Goal: Task Accomplishment & Management: Use online tool/utility

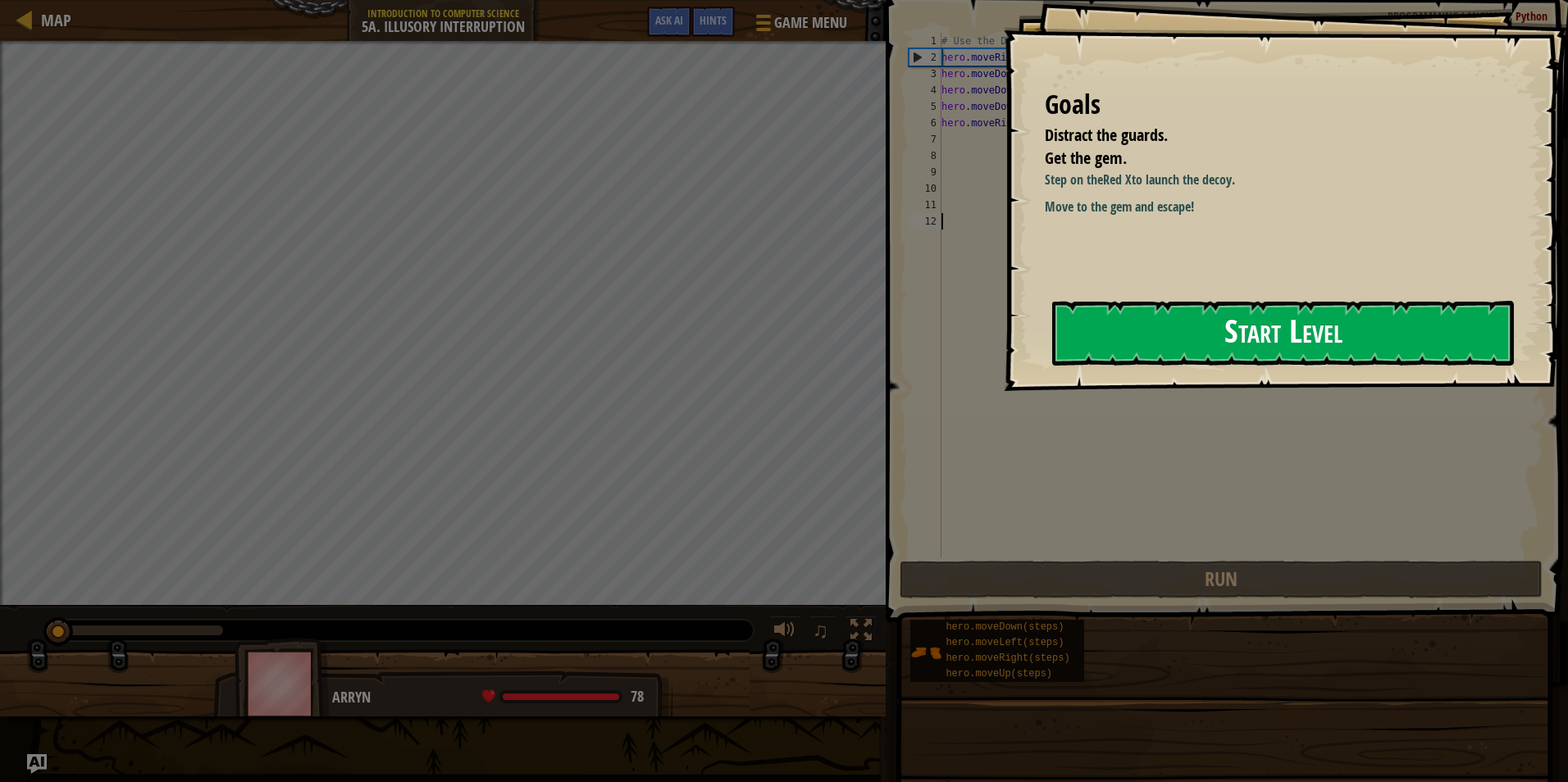
click at [1317, 342] on button "Start Level" at bounding box center [1284, 334] width 462 height 65
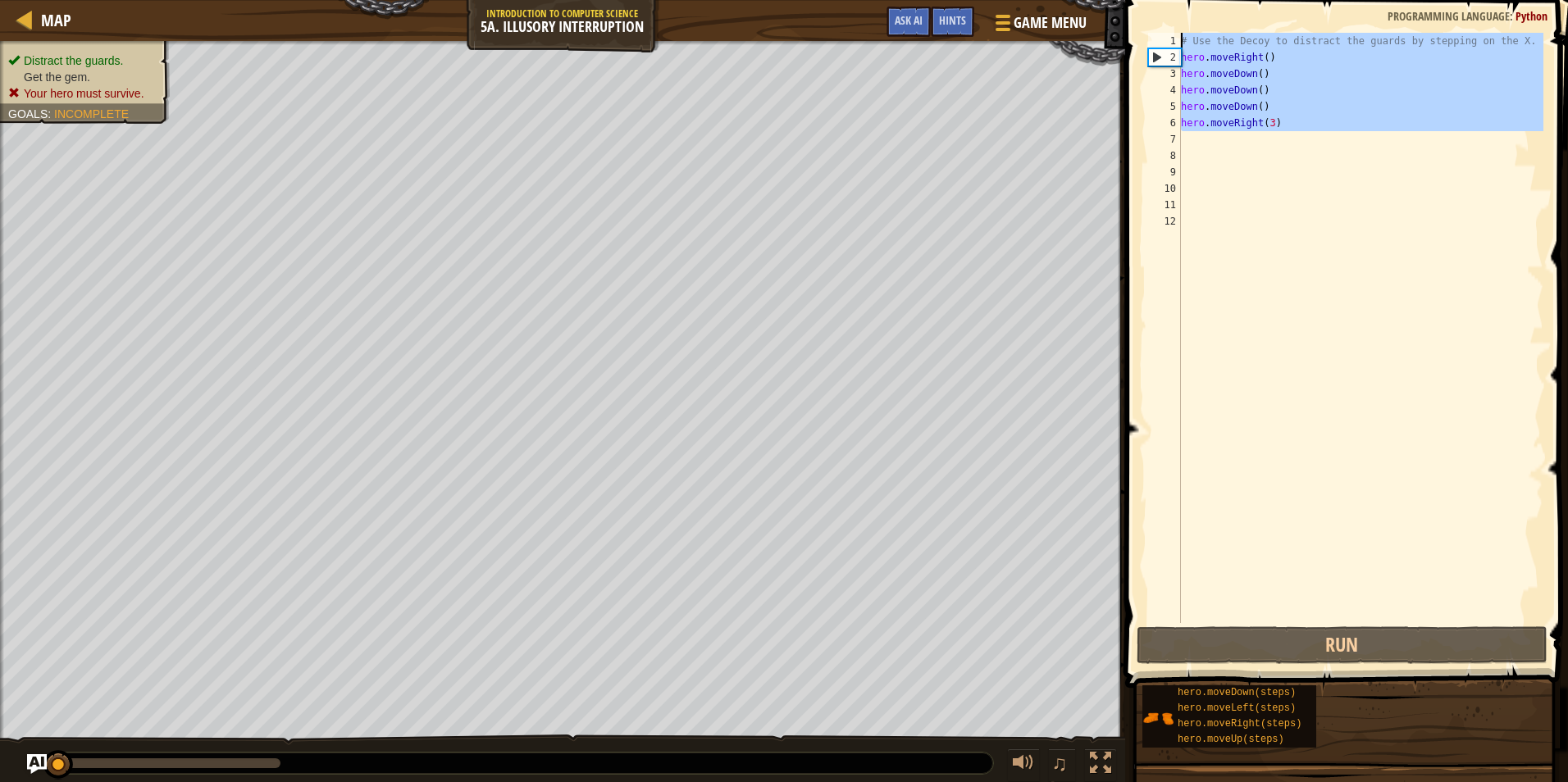
drag, startPoint x: 1283, startPoint y: 131, endPoint x: 1163, endPoint y: 12, distance: 169.0
click at [1163, 12] on div "1 2 3 4 5 6 7 8 9 10 11 12 # Use the Decoy to distract the guards by stepping o…" at bounding box center [1345, 376] width 448 height 737
type textarea "# Use the Decoy to distract the guards by stepping on the X. hero.moveRight()"
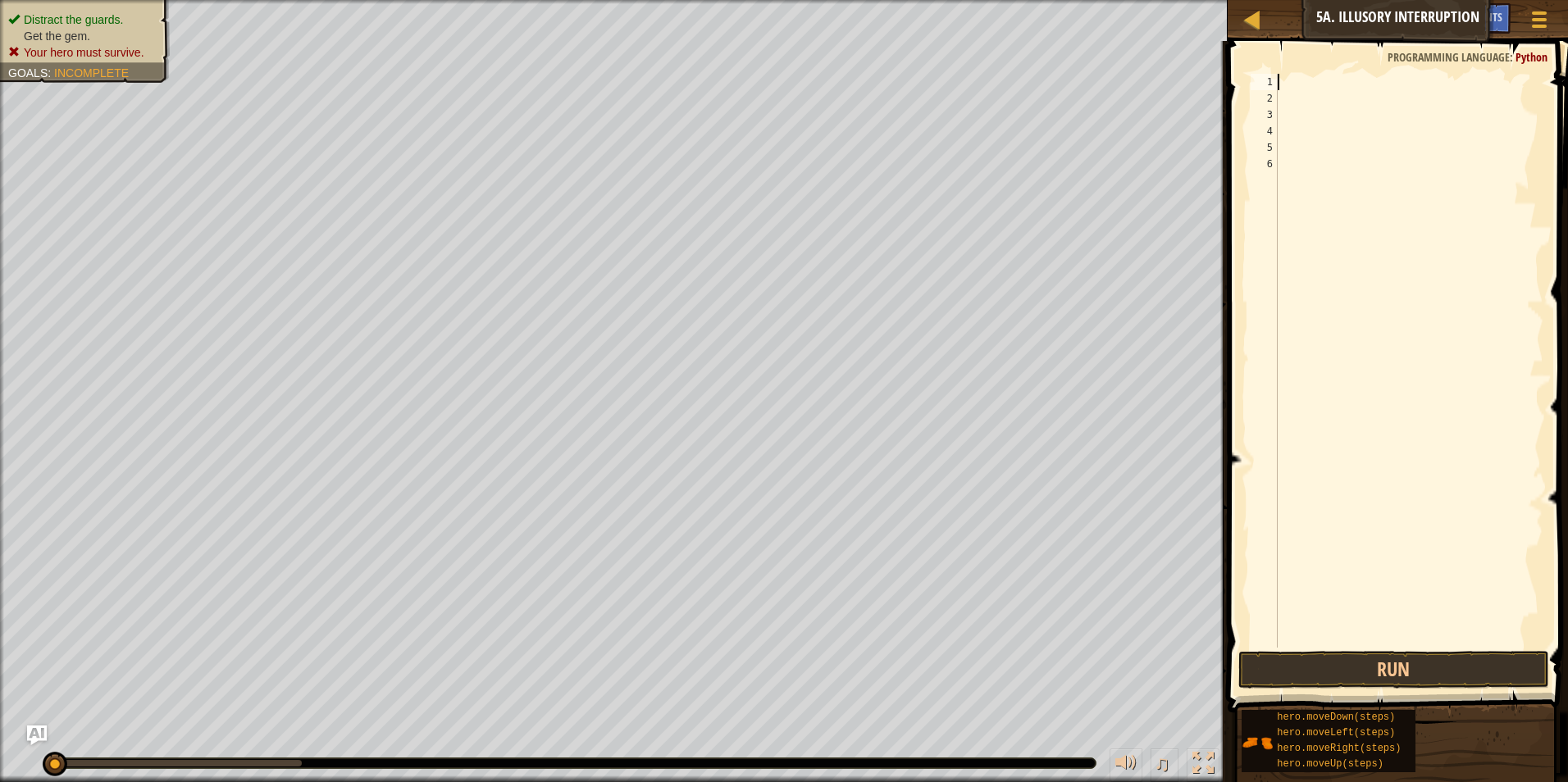
type textarea "he"
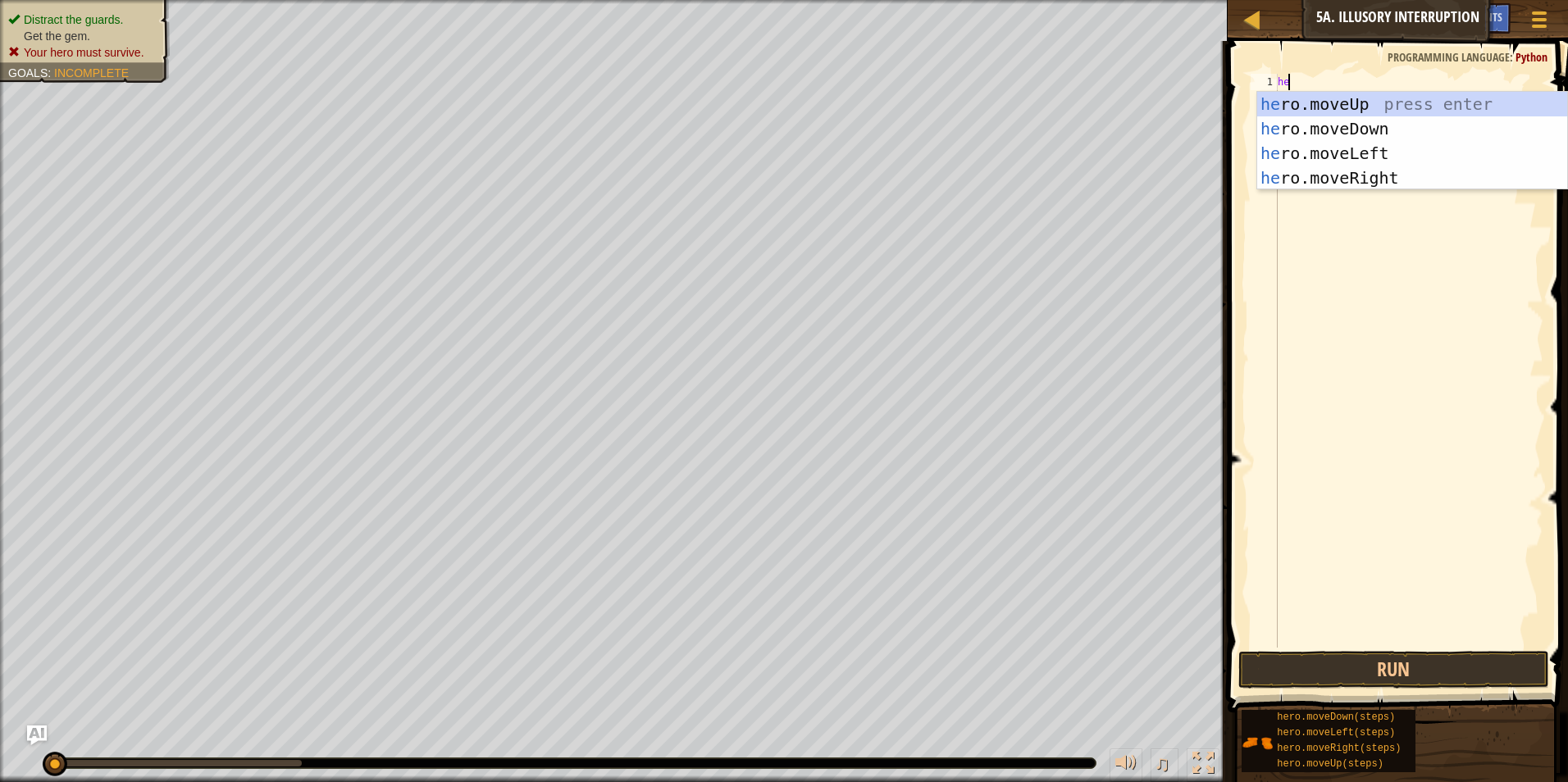
click at [1402, 190] on div "he" at bounding box center [1409, 377] width 269 height 607
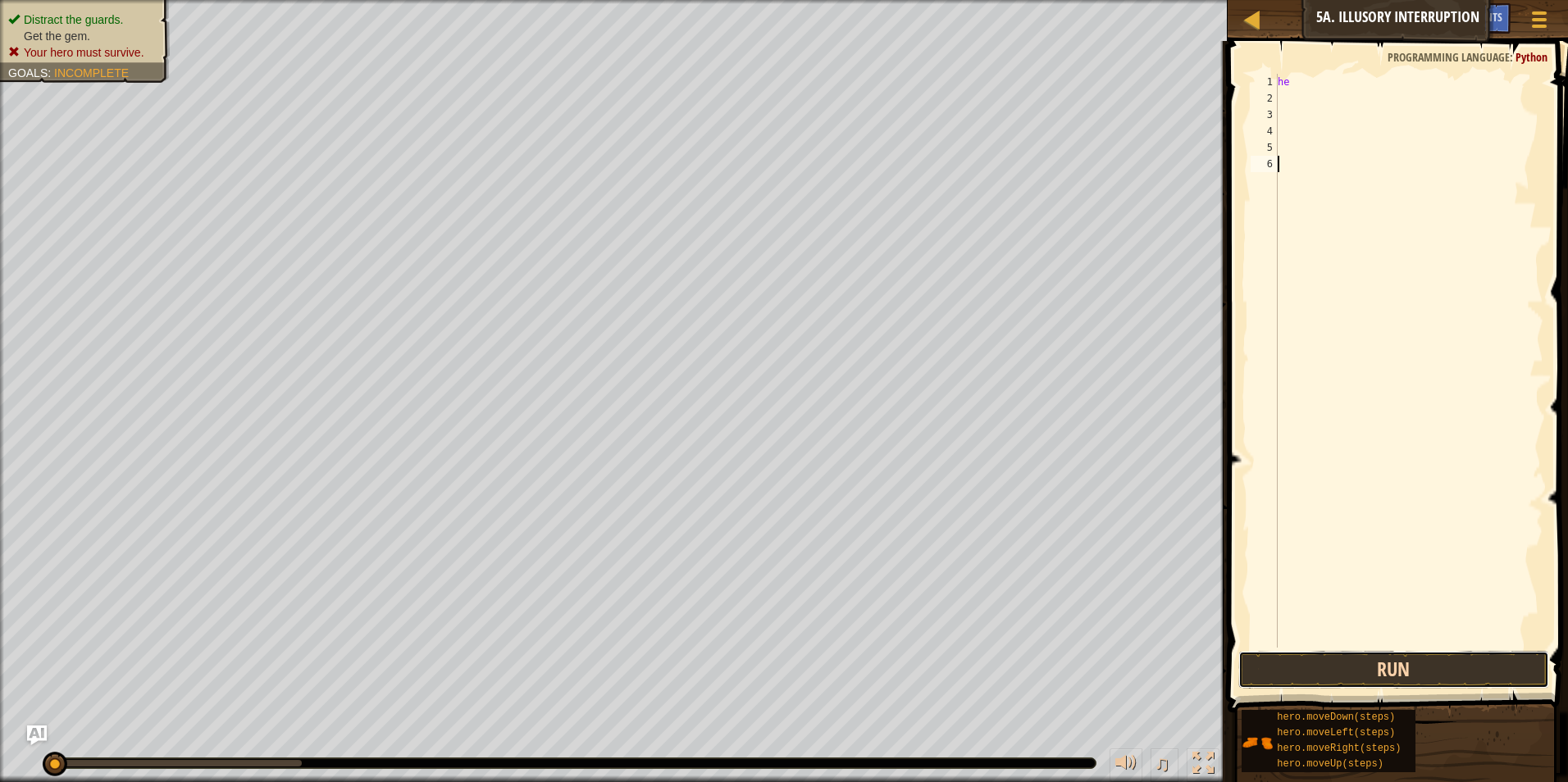
click at [1450, 667] on button "Run" at bounding box center [1394, 670] width 312 height 38
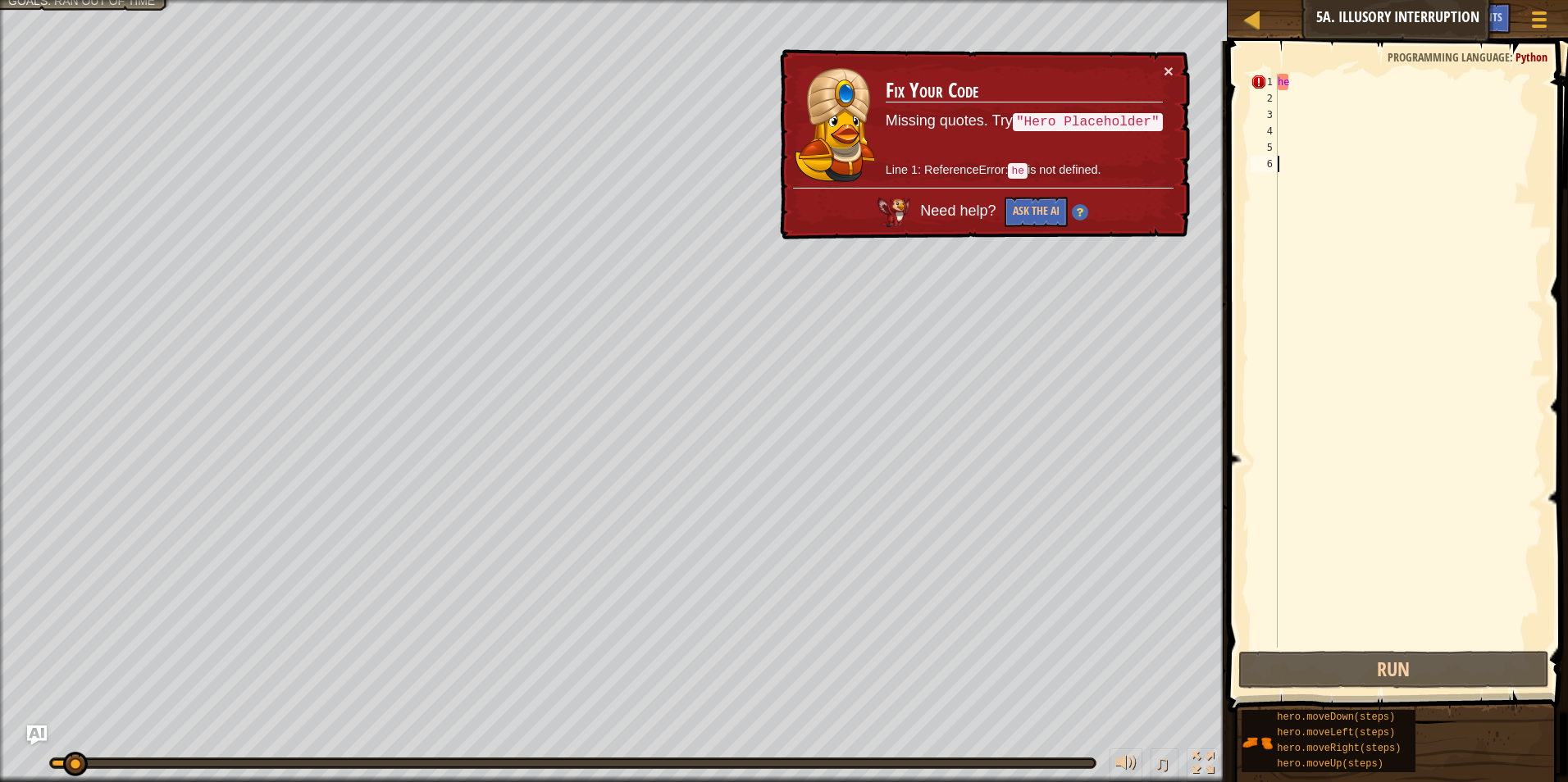
click at [1295, 77] on div "he" at bounding box center [1409, 377] width 269 height 607
type textarea "her"
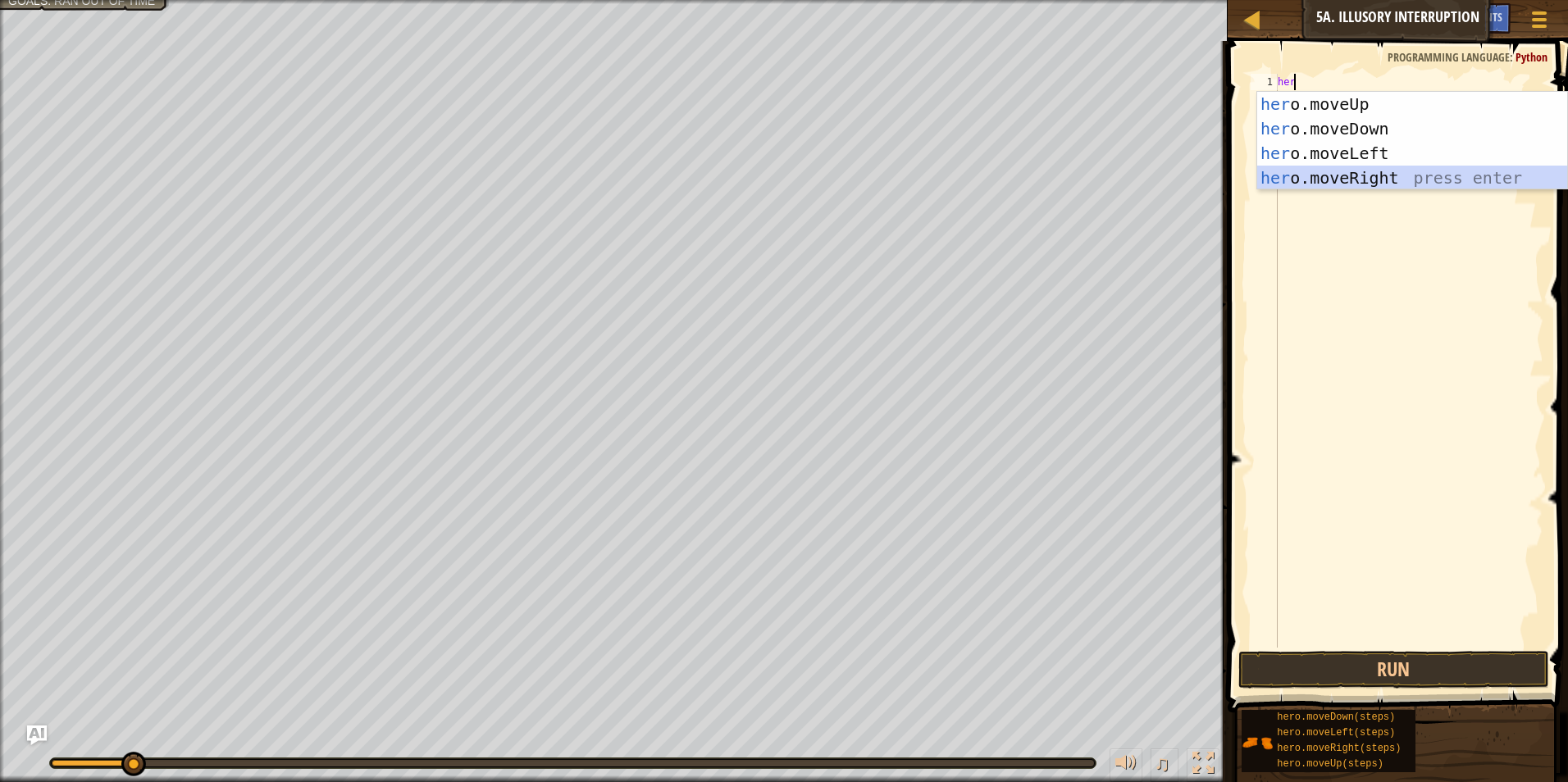
click at [1363, 172] on div "her o.moveUp press enter her o.moveDown press enter her o.moveLeft press enter …" at bounding box center [1412, 166] width 310 height 148
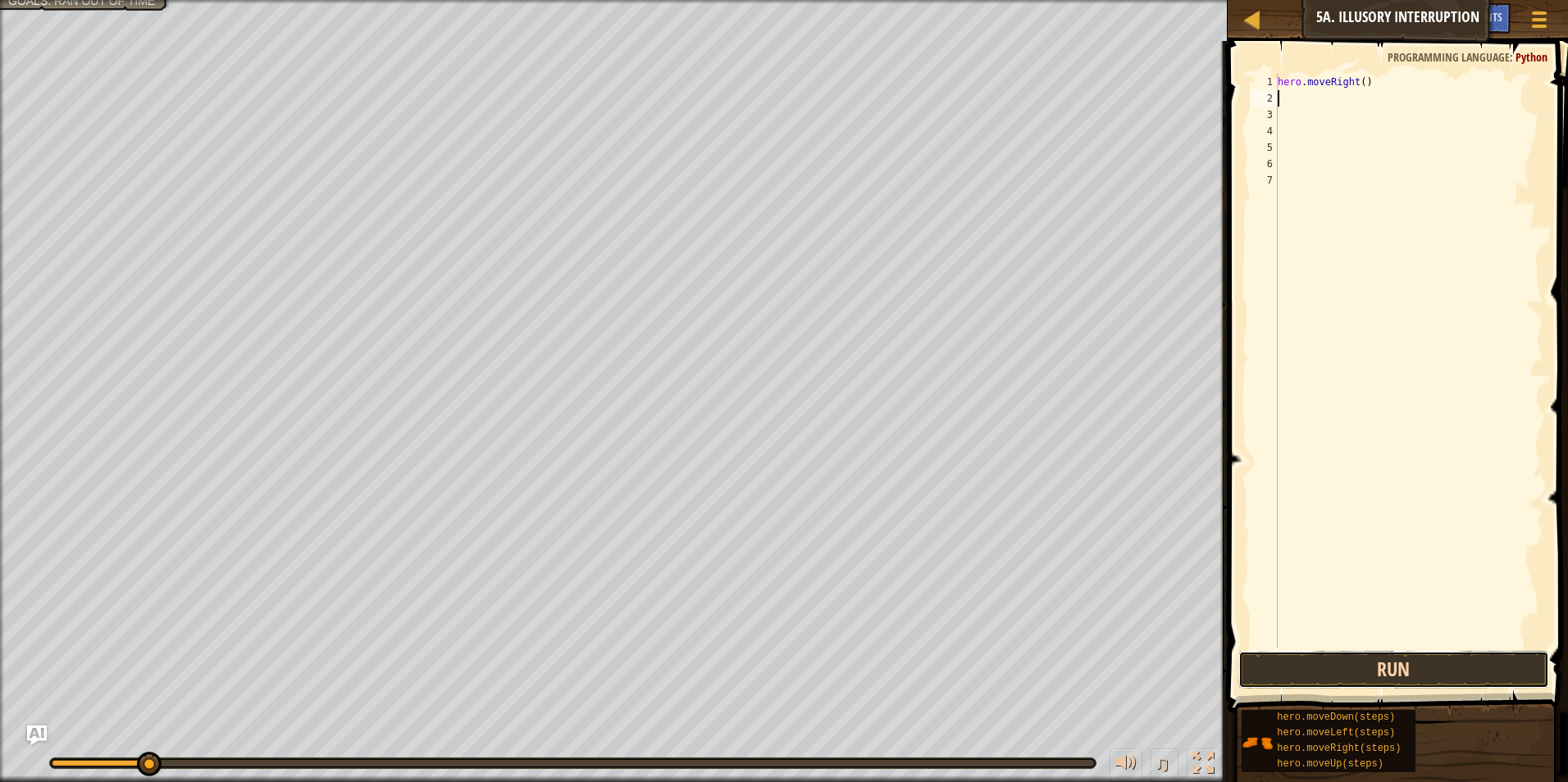
click at [1493, 682] on button "Run" at bounding box center [1394, 670] width 312 height 38
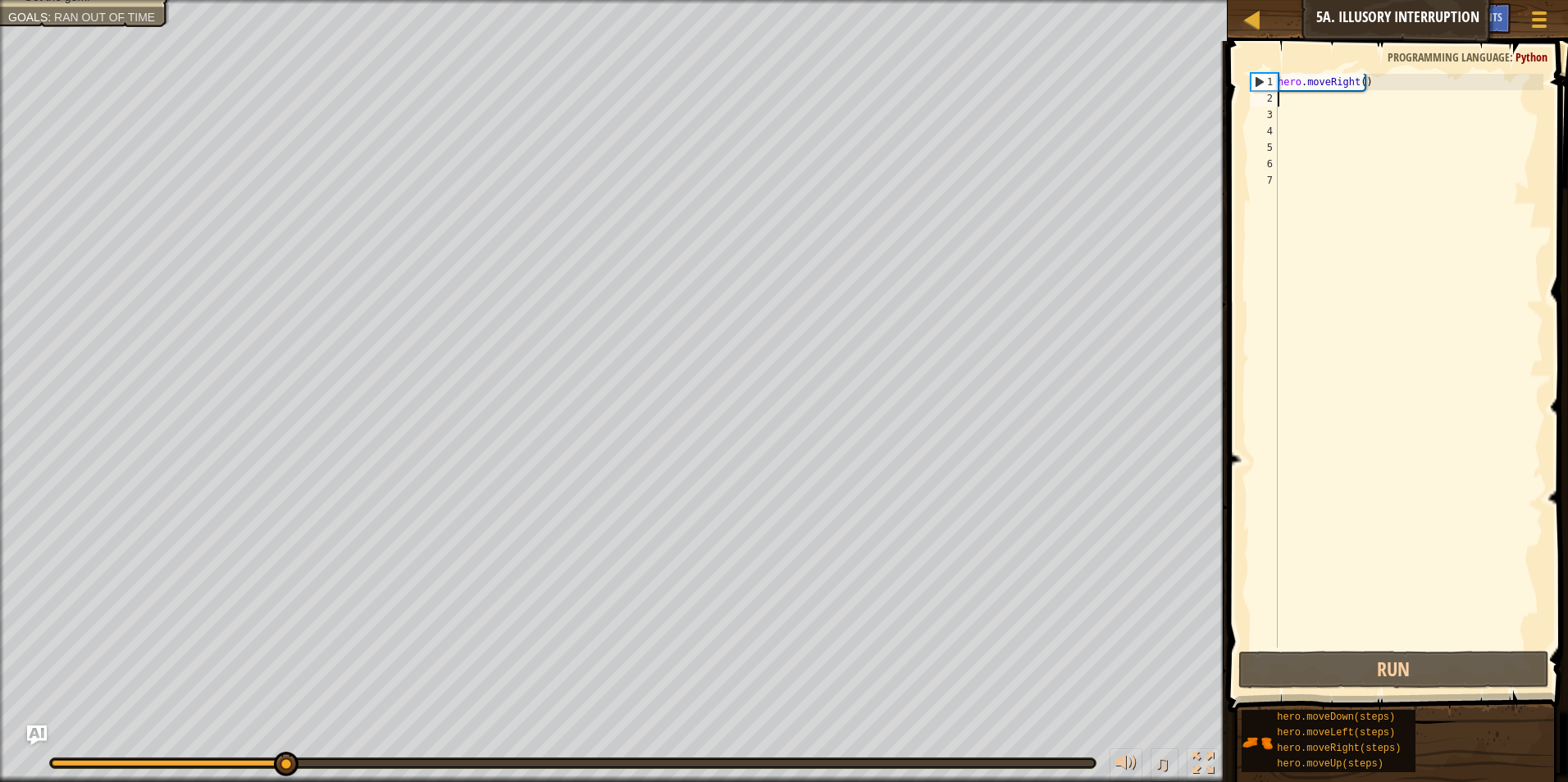
type textarea "he"
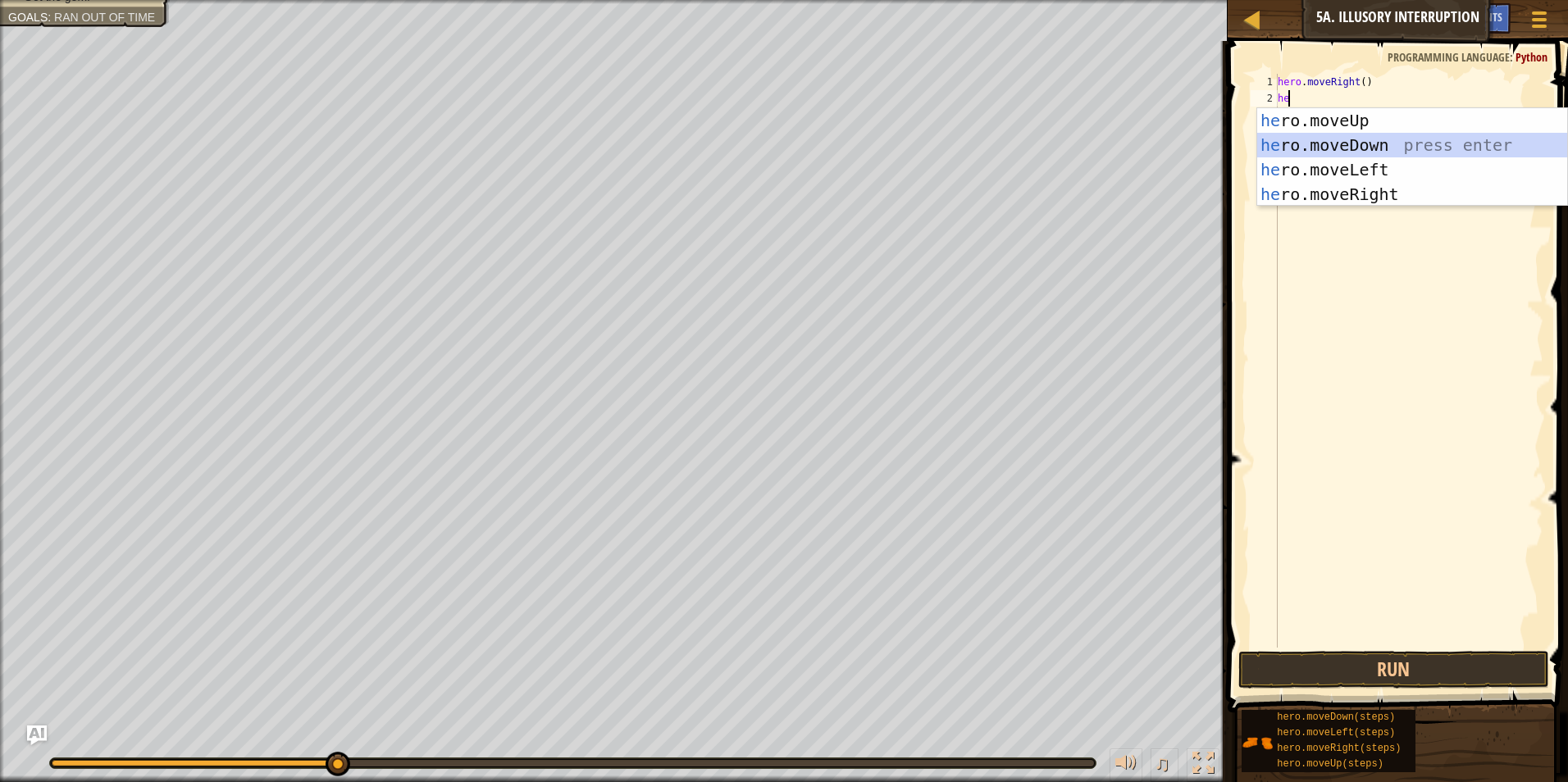
click at [1384, 143] on div "he ro.moveUp press enter he ro.moveDown press enter he ro.moveLeft press enter …" at bounding box center [1412, 183] width 310 height 148
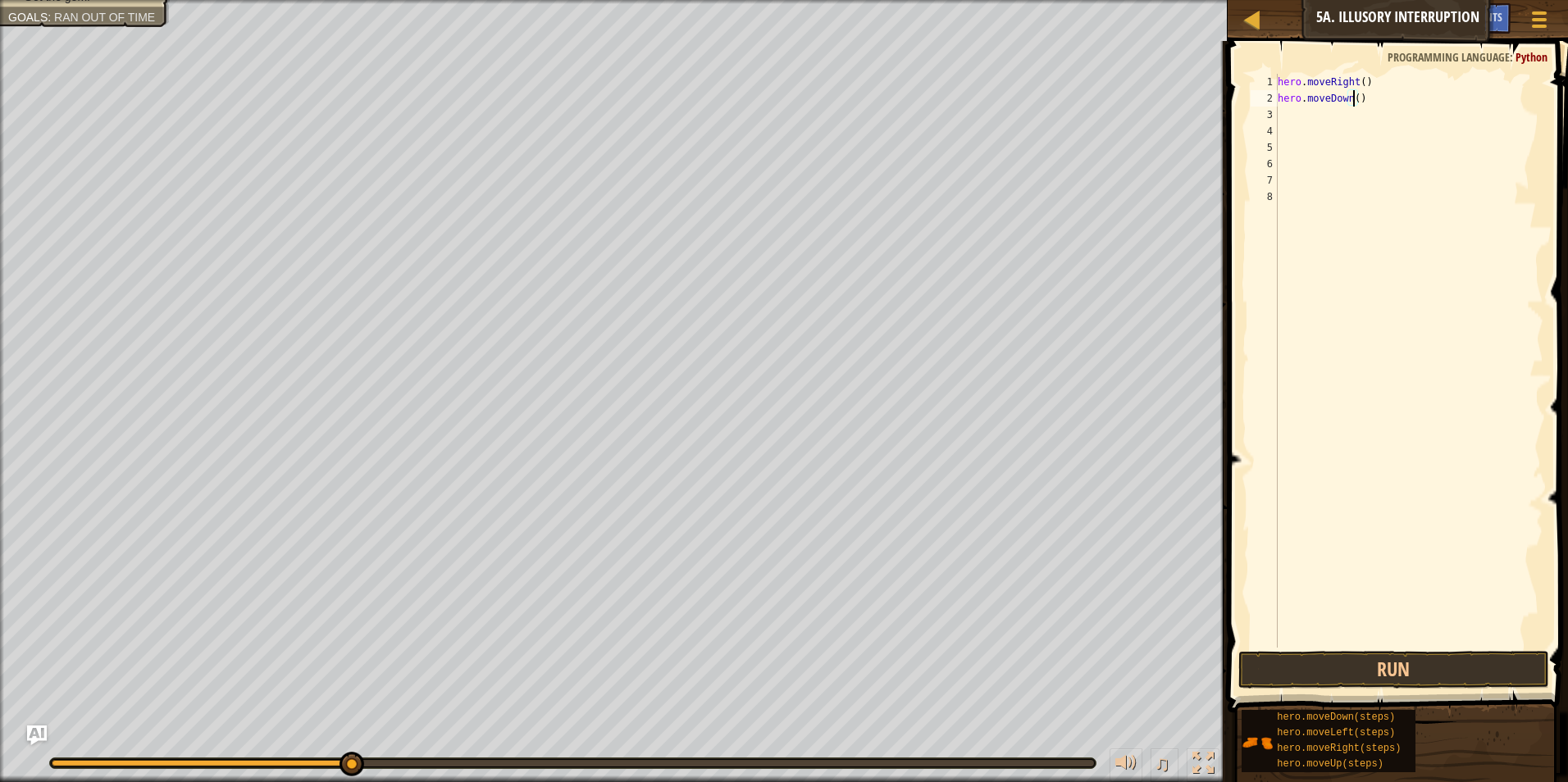
click at [1356, 104] on div "hero . moveRight ( ) hero . moveDown ( )" at bounding box center [1409, 377] width 269 height 607
type textarea "hero.moveDown(2)"
click at [1407, 670] on button "Run" at bounding box center [1394, 670] width 312 height 38
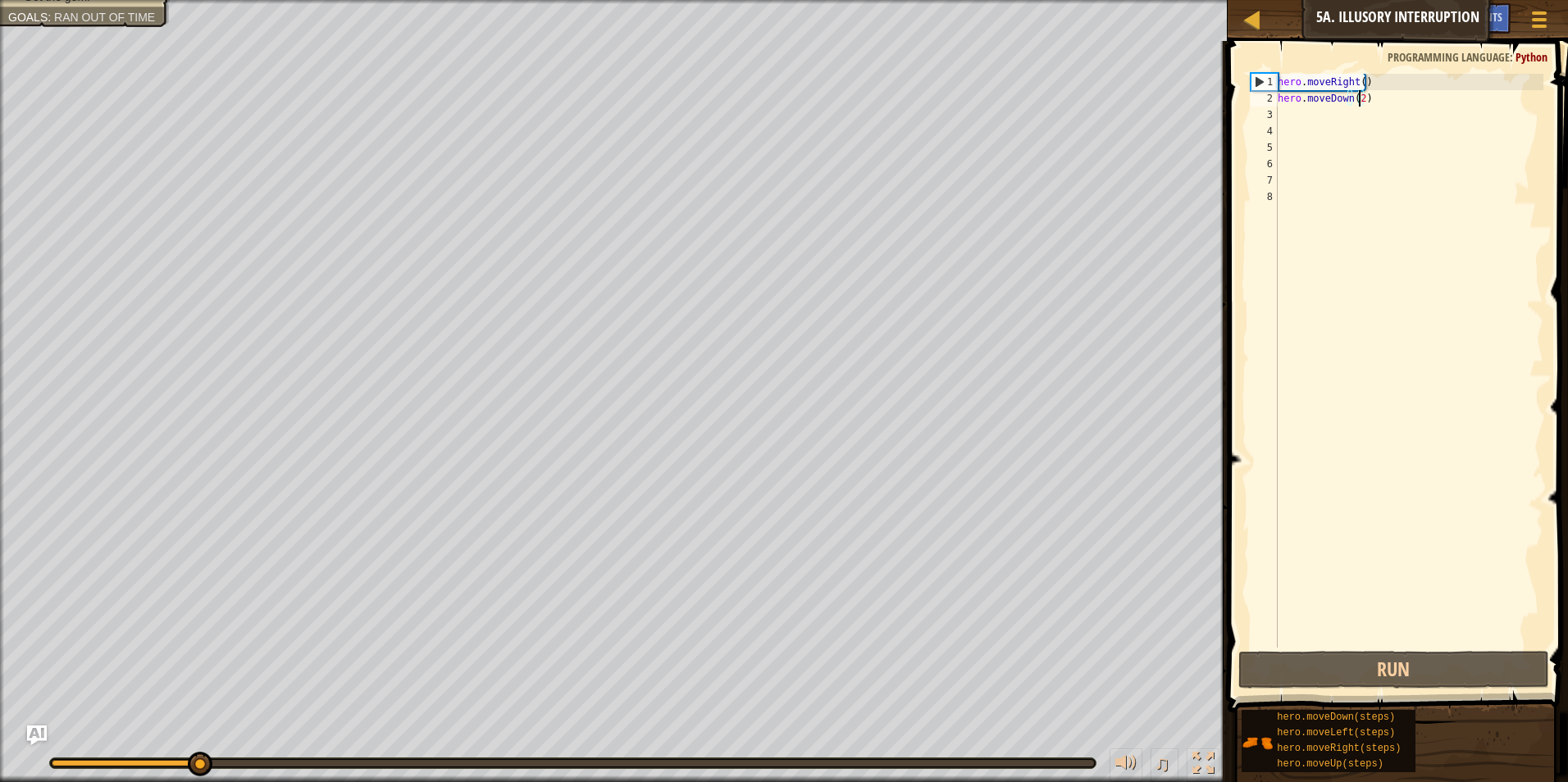
click at [1298, 114] on div "hero . moveRight ( ) hero . moveDown ( 2 )" at bounding box center [1409, 377] width 269 height 607
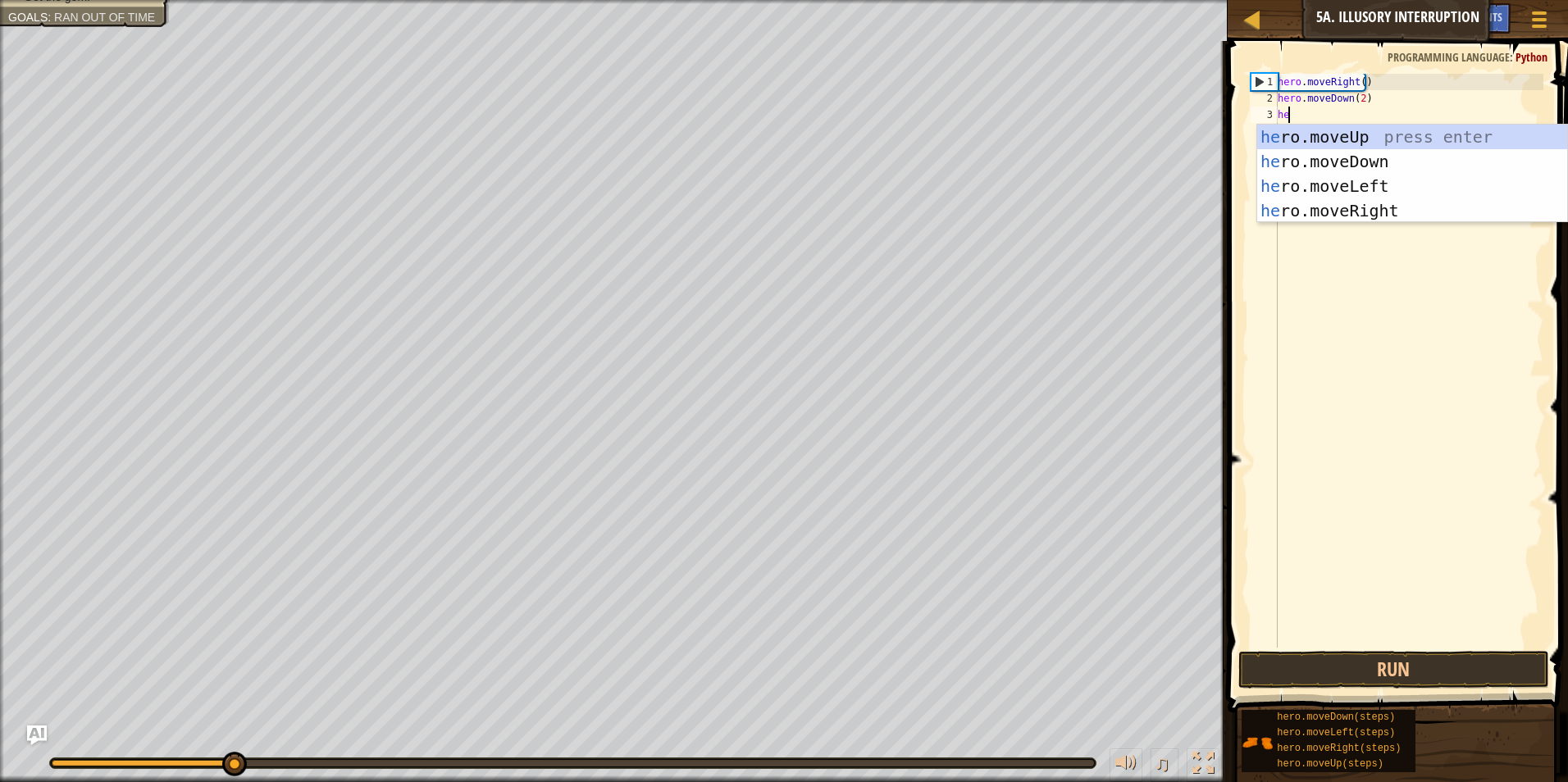
type textarea "her"
click at [1371, 129] on div "her o.moveUp press enter her o.moveDown press enter her o.moveLeft press enter …" at bounding box center [1412, 198] width 310 height 148
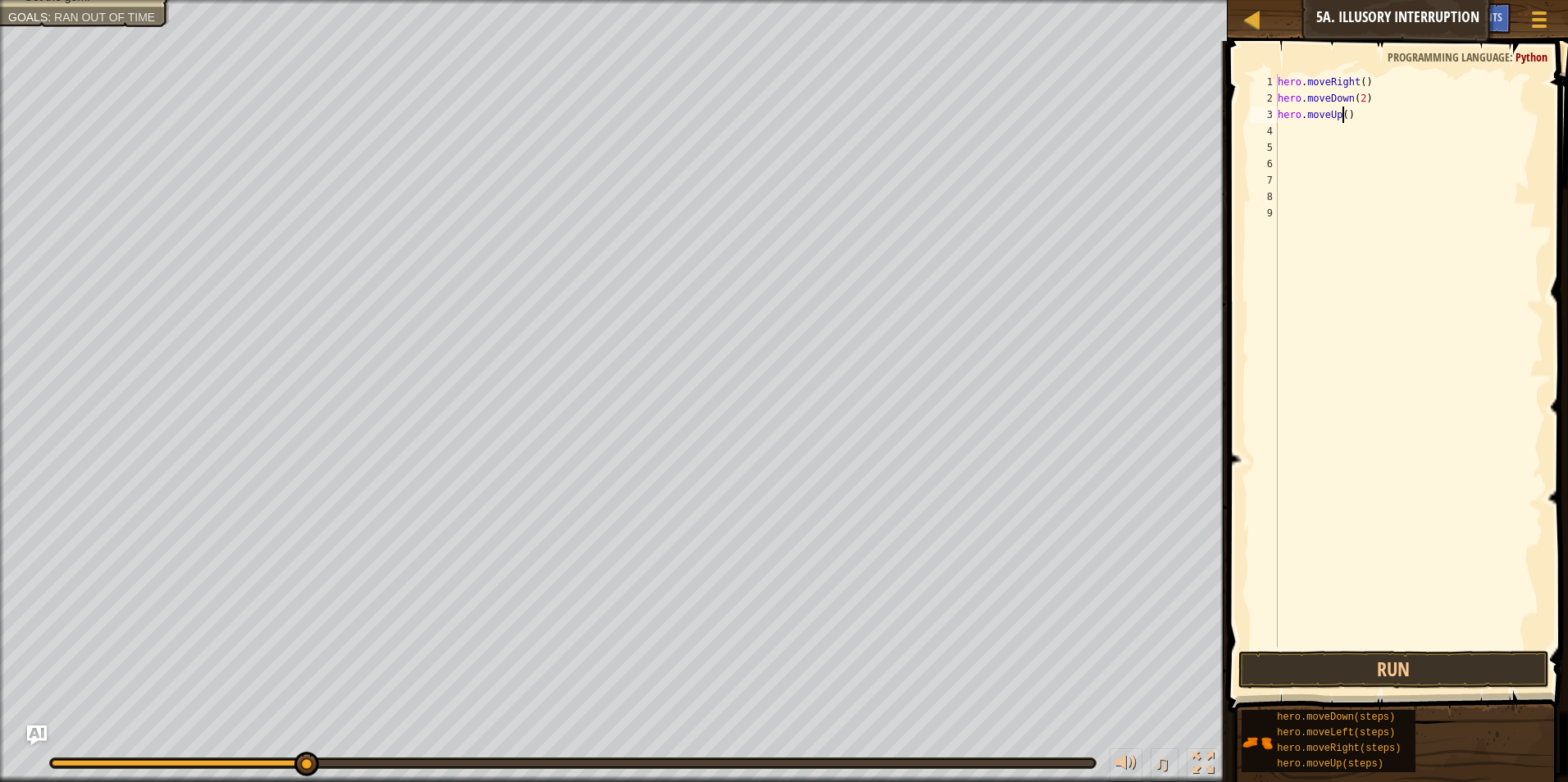
click at [1344, 112] on div "hero . moveRight ( ) hero . moveDown ( 2 ) hero . moveUp ( )" at bounding box center [1409, 377] width 269 height 607
type textarea "hero.moveUp(2)"
click at [1411, 664] on button "Run" at bounding box center [1394, 670] width 312 height 38
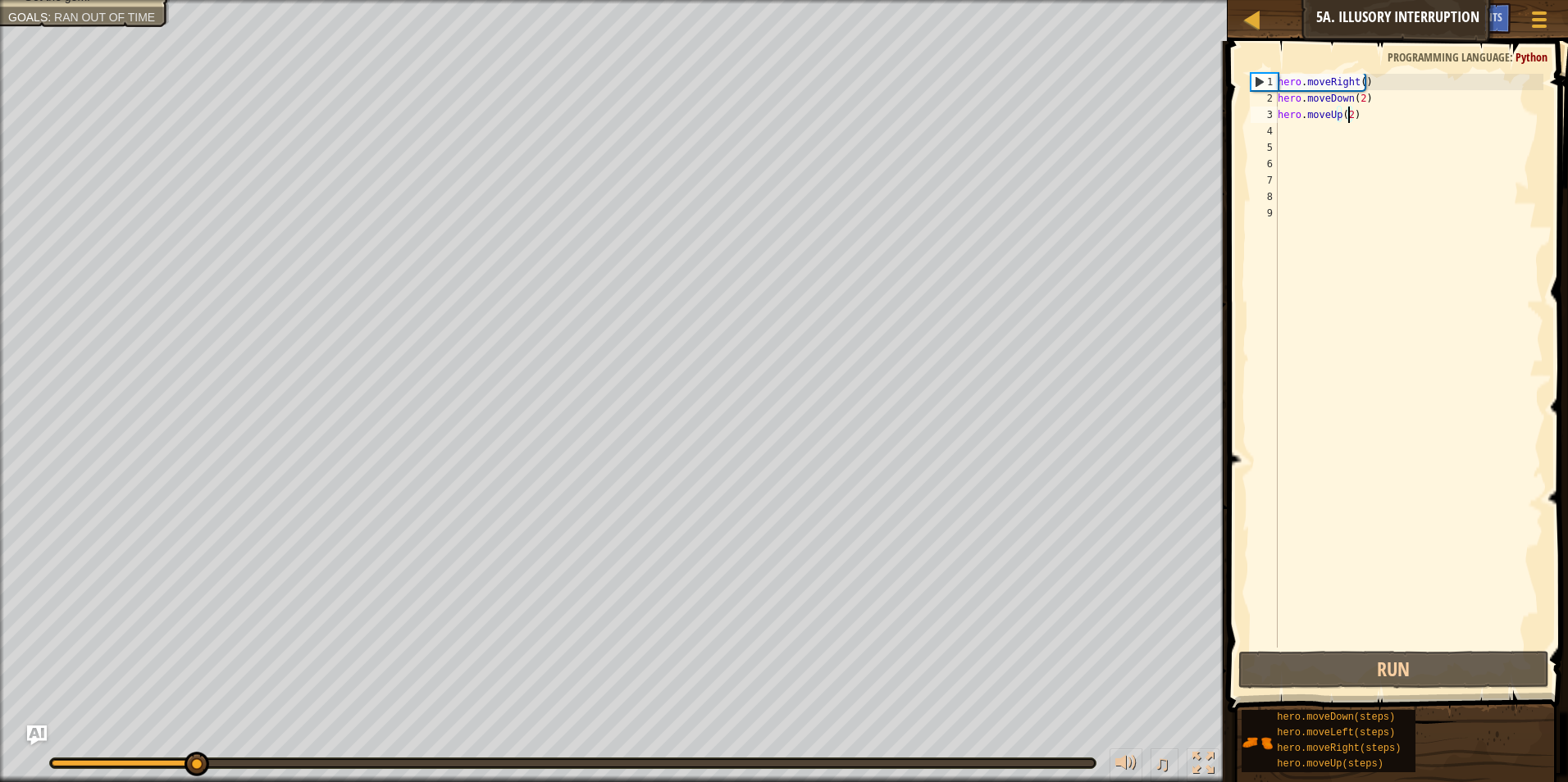
click at [1309, 132] on div "hero . moveRight ( ) hero . moveDown ( 2 ) hero . moveUp ( 2 )" at bounding box center [1409, 377] width 269 height 607
type textarea "h"
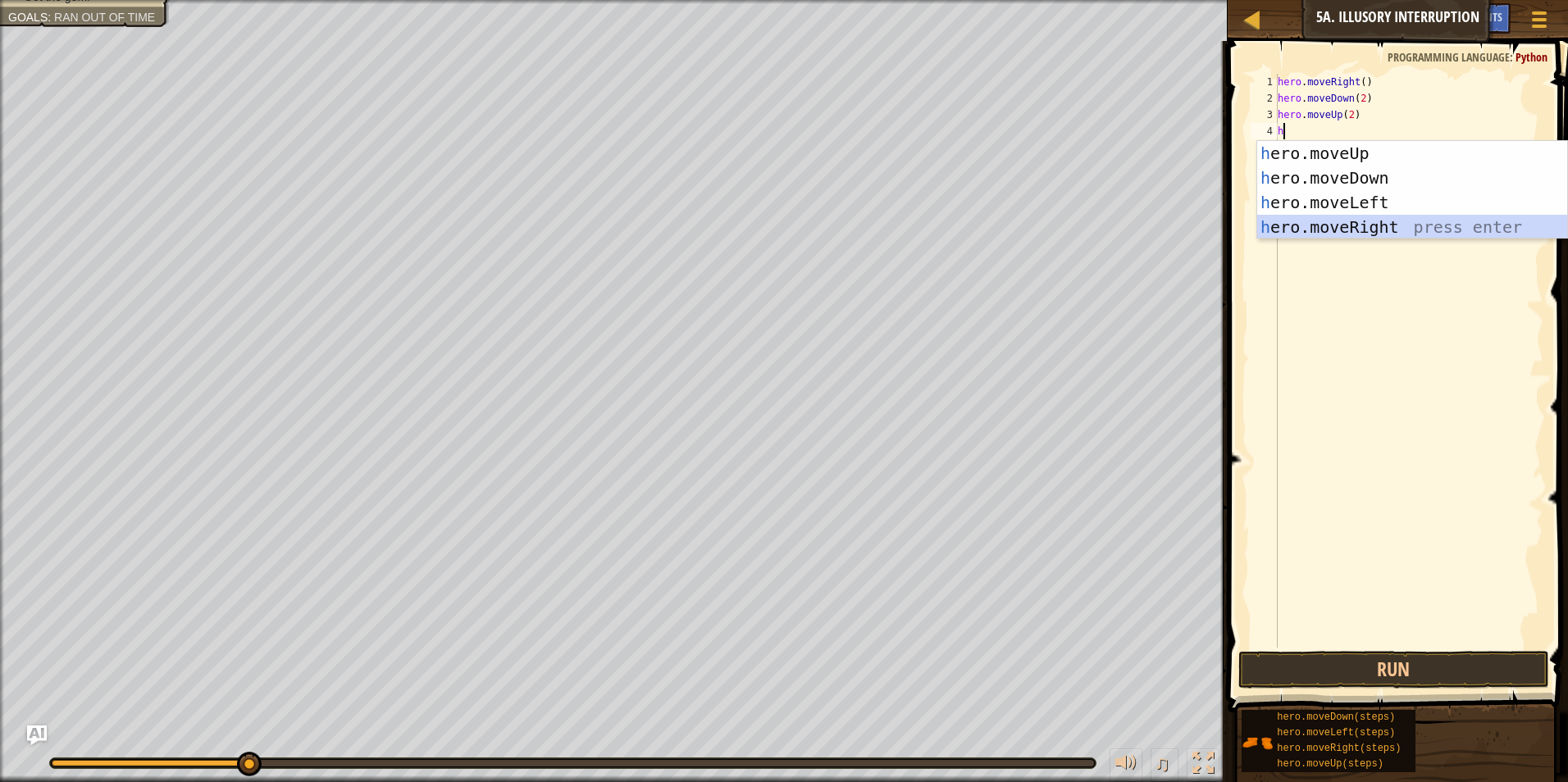
click at [1374, 221] on div "h ero.moveUp press enter h ero.moveDown press enter h ero.moveLeft press enter …" at bounding box center [1412, 215] width 310 height 148
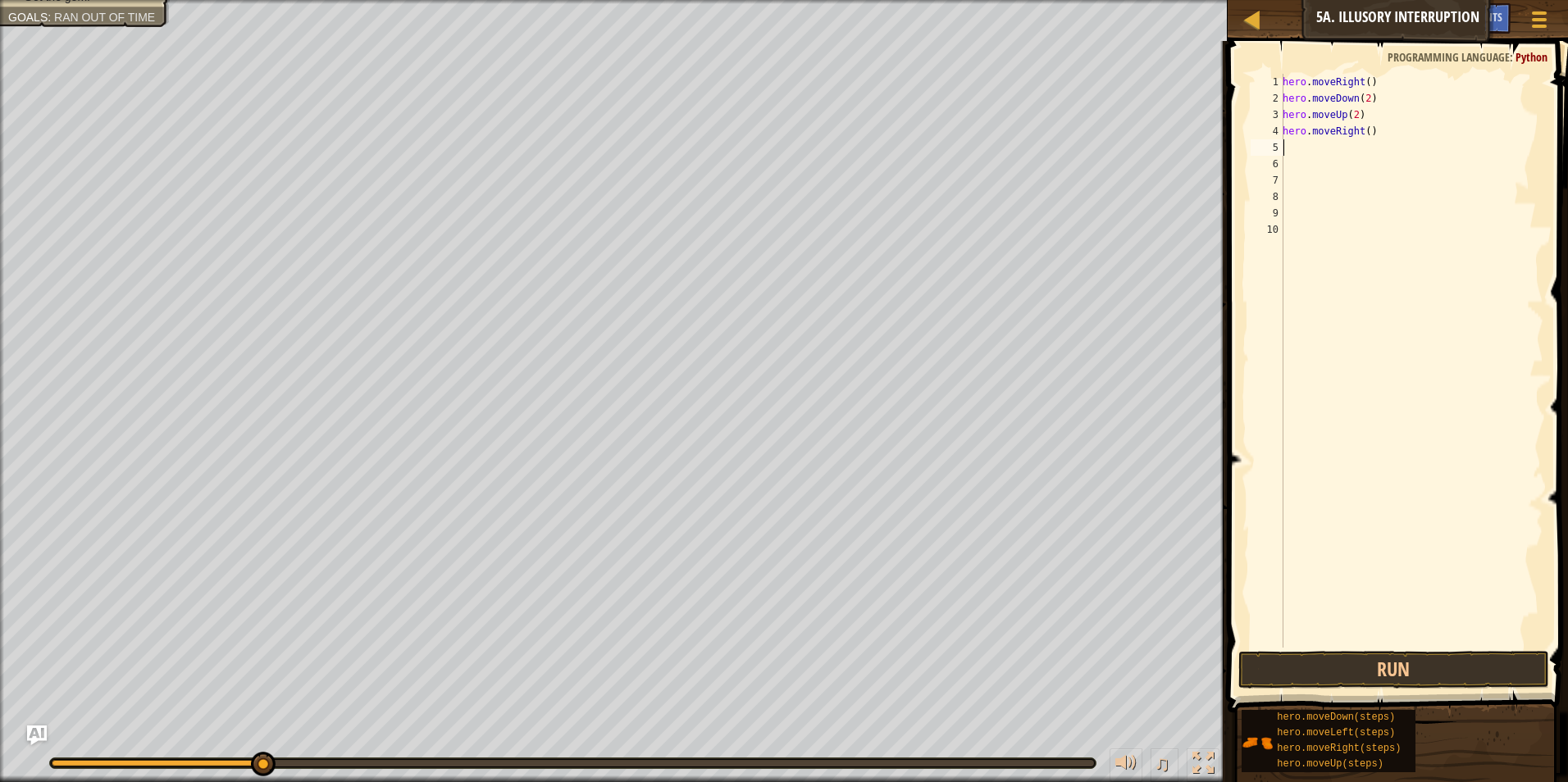
click at [1361, 132] on div "hero . moveRight ( ) hero . moveDown ( 2 ) hero . moveUp ( 2 ) hero . moveRight…" at bounding box center [1411, 377] width 264 height 607
click at [1363, 132] on div "hero . moveRight ( ) hero . moveDown ( 2 ) hero . moveUp ( 2 ) hero . moveRight…" at bounding box center [1411, 377] width 264 height 607
type textarea "hero.moveRight(3)"
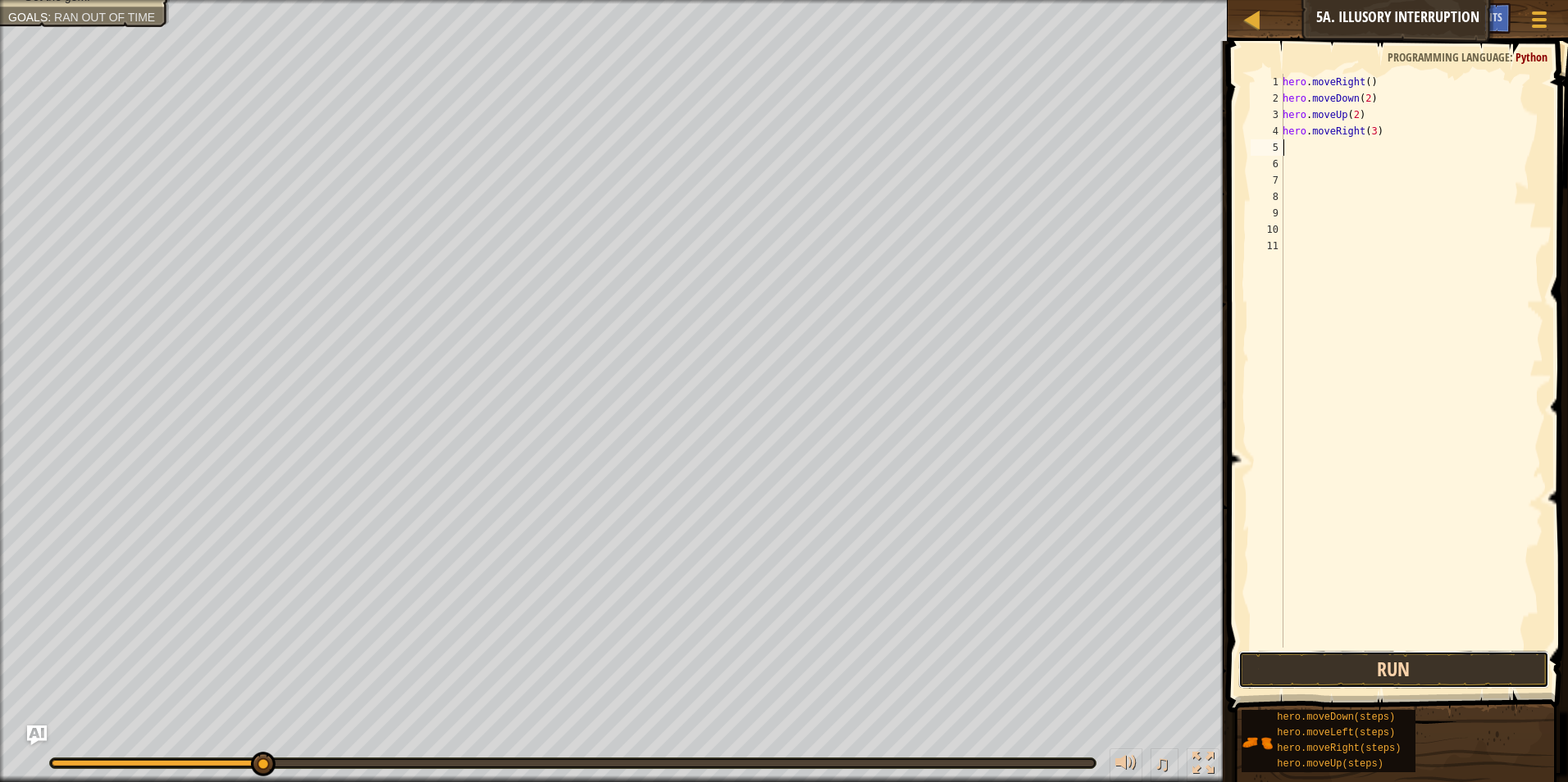
click at [1447, 665] on button "Run" at bounding box center [1394, 670] width 312 height 38
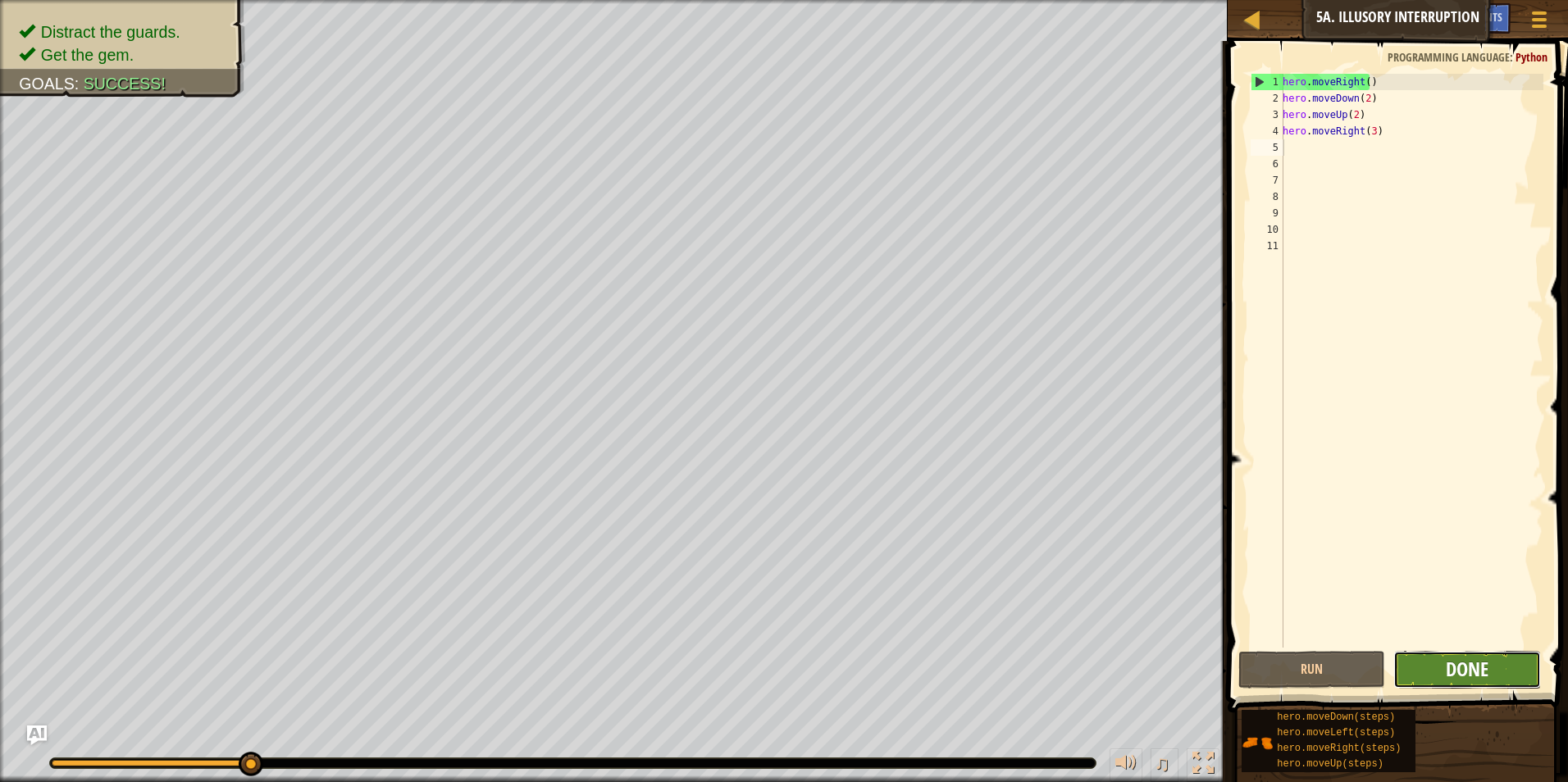
click at [1487, 677] on span "Done" at bounding box center [1466, 668] width 42 height 27
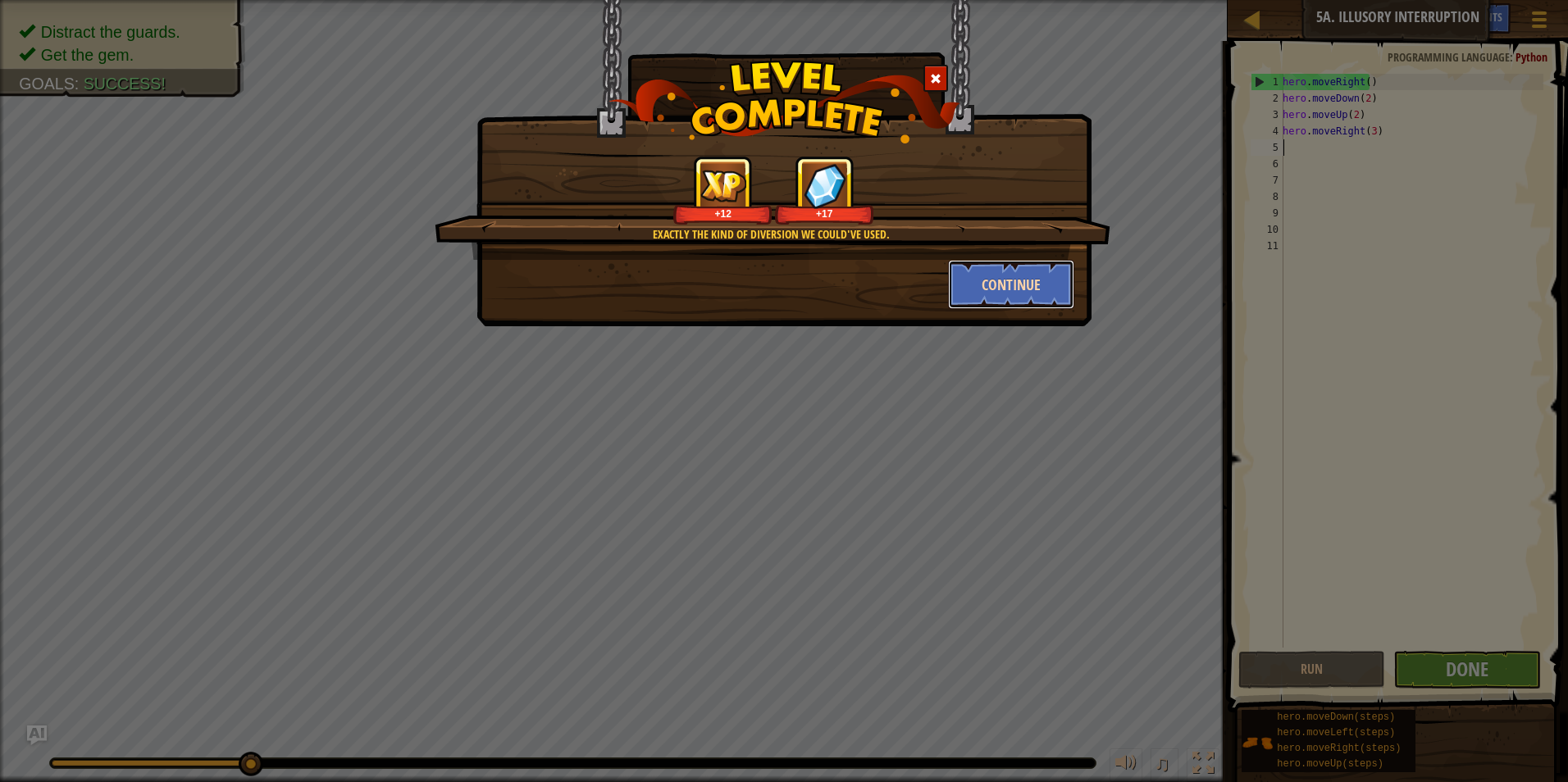
click at [1041, 294] on button "Continue" at bounding box center [1011, 284] width 127 height 49
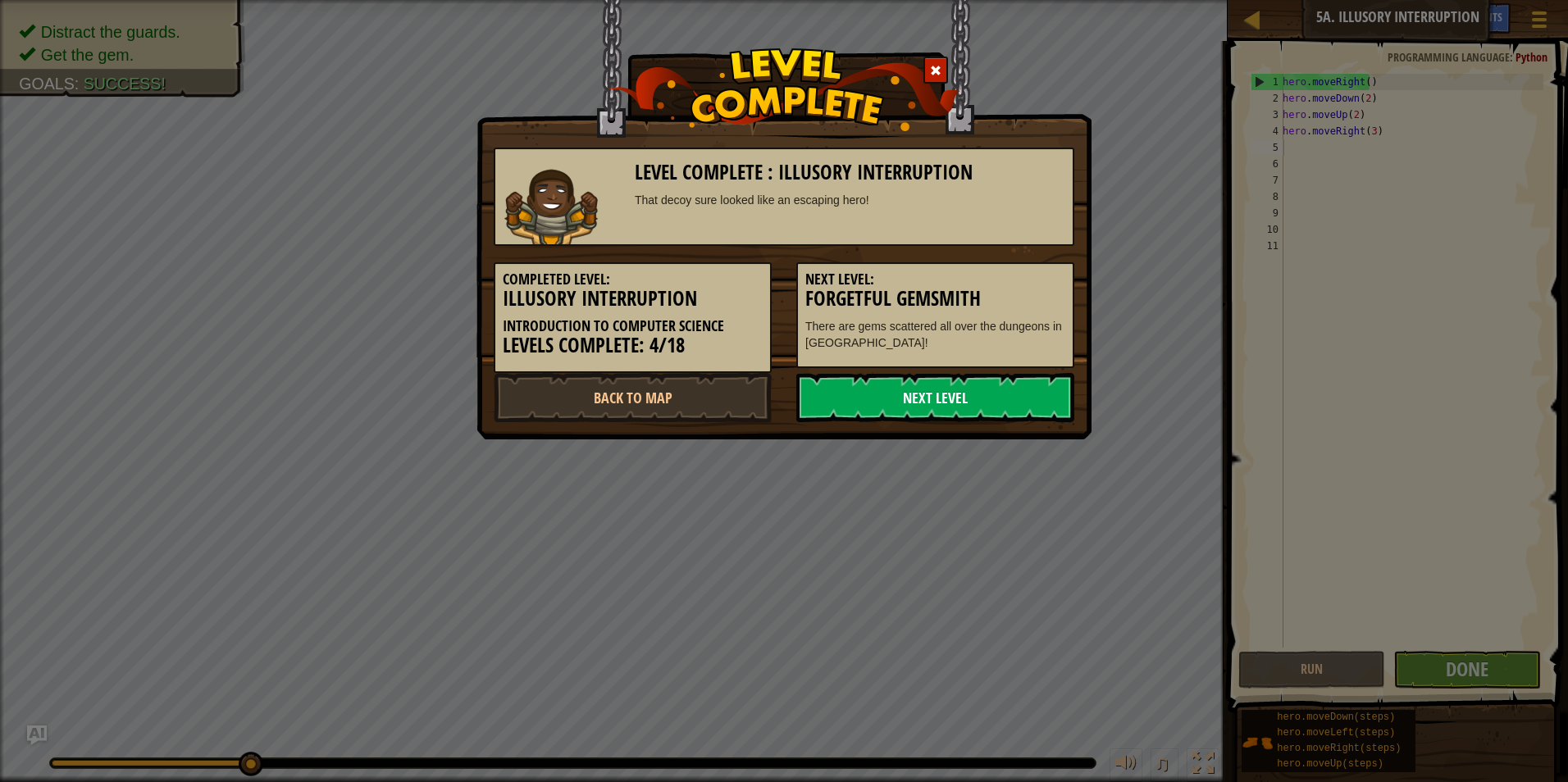
click at [1052, 402] on link "Next Level" at bounding box center [936, 398] width 278 height 49
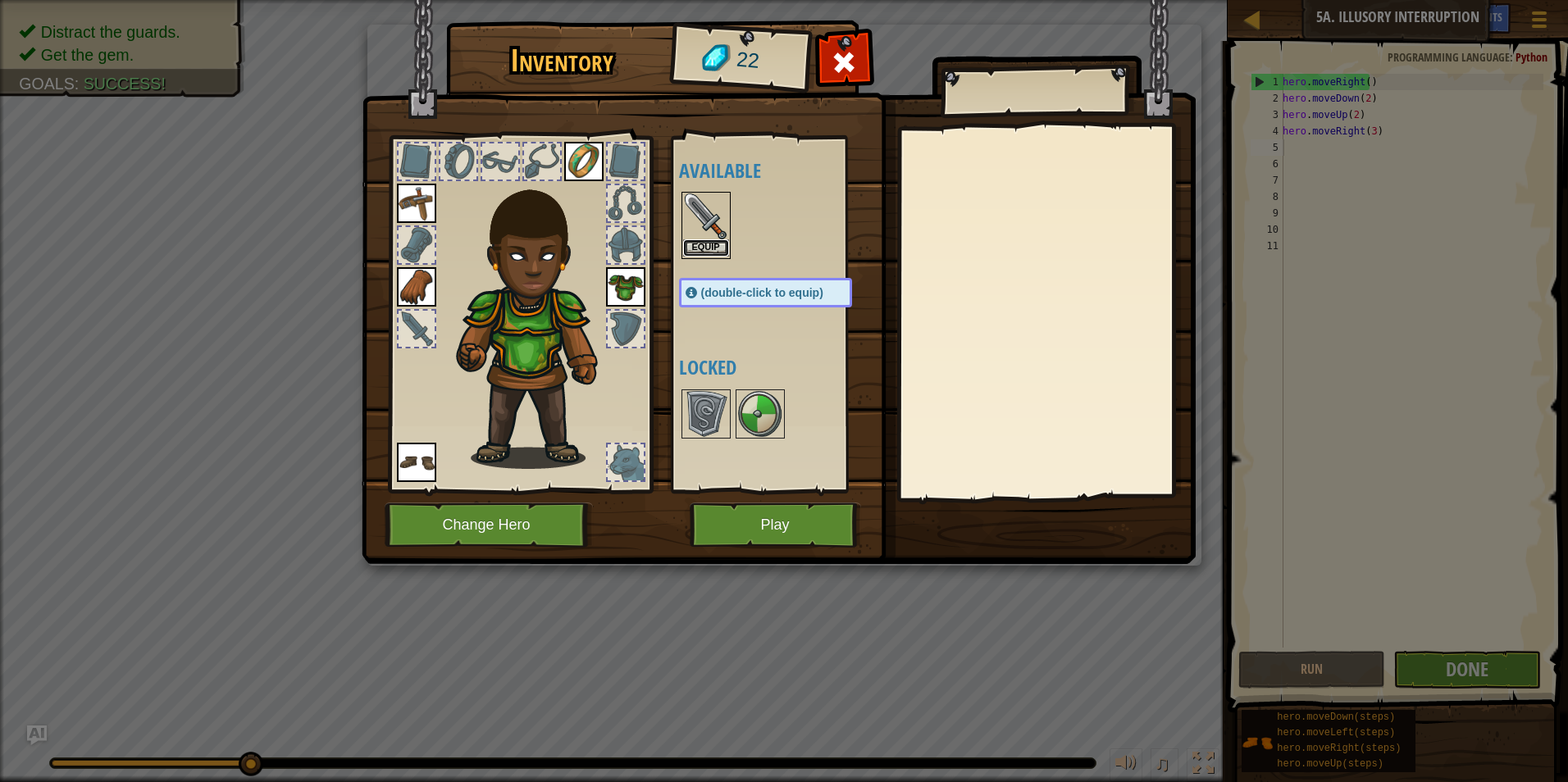
click at [696, 250] on button "Equip" at bounding box center [706, 248] width 46 height 17
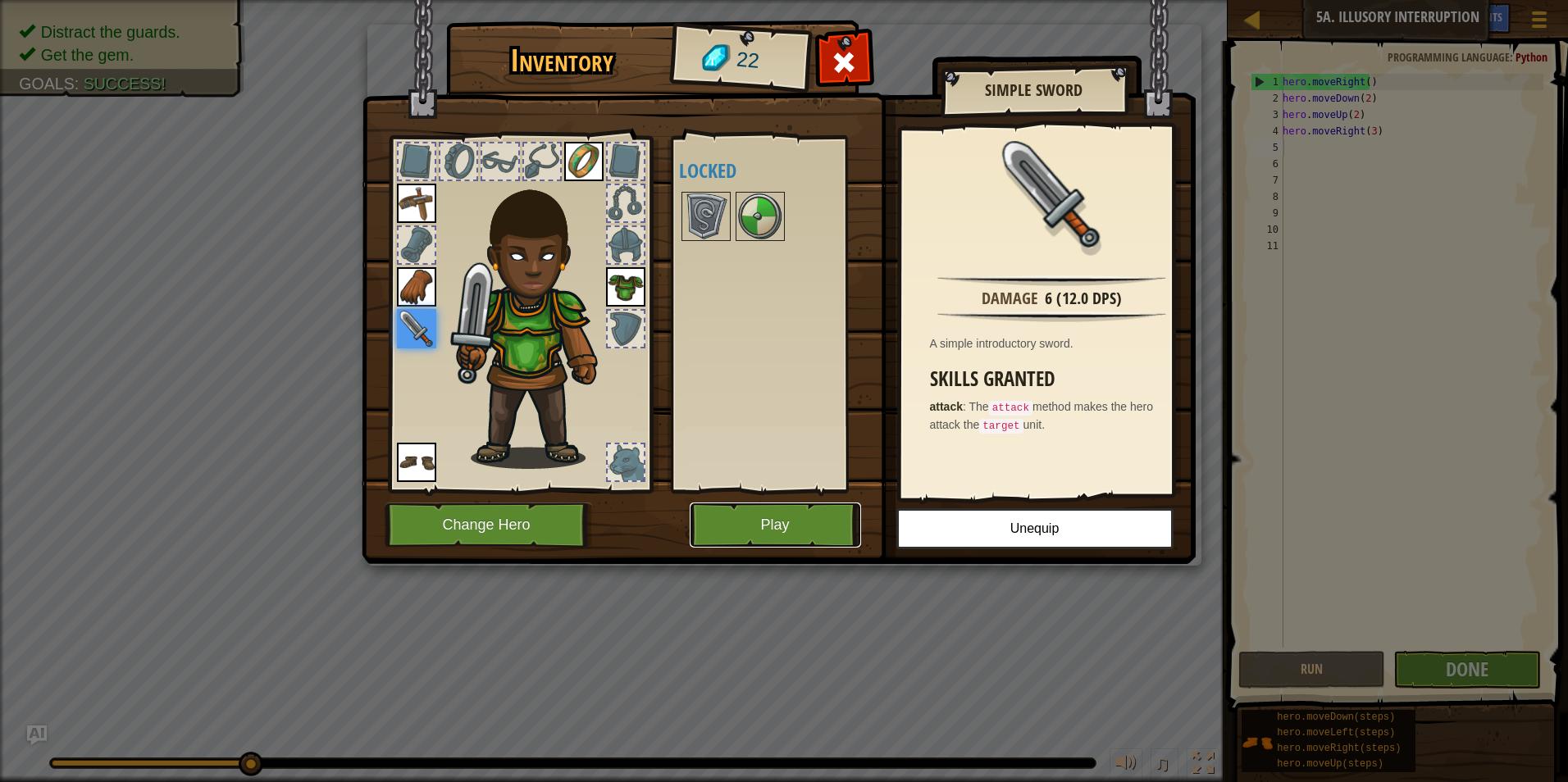
click at [807, 514] on button "Play" at bounding box center [776, 525] width 172 height 45
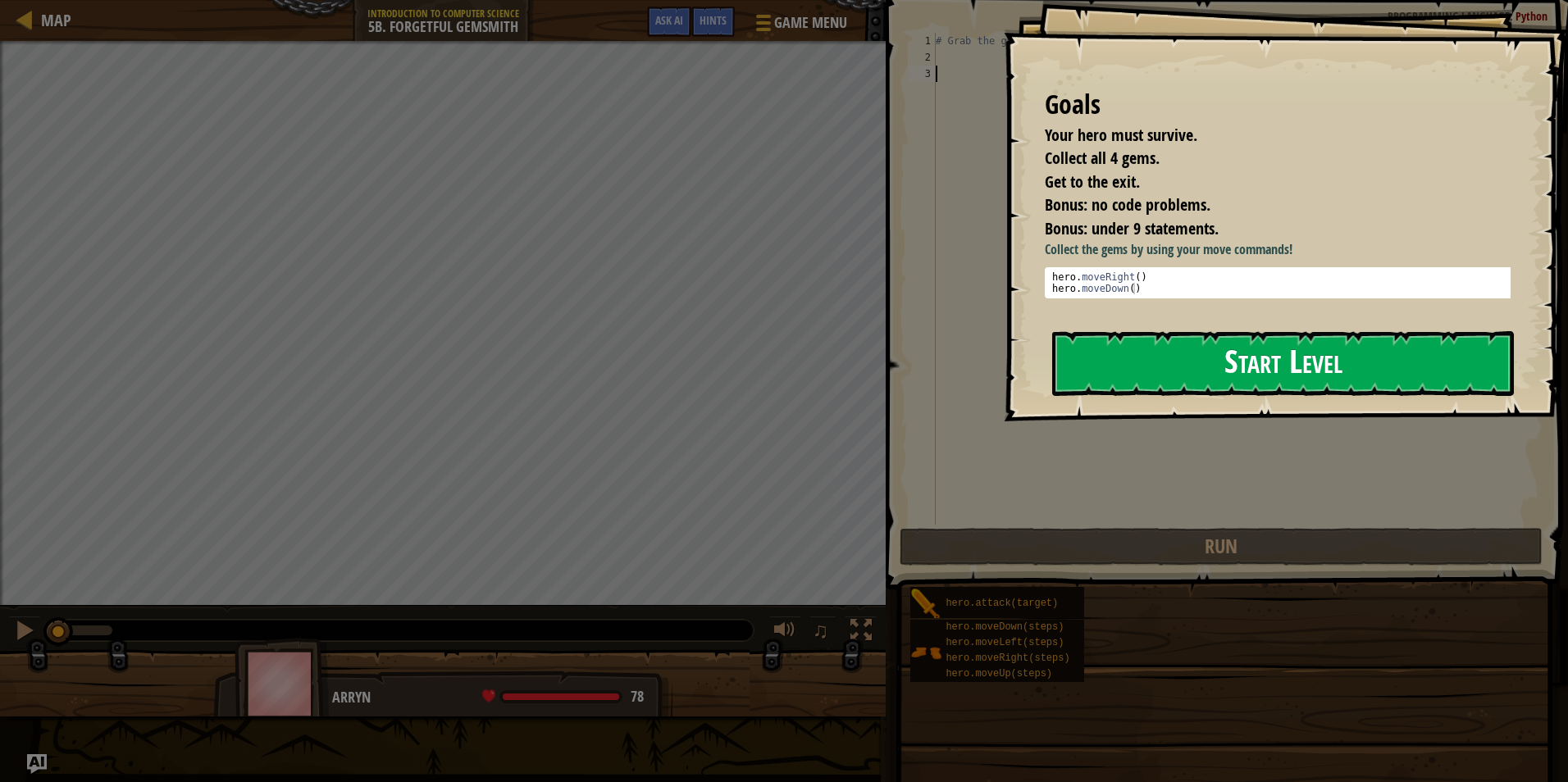
click at [1327, 362] on button "Start Level" at bounding box center [1284, 364] width 462 height 65
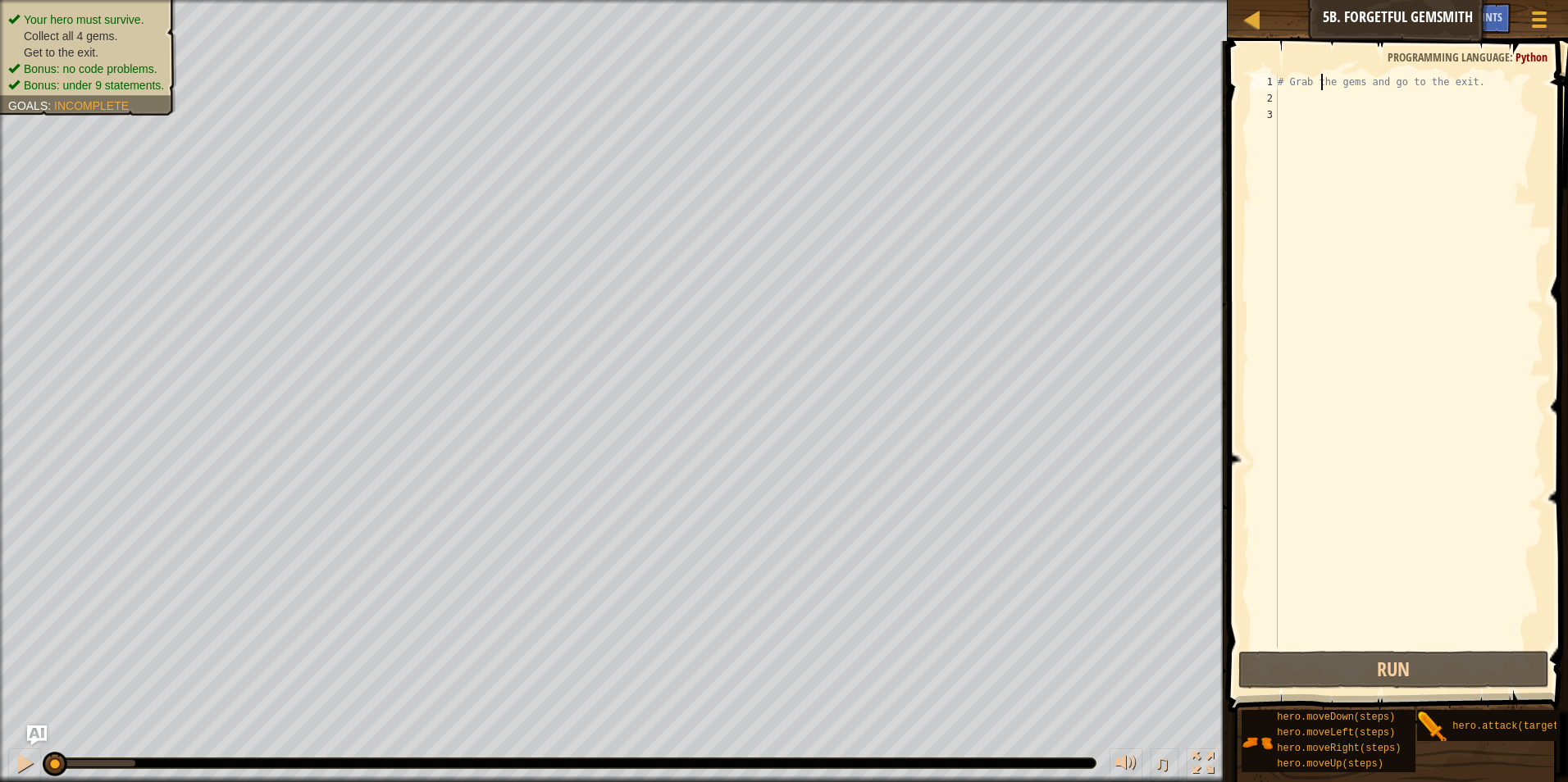
click at [1322, 87] on div "# Grab the gems and go to the exit." at bounding box center [1409, 377] width 269 height 607
type textarea "# Grab the gems and go to the exit."
click at [1294, 104] on div "# Grab the gems and go to the exit." at bounding box center [1409, 377] width 269 height 607
type textarea "h"
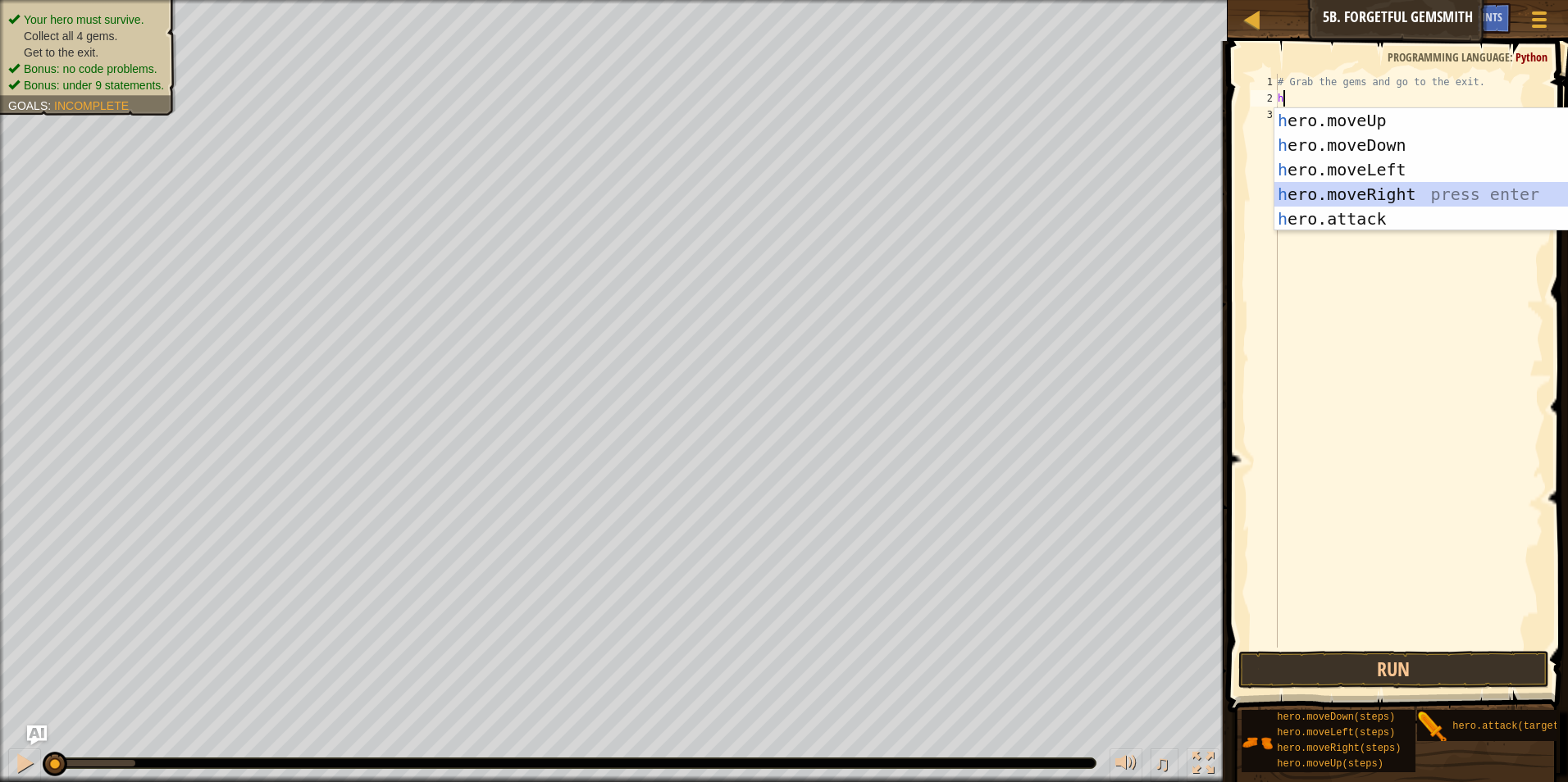
click at [1401, 191] on div "h ero.moveUp press enter h ero.moveDown press enter h ero.moveLeft press enter …" at bounding box center [1430, 195] width 310 height 172
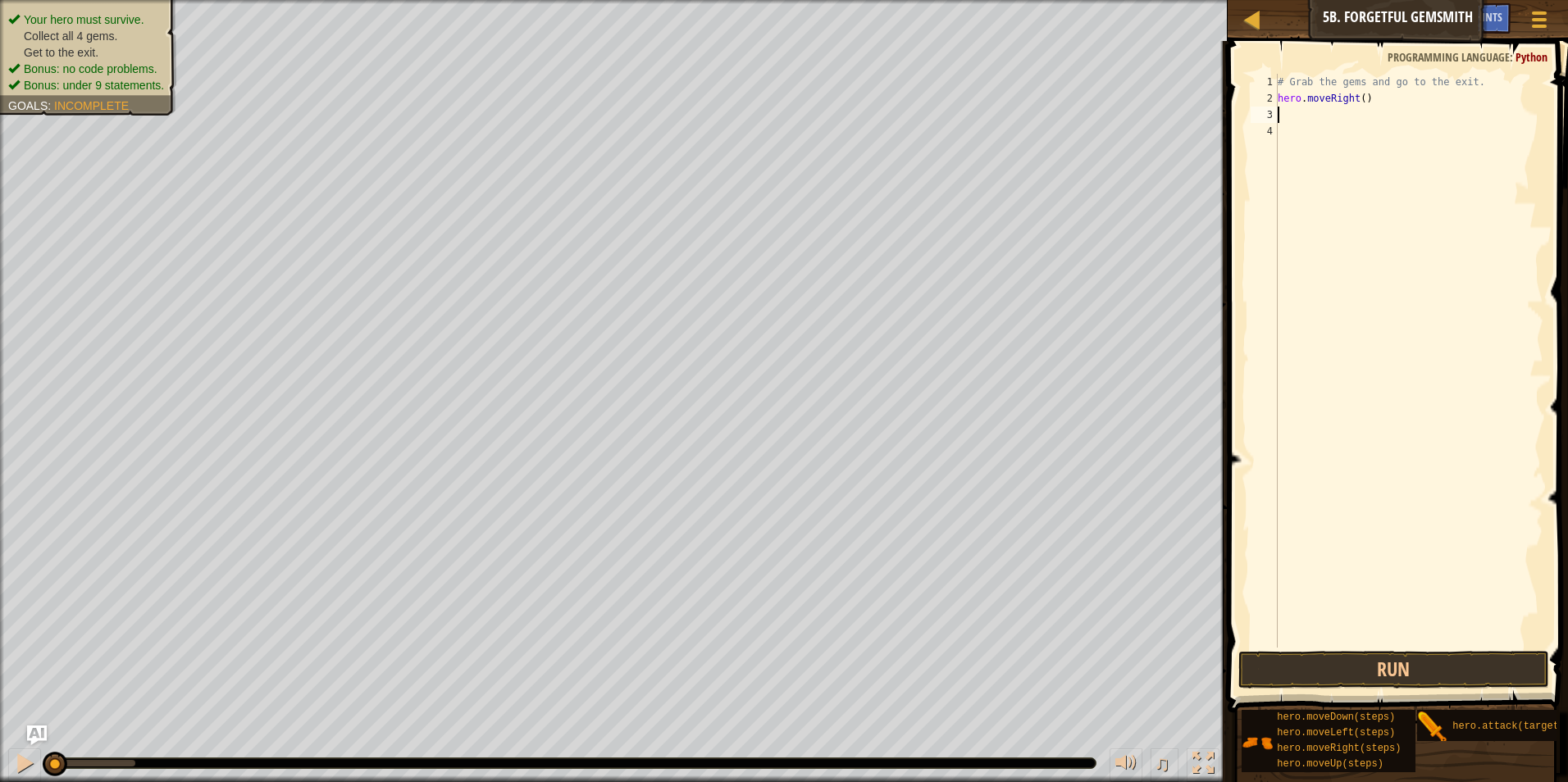
type textarea "h"
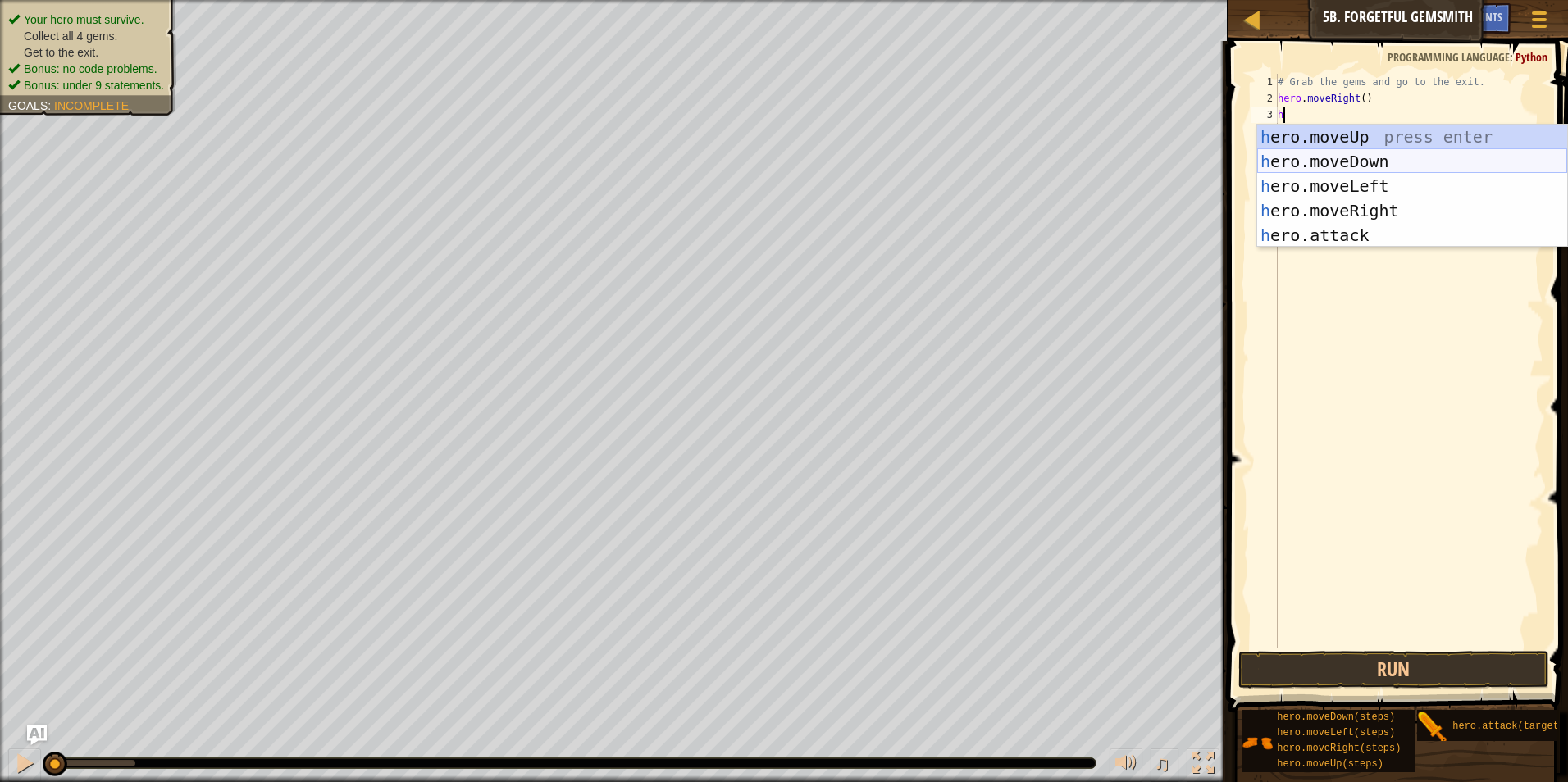
click at [1301, 154] on div "h ero.moveUp press enter h ero.moveDown press enter h ero.moveLeft press enter …" at bounding box center [1412, 210] width 310 height 172
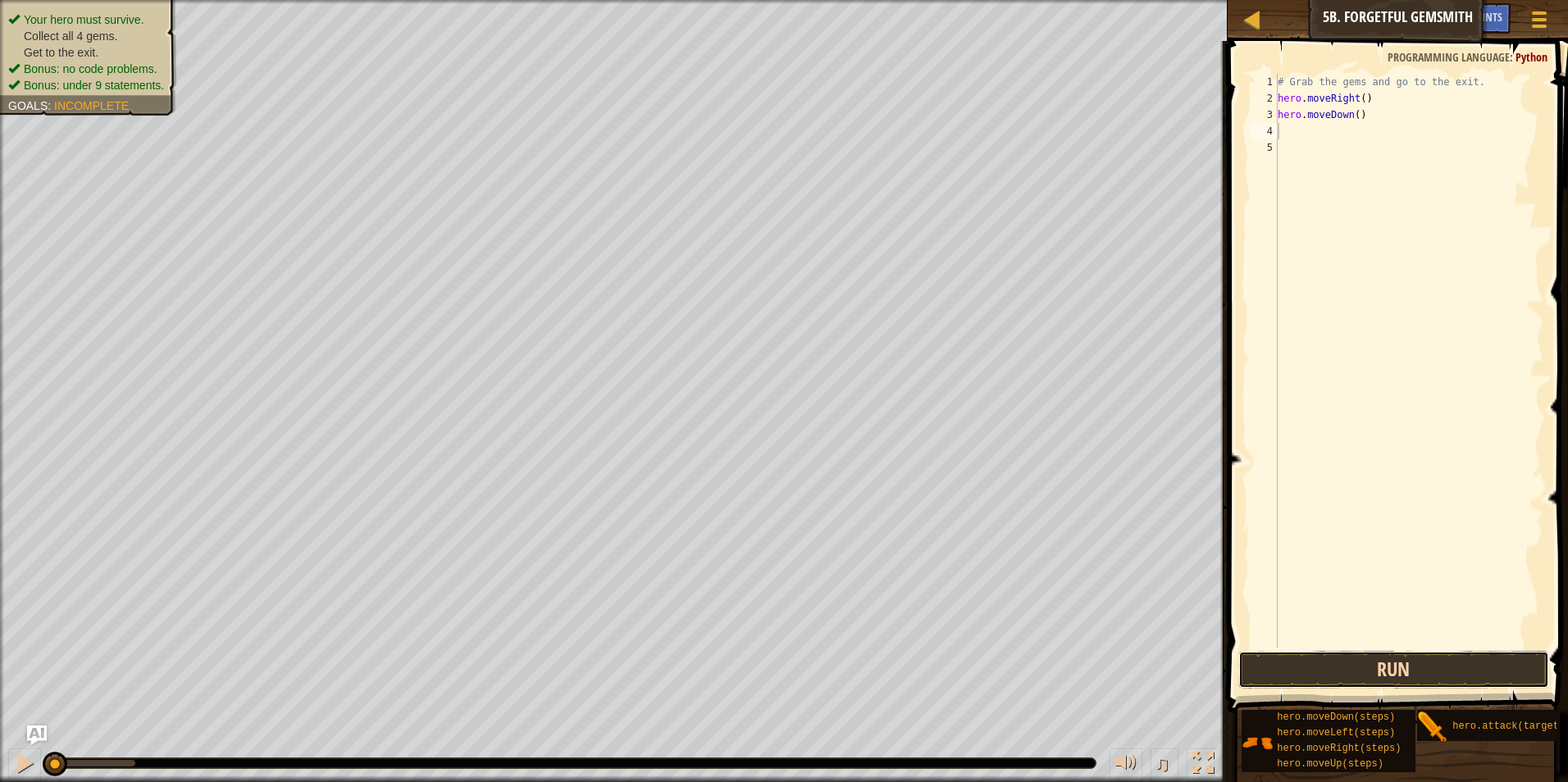
click at [1417, 668] on button "Run" at bounding box center [1394, 670] width 312 height 38
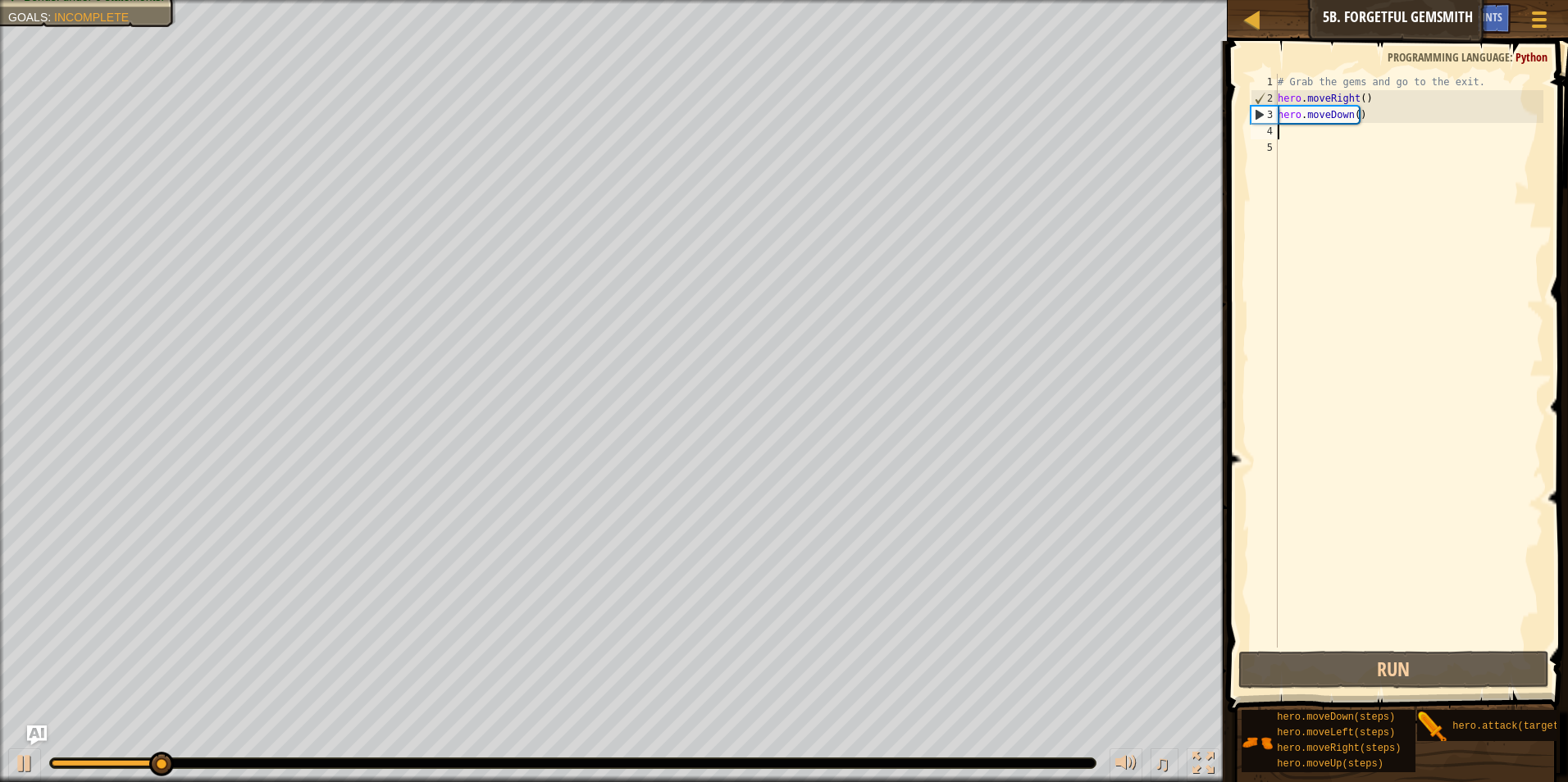
type textarea "h"
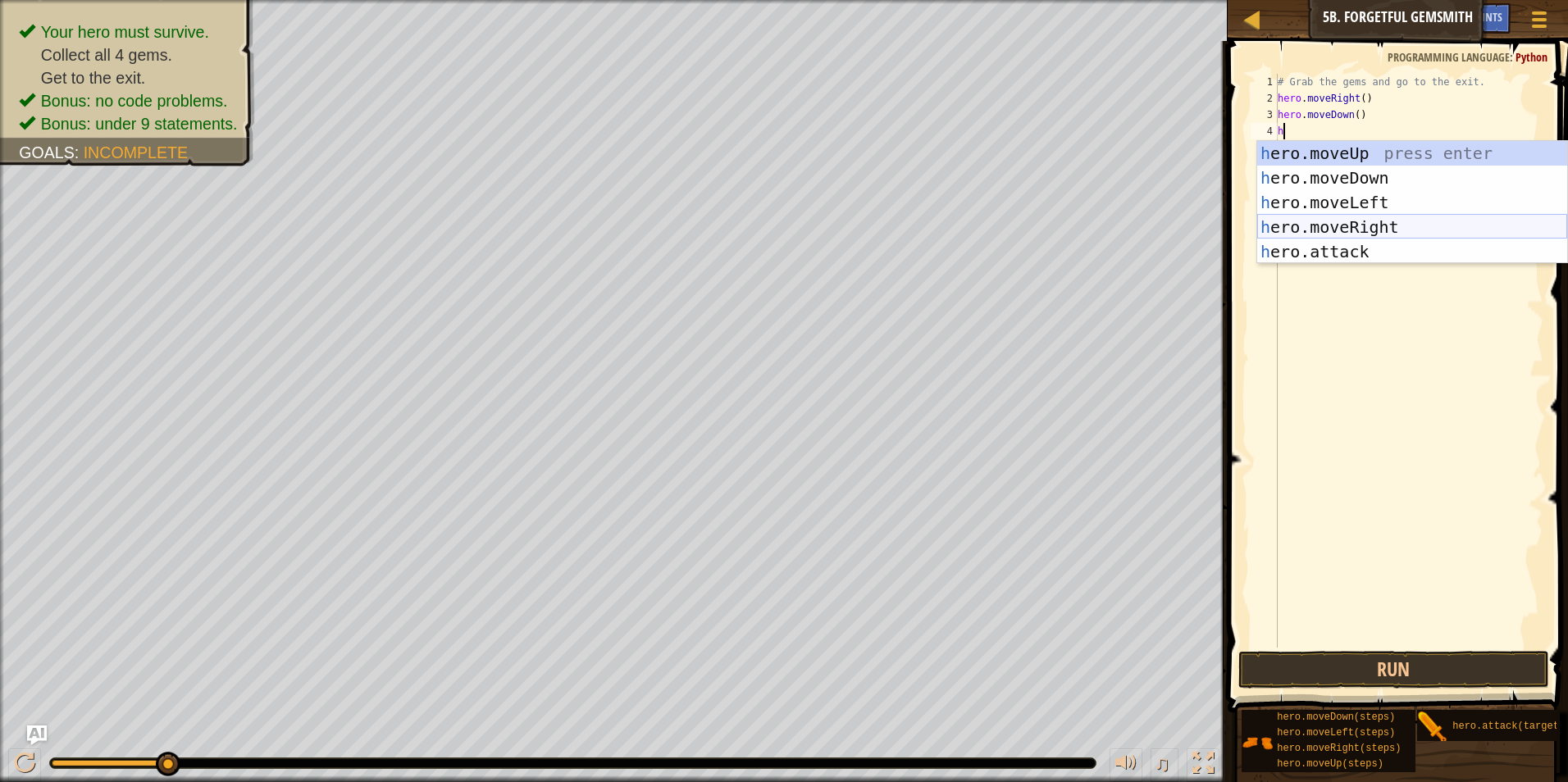
click at [1371, 230] on div "h ero.moveUp press enter h ero.moveDown press enter h ero.moveLeft press enter …" at bounding box center [1412, 227] width 310 height 172
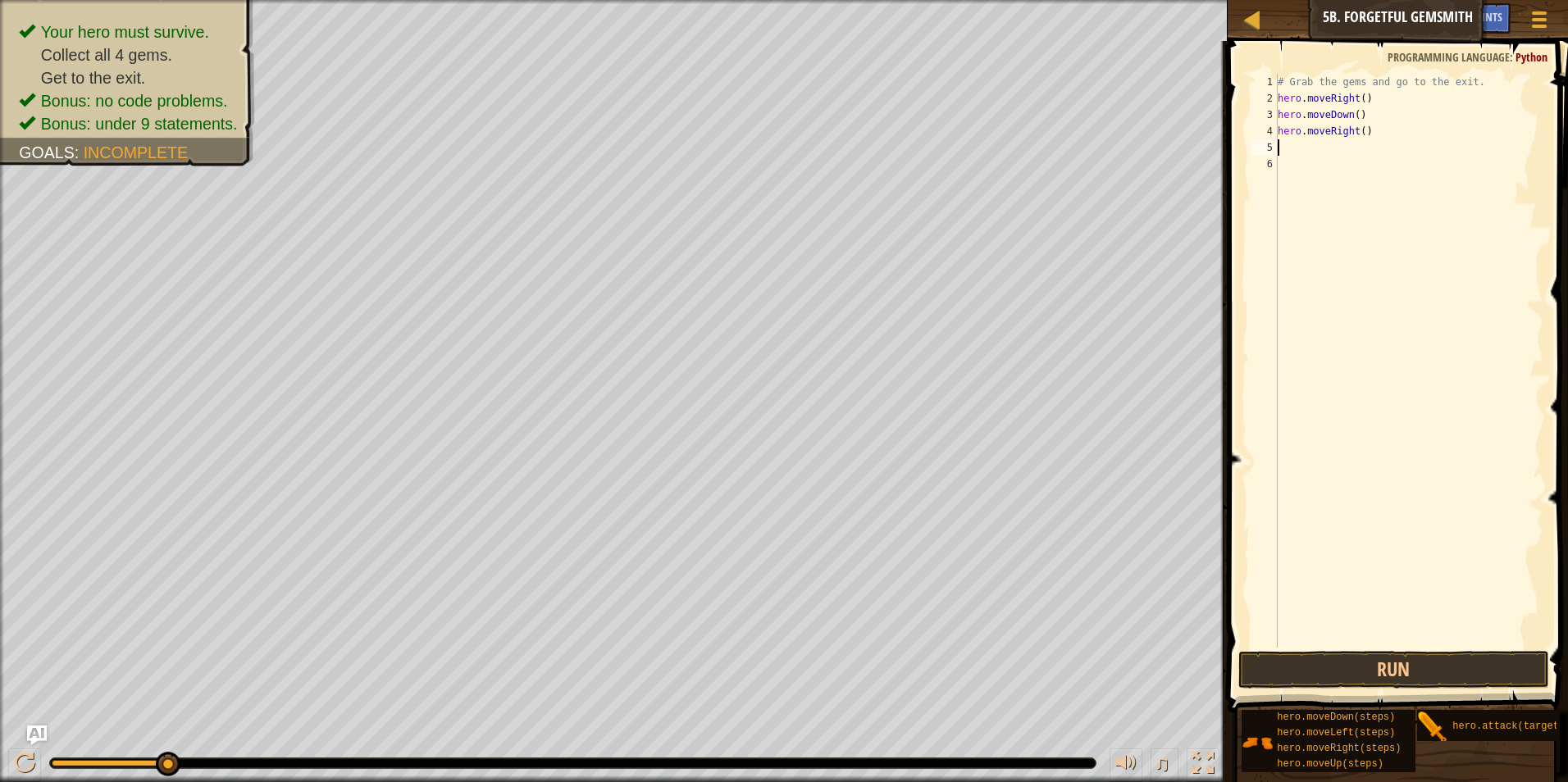
click at [1360, 137] on div "# Grab the gems and go to the exit. hero . moveRight ( ) hero . moveDown ( ) he…" at bounding box center [1409, 377] width 269 height 607
type textarea "hero.moveRight(2)"
click at [1310, 158] on div "# Grab the gems and go to the exit. hero . moveRight ( ) hero . moveDown ( ) he…" at bounding box center [1409, 377] width 269 height 607
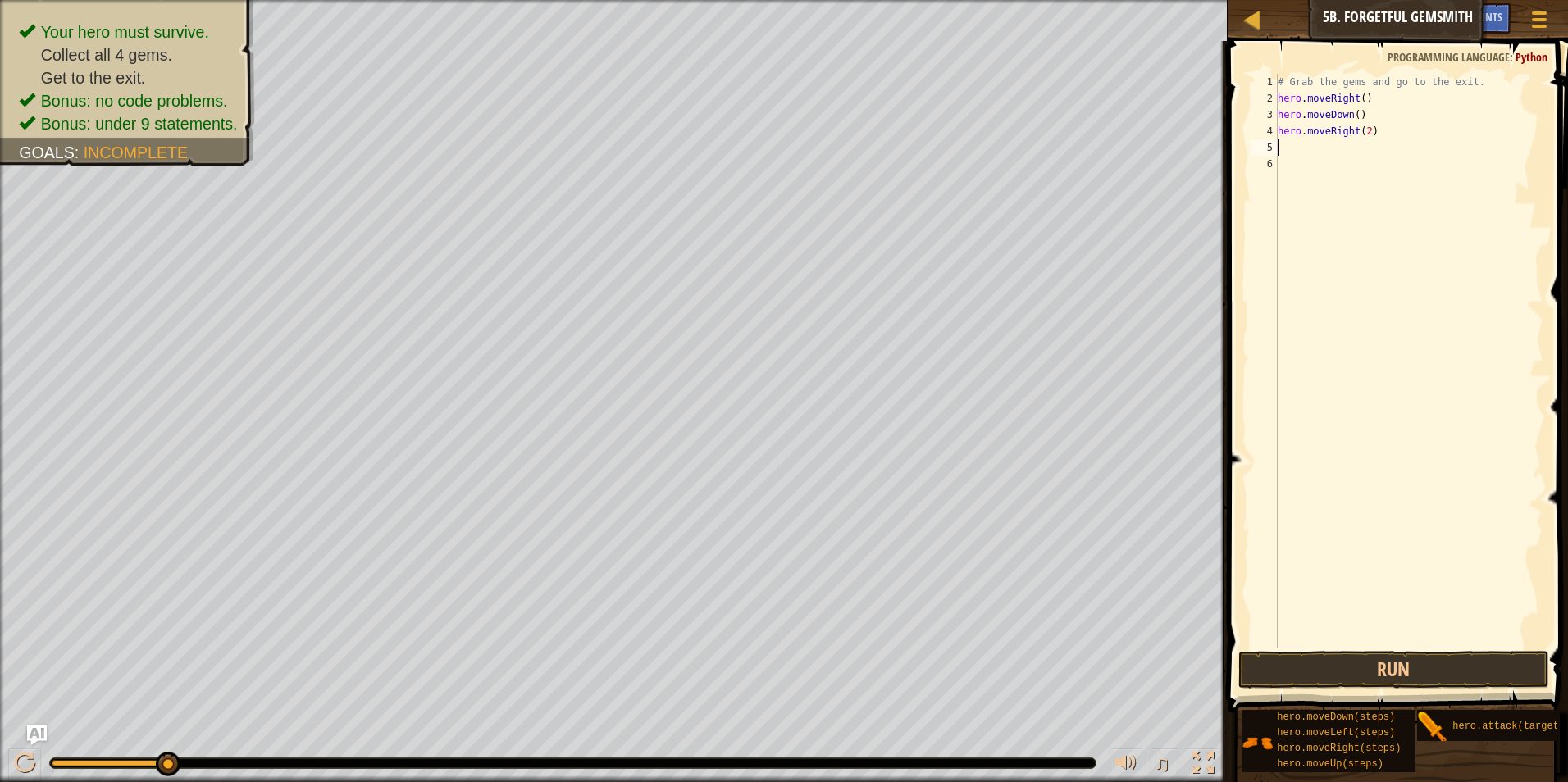
click at [1304, 149] on div "# Grab the gems and go to the exit. hero . moveRight ( ) hero . moveDown ( ) he…" at bounding box center [1409, 377] width 269 height 607
type textarea "h"
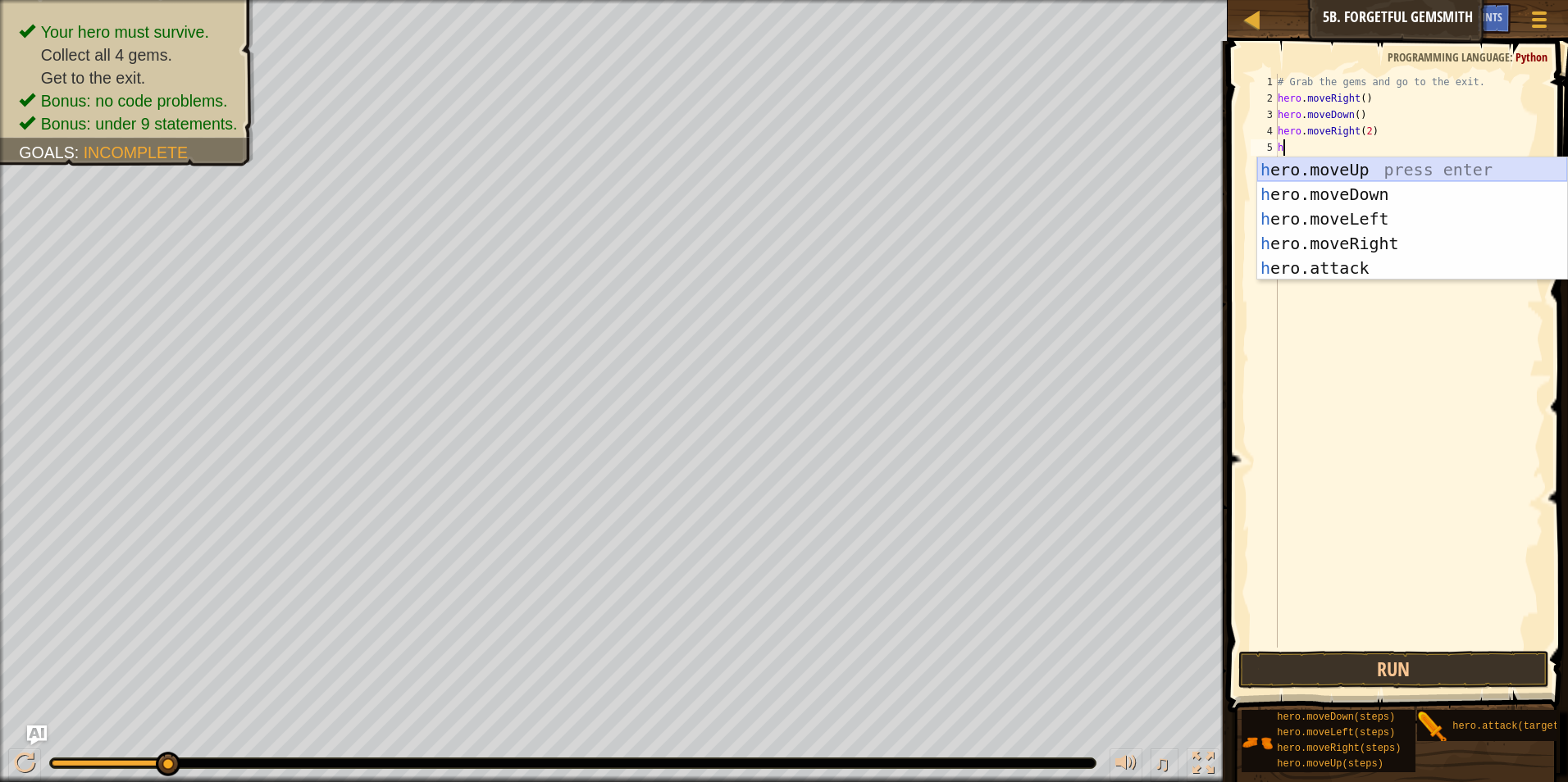
click at [1364, 164] on div "h ero.moveUp press enter h ero.moveDown press enter h ero.moveLeft press enter …" at bounding box center [1412, 243] width 310 height 172
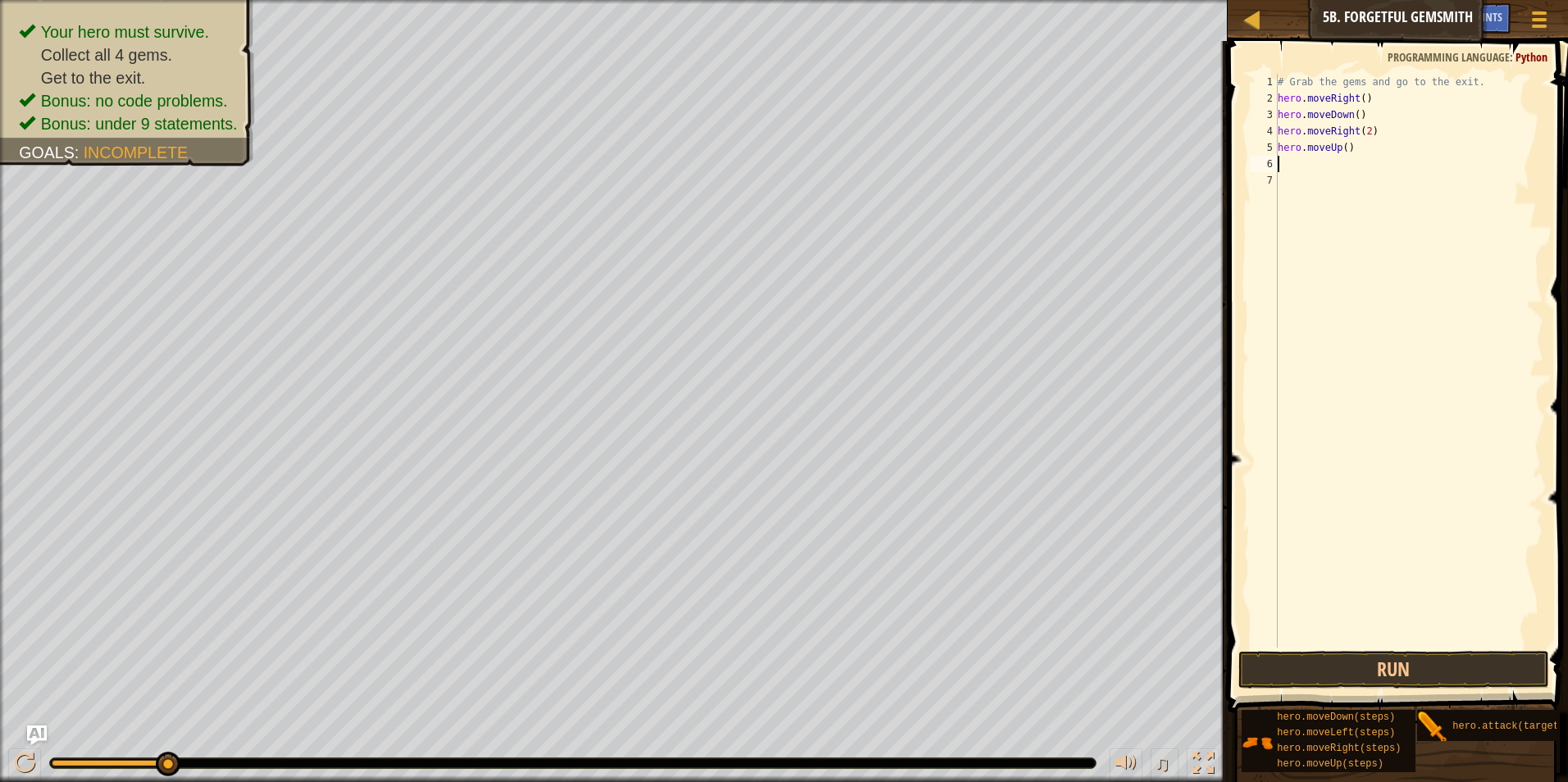
type textarea "h"
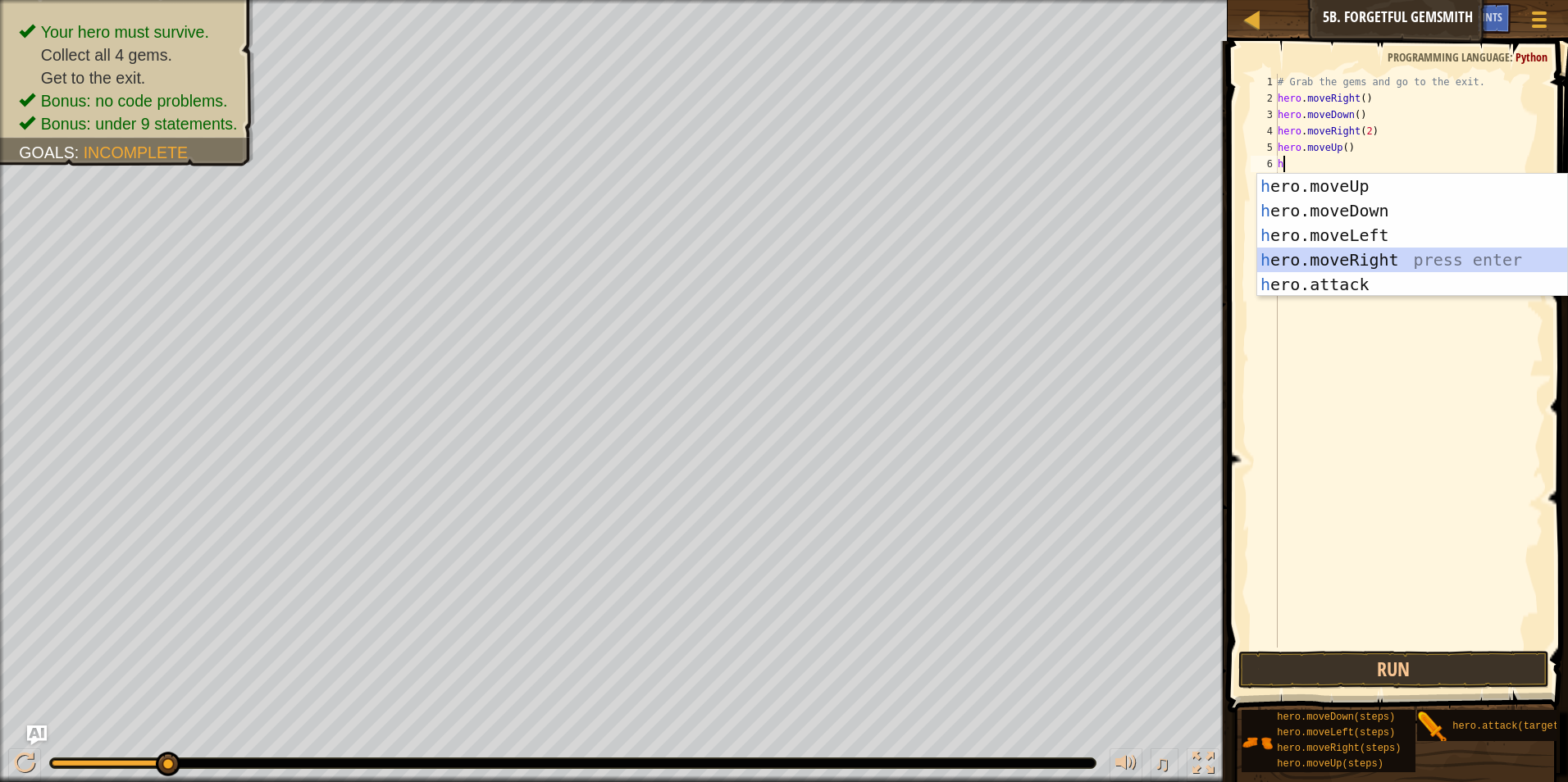
click at [1375, 258] on div "h ero.moveUp press enter h ero.moveDown press enter h ero.moveLeft press enter …" at bounding box center [1412, 260] width 310 height 172
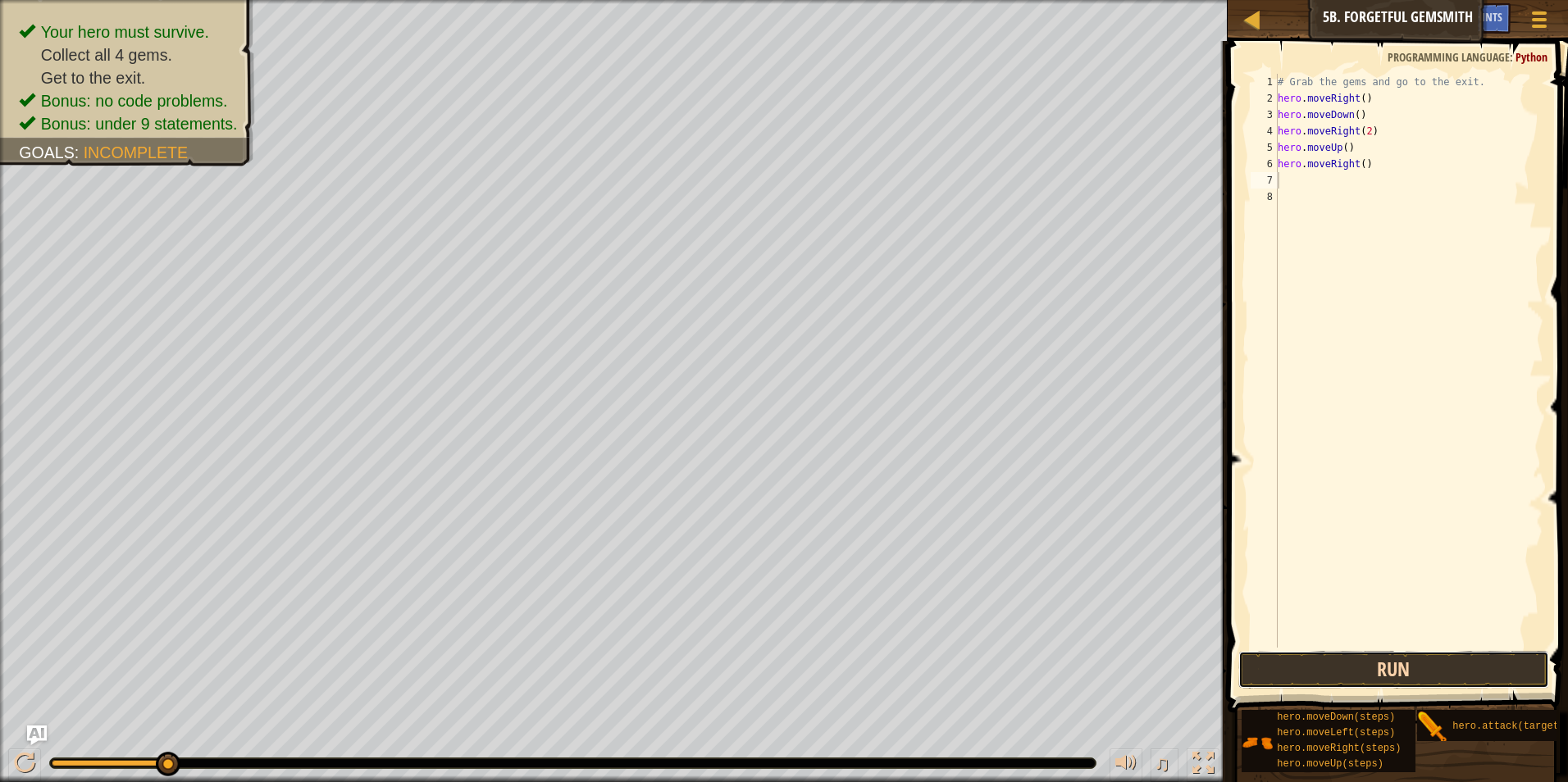
click at [1427, 665] on button "Run" at bounding box center [1394, 670] width 312 height 38
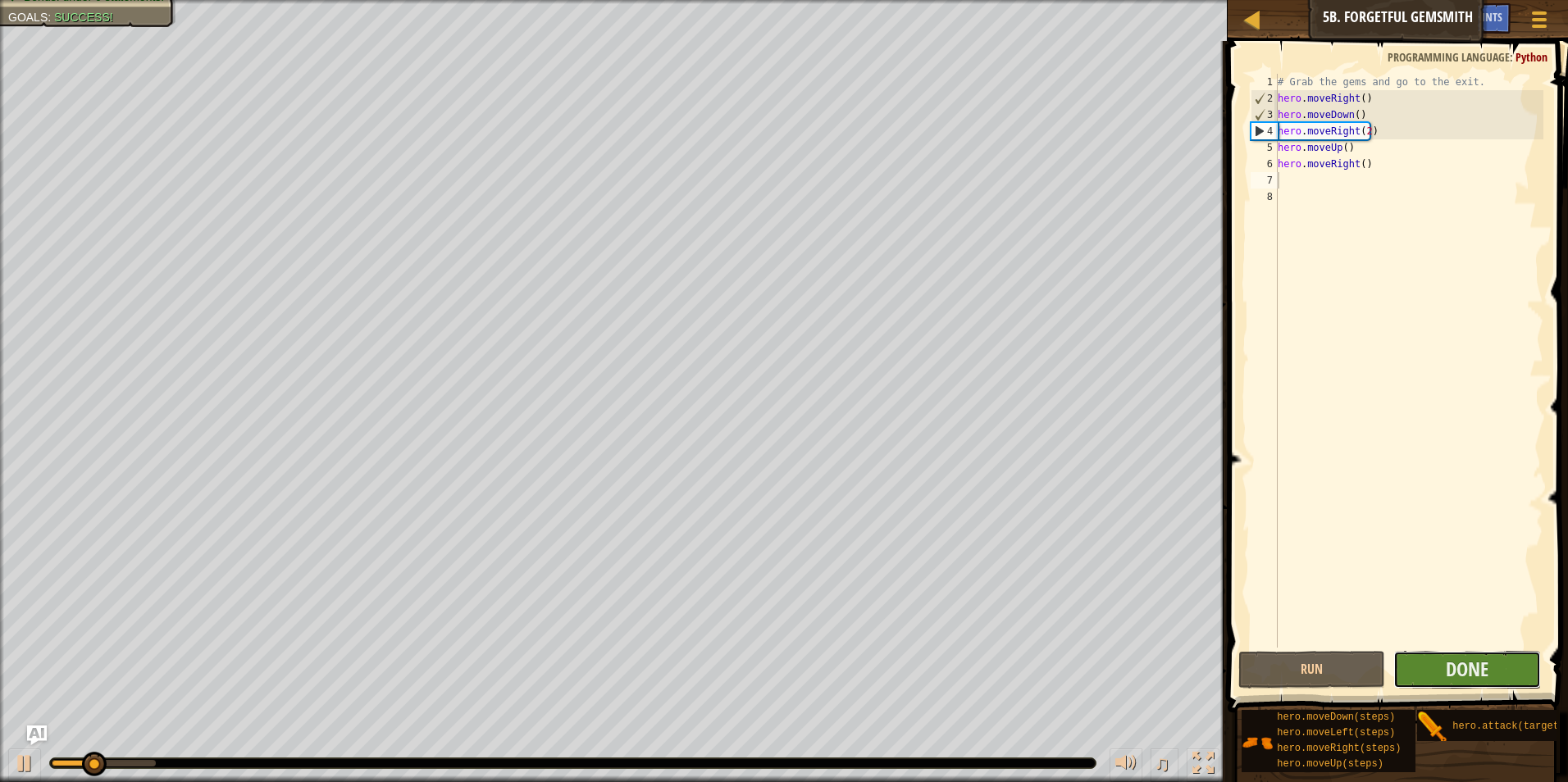
click at [1513, 663] on button "Done" at bounding box center [1467, 670] width 148 height 38
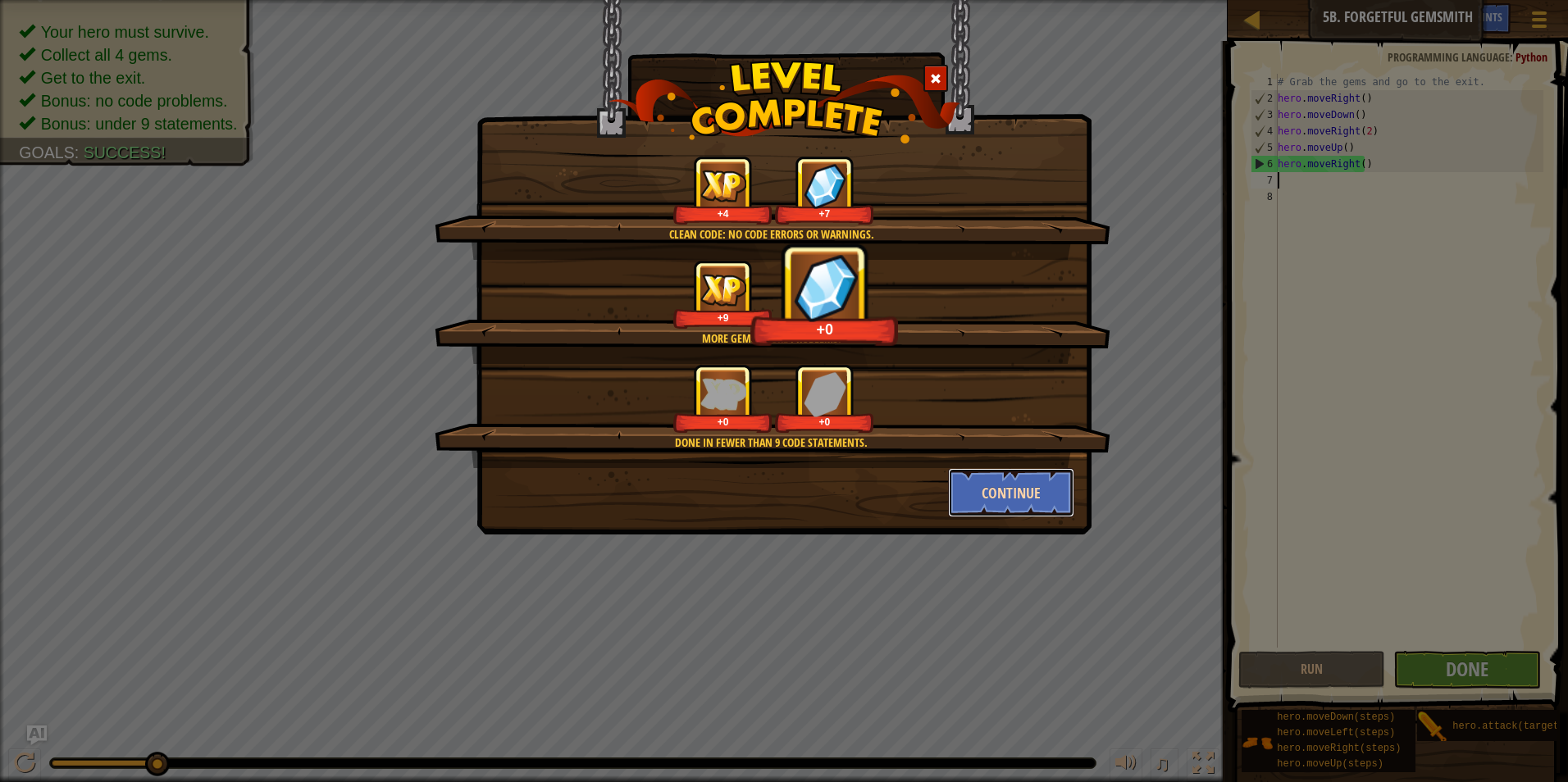
click at [1010, 489] on button "Continue" at bounding box center [1011, 493] width 127 height 49
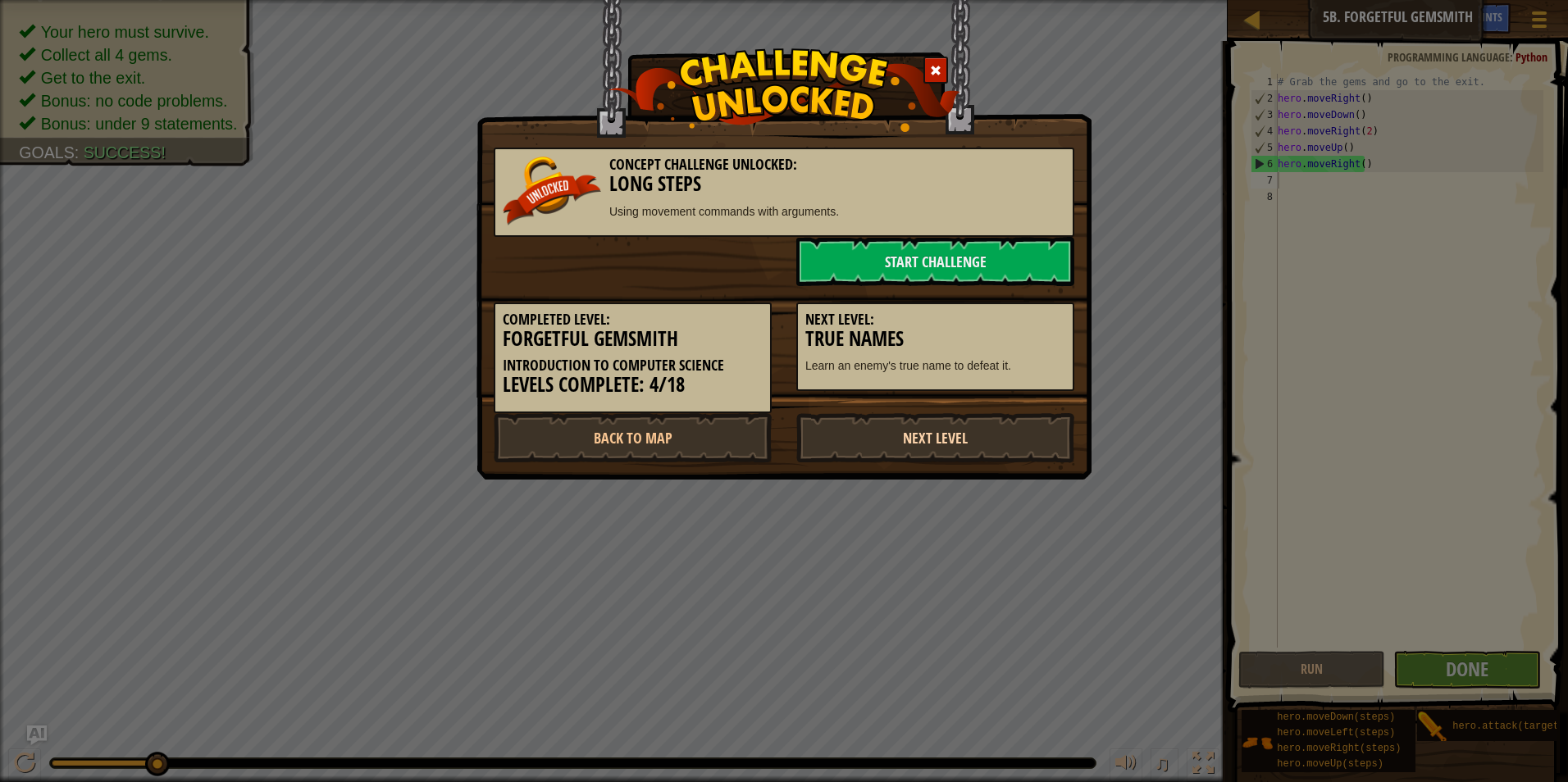
click at [1022, 430] on link "Next Level" at bounding box center [936, 438] width 278 height 49
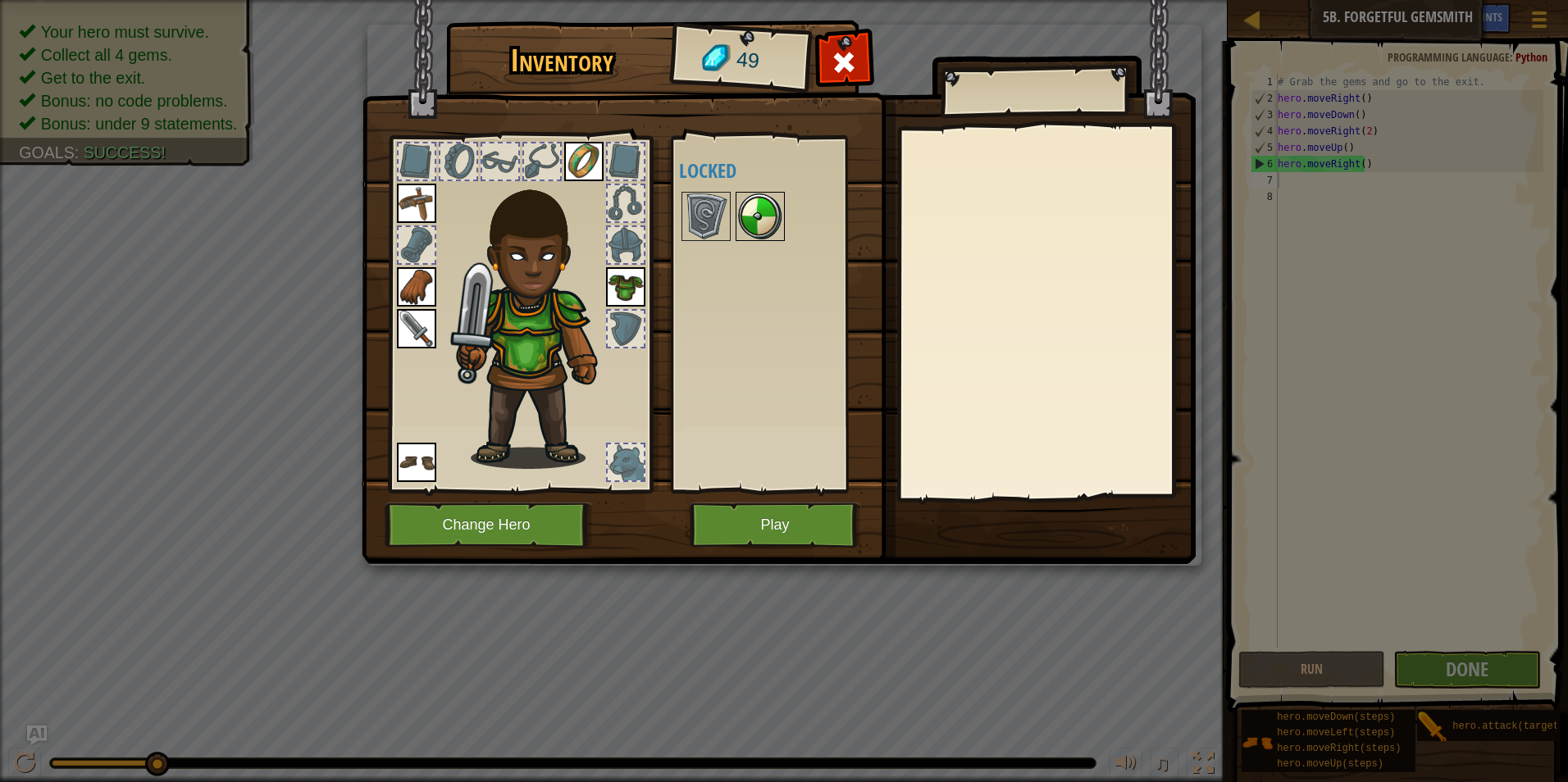
click at [775, 209] on img at bounding box center [760, 216] width 46 height 46
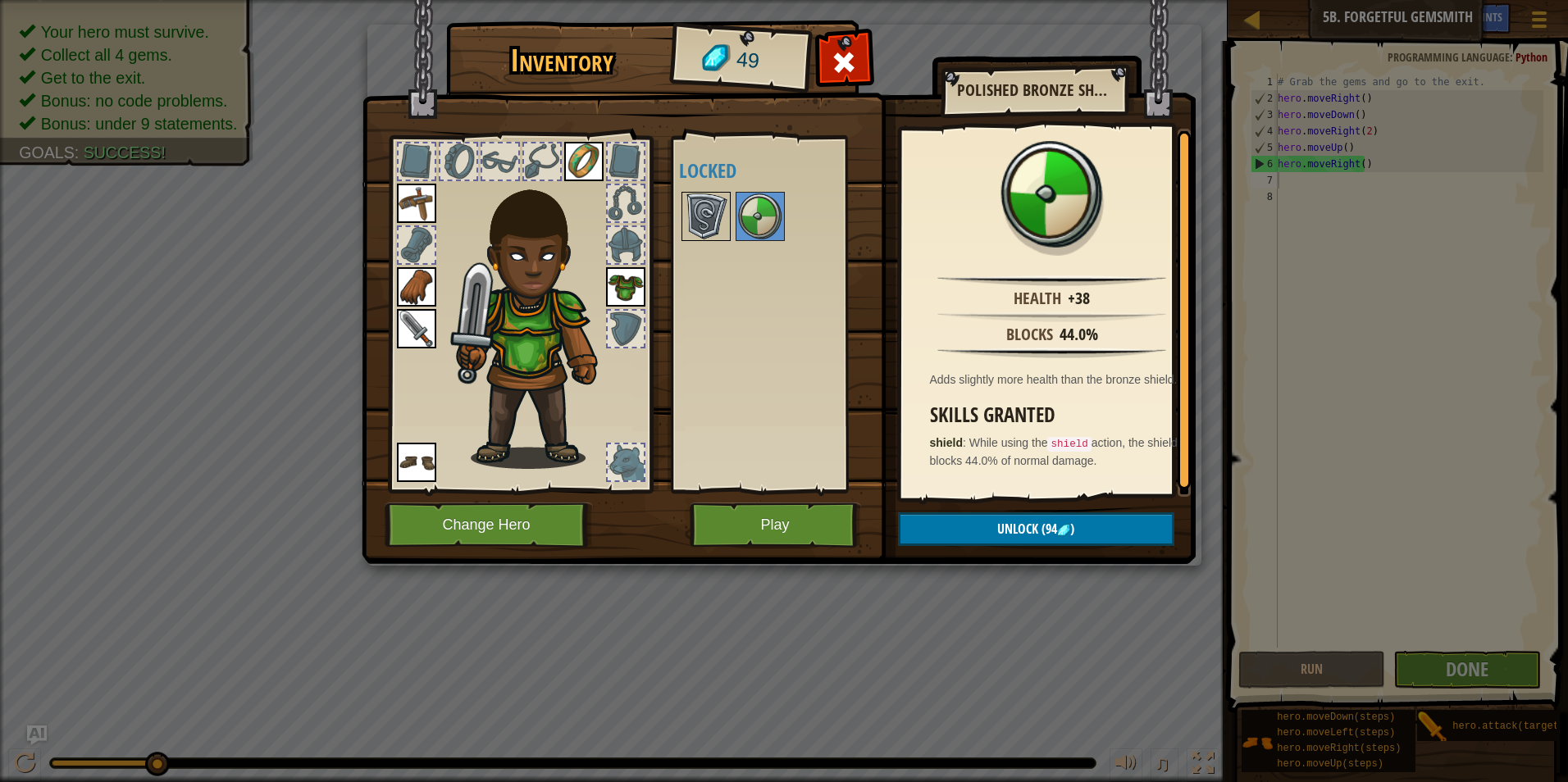
click at [710, 218] on img at bounding box center [706, 216] width 46 height 46
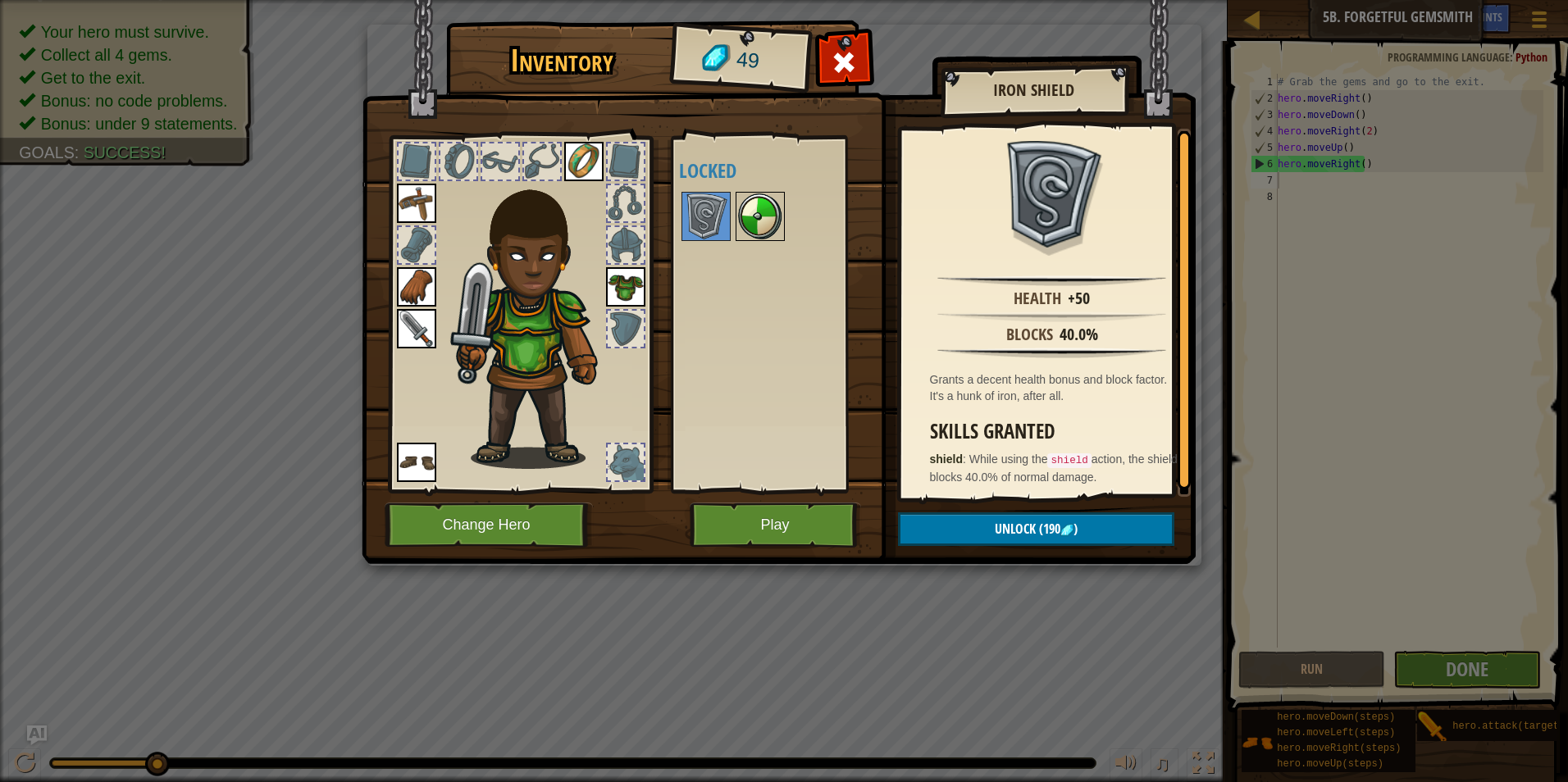
click at [752, 214] on img at bounding box center [760, 216] width 46 height 46
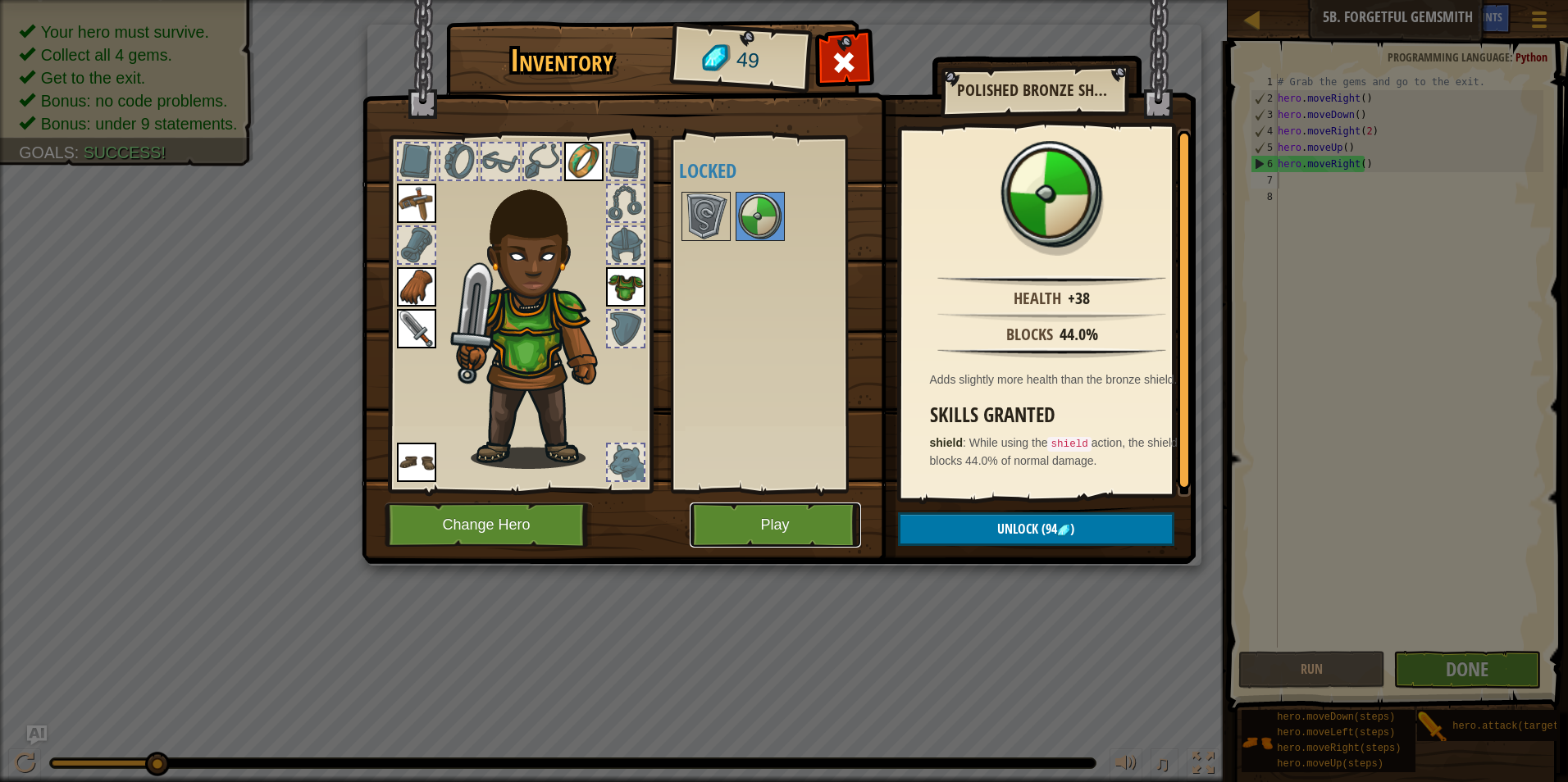
click at [825, 505] on button "Play" at bounding box center [776, 525] width 172 height 45
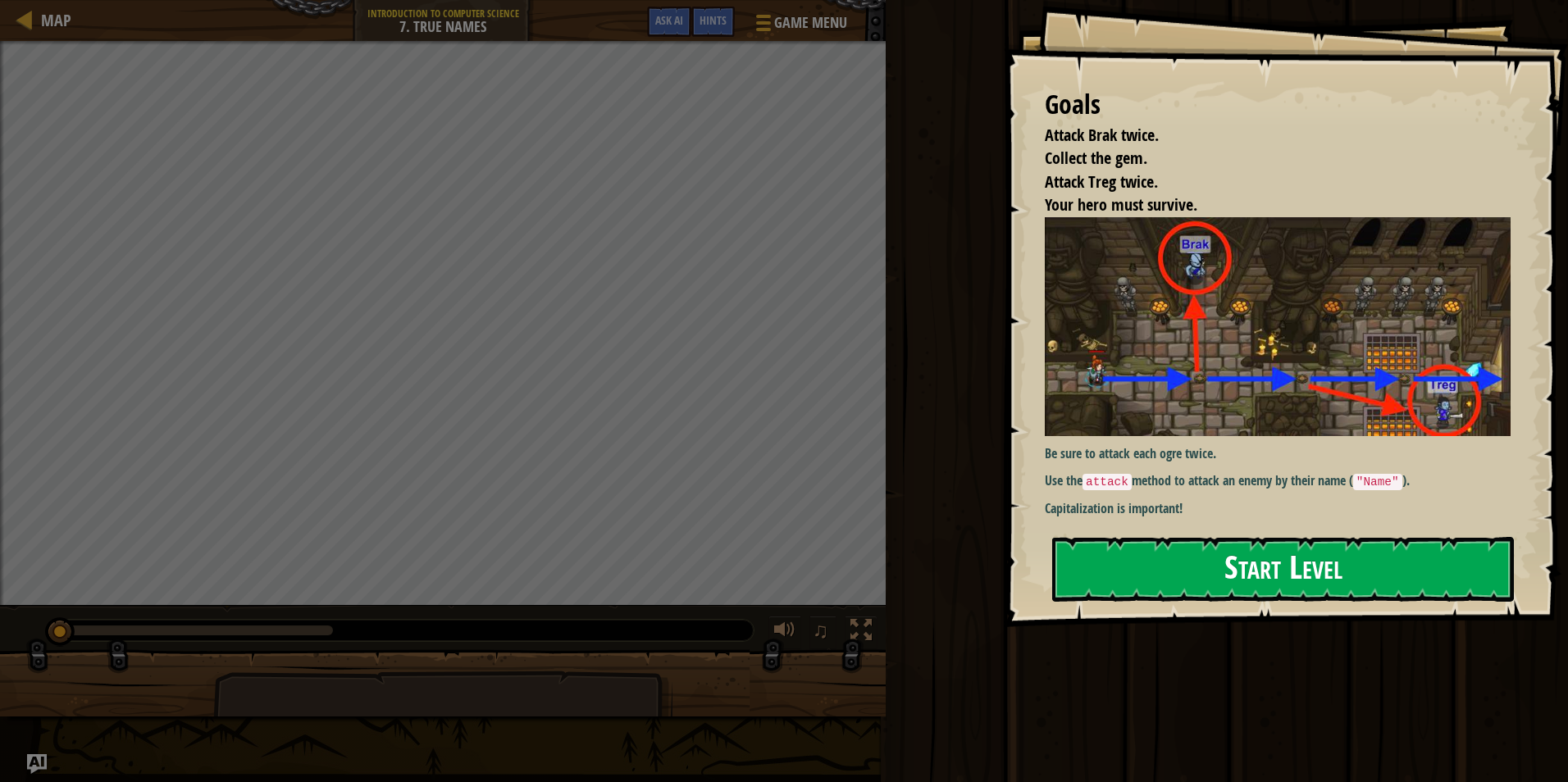
click at [1253, 558] on button "Start Level" at bounding box center [1284, 570] width 462 height 65
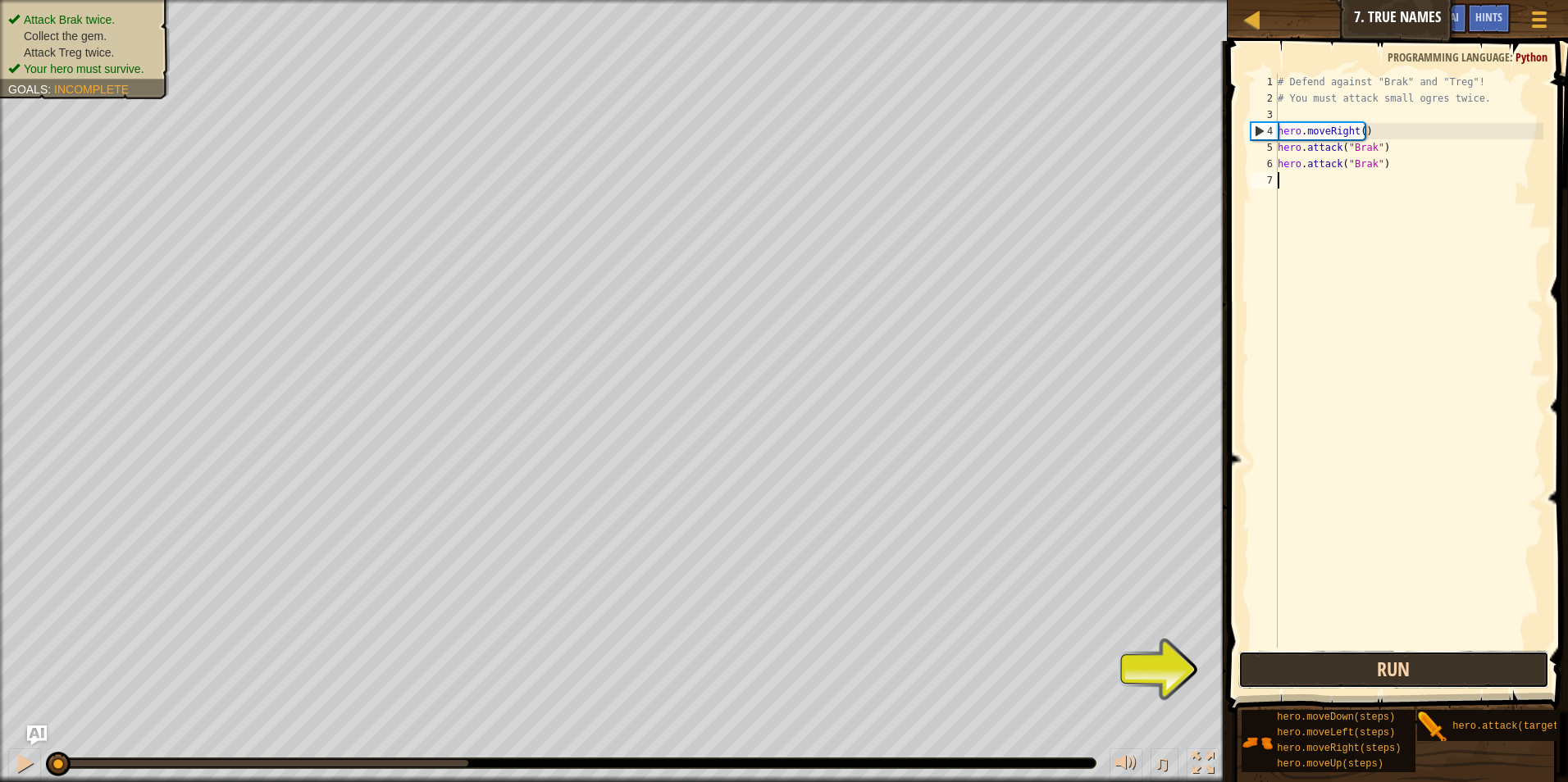
click at [1391, 667] on button "Run" at bounding box center [1394, 670] width 312 height 38
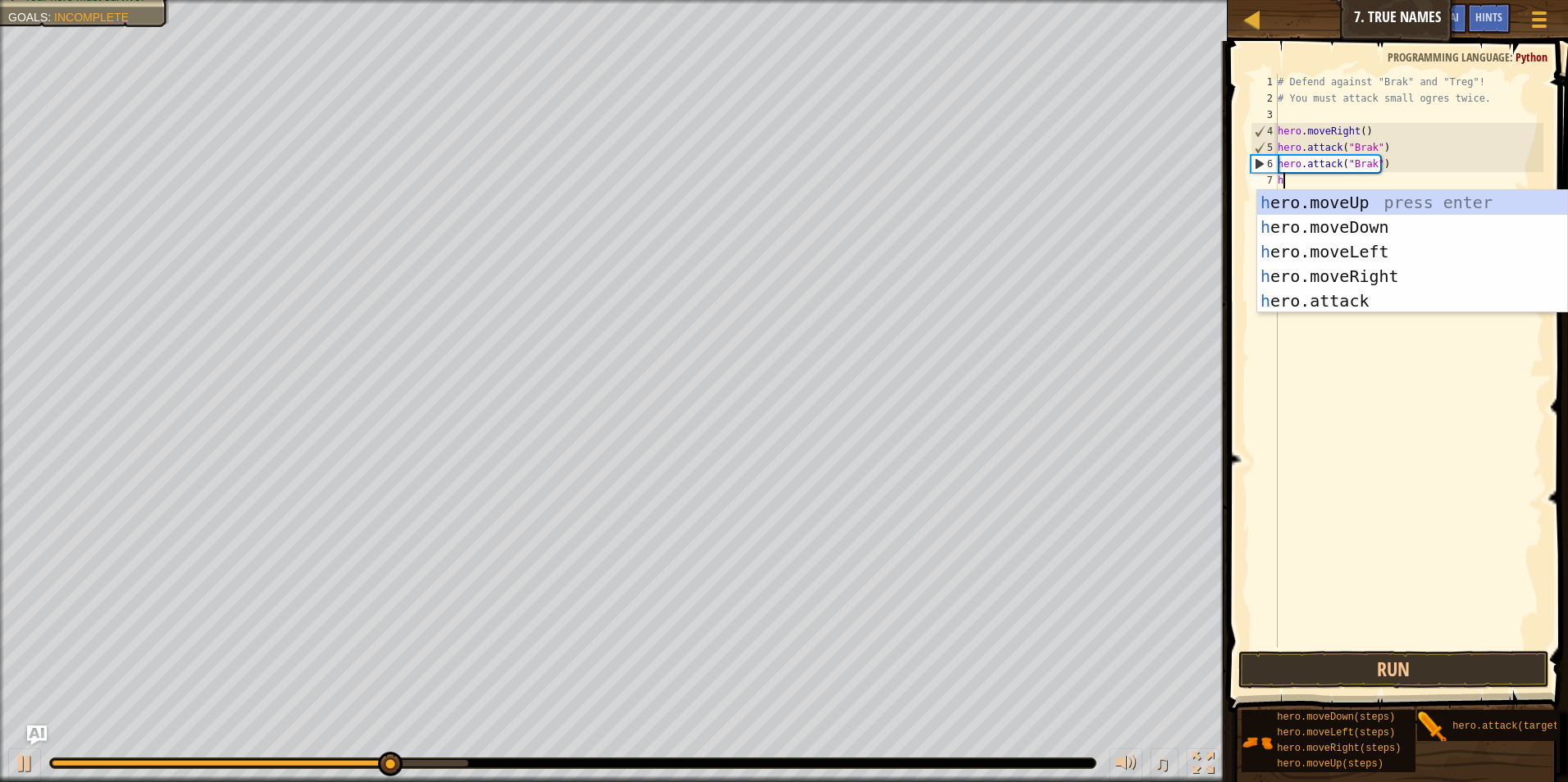
scroll to position [7, 0]
click at [1365, 301] on div "h ero.moveUp press enter h ero.moveDown press enter h ero.moveLeft press enter …" at bounding box center [1412, 276] width 310 height 172
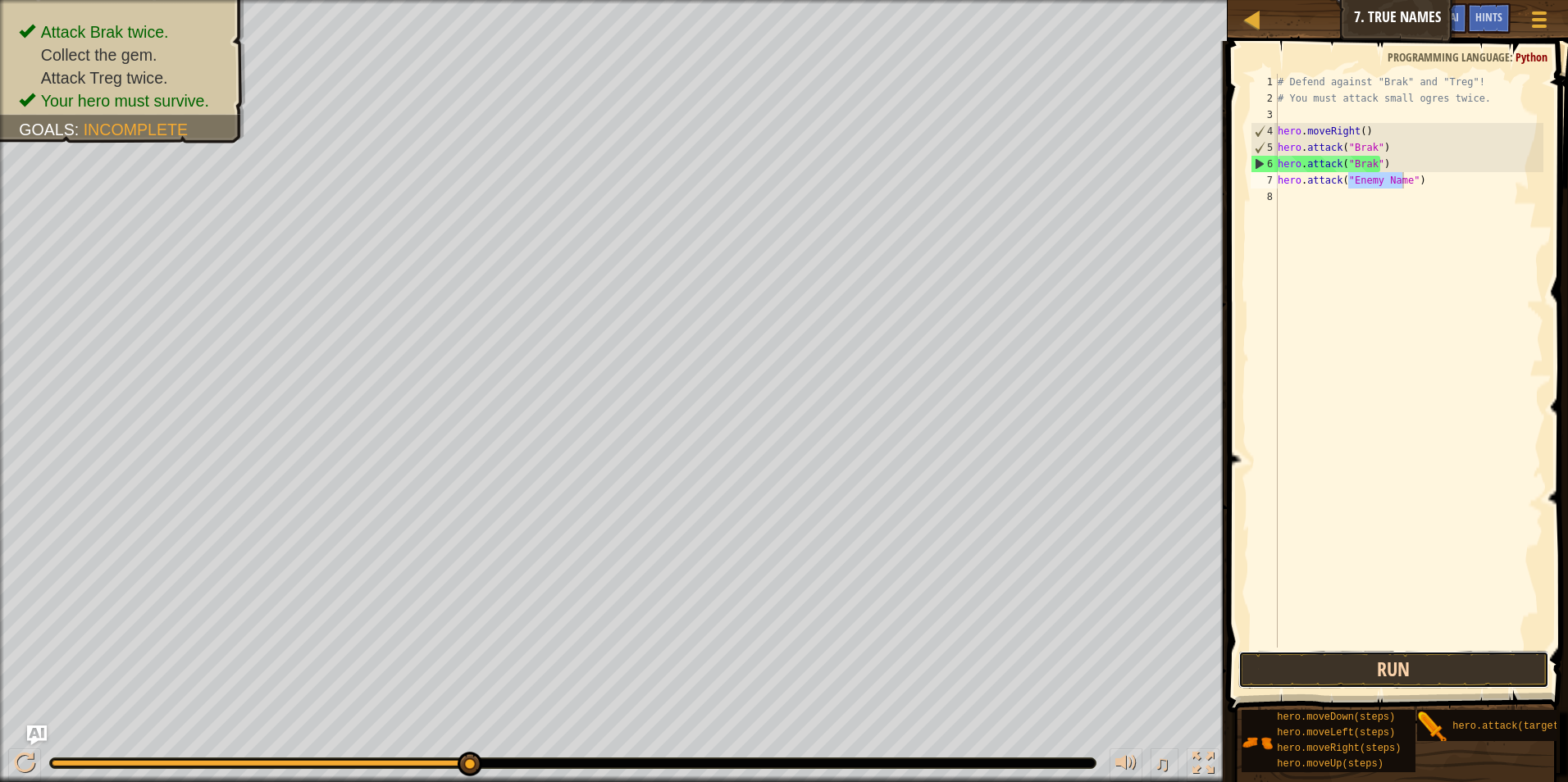
click at [1406, 660] on button "Run" at bounding box center [1394, 670] width 312 height 38
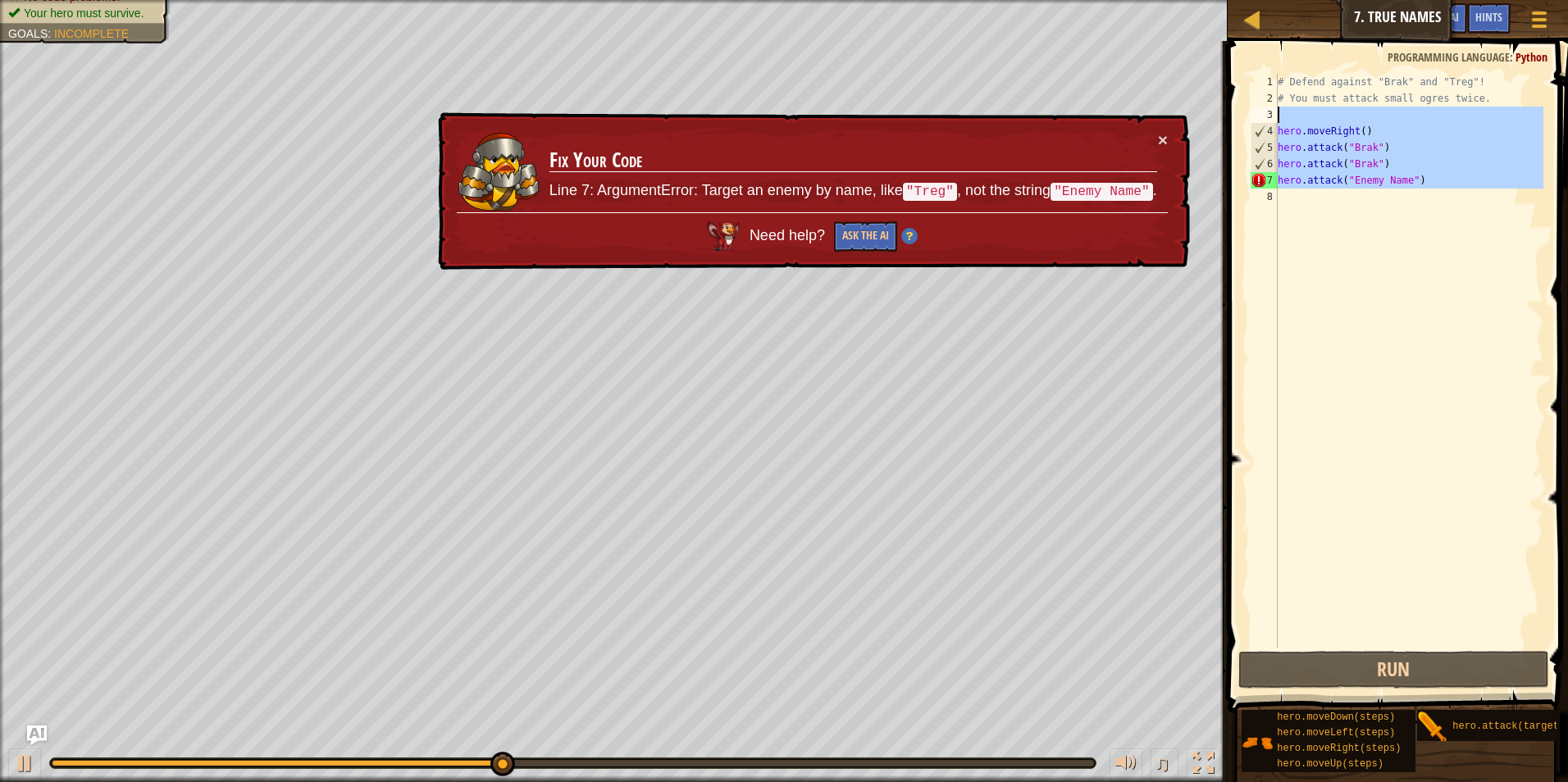
drag, startPoint x: 1431, startPoint y: 189, endPoint x: 1231, endPoint y: 117, distance: 212.6
click at [1231, 117] on div "hero.attack("Enemy Name") 1 2 3 4 5 6 7 8 # Defend against "Brak" and "Treg"! #…" at bounding box center [1395, 409] width 346 height 720
type textarea "hero.moveRight()"
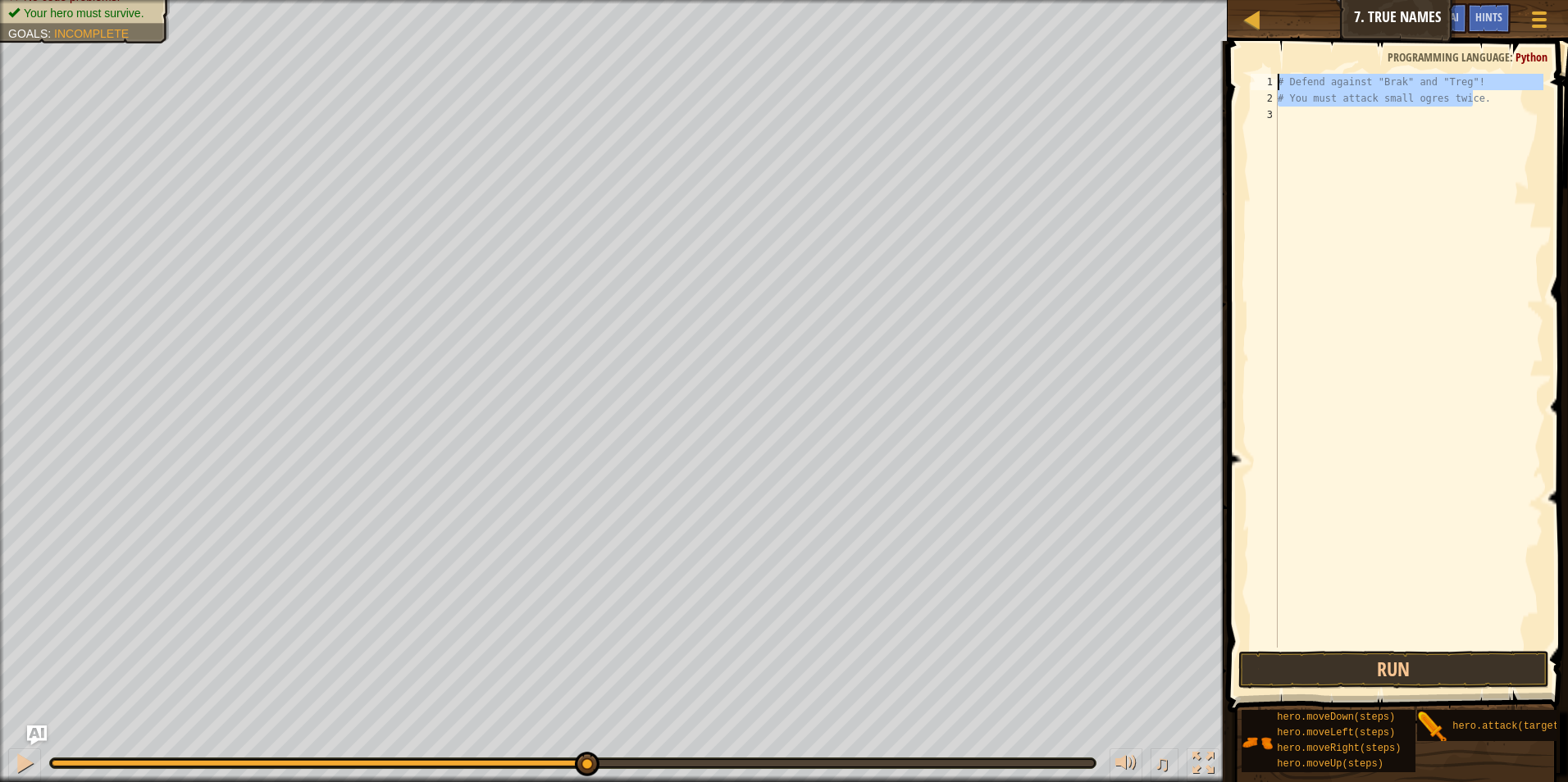
drag, startPoint x: 1469, startPoint y: 87, endPoint x: 1287, endPoint y: 60, distance: 184.0
click at [1287, 60] on div "1 2 3 # Defend against "Brak" and "Treg"! # You must attack small ogres twice. …" at bounding box center [1395, 409] width 346 height 720
type textarea "# Defend against "Brak" and "Treg"! # You must attack small ogres twice."
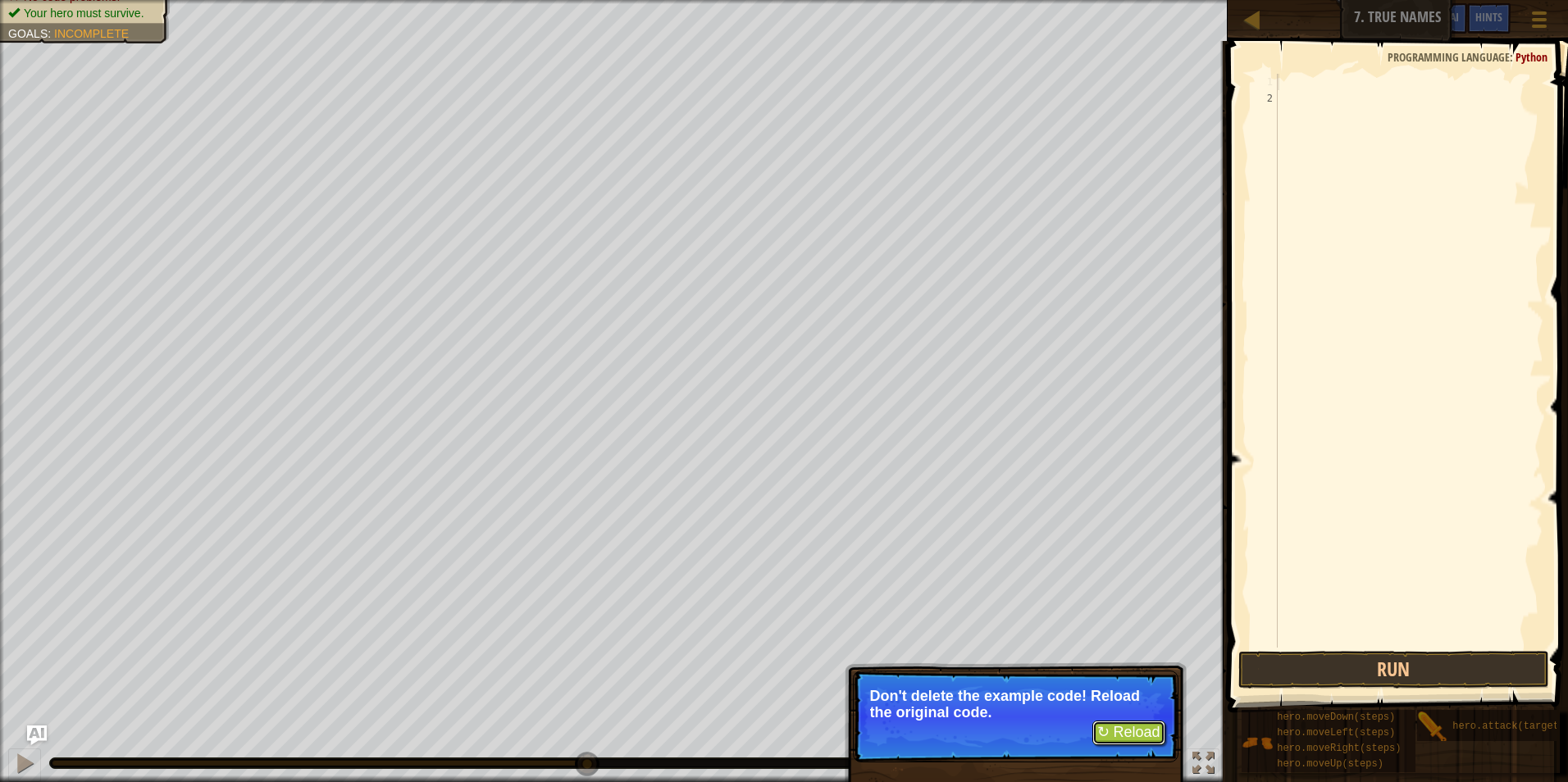
click at [1137, 733] on button "↻ Reload" at bounding box center [1129, 733] width 73 height 25
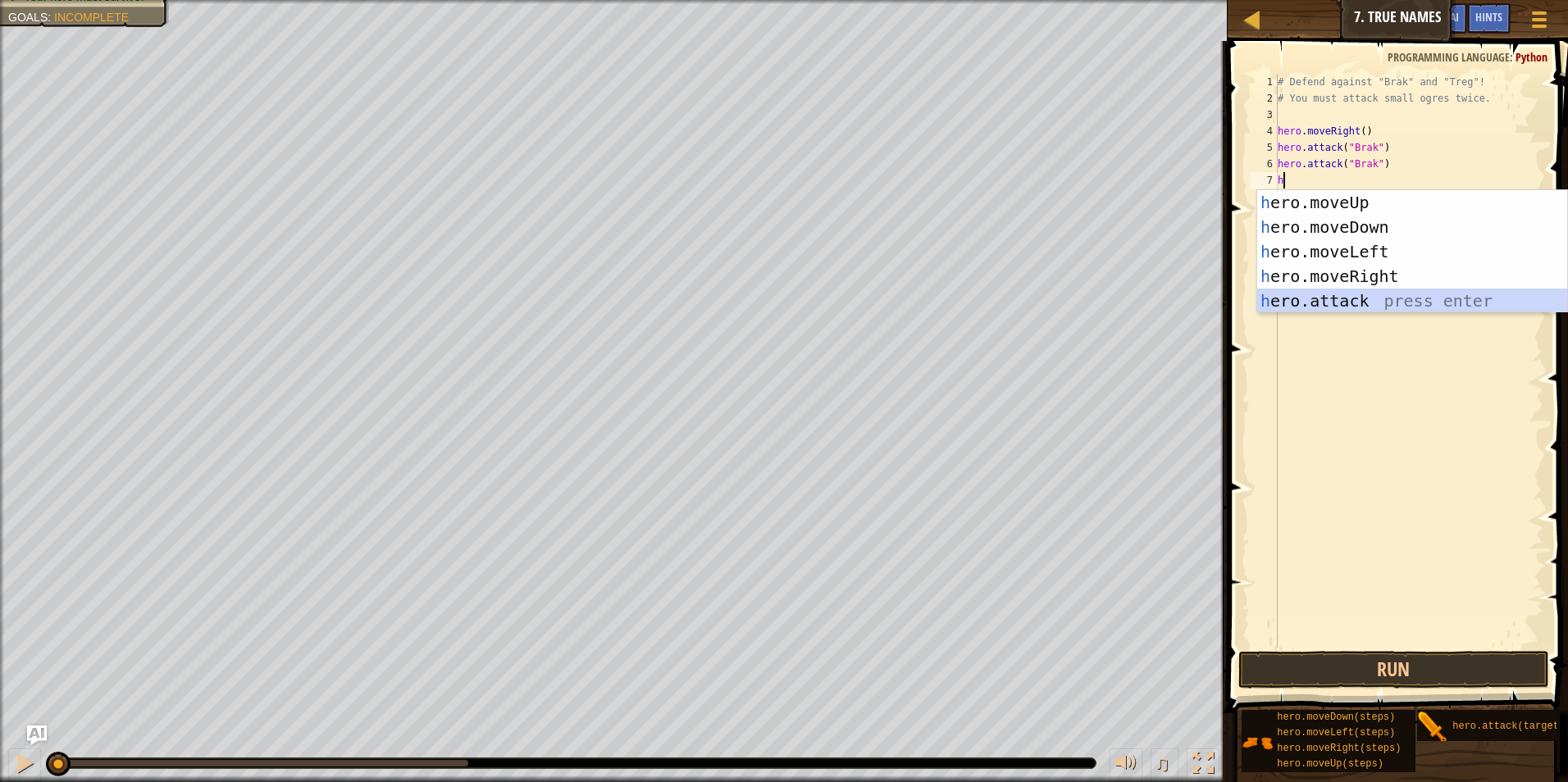
click at [1359, 298] on div "h ero.moveUp press enter h ero.moveDown press enter h ero.moveLeft press enter …" at bounding box center [1412, 276] width 310 height 172
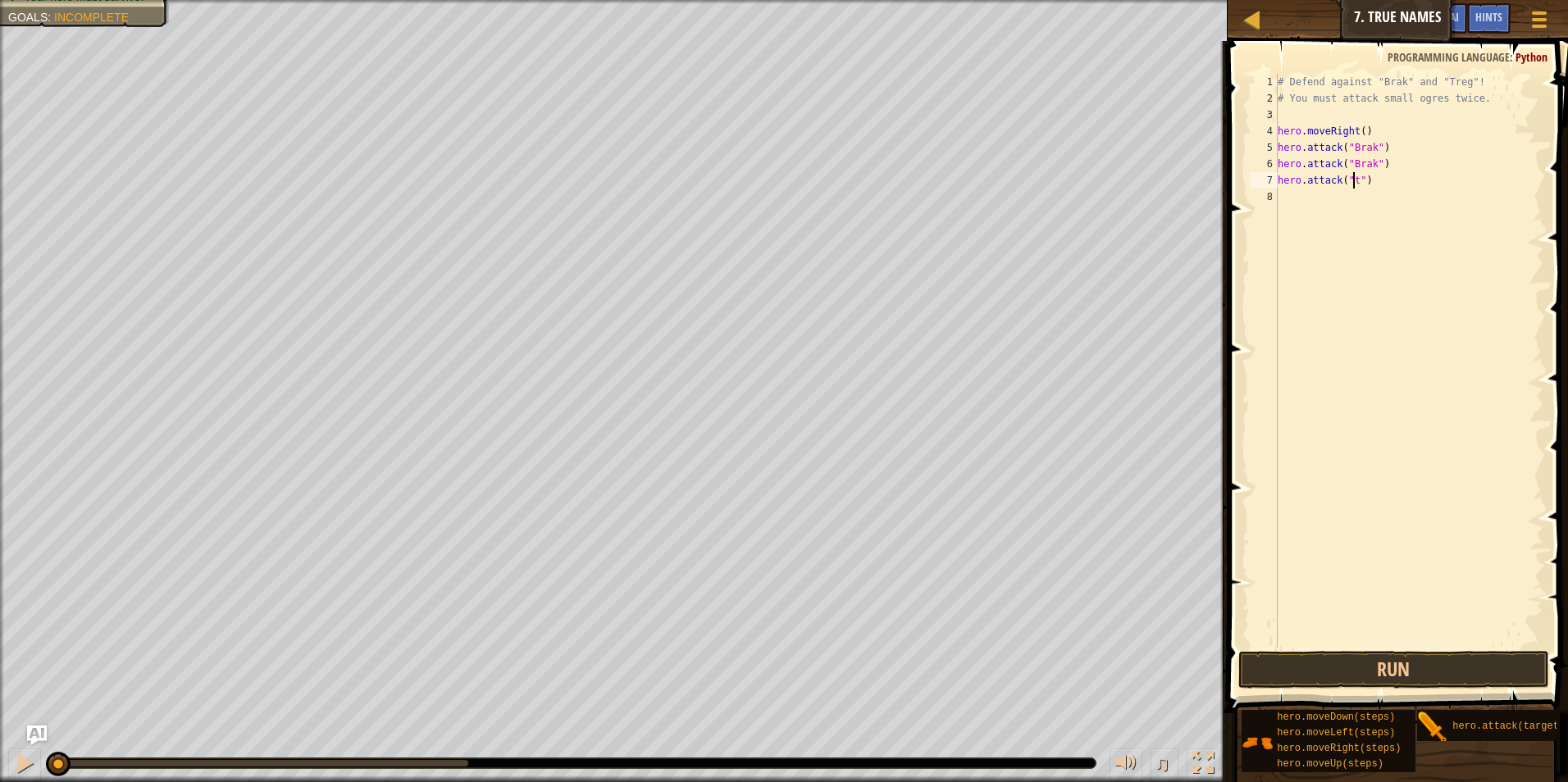
scroll to position [7, 7]
type textarea "hero.attack("treg")"
click at [1291, 198] on div "# Defend against "Brak" and "Treg"! # You must attack small ogres twice. hero .…" at bounding box center [1409, 377] width 269 height 607
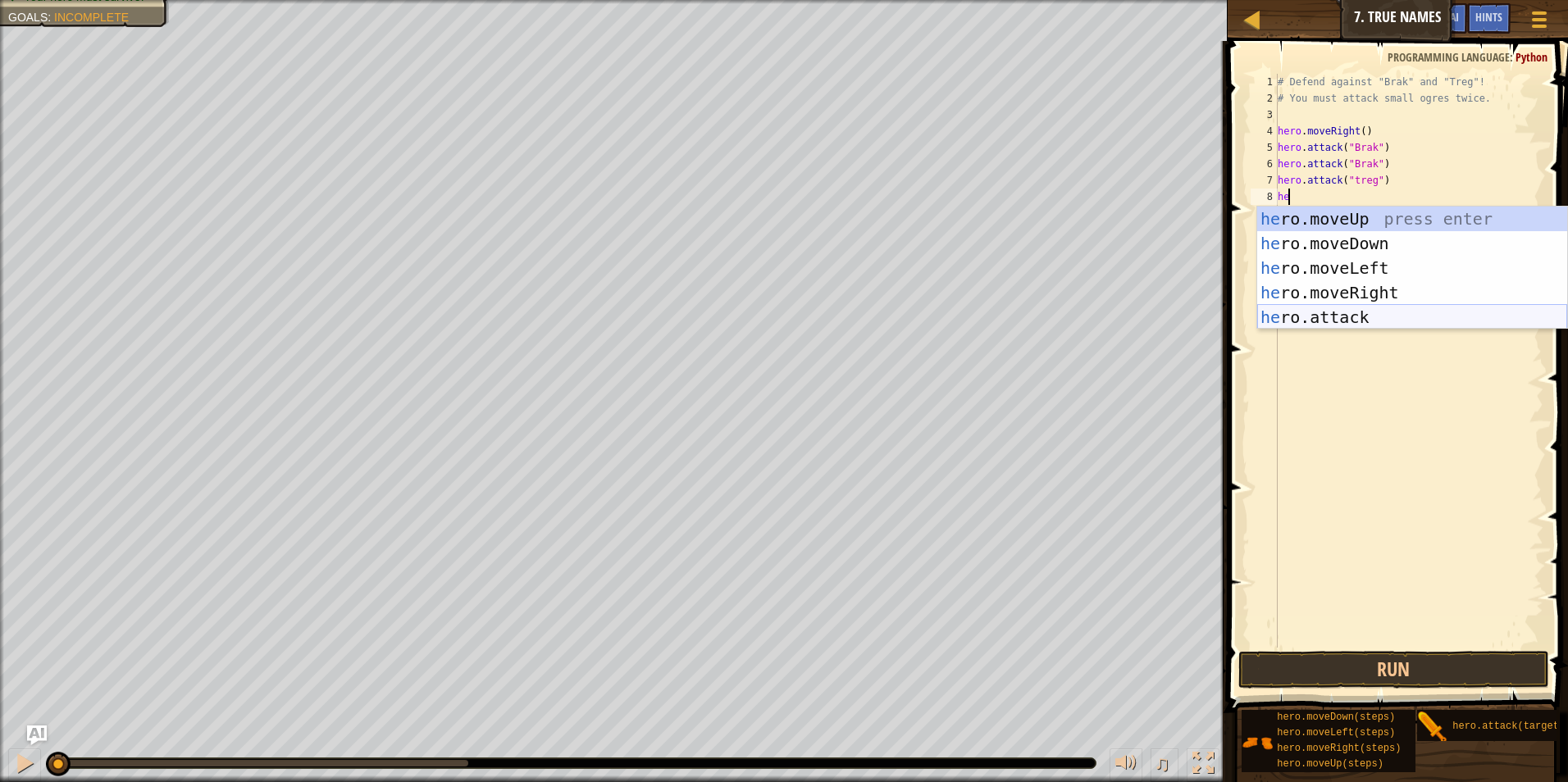
click at [1341, 315] on div "he ro.moveUp press enter he ro.moveDown press enter he ro.moveLeft press enter …" at bounding box center [1412, 292] width 310 height 172
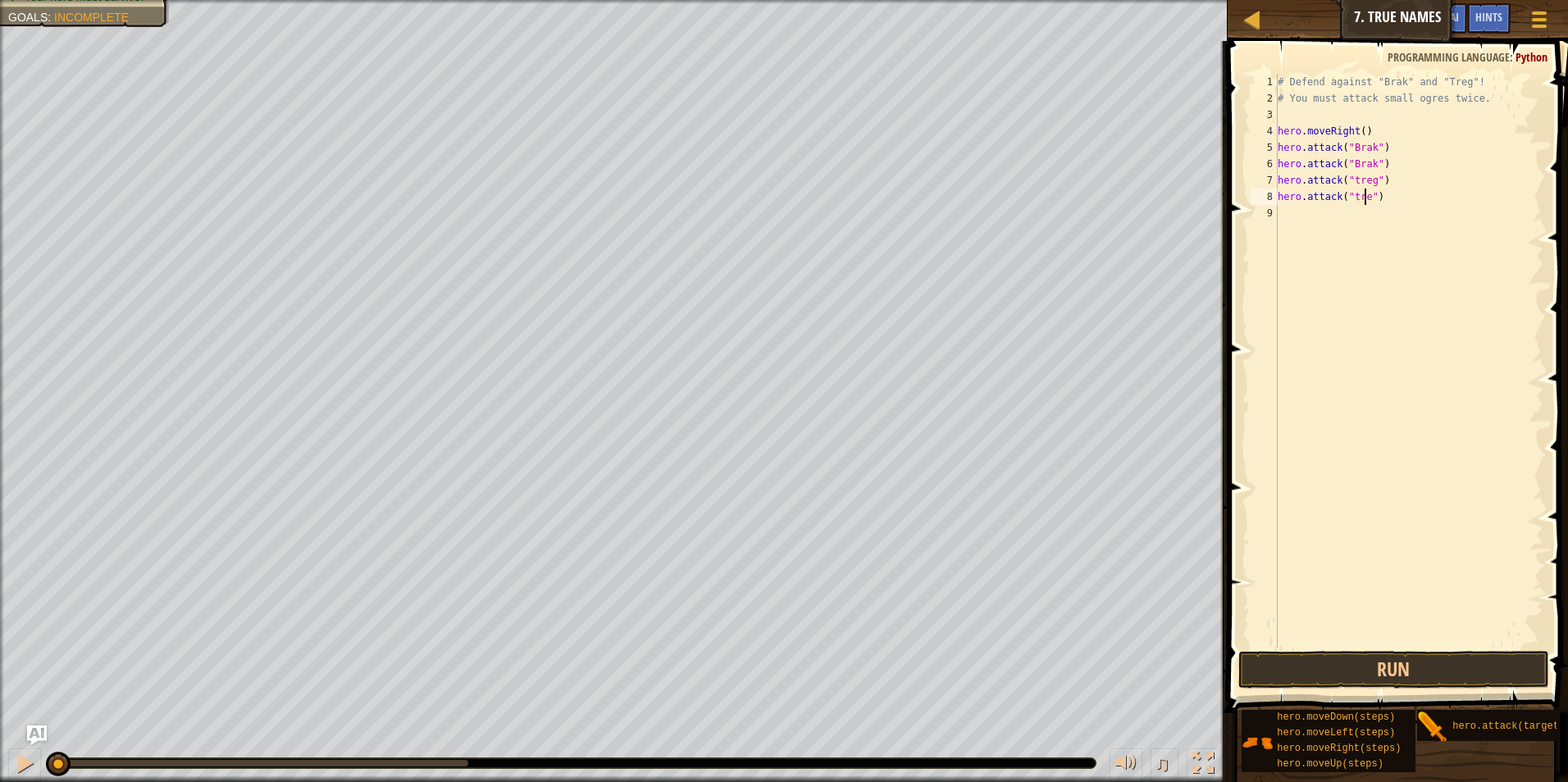
scroll to position [7, 7]
click at [1309, 665] on button "Run" at bounding box center [1394, 670] width 312 height 38
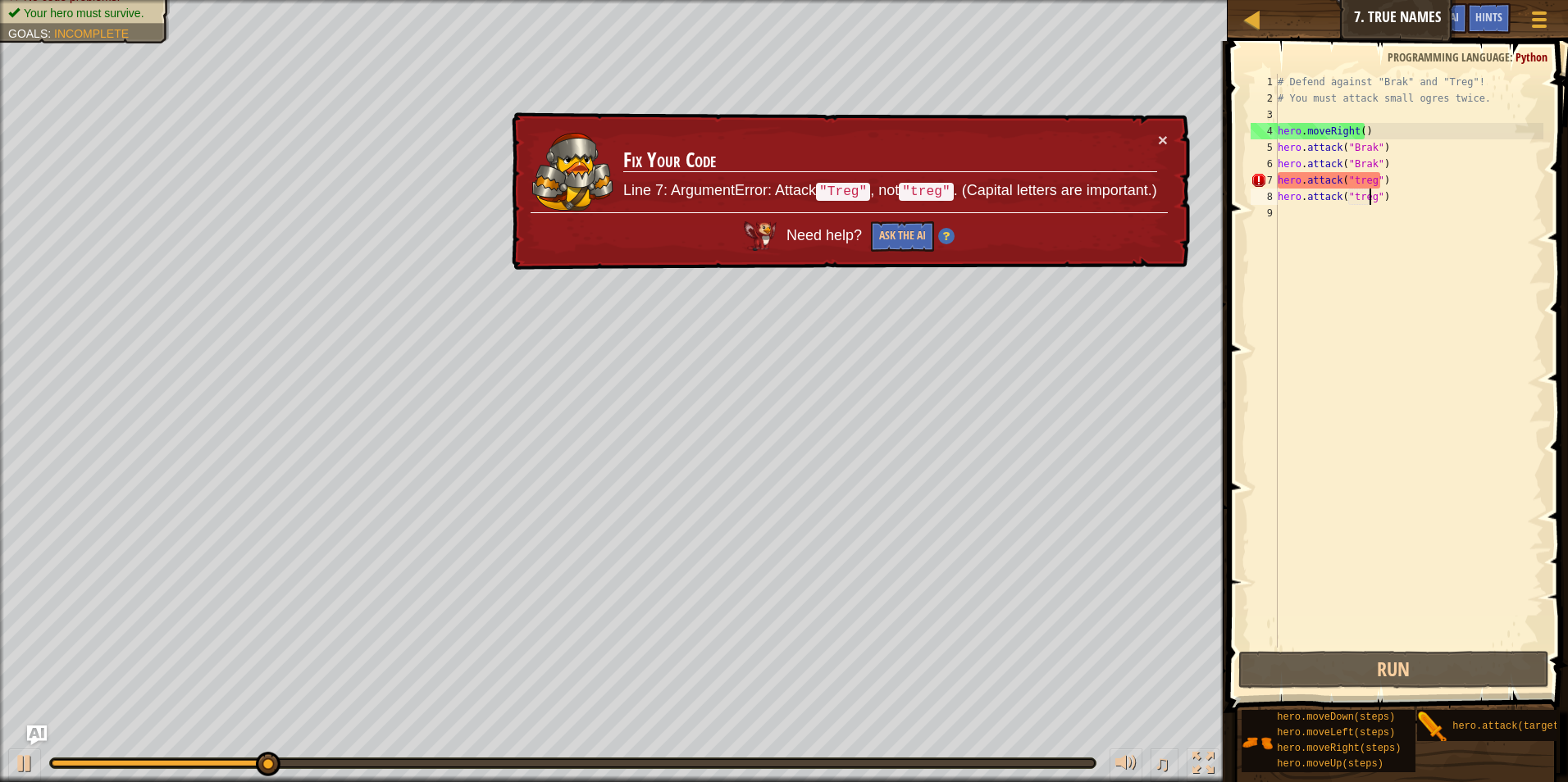
click at [1348, 181] on div "# Defend against "Brak" and "Treg"! # You must attack small ogres twice. hero .…" at bounding box center [1409, 377] width 269 height 607
click at [1354, 182] on div "# Defend against "Brak" and "Treg"! # You must attack small ogres twice. hero .…" at bounding box center [1409, 377] width 269 height 607
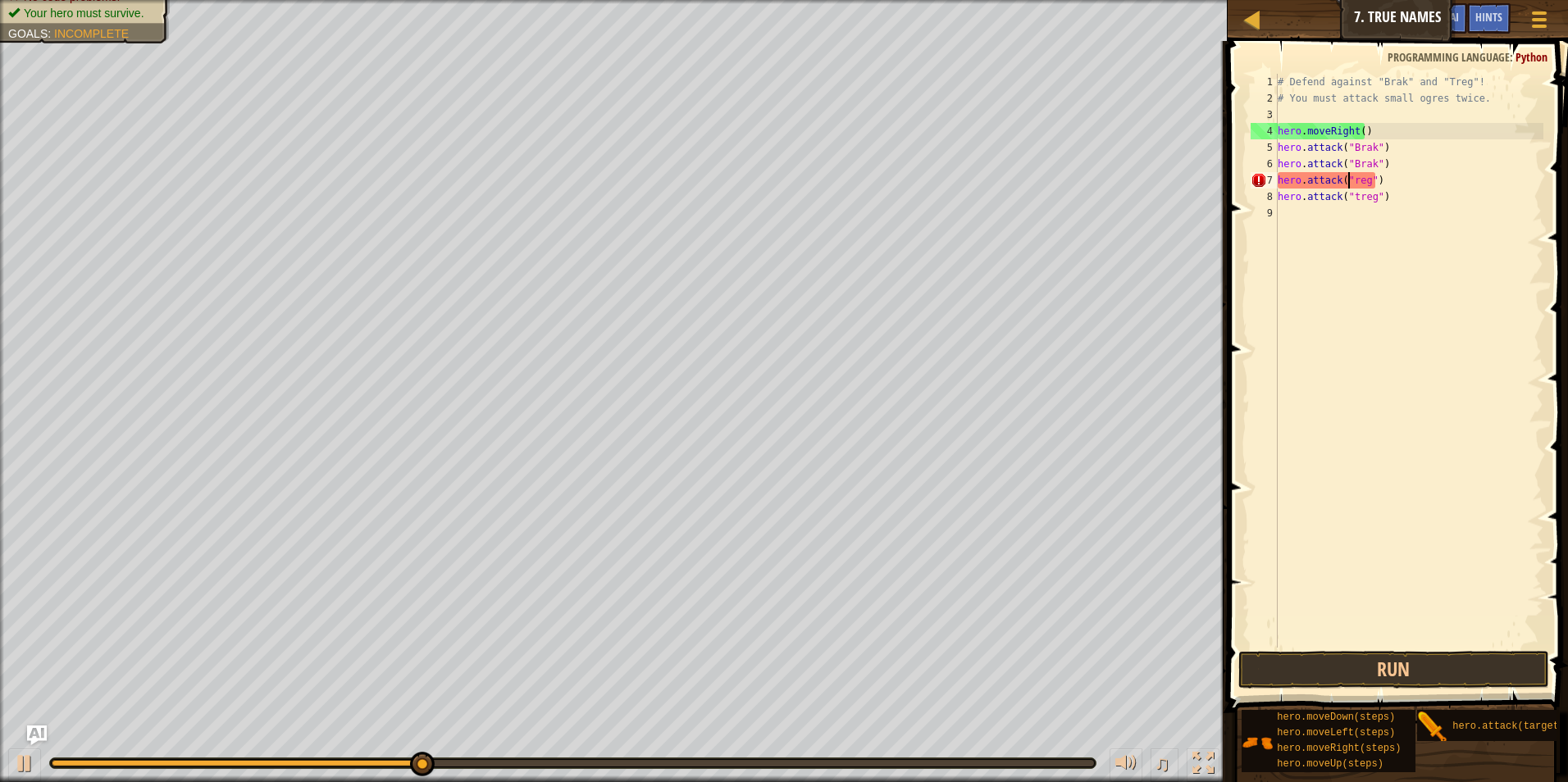
scroll to position [7, 6]
click at [1351, 196] on div "# Defend against "Brak" and "Treg"! # You must attack small ogres twice. hero .…" at bounding box center [1409, 377] width 269 height 607
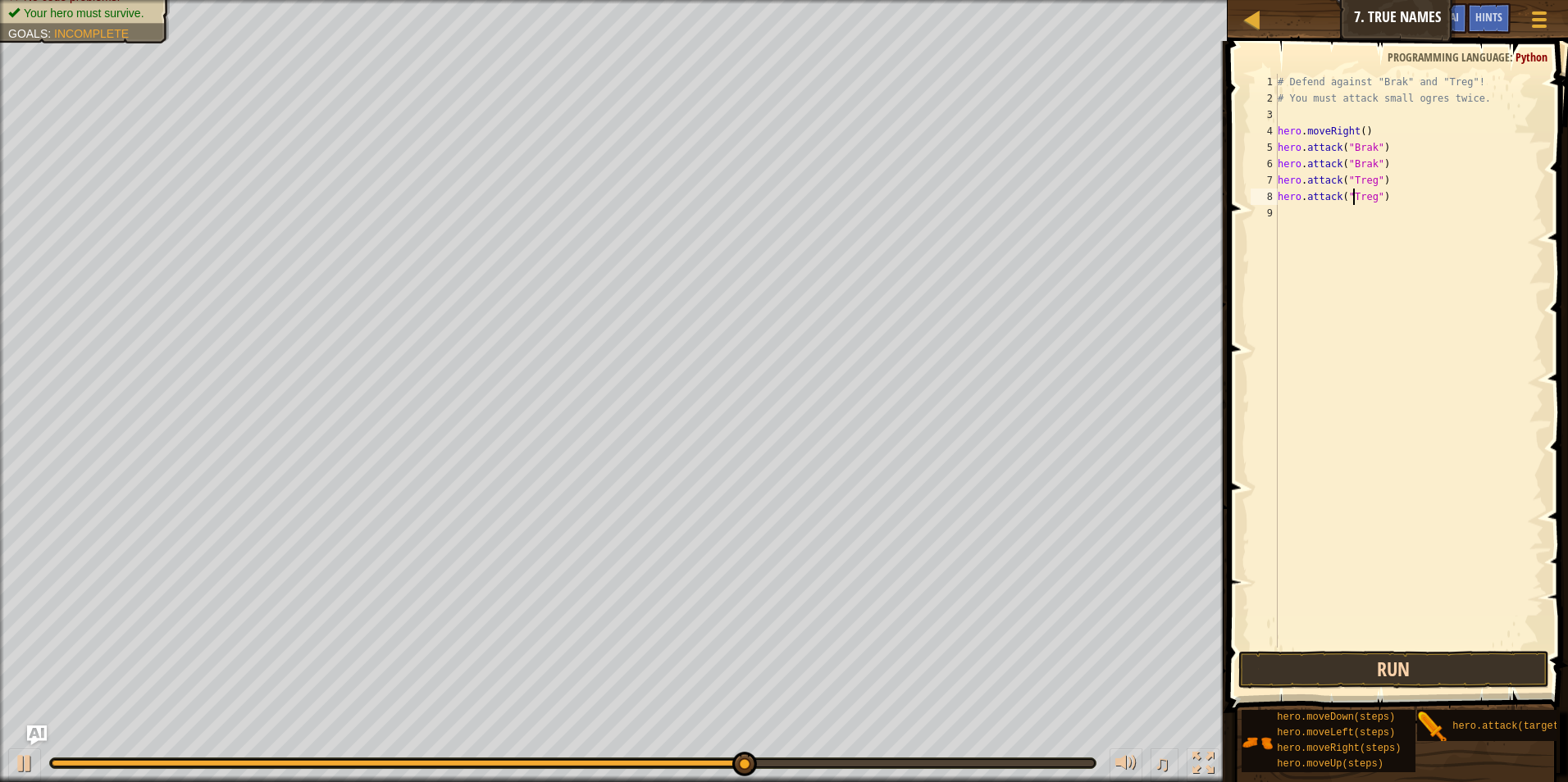
type textarea "hero.attack("Treg")"
click at [1425, 671] on button "Run" at bounding box center [1394, 670] width 312 height 38
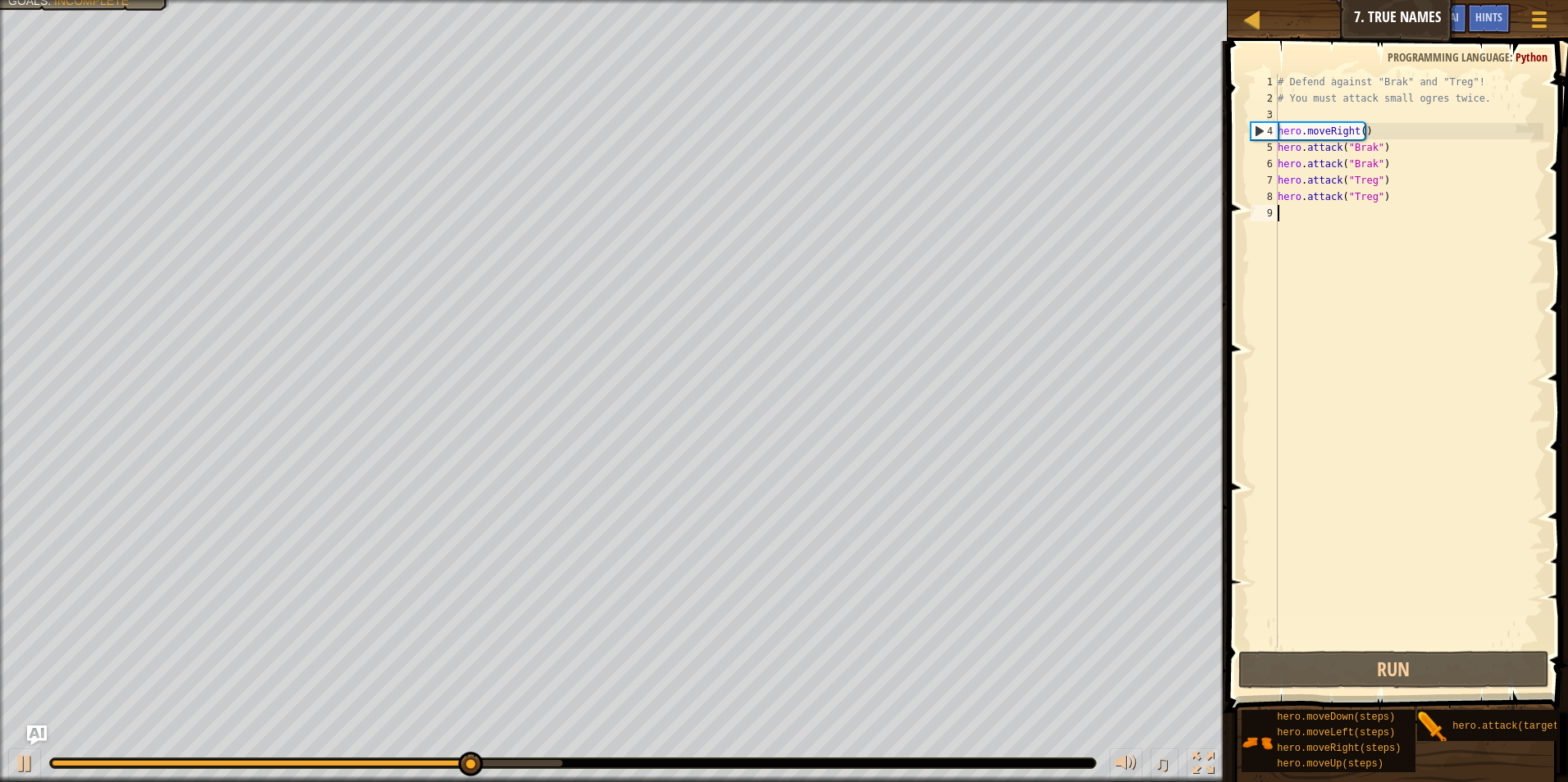
click at [1323, 220] on div "# Defend against "Brak" and "Treg"! # You must attack small ogres twice. hero .…" at bounding box center [1409, 377] width 269 height 607
type textarea "H"
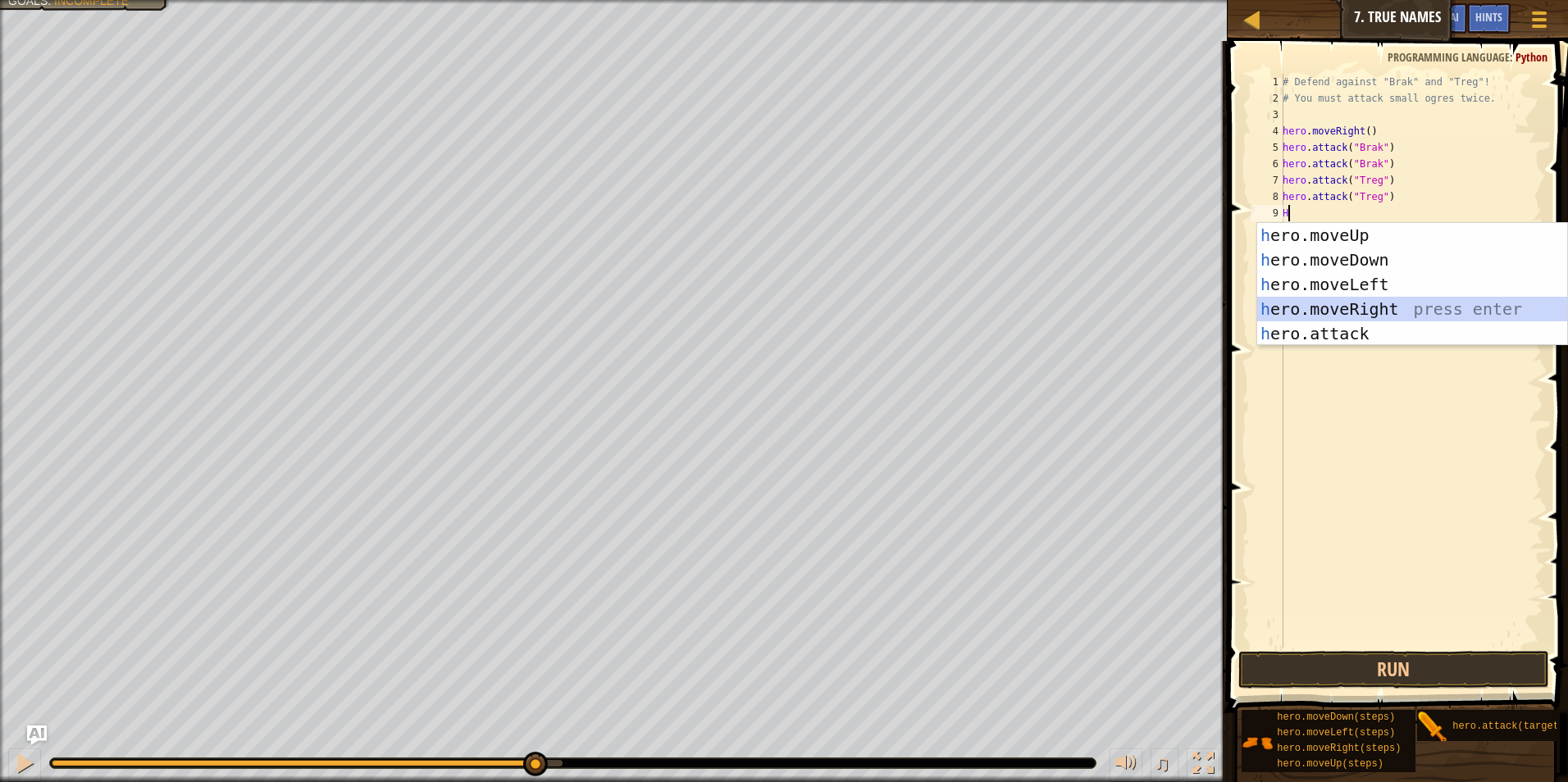
click at [1377, 307] on div "h ero.moveUp press enter h ero.moveDown press enter h ero.moveLeft press enter …" at bounding box center [1412, 309] width 310 height 172
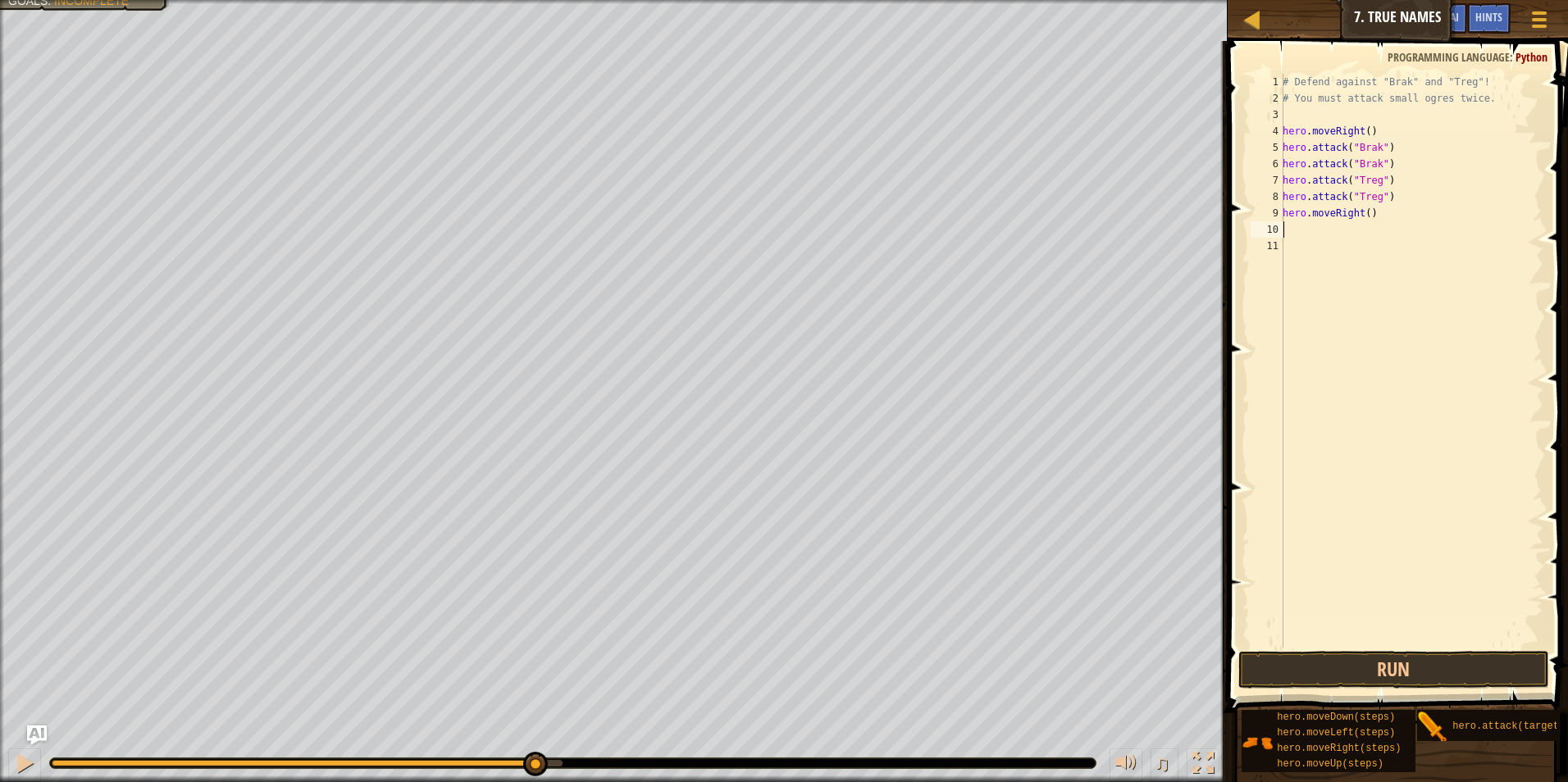
click at [1363, 215] on div "# Defend against "Brak" and "Treg"! # You must attack small ogres twice. hero .…" at bounding box center [1411, 377] width 264 height 607
type textarea "hero.moveRight(2)"
click at [1399, 666] on button "Run" at bounding box center [1394, 670] width 312 height 38
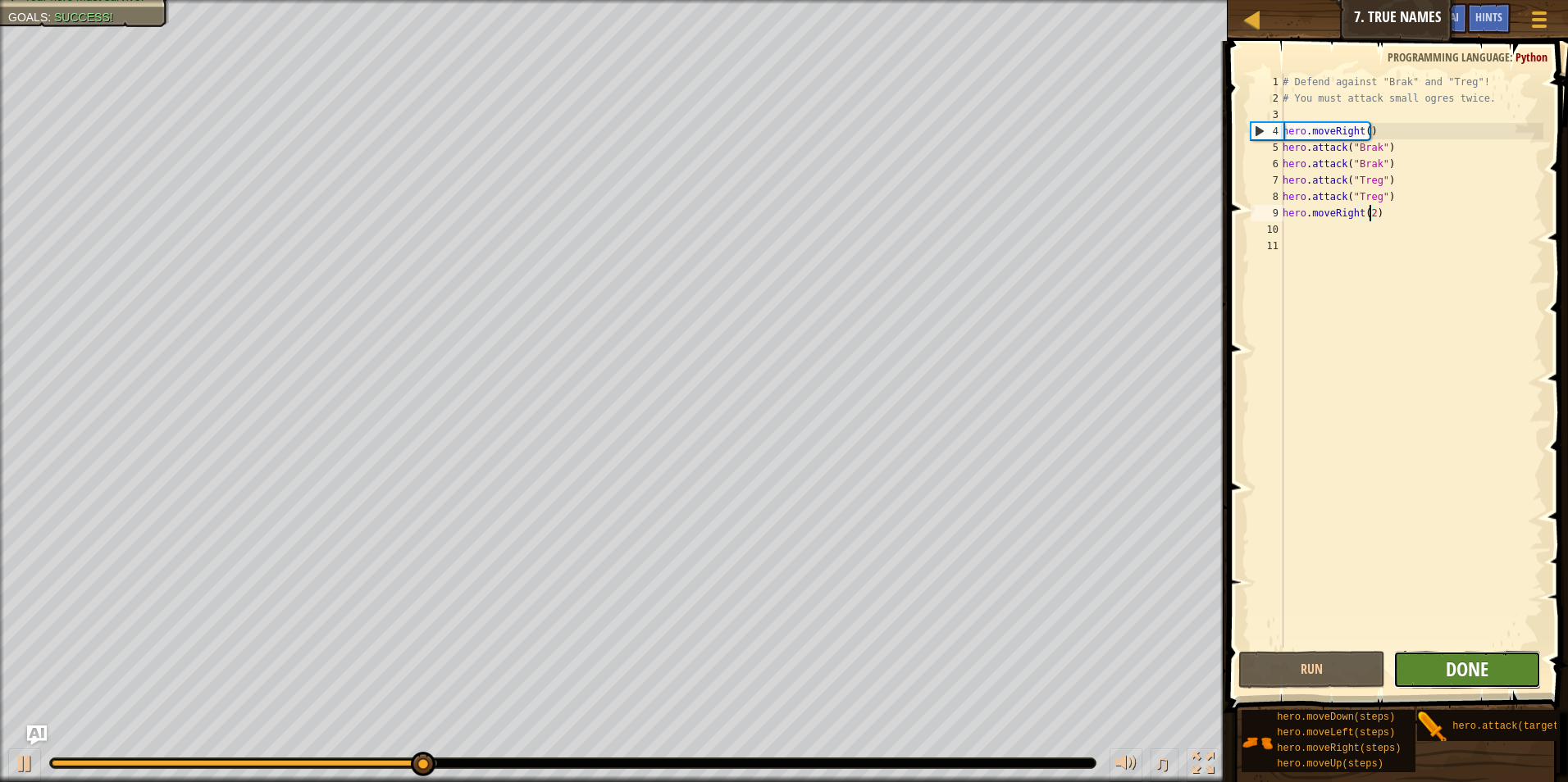
click at [1450, 668] on span "Done" at bounding box center [1466, 668] width 42 height 27
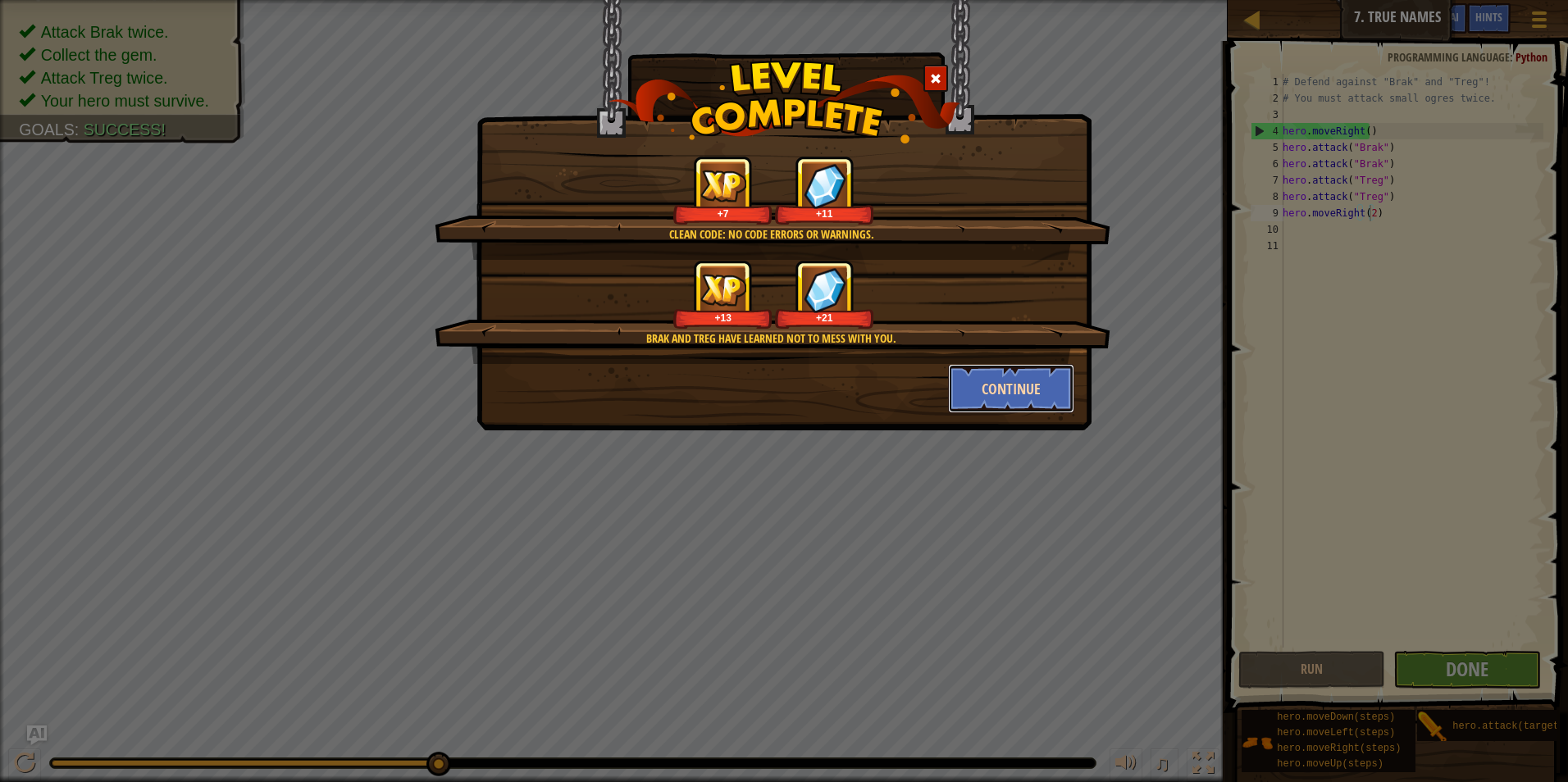
click at [1029, 406] on button "Continue" at bounding box center [1011, 389] width 127 height 49
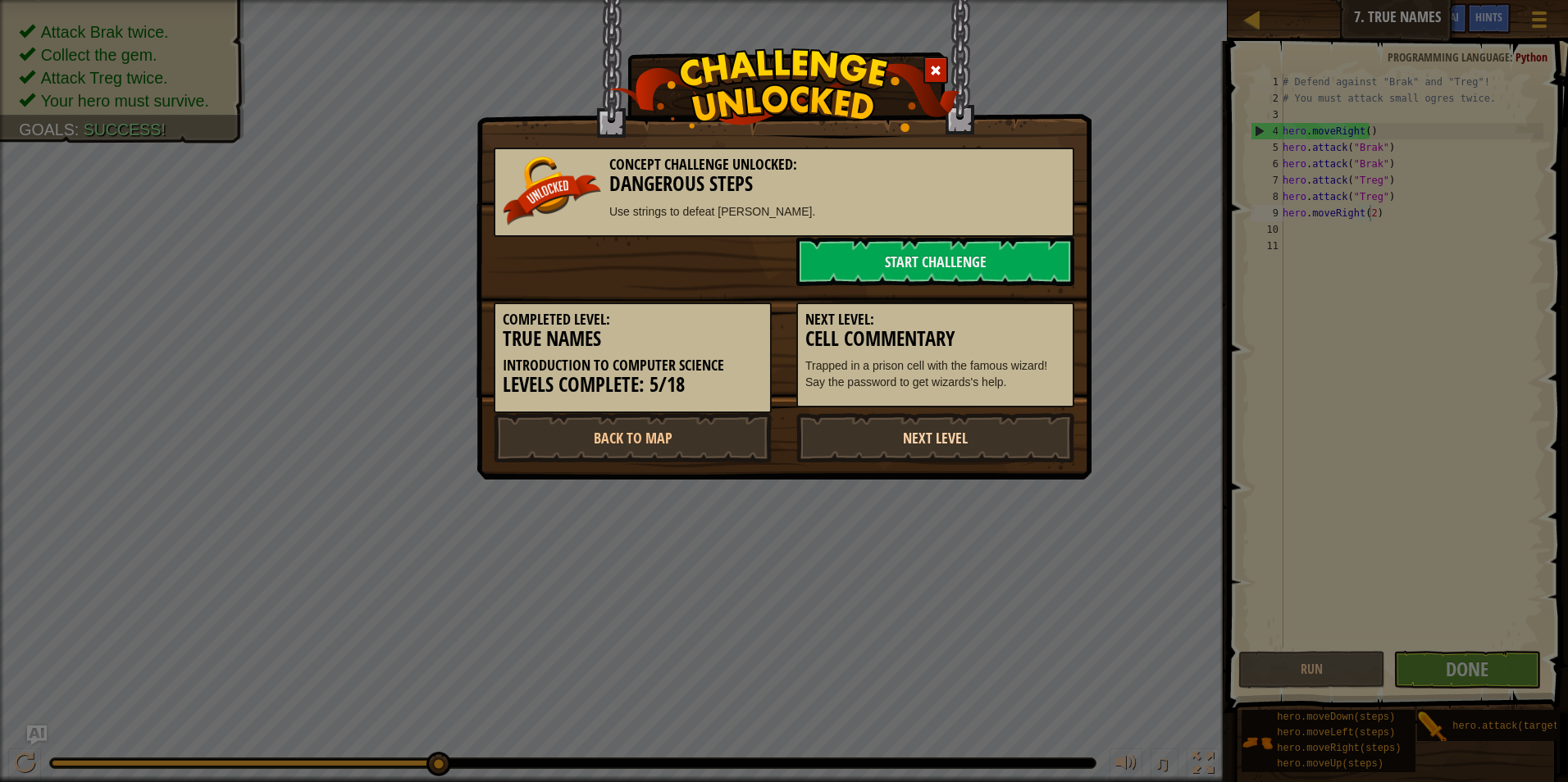
click at [943, 428] on link "Next Level" at bounding box center [936, 438] width 278 height 49
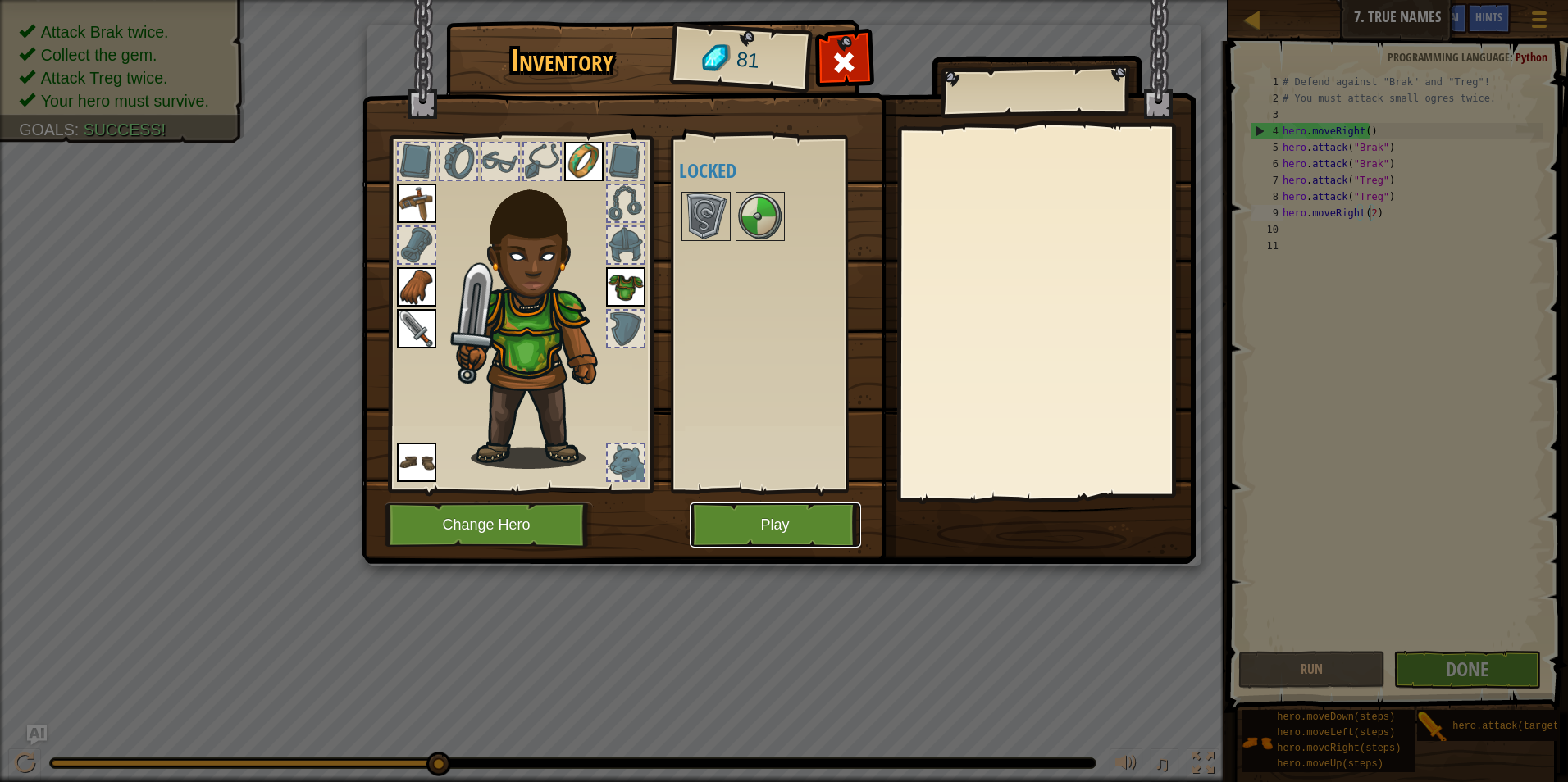
click at [789, 527] on button "Play" at bounding box center [776, 525] width 172 height 45
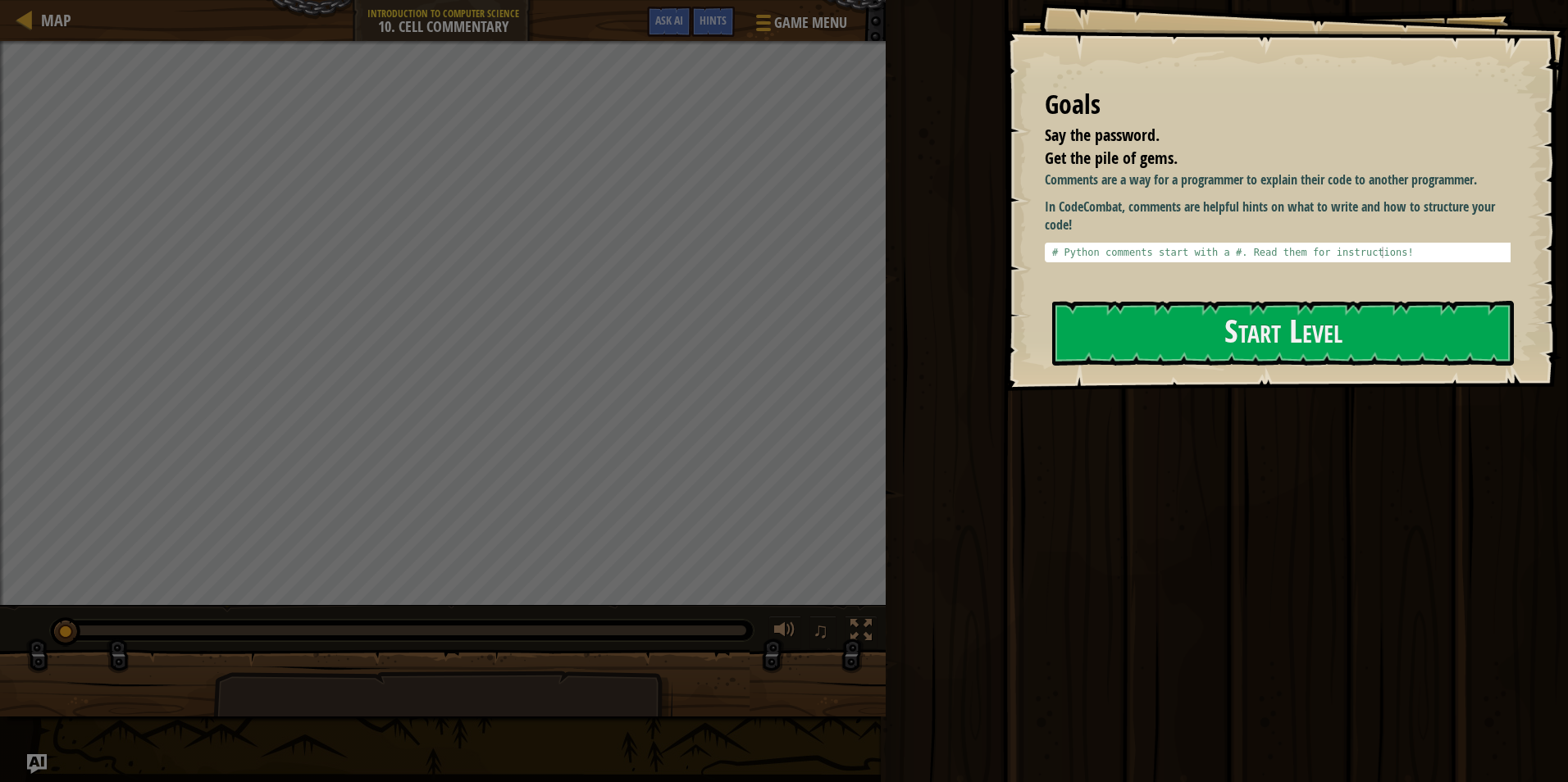
click at [1163, 300] on div "Goals Say the password. Get the pile of gems. Comments are a way for a programm…" at bounding box center [1286, 196] width 564 height 391
click at [1238, 323] on button "Start Level" at bounding box center [1284, 334] width 462 height 65
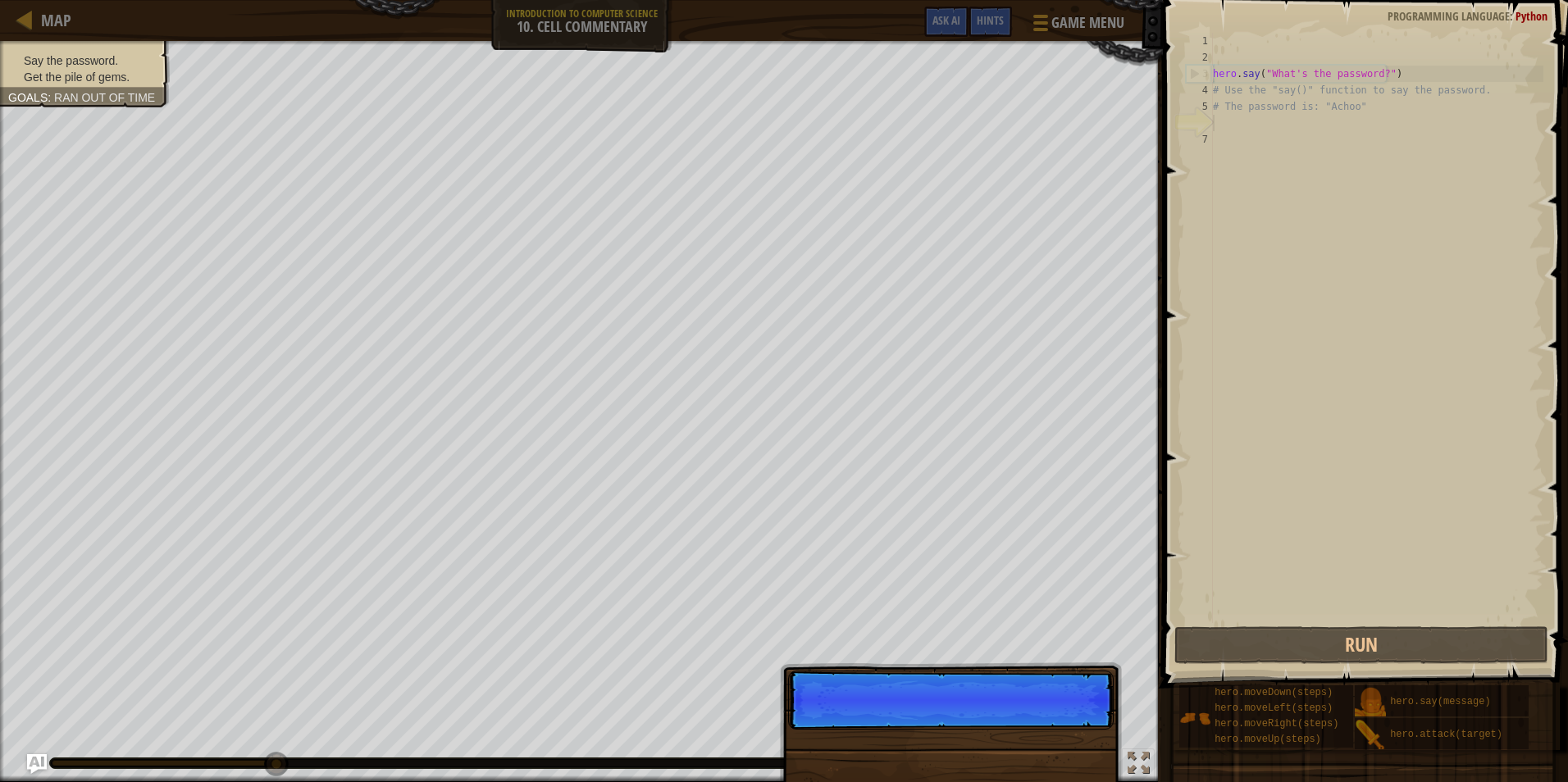
click at [1371, 75] on div "hero . say ( "What's the password?" ) # Use the "say()" function to say the pas…" at bounding box center [1376, 344] width 334 height 623
type textarea "hero.say("What's the password?")"
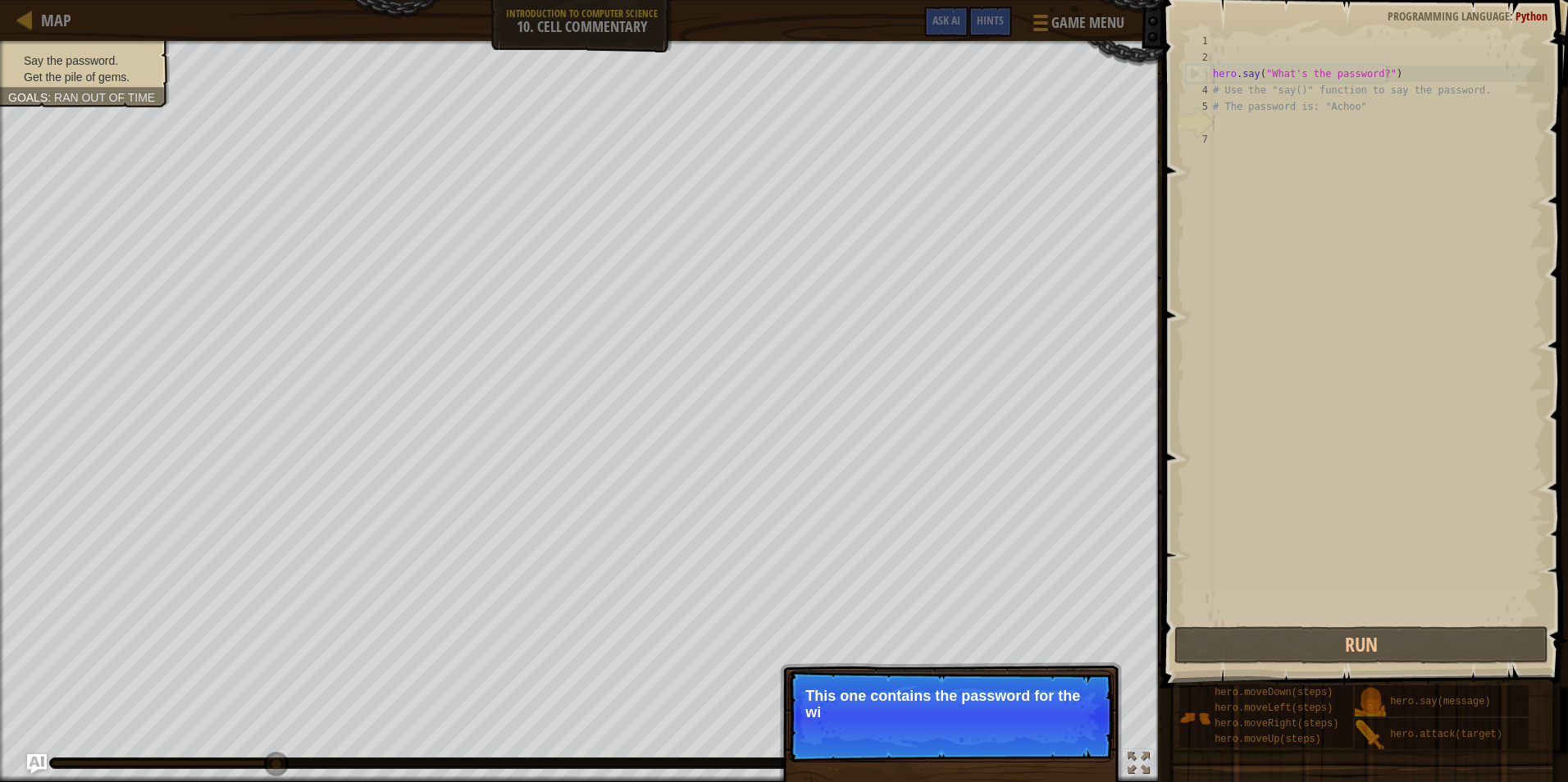
click at [1217, 117] on div "hero . say ( "What's the password?" ) # Use the "say()" function to say the pas…" at bounding box center [1376, 344] width 334 height 623
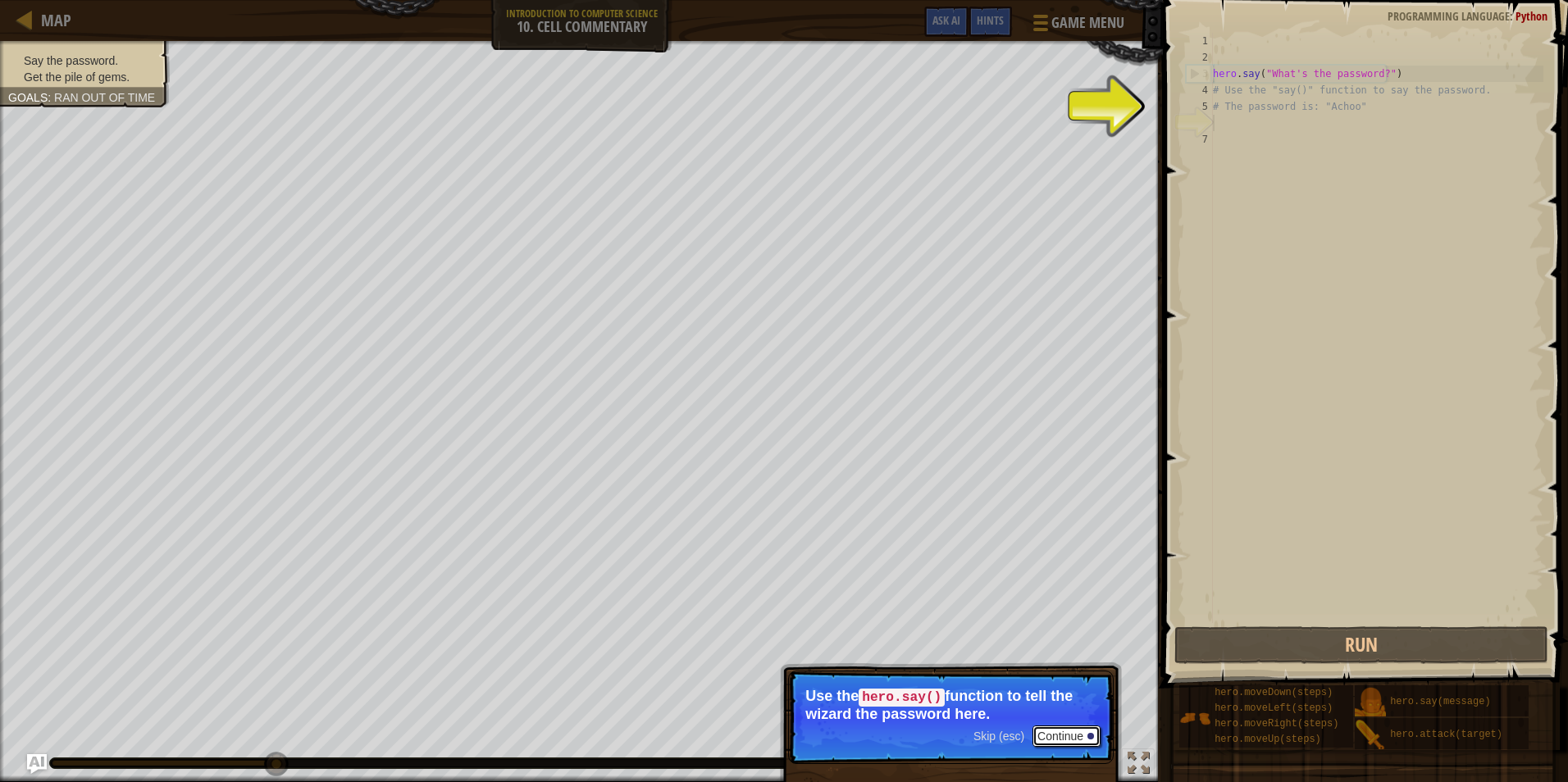
click at [1049, 729] on button "Continue" at bounding box center [1066, 737] width 68 height 22
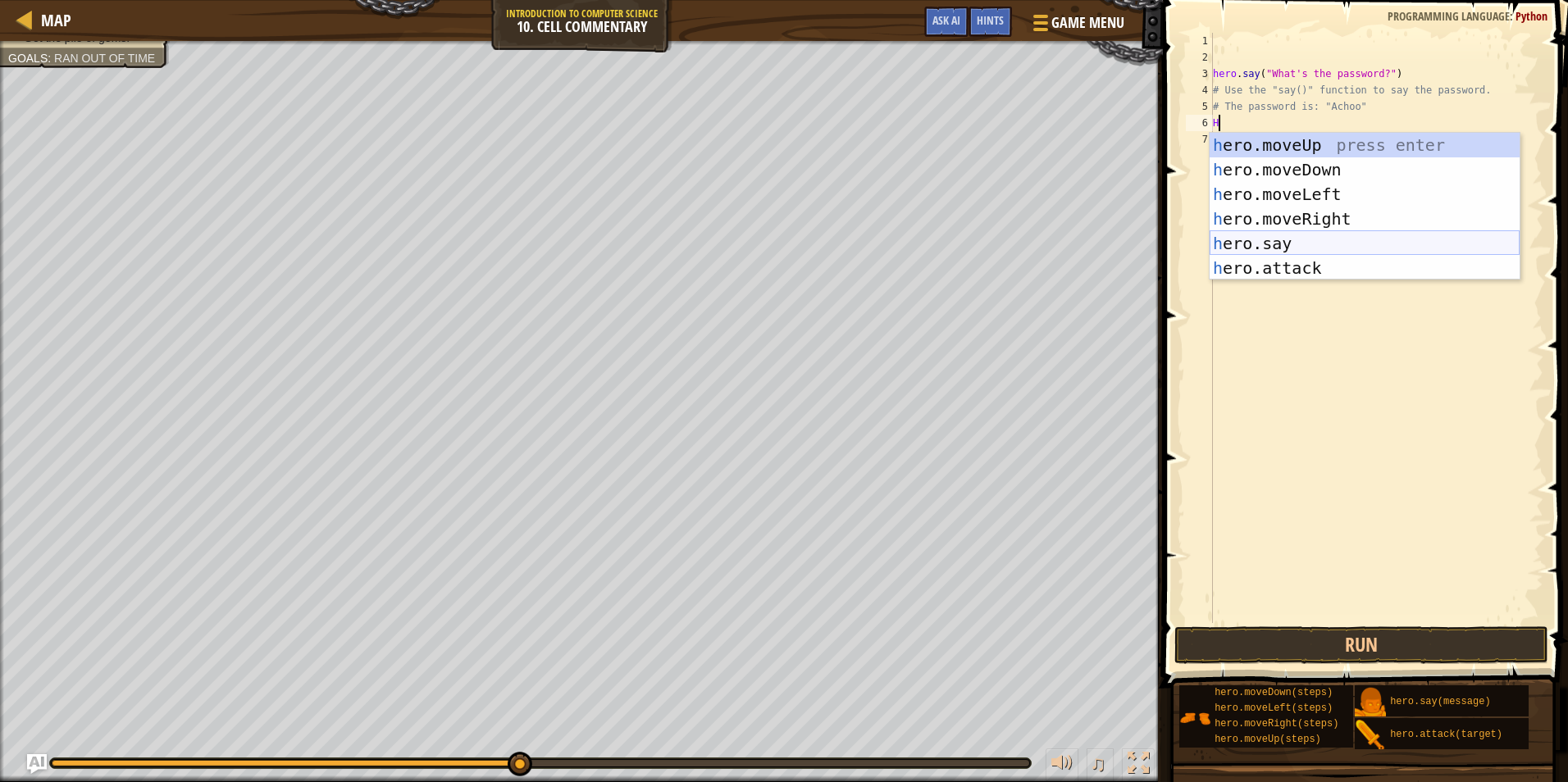
click at [1291, 243] on div "h ero.moveUp press enter h ero.moveDown press enter h ero.moveLeft press enter …" at bounding box center [1365, 231] width 310 height 196
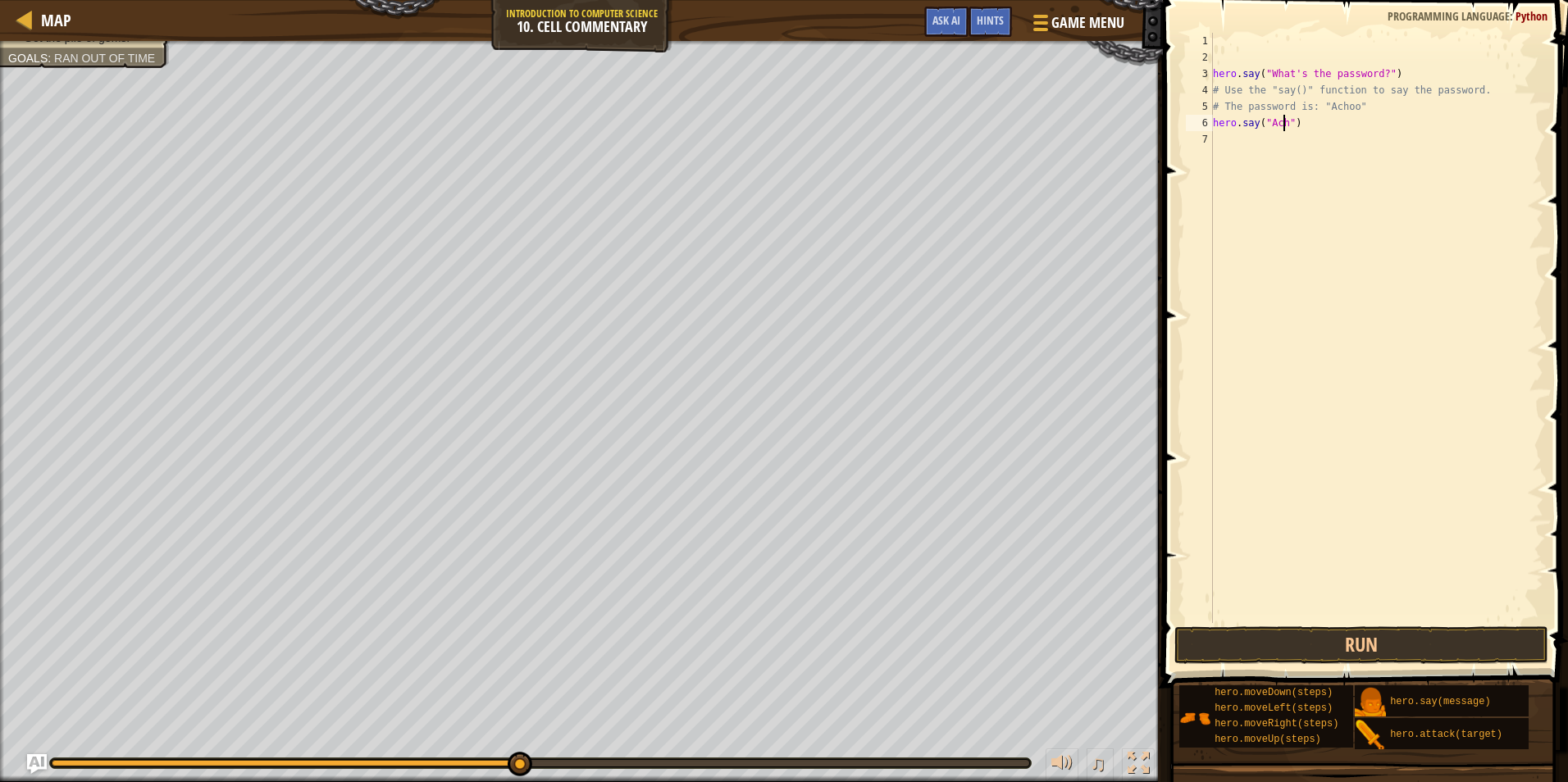
scroll to position [7, 7]
type textarea "hero.say("Achoo")"
click at [1367, 646] on button "Run" at bounding box center [1361, 646] width 374 height 38
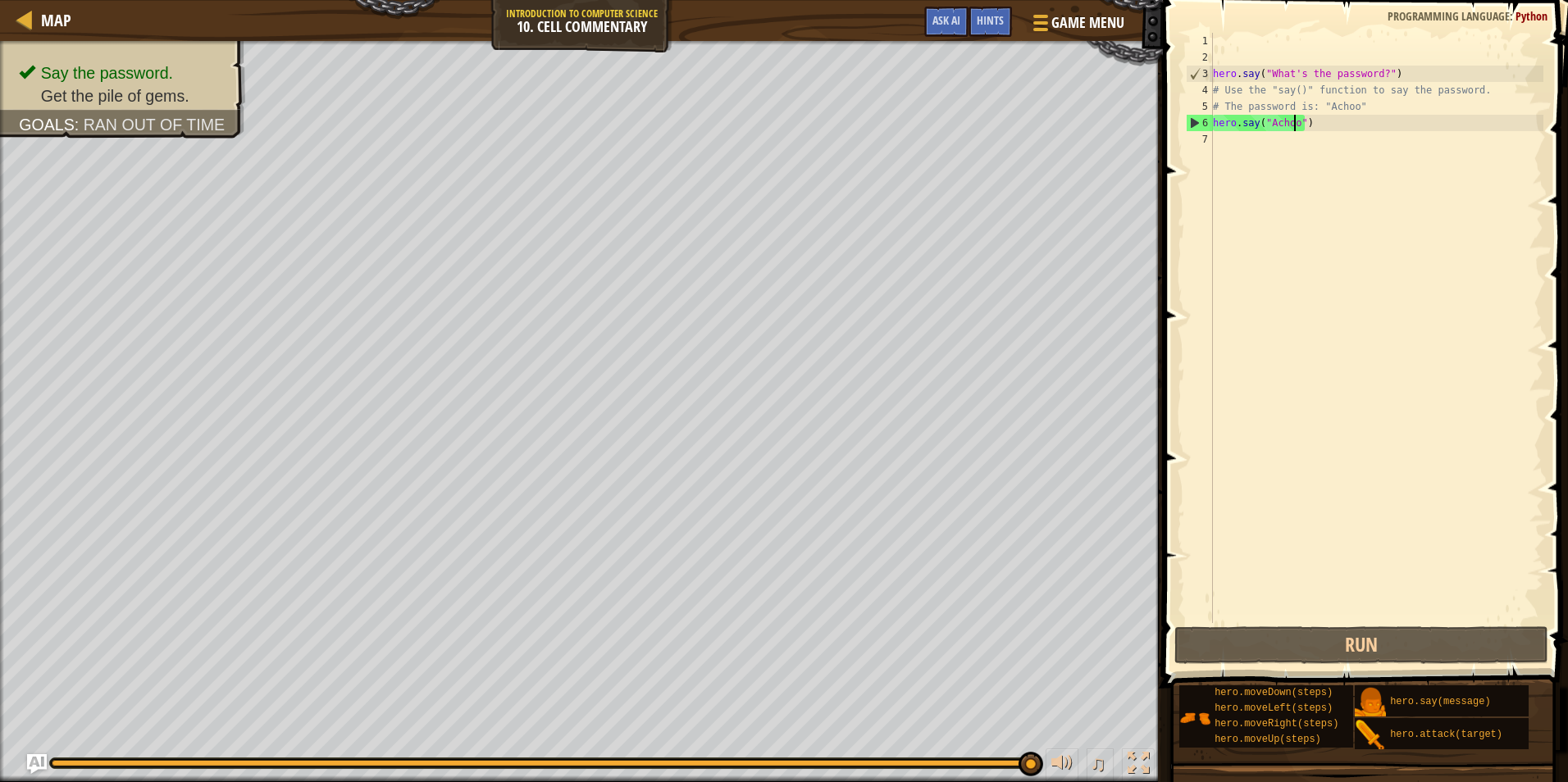
click at [1223, 139] on div "hero . say ( "What's the password?" ) # Use the "say()" function to say the pas…" at bounding box center [1376, 344] width 334 height 623
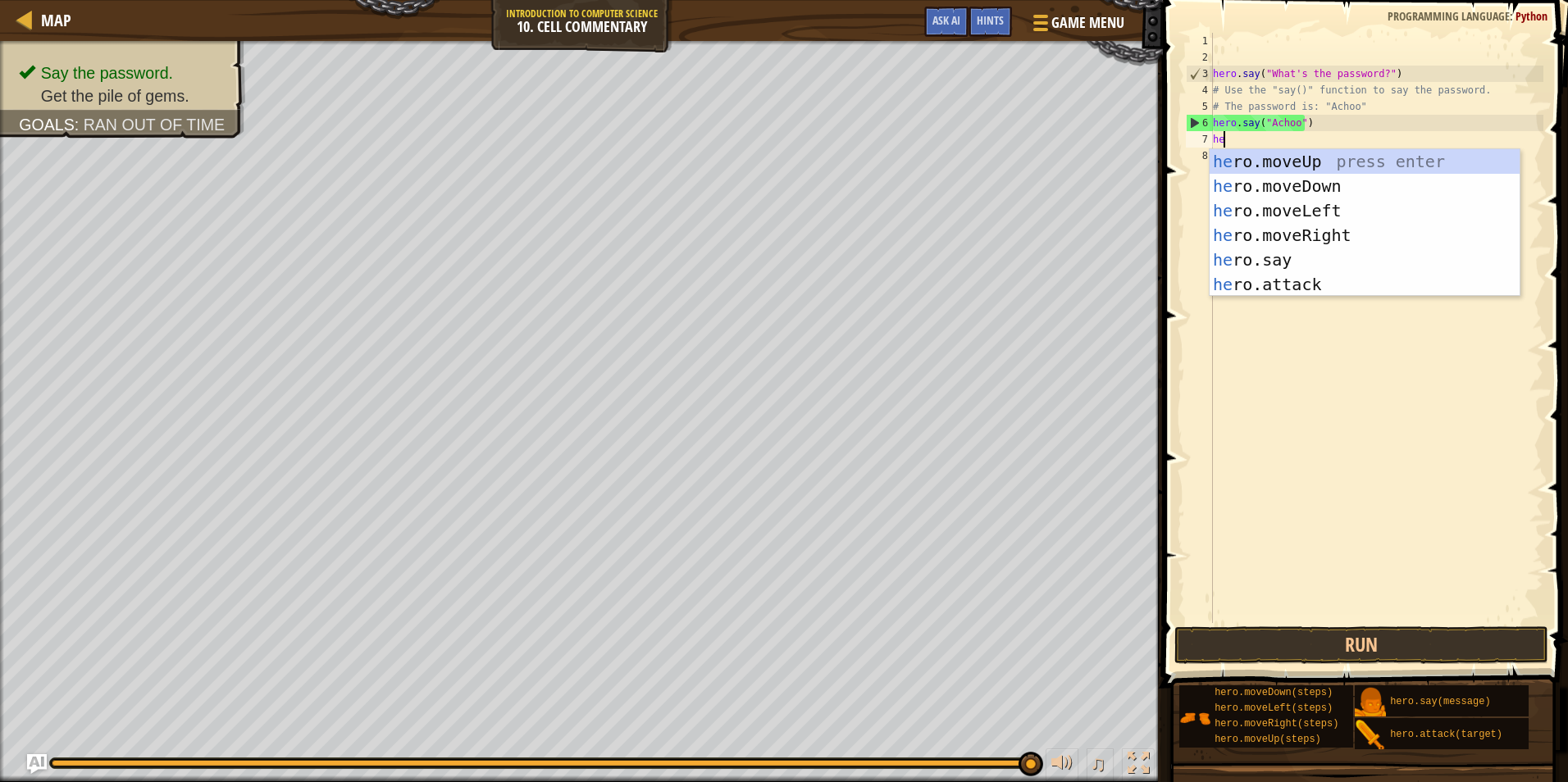
type textarea "her"
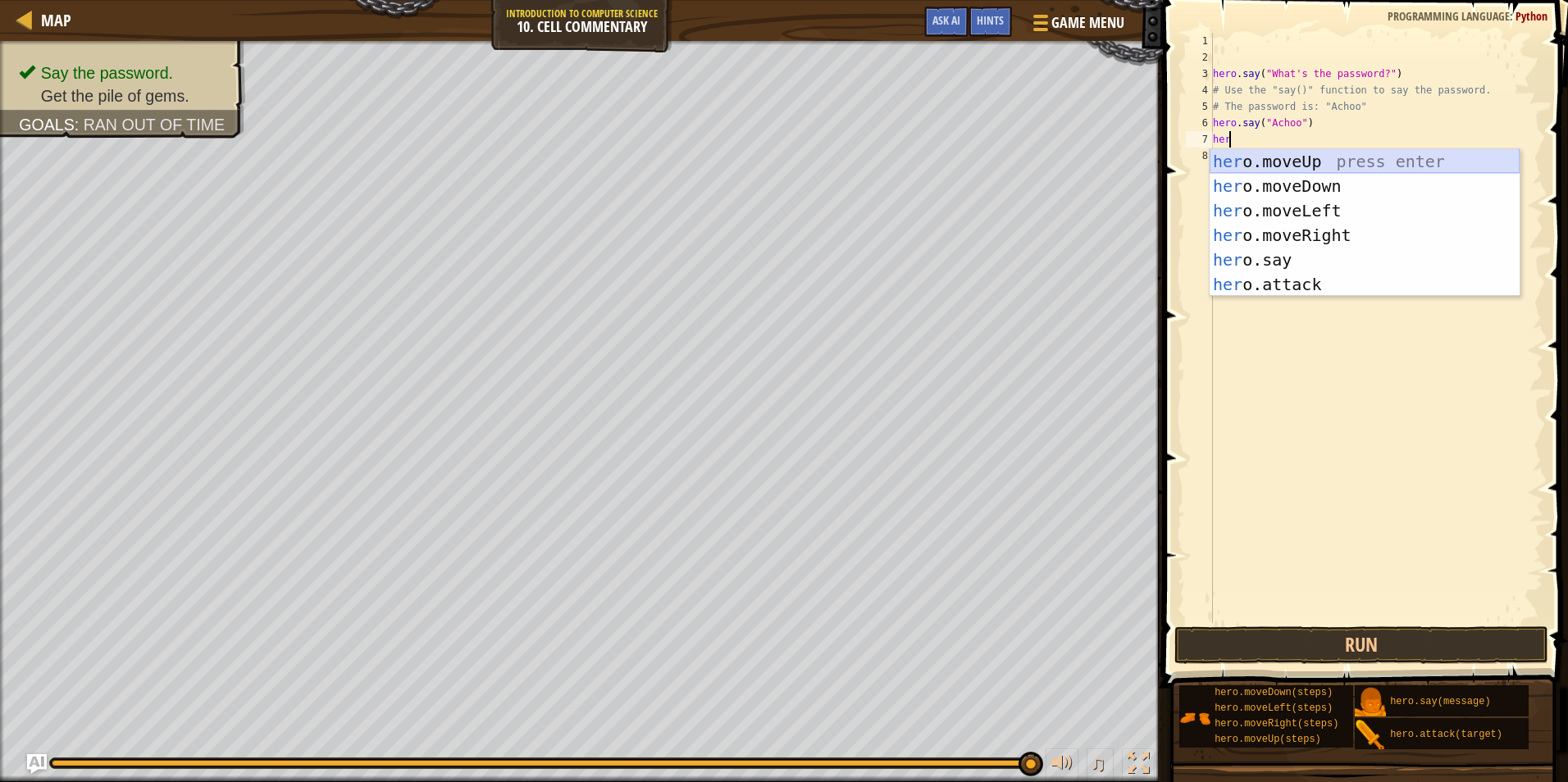
click at [1331, 157] on div "her o.moveUp press enter her o.moveDown press enter her o.moveLeft press enter …" at bounding box center [1365, 247] width 310 height 196
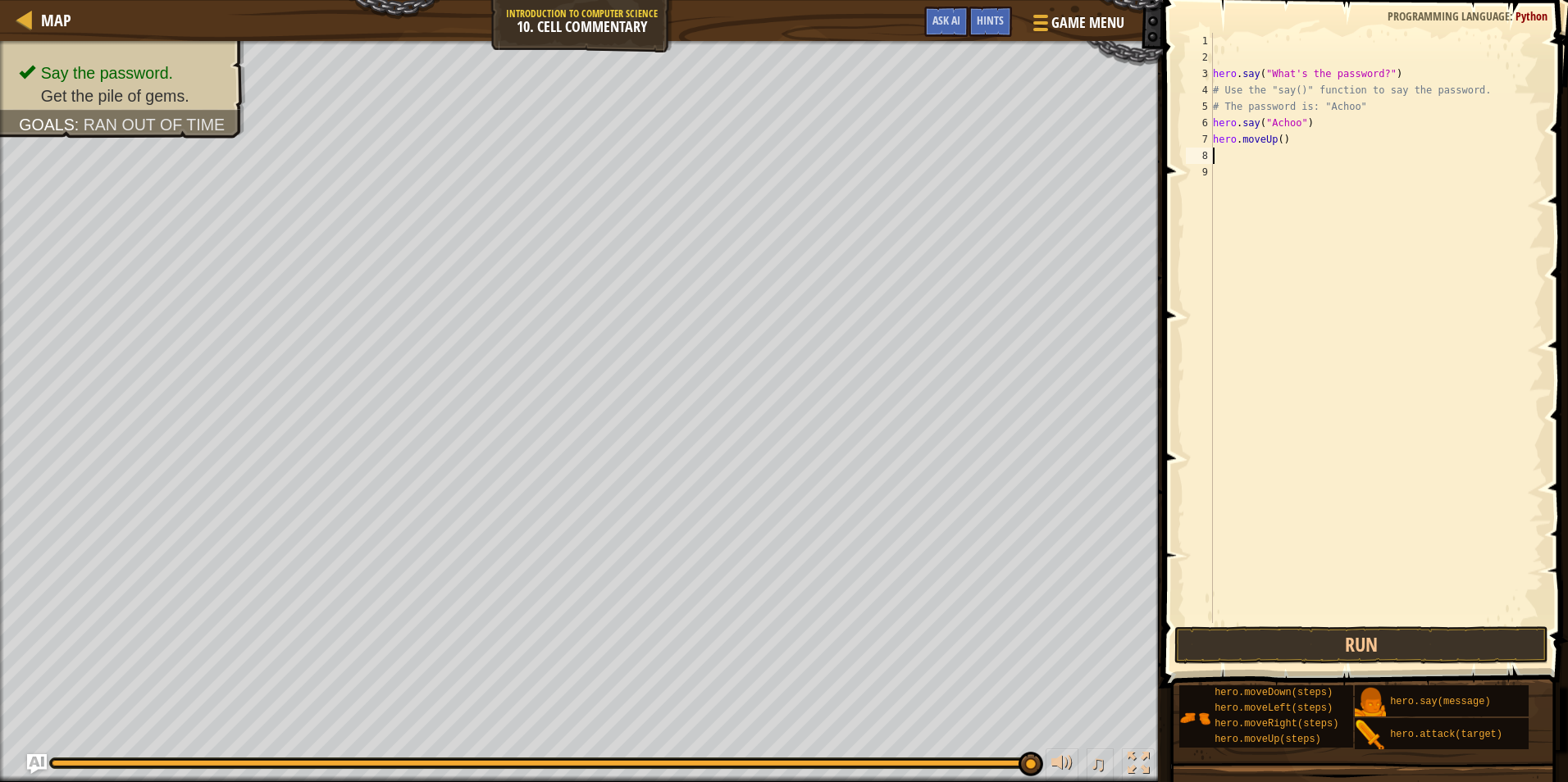
click at [1278, 133] on div "hero . say ( "What's the password?" ) # Use the "say()" function to say the pas…" at bounding box center [1376, 344] width 334 height 623
type textarea "hero.moveUp(2)"
click at [1392, 638] on button "Run" at bounding box center [1361, 646] width 374 height 38
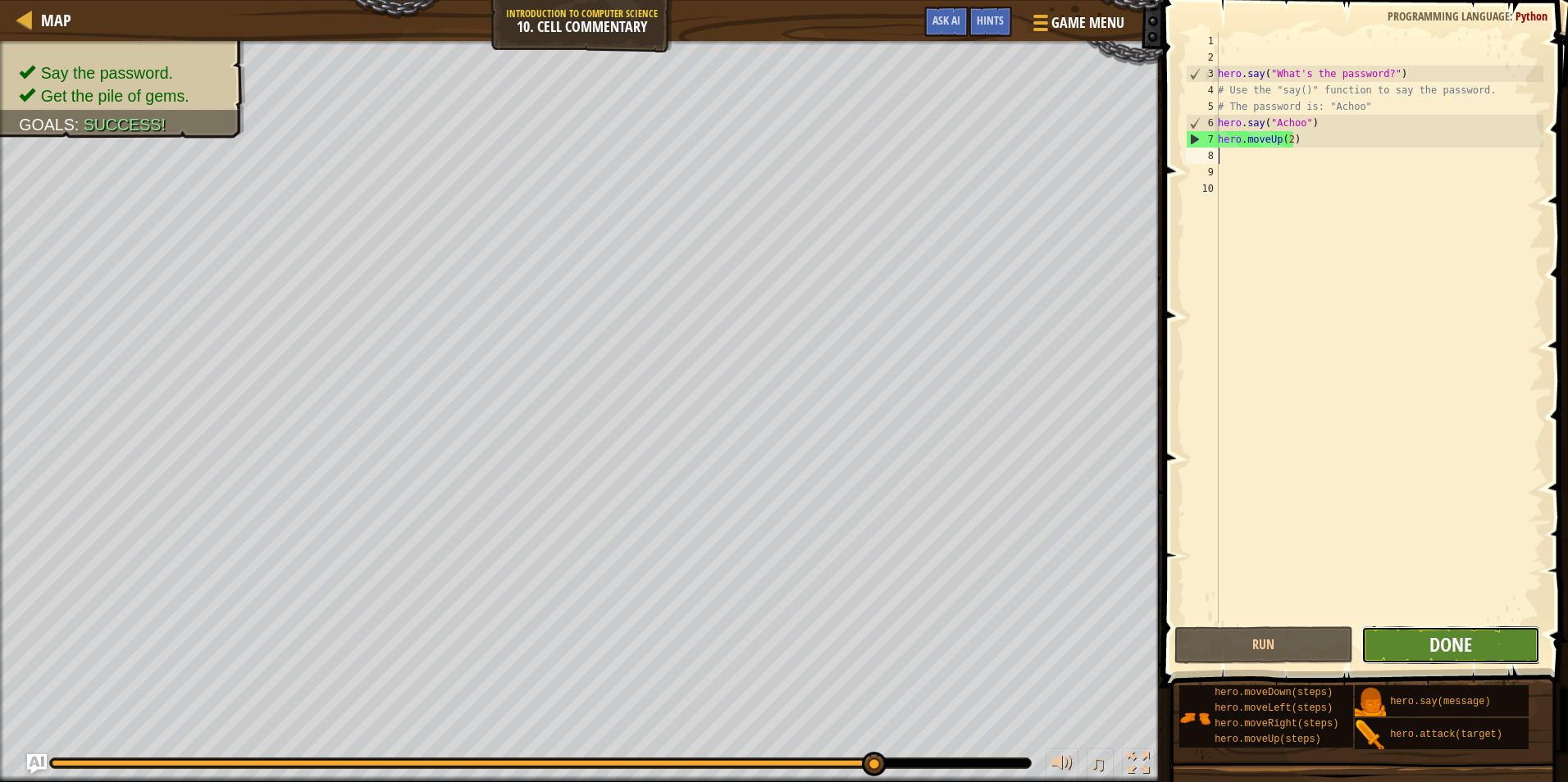
click at [1452, 647] on span "Done" at bounding box center [1450, 645] width 42 height 27
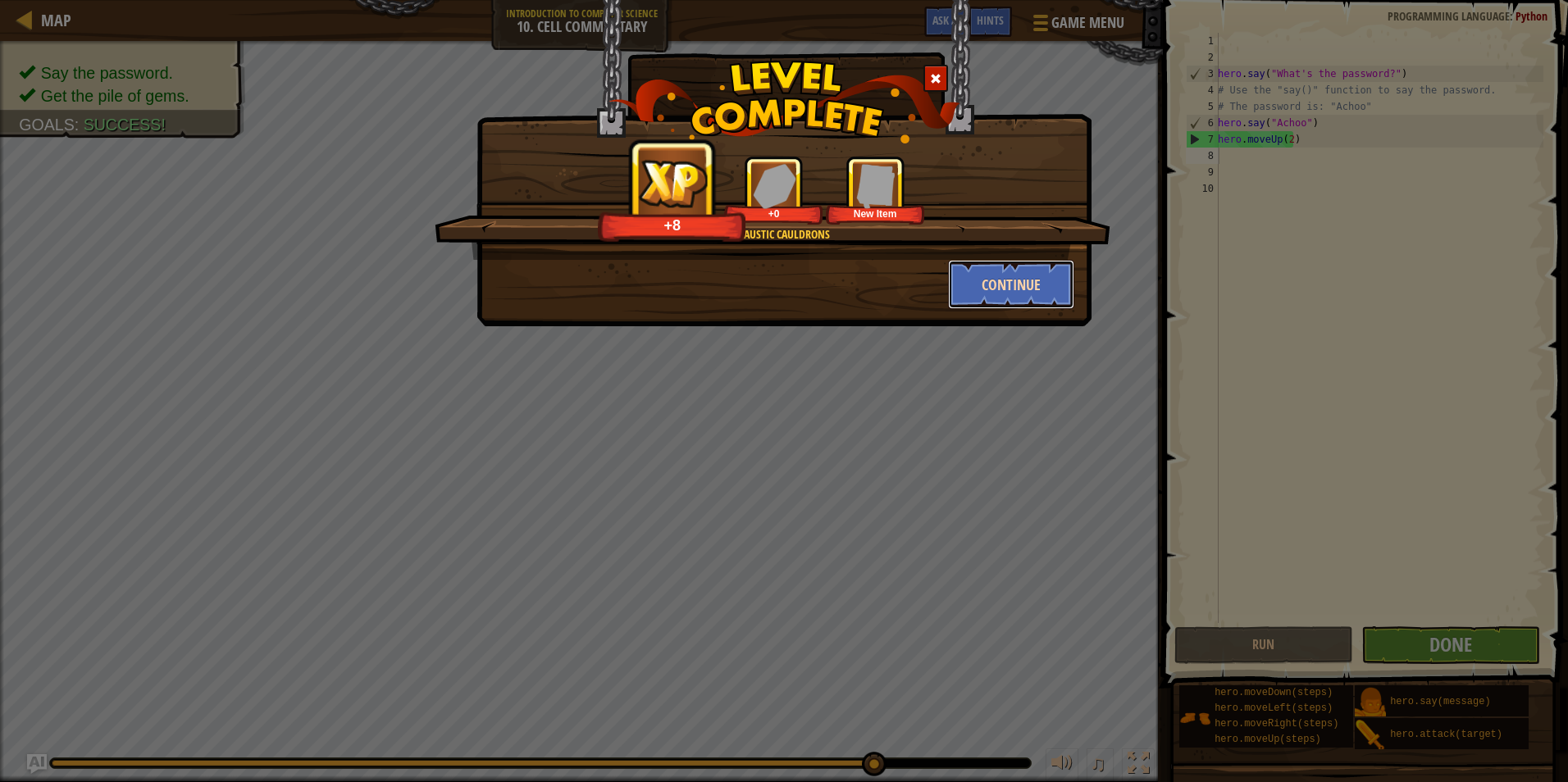
click at [1019, 294] on button "Continue" at bounding box center [1011, 284] width 127 height 49
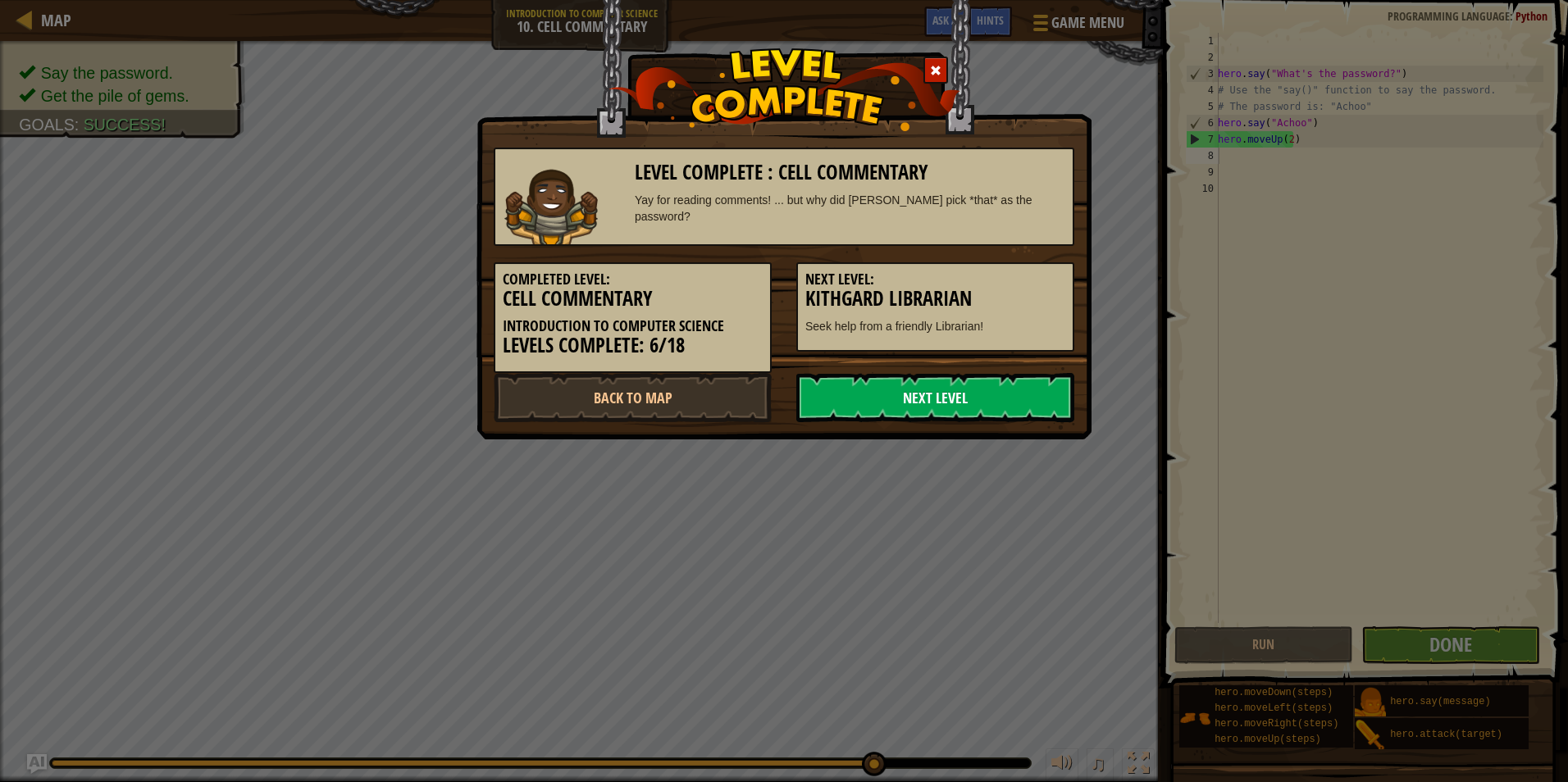
click at [958, 399] on link "Next Level" at bounding box center [936, 398] width 278 height 49
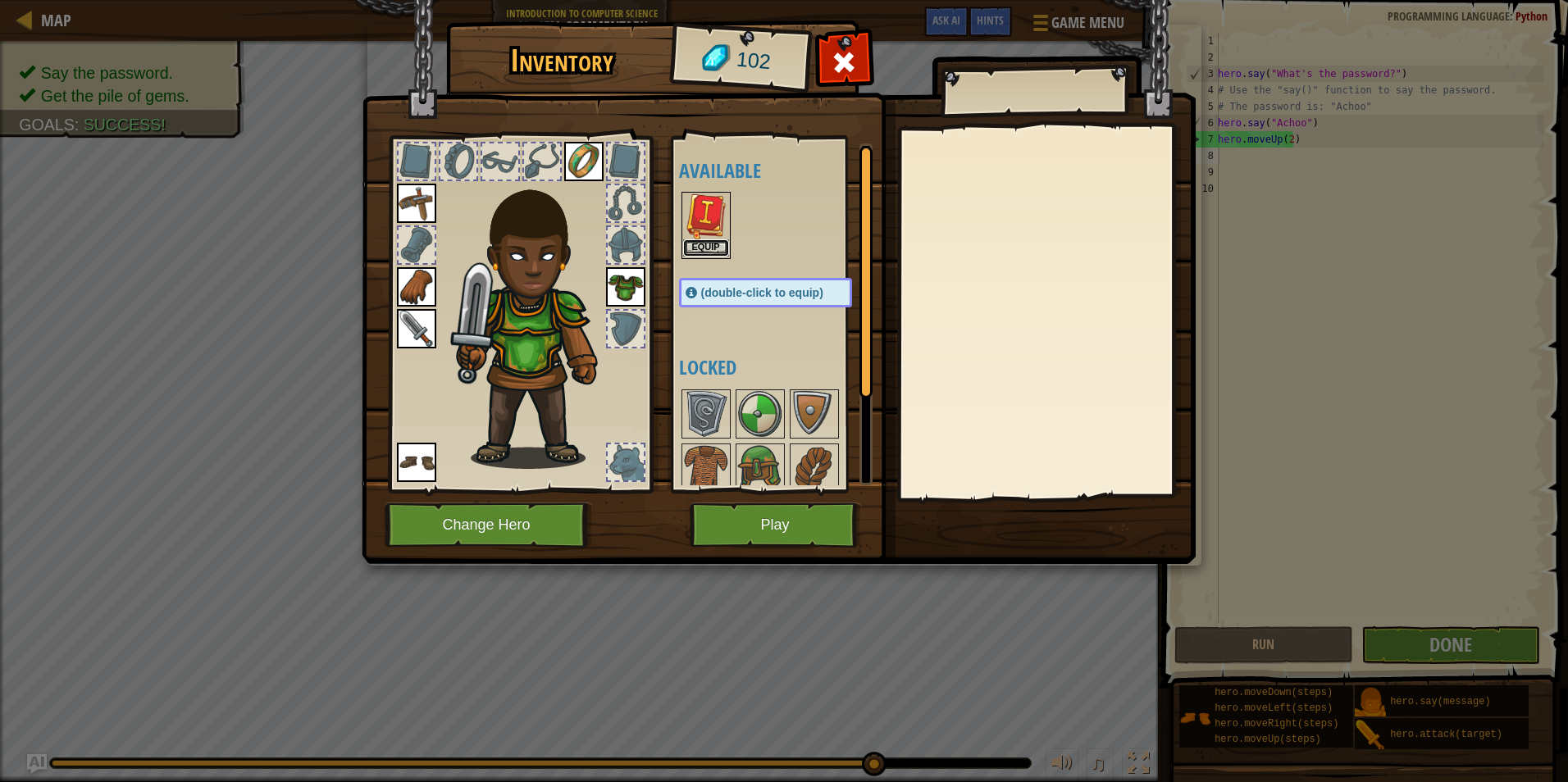
click at [705, 244] on button "Equip" at bounding box center [706, 248] width 46 height 17
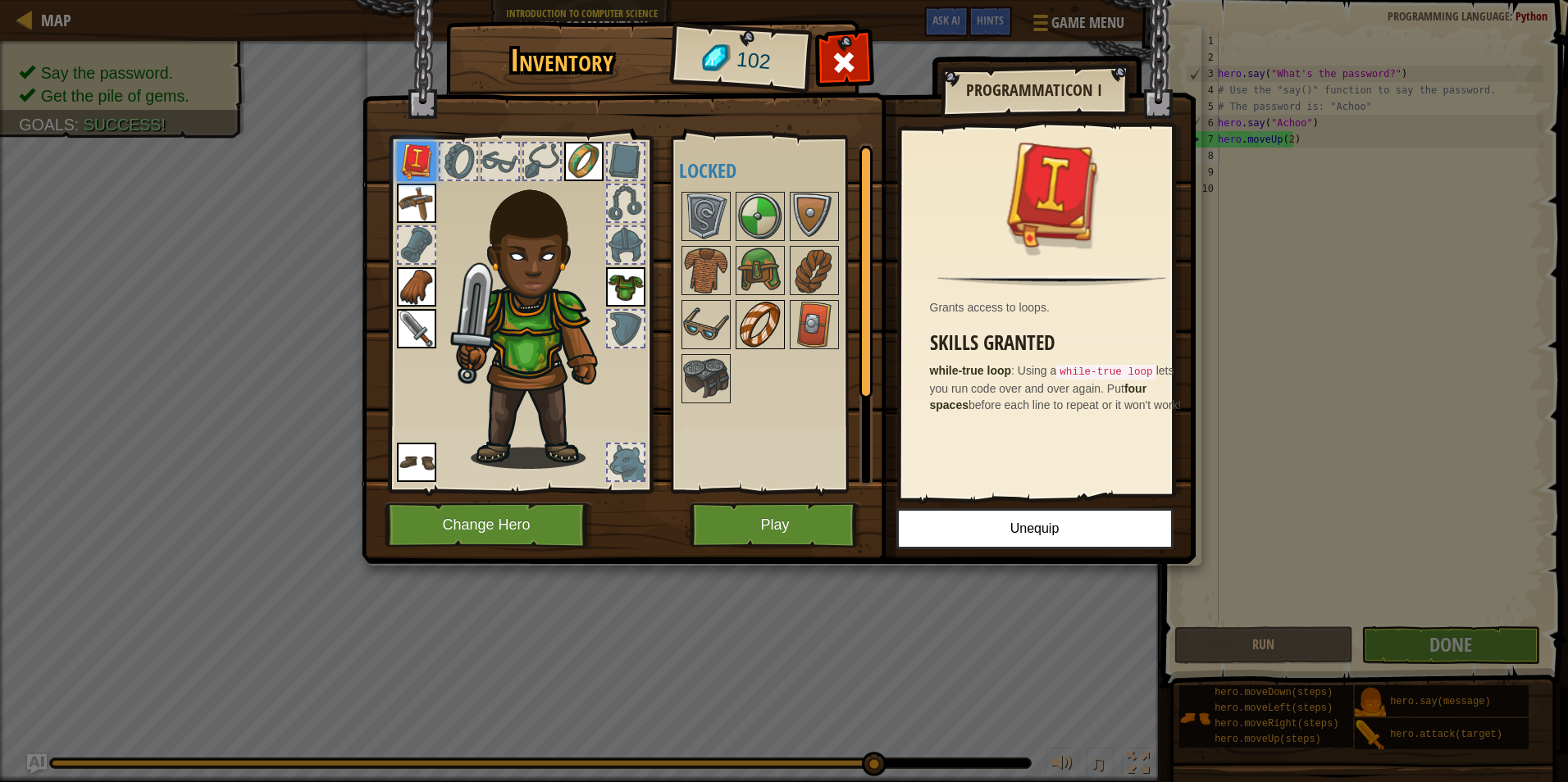
click at [776, 337] on img at bounding box center [760, 325] width 46 height 46
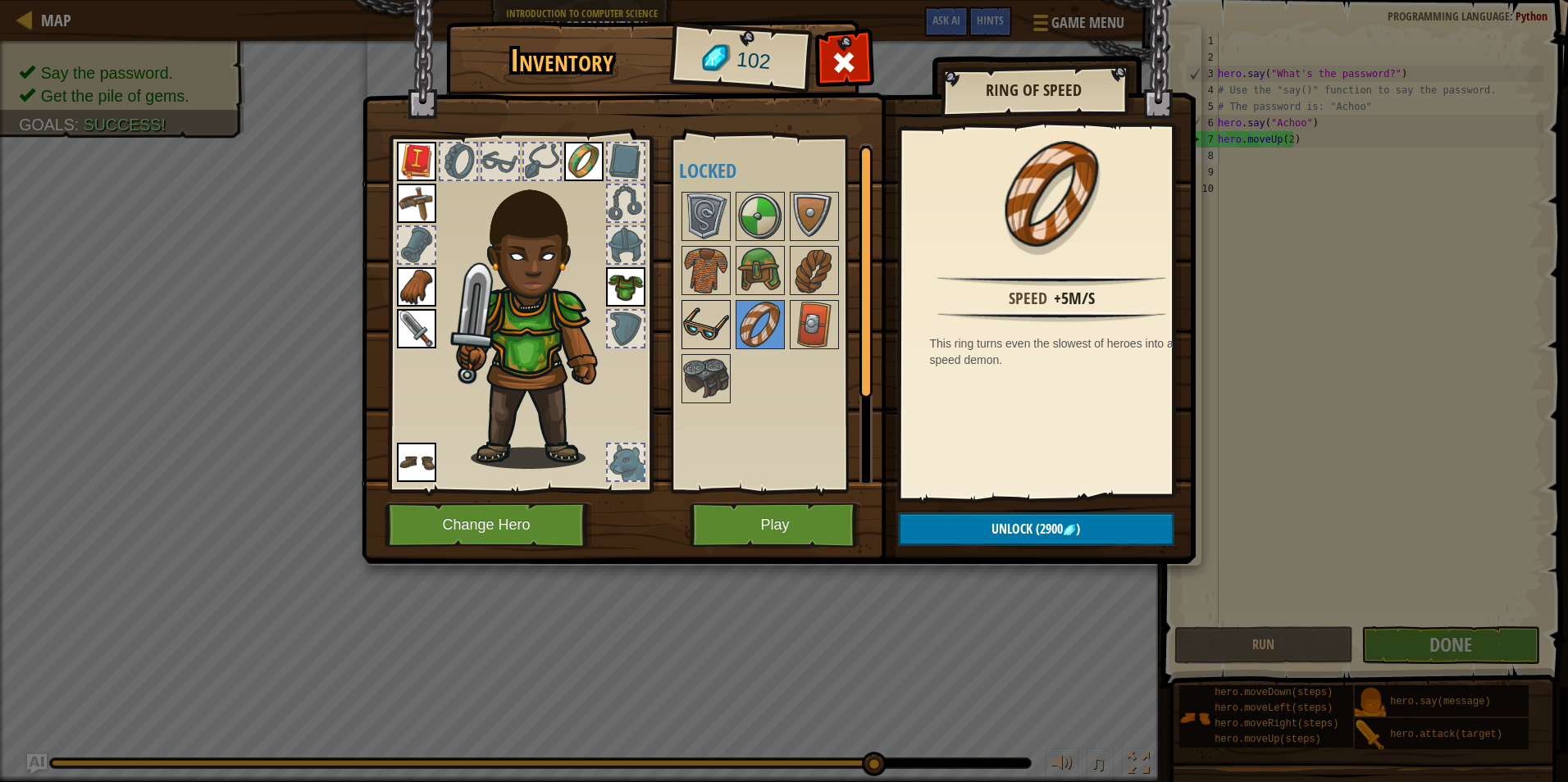
click at [695, 324] on img at bounding box center [706, 325] width 46 height 46
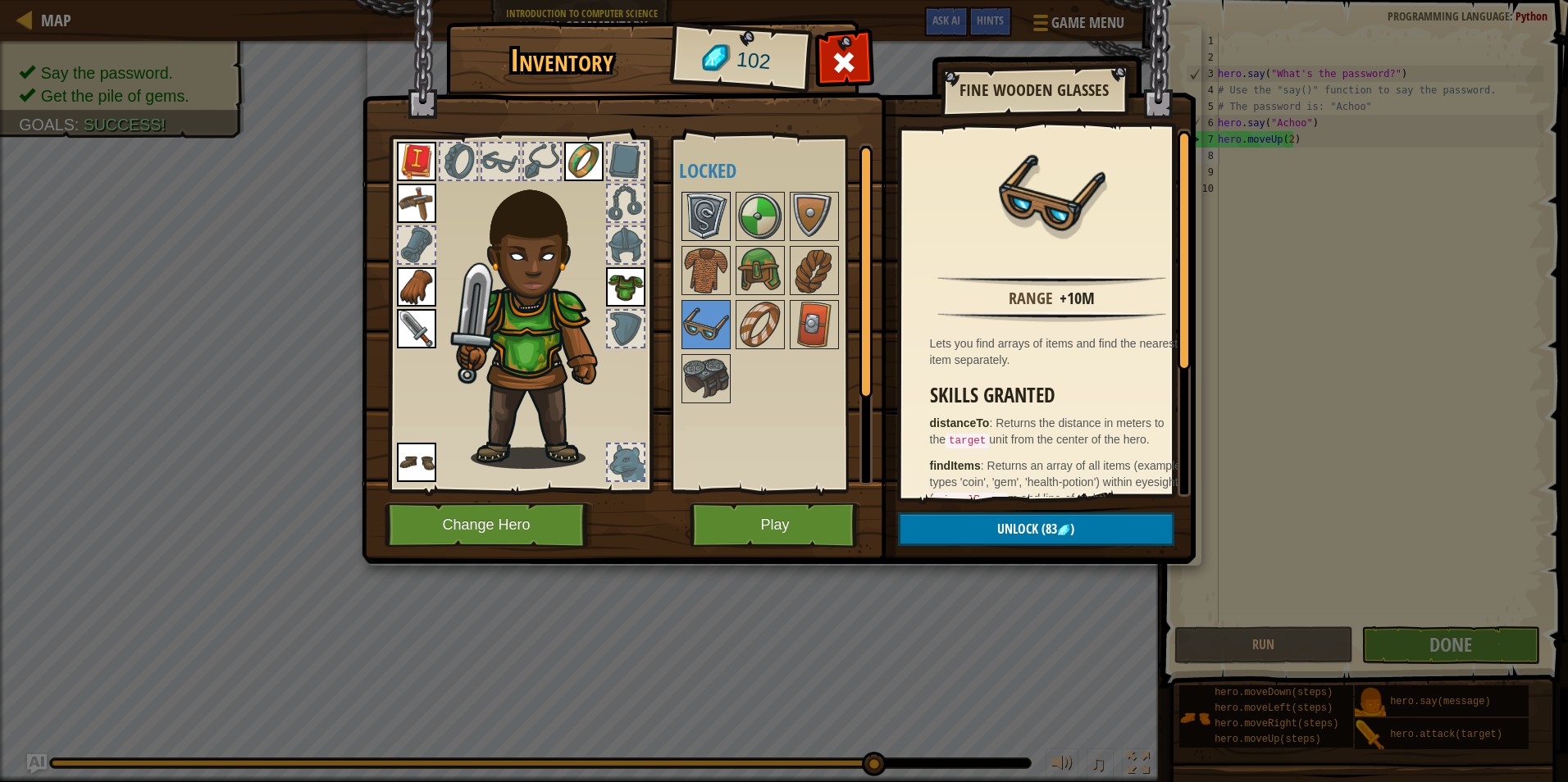
click at [695, 225] on img at bounding box center [706, 216] width 46 height 46
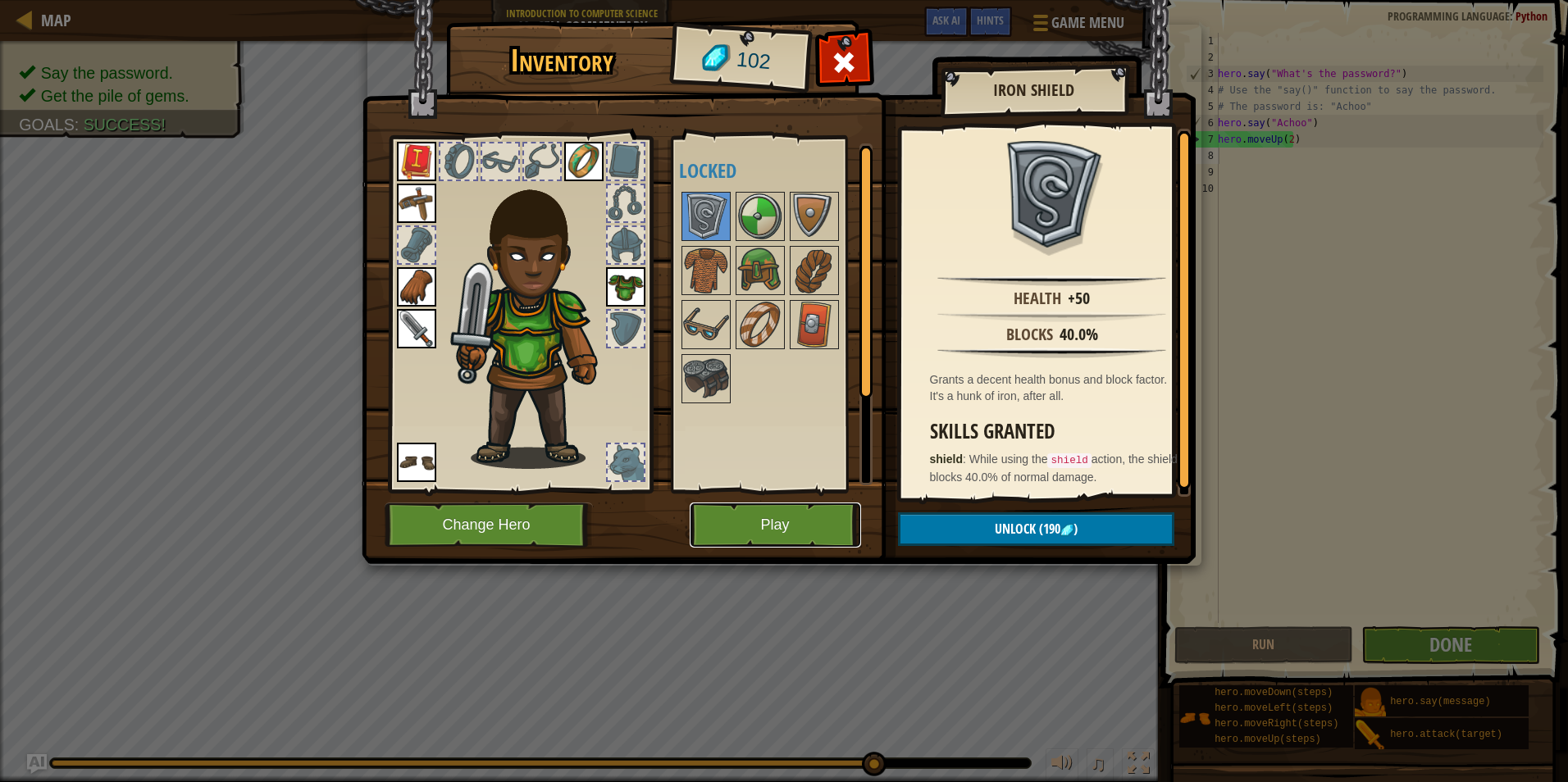
click at [769, 517] on button "Play" at bounding box center [776, 525] width 172 height 45
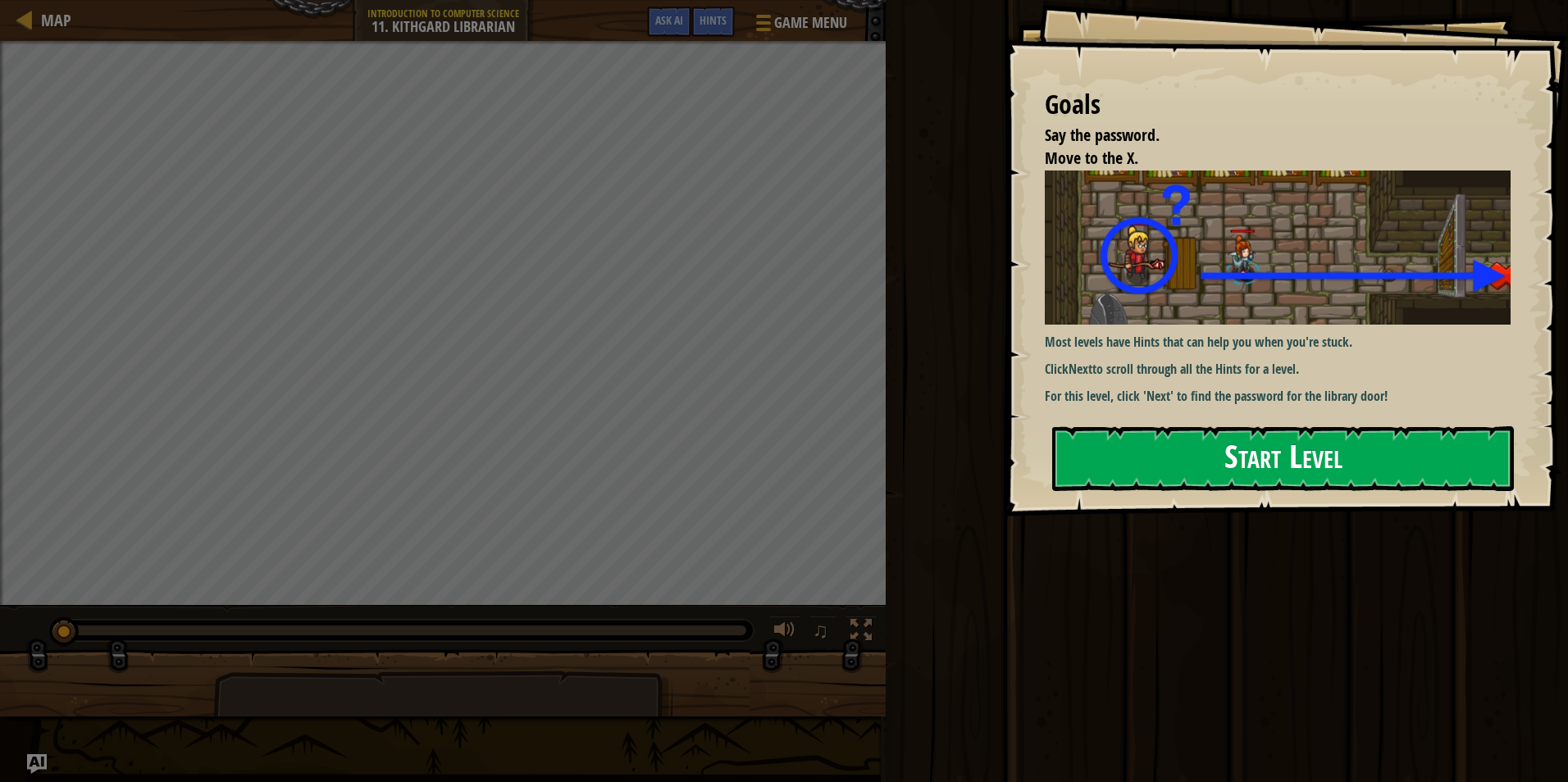
click at [1178, 429] on button "Start Level" at bounding box center [1284, 459] width 462 height 65
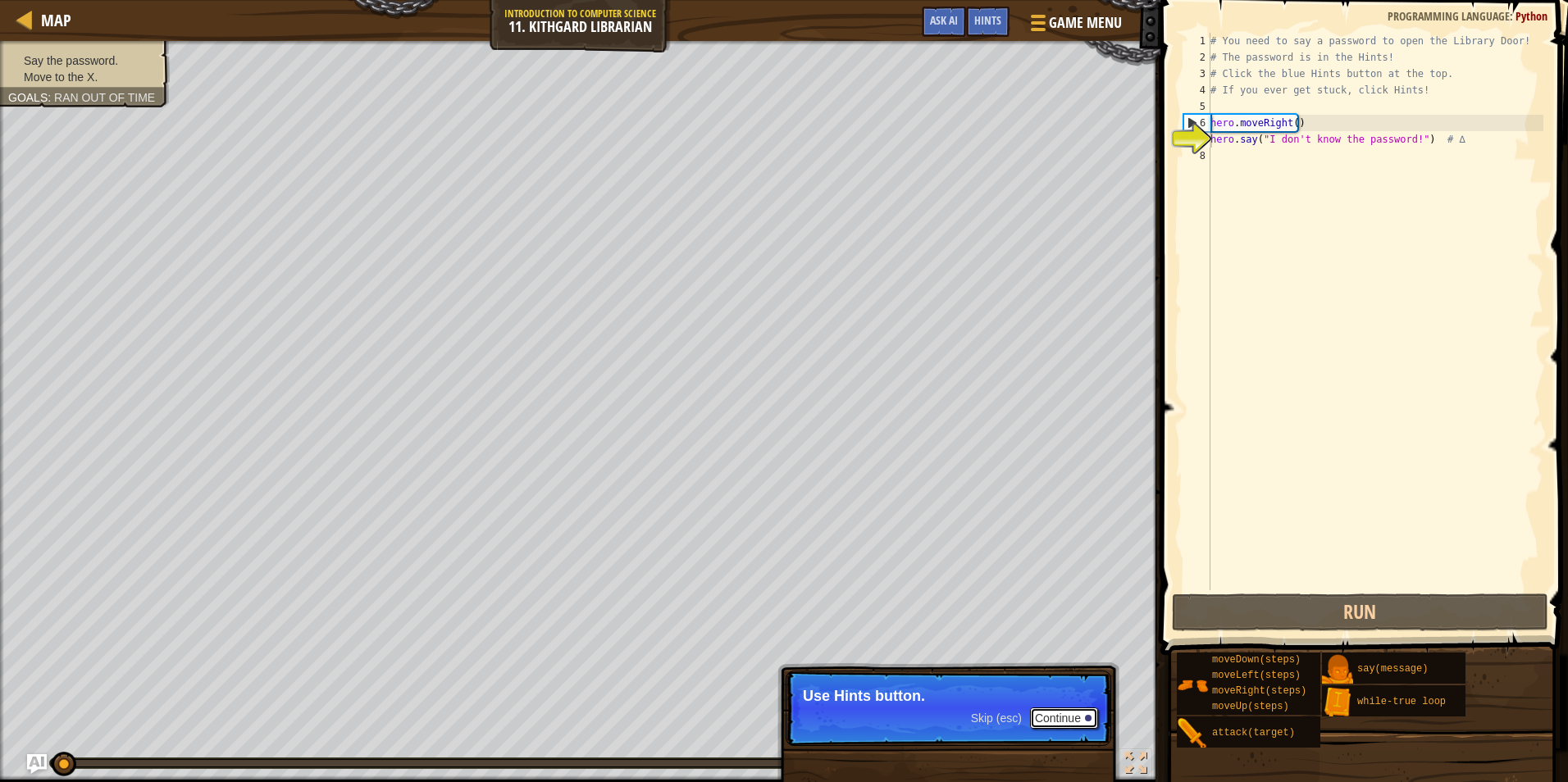
click at [1063, 715] on button "Continue" at bounding box center [1063, 719] width 68 height 22
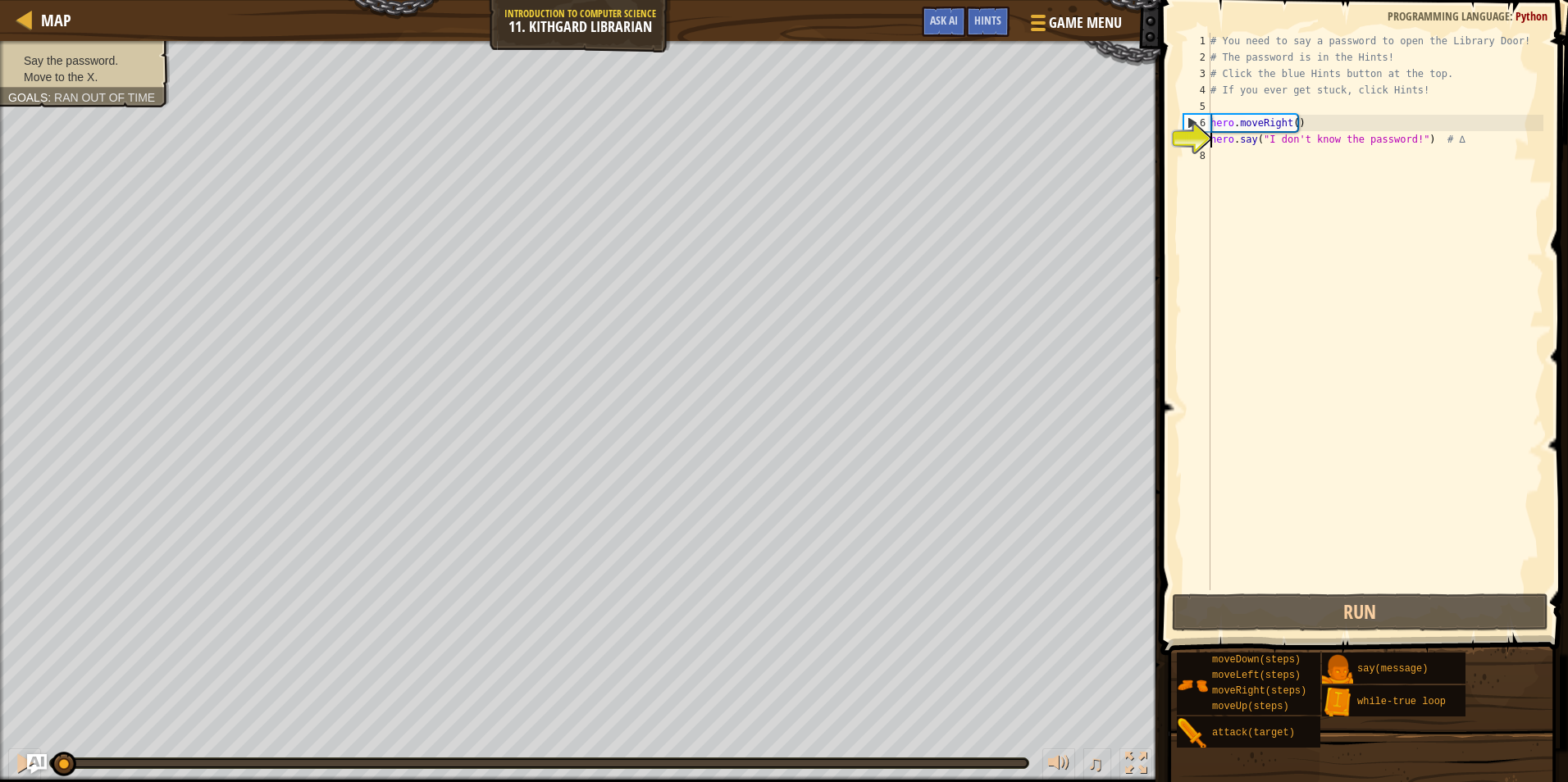
click at [1403, 133] on div "# You need to say a password to open the Library Door! # The password is in the…" at bounding box center [1375, 328] width 337 height 590
click at [1404, 141] on div "# You need to say a password to open the Library Door! # The password is in the…" at bounding box center [1375, 328] width 337 height 590
click at [1402, 138] on div "# You need to say a password to open the Library Door! # The password is in the…" at bounding box center [1375, 328] width 337 height 590
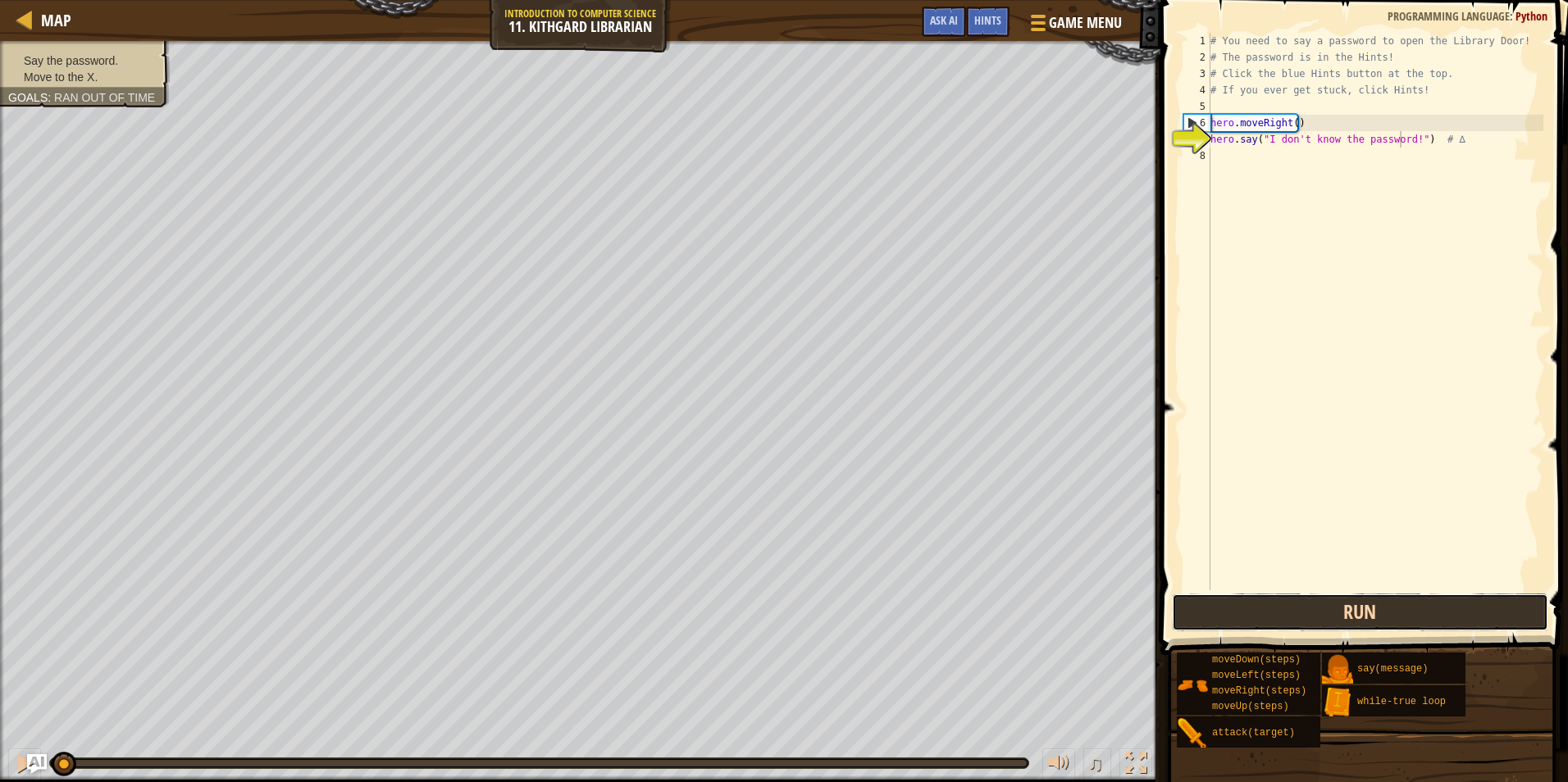
click at [1240, 607] on button "Run" at bounding box center [1360, 612] width 376 height 38
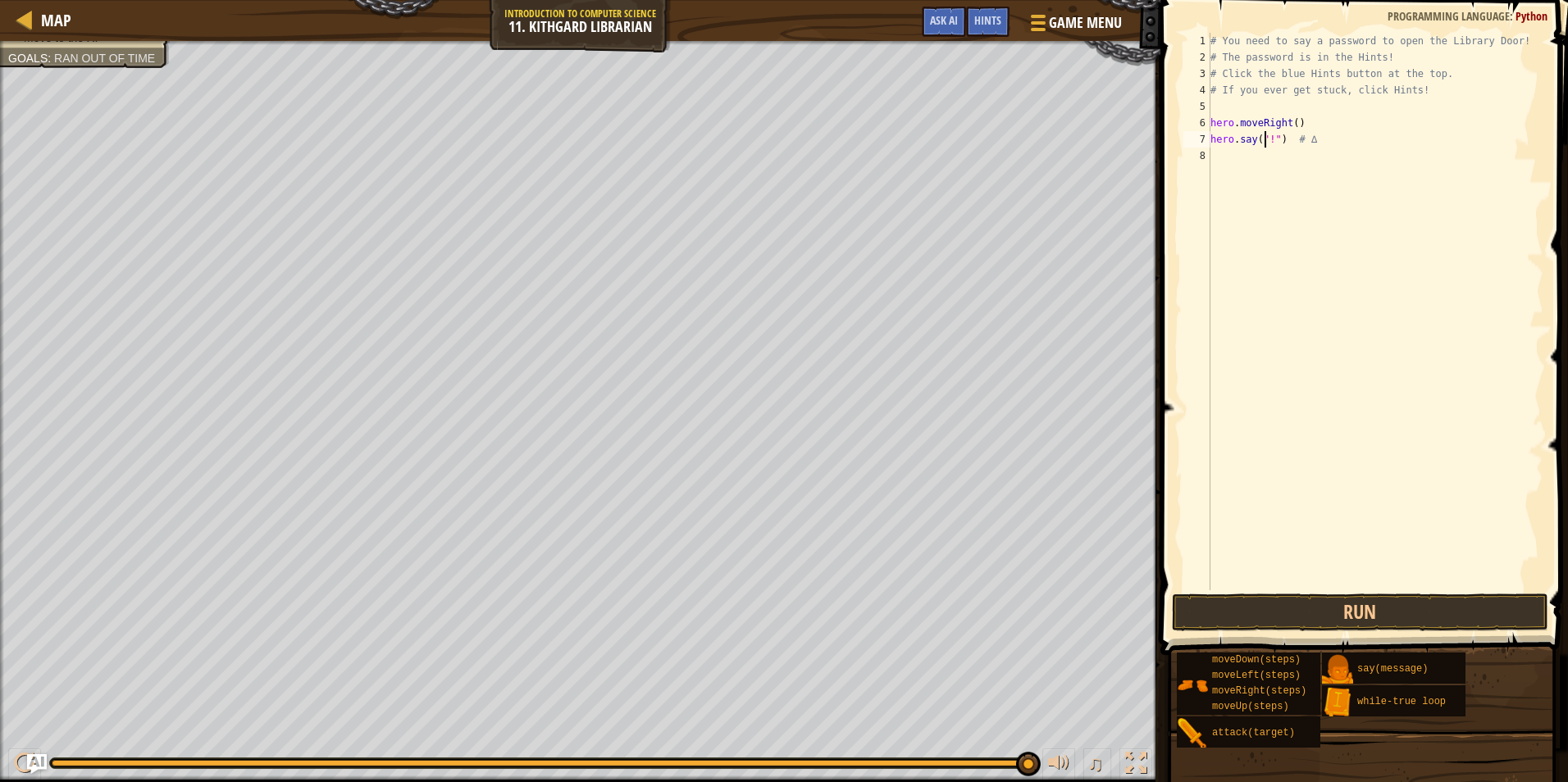
click at [1266, 138] on div "# You need to say a password to open the Library Door! # The password is in the…" at bounding box center [1375, 328] width 337 height 590
click at [1267, 138] on div "# You need to say a password to open the Library Door! # The password is in the…" at bounding box center [1375, 328] width 337 height 590
click at [1267, 141] on div "# You need to say a password to open the Library Door! # The password is in the…" at bounding box center [1375, 328] width 337 height 590
click at [1271, 137] on div "# You need to say a password to open the Library Door! # The password is in the…" at bounding box center [1375, 328] width 337 height 590
click at [1351, 609] on button "Run" at bounding box center [1360, 612] width 376 height 38
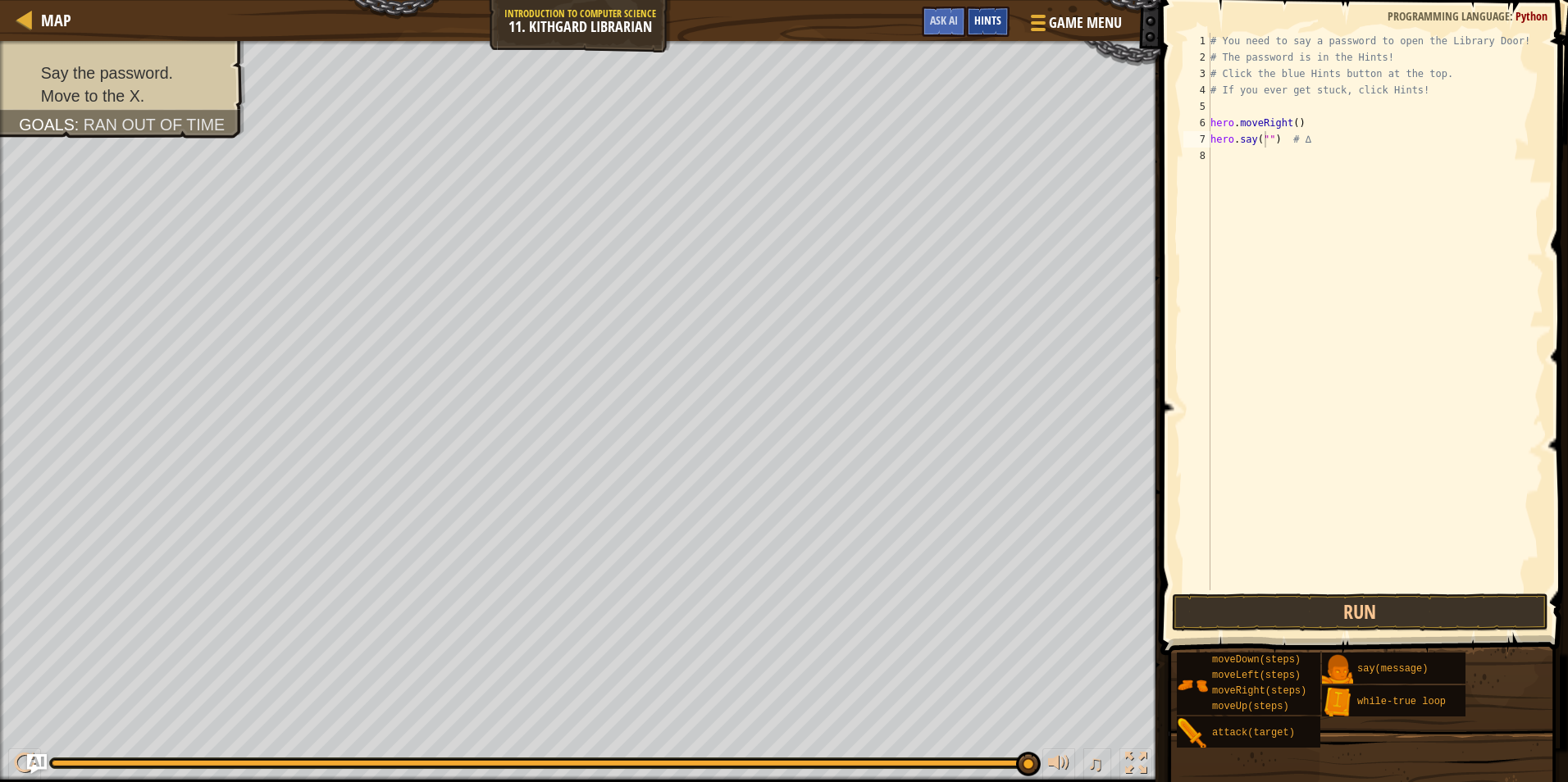
click at [990, 31] on div "Hints" at bounding box center [987, 22] width 43 height 31
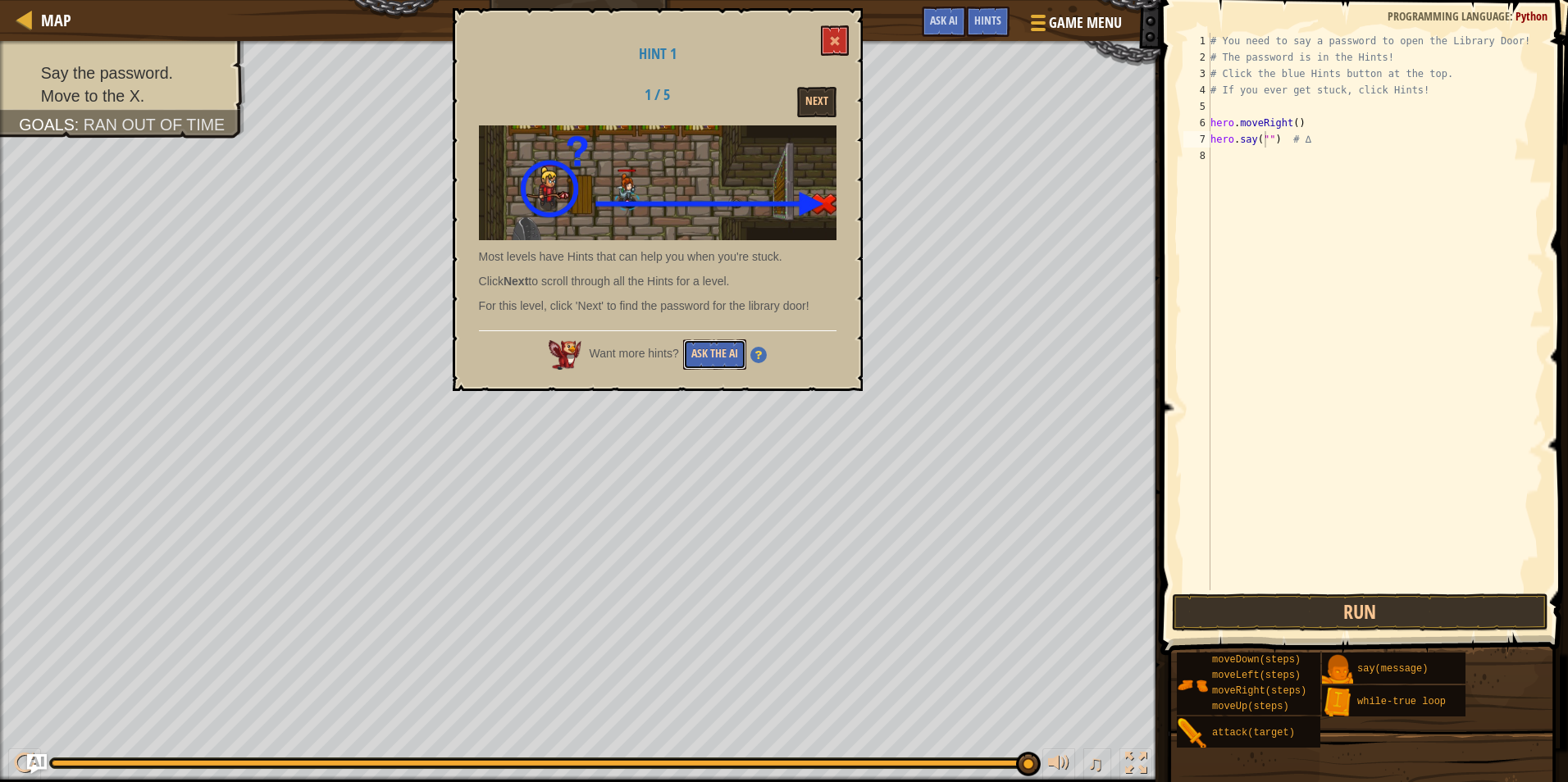
click at [722, 353] on button "Ask the AI" at bounding box center [715, 354] width 63 height 31
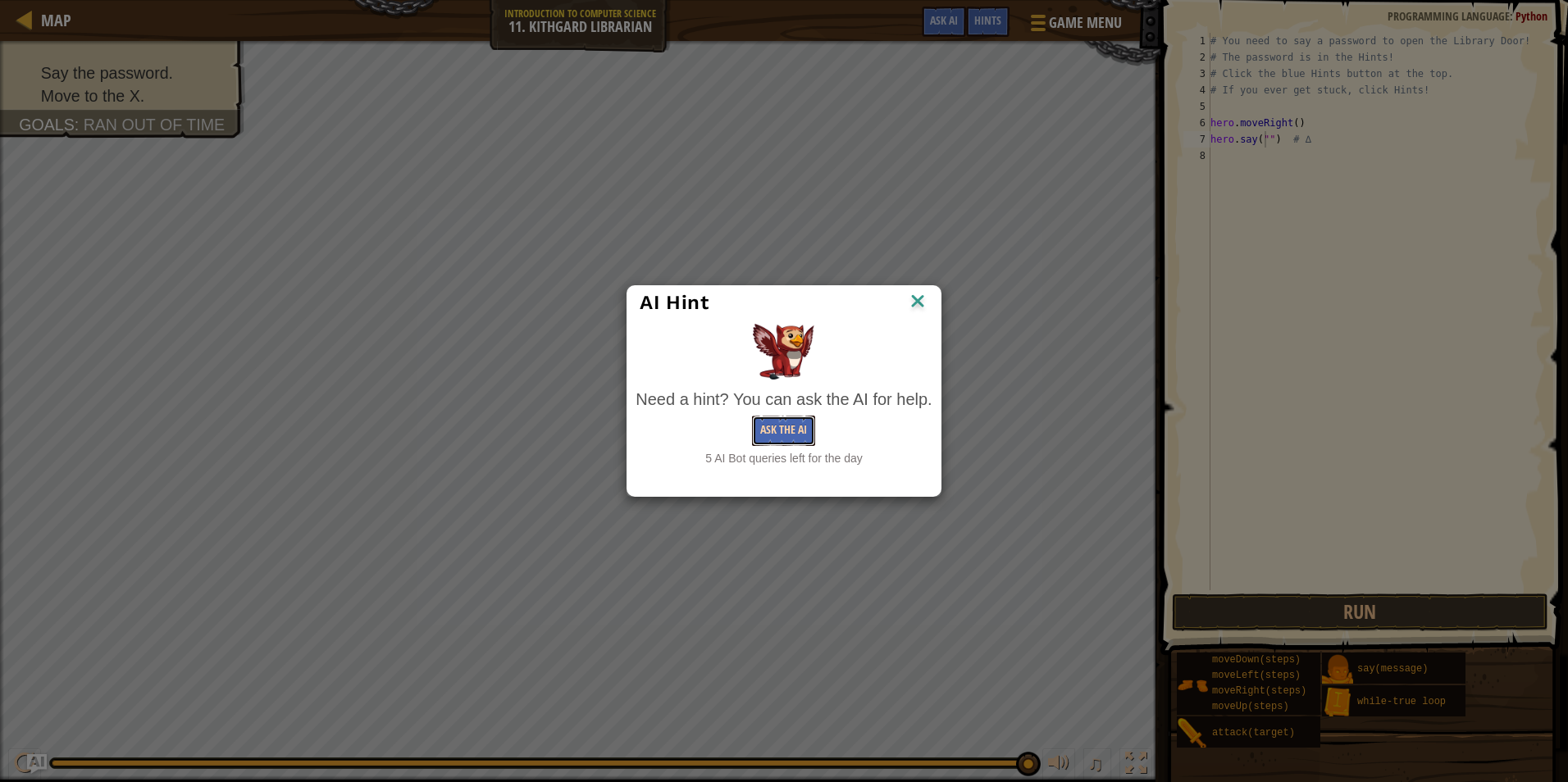
click at [794, 430] on button "Ask the AI" at bounding box center [784, 430] width 63 height 31
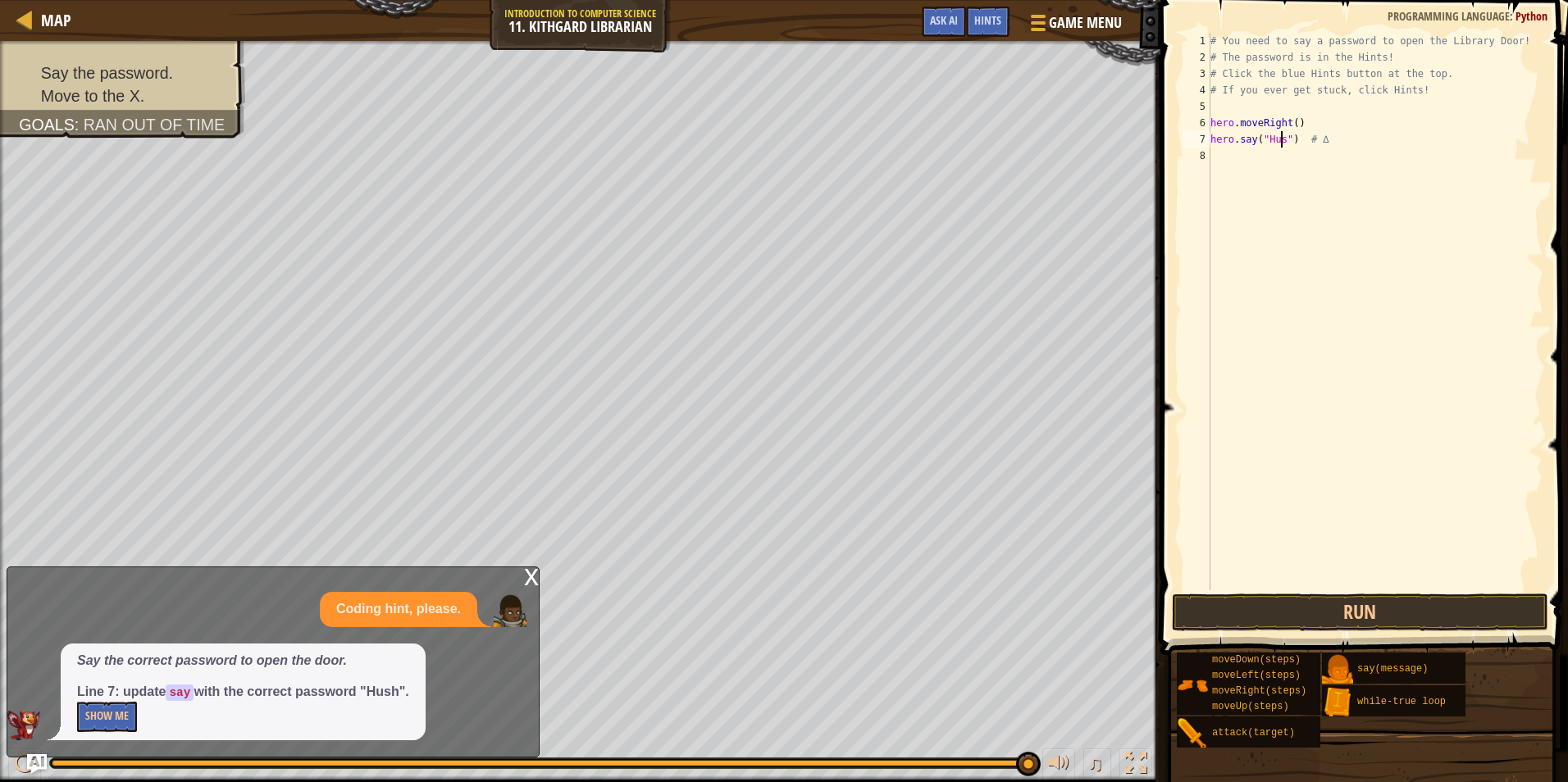
scroll to position [7, 6]
type textarea "hero.say("Hush") # ∆"
click at [1435, 614] on button "Run" at bounding box center [1360, 612] width 376 height 38
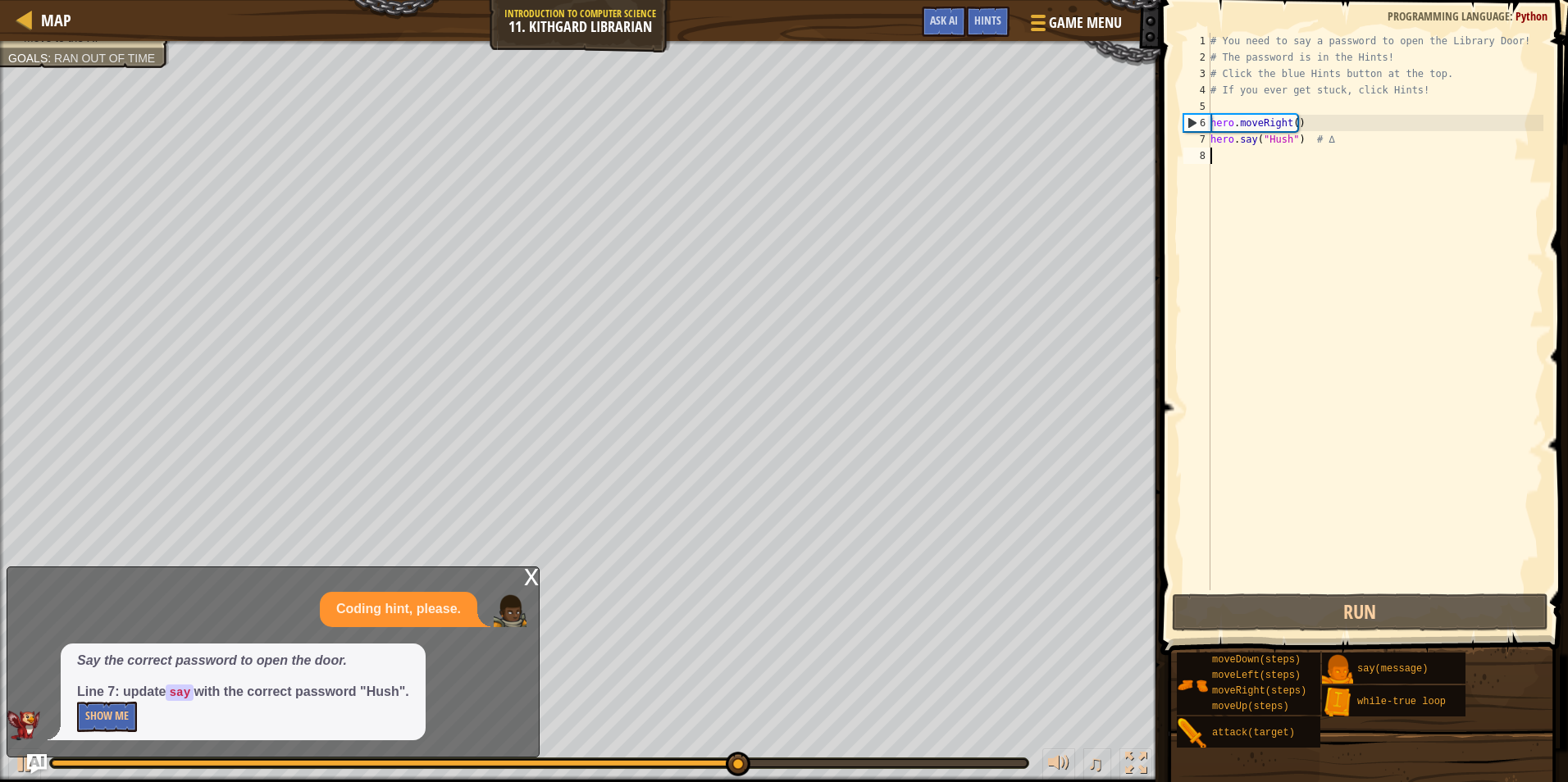
click at [1242, 165] on div "# You need to say a password to open the Library Door! # The password is in the…" at bounding box center [1375, 328] width 337 height 590
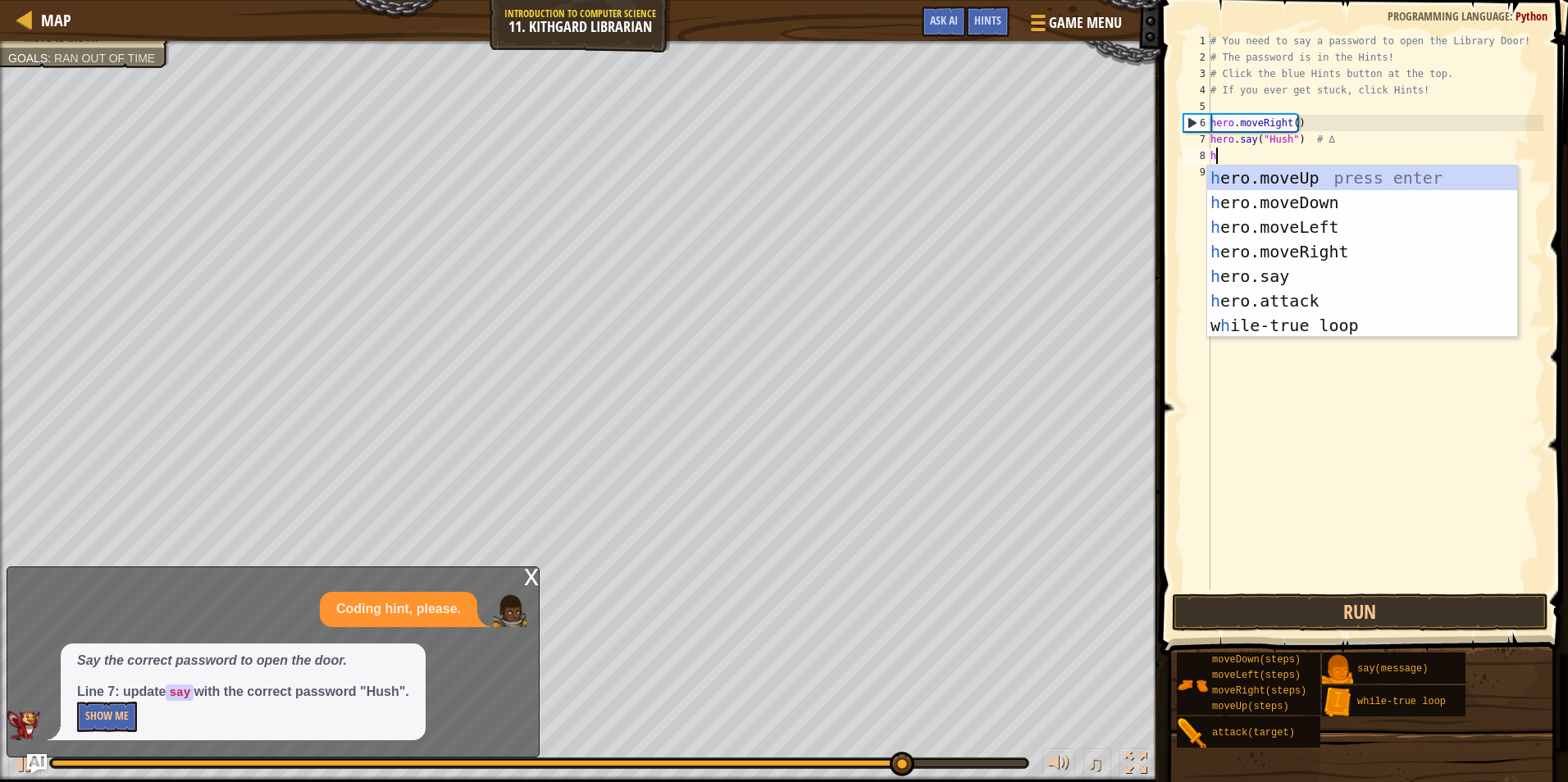
type textarea "he"
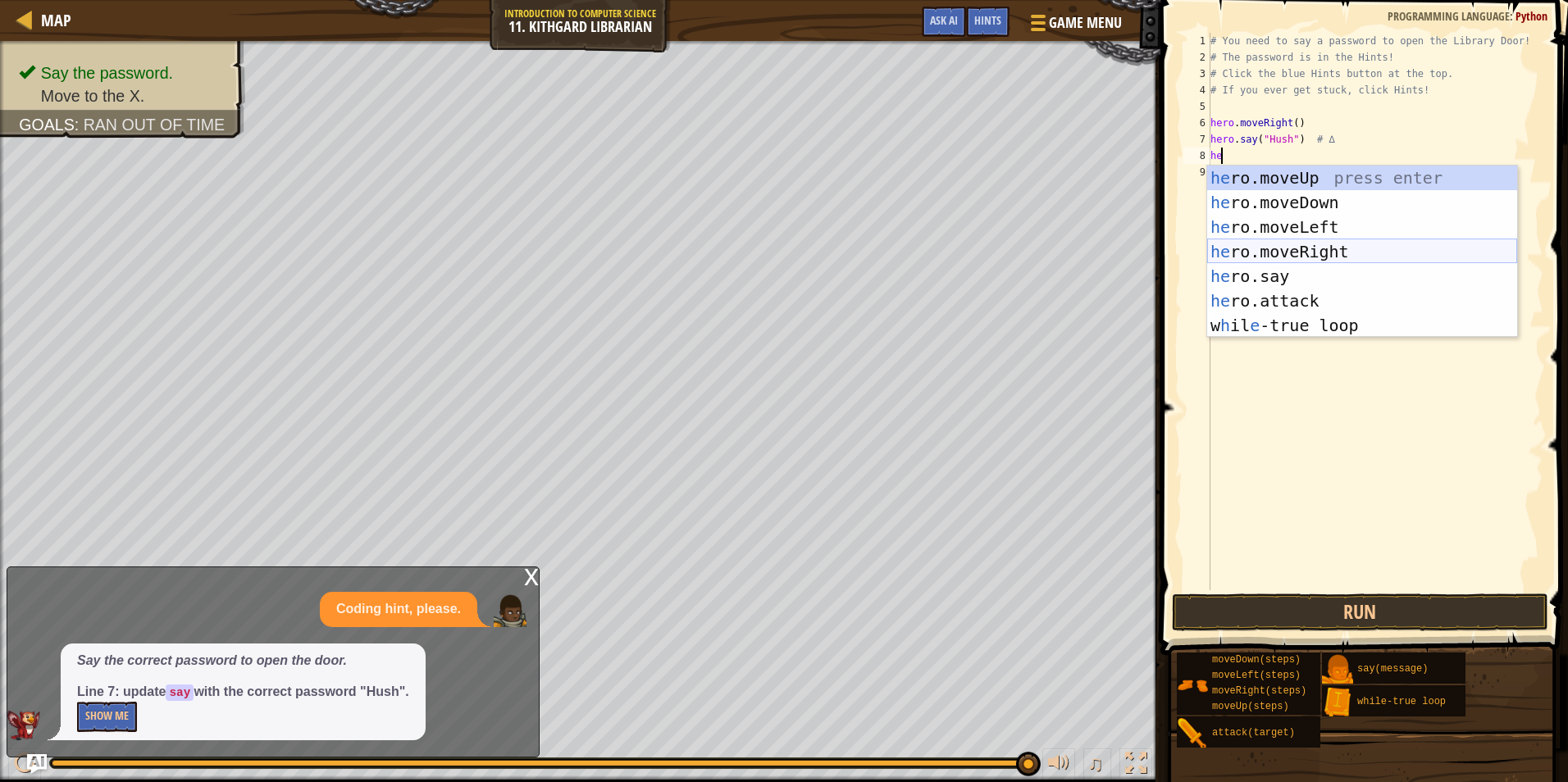
click at [1374, 255] on div "he ro.moveUp press enter he ro.moveDown press enter he ro.moveLeft press enter …" at bounding box center [1363, 276] width 310 height 221
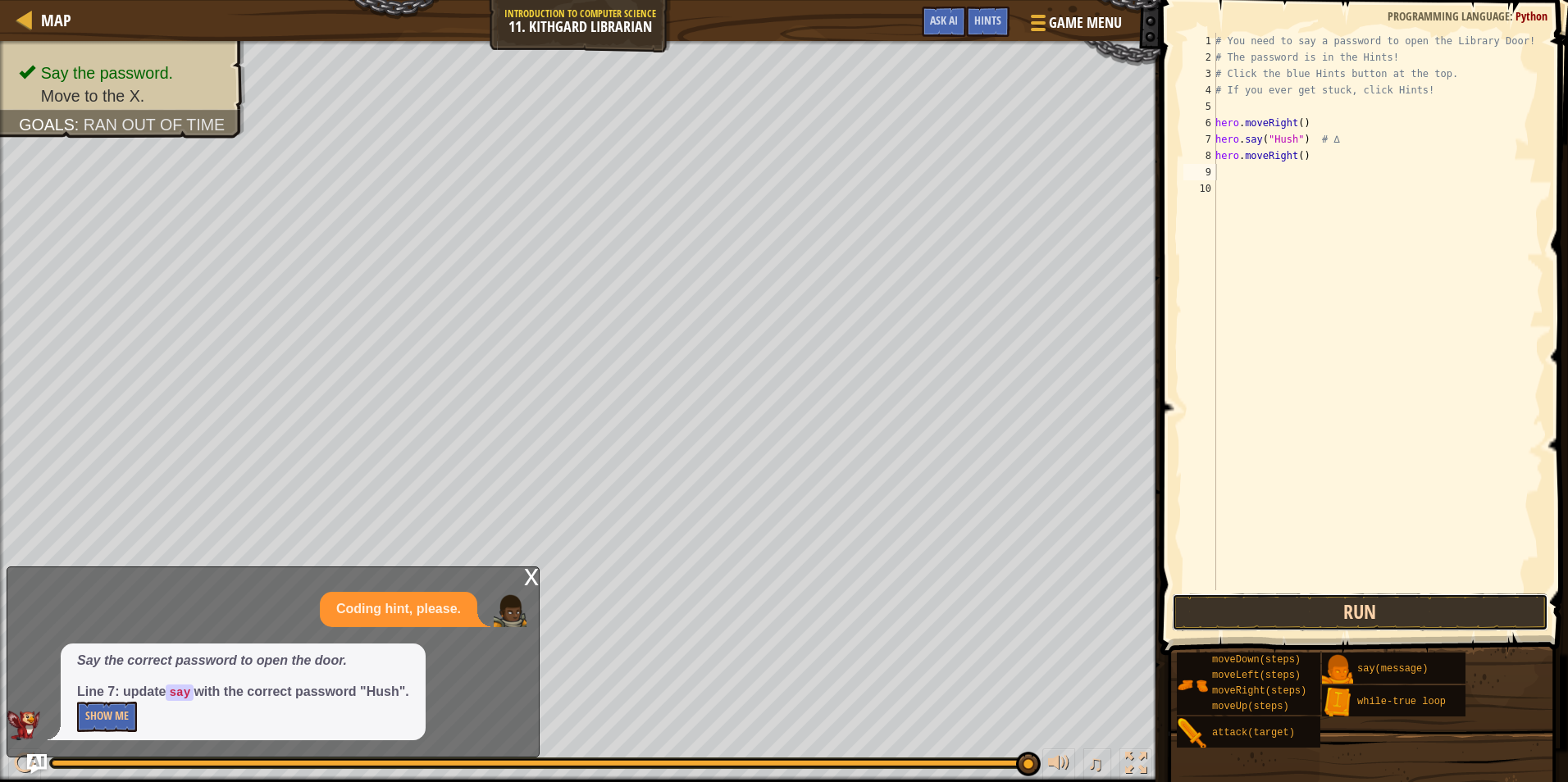
click at [1418, 603] on button "Run" at bounding box center [1360, 612] width 376 height 38
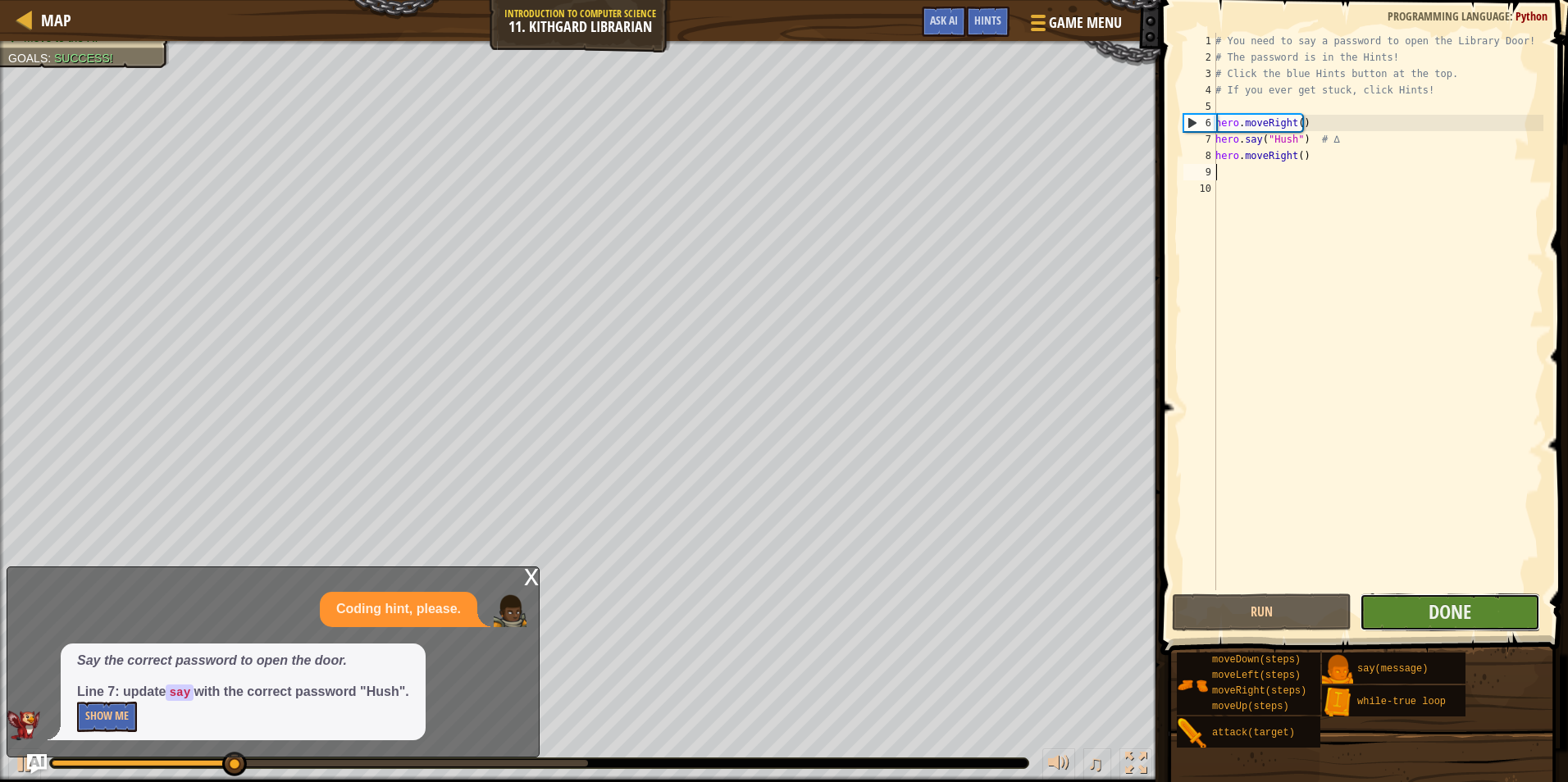
click at [1497, 615] on button "Done" at bounding box center [1450, 612] width 180 height 38
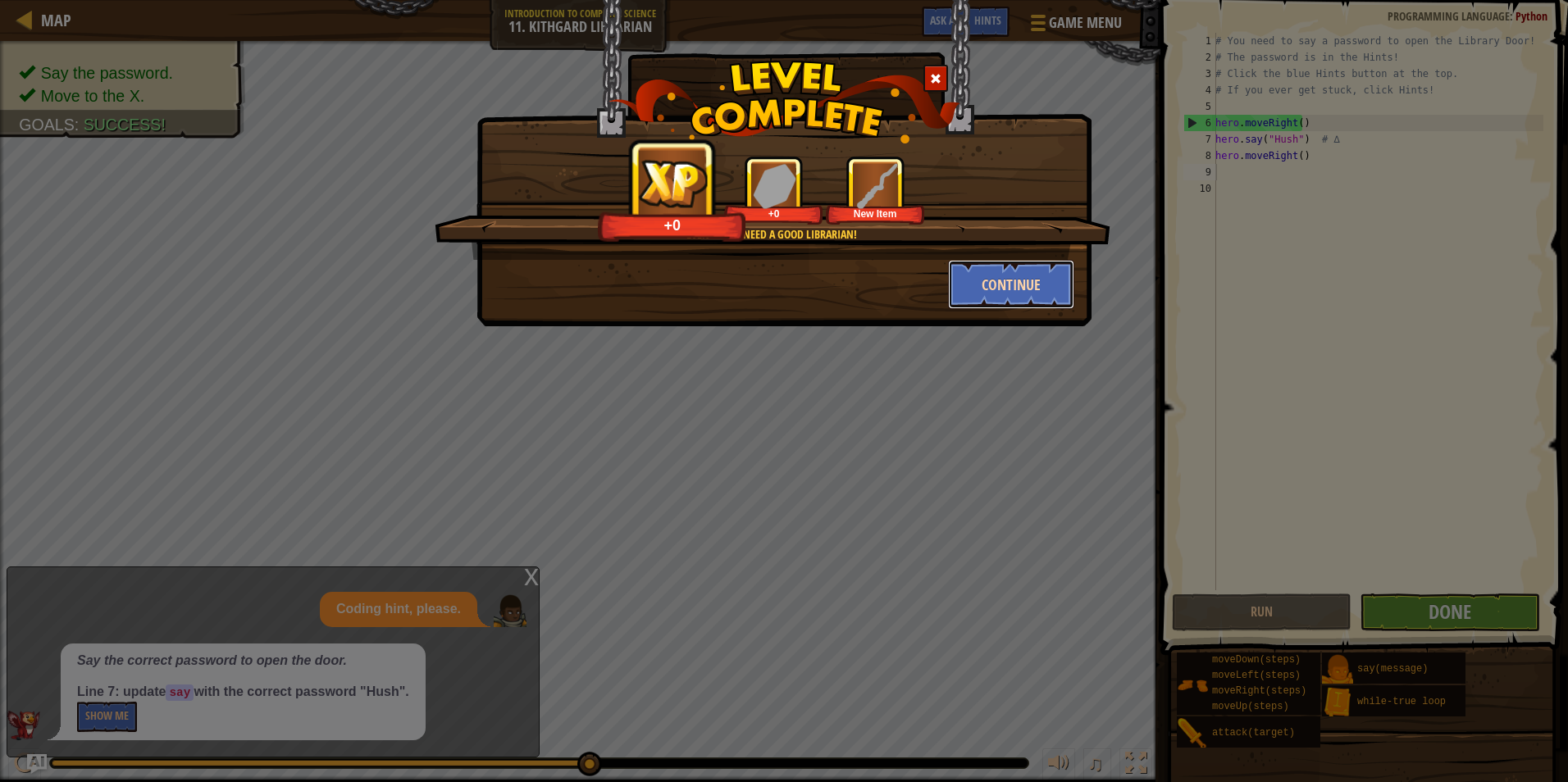
click at [1031, 272] on button "Continue" at bounding box center [1011, 284] width 127 height 49
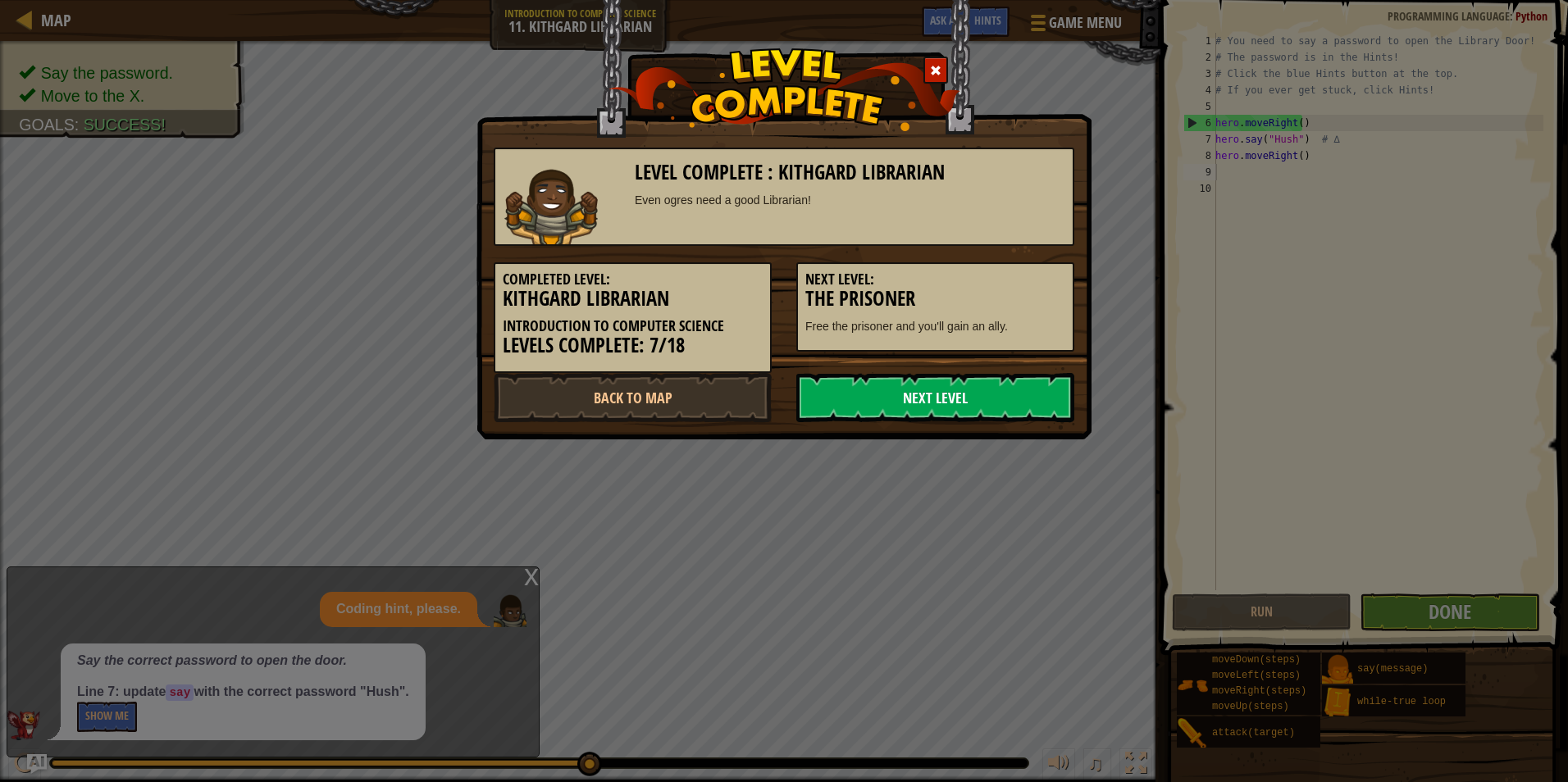
click at [1014, 403] on link "Next Level" at bounding box center [936, 398] width 278 height 49
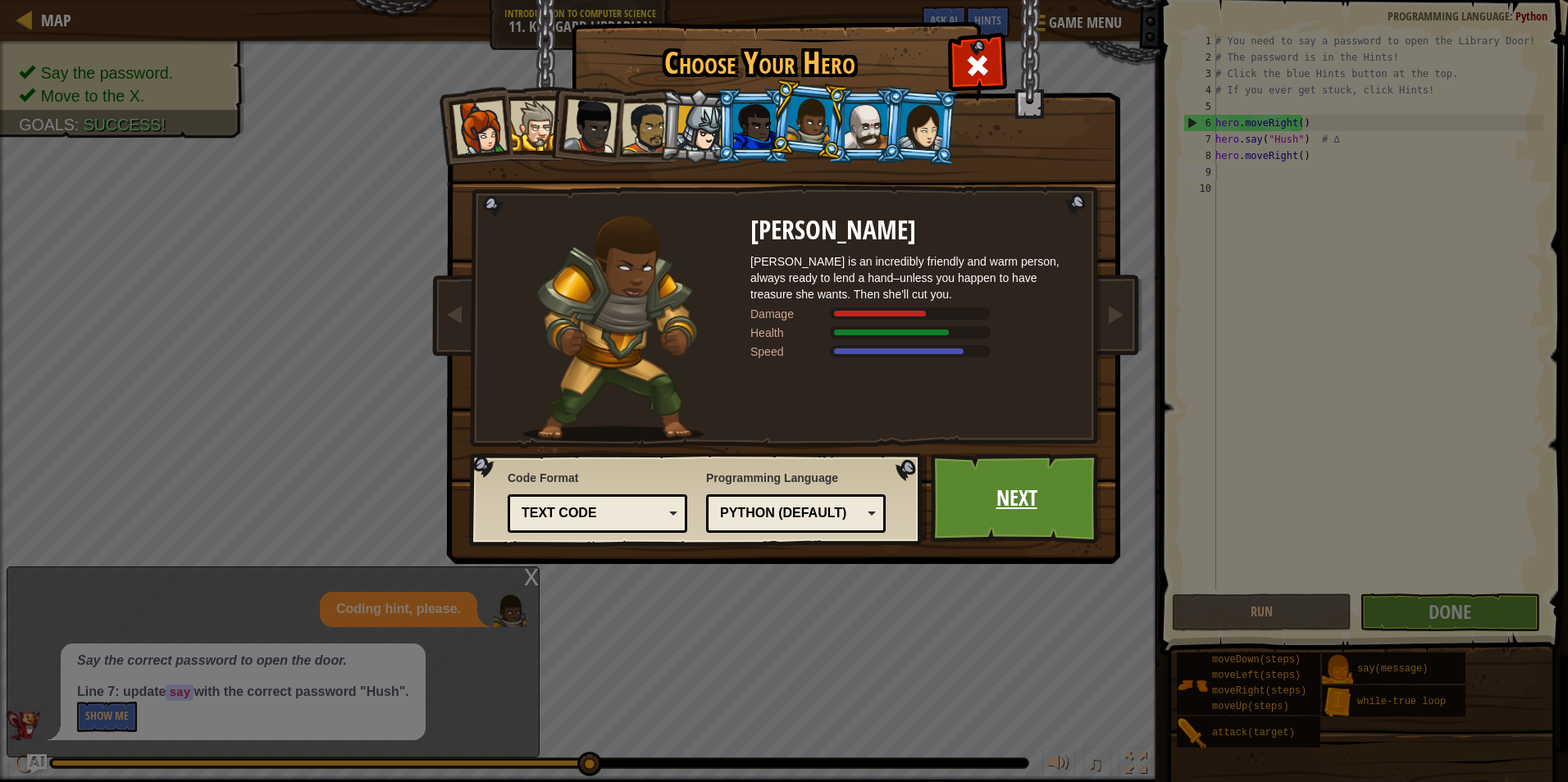
click at [1035, 492] on link "Next" at bounding box center [1017, 498] width 172 height 90
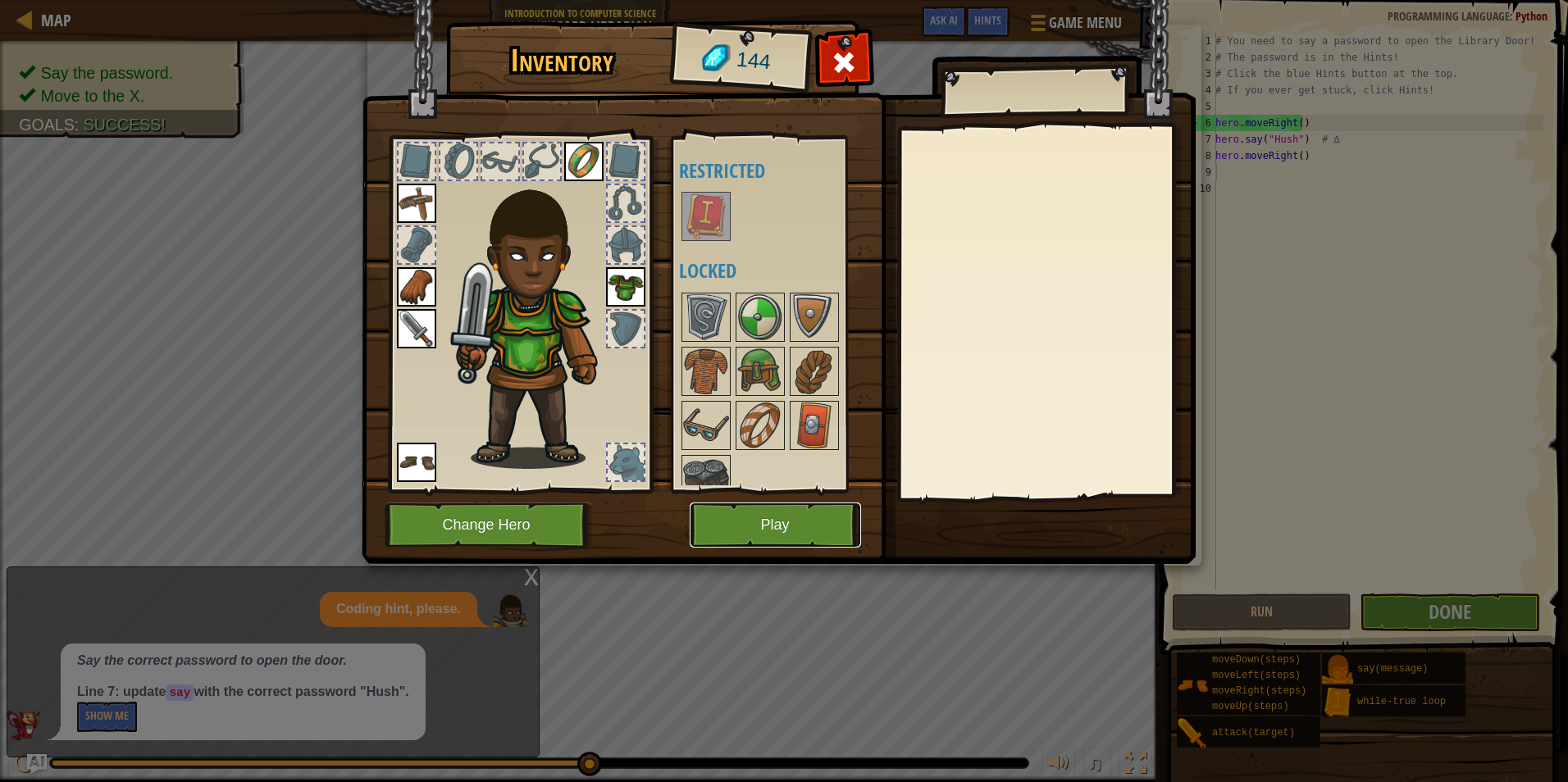
click at [802, 525] on button "Play" at bounding box center [776, 525] width 172 height 45
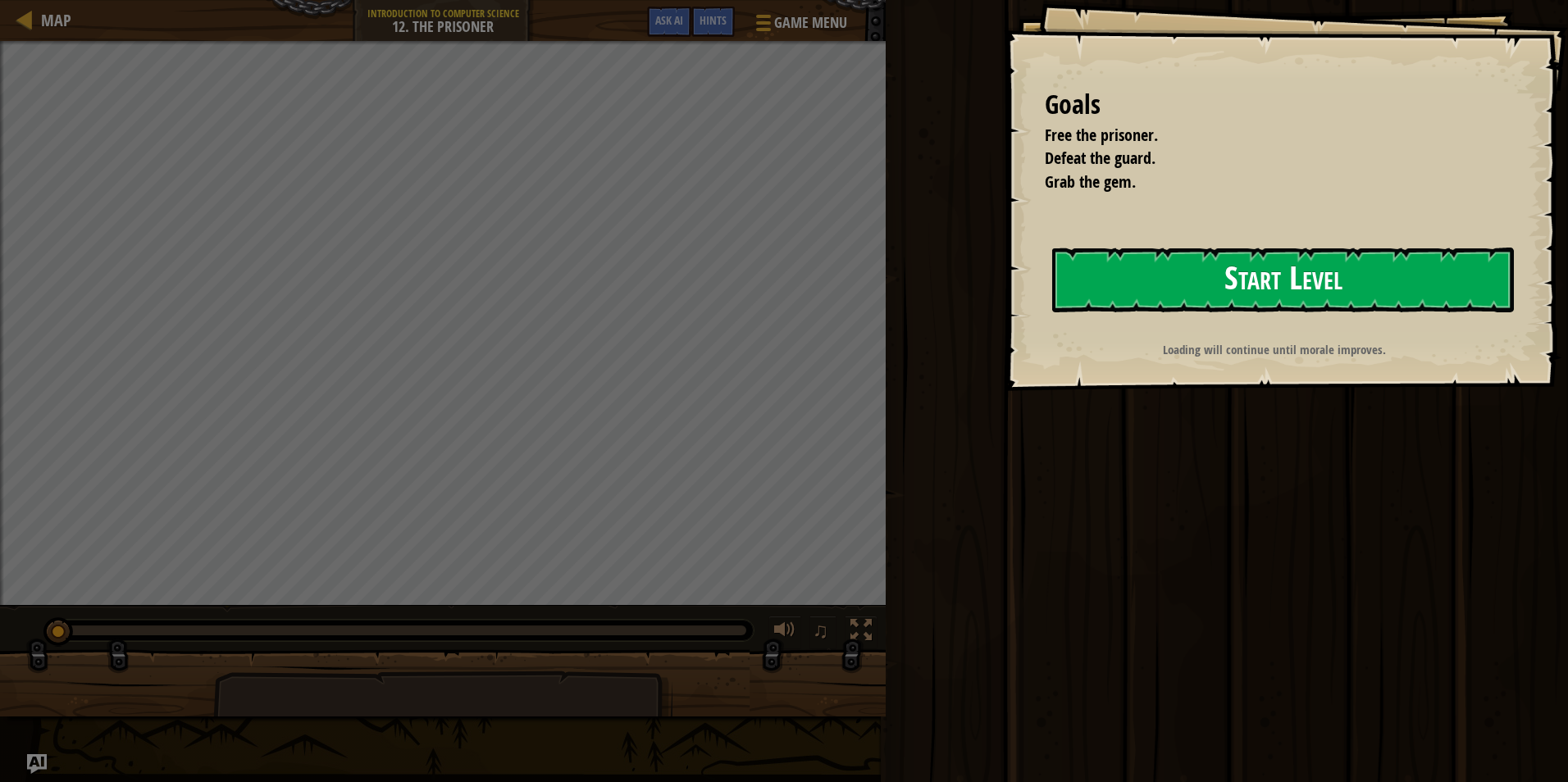
click at [1248, 288] on button "Start Level" at bounding box center [1284, 280] width 462 height 65
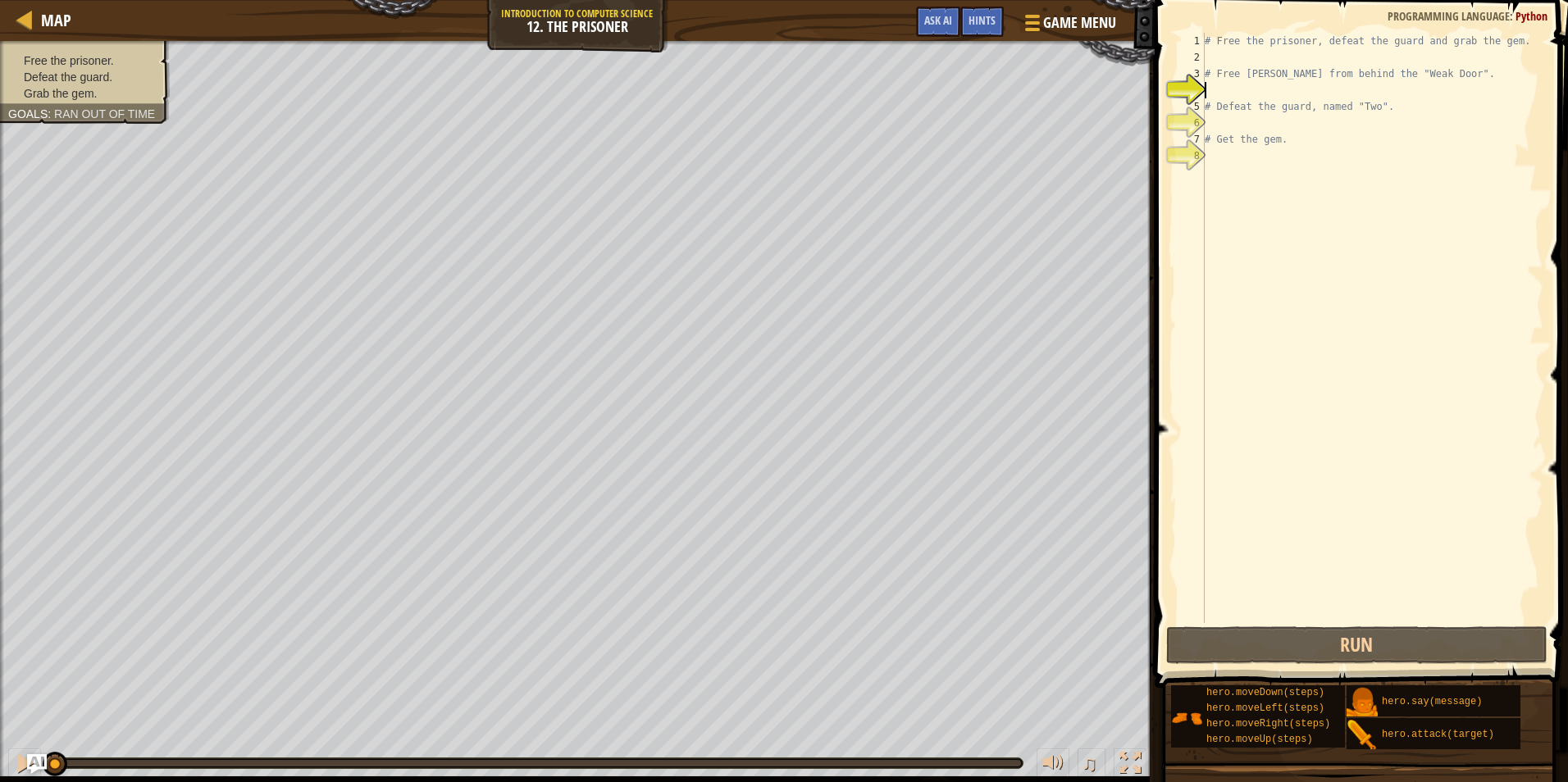
scroll to position [7, 0]
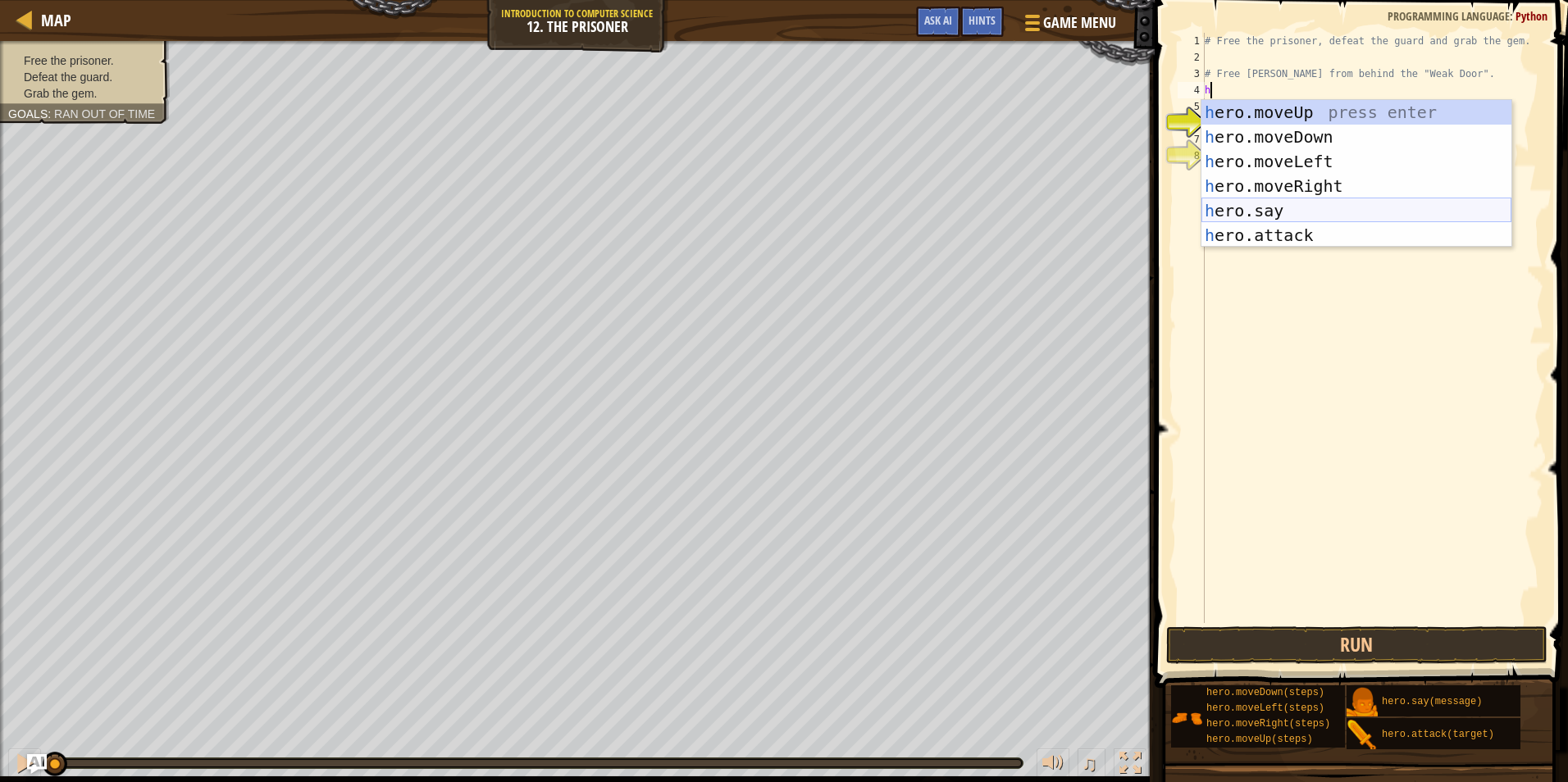
click at [1281, 208] on div "h ero.moveUp press enter h ero.moveDown press enter h ero.moveLeft press enter …" at bounding box center [1357, 197] width 310 height 196
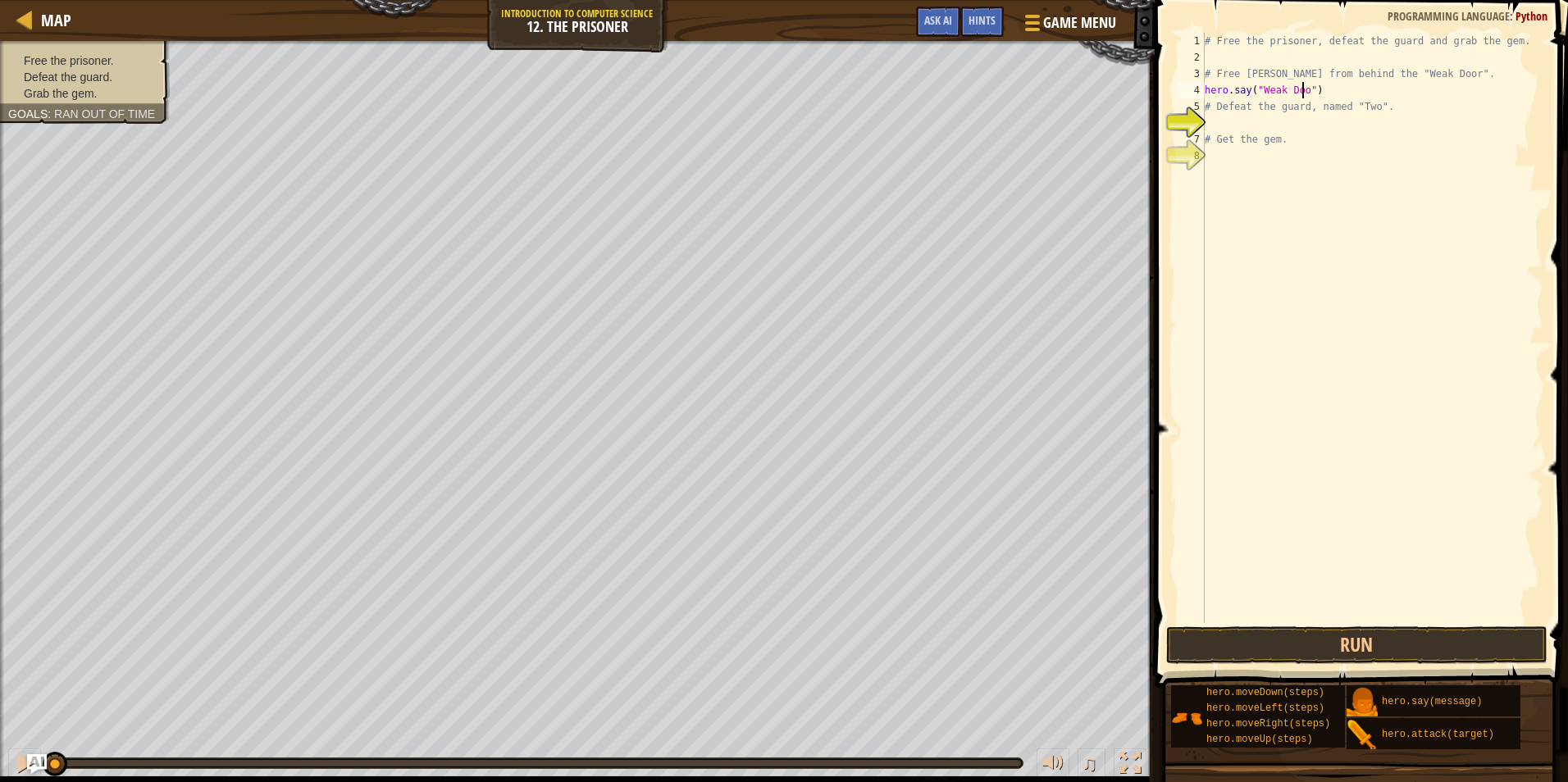
scroll to position [7, 8]
click at [1404, 650] on button "Run" at bounding box center [1357, 646] width 382 height 38
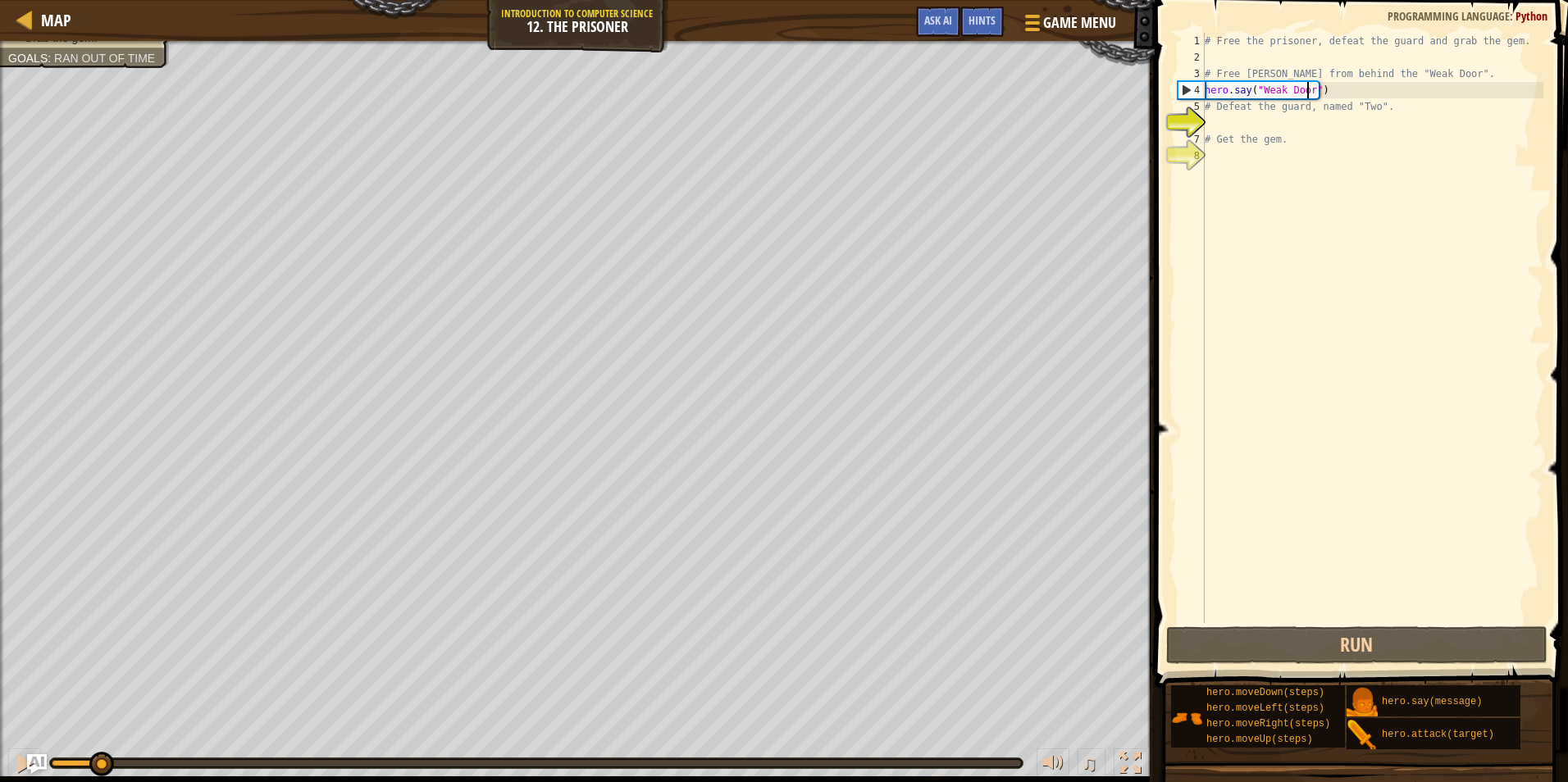
click at [120, 657] on div "Free the prisoner. Defeat the guard. Grab the gem. Goals : Ran out of time ♫ Ar…" at bounding box center [784, 412] width 1568 height 742
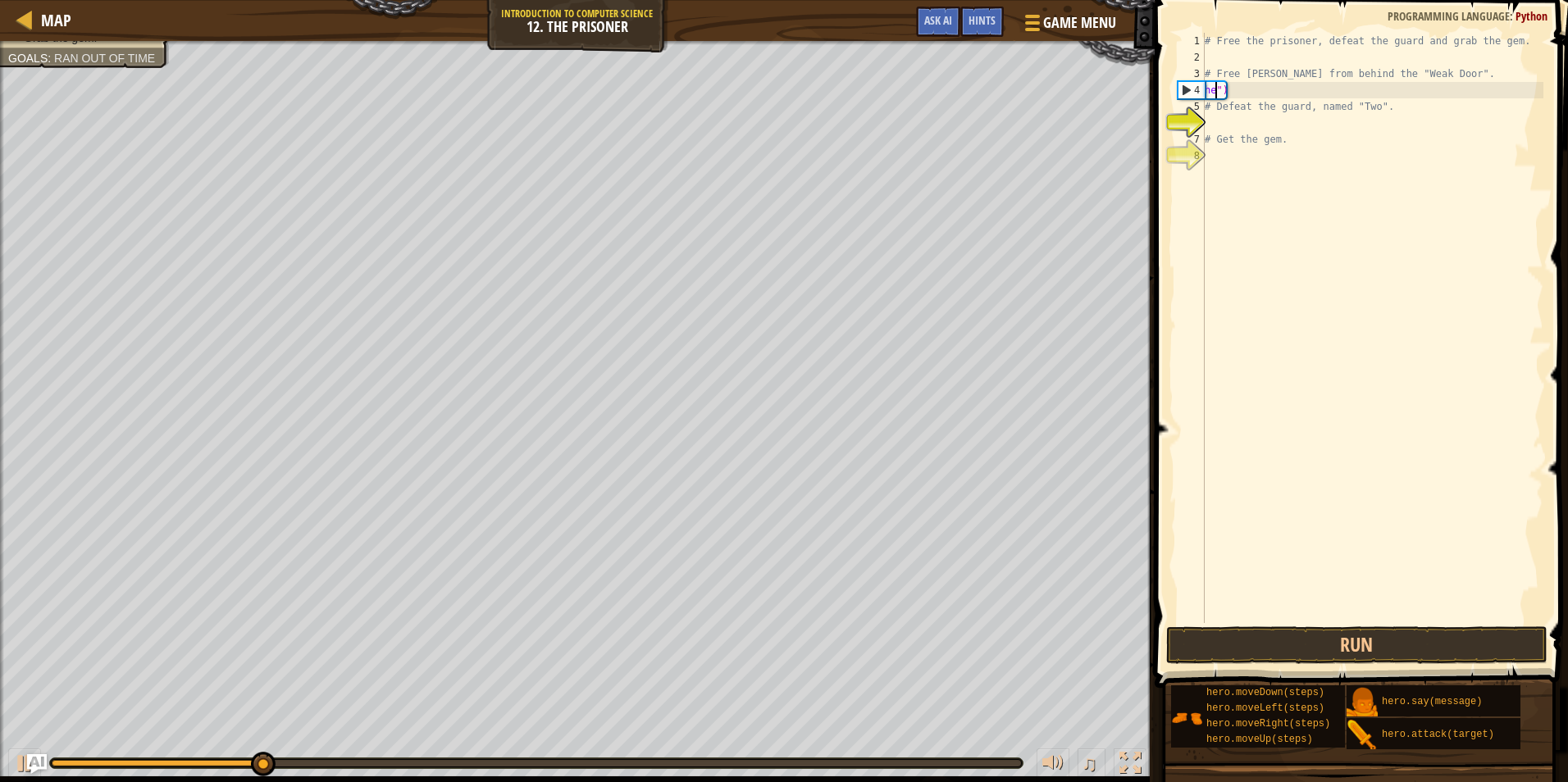
scroll to position [7, 0]
drag, startPoint x: 1387, startPoint y: 92, endPoint x: 1203, endPoint y: 86, distance: 184.1
click at [1203, 86] on div "") 1 2 3 4 5 6 7 8 # Free the prisoner, defeat the guard and grab the gem. # Fr…" at bounding box center [1359, 328] width 369 height 590
click at [1230, 89] on div "# Free the prisoner, defeat the guard and grab the gem. # Free [PERSON_NAME] fr…" at bounding box center [1372, 328] width 342 height 590
type textarea """
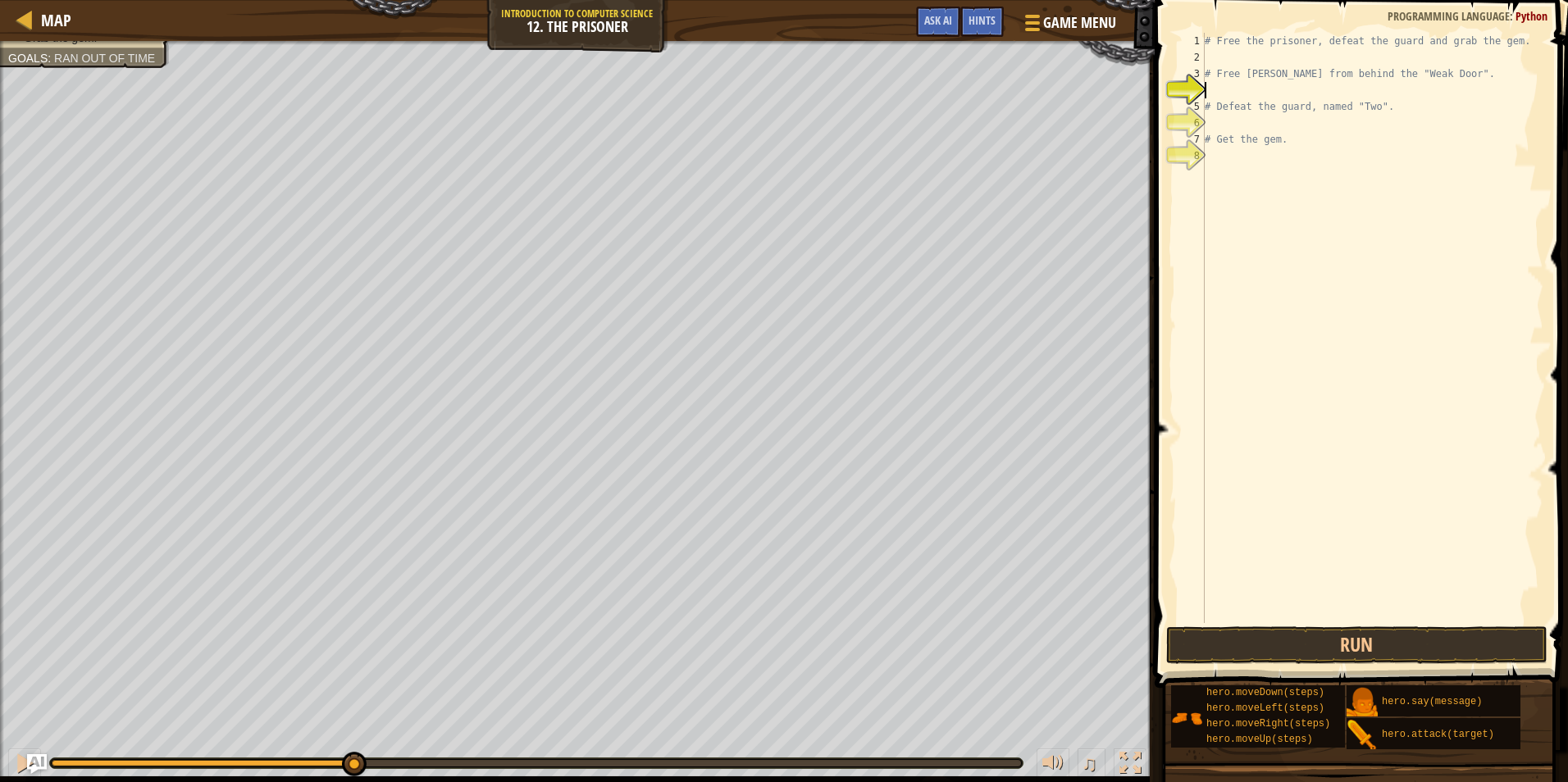
type textarea "h"
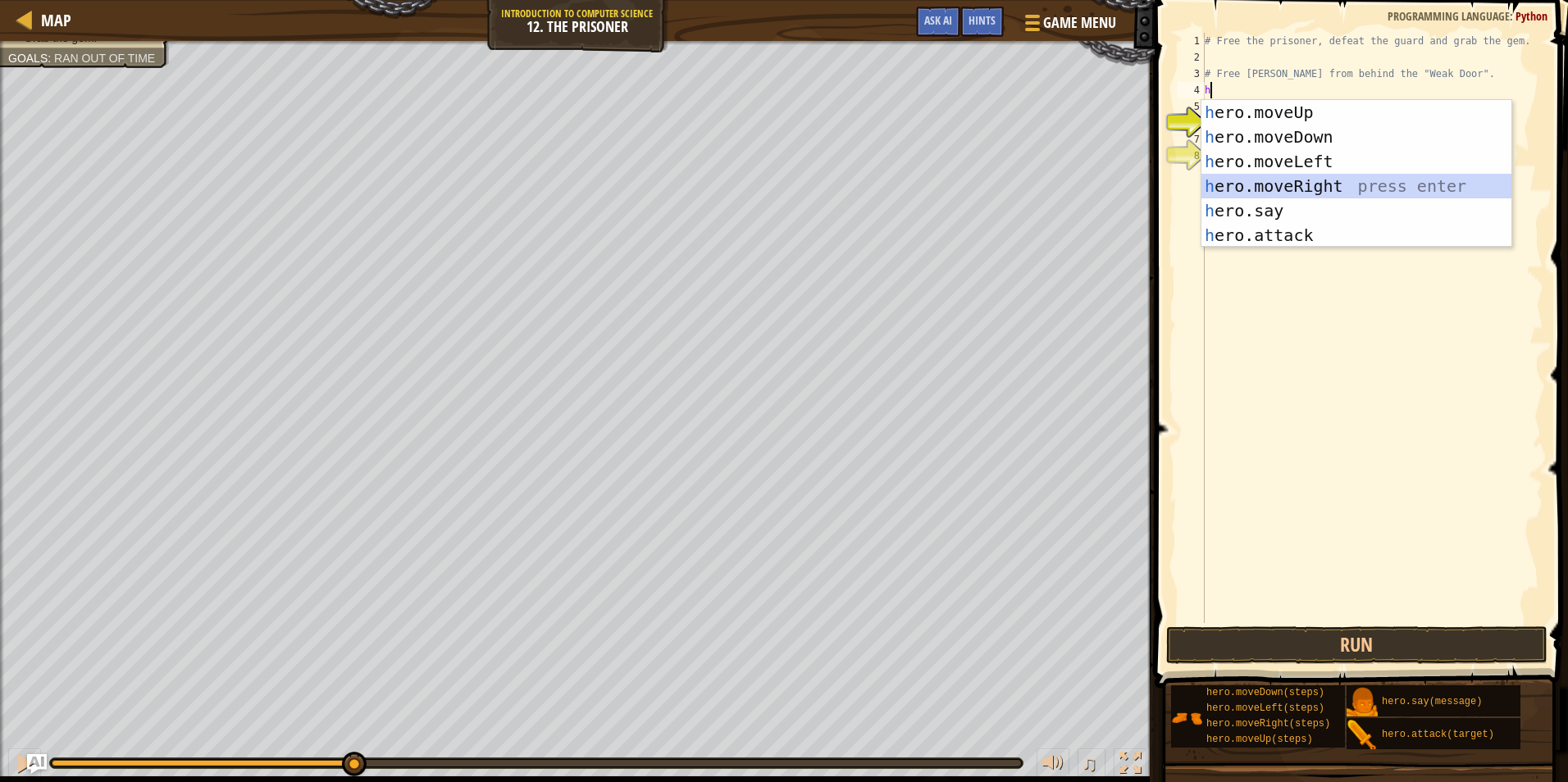
click at [1324, 177] on div "h ero.moveUp press enter h ero.moveDown press enter h ero.moveLeft press enter …" at bounding box center [1357, 197] width 310 height 196
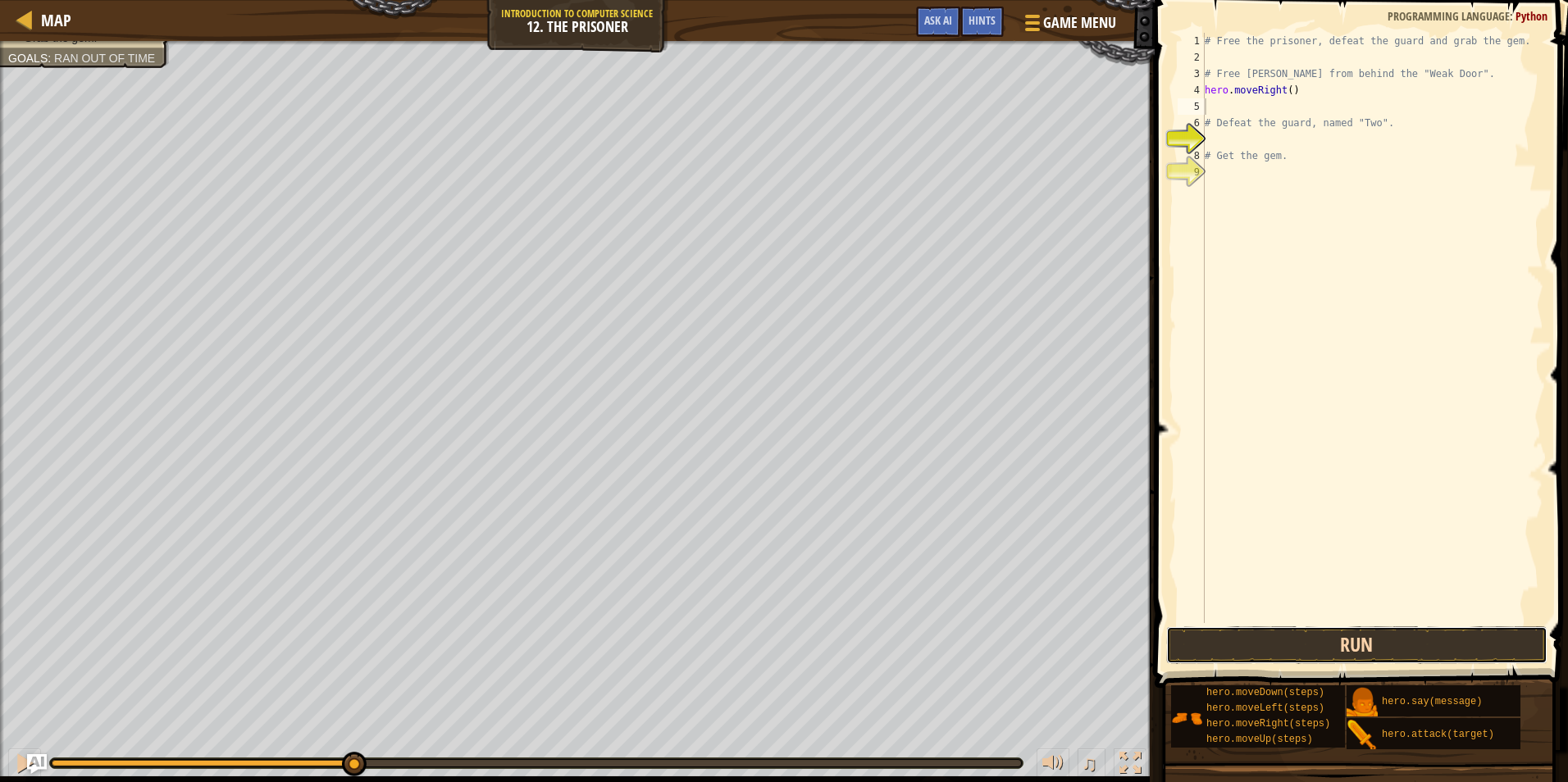
click at [1333, 652] on button "Run" at bounding box center [1357, 646] width 382 height 38
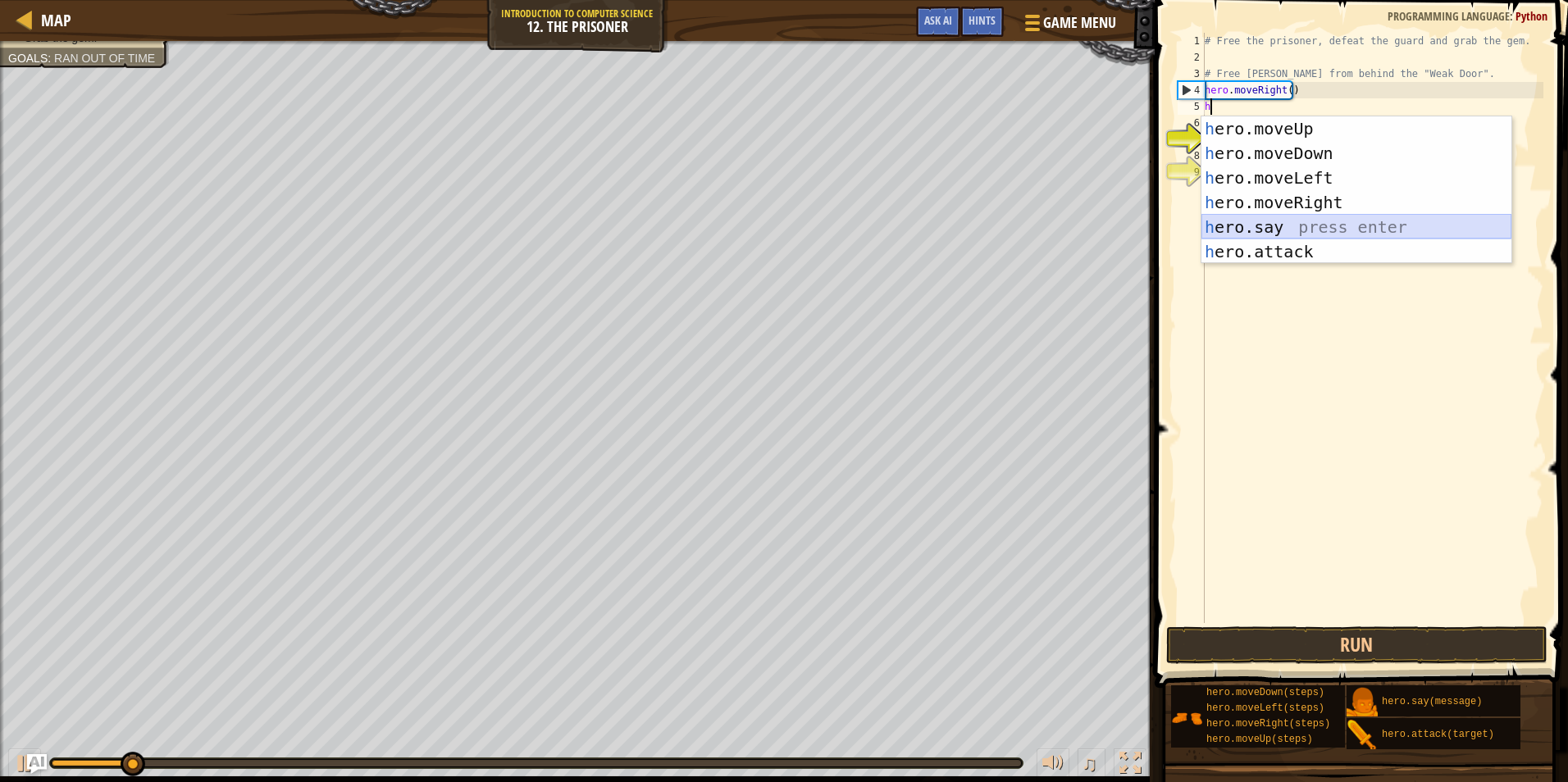
drag, startPoint x: 1284, startPoint y: 225, endPoint x: 1278, endPoint y: 150, distance: 75.2
click at [1284, 220] on div "h ero.moveUp press enter h ero.moveDown press enter h ero.moveLeft press enter …" at bounding box center [1357, 214] width 310 height 196
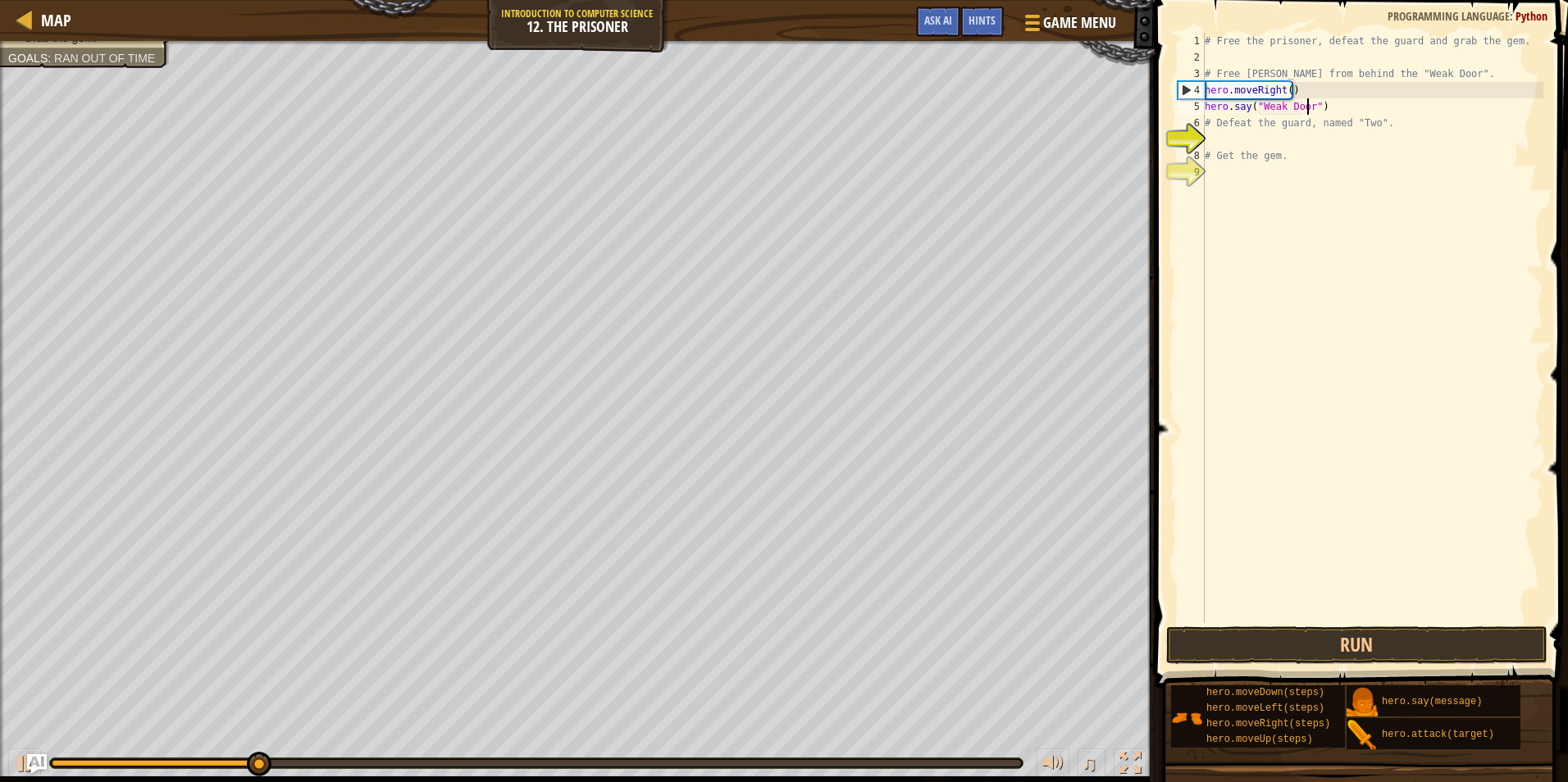
scroll to position [7, 8]
click at [1326, 639] on button "Run" at bounding box center [1357, 646] width 382 height 38
click at [988, 31] on div "Hints" at bounding box center [982, 22] width 43 height 31
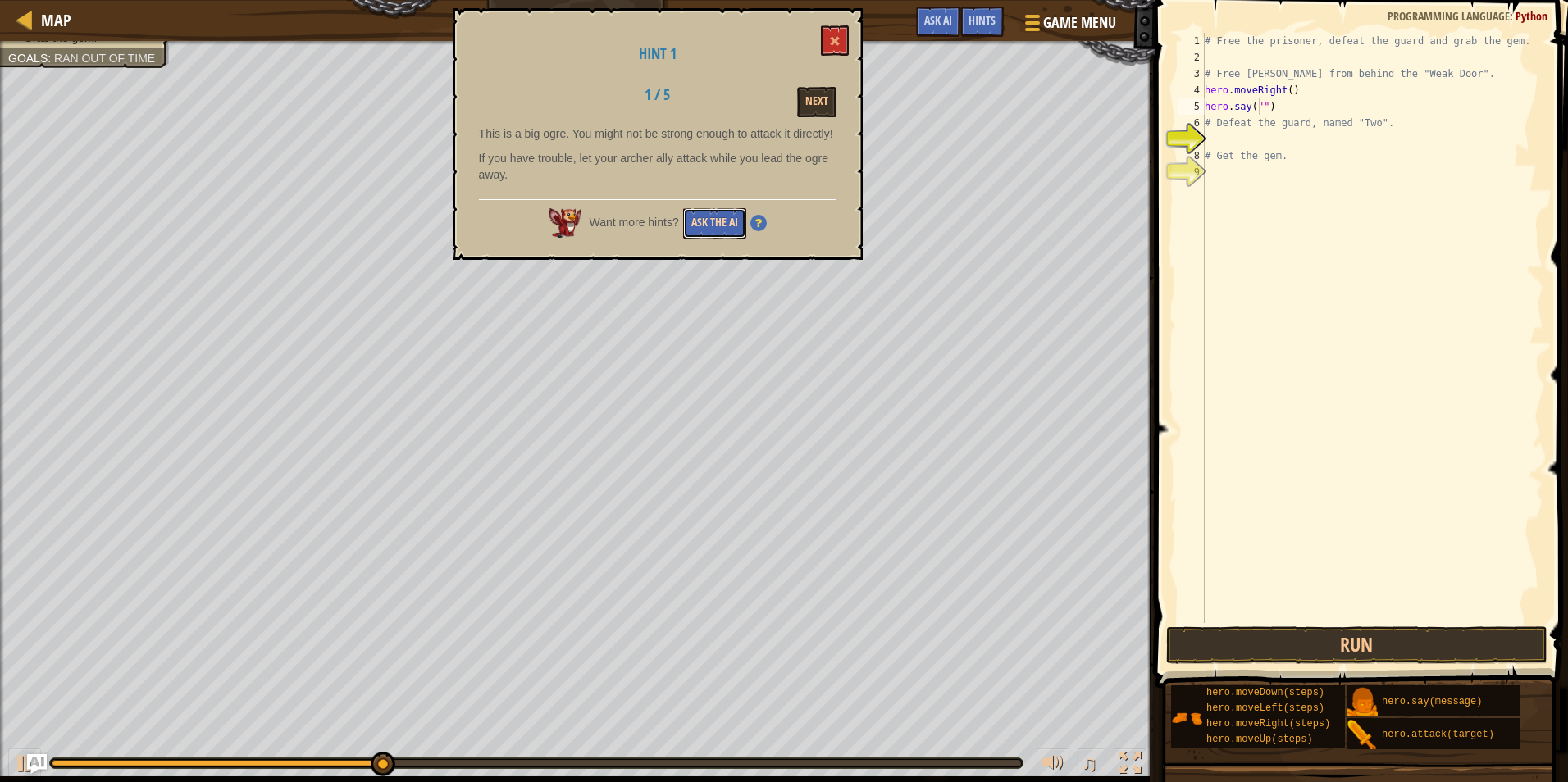
click at [730, 220] on button "Ask the AI" at bounding box center [715, 223] width 63 height 31
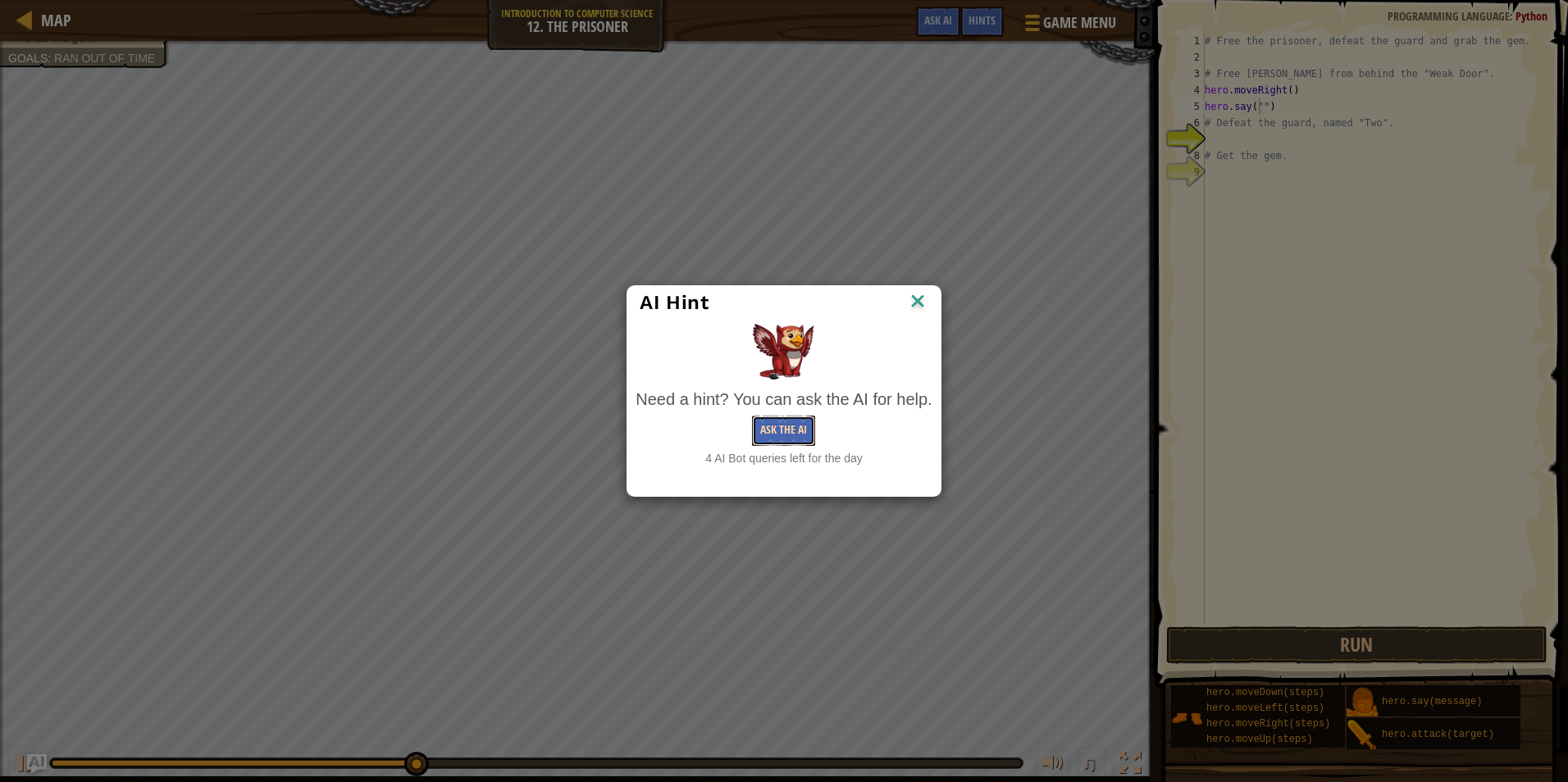
click at [790, 438] on button "Ask the AI" at bounding box center [784, 430] width 63 height 31
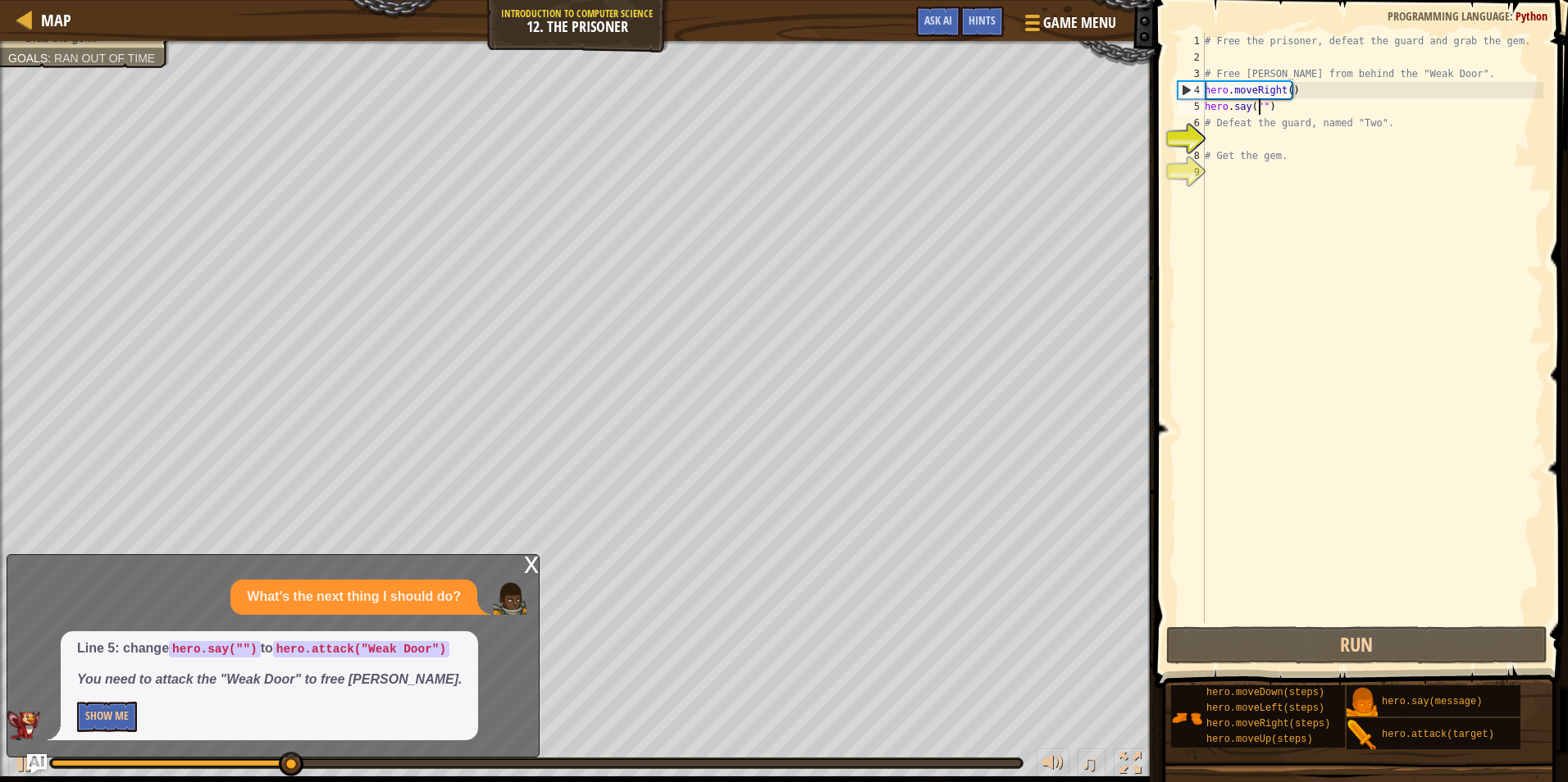
click at [1288, 113] on div "# Free the prisoner, defeat the guard and grab the gem. # Free [PERSON_NAME] fr…" at bounding box center [1372, 344] width 342 height 623
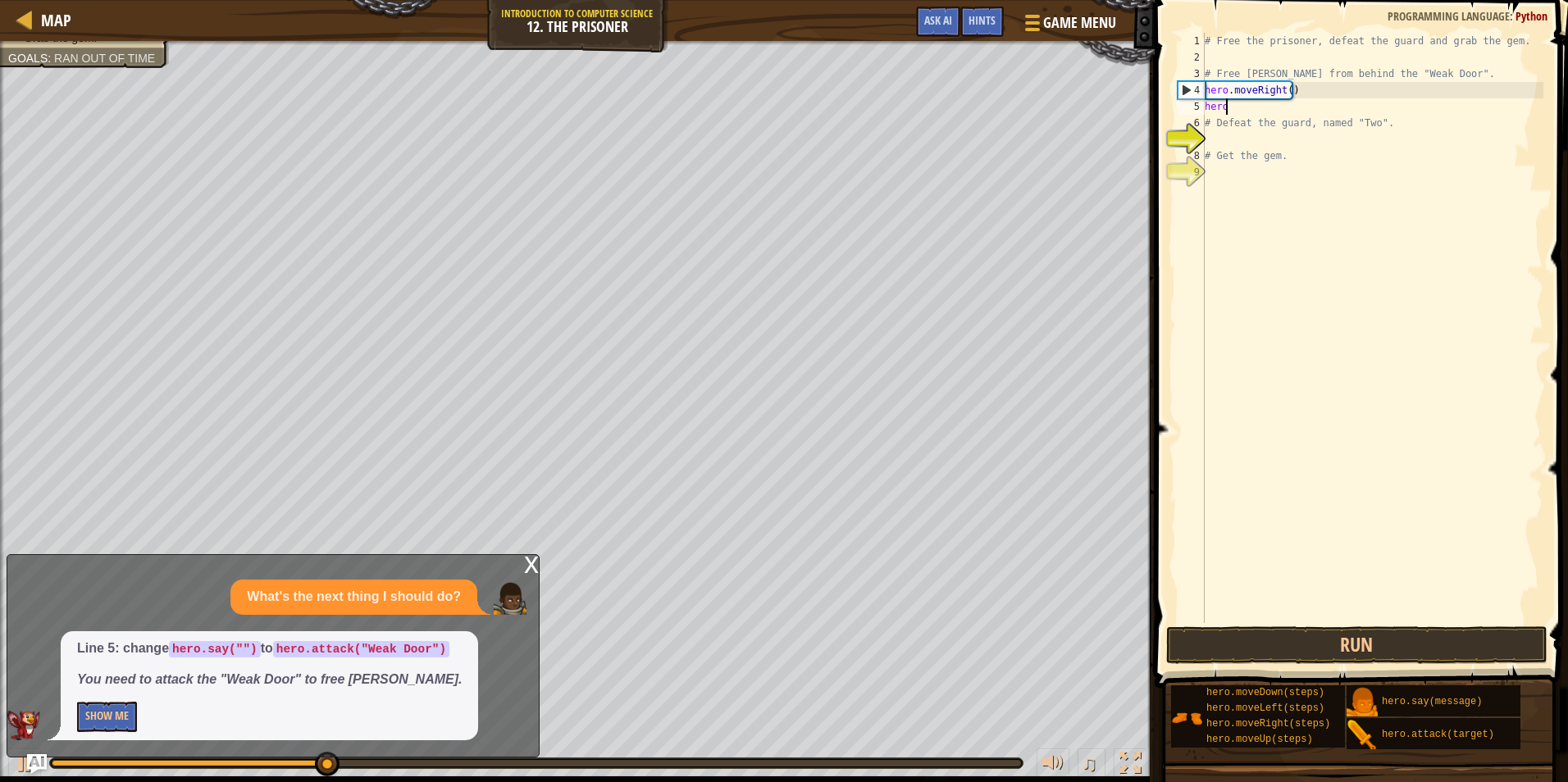
scroll to position [7, 0]
type textarea "h"
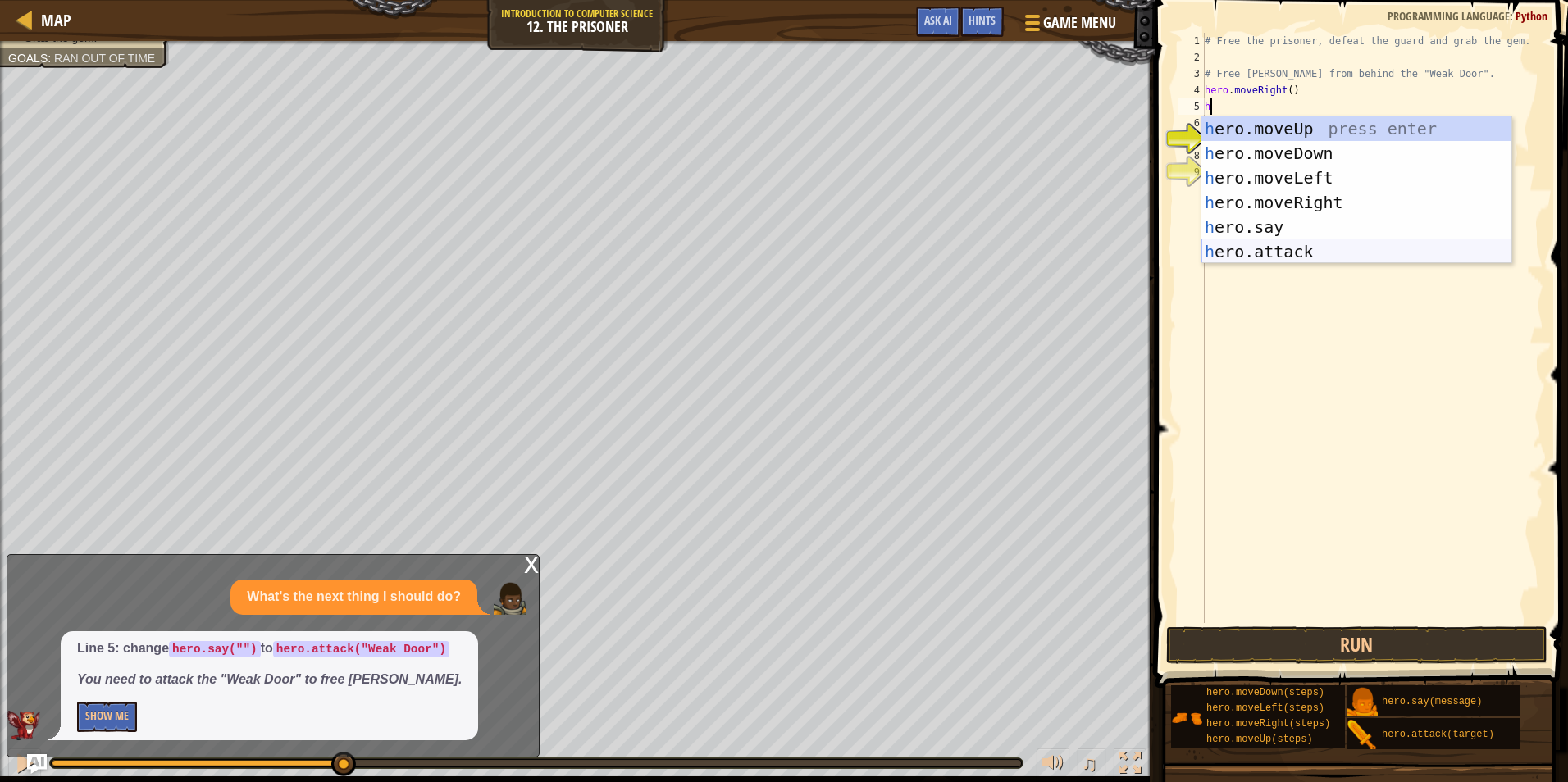
click at [1315, 271] on div "# Free the prisoner, defeat the guard and grab the gem. # Free [PERSON_NAME] fr…" at bounding box center [1372, 344] width 342 height 623
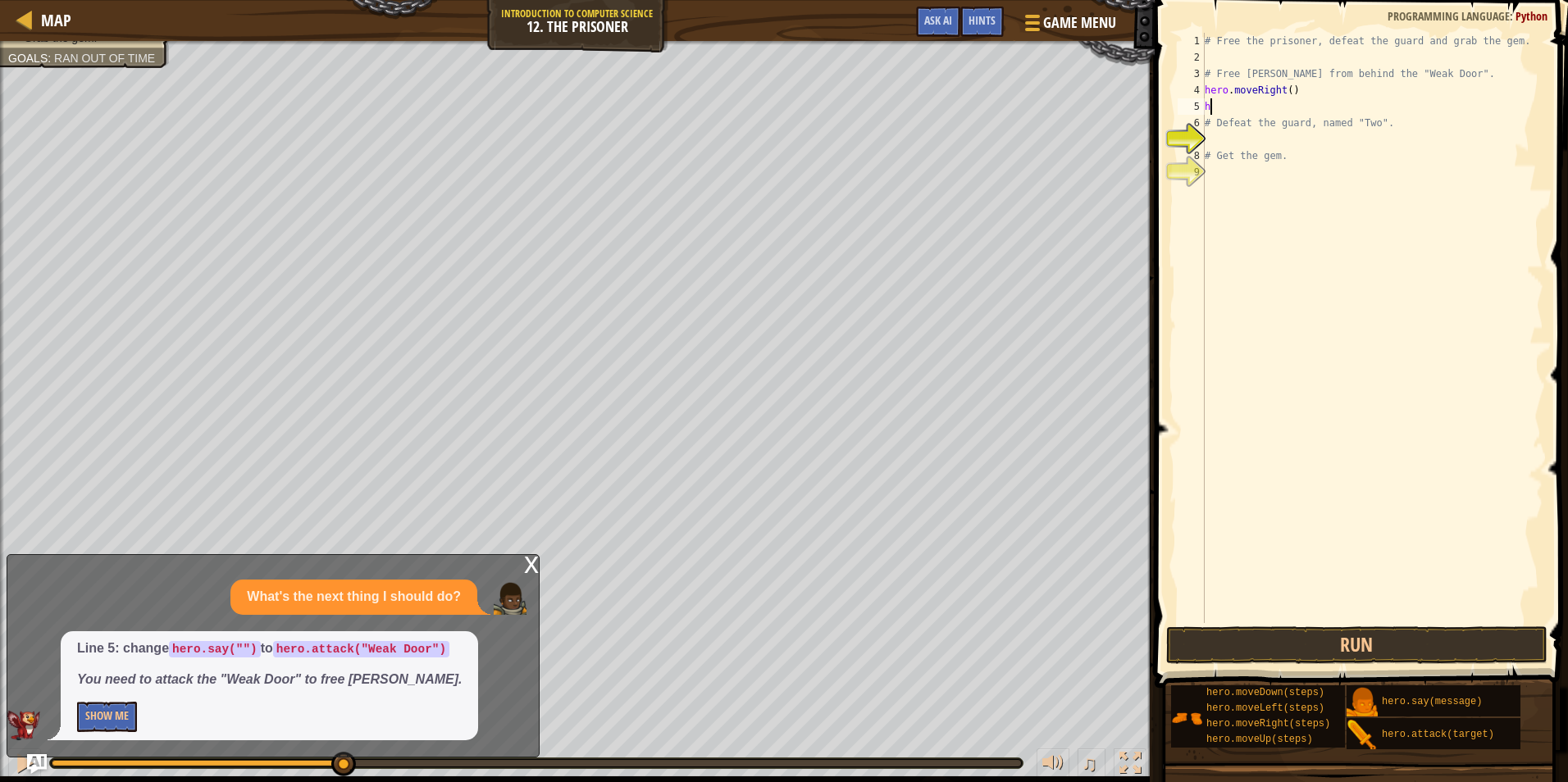
click at [1243, 108] on div "# Free the prisoner, defeat the guard and grab the gem. # Free [PERSON_NAME] fr…" at bounding box center [1372, 344] width 342 height 623
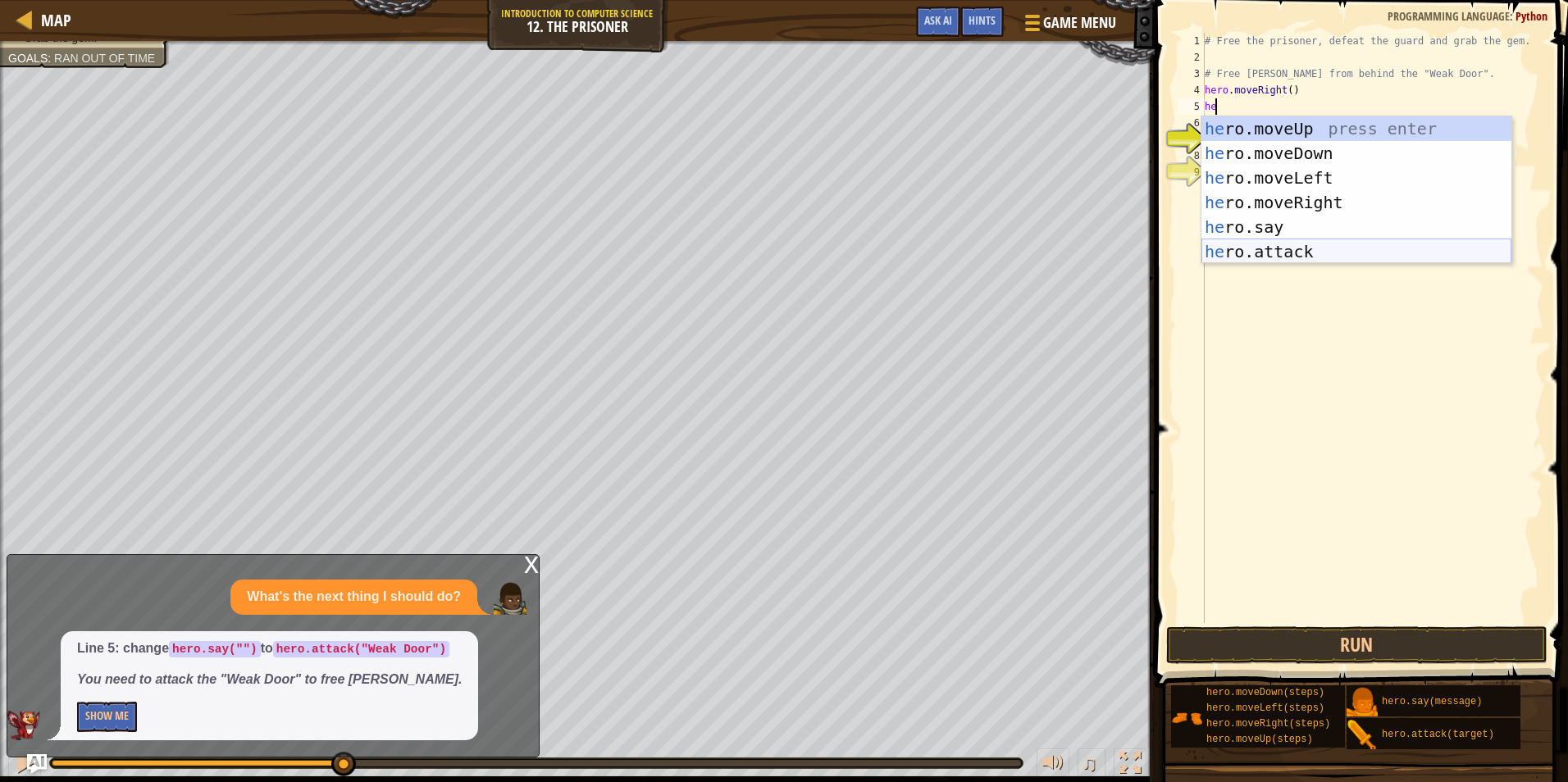
click at [1305, 259] on div "he ro.moveUp press enter he ro.moveDown press enter he ro.moveLeft press enter …" at bounding box center [1357, 214] width 310 height 196
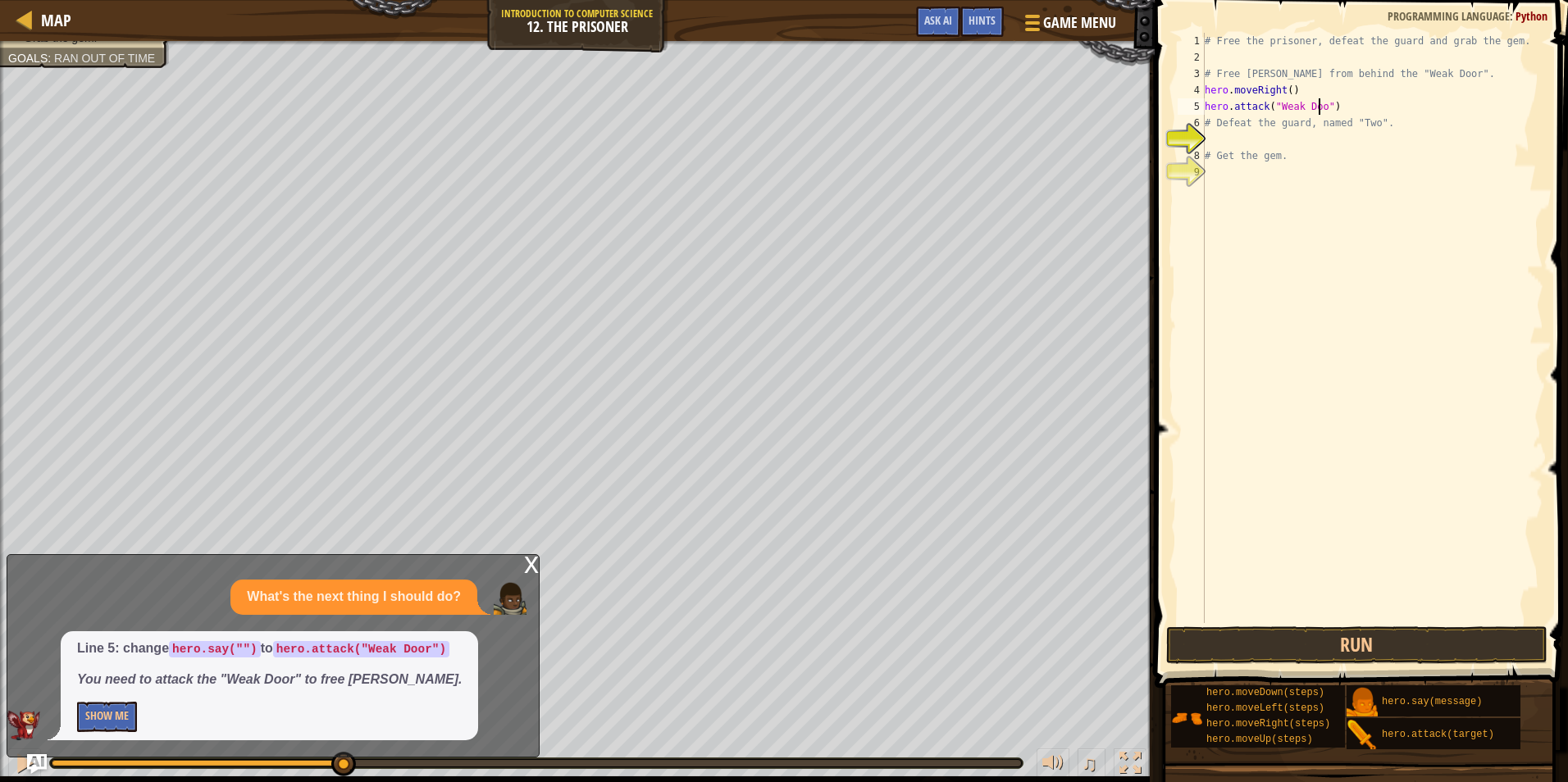
scroll to position [7, 10]
type textarea "hero.attack("Weak Door")"
click at [1478, 637] on button "Run" at bounding box center [1357, 646] width 382 height 38
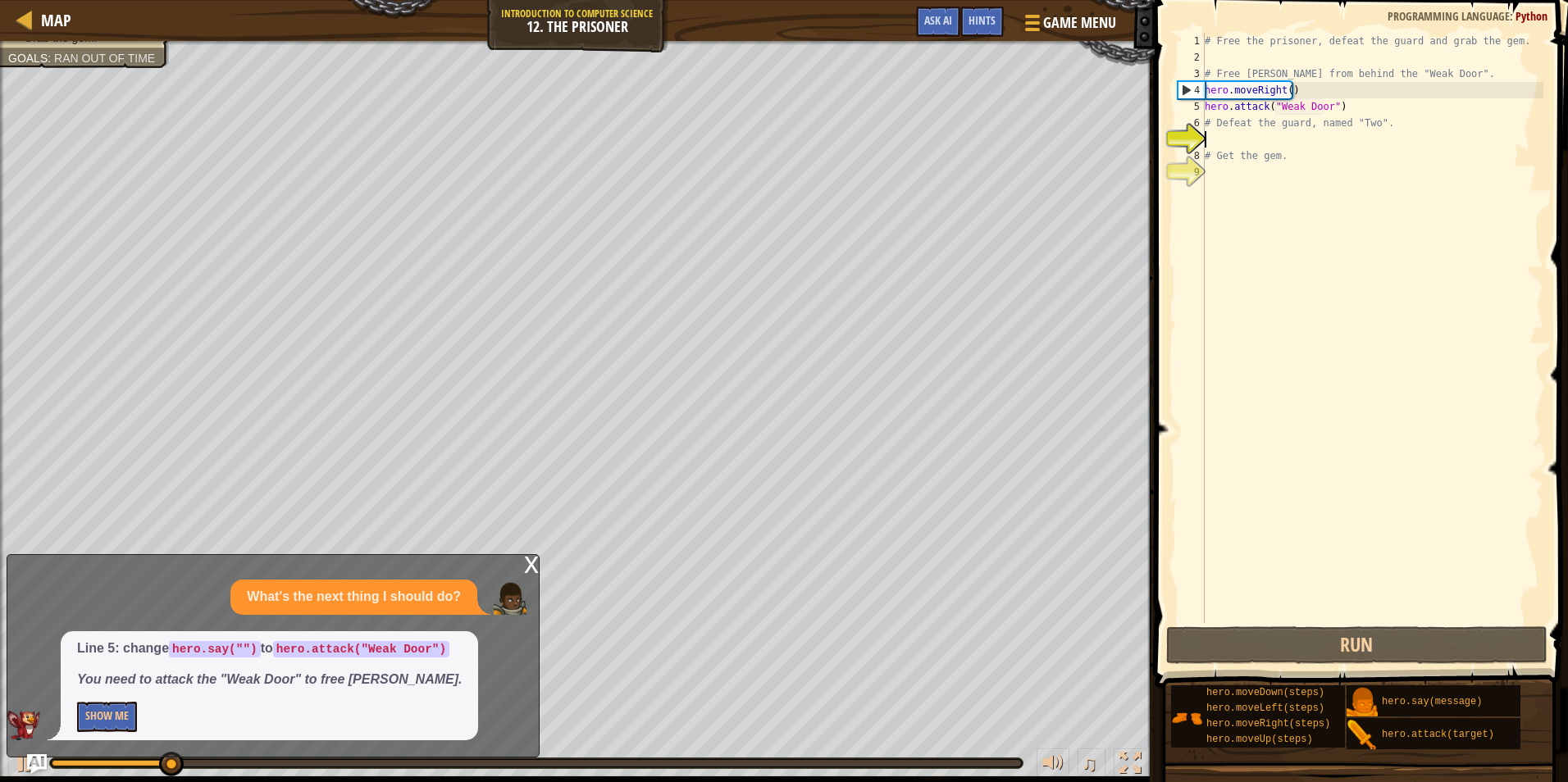
click at [1221, 136] on div "# Free the prisoner, defeat the guard and grab the gem. # Free [PERSON_NAME] fr…" at bounding box center [1372, 344] width 342 height 623
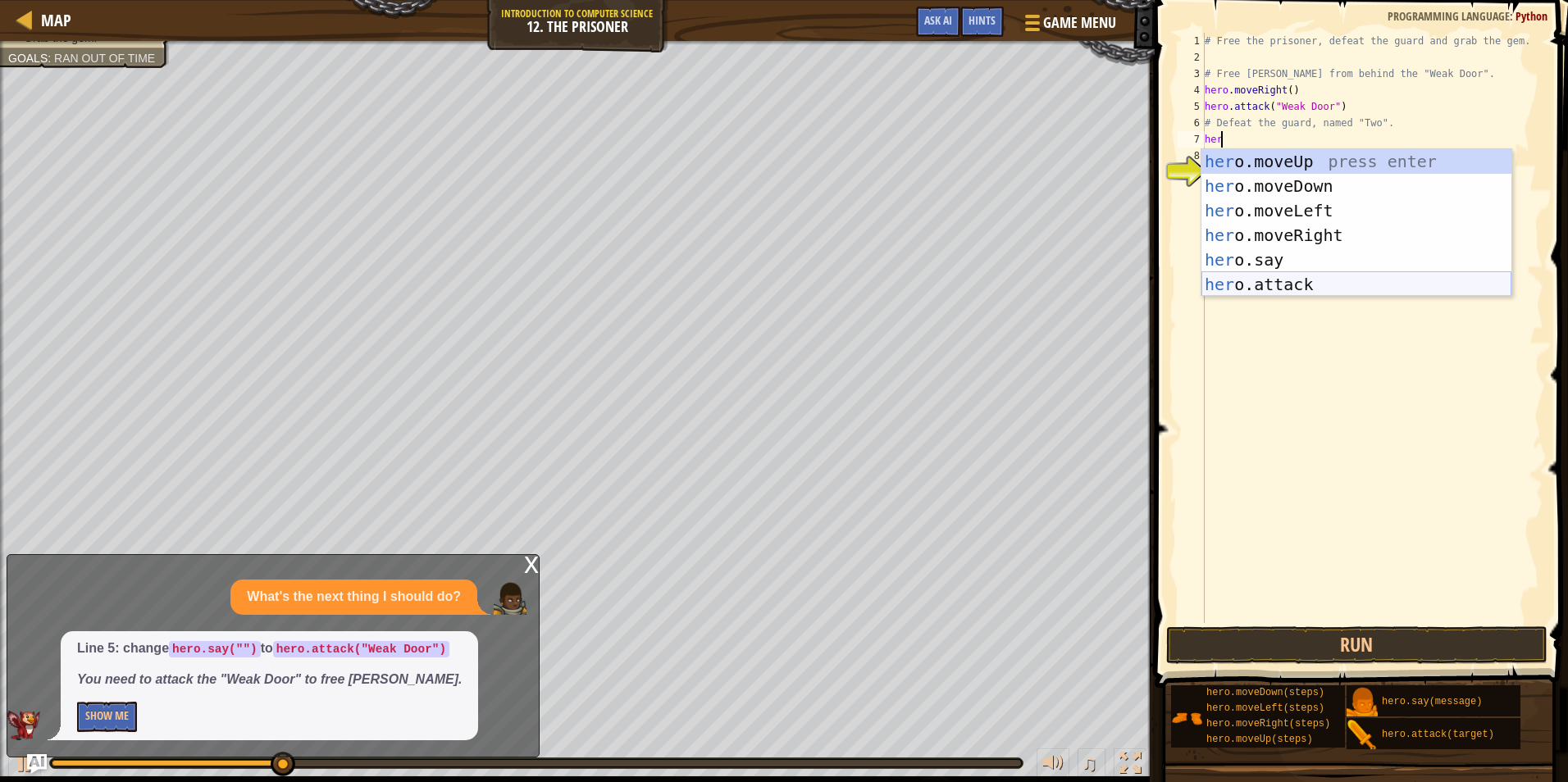
click at [1292, 283] on div "her o.moveUp press enter her o.moveDown press enter her o.moveLeft press enter …" at bounding box center [1357, 247] width 310 height 196
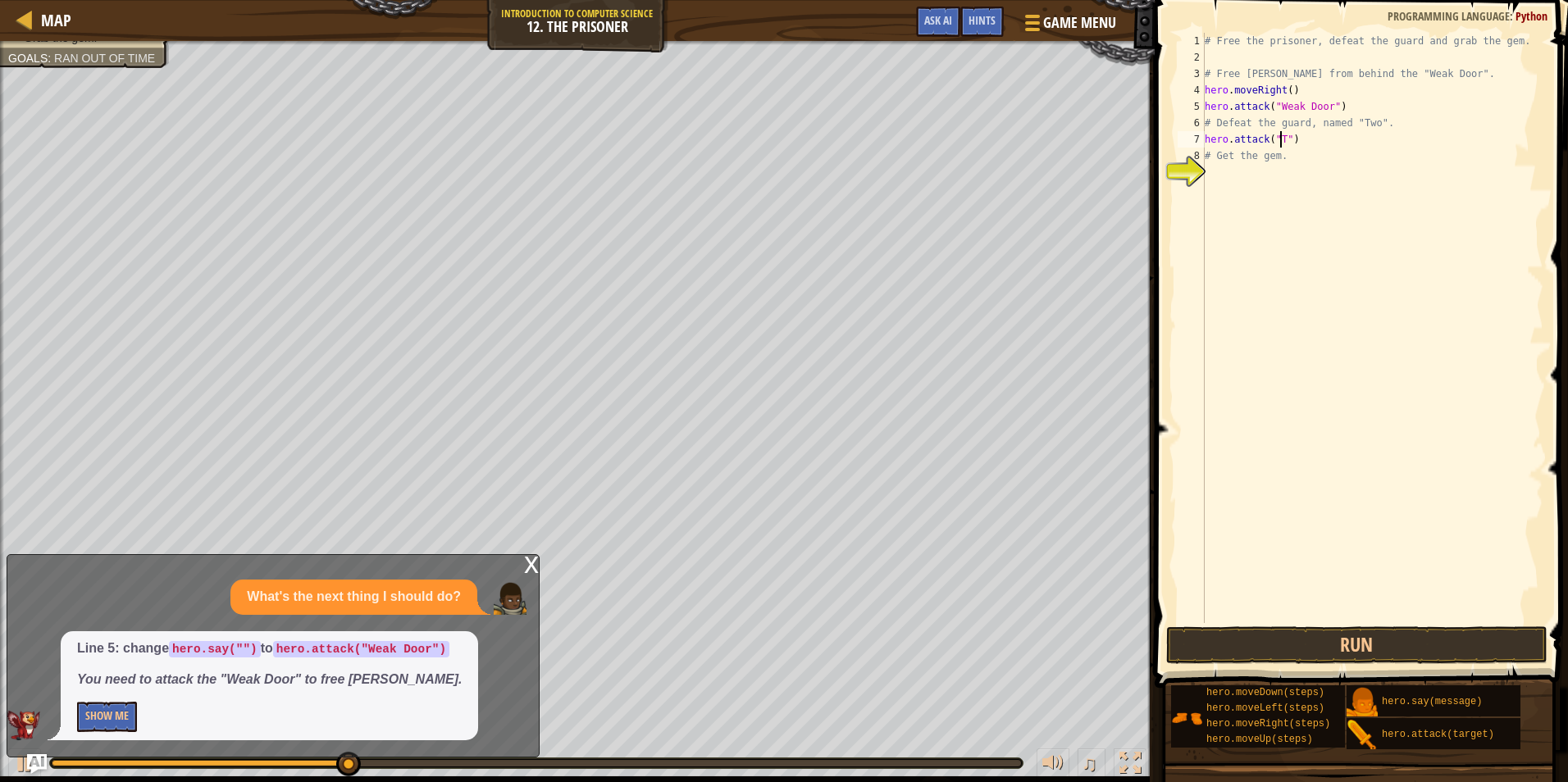
scroll to position [7, 7]
type textarea "hero.attack("Two")"
click at [1453, 643] on button "Run" at bounding box center [1357, 646] width 382 height 38
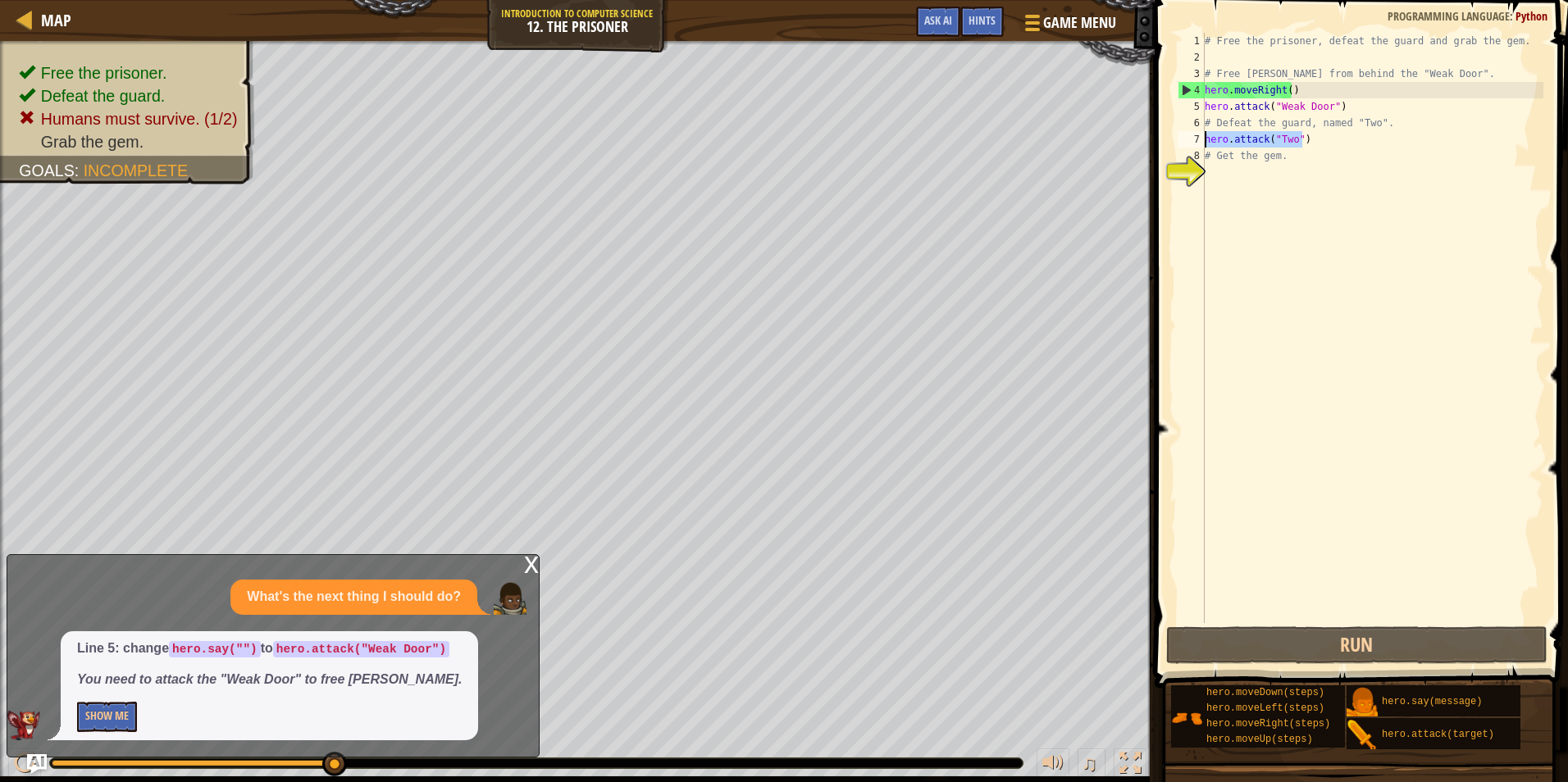
drag, startPoint x: 1319, startPoint y: 140, endPoint x: 1204, endPoint y: 139, distance: 115.0
click at [1204, 139] on div "hero.attack("Two") 1 2 3 4 5 6 7 8 9 # Free the prisoner, defeat the guard and …" at bounding box center [1359, 328] width 369 height 590
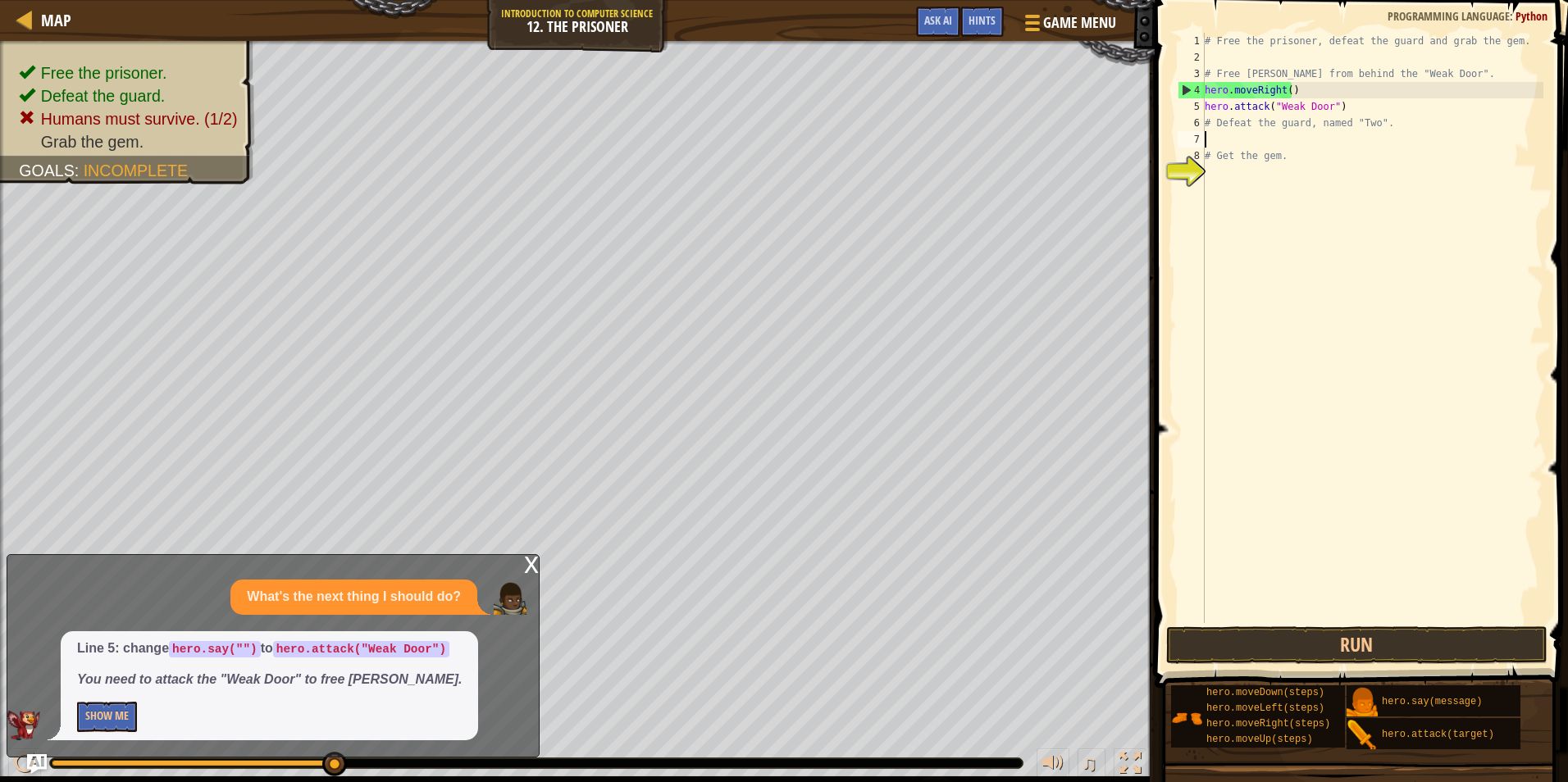
scroll to position [7, 0]
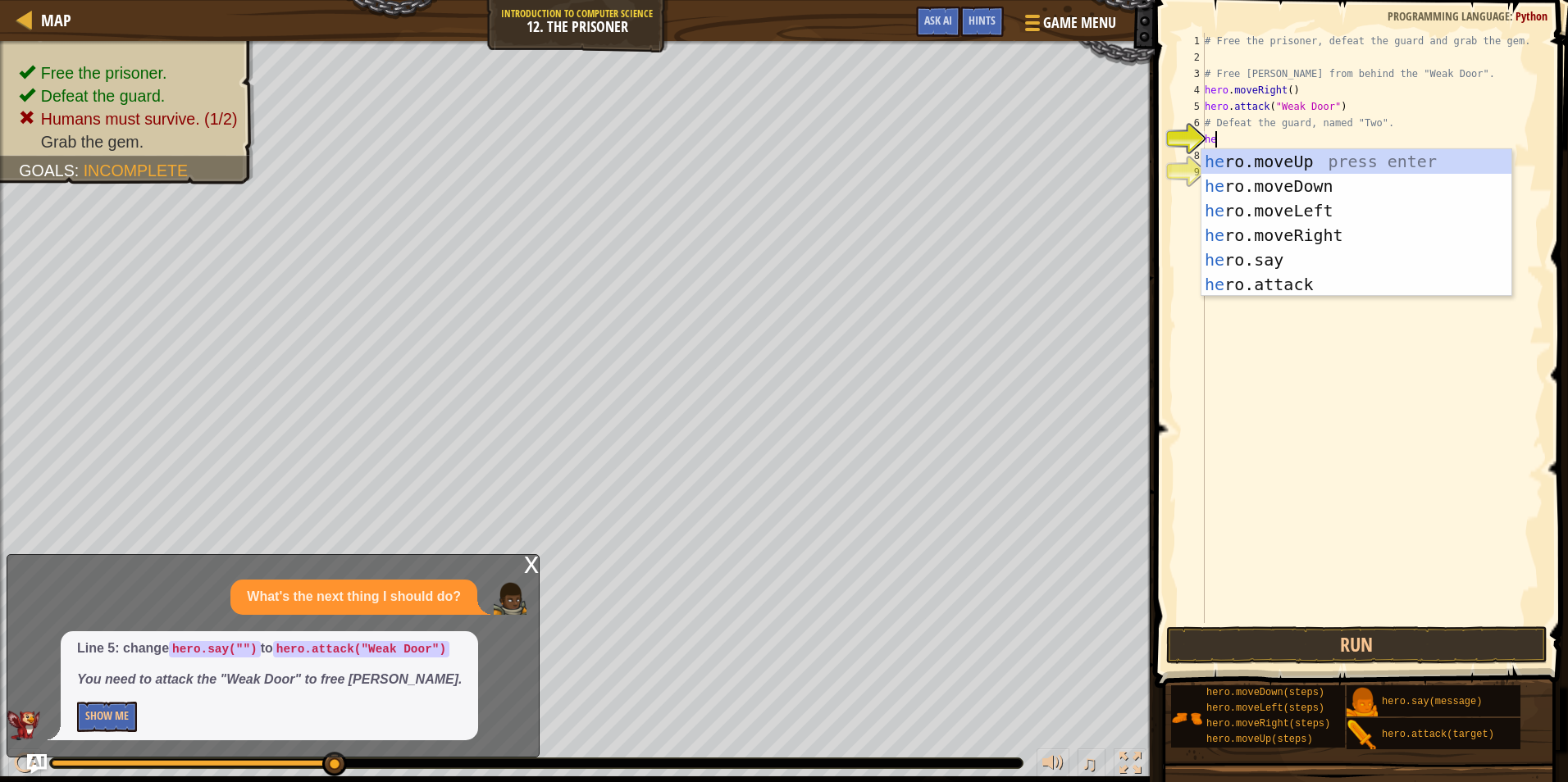
type textarea "hero"
click at [1360, 238] on div "hero .moveUp press enter hero .moveDown press enter hero .moveLeft press enter …" at bounding box center [1357, 247] width 310 height 196
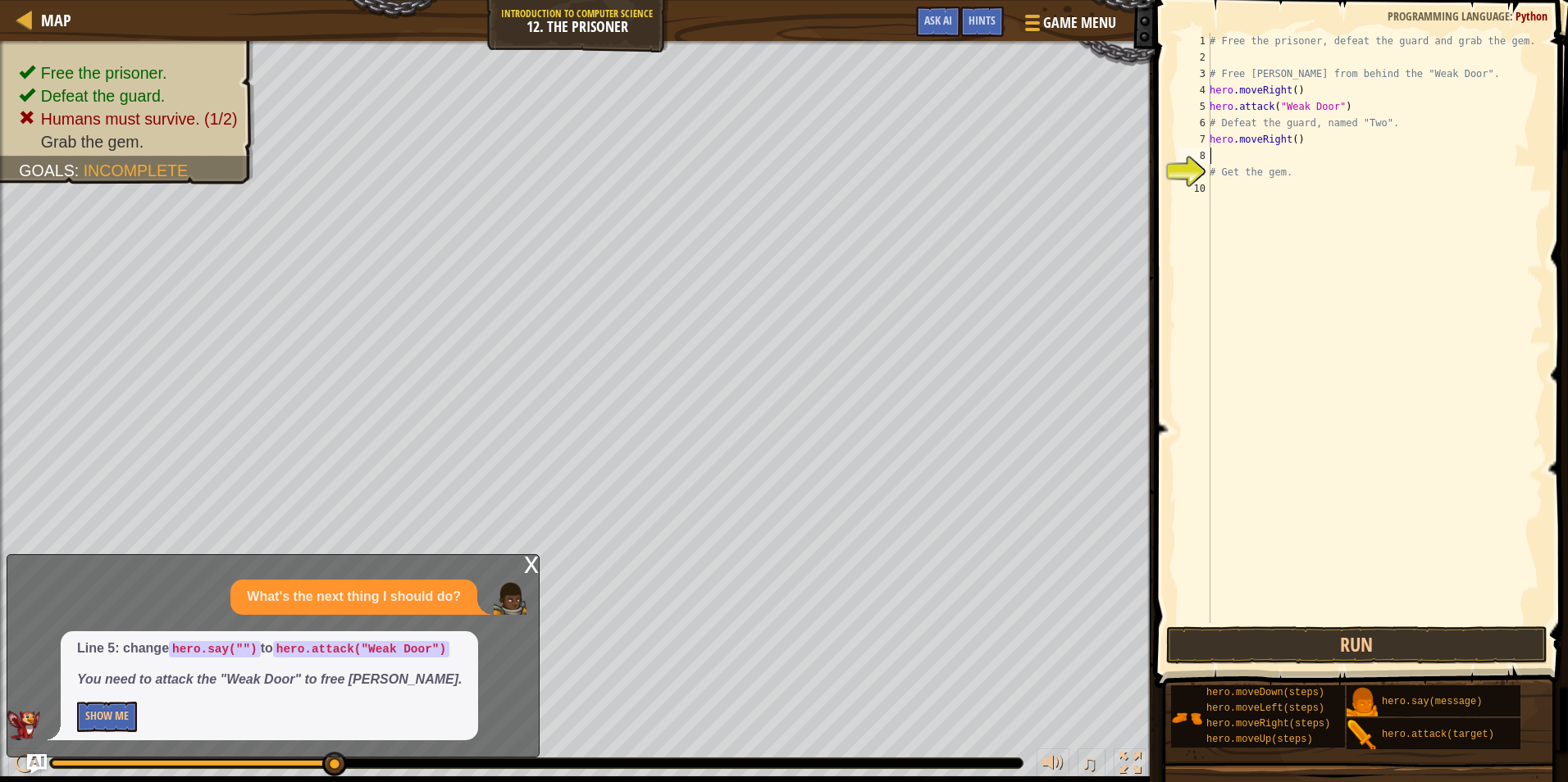
scroll to position [7, 0]
click at [1288, 131] on div "# Free the prisoner, defeat the guard and grab the gem. # Free [PERSON_NAME] fr…" at bounding box center [1374, 344] width 337 height 623
click at [1291, 138] on div "# Free the prisoner, defeat the guard and grab the gem. # Free [PERSON_NAME] fr…" at bounding box center [1374, 344] width 337 height 623
type textarea "hero.moveRight(3)"
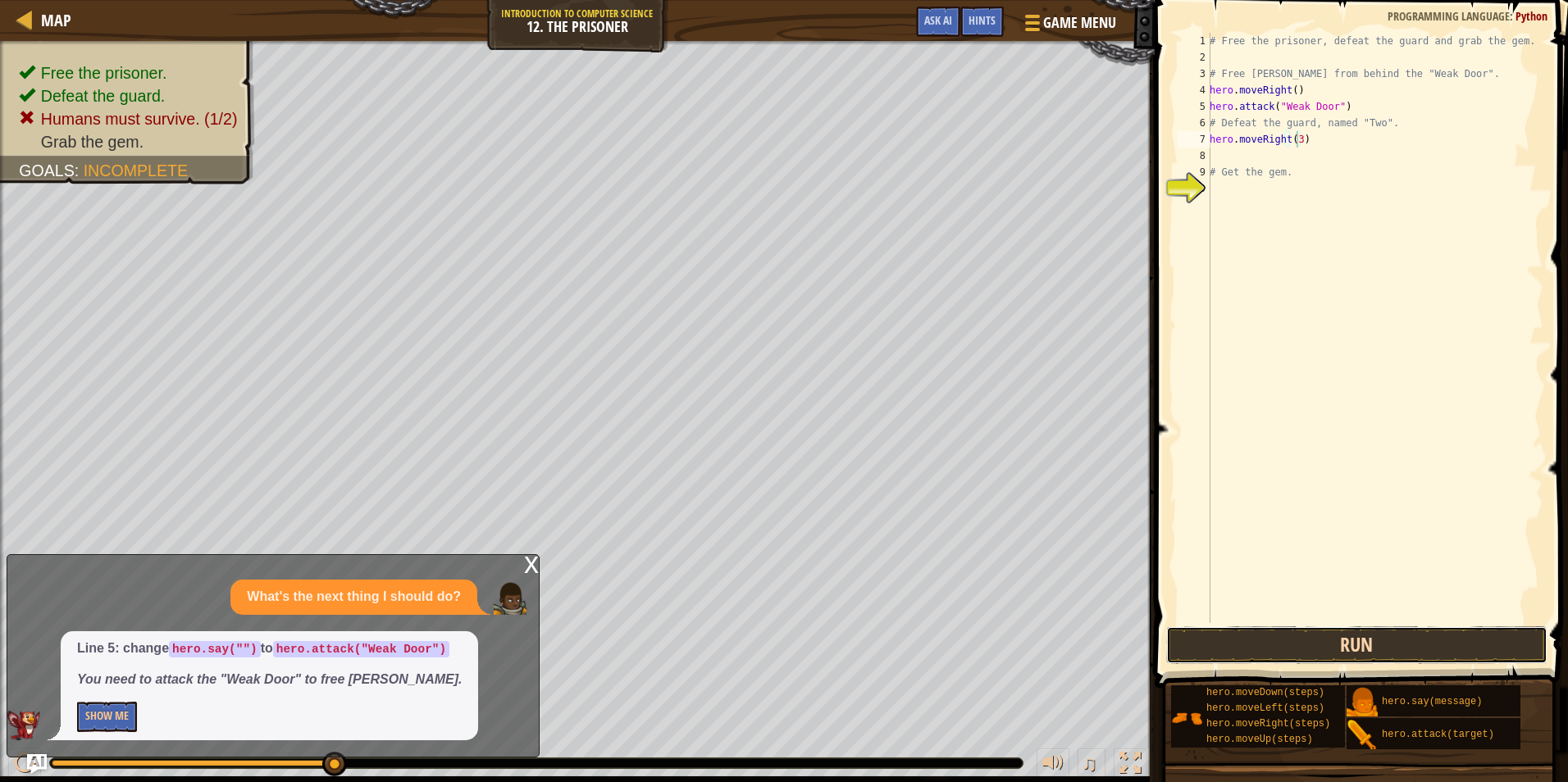
click at [1363, 635] on button "Run" at bounding box center [1357, 646] width 382 height 38
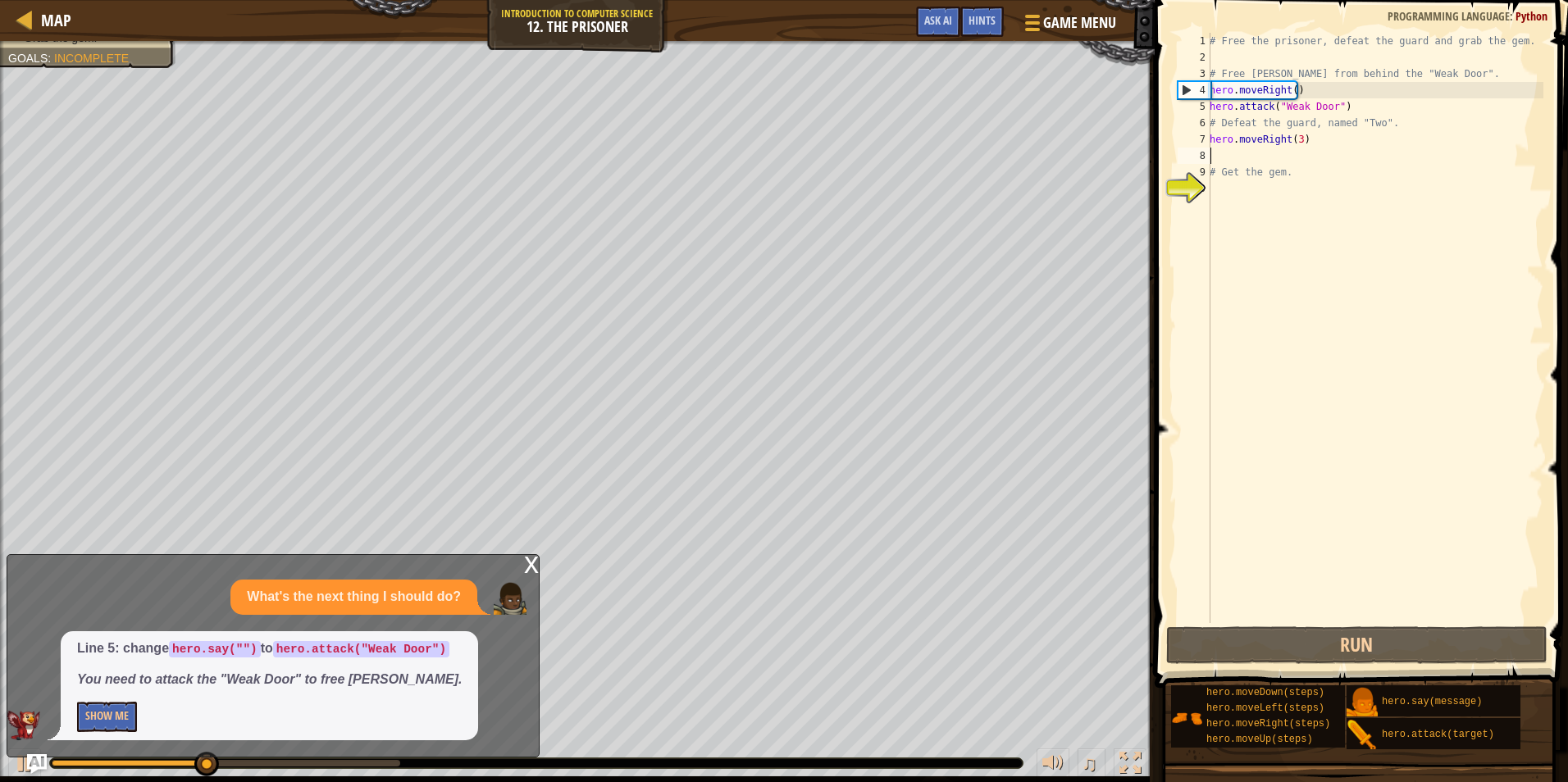
click at [1213, 155] on div "# Free the prisoner, defeat the guard and grab the gem. # Free [PERSON_NAME] fr…" at bounding box center [1374, 344] width 337 height 623
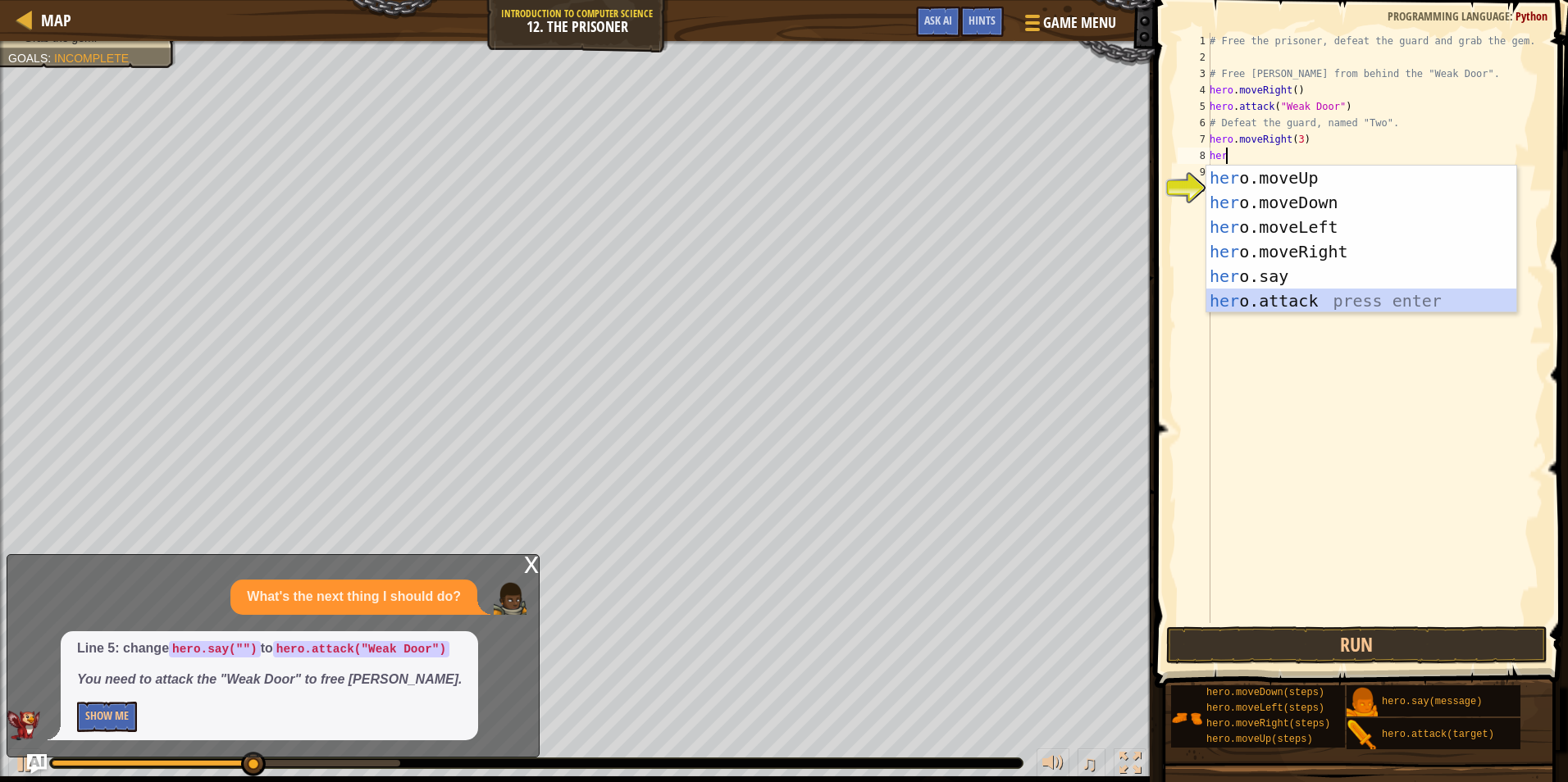
click at [1291, 306] on div "her o.moveUp press enter her o.moveDown press enter her o.moveLeft press enter …" at bounding box center [1362, 264] width 310 height 196
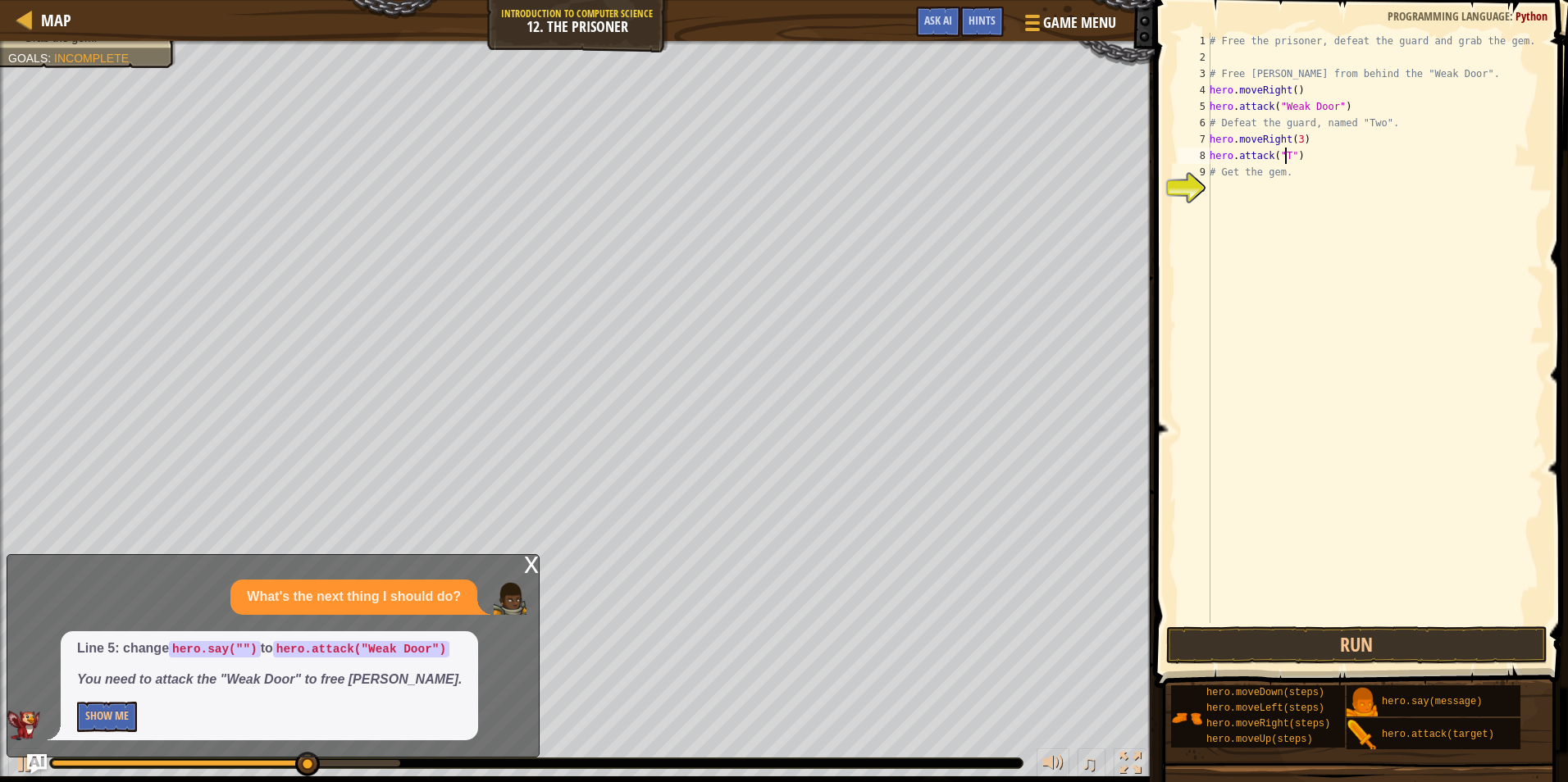
scroll to position [7, 7]
type textarea "hero.attack("Two")"
click at [1344, 629] on button "Run" at bounding box center [1357, 646] width 382 height 38
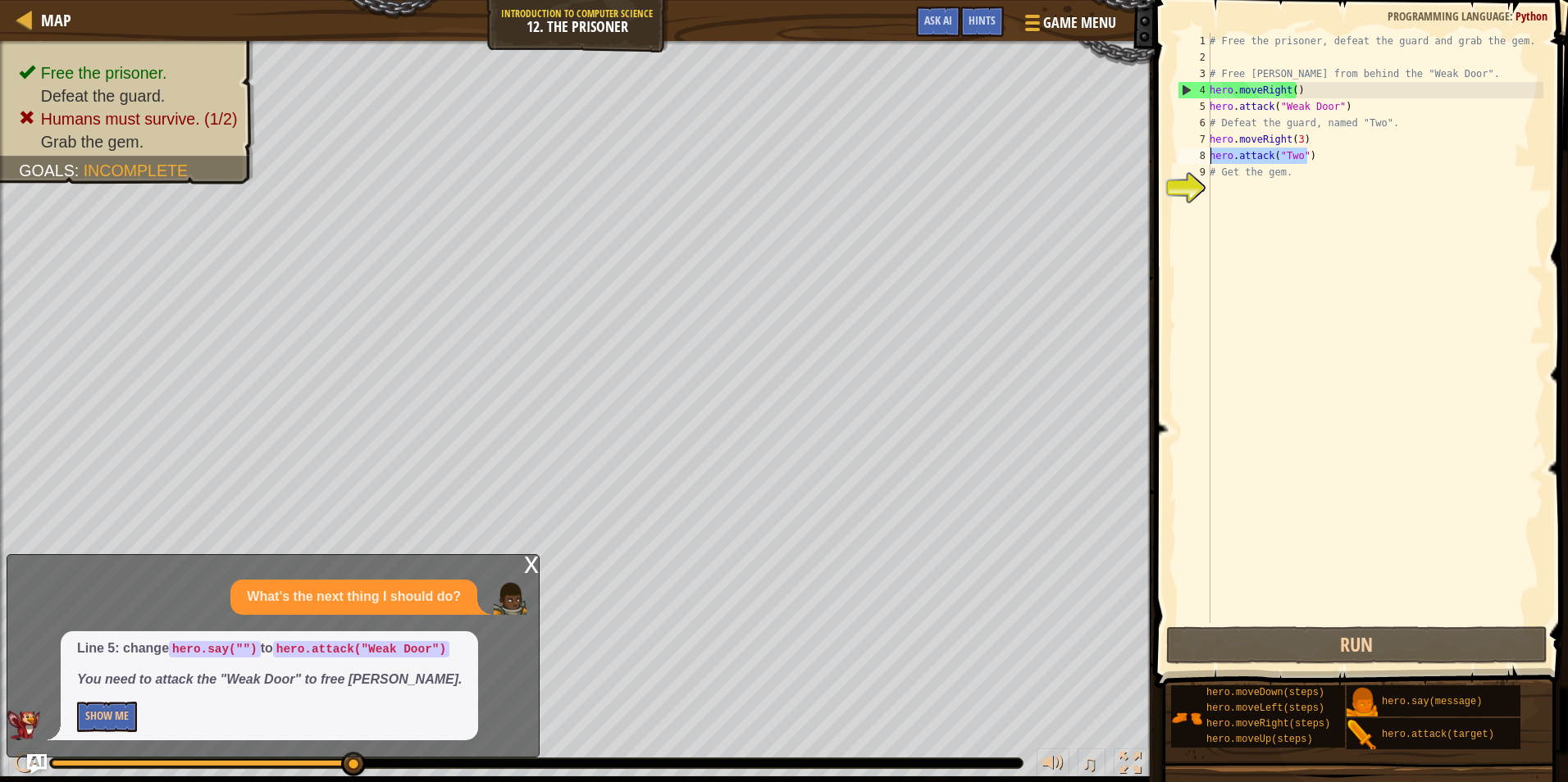
drag, startPoint x: 1311, startPoint y: 152, endPoint x: 1200, endPoint y: 156, distance: 111.1
click at [1200, 156] on div "hero.attack("Two") 1 2 3 4 5 6 7 8 9 10 # Free the prisoner, defeat the guard a…" at bounding box center [1359, 328] width 369 height 590
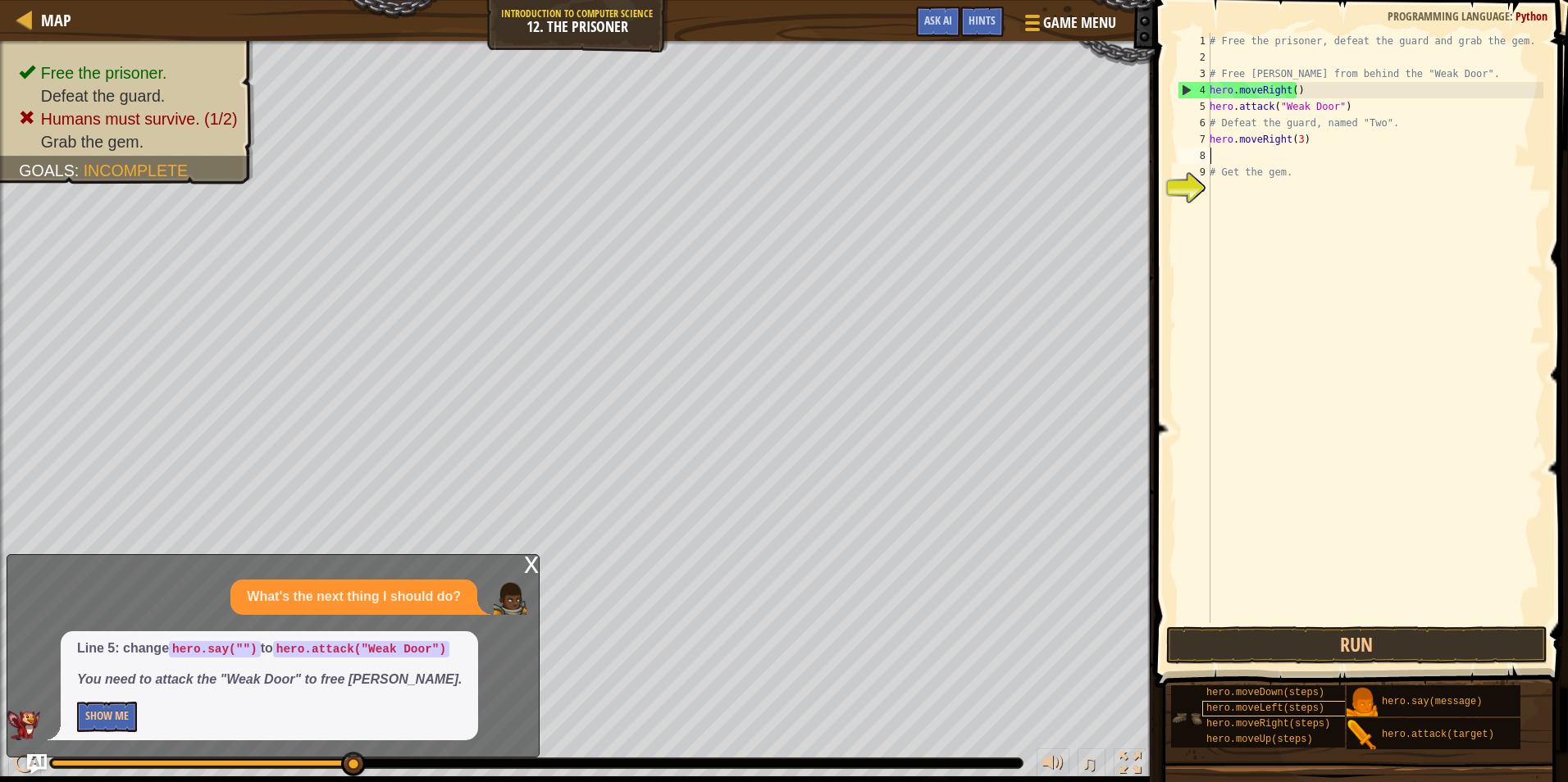
scroll to position [7, 0]
click at [1333, 637] on button "Run" at bounding box center [1357, 646] width 382 height 38
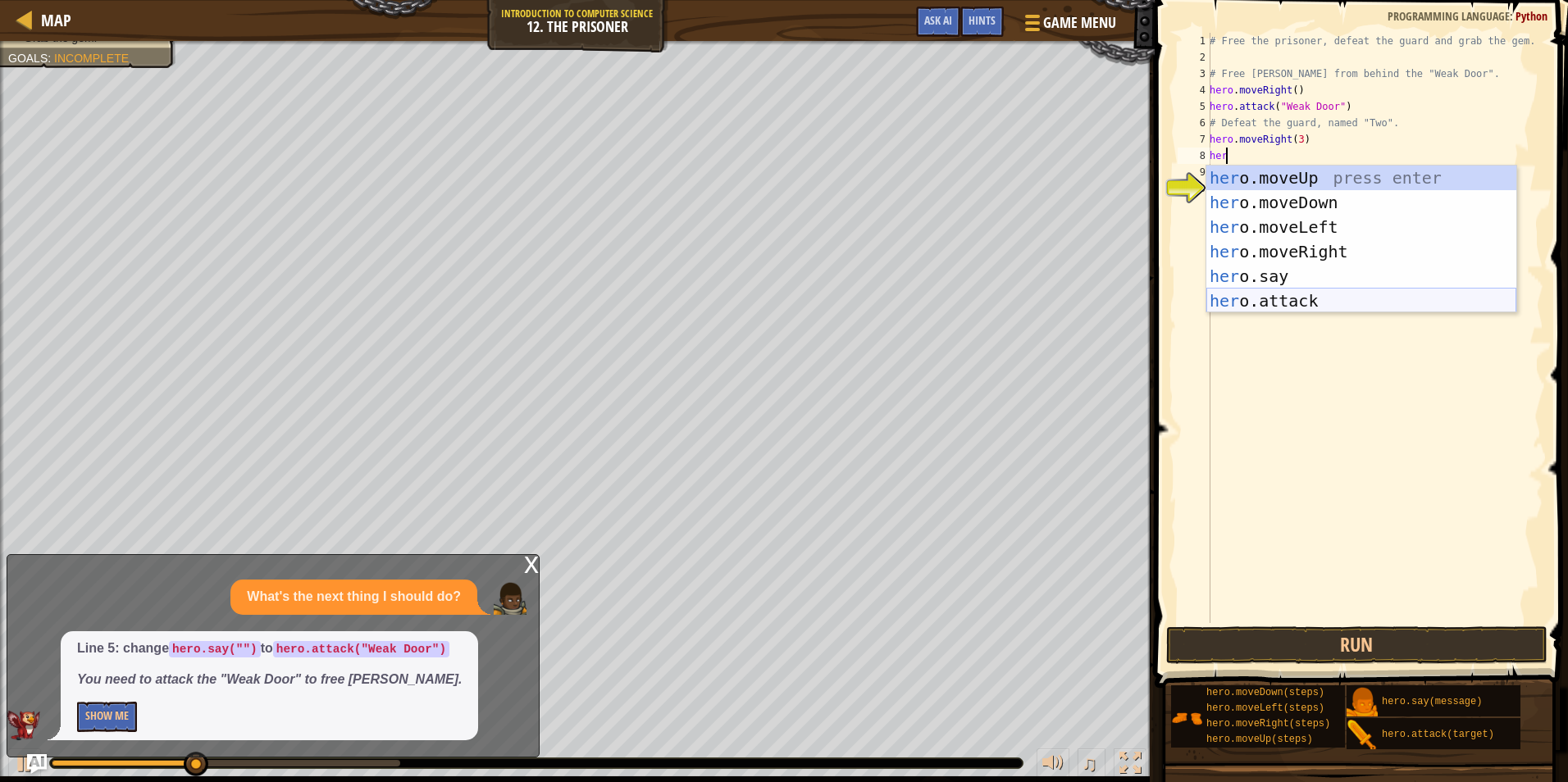
click at [1314, 307] on div "her o.moveUp press enter her o.moveDown press enter her o.moveLeft press enter …" at bounding box center [1362, 264] width 310 height 196
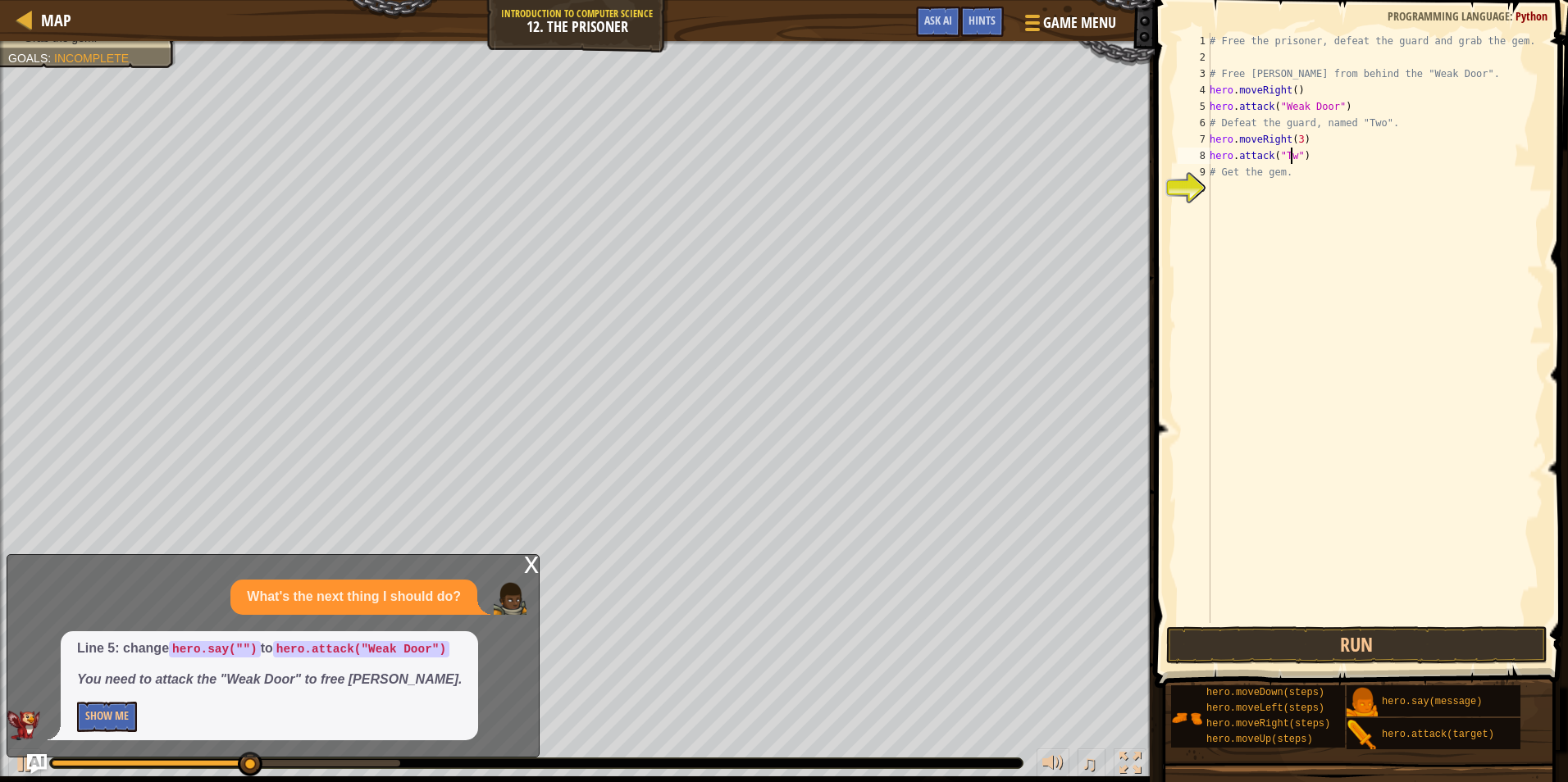
scroll to position [7, 7]
type textarea "hero.attack("Two")"
click at [1335, 639] on button "Run" at bounding box center [1357, 646] width 382 height 38
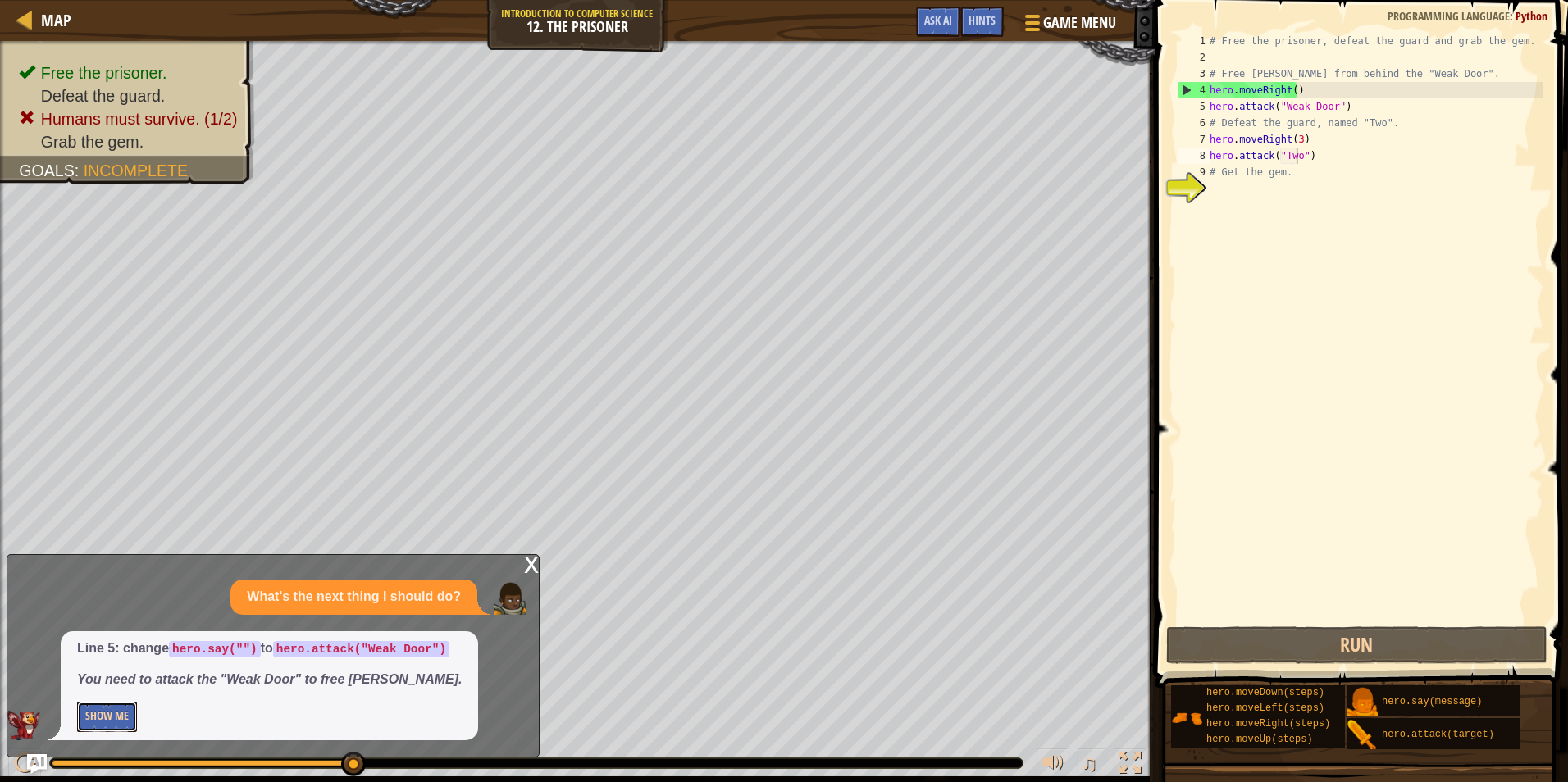
click at [118, 712] on button "Show Me" at bounding box center [107, 717] width 60 height 31
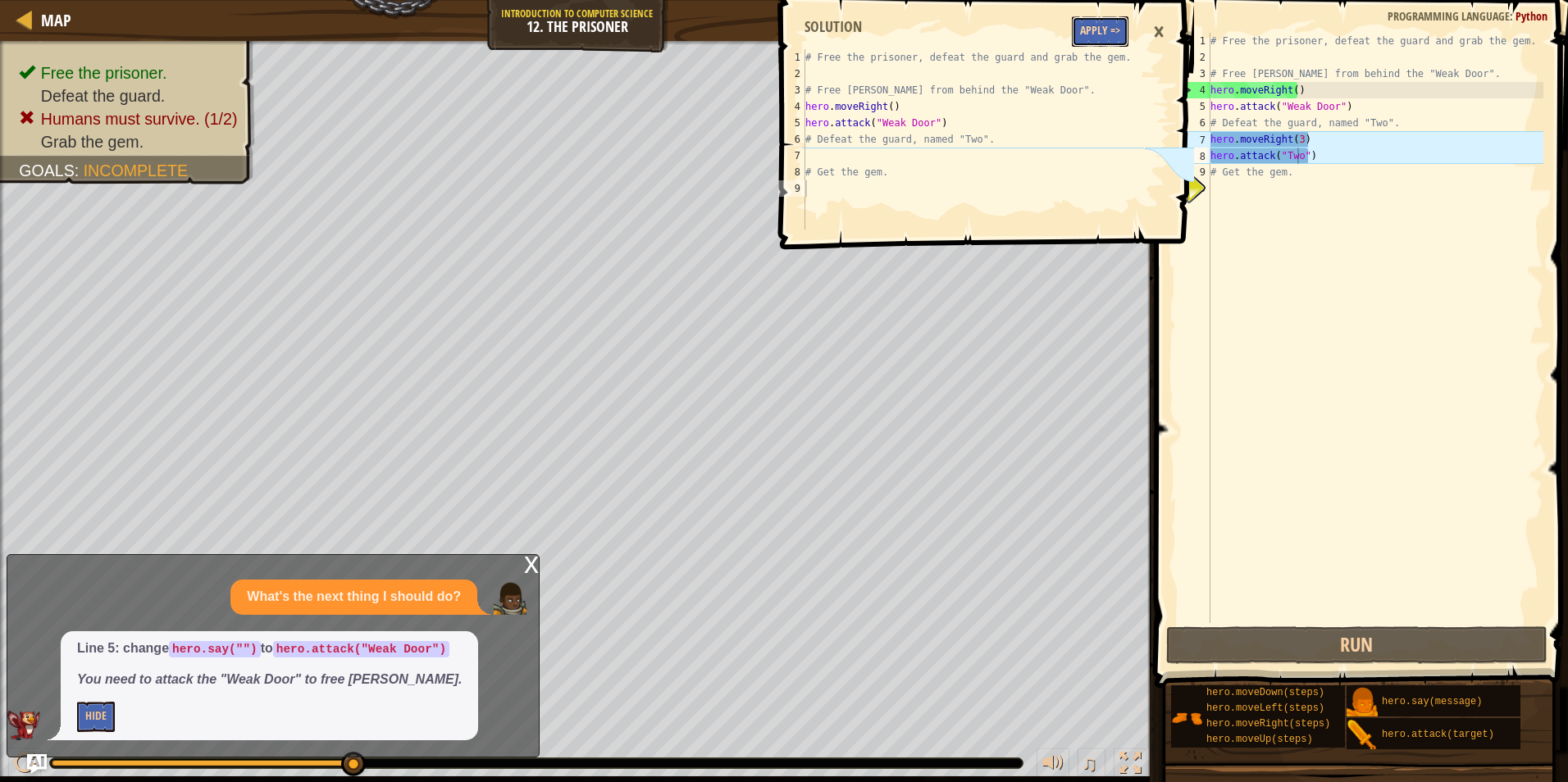
click at [1109, 27] on button "Apply =>" at bounding box center [1100, 32] width 56 height 31
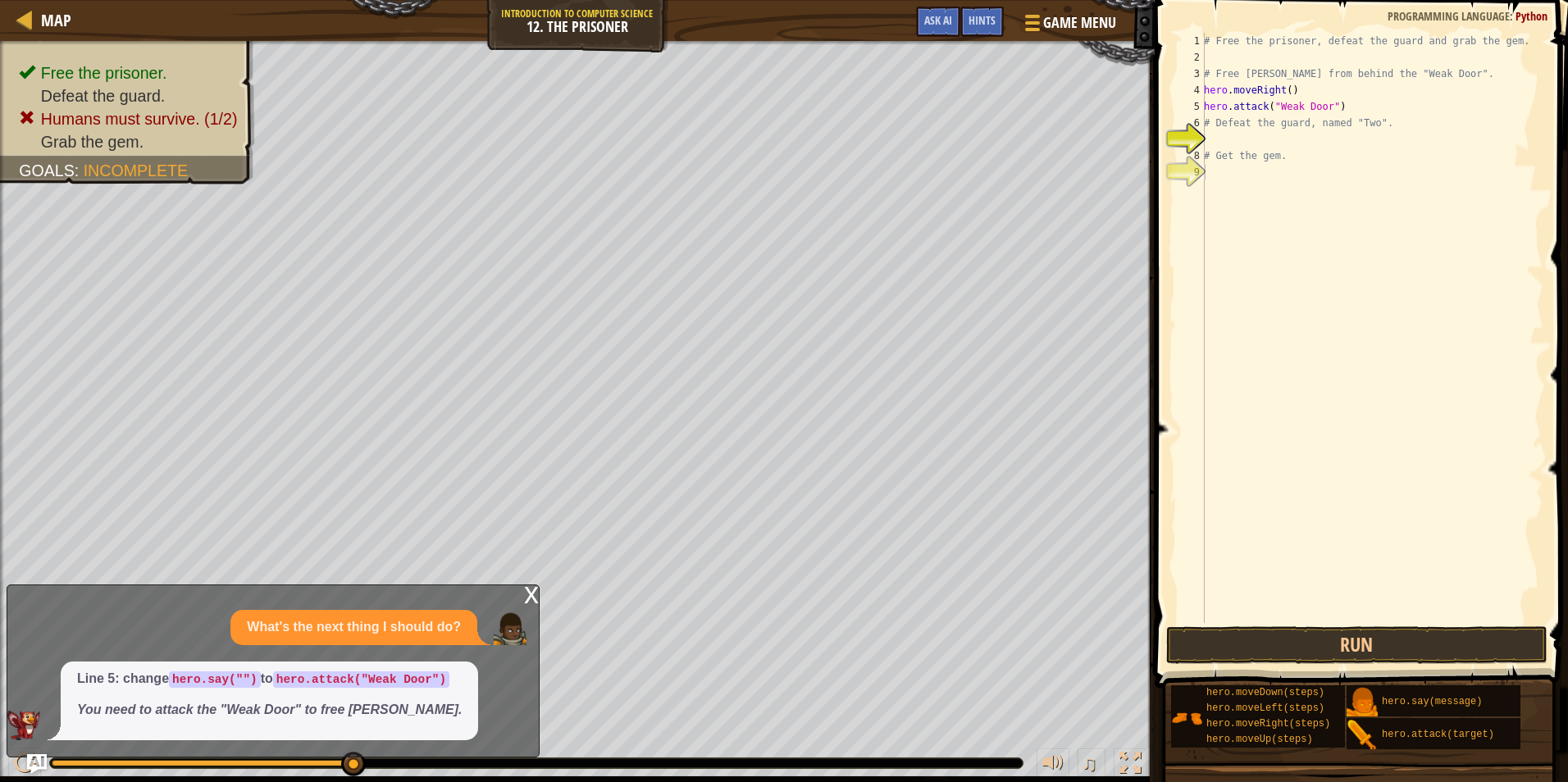
scroll to position [7, 0]
click at [1249, 137] on div "# Free the prisoner, defeat the guard and grab the gem. # Free [PERSON_NAME] fr…" at bounding box center [1372, 344] width 343 height 623
click at [1260, 638] on button "Run" at bounding box center [1357, 646] width 382 height 38
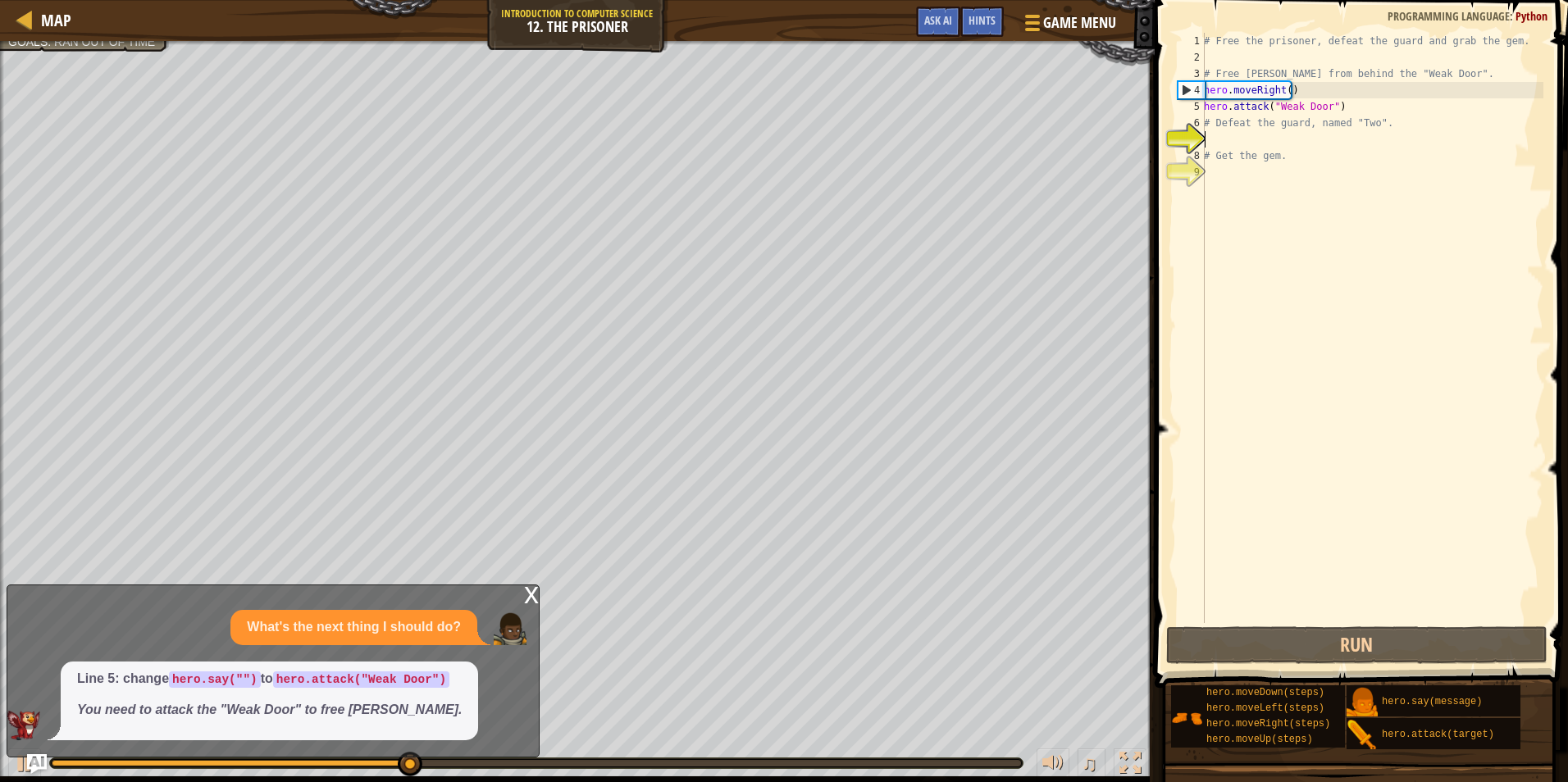
click at [1218, 134] on div "# Free the prisoner, defeat the guard and grab the gem. # Free [PERSON_NAME] fr…" at bounding box center [1372, 344] width 343 height 623
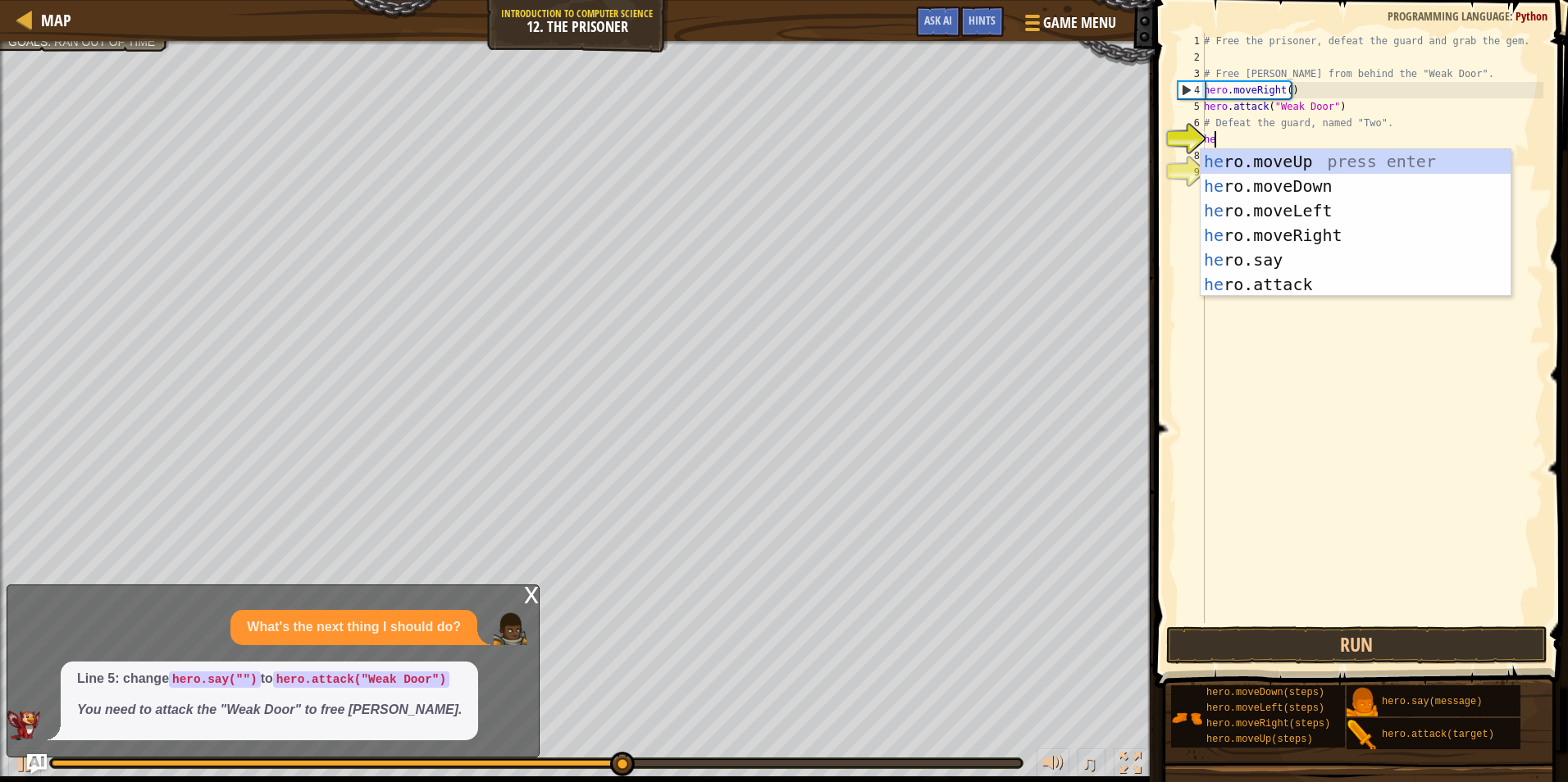
type textarea "her"
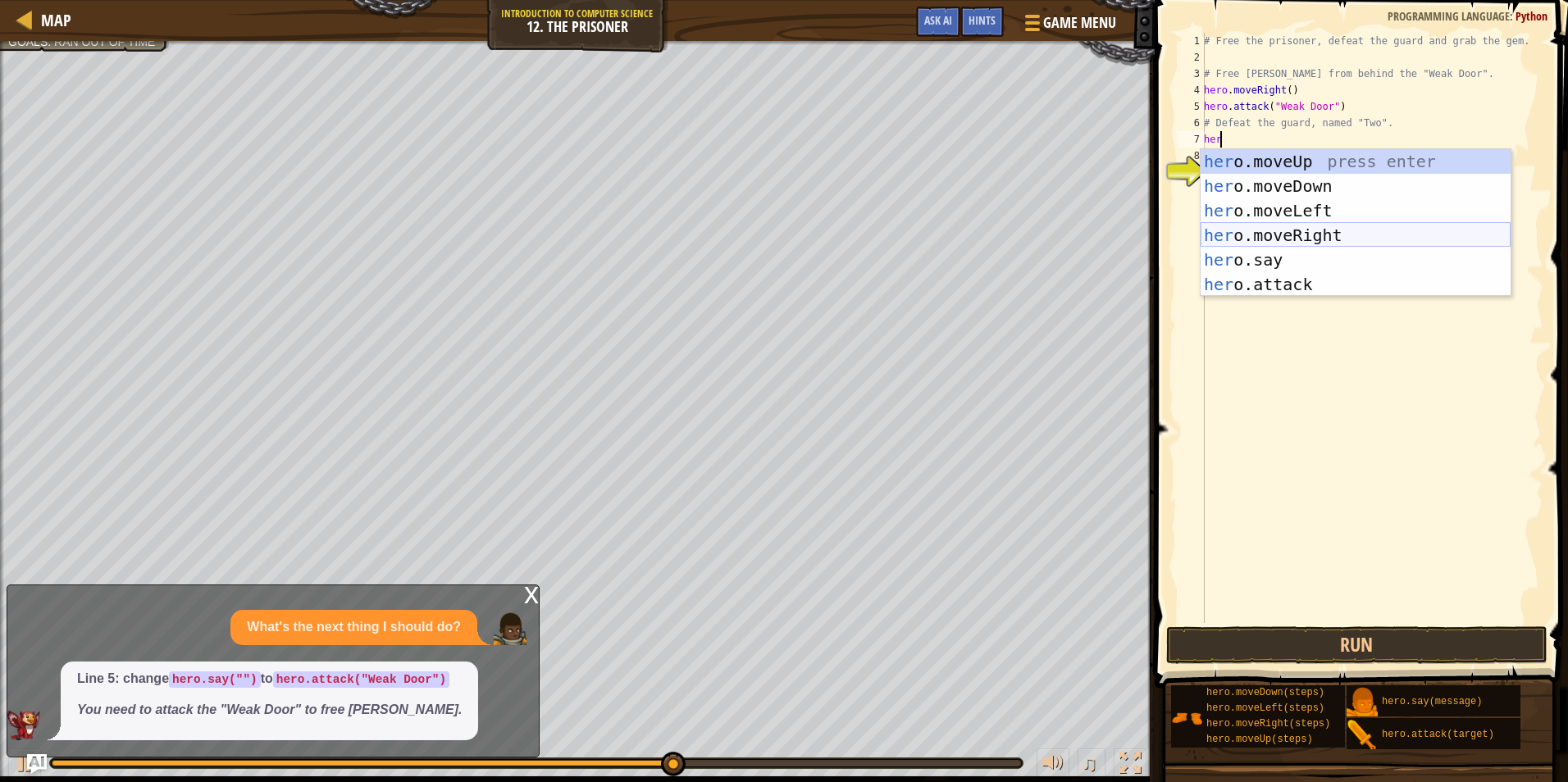
click at [1330, 226] on div "her o.moveUp press enter her o.moveDown press enter her o.moveLeft press enter …" at bounding box center [1356, 247] width 310 height 196
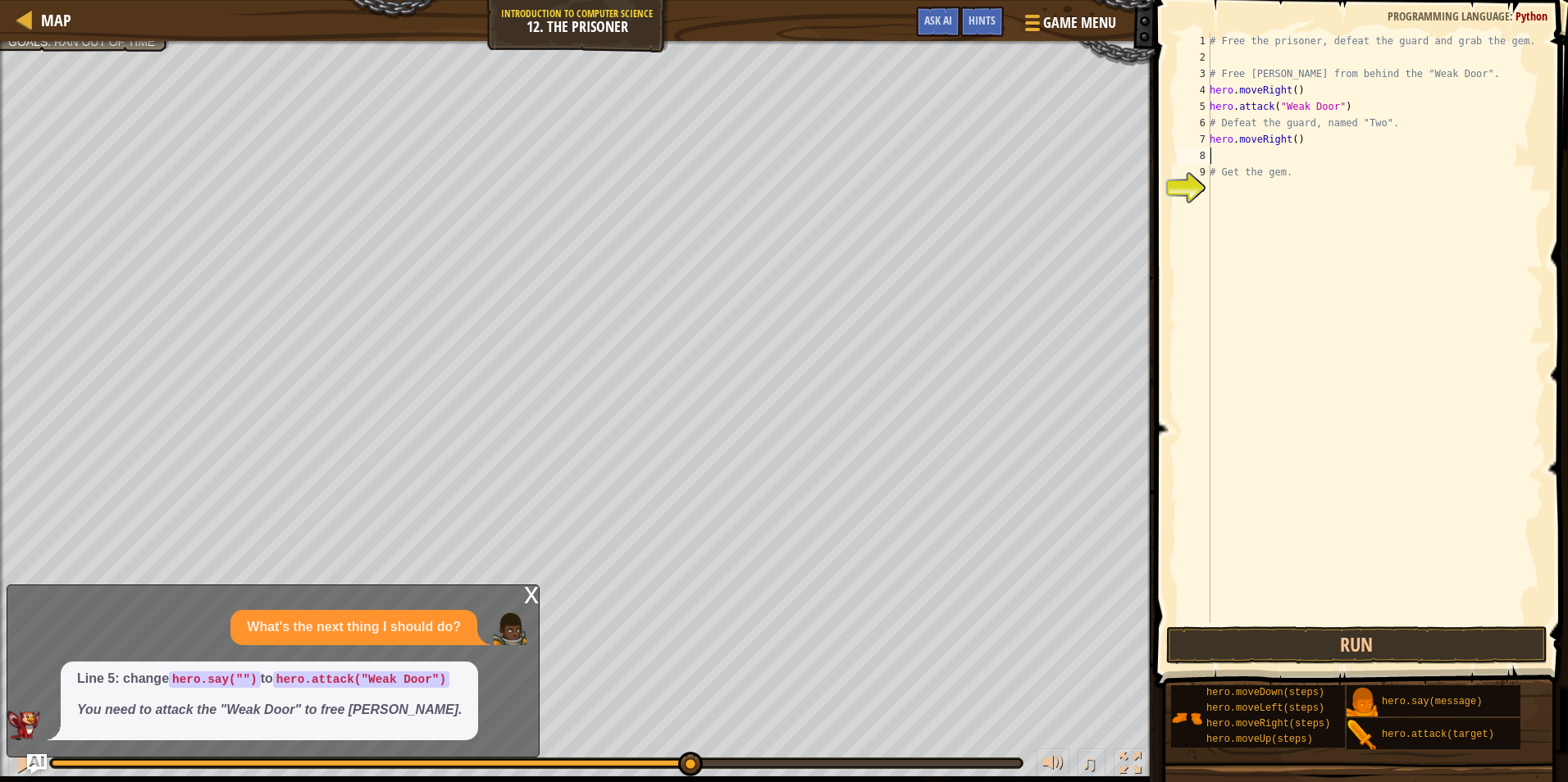
click at [1291, 140] on div "# Free the prisoner, defeat the guard and grab the gem. # Free [PERSON_NAME] fr…" at bounding box center [1374, 344] width 337 height 623
type textarea "hero.moveRight(3)"
click at [1284, 153] on div "# Free the prisoner, defeat the guard and grab the gem. # Free [PERSON_NAME] fr…" at bounding box center [1374, 344] width 337 height 623
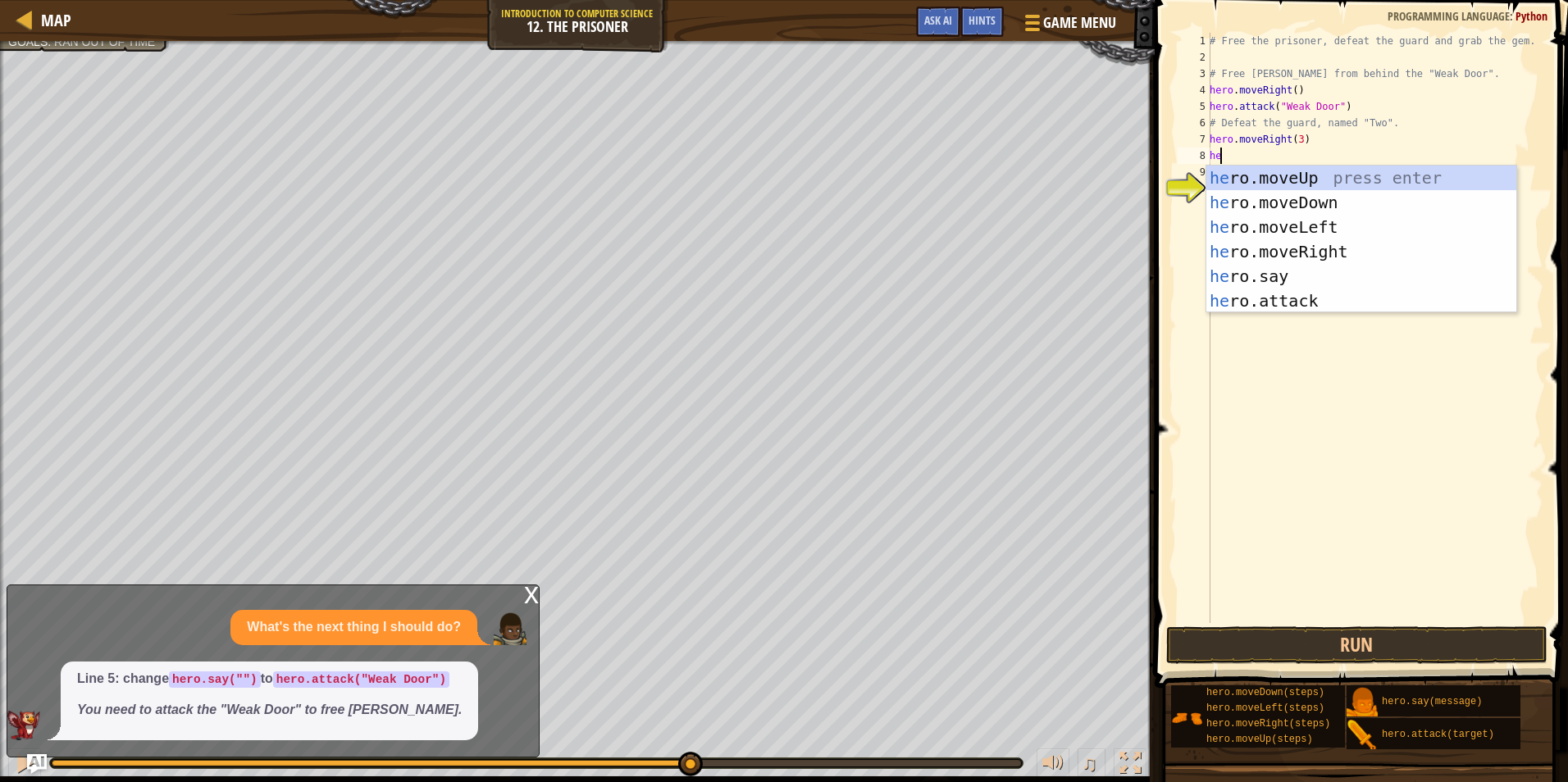
type textarea "her"
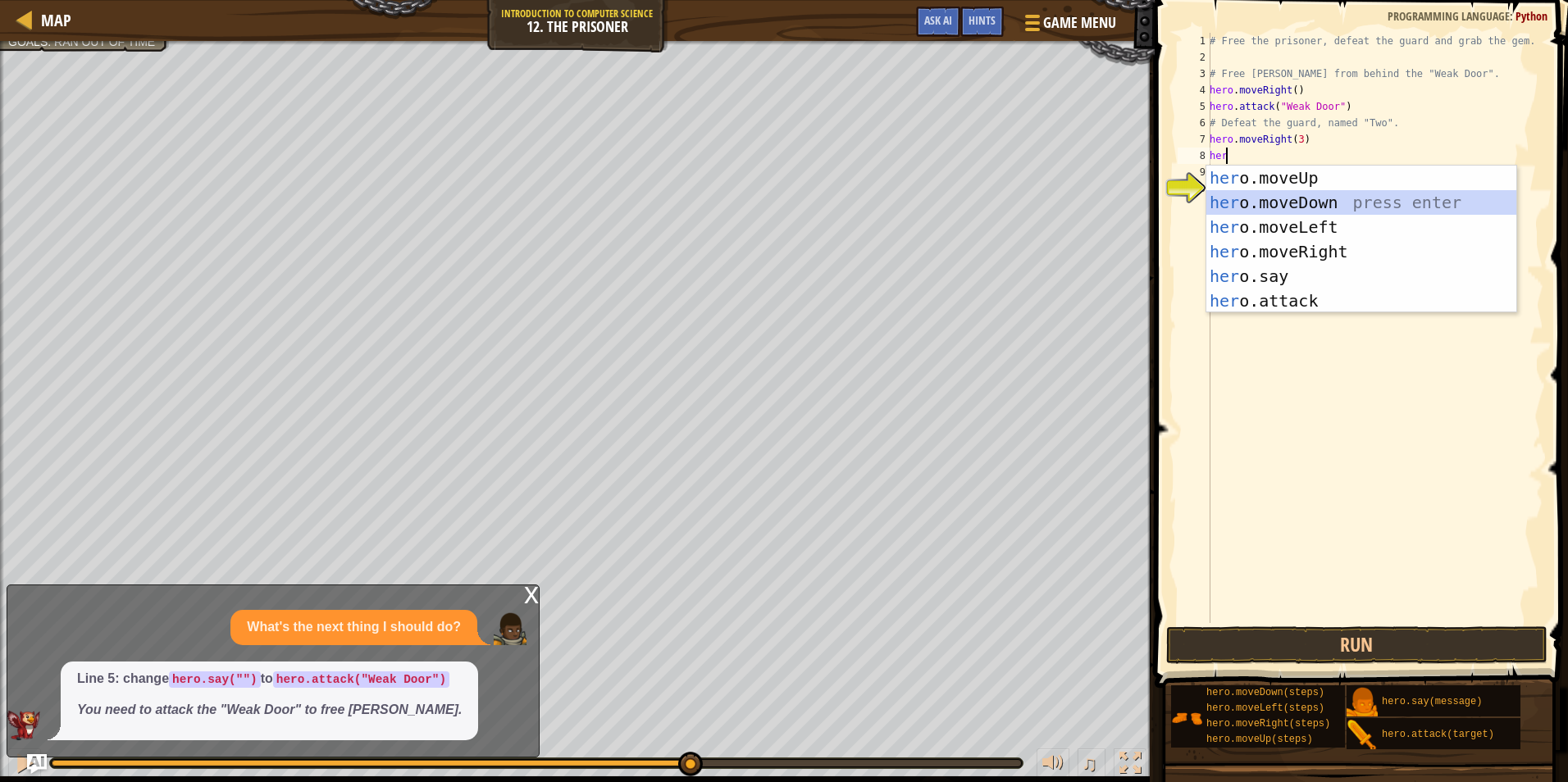
click at [1300, 192] on div "her o.moveUp press enter her o.moveDown press enter her o.moveLeft press enter …" at bounding box center [1362, 264] width 310 height 196
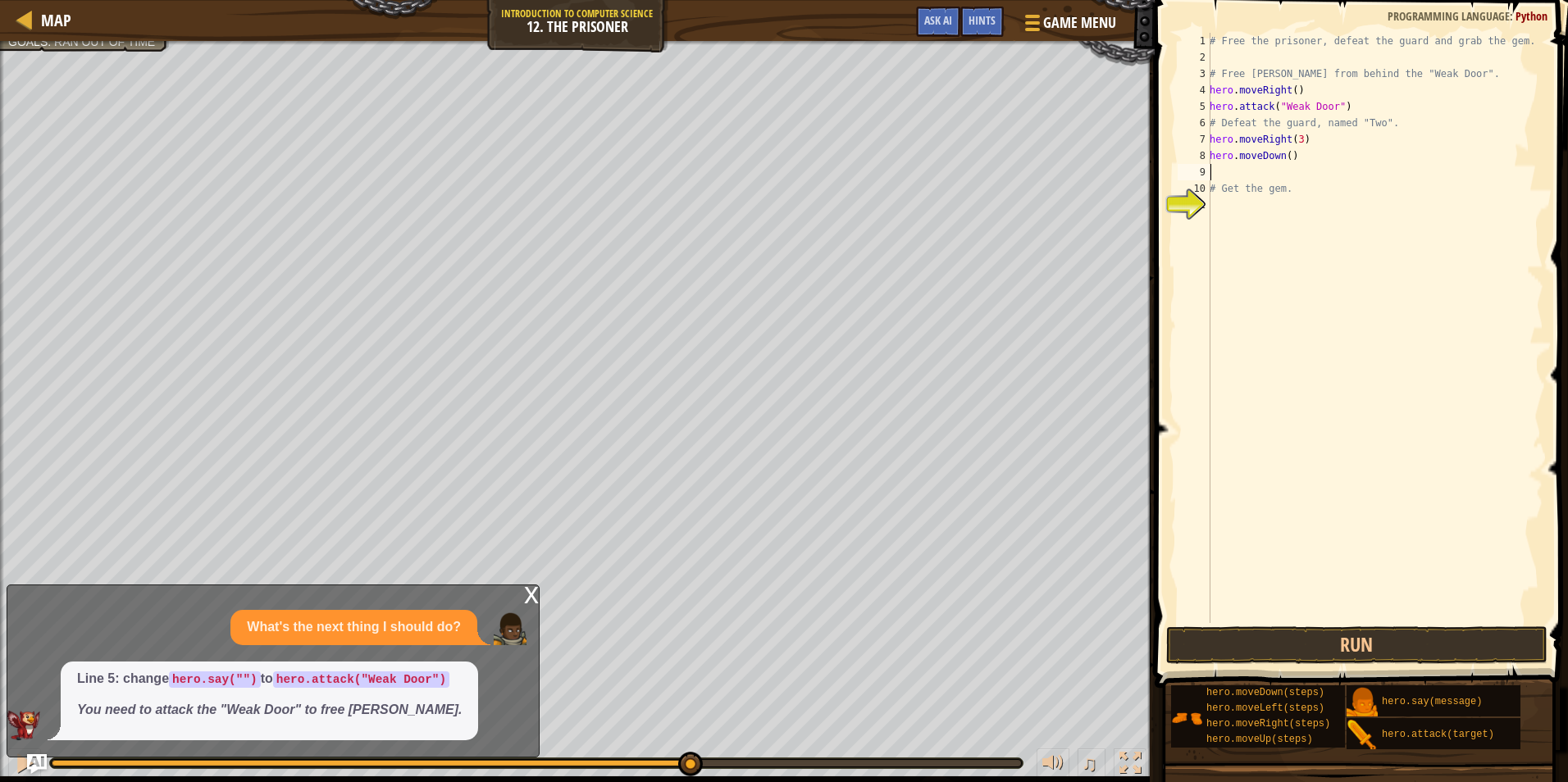
click at [1285, 157] on div "# Free the prisoner, defeat the guard and grab the gem. # Free [PERSON_NAME] fr…" at bounding box center [1374, 344] width 337 height 623
type textarea "hero.moveDown(3)"
click at [1245, 177] on div "# Free the prisoner, defeat the guard and grab the gem. # Free [PERSON_NAME] fr…" at bounding box center [1374, 344] width 337 height 623
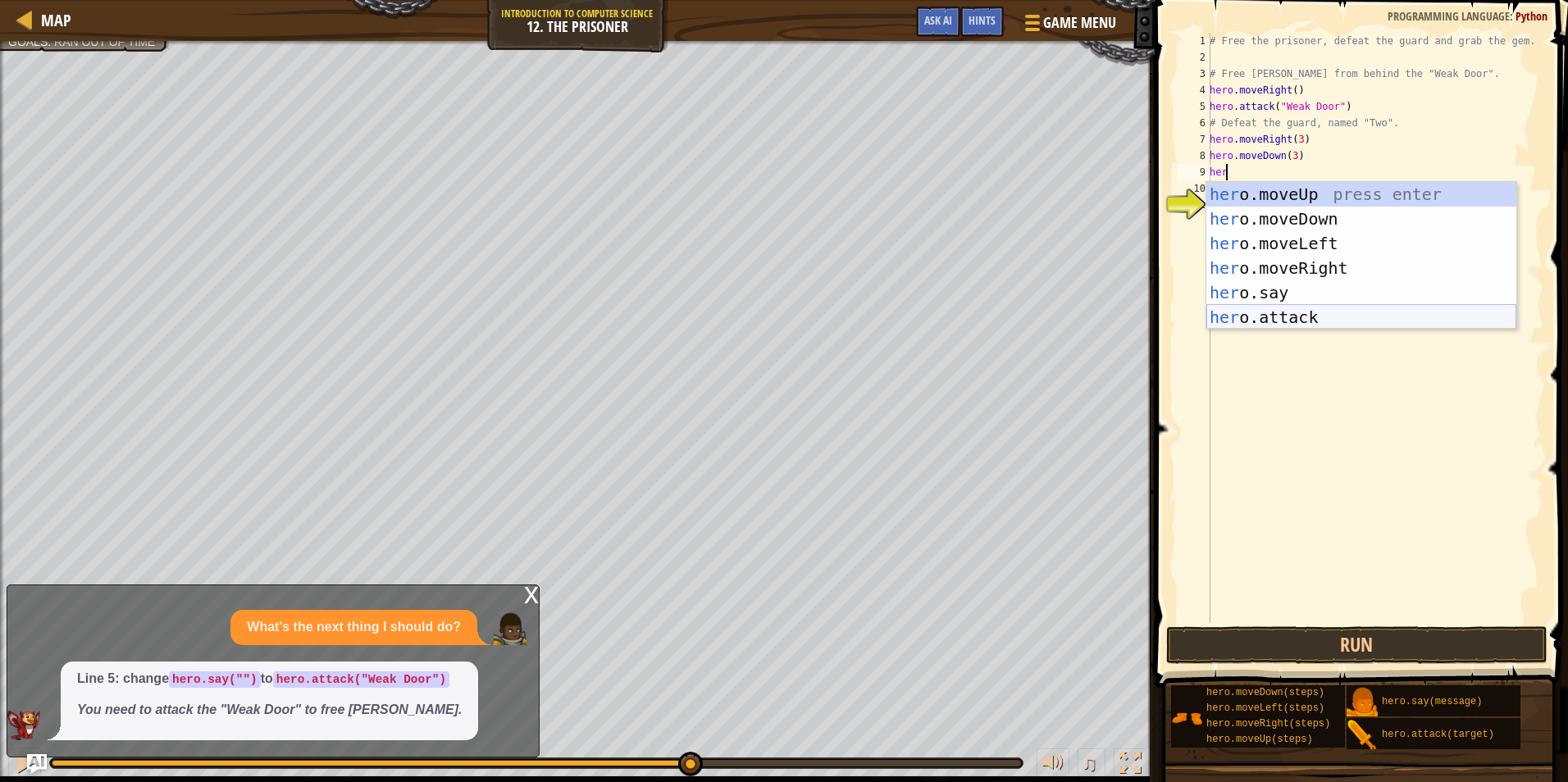
click at [1301, 320] on div "her o.moveUp press enter her o.moveDown press enter her o.moveLeft press enter …" at bounding box center [1362, 279] width 310 height 196
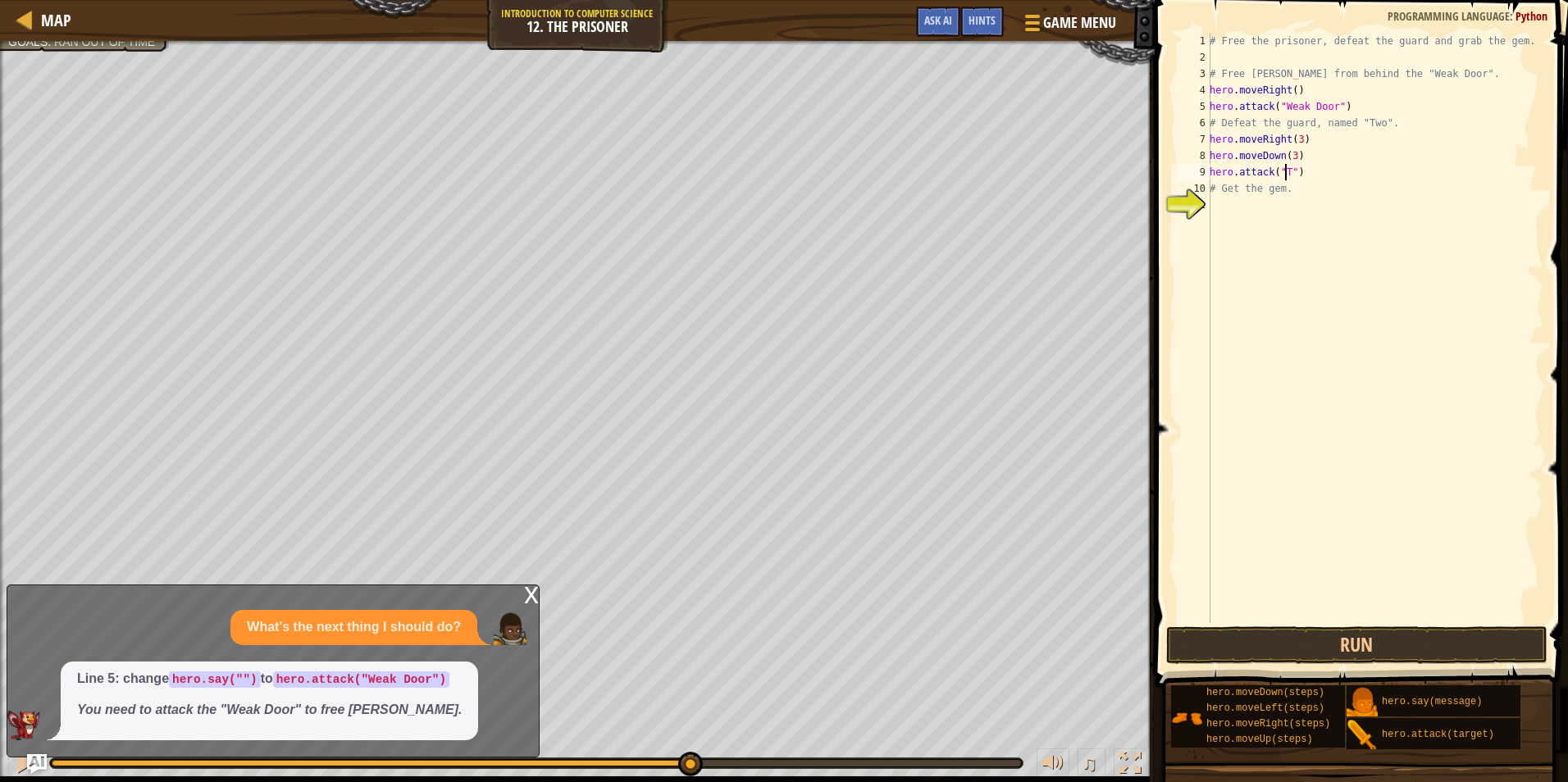
scroll to position [7, 7]
click at [1372, 642] on button "Run" at bounding box center [1357, 646] width 382 height 38
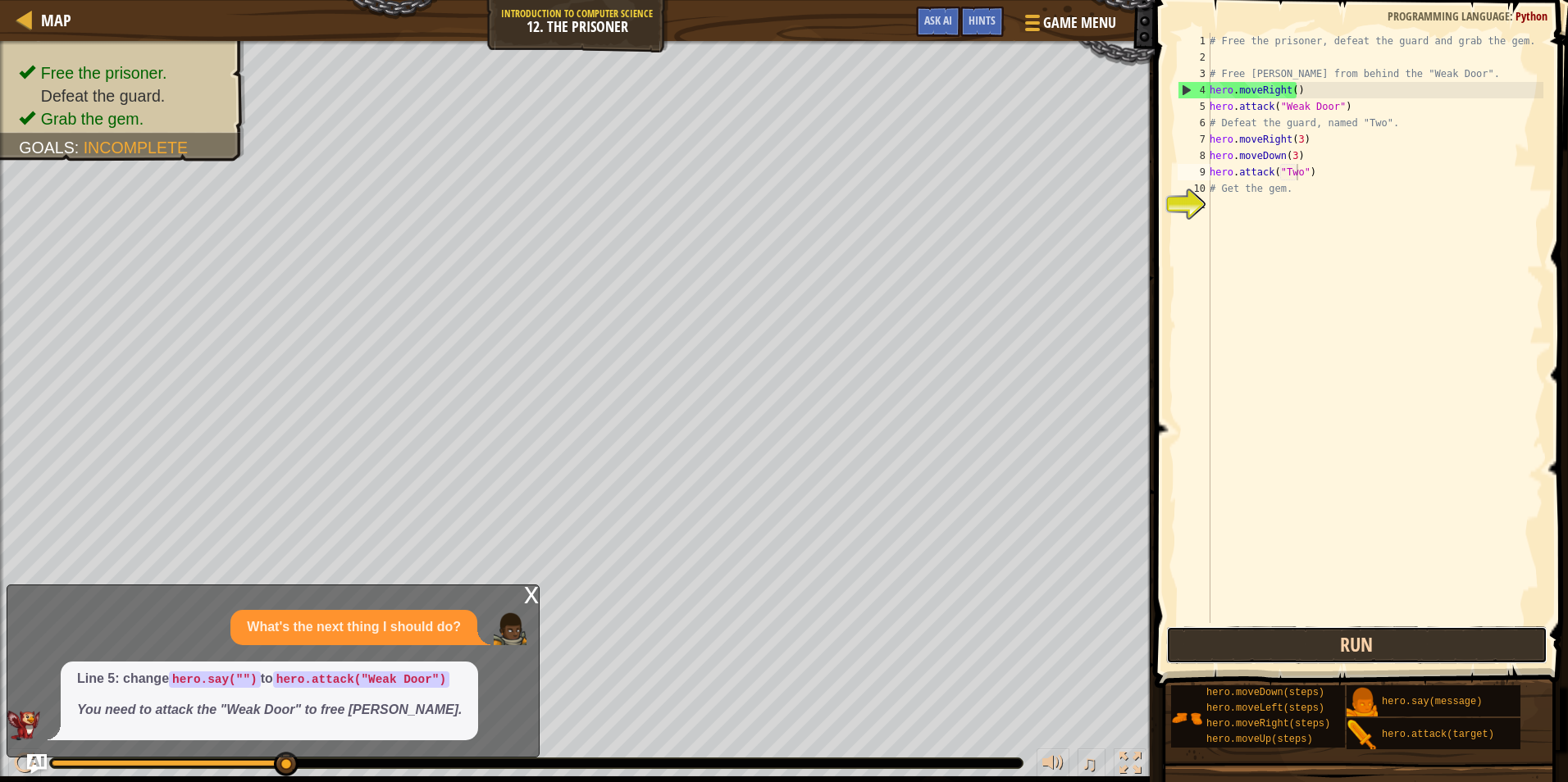
click at [1317, 637] on button "Run" at bounding box center [1357, 646] width 382 height 38
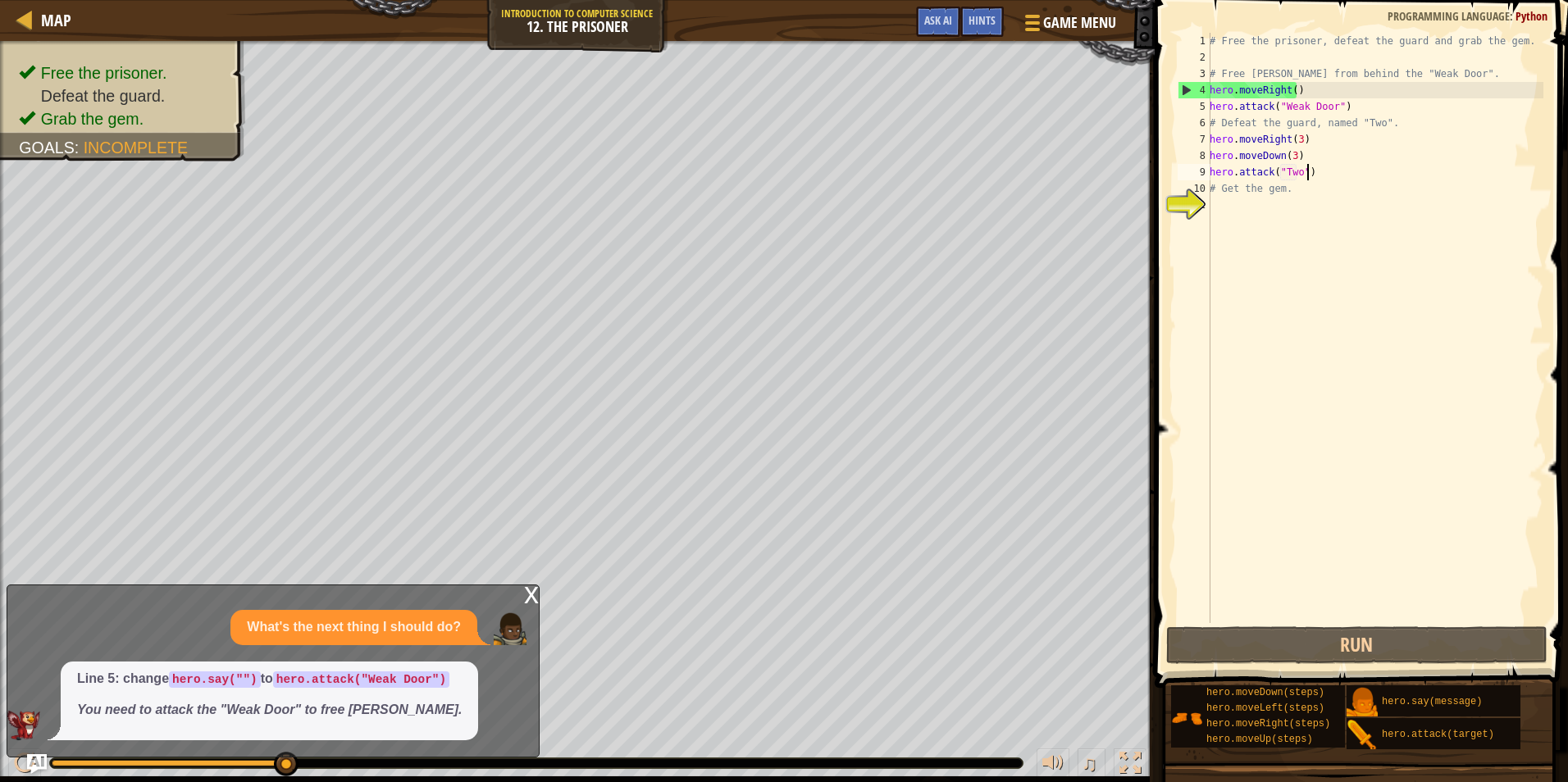
click at [1313, 175] on div "# Free the prisoner, defeat the guard and grab the gem. # Free [PERSON_NAME] fr…" at bounding box center [1374, 344] width 337 height 623
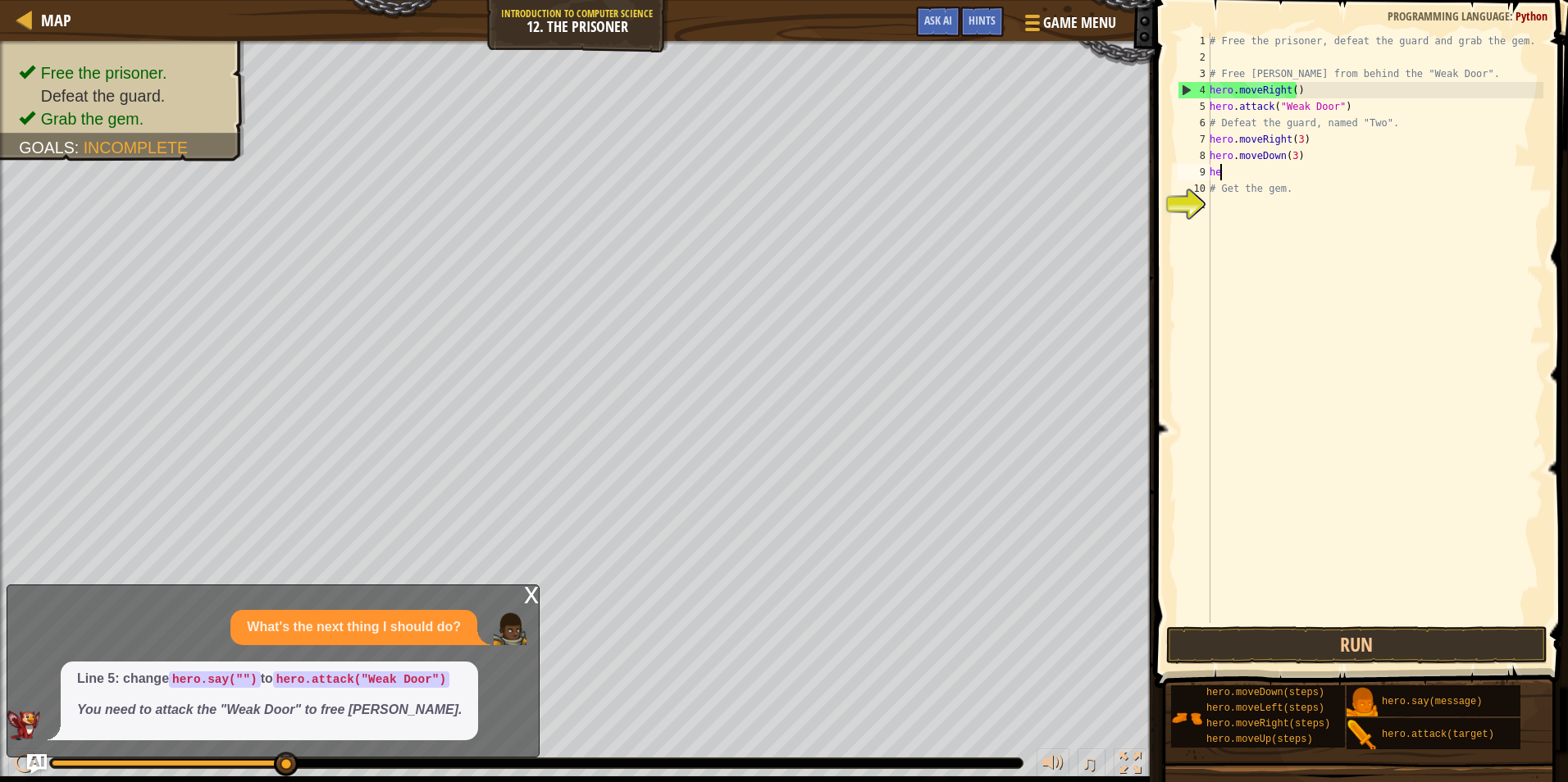
scroll to position [7, 0]
type textarea "h"
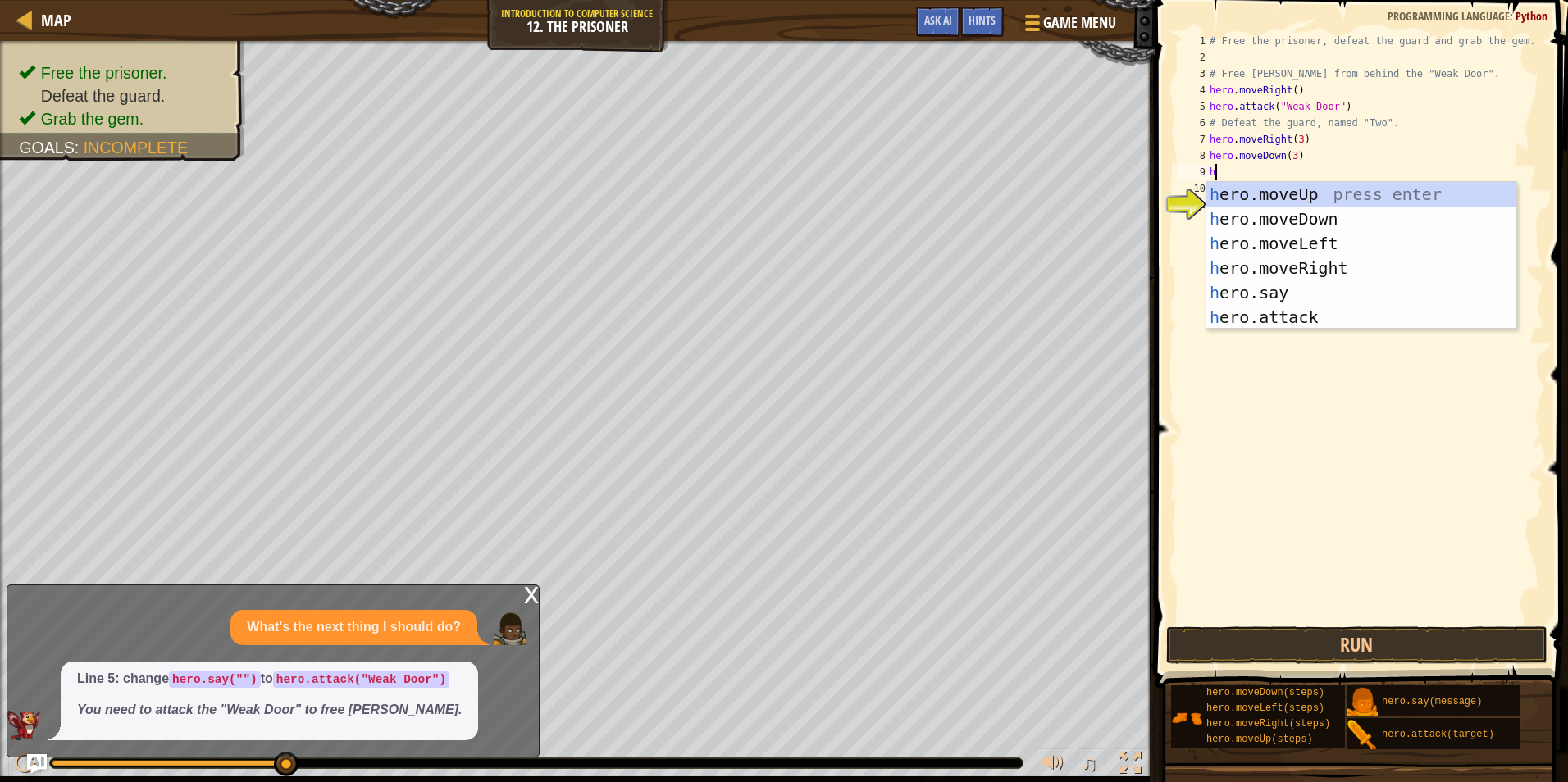
type textarea "he"
click at [1337, 262] on div "he ro.moveUp press enter he ro.moveDown press enter he ro.moveLeft press enter …" at bounding box center [1362, 279] width 310 height 196
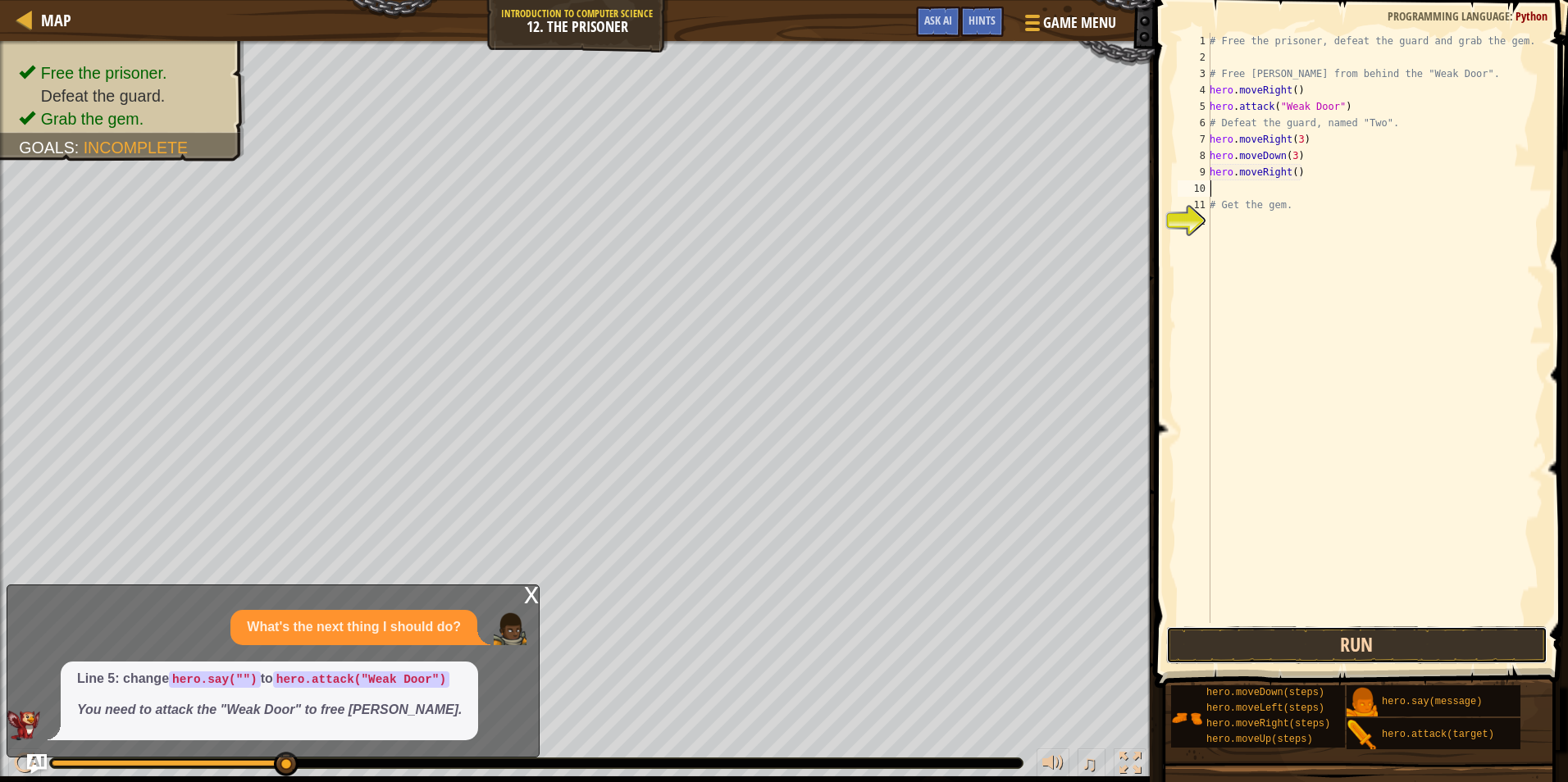
click at [1332, 644] on button "Run" at bounding box center [1357, 646] width 382 height 38
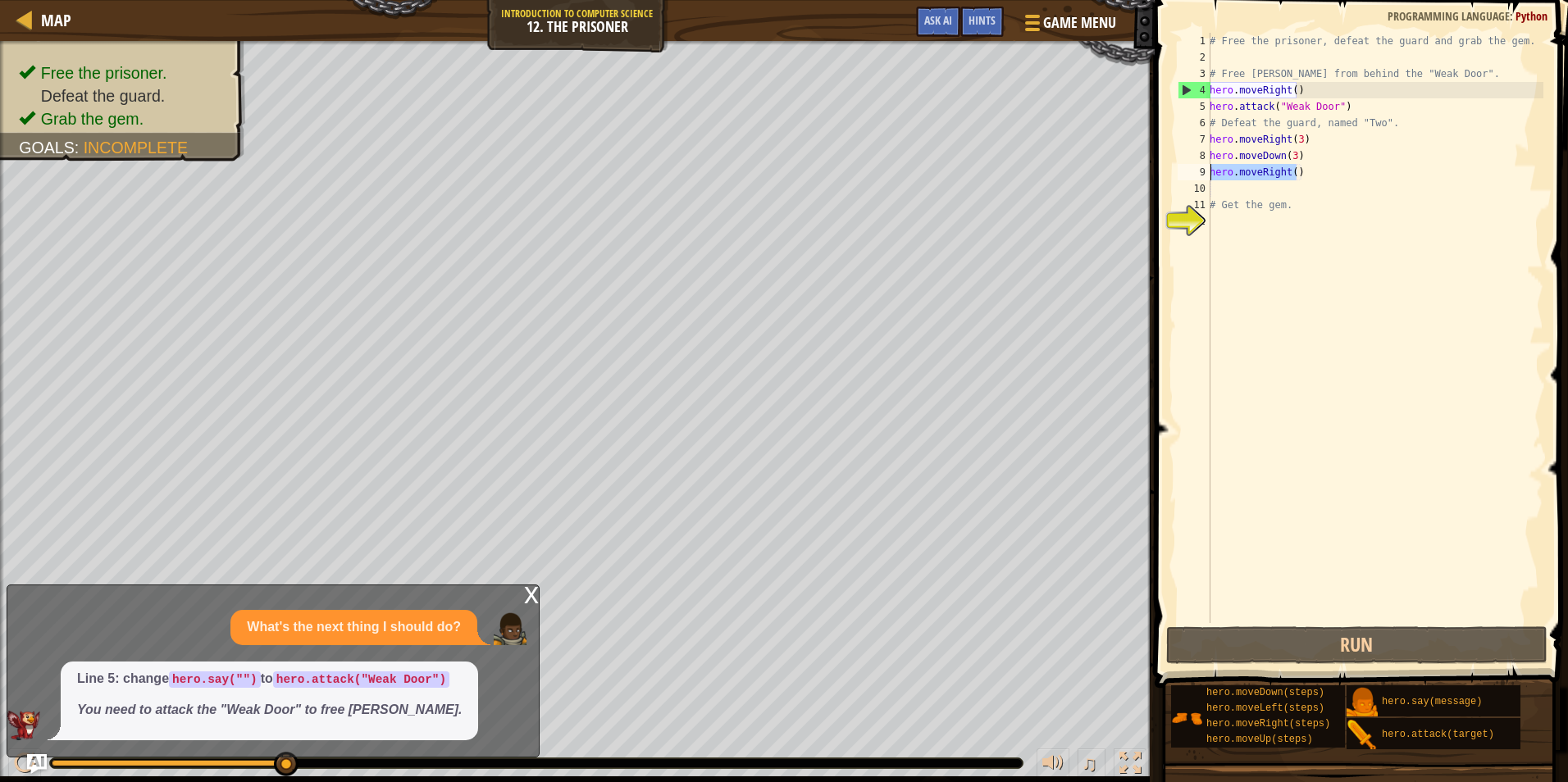
drag, startPoint x: 1303, startPoint y: 175, endPoint x: 1208, endPoint y: 170, distance: 95.1
click at [1208, 170] on div "1 2 3 4 5 6 7 8 9 10 11 12 # Free the prisoner, defeat the guard and grab the g…" at bounding box center [1359, 328] width 369 height 590
type textarea "hero.moveRight()"
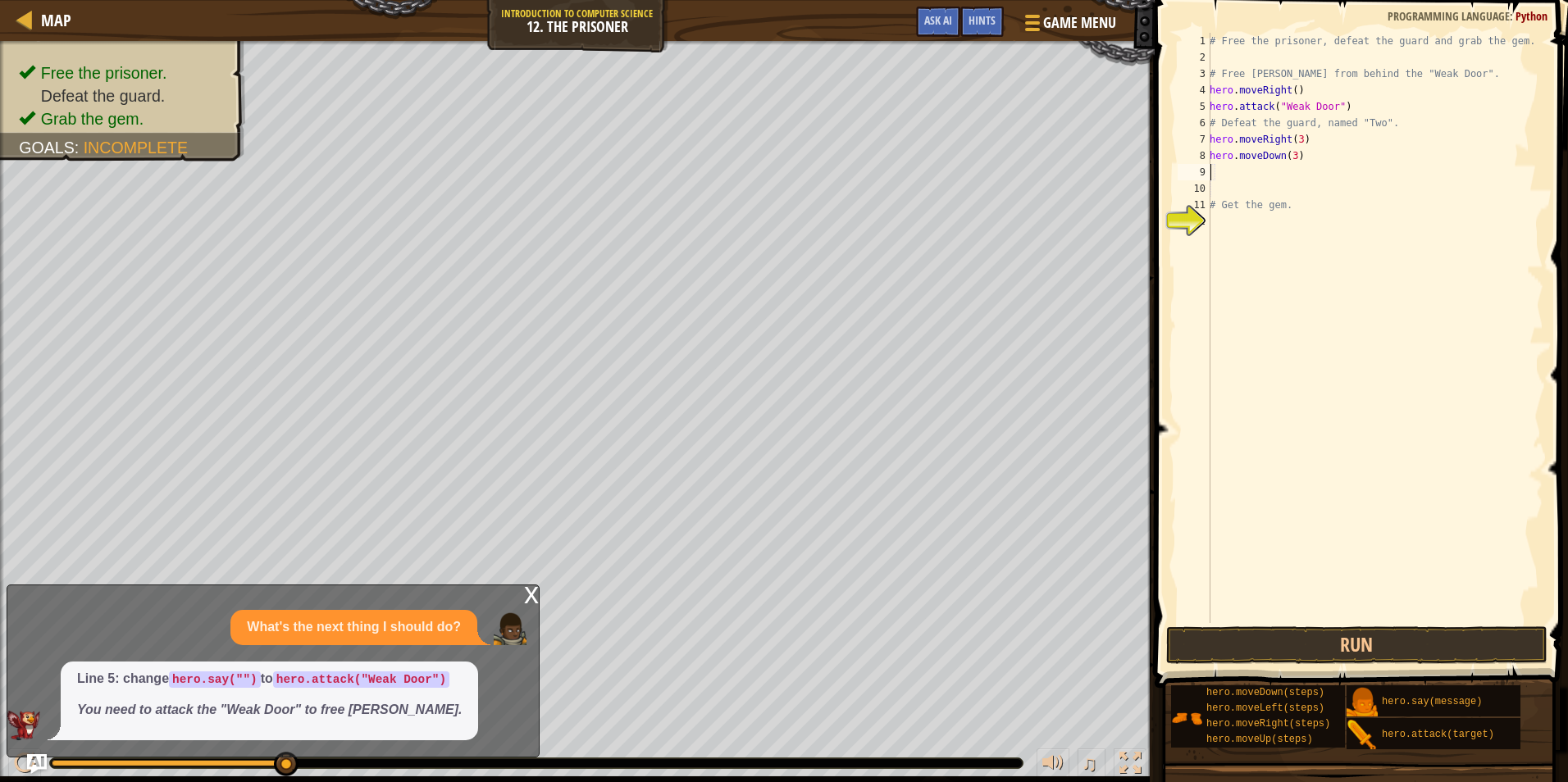
type textarea "h"
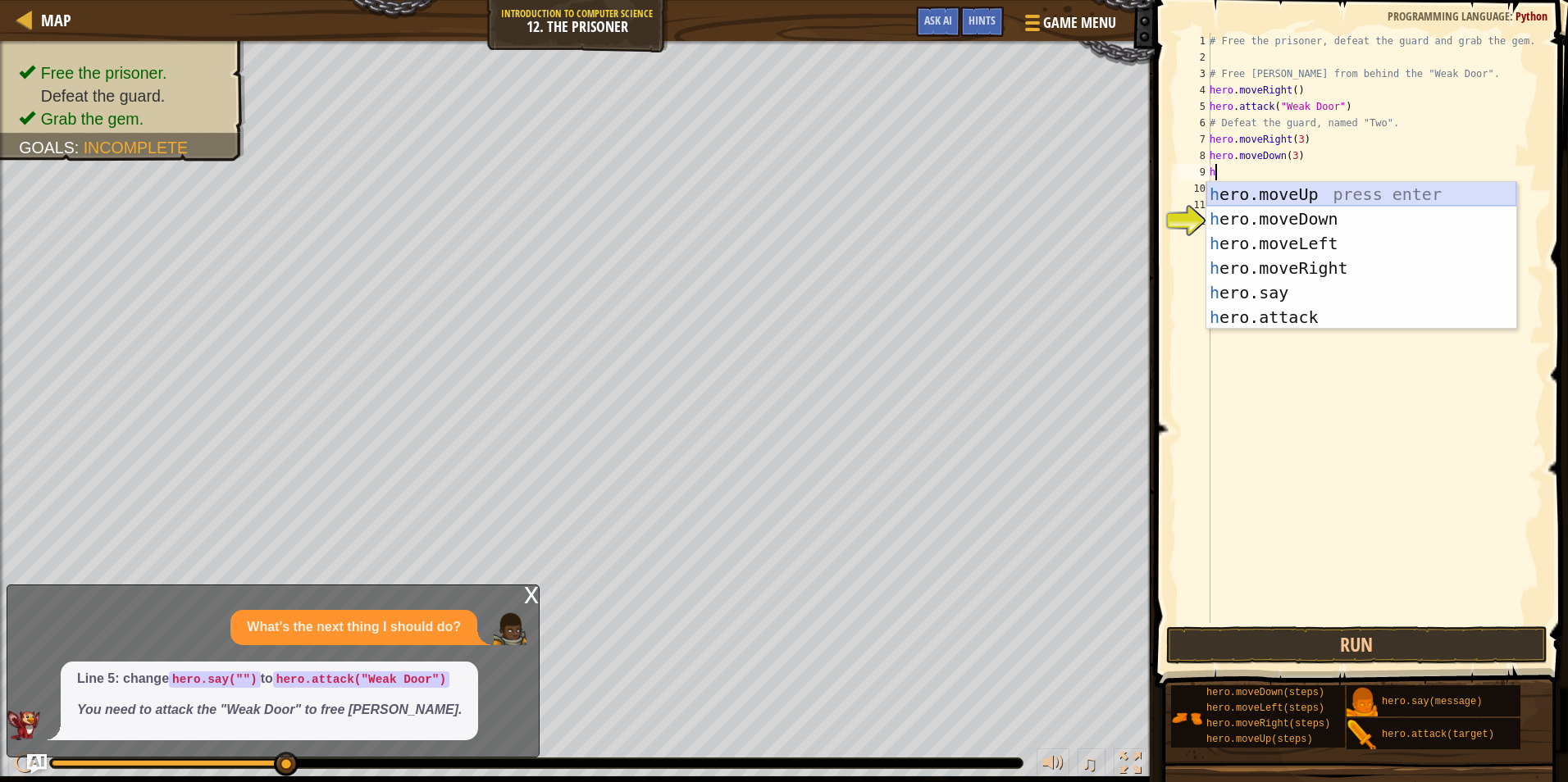
click at [1342, 189] on div "h ero.moveUp press enter h ero.moveDown press enter h ero.moveLeft press enter …" at bounding box center [1362, 279] width 310 height 196
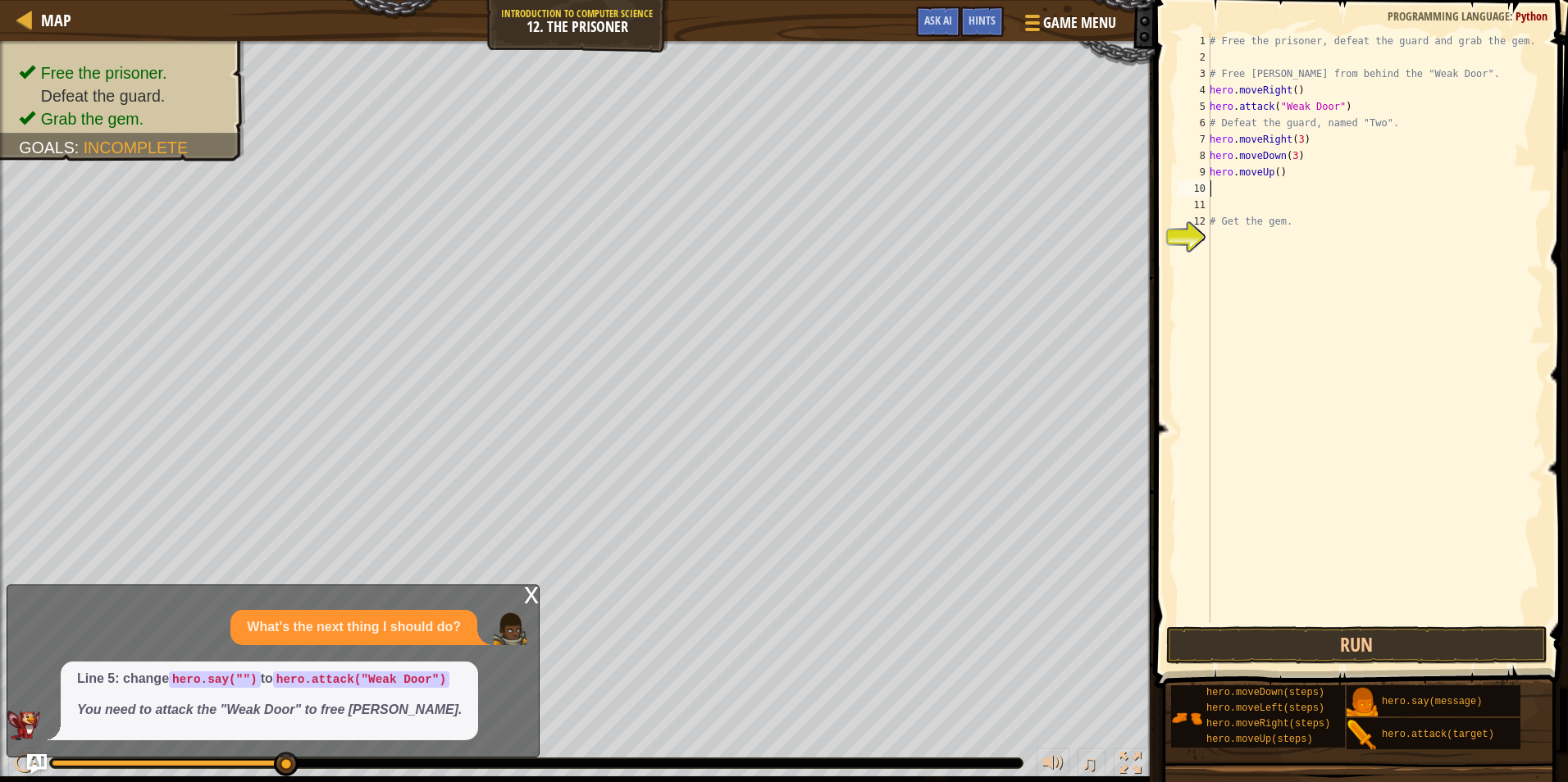
click at [1273, 173] on div "# Free the prisoner, defeat the guard and grab the gem. # Free [PERSON_NAME] fr…" at bounding box center [1374, 344] width 337 height 623
type textarea "hero.moveUp(3)"
click at [1392, 662] on button "Run" at bounding box center [1357, 646] width 382 height 38
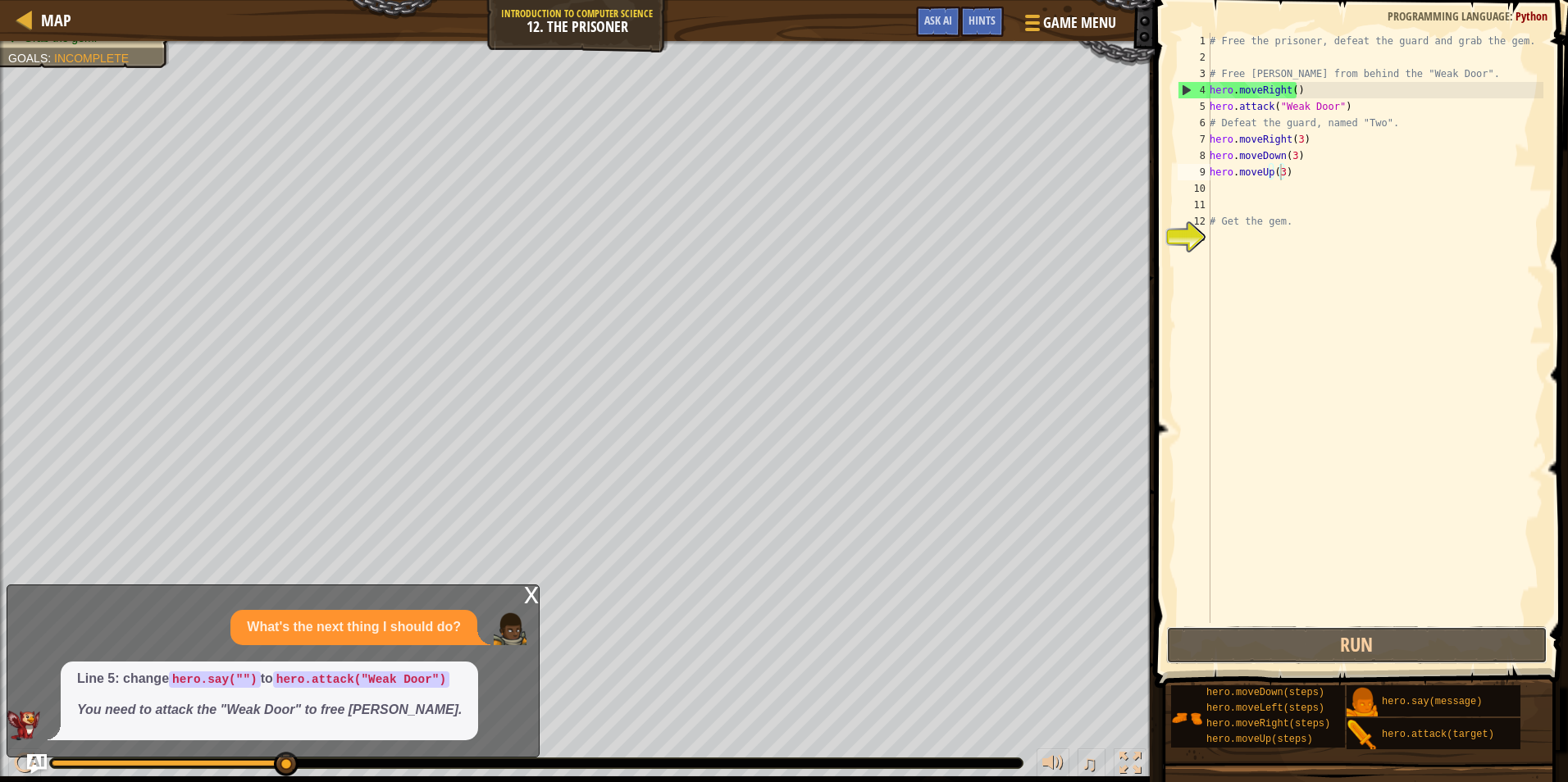
drag, startPoint x: 1318, startPoint y: 637, endPoint x: 1164, endPoint y: 346, distance: 329.2
click at [1164, 346] on div "hero.moveUp(3) 1 2 3 4 5 6 7 8 9 10 11 12 13 # Free the prisoner, defeat the gu…" at bounding box center [1360, 376] width 419 height 737
click at [1222, 192] on div "# Free the prisoner, defeat the guard and grab the gem. # Free [PERSON_NAME] fr…" at bounding box center [1374, 344] width 337 height 623
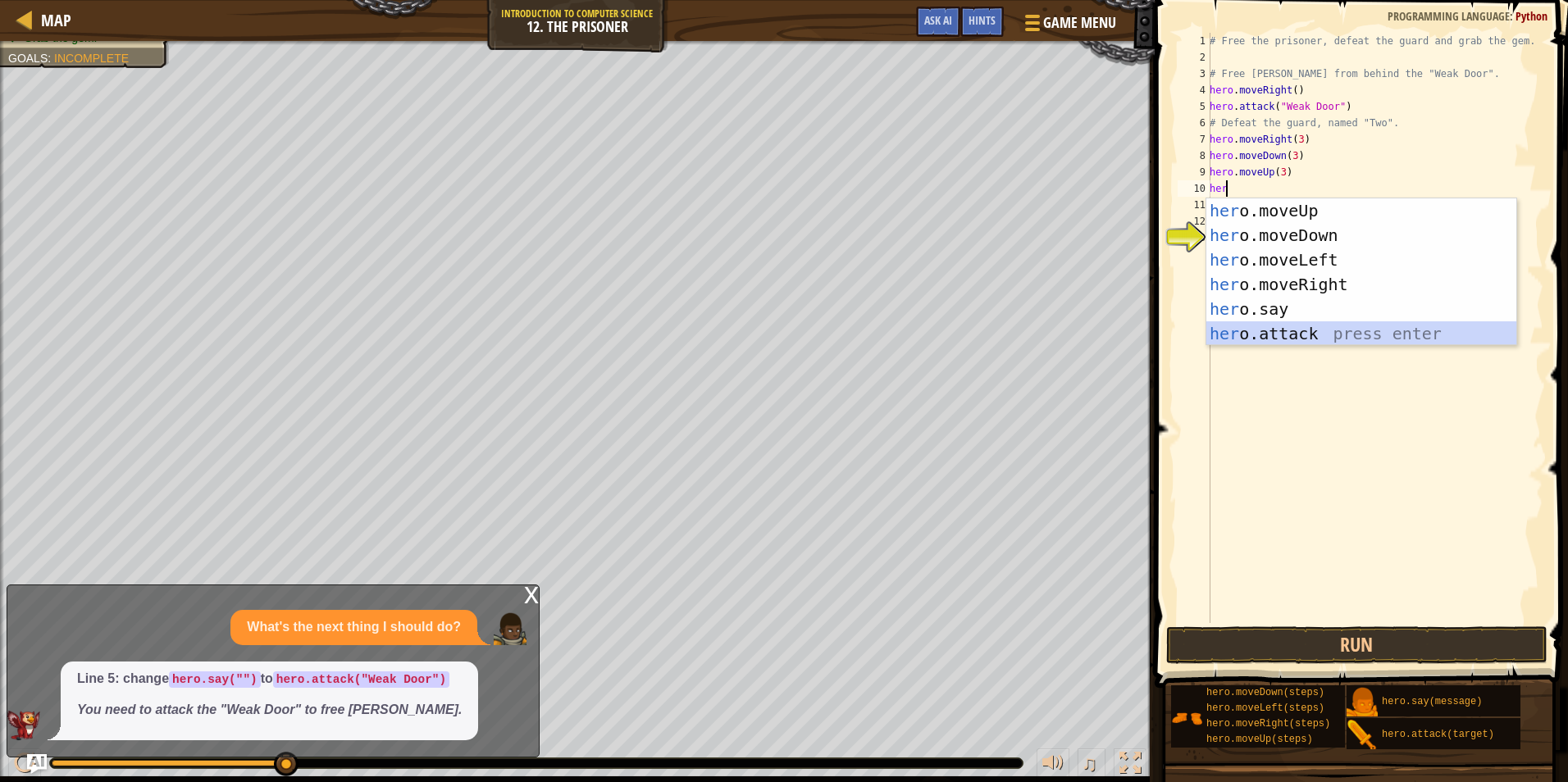
click at [1305, 327] on div "her o.moveUp press enter her o.moveDown press enter her o.moveLeft press enter …" at bounding box center [1362, 296] width 310 height 196
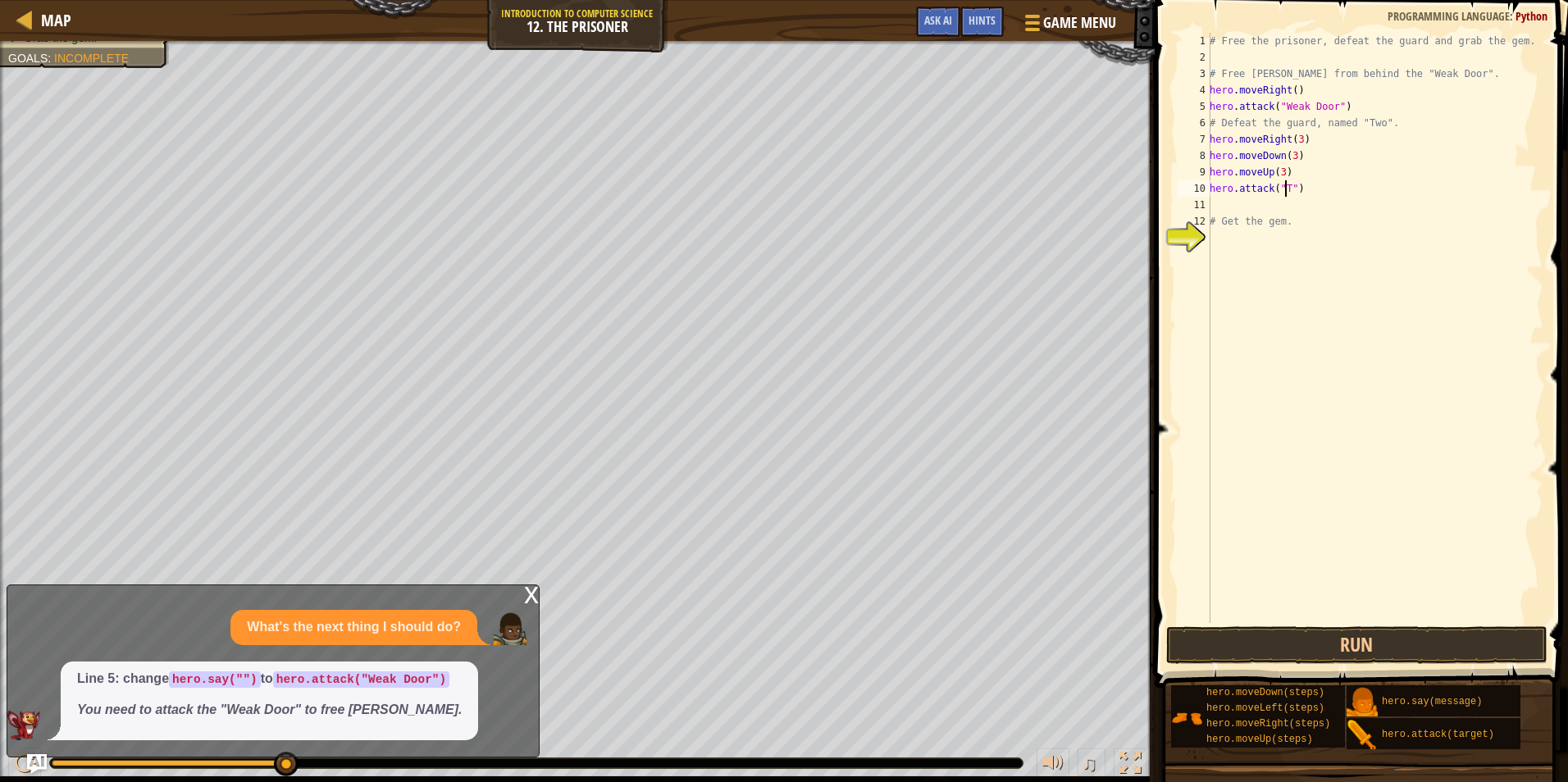
scroll to position [7, 7]
type textarea "hero.attack("Two")"
click at [1431, 647] on button "Run" at bounding box center [1357, 646] width 382 height 38
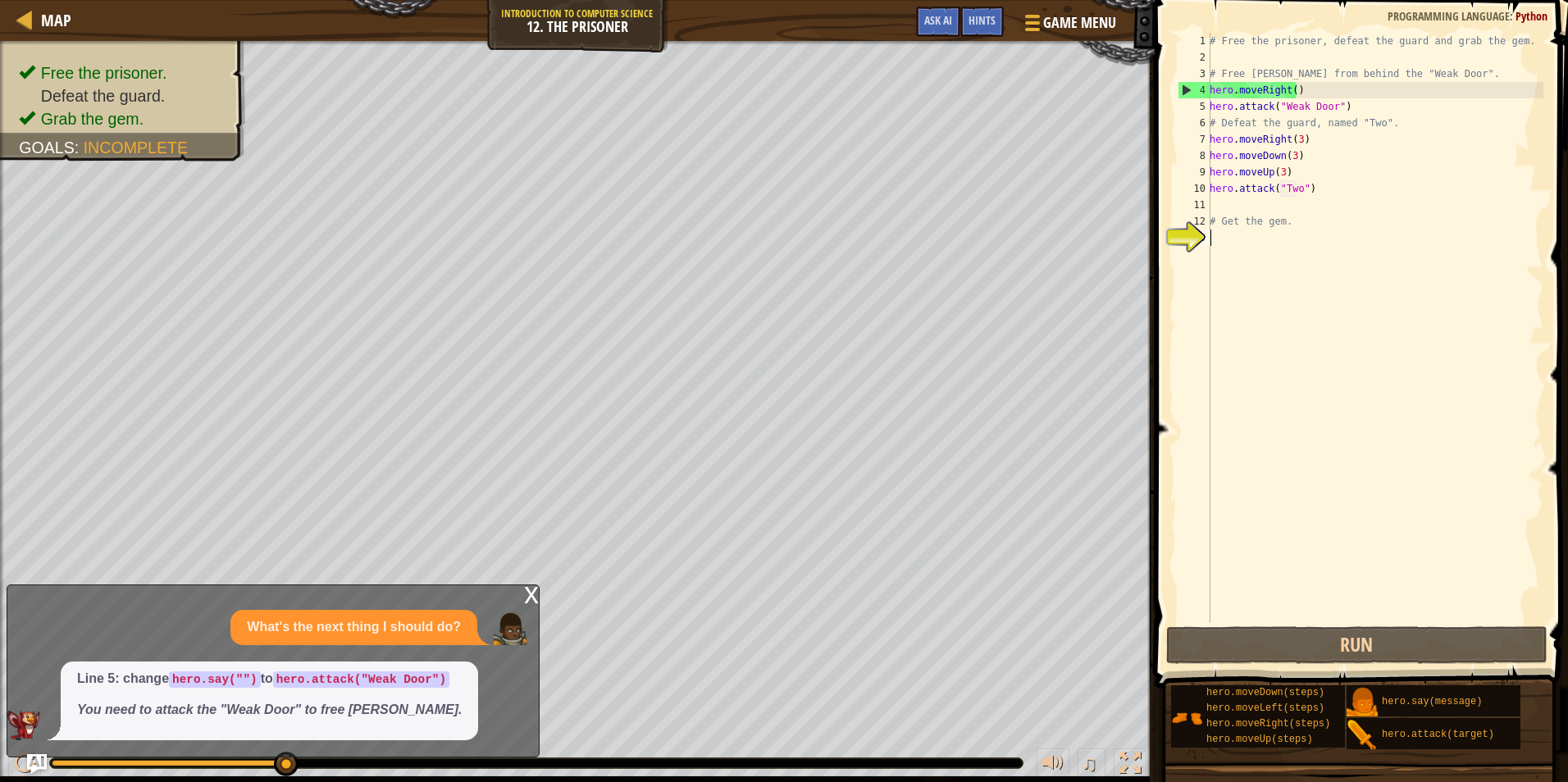
click at [1222, 236] on div "# Free the prisoner, defeat the guard and grab the gem. # Free [PERSON_NAME] fr…" at bounding box center [1374, 344] width 337 height 623
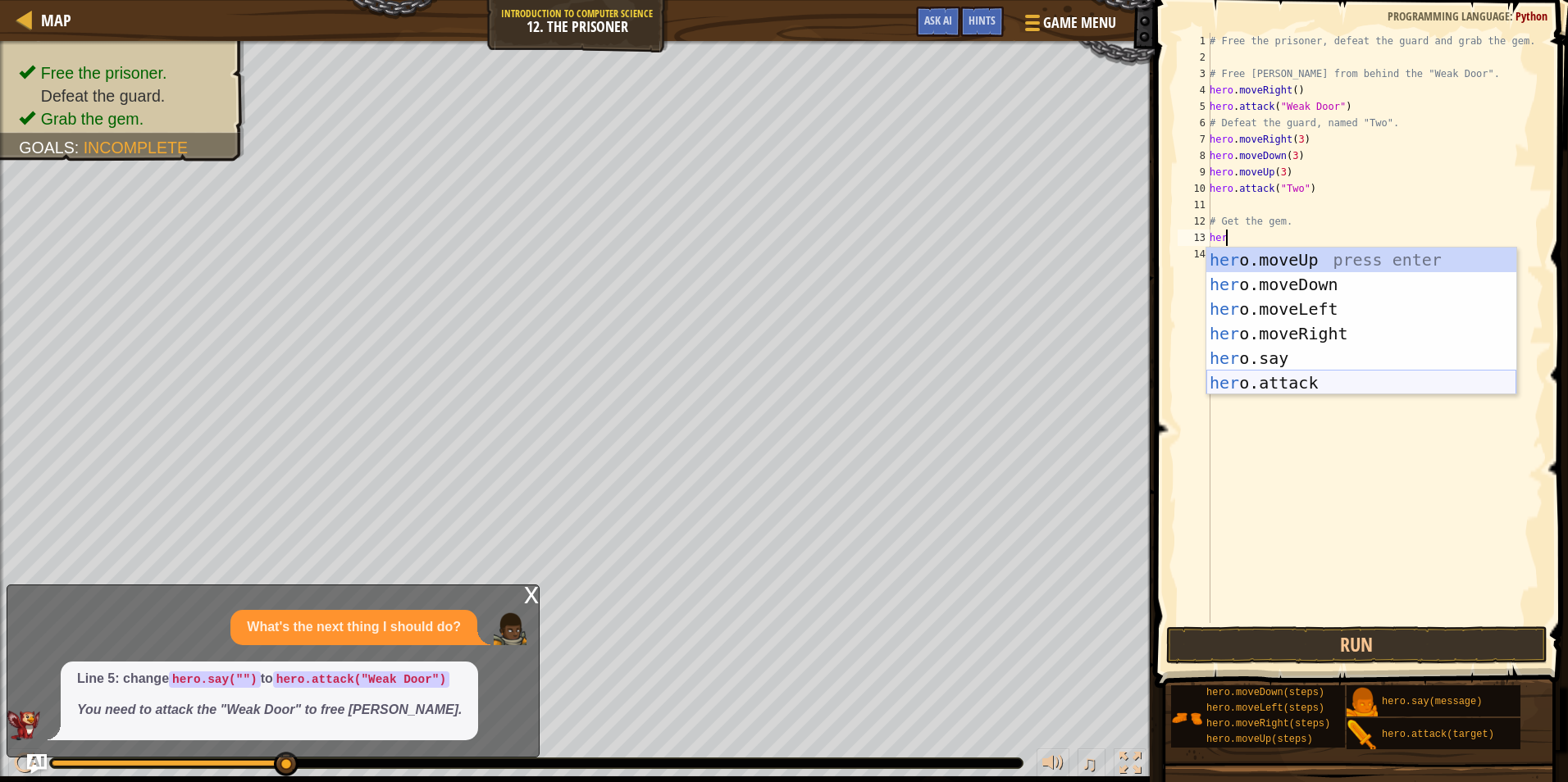
click at [1298, 383] on div "her o.moveUp press enter her o.moveDown press enter her o.moveLeft press enter …" at bounding box center [1362, 346] width 310 height 196
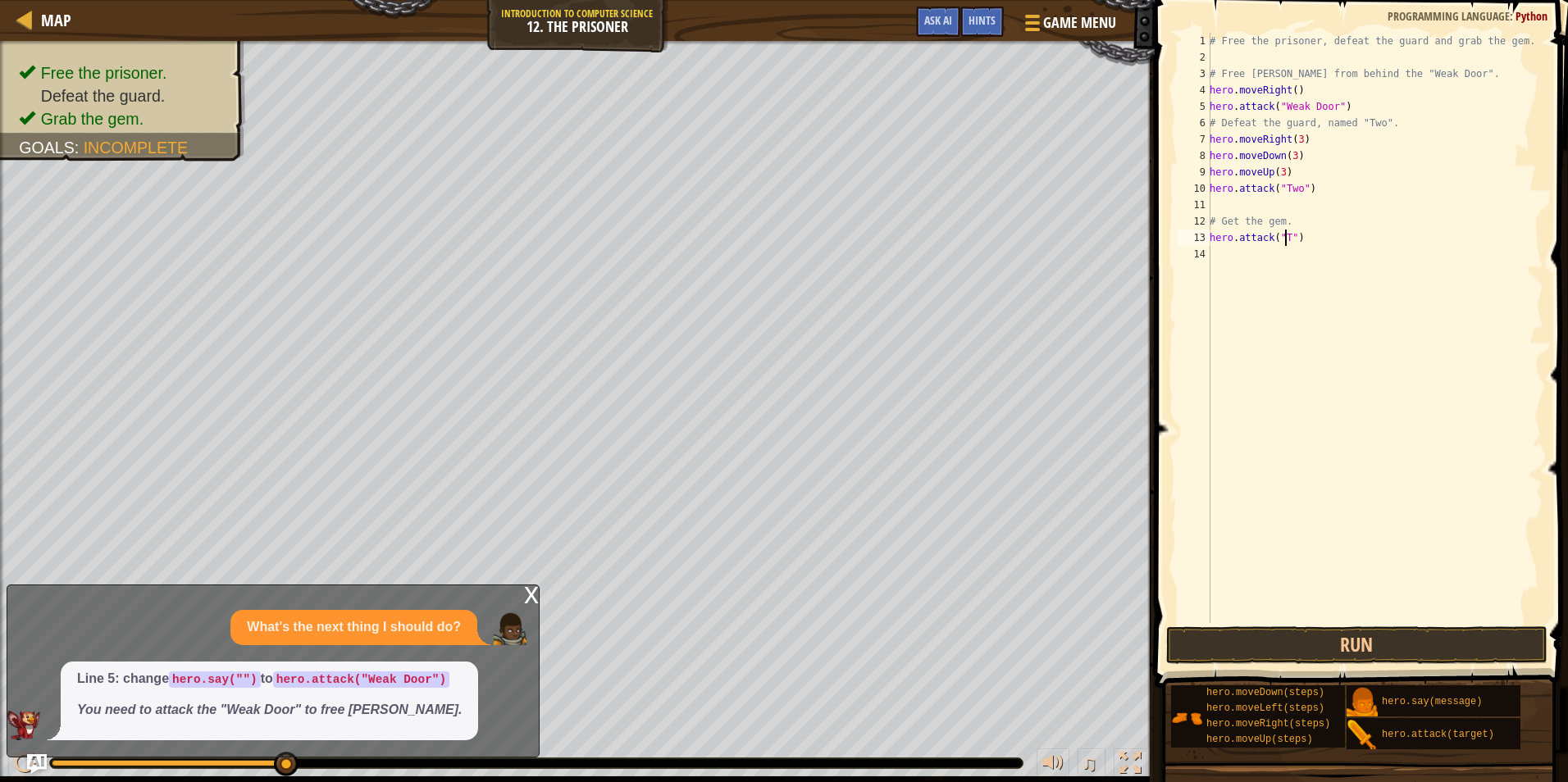
scroll to position [7, 7]
type textarea "hero.attack("Two")"
click at [1414, 659] on button "Run" at bounding box center [1357, 646] width 382 height 38
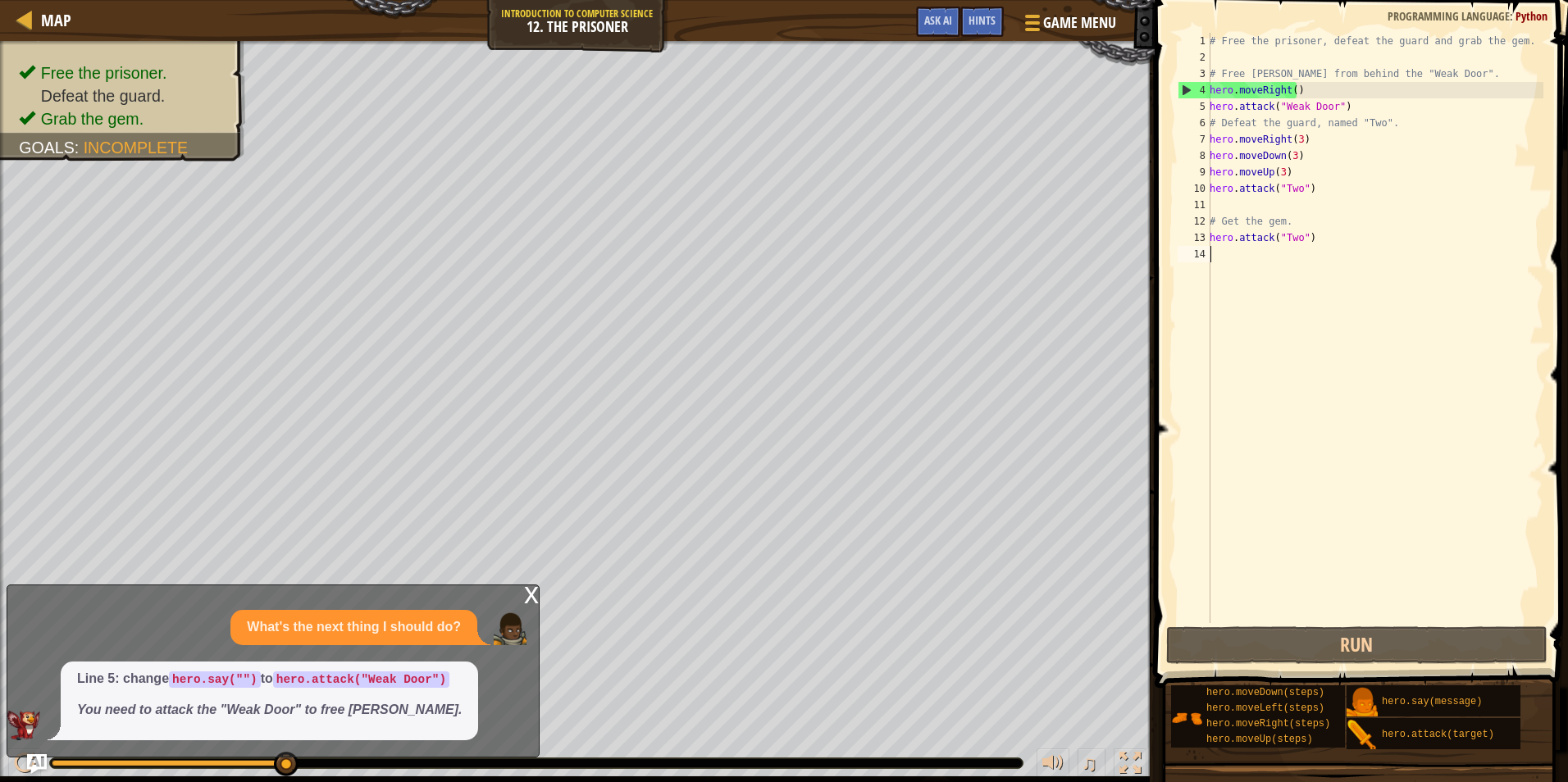
drag, startPoint x: 1310, startPoint y: 250, endPoint x: 1324, endPoint y: 253, distance: 14.3
click at [1324, 253] on div "# Free the prisoner, defeat the guard and grab the gem. # Free [PERSON_NAME] fr…" at bounding box center [1374, 344] width 337 height 623
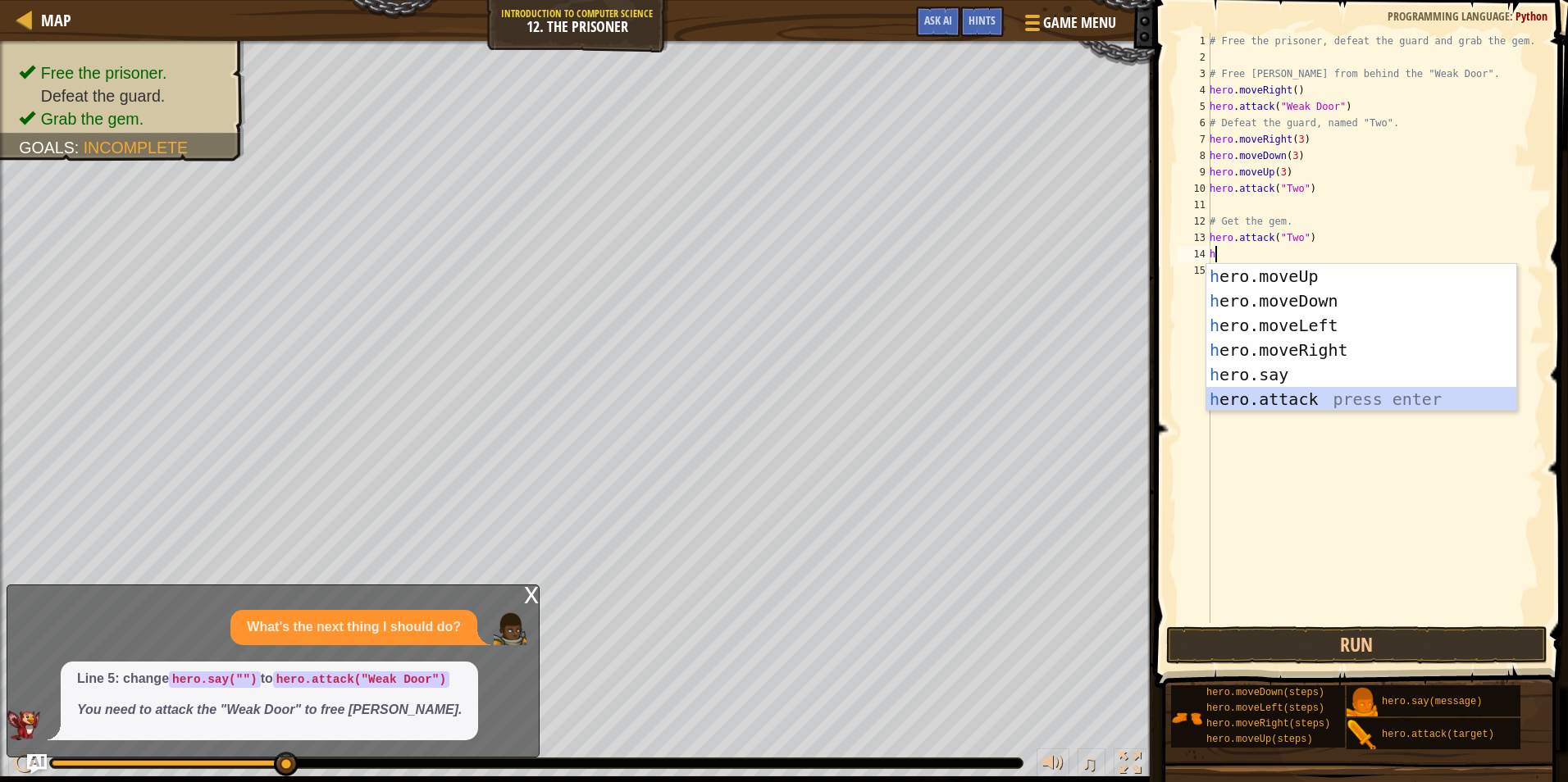
click at [1319, 398] on div "h ero.moveUp press enter h ero.moveDown press enter h ero.moveLeft press enter …" at bounding box center [1362, 361] width 310 height 196
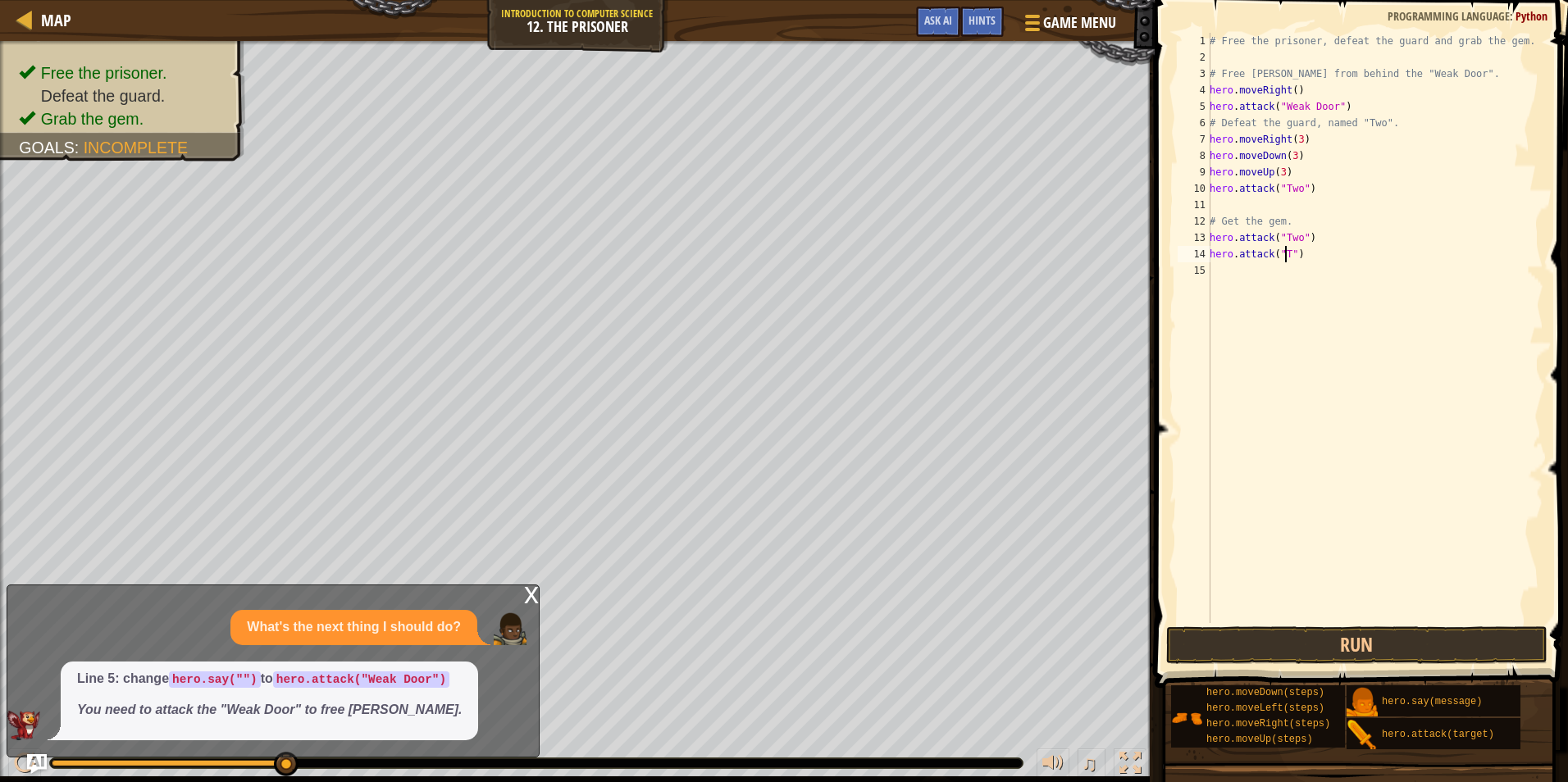
scroll to position [7, 7]
type textarea "hero.attack("Two")"
click at [1242, 281] on div "# Free the prisoner, defeat the guard and grab the gem. # Free [PERSON_NAME] fr…" at bounding box center [1374, 344] width 337 height 623
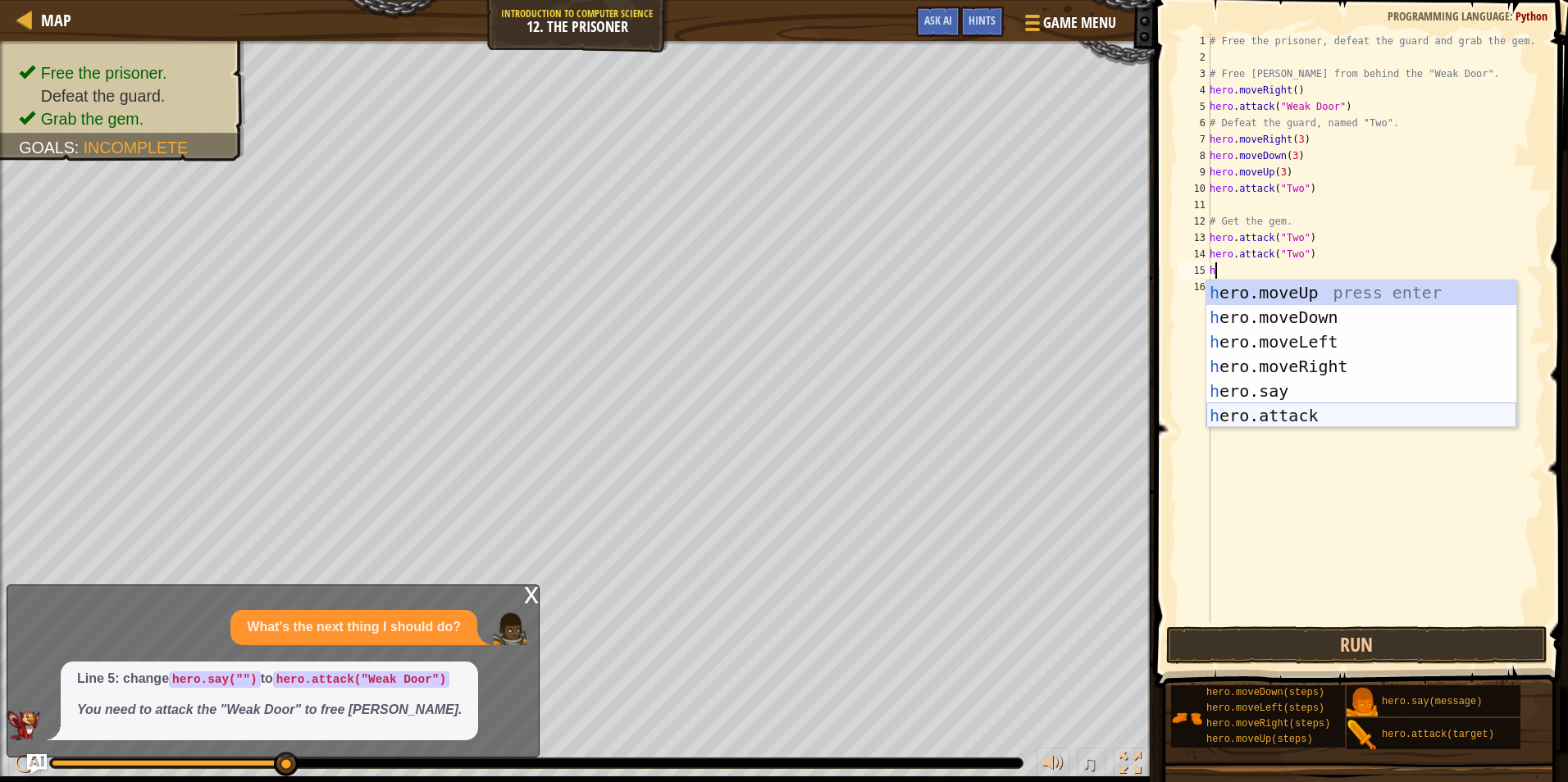
click at [1276, 421] on div "h ero.moveUp press enter h ero.moveDown press enter h ero.moveLeft press enter …" at bounding box center [1362, 378] width 310 height 196
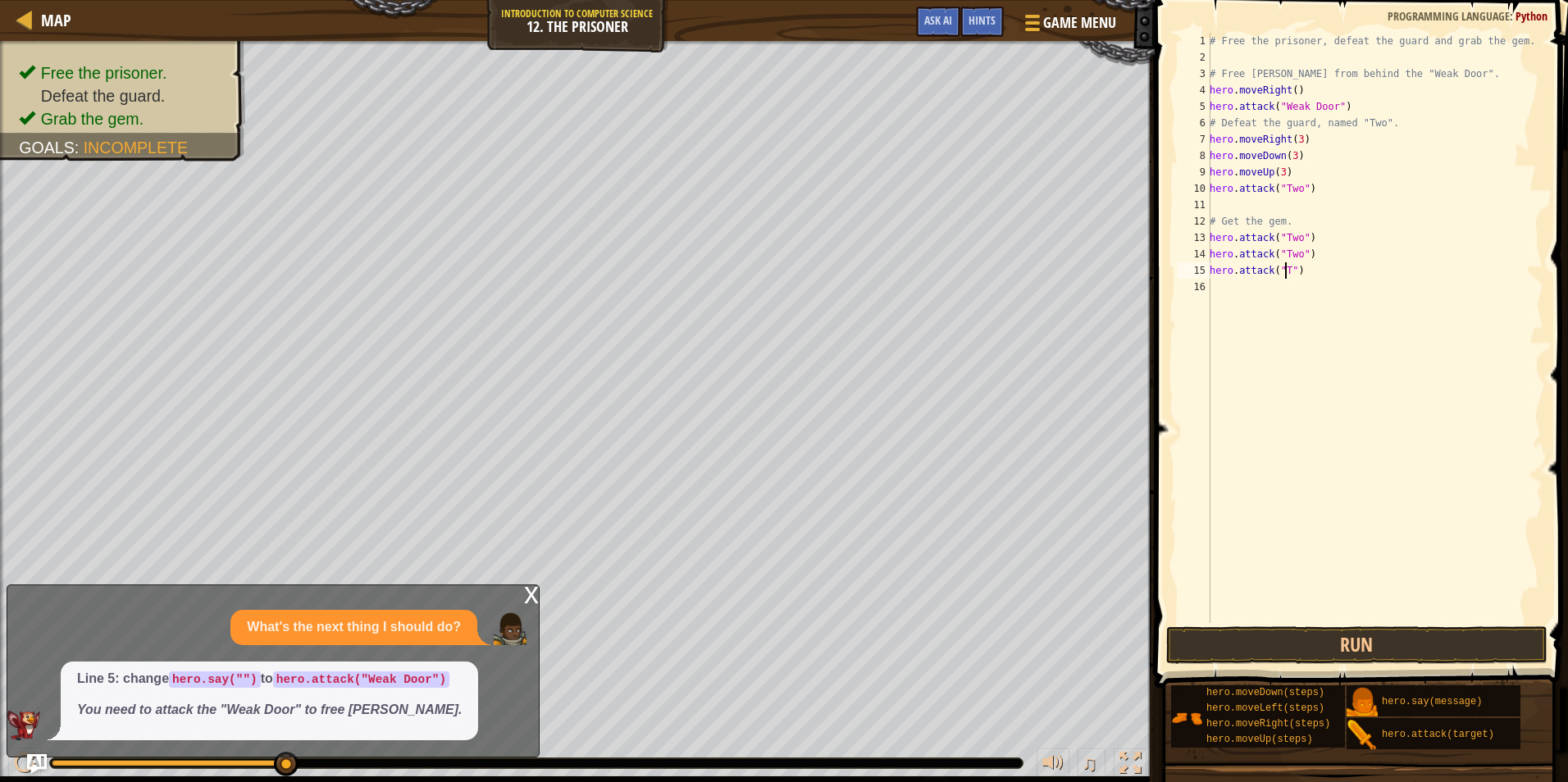
type textarea "hero.attack("Two")"
click at [1222, 295] on div "# Free the prisoner, defeat the guard and grab the gem. # Free [PERSON_NAME] fr…" at bounding box center [1374, 344] width 337 height 623
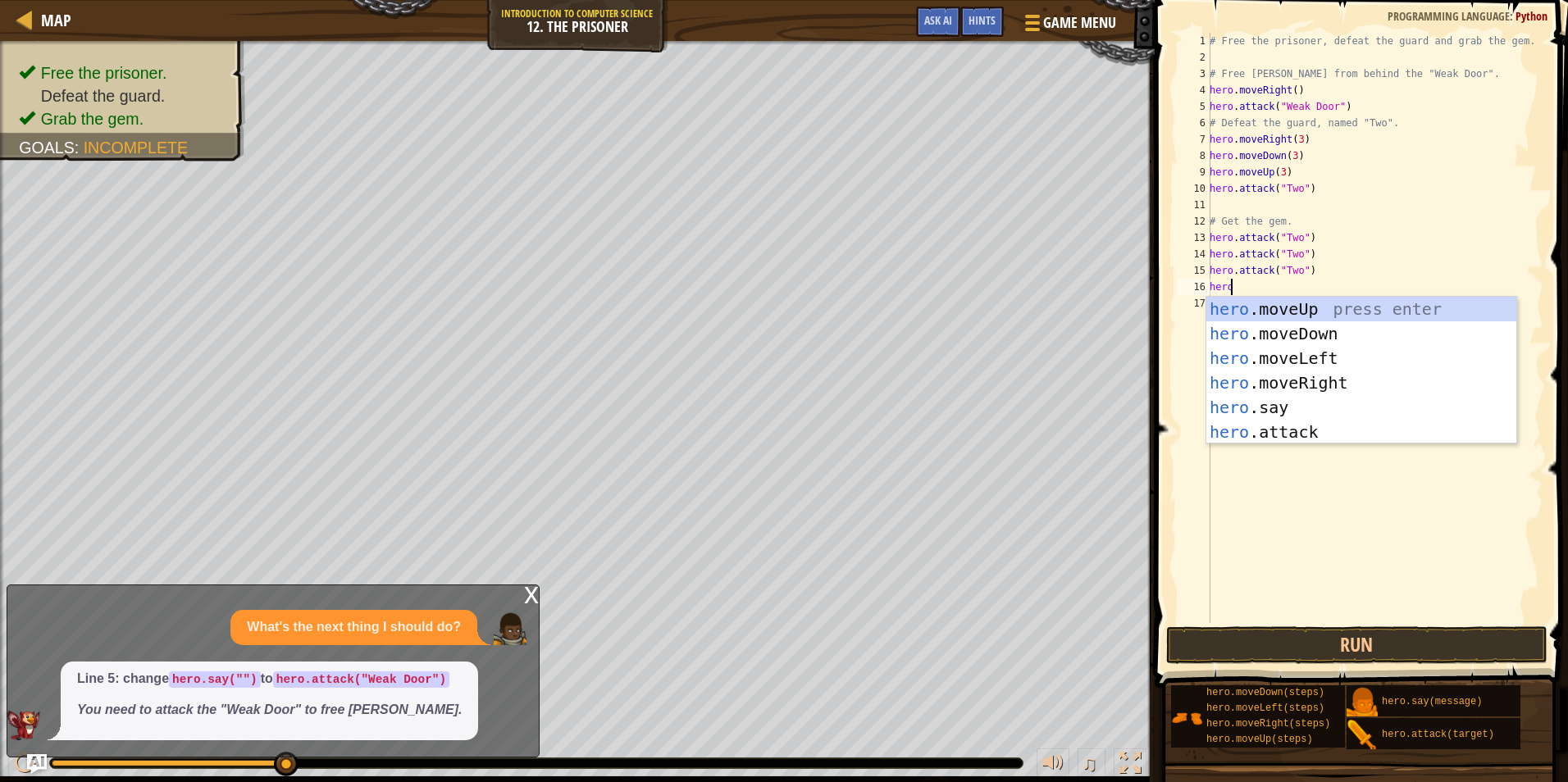
scroll to position [7, 1]
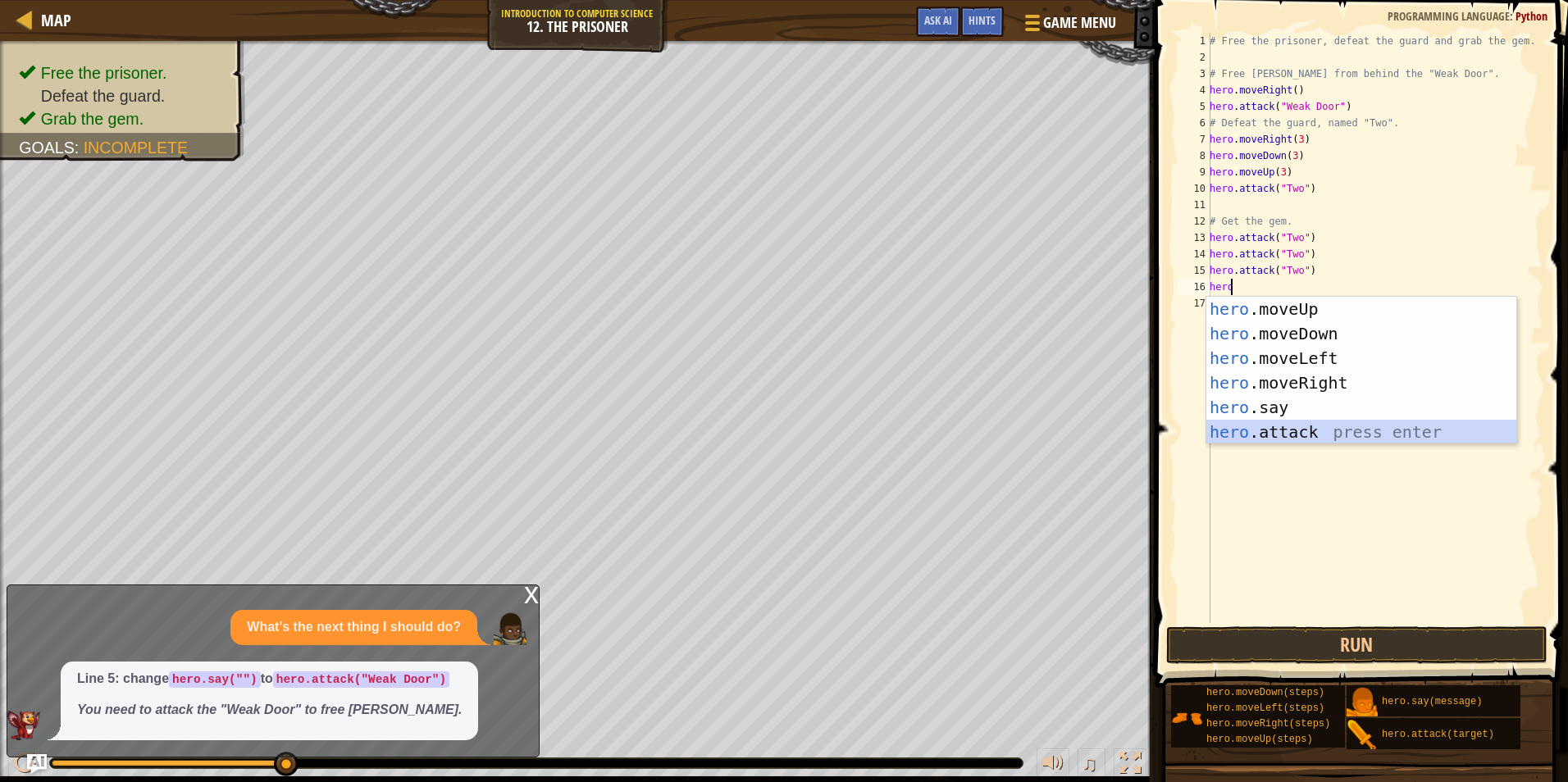
click at [1292, 429] on div "hero .moveUp press enter hero .moveDown press enter hero .moveLeft press enter …" at bounding box center [1362, 395] width 310 height 196
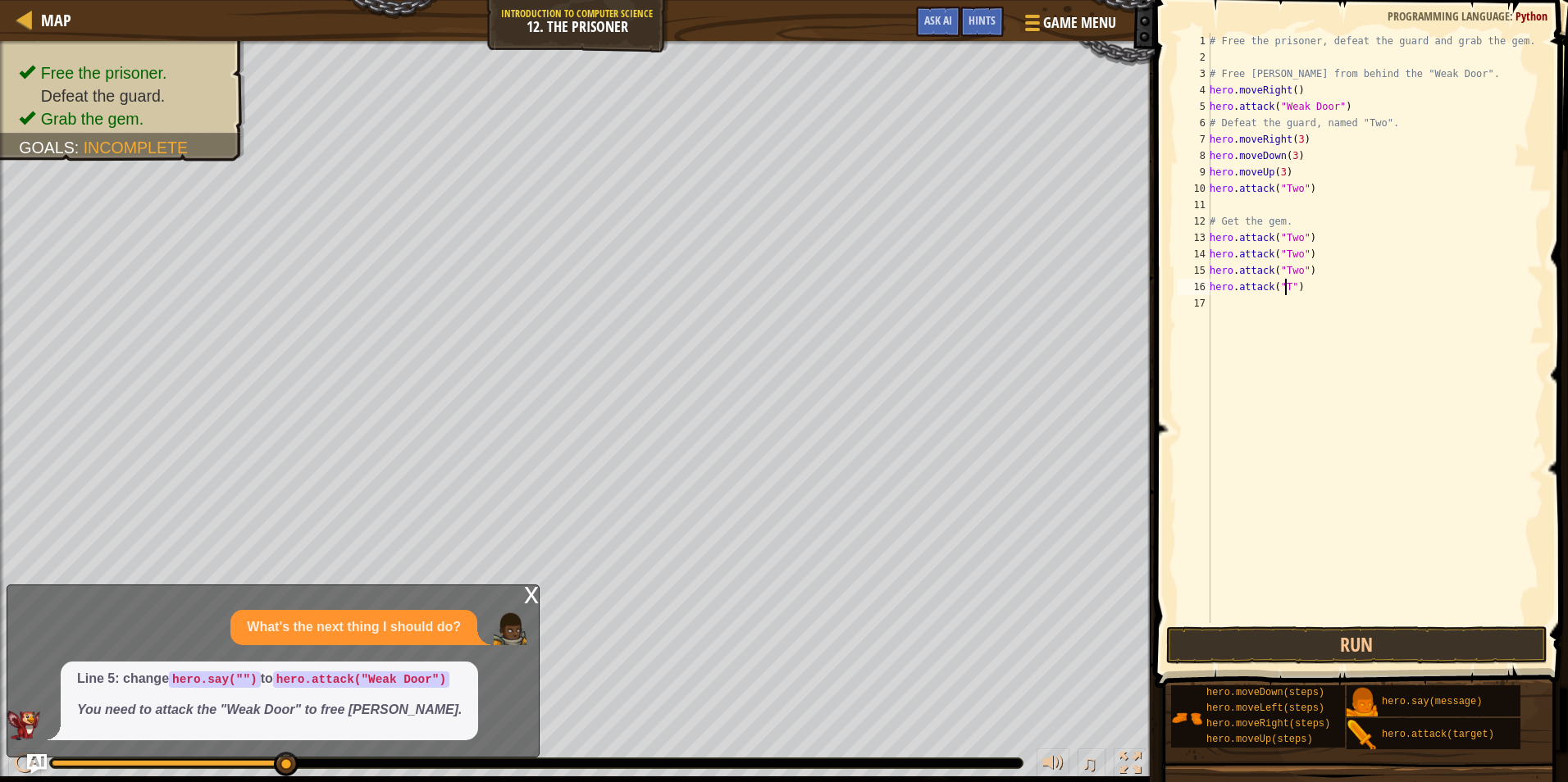
scroll to position [7, 7]
type textarea "hero.attack("Two")"
click at [1279, 316] on div "# Free the prisoner, defeat the guard and grab the gem. # Free [PERSON_NAME] fr…" at bounding box center [1374, 344] width 337 height 623
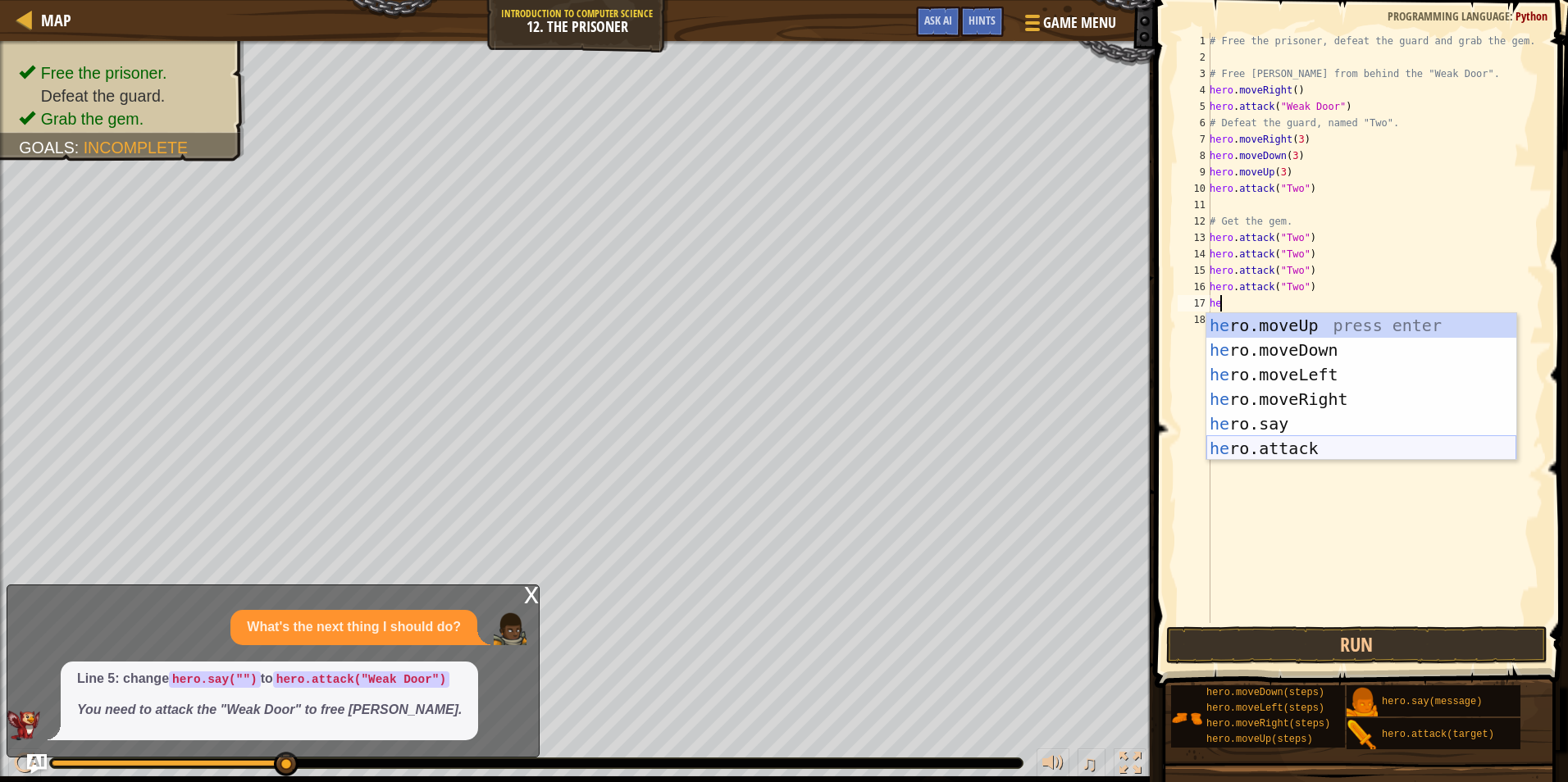
click at [1344, 451] on div "he ro.moveUp press enter he ro.moveDown press enter he ro.moveLeft press enter …" at bounding box center [1362, 411] width 310 height 196
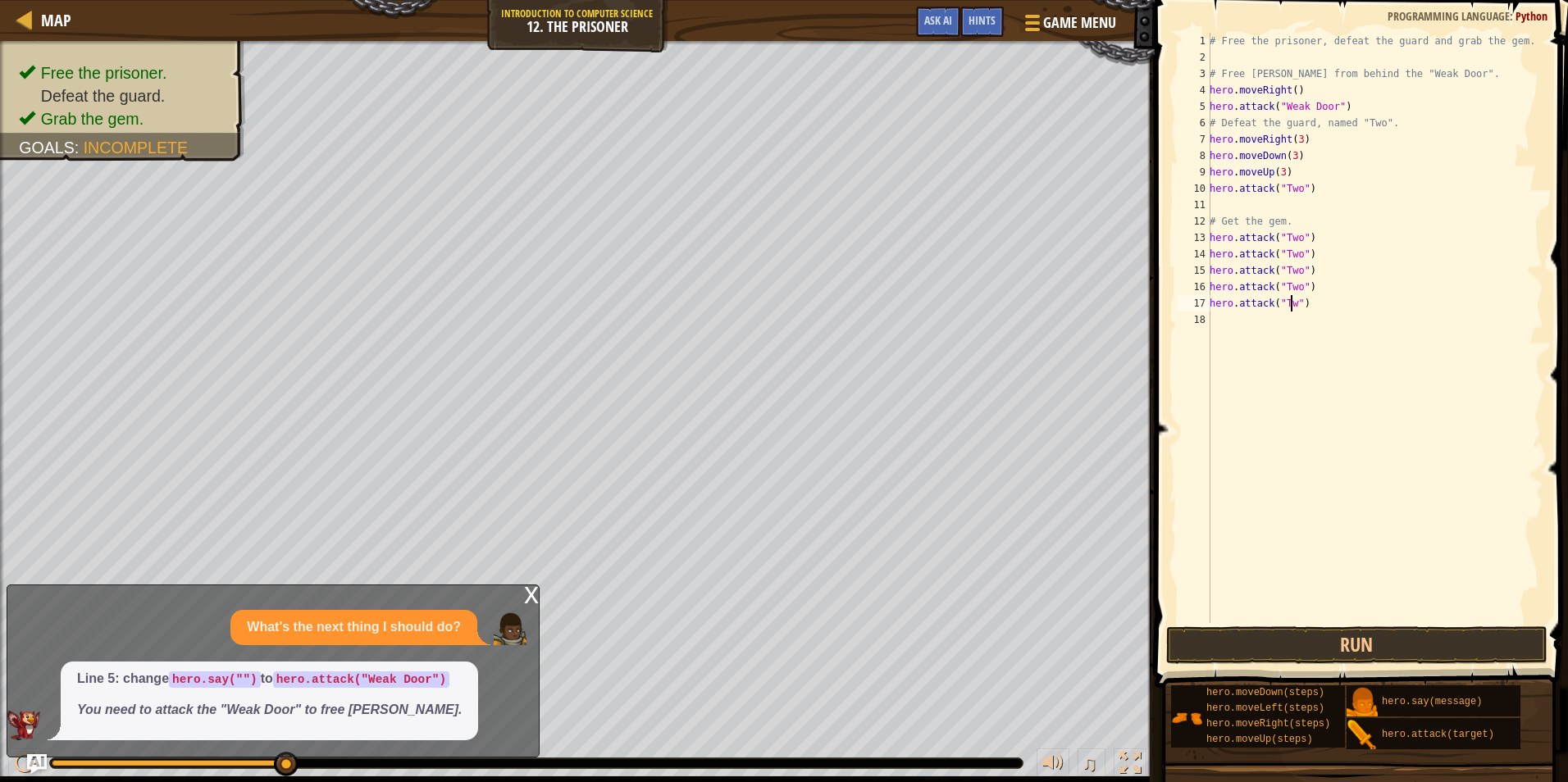
scroll to position [7, 7]
drag, startPoint x: 1300, startPoint y: 156, endPoint x: 1238, endPoint y: 164, distance: 62.5
click at [1238, 164] on div "# Free the prisoner, defeat the guard and grab the gem. # Free [PERSON_NAME] fr…" at bounding box center [1374, 344] width 337 height 623
click at [1286, 171] on div "# Free the prisoner, defeat the guard and grab the gem. # Free [PERSON_NAME] fr…" at bounding box center [1374, 344] width 337 height 623
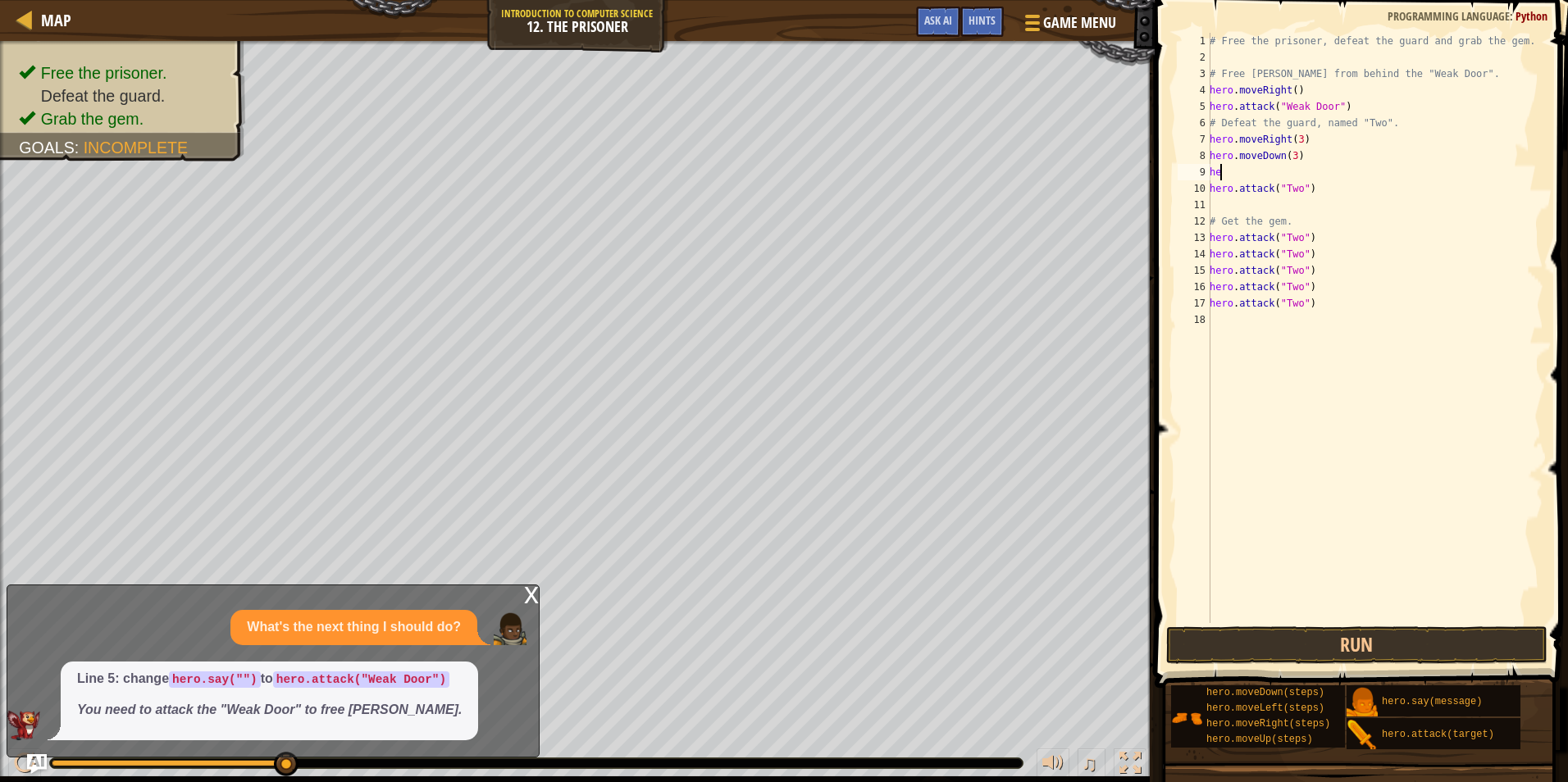
type textarea "h"
click at [1301, 154] on div "# Free the prisoner, defeat the guard and grab the gem. # Free [PERSON_NAME] fr…" at bounding box center [1374, 344] width 337 height 623
type textarea "h"
click at [1396, 652] on button "Run" at bounding box center [1357, 646] width 382 height 38
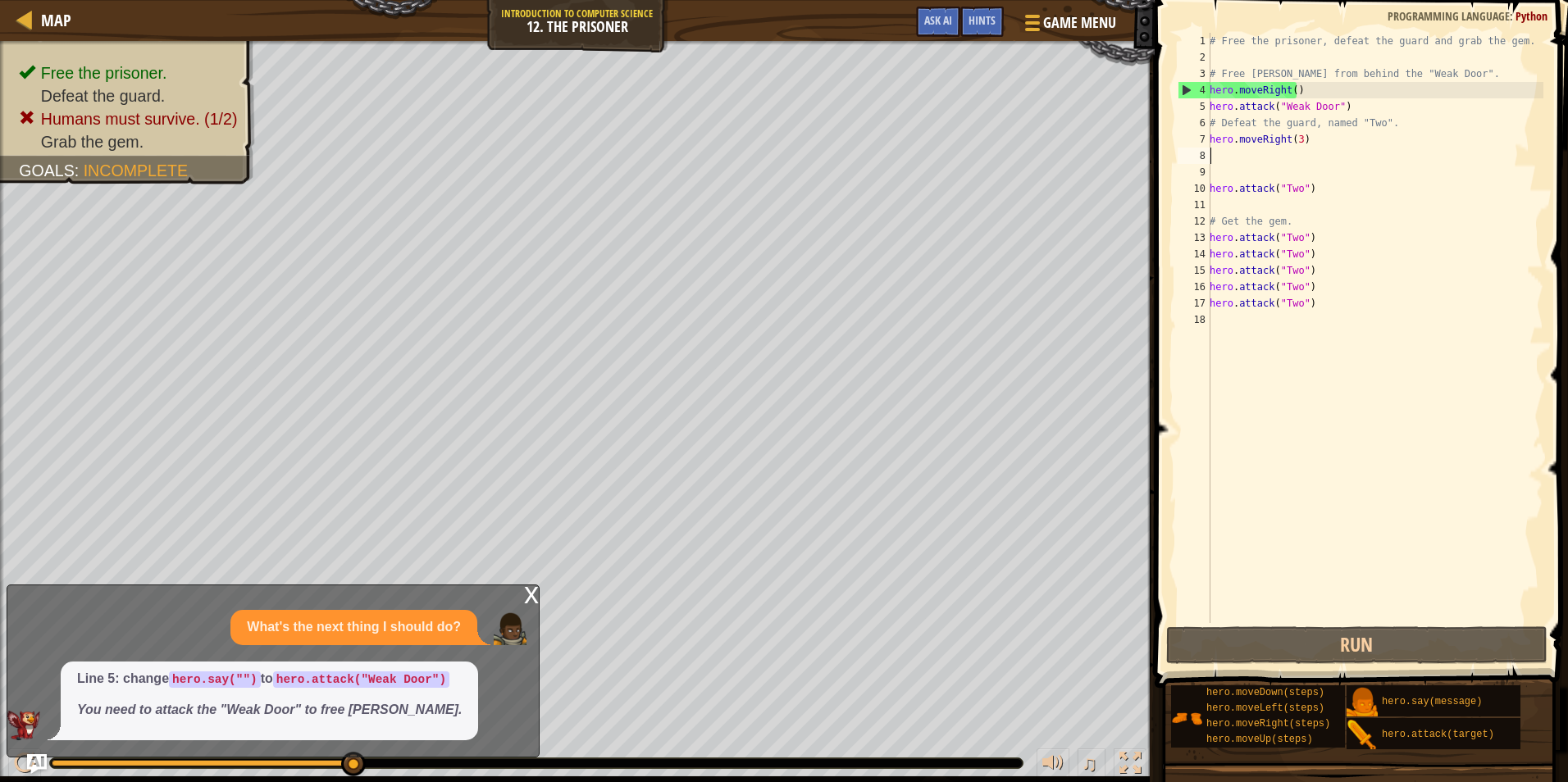
click at [1267, 196] on div "# Free the prisoner, defeat the guard and grab the gem. # Free [PERSON_NAME] fr…" at bounding box center [1374, 344] width 337 height 623
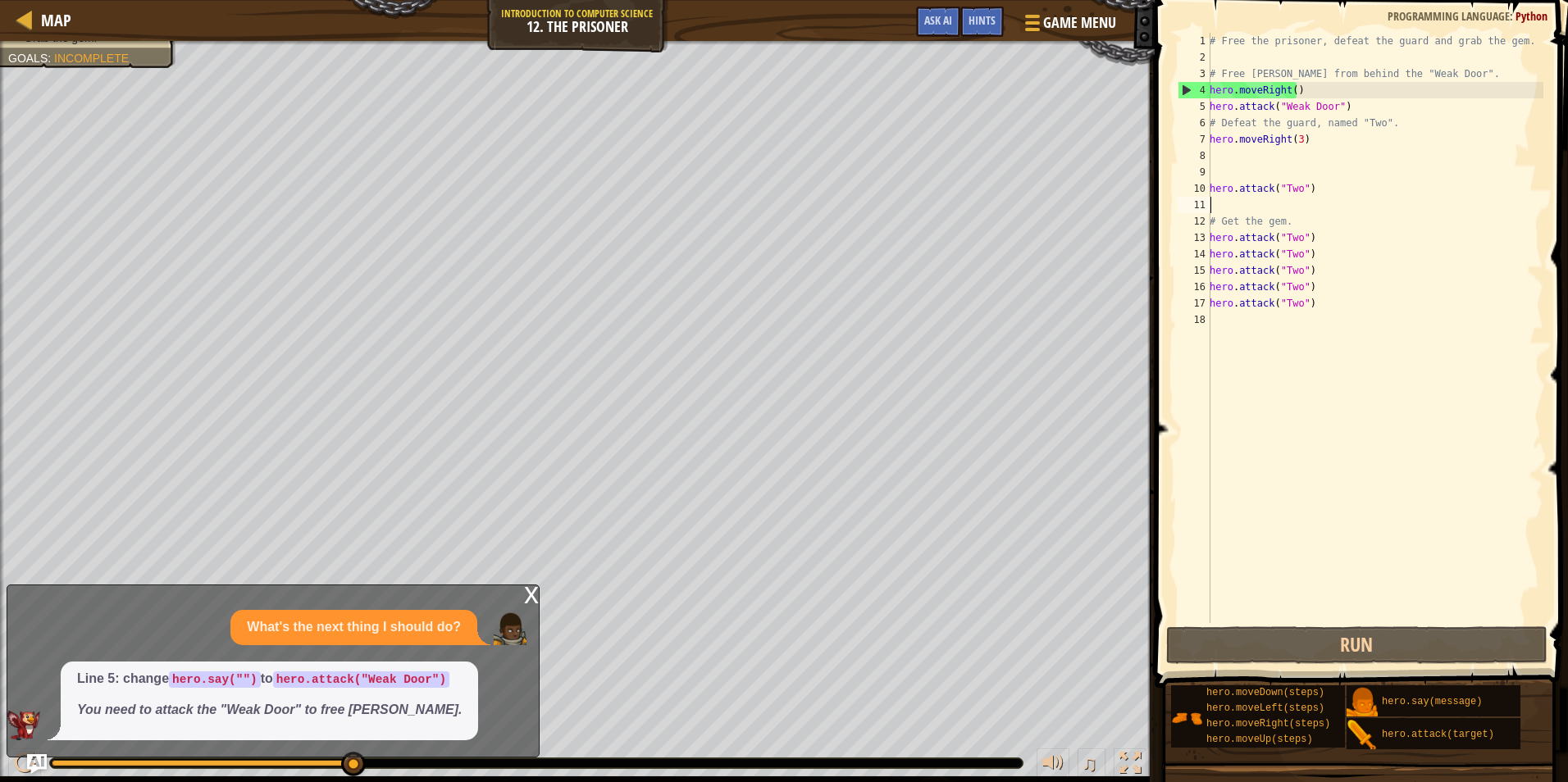
click at [1353, 102] on div "# Free the prisoner, defeat the guard and grab the gem. # Free [PERSON_NAME] fr…" at bounding box center [1374, 344] width 337 height 623
type textarea "hero.attack("Weak Door")"
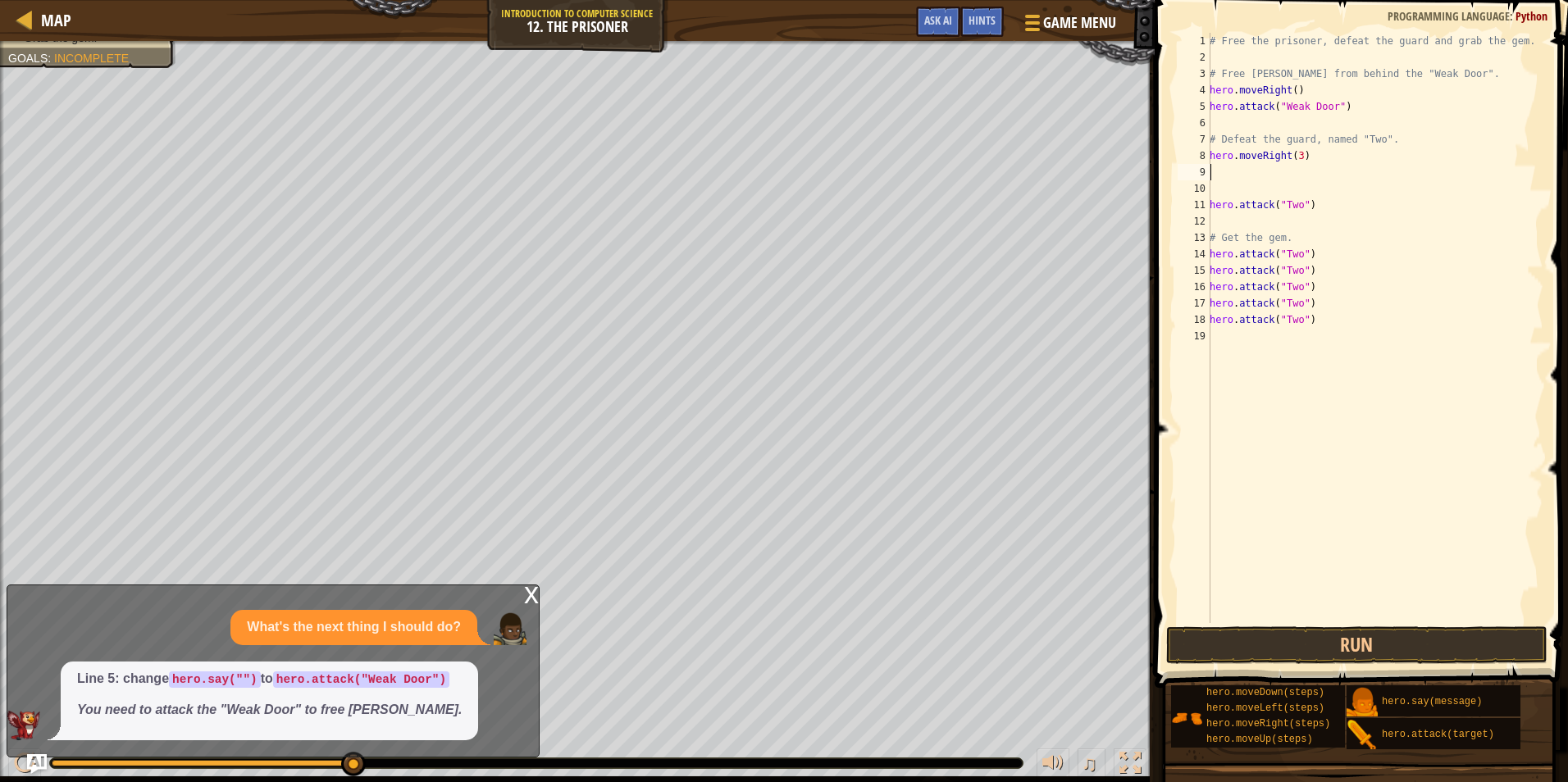
click at [1294, 175] on div "# Free the prisoner, defeat the guard and grab the gem. # Free [PERSON_NAME] fr…" at bounding box center [1374, 344] width 337 height 623
click at [1216, 196] on div "# Free the prisoner, defeat the guard and grab the gem. # Free [PERSON_NAME] fr…" at bounding box center [1374, 344] width 337 height 623
type textarea "hero.moveRight(3)"
drag, startPoint x: 1305, startPoint y: 153, endPoint x: 1213, endPoint y: 155, distance: 92.0
click at [1213, 155] on div "# Free the prisoner, defeat the guard and grab the gem. # Free [PERSON_NAME] fr…" at bounding box center [1374, 344] width 337 height 623
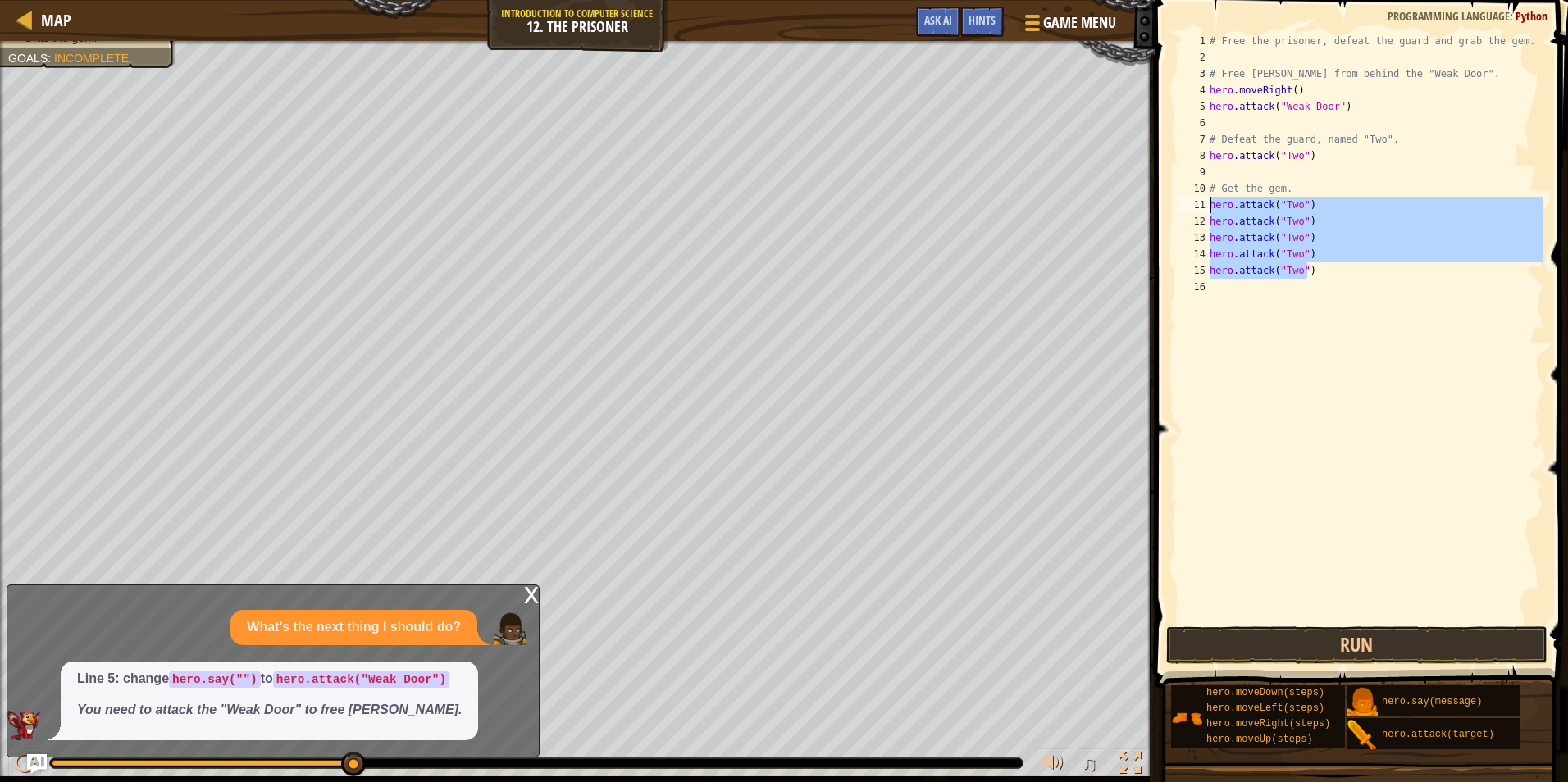
drag, startPoint x: 1320, startPoint y: 274, endPoint x: 1195, endPoint y: 210, distance: 140.4
click at [1195, 210] on div "# Defeat the guard, named "Two". 1 2 3 4 5 6 7 8 9 10 11 12 13 14 15 16 # Free …" at bounding box center [1359, 328] width 369 height 590
type textarea "hero.attack("Two") hero.attack("Two")"
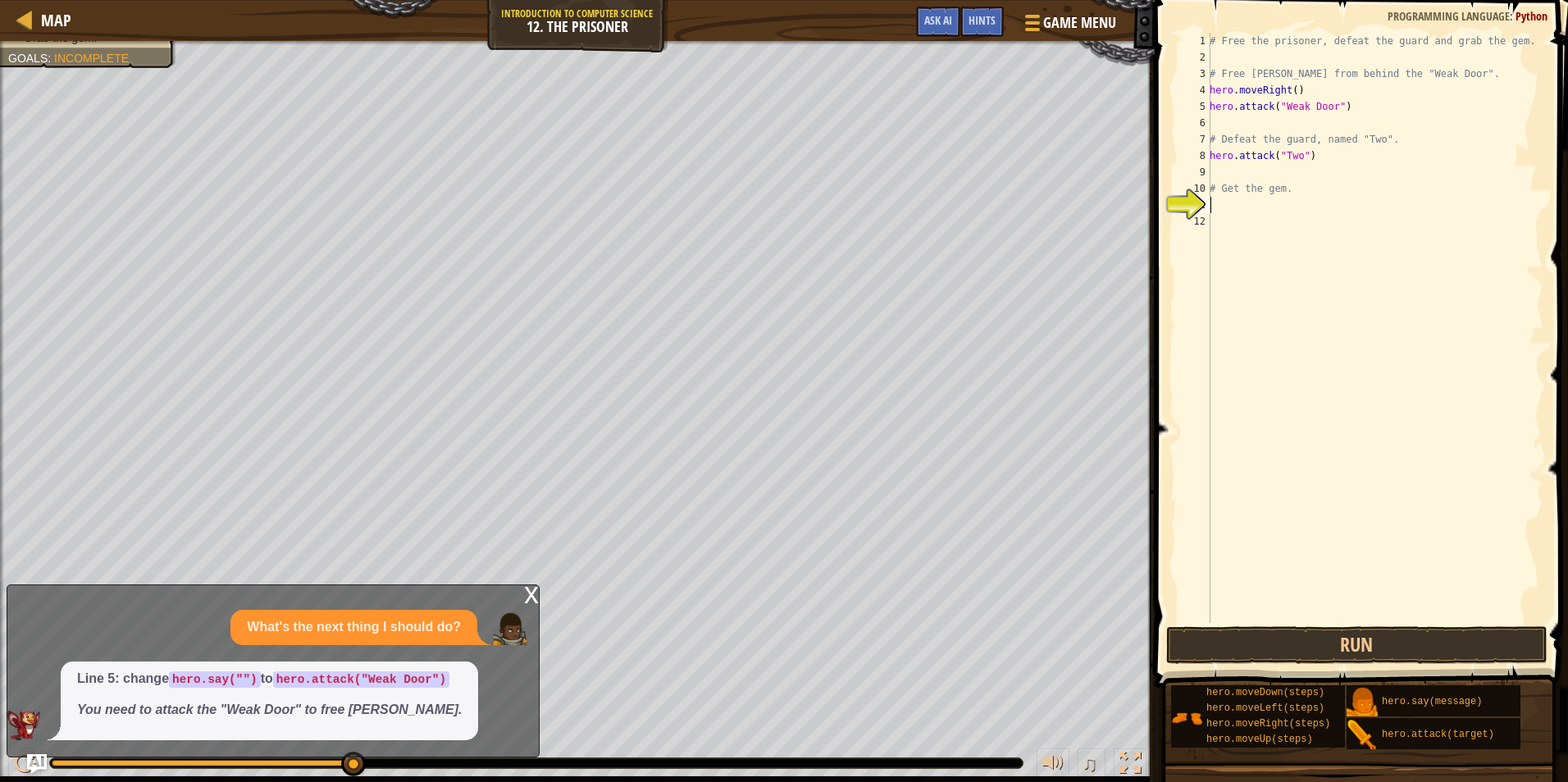
type textarea "# Get the gem."
click at [1295, 637] on button "Run" at bounding box center [1357, 646] width 382 height 38
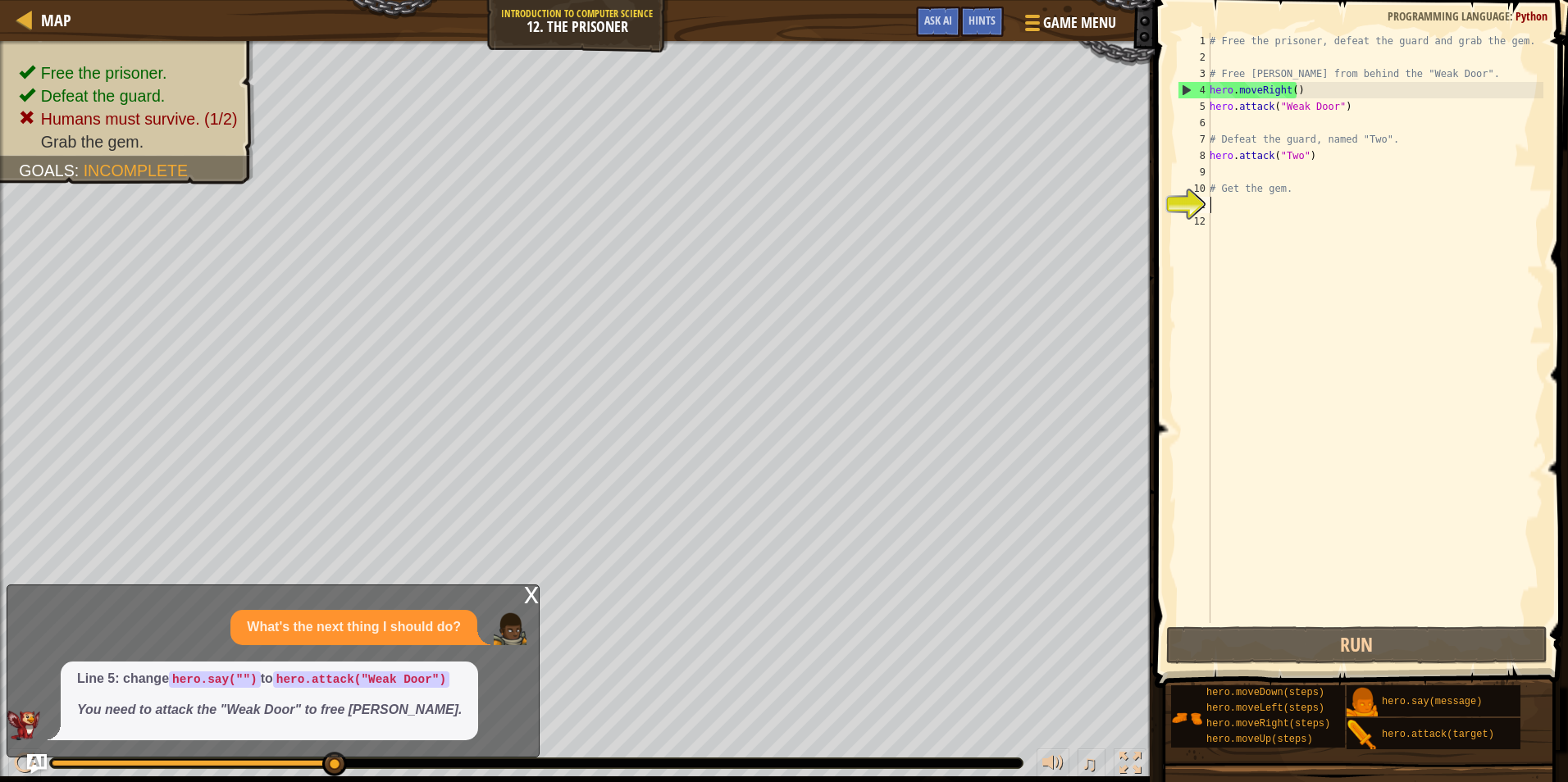
click at [1246, 205] on div "# Free the prisoner, defeat the guard and grab the gem. # Free [PERSON_NAME] fr…" at bounding box center [1374, 344] width 337 height 623
click at [1390, 141] on div "# Free the prisoner, defeat the guard and grab the gem. # Free [PERSON_NAME] fr…" at bounding box center [1374, 344] width 337 height 623
type textarea "# Defeat the guard, named "Two"."
click at [1067, 29] on span "Game Menu" at bounding box center [1079, 23] width 76 height 22
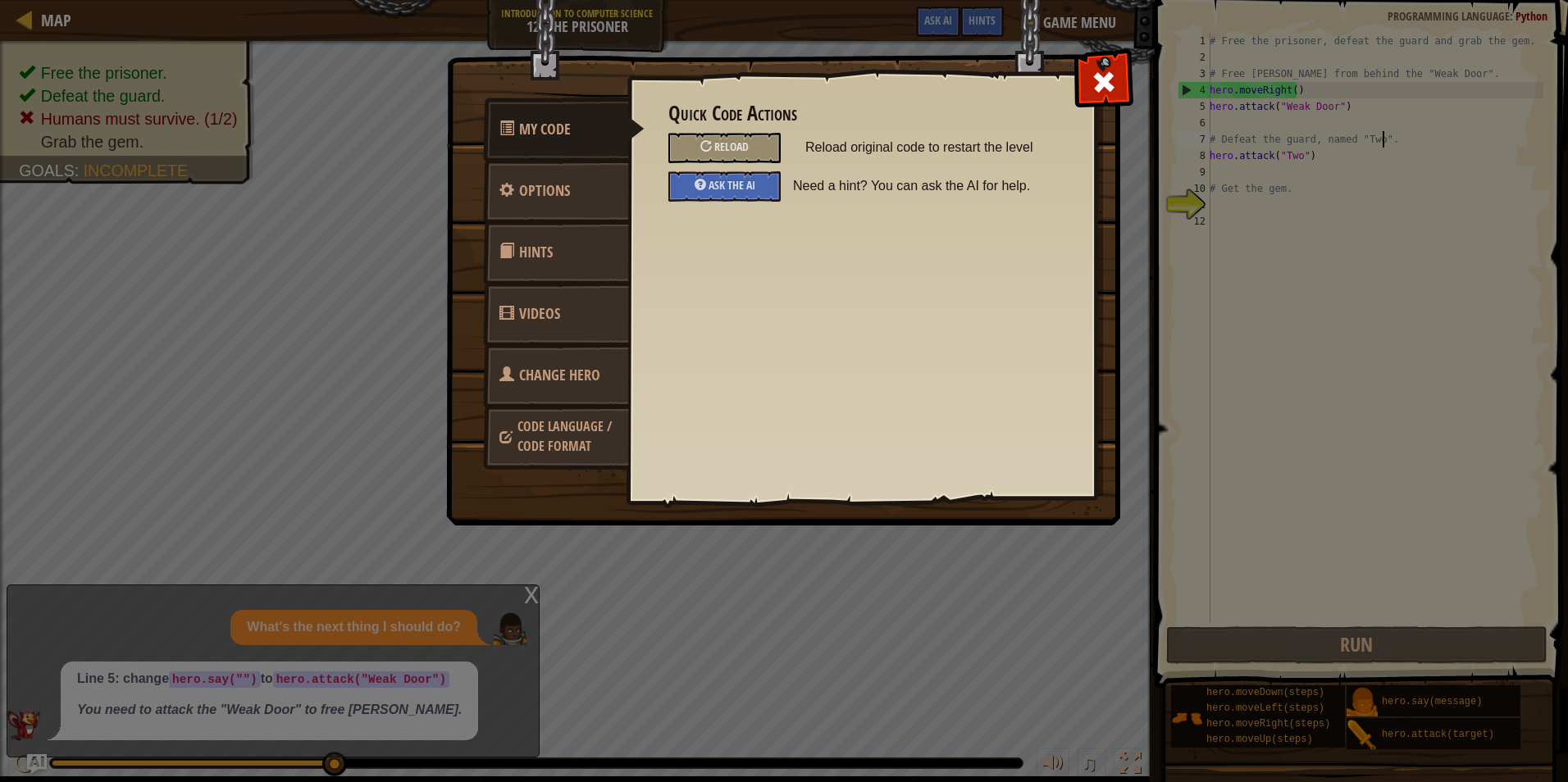
click at [588, 387] on link "Change Hero" at bounding box center [556, 375] width 146 height 64
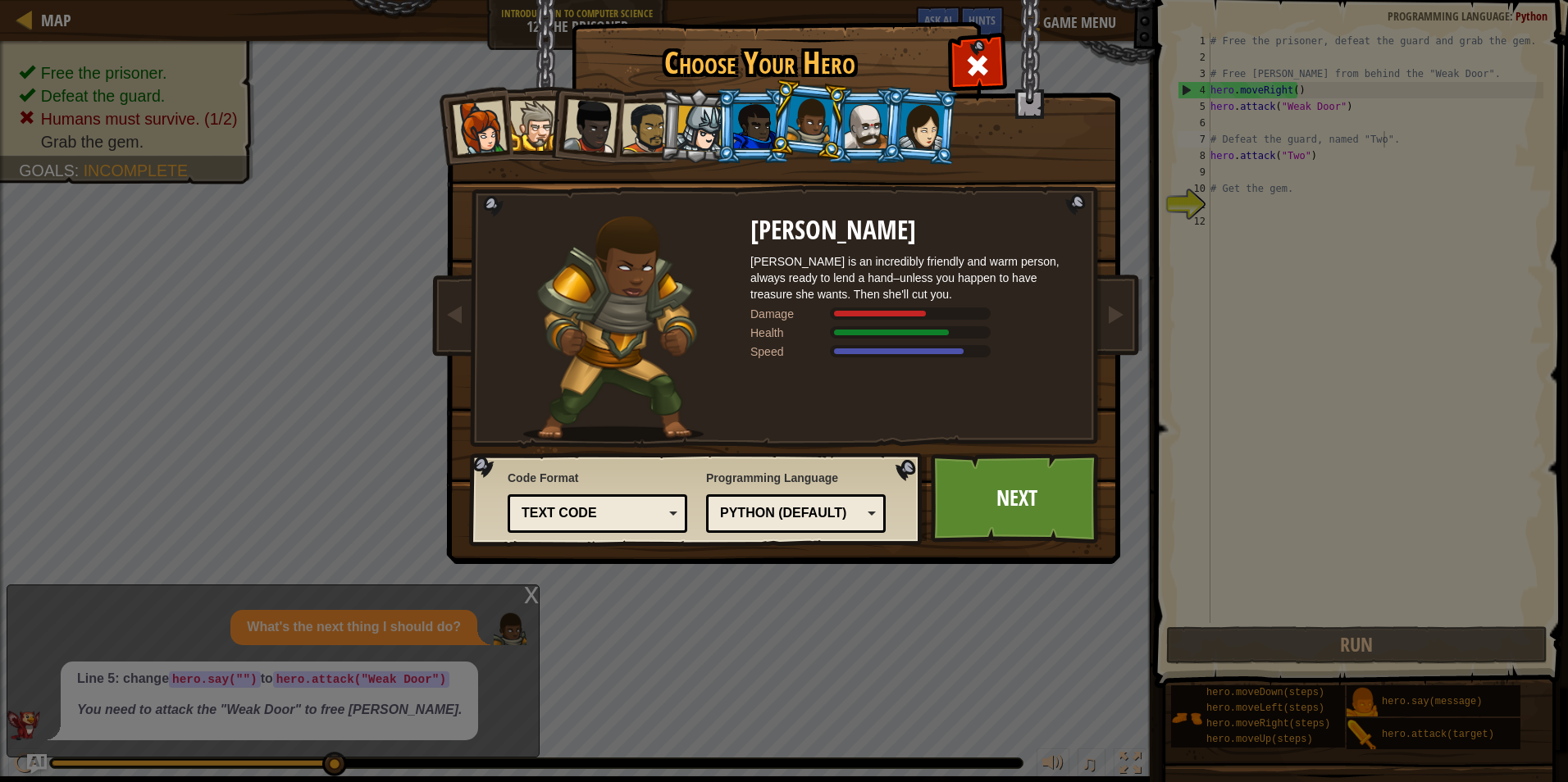
click at [870, 128] on div at bounding box center [866, 125] width 42 height 44
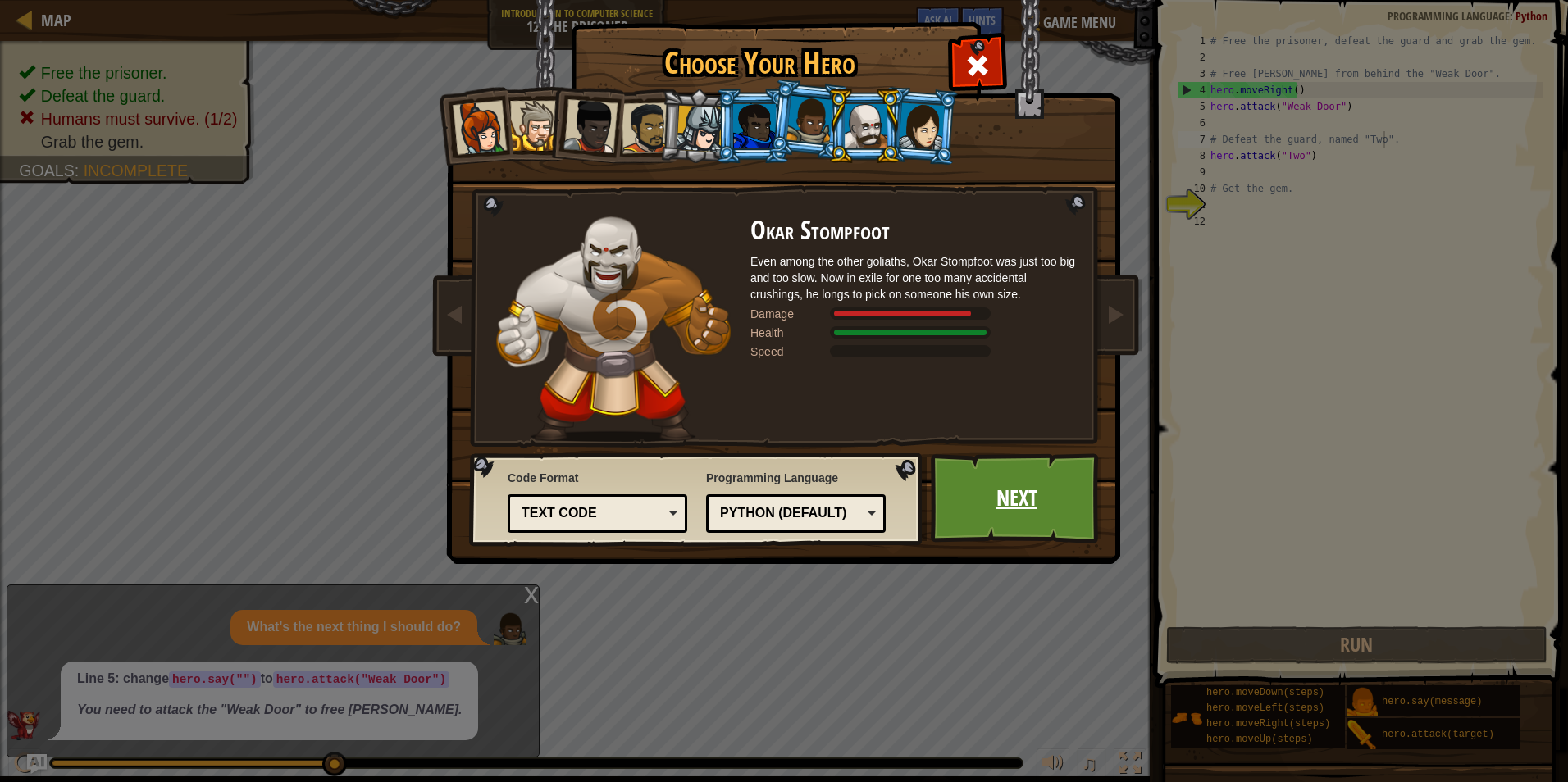
click at [1007, 488] on link "Next" at bounding box center [1017, 498] width 172 height 90
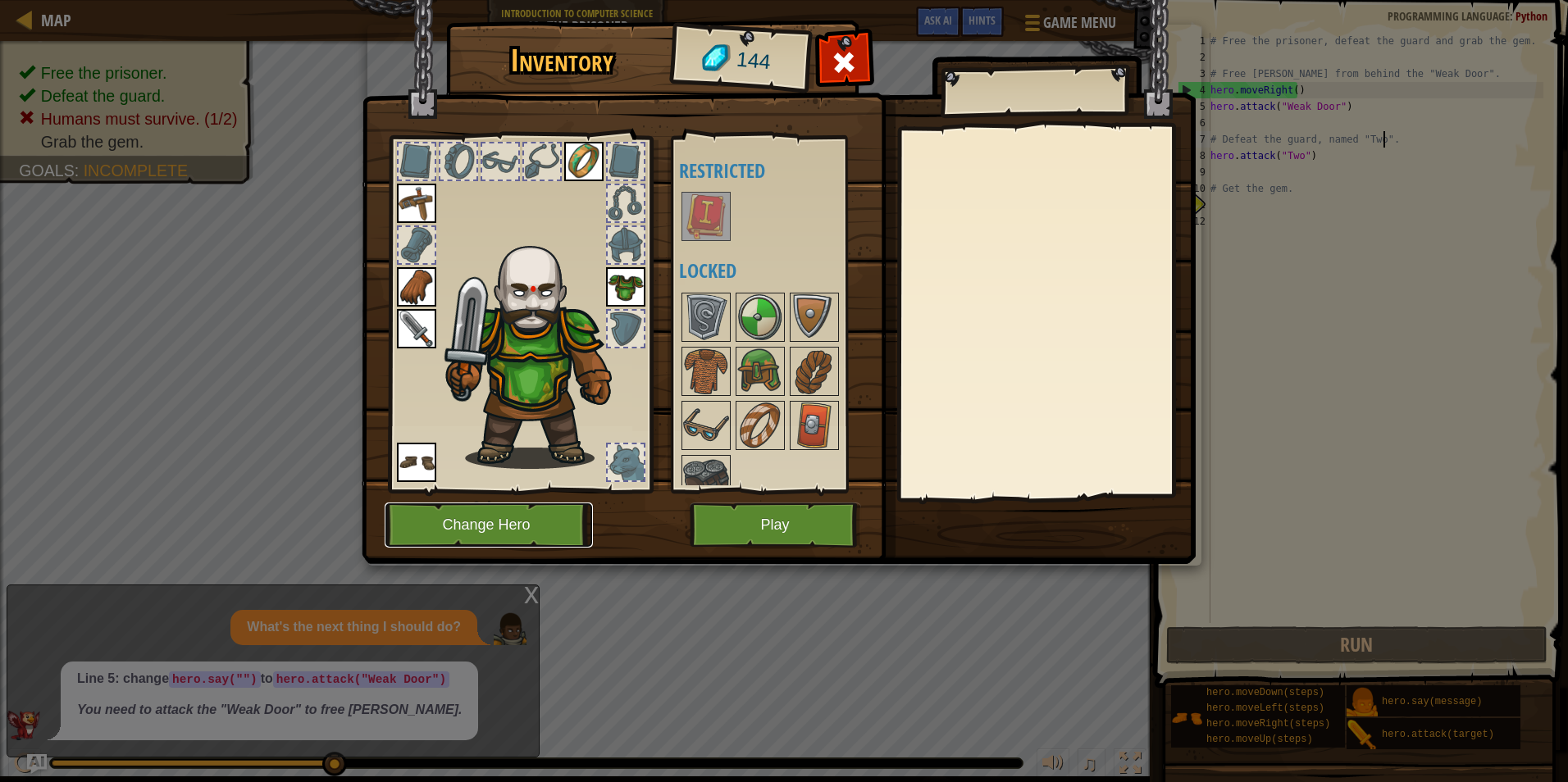
click at [472, 524] on button "Change Hero" at bounding box center [489, 525] width 208 height 45
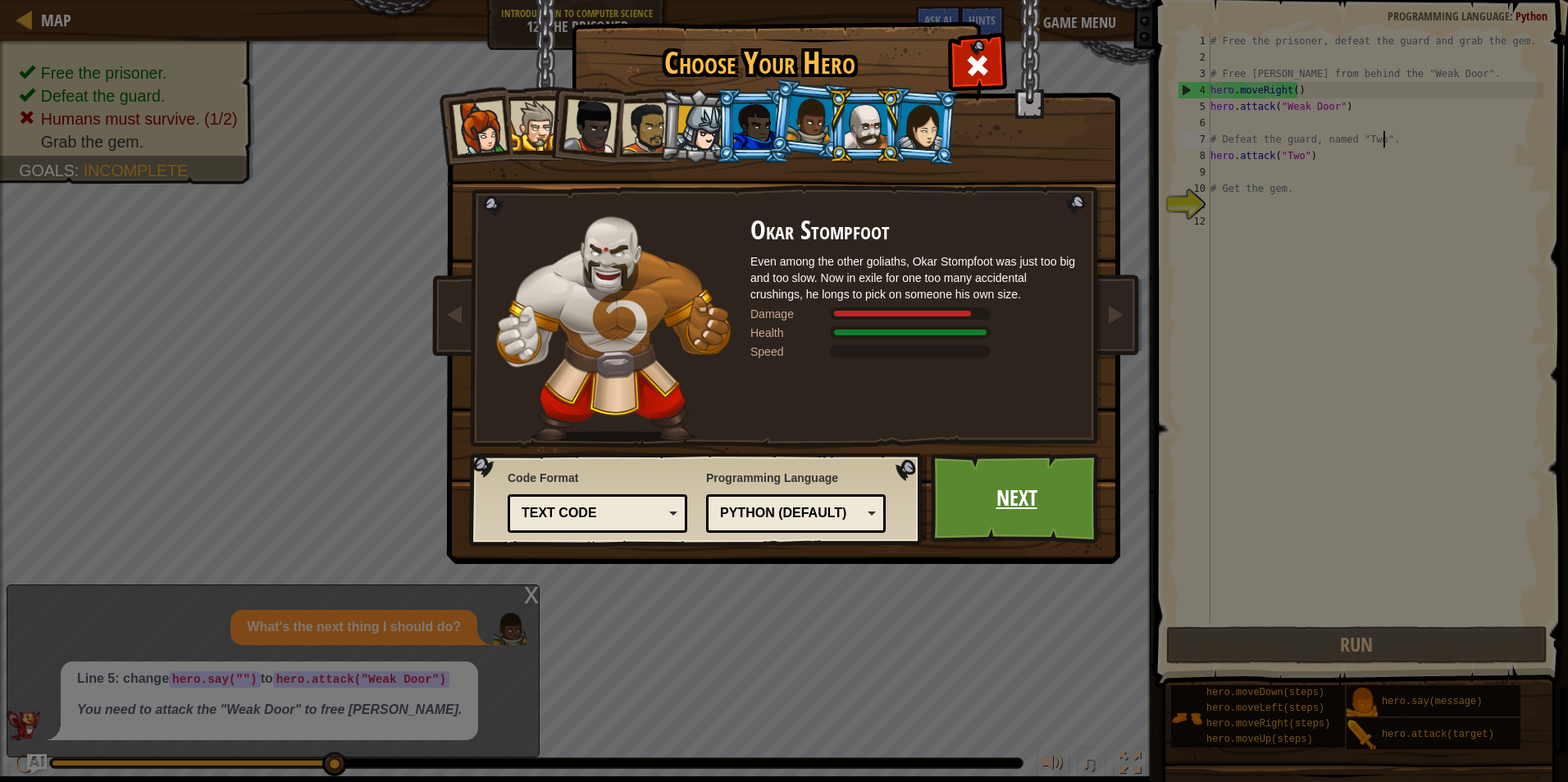
click at [1018, 489] on link "Next" at bounding box center [1017, 498] width 172 height 90
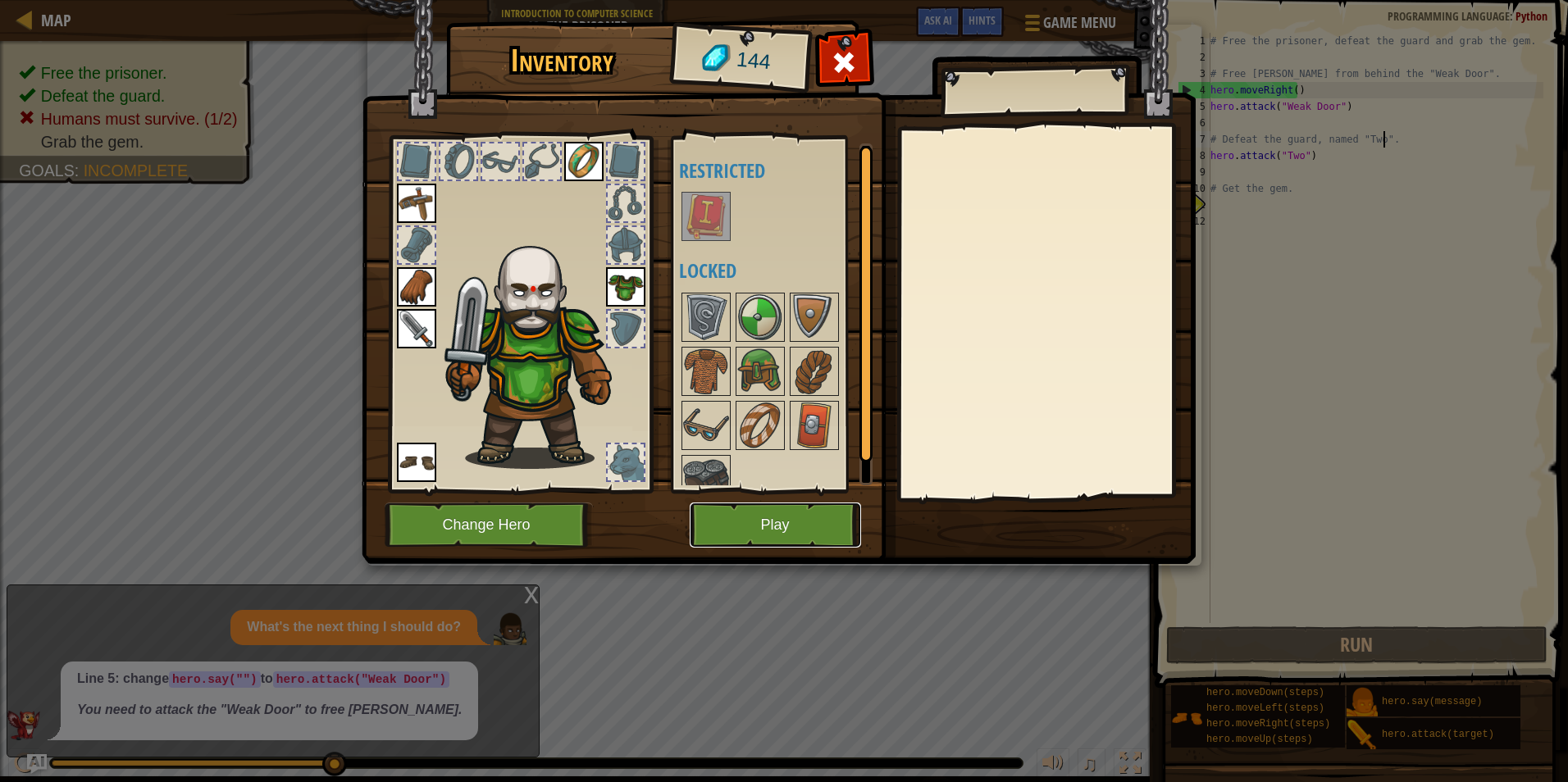
click at [772, 530] on button "Play" at bounding box center [776, 525] width 172 height 45
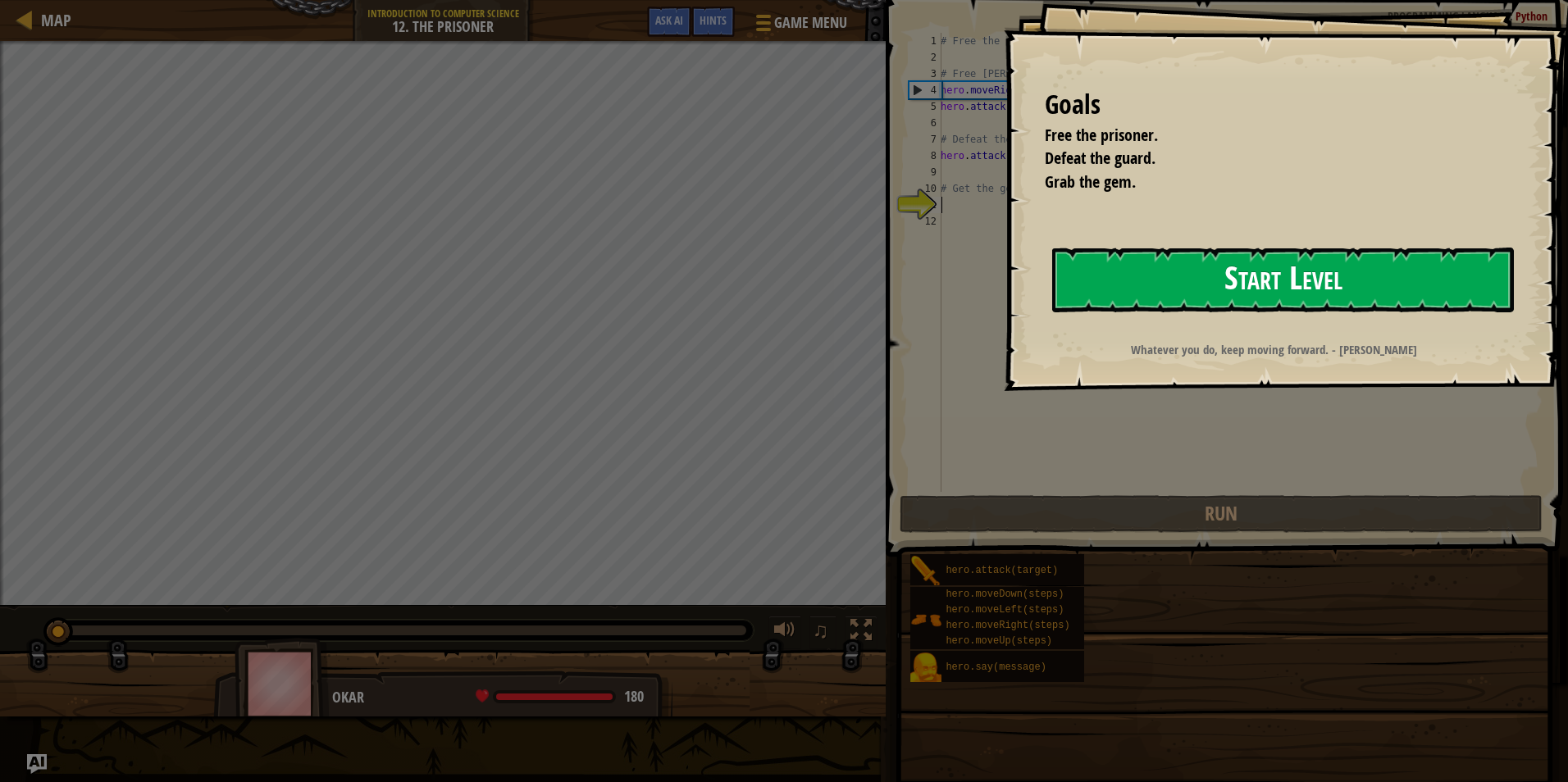
click at [1284, 278] on button "Start Level" at bounding box center [1284, 280] width 462 height 65
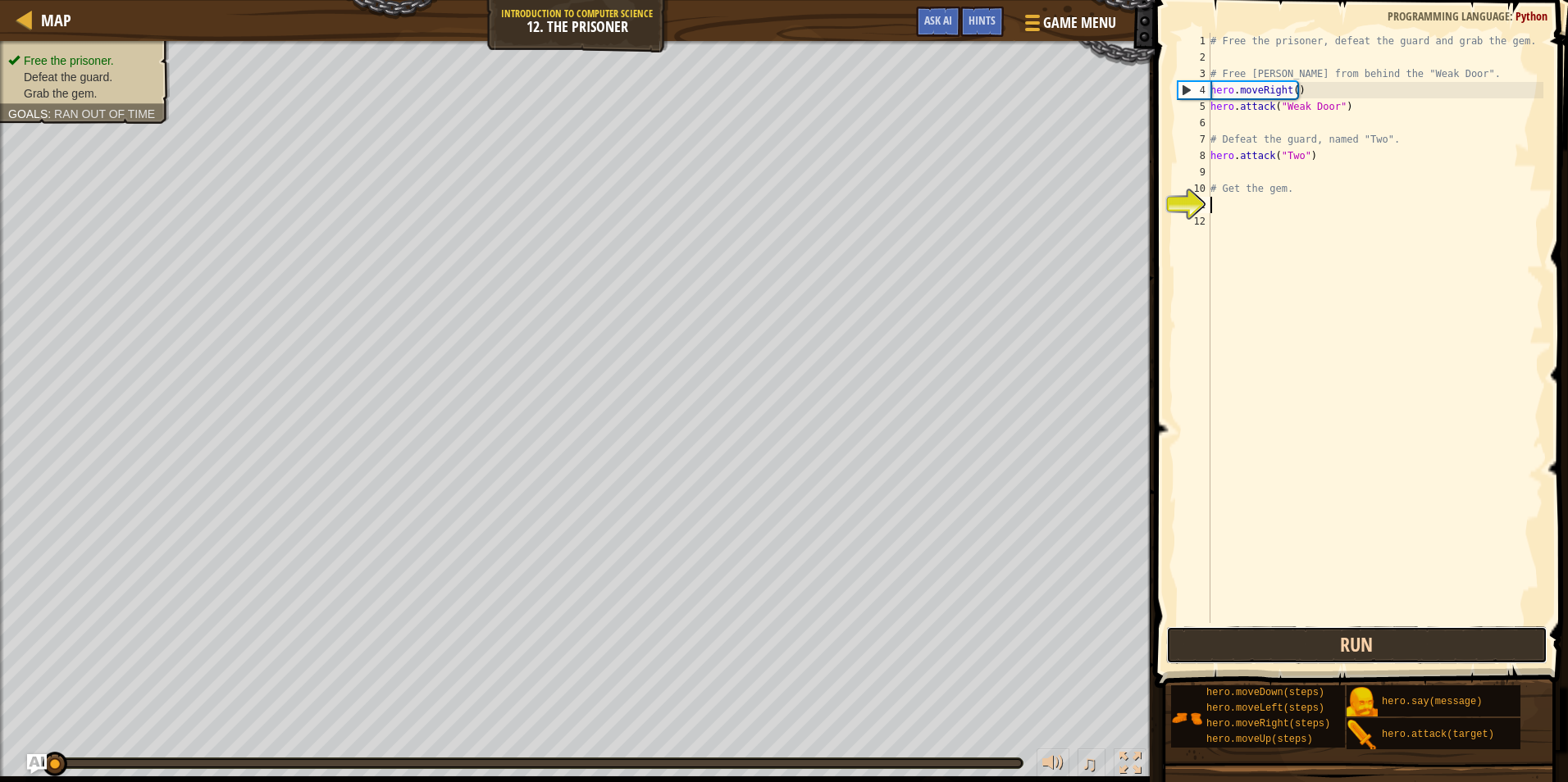
click at [1359, 645] on button "Run" at bounding box center [1357, 646] width 382 height 38
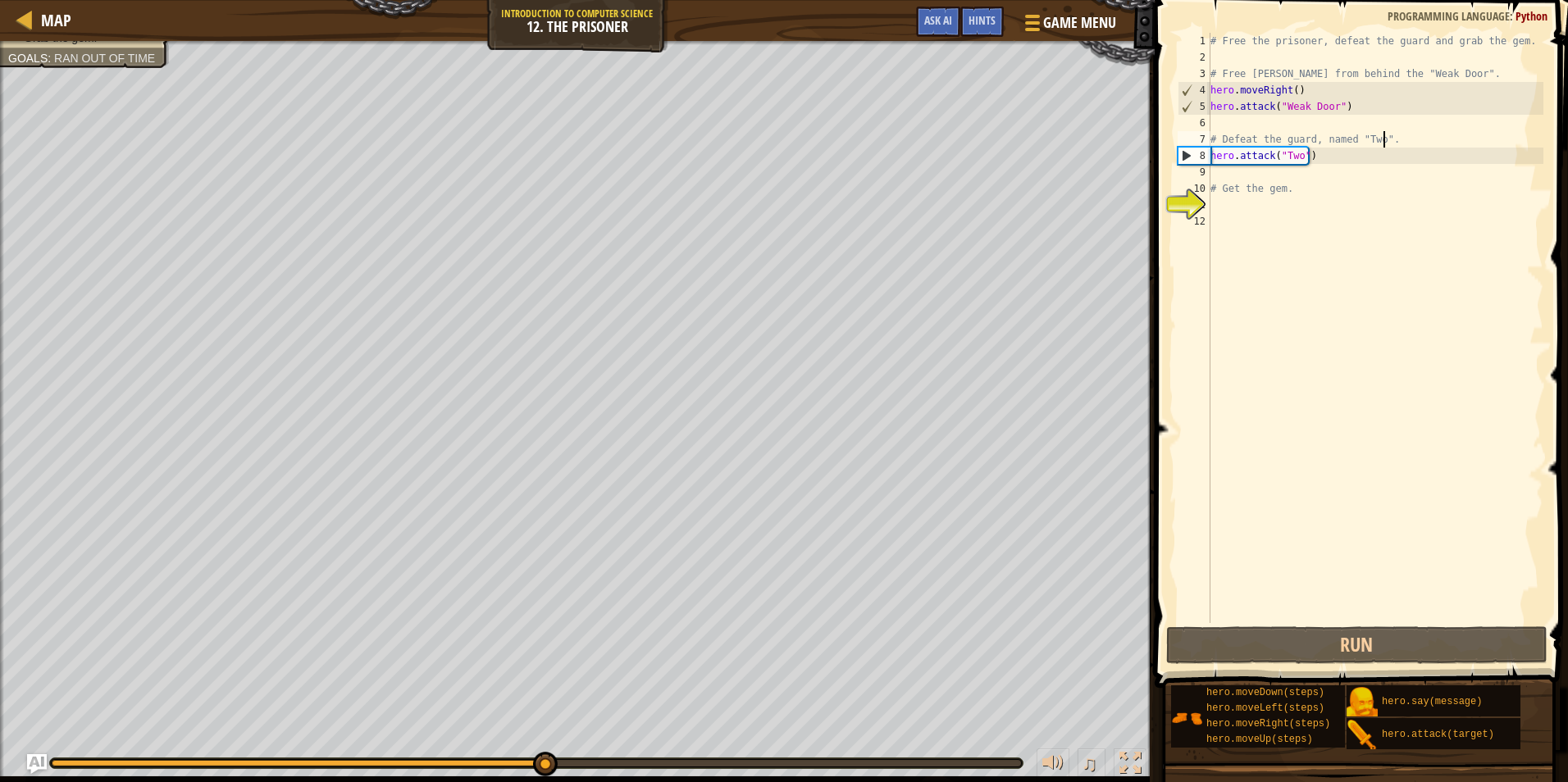
click at [1397, 144] on div "# Free the prisoner, defeat the guard and grab the gem. # Free [PERSON_NAME] fr…" at bounding box center [1375, 344] width 337 height 623
type textarea "# Defeat the guard, named "Two"."
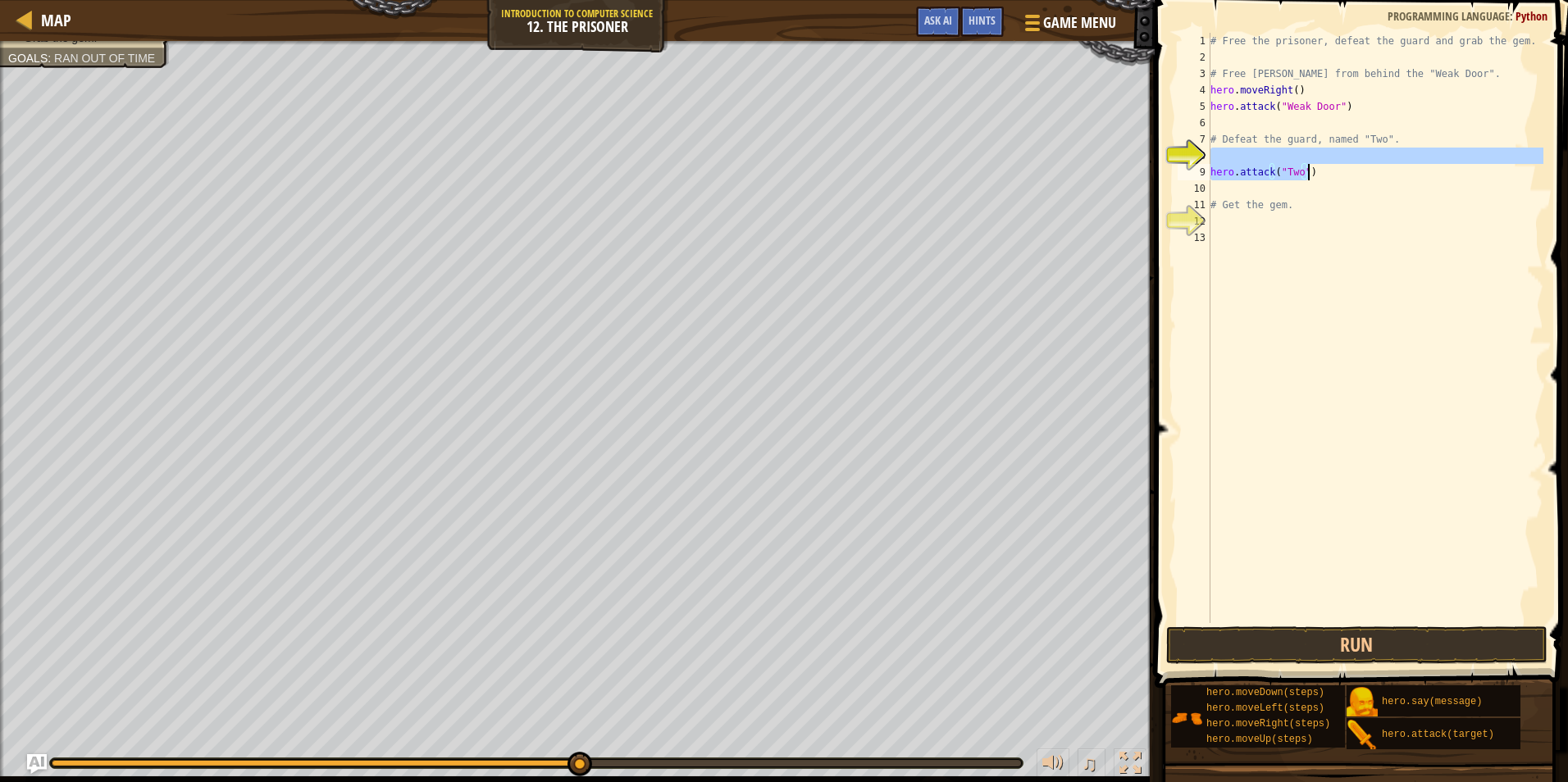
drag, startPoint x: 1313, startPoint y: 161, endPoint x: 1309, endPoint y: 177, distance: 16.5
click at [1309, 177] on div "# Free the prisoner, defeat the guard and grab the gem. # Free [PERSON_NAME] fr…" at bounding box center [1375, 344] width 337 height 623
click at [1308, 177] on div "# Free the prisoner, defeat the guard and grab the gem. # Free [PERSON_NAME] fr…" at bounding box center [1375, 328] width 337 height 590
type textarea "hero.attack("Two")"
click at [1258, 222] on div "# Free the prisoner, defeat the guard and grab the gem. # Free [PERSON_NAME] fr…" at bounding box center [1375, 344] width 337 height 623
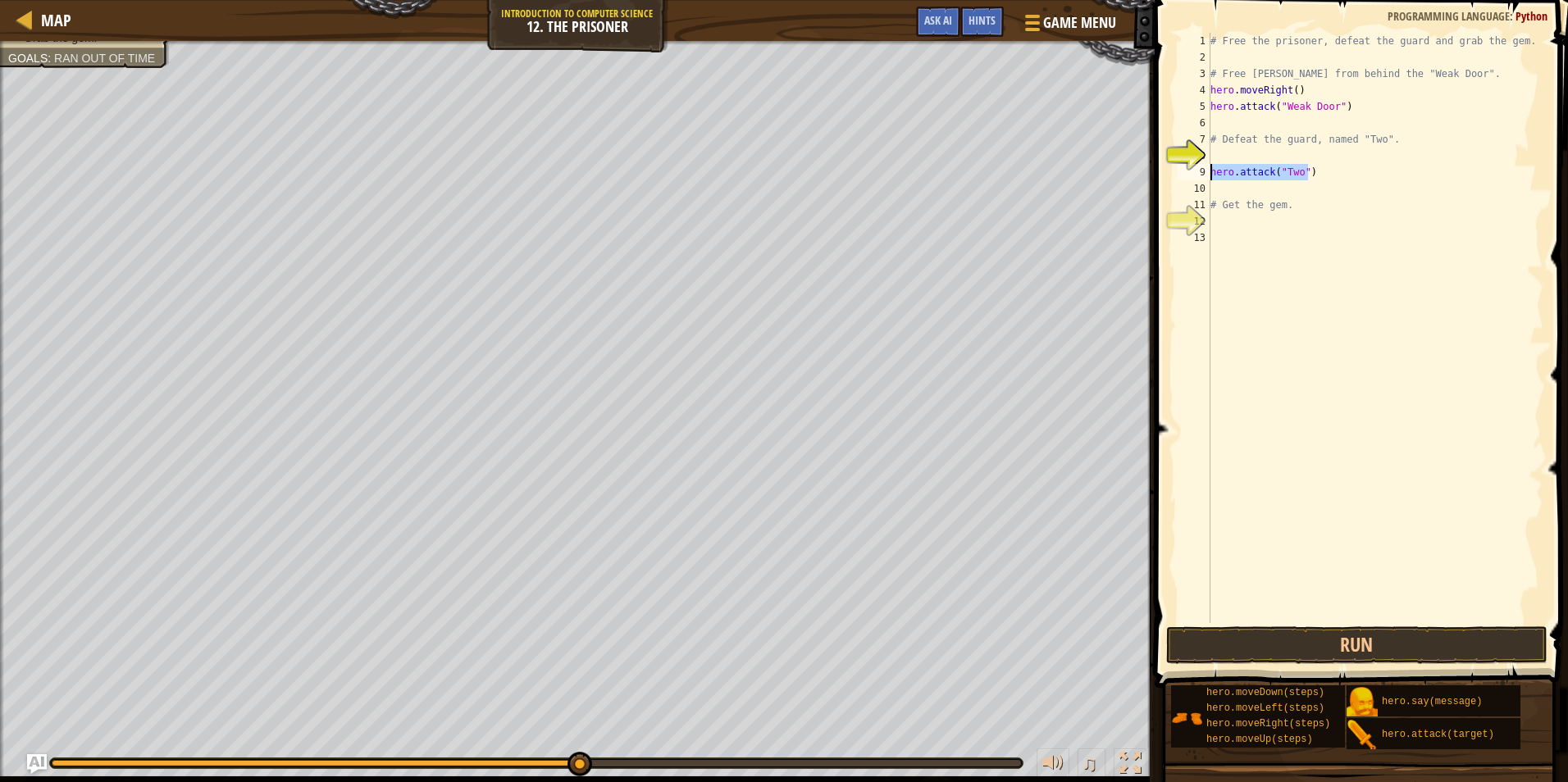
drag, startPoint x: 1327, startPoint y: 177, endPoint x: 1208, endPoint y: 173, distance: 119.1
click at [1208, 173] on div "1 2 3 4 5 6 7 8 9 10 11 12 13 # Free the prisoner, defeat the guard and grab th…" at bounding box center [1359, 328] width 369 height 590
type textarea "hero.attack("Two")"
click at [1231, 123] on div "# Free the prisoner, defeat the guard and grab the gem. # Free [PERSON_NAME] fr…" at bounding box center [1375, 344] width 337 height 623
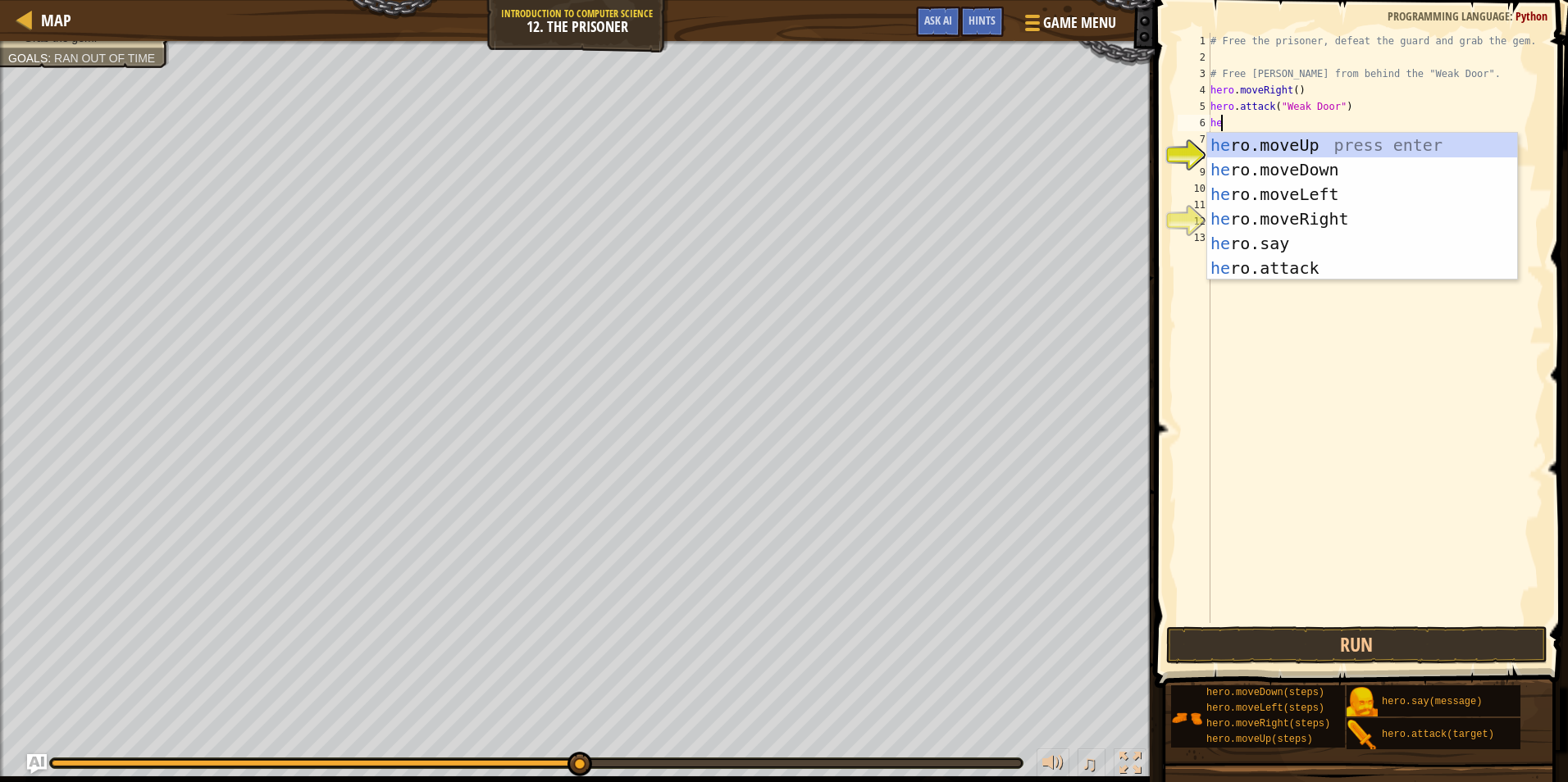
type textarea "her"
click at [1314, 213] on div "her o.moveUp press enter her o.moveDown press enter her o.moveLeft press enter …" at bounding box center [1363, 231] width 310 height 196
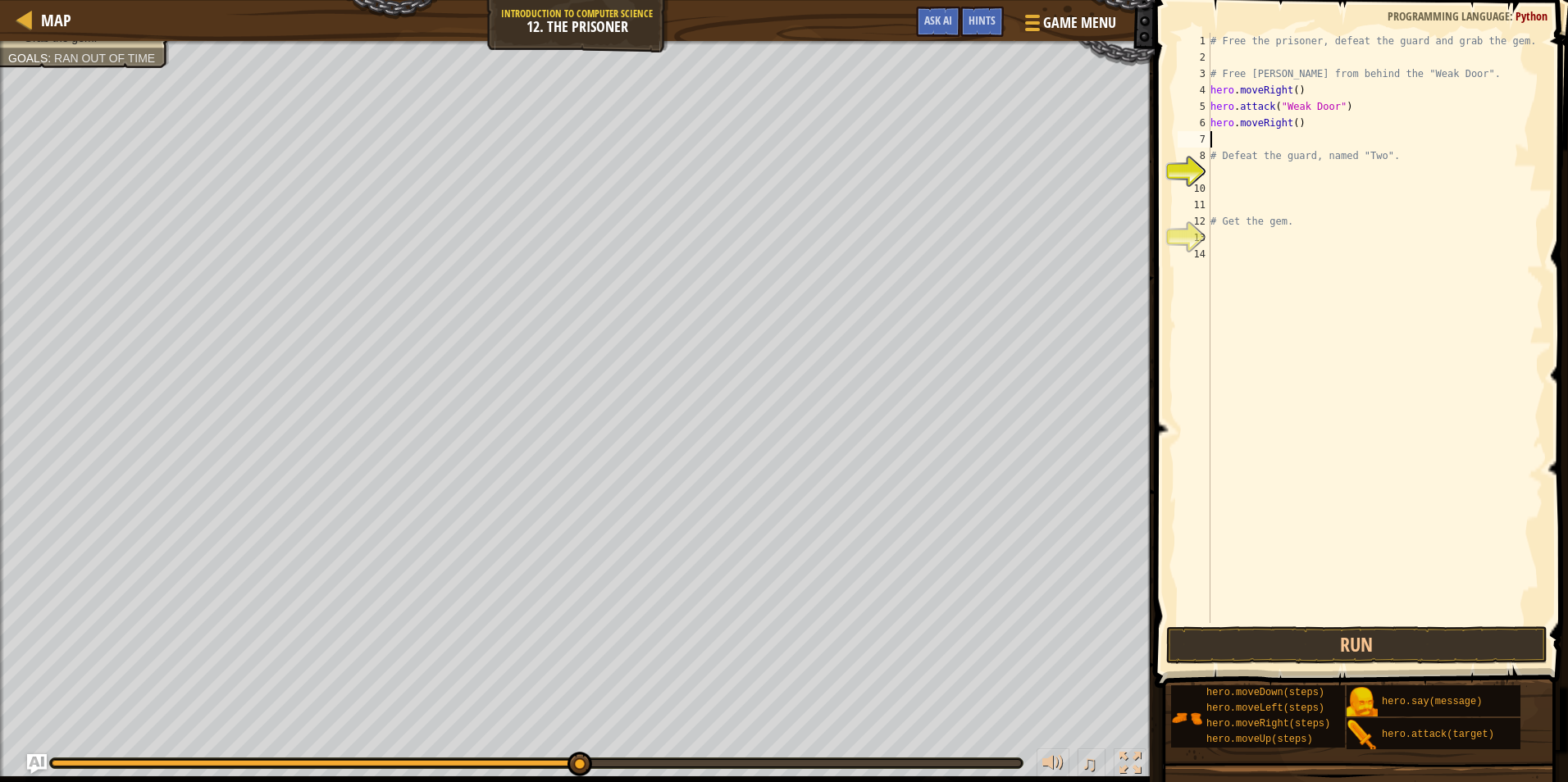
click at [1292, 121] on div "# Free the prisoner, defeat the guard and grab the gem. # Free [PERSON_NAME] fr…" at bounding box center [1375, 344] width 337 height 623
type textarea "hero.moveRight(3)"
drag, startPoint x: 1366, startPoint y: 640, endPoint x: 1365, endPoint y: 650, distance: 10.0
click at [1366, 643] on button "Run" at bounding box center [1357, 646] width 382 height 38
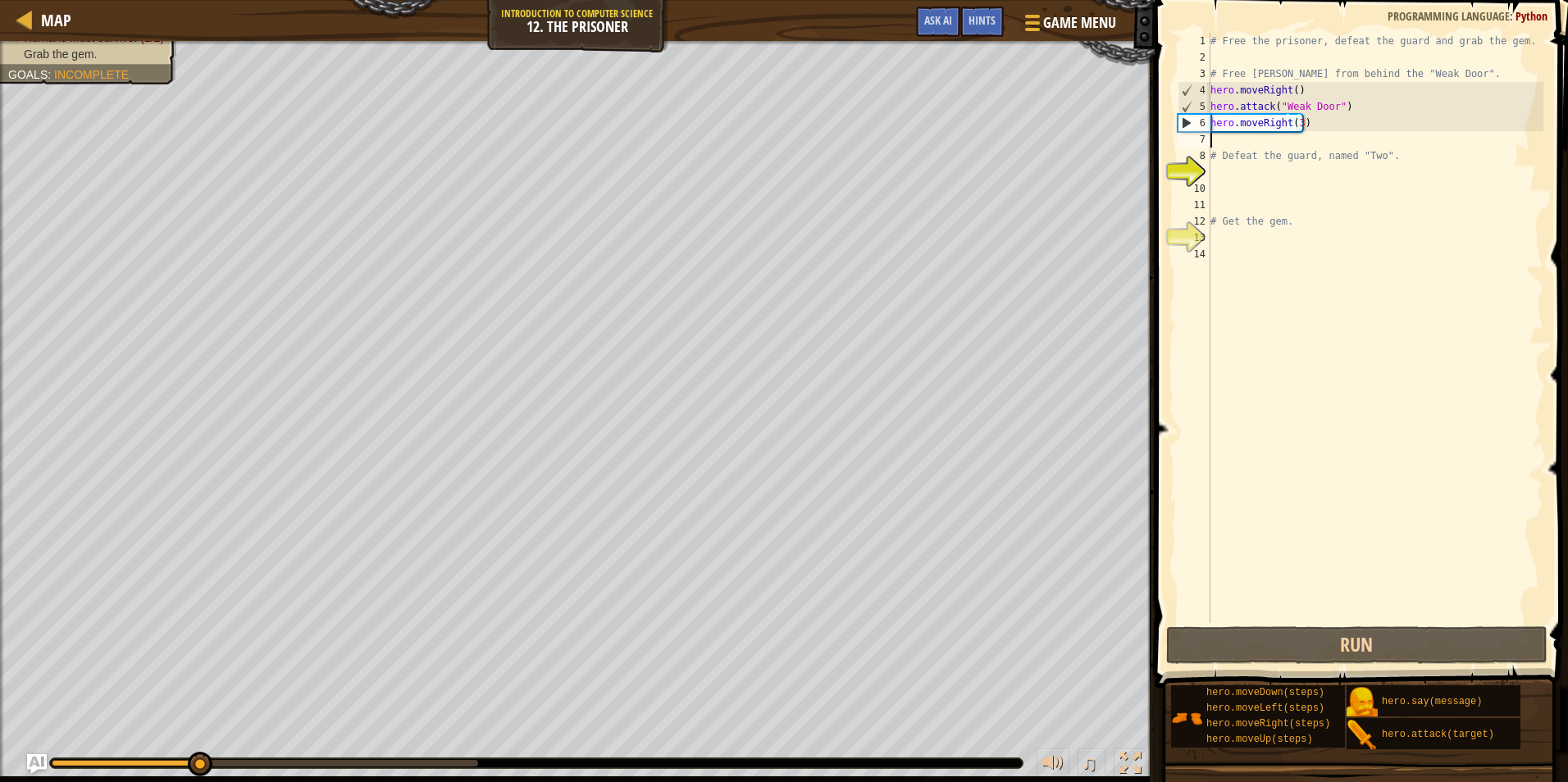
click at [1234, 142] on div "# Free the prisoner, defeat the guard and grab the gem. # Free [PERSON_NAME] fr…" at bounding box center [1375, 344] width 337 height 623
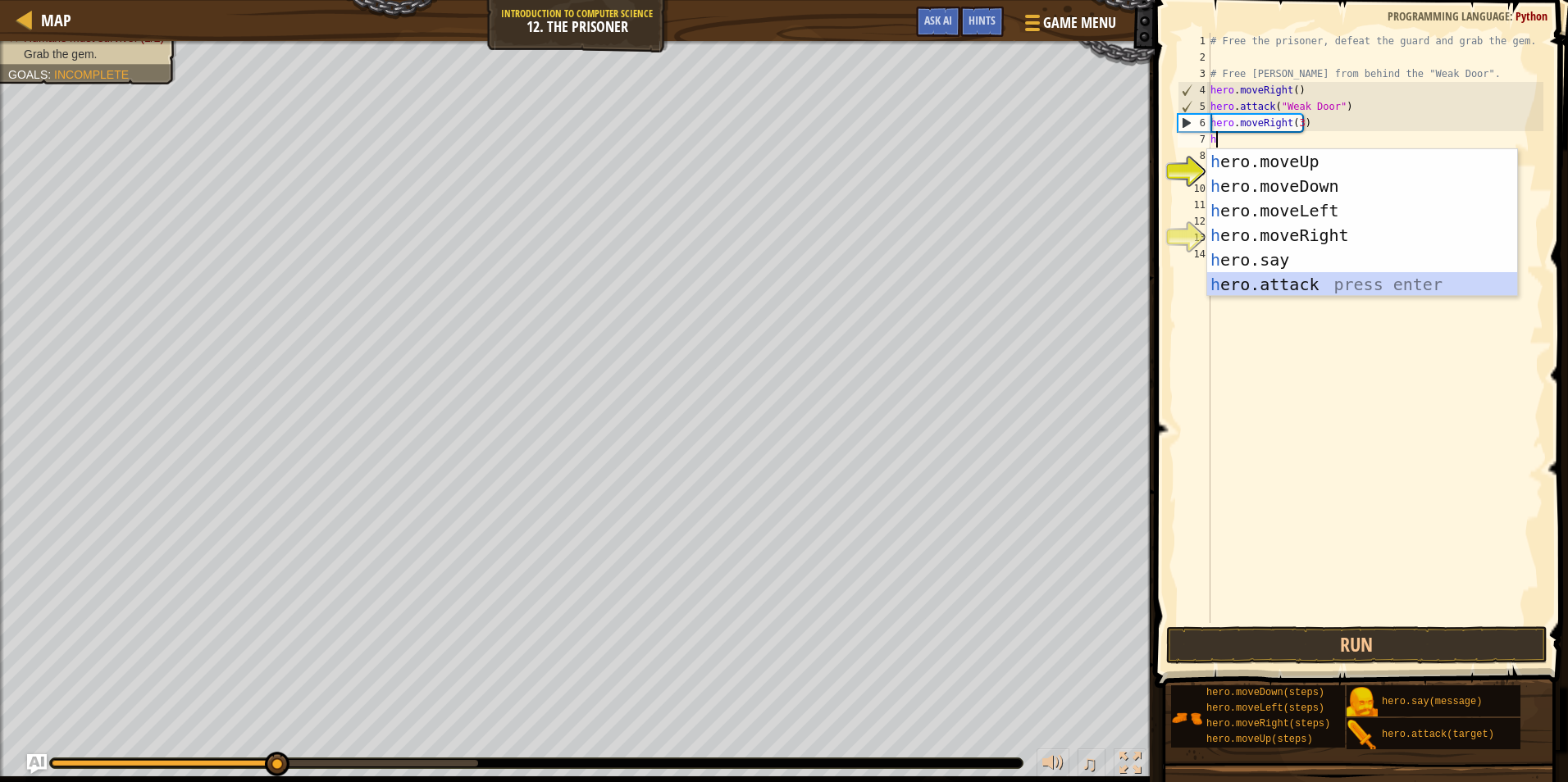
click at [1305, 283] on div "h ero.moveUp press enter h ero.moveDown press enter h ero.moveLeft press enter …" at bounding box center [1363, 247] width 310 height 196
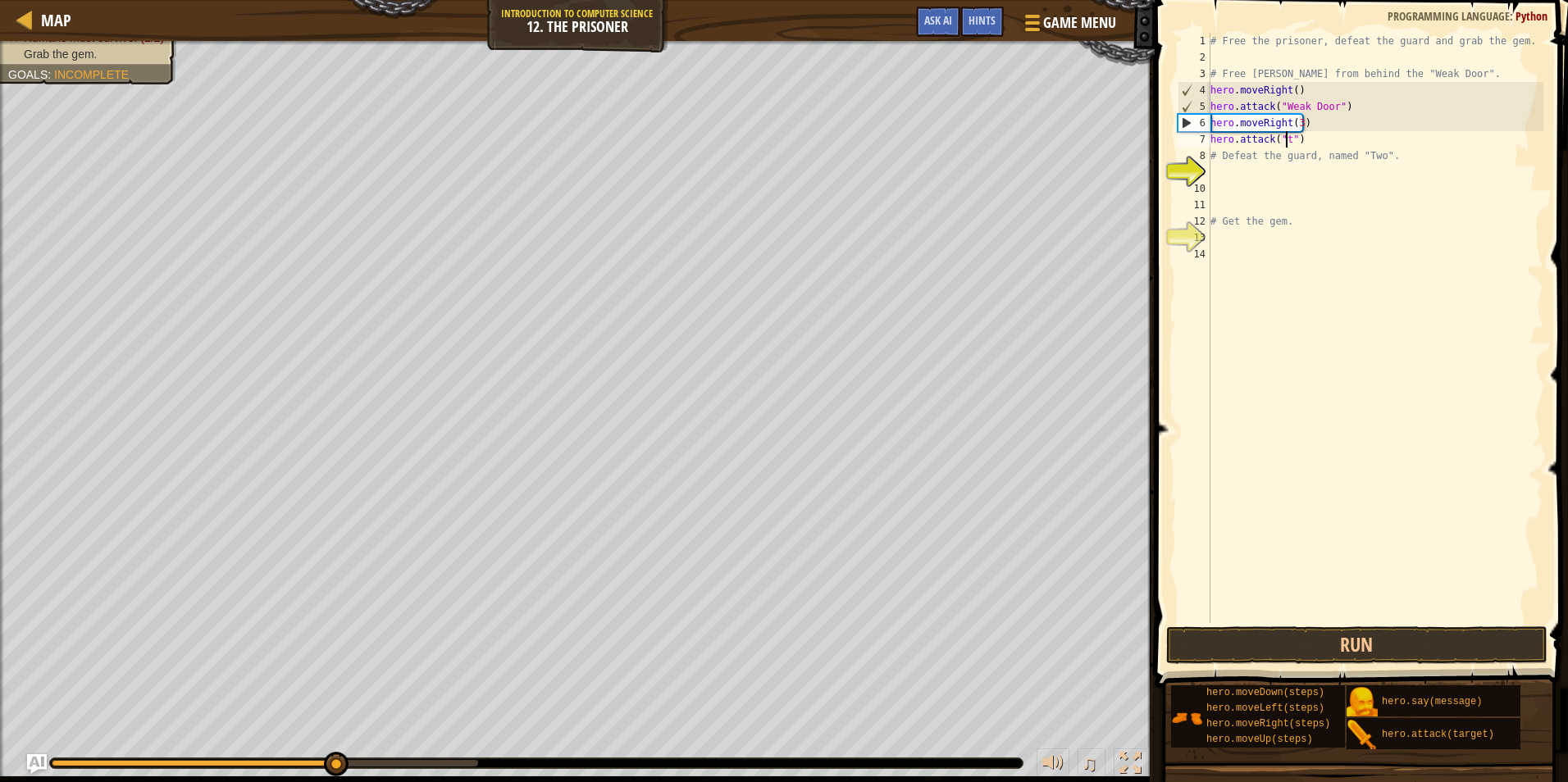
scroll to position [7, 7]
click at [1413, 662] on button "Run" at bounding box center [1357, 646] width 382 height 38
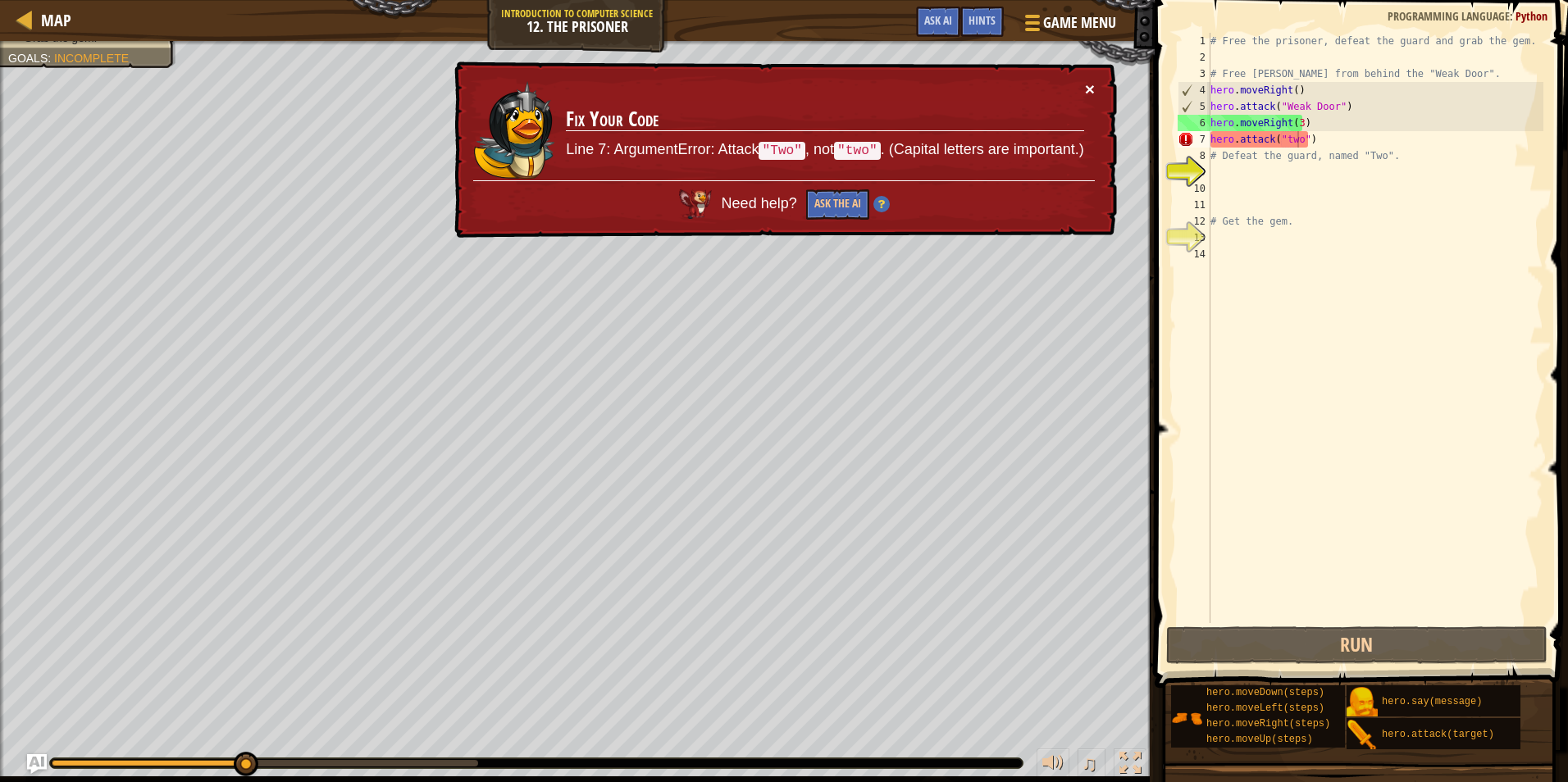
click at [1085, 94] on button "×" at bounding box center [1090, 88] width 10 height 17
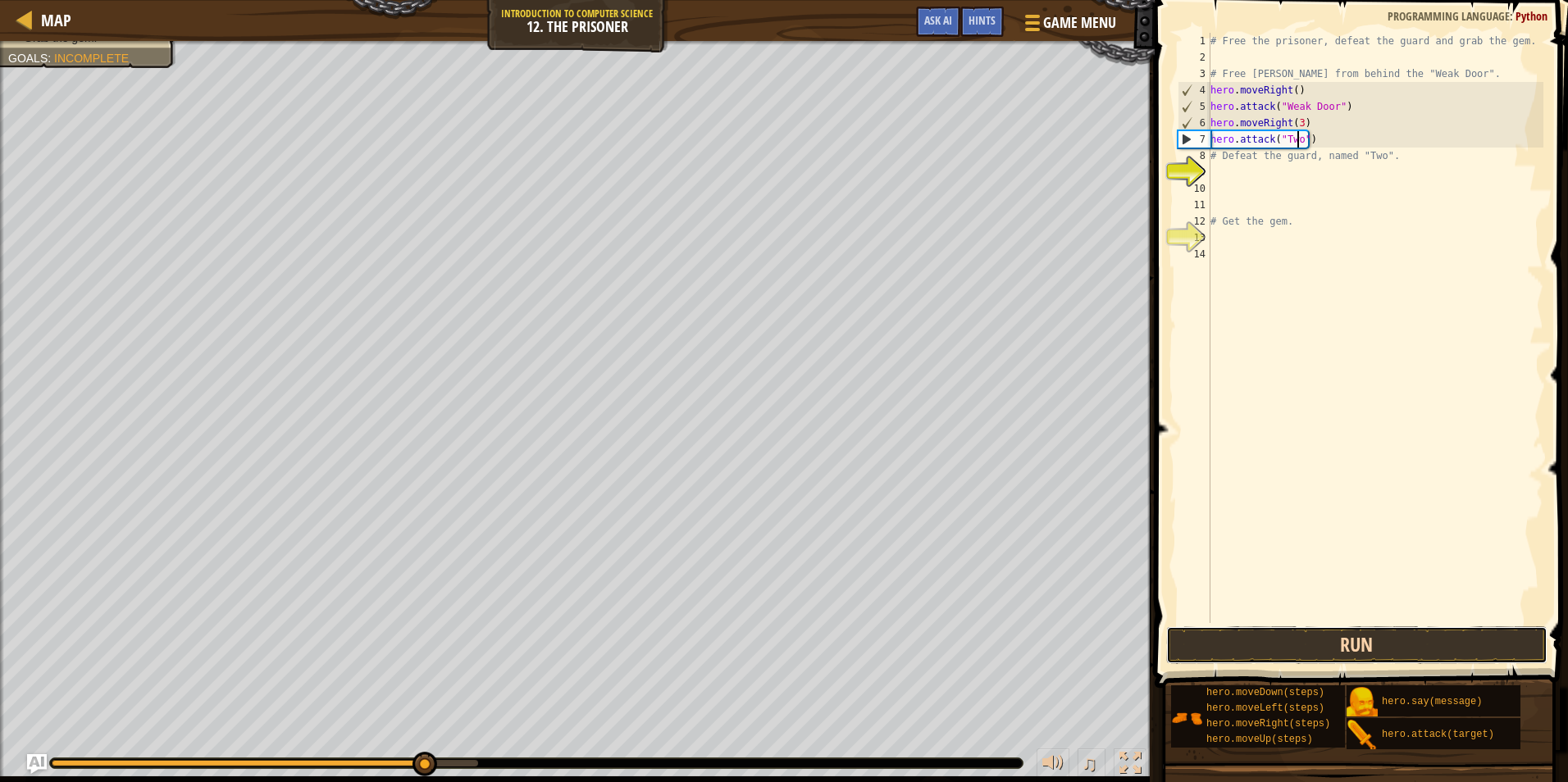
click at [1286, 641] on button "Run" at bounding box center [1357, 646] width 382 height 38
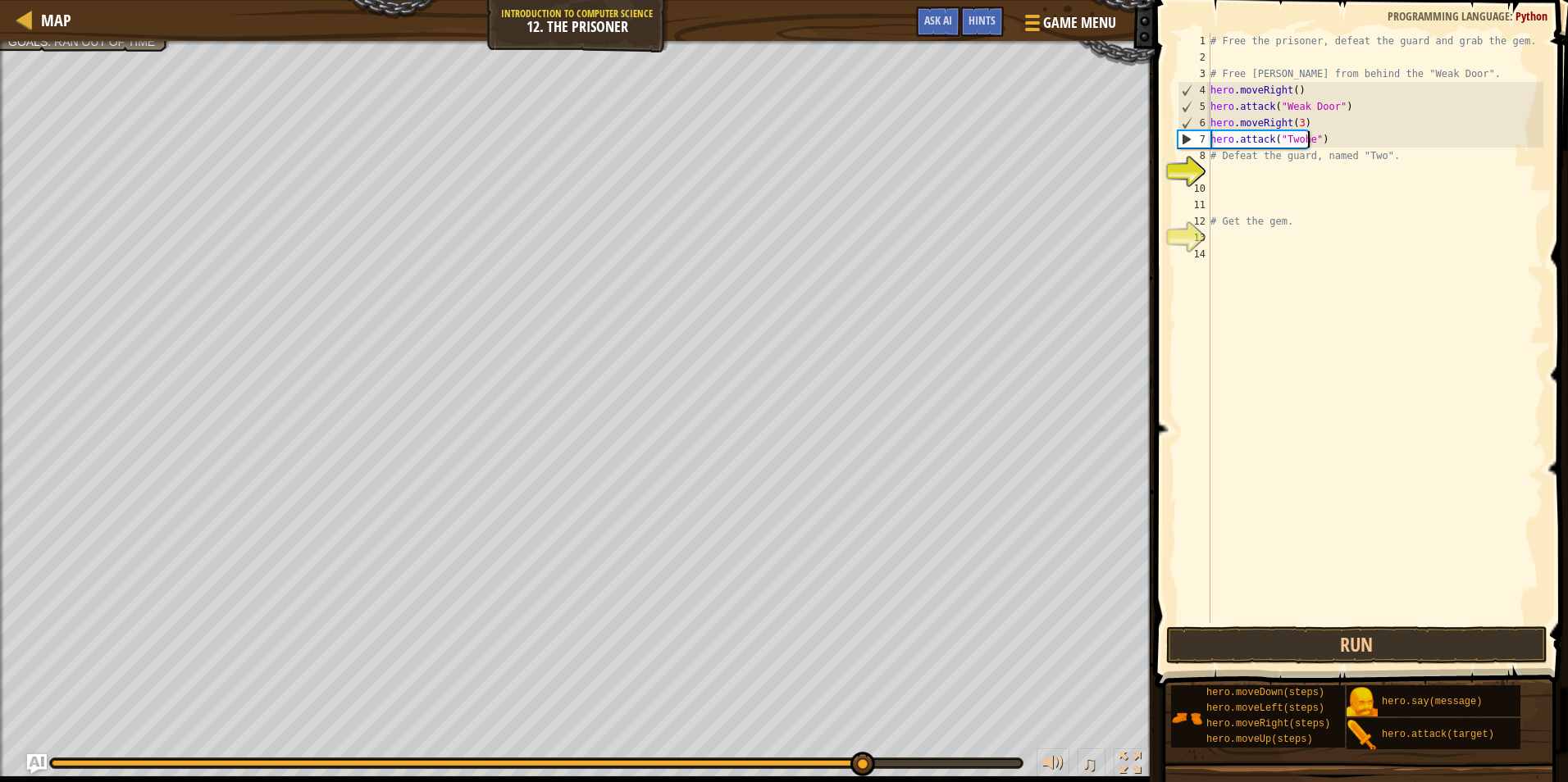
scroll to position [7, 7]
type textarea "hero.attack("Two")"
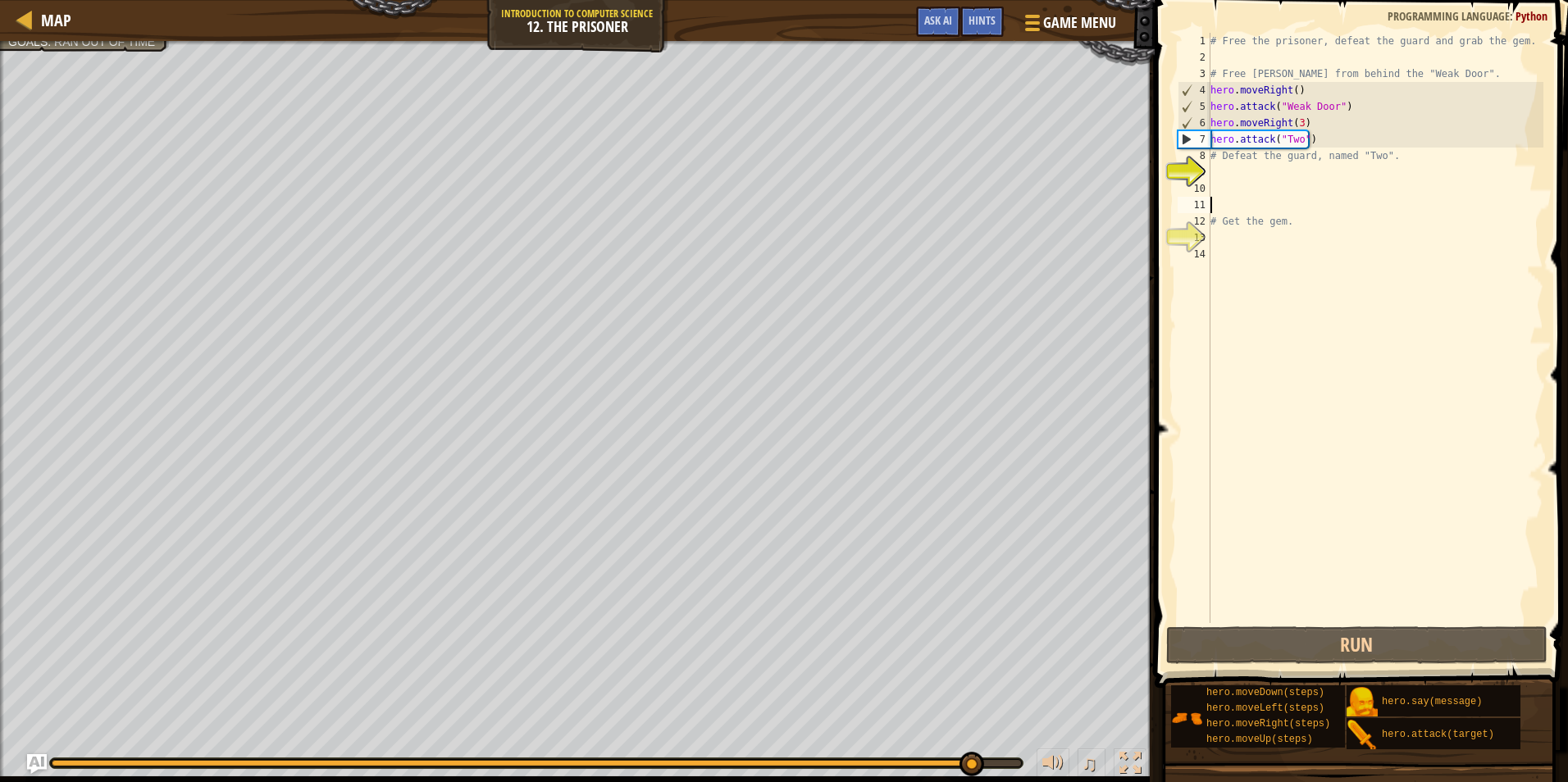
click at [1237, 201] on div "# Free the prisoner, defeat the guard and grab the gem. # Free [PERSON_NAME] fr…" at bounding box center [1375, 344] width 337 height 623
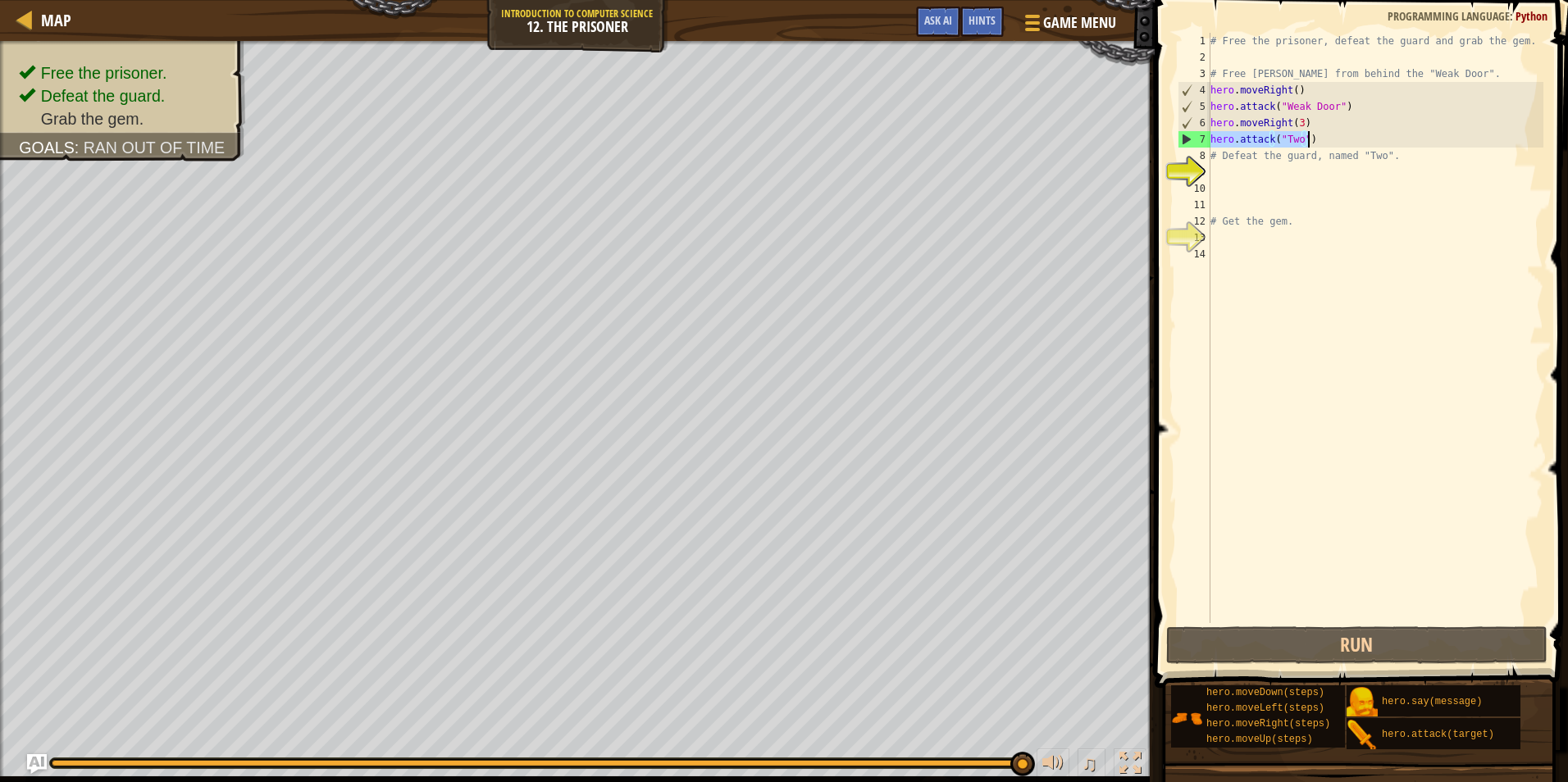
drag, startPoint x: 1213, startPoint y: 138, endPoint x: 1313, endPoint y: 136, distance: 100.0
click at [1313, 136] on div "# Free the prisoner, defeat the guard and grab the gem. # Free [PERSON_NAME] fr…" at bounding box center [1375, 344] width 337 height 623
type textarea "hero.attack("Two")"
click at [1239, 167] on div "# Free the prisoner, defeat the guard and grab the gem. # Free [PERSON_NAME] fr…" at bounding box center [1375, 344] width 337 height 623
paste textarea "hero.attack("Two")"
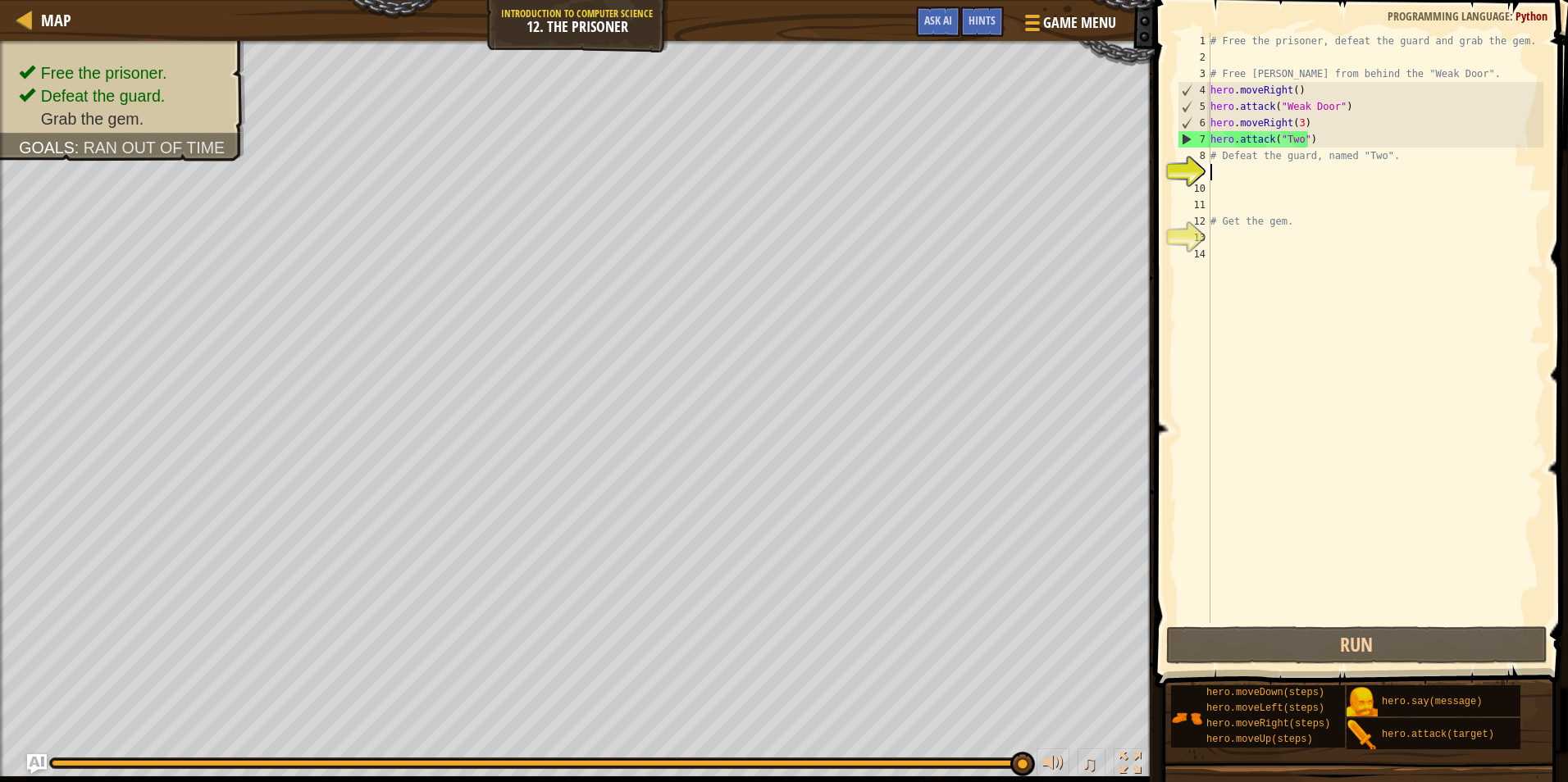
type textarea "hero.attack("Two")"
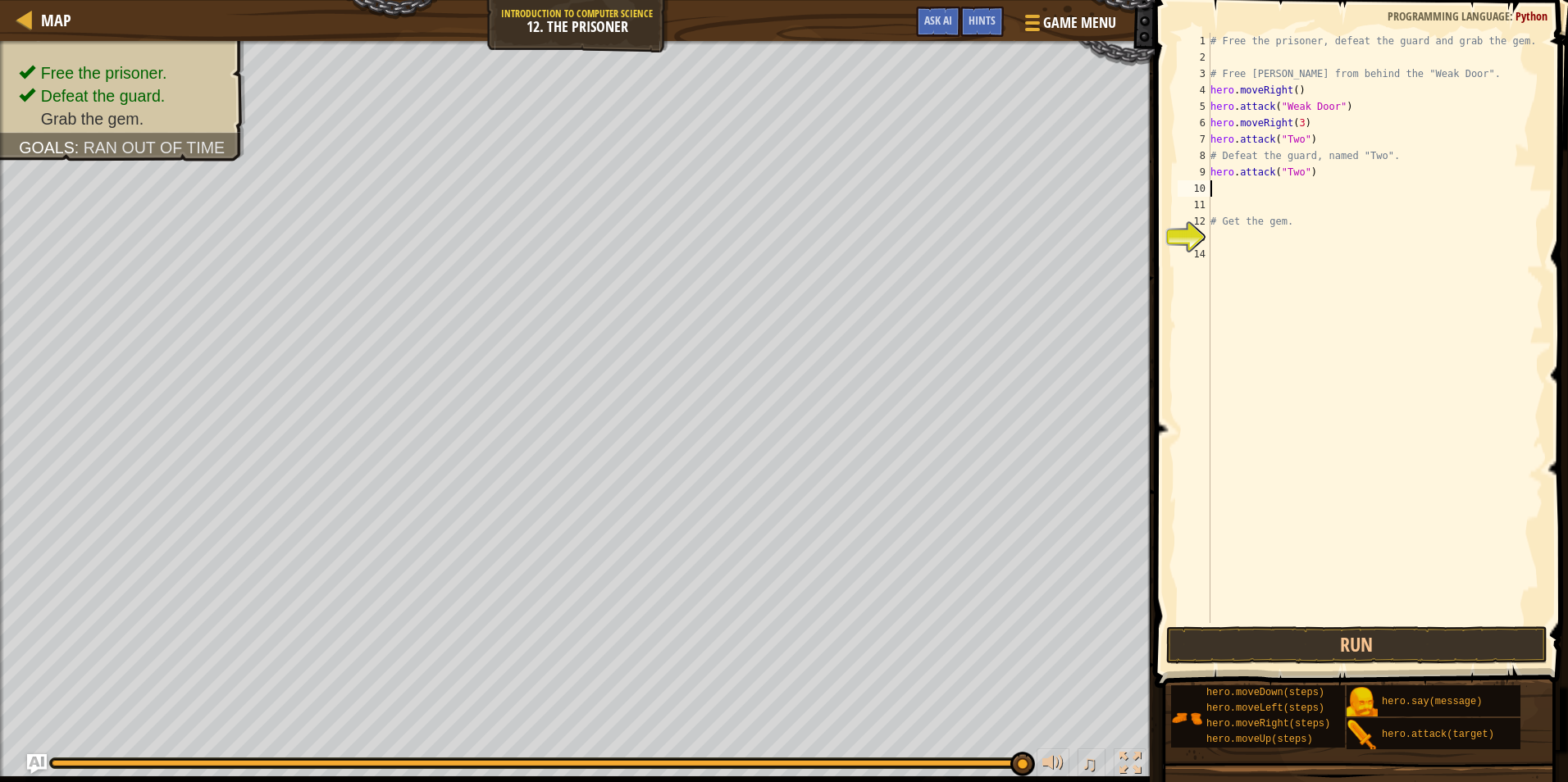
click at [1241, 188] on div "# Free the prisoner, defeat the guard and grab the gem. # Free [PERSON_NAME] fr…" at bounding box center [1375, 344] width 337 height 623
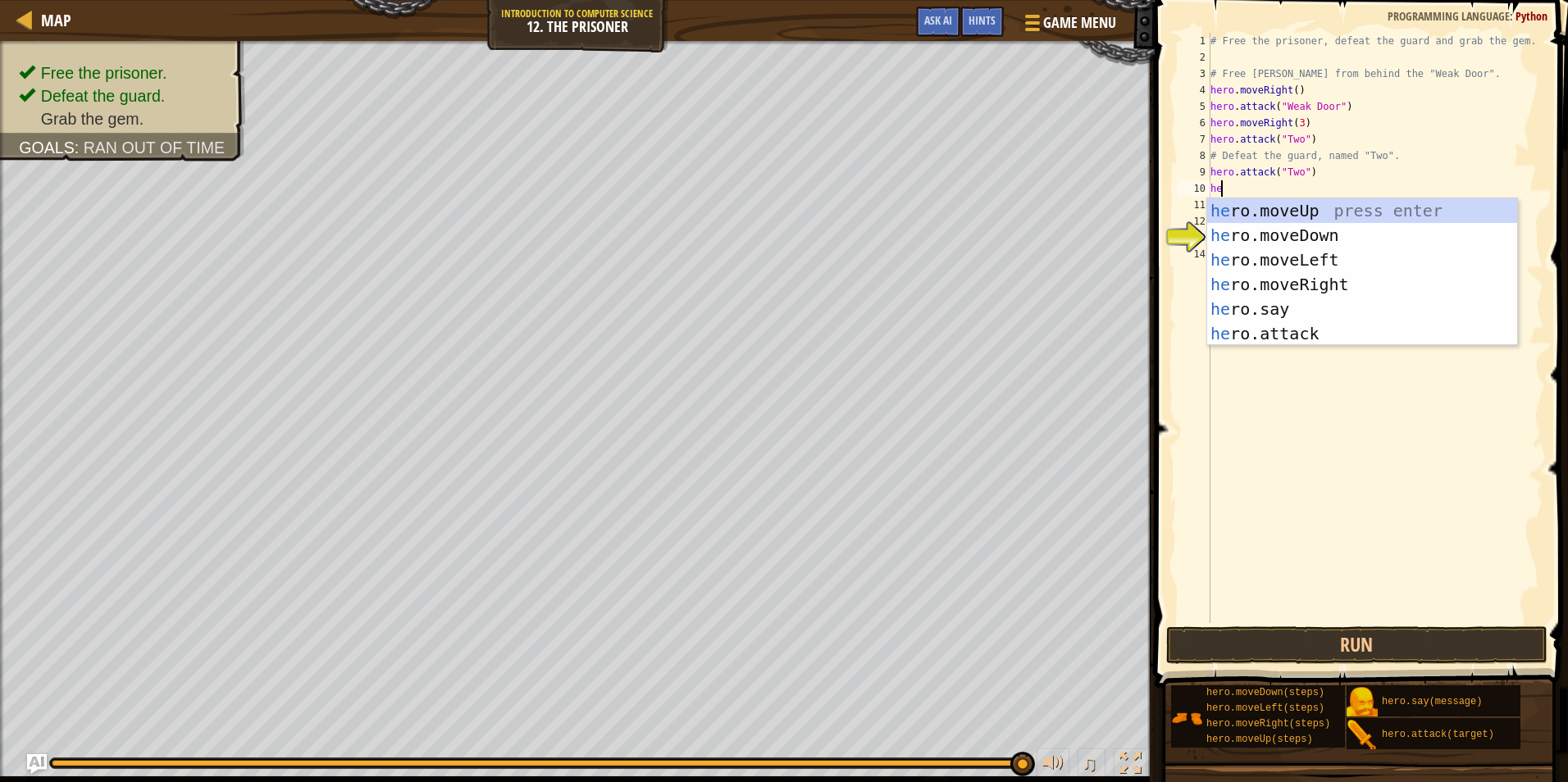
type textarea "her"
click at [1345, 238] on div "her o.moveUp press enter her o.moveDown press enter her o.moveLeft press enter …" at bounding box center [1363, 296] width 310 height 196
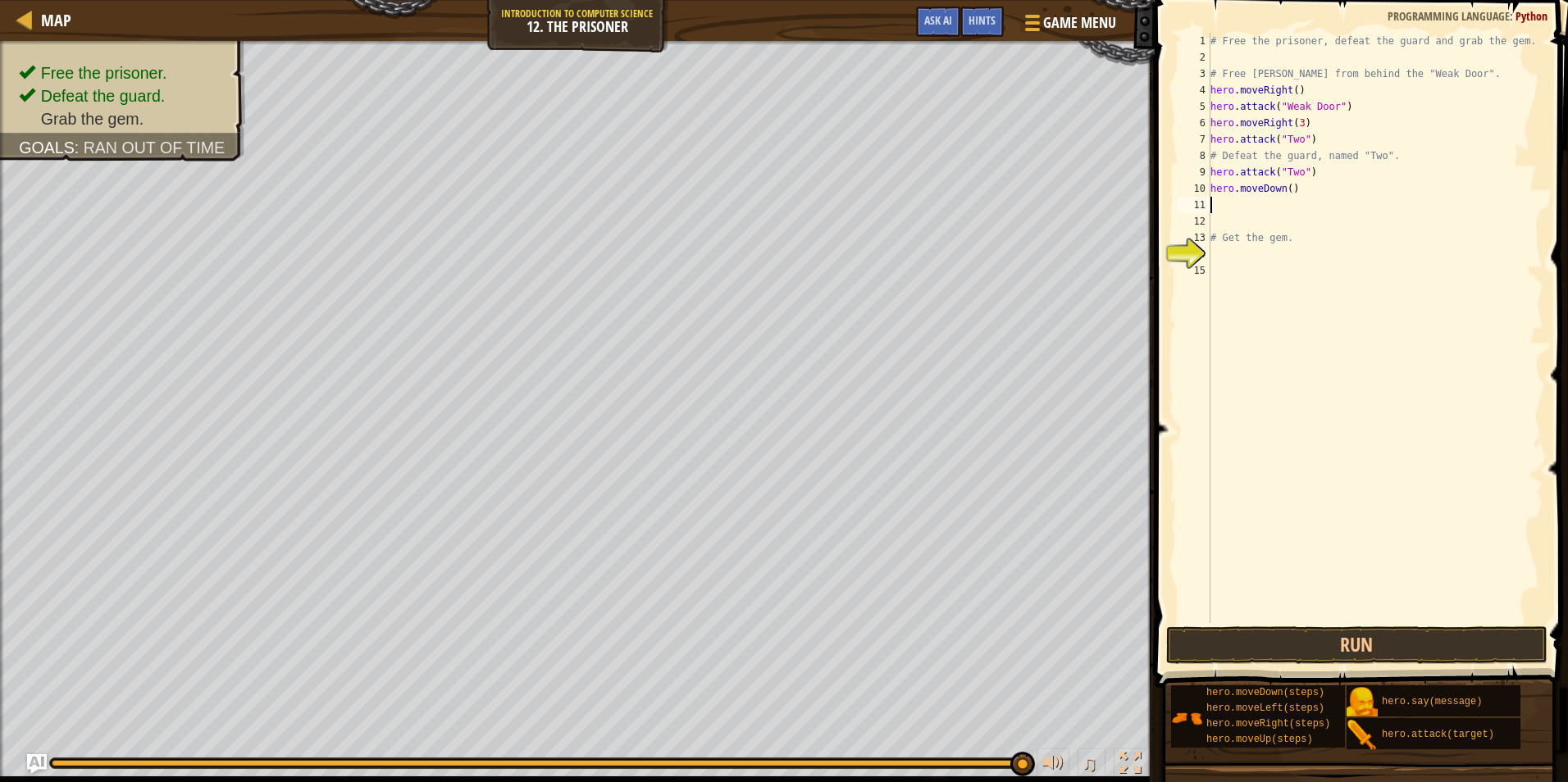
click at [1286, 191] on div "# Free the prisoner, defeat the guard and grab the gem. # Free [PERSON_NAME] fr…" at bounding box center [1375, 344] width 337 height 623
type textarea "hero.moveDown(2)"
click at [1393, 643] on button "Run" at bounding box center [1357, 646] width 382 height 38
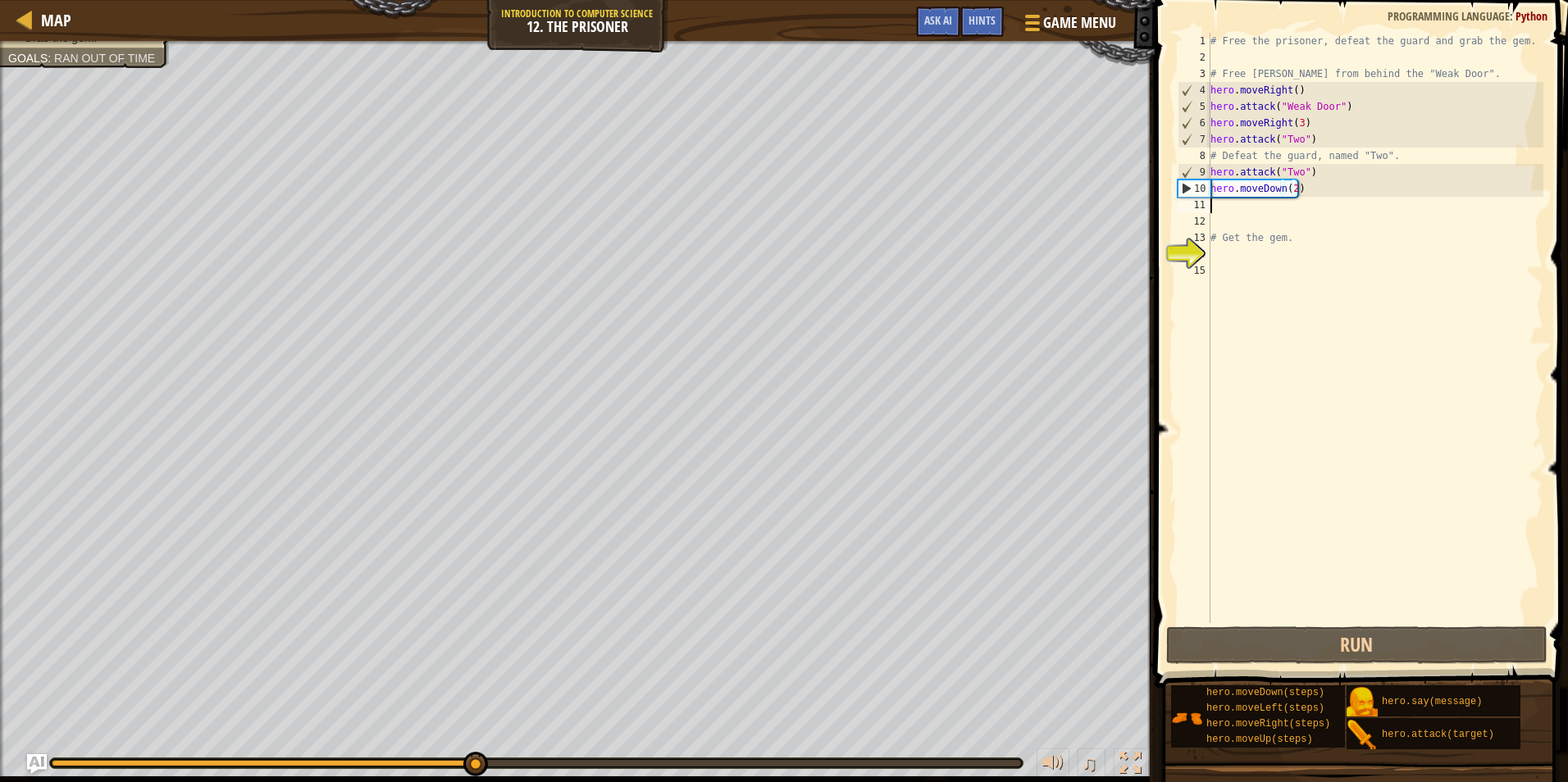
click at [1286, 212] on div "# Free the prisoner, defeat the guard and grab the gem. # Free [PERSON_NAME] fr…" at bounding box center [1375, 344] width 337 height 623
type textarea "h"
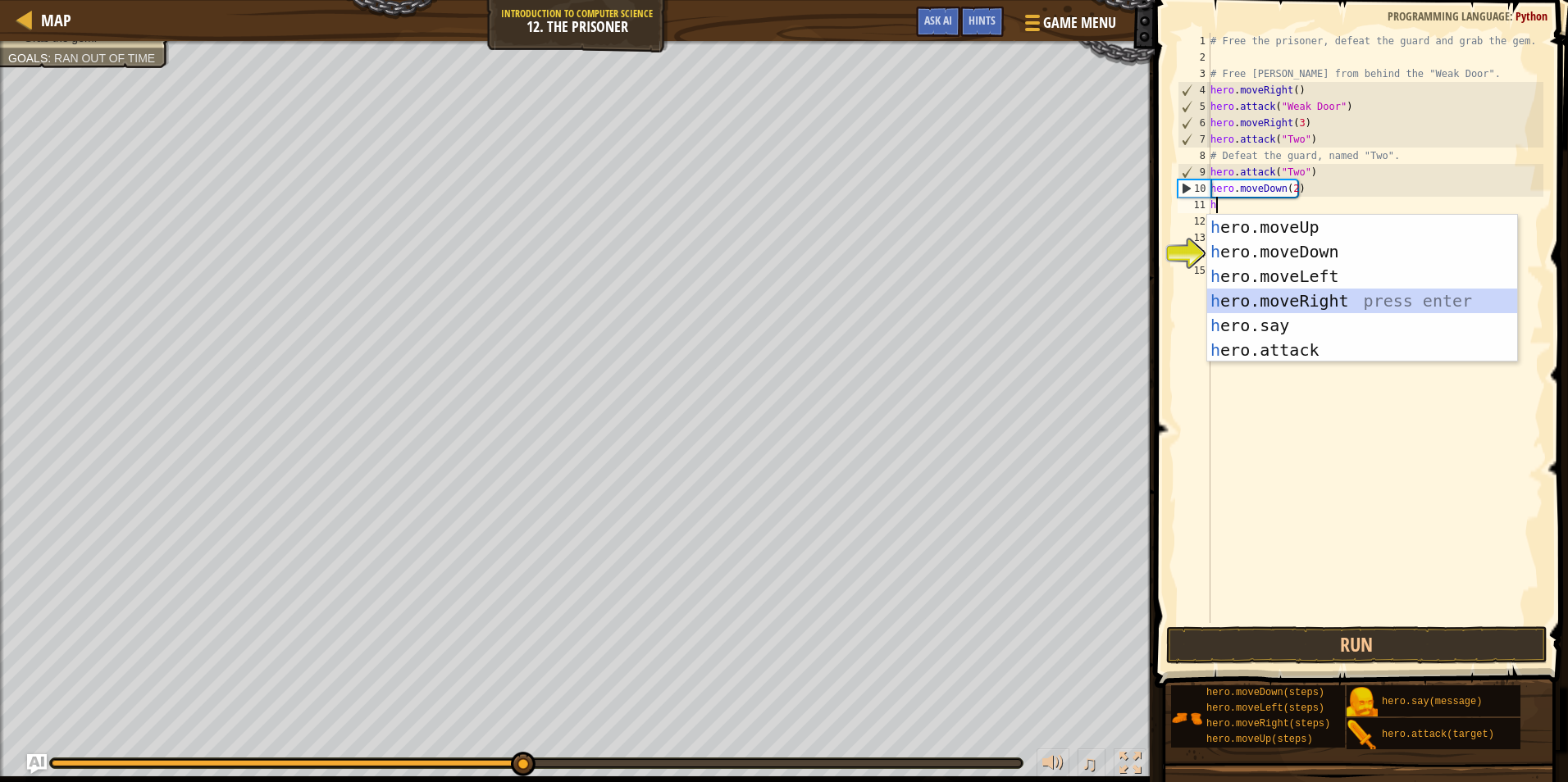
drag, startPoint x: 1315, startPoint y: 298, endPoint x: 1325, endPoint y: 416, distance: 118.4
click at [1315, 299] on div "h ero.moveUp press enter h ero.moveDown press enter h ero.moveLeft press enter …" at bounding box center [1363, 313] width 310 height 196
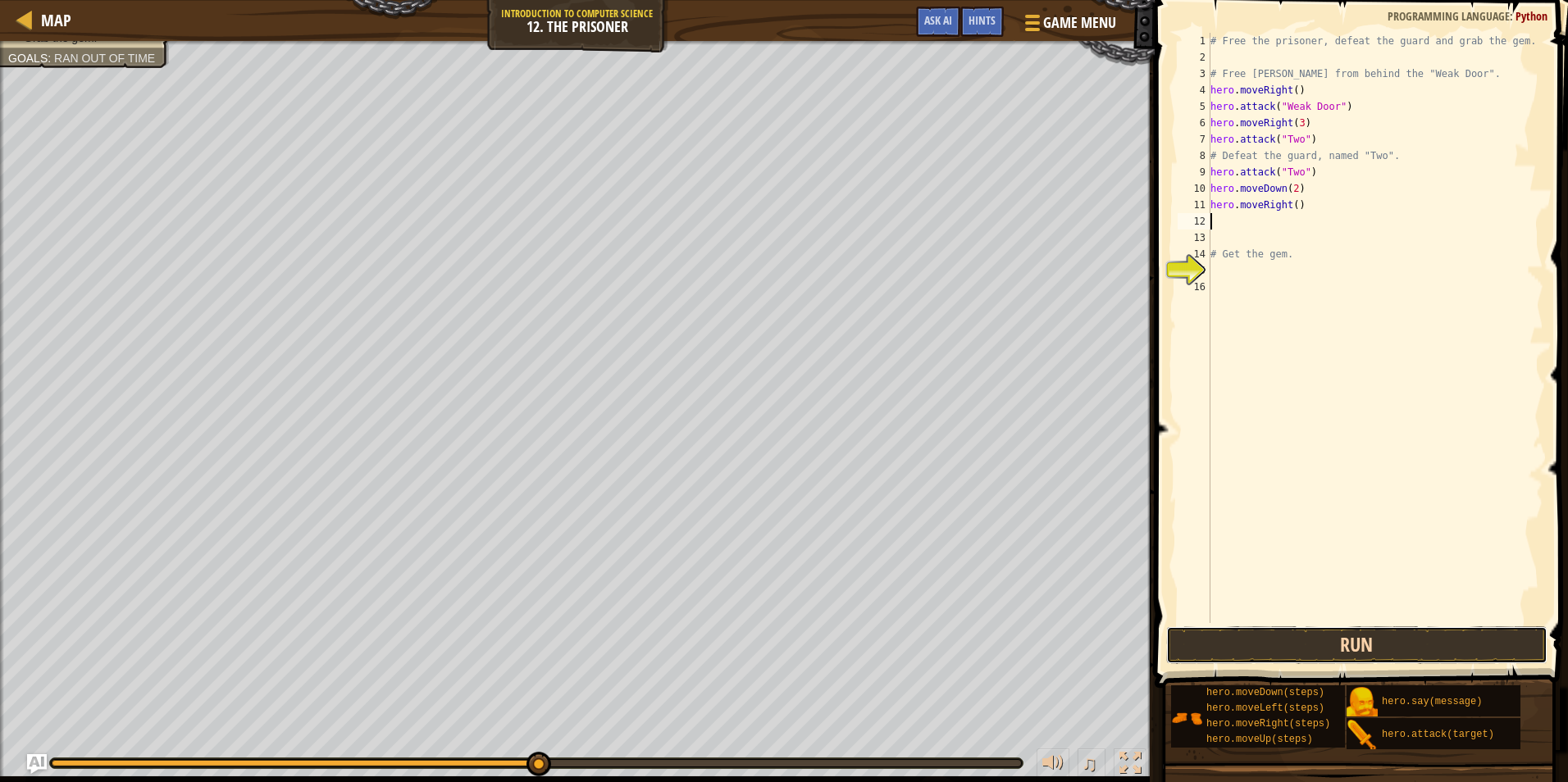
click at [1402, 640] on button "Run" at bounding box center [1357, 646] width 382 height 38
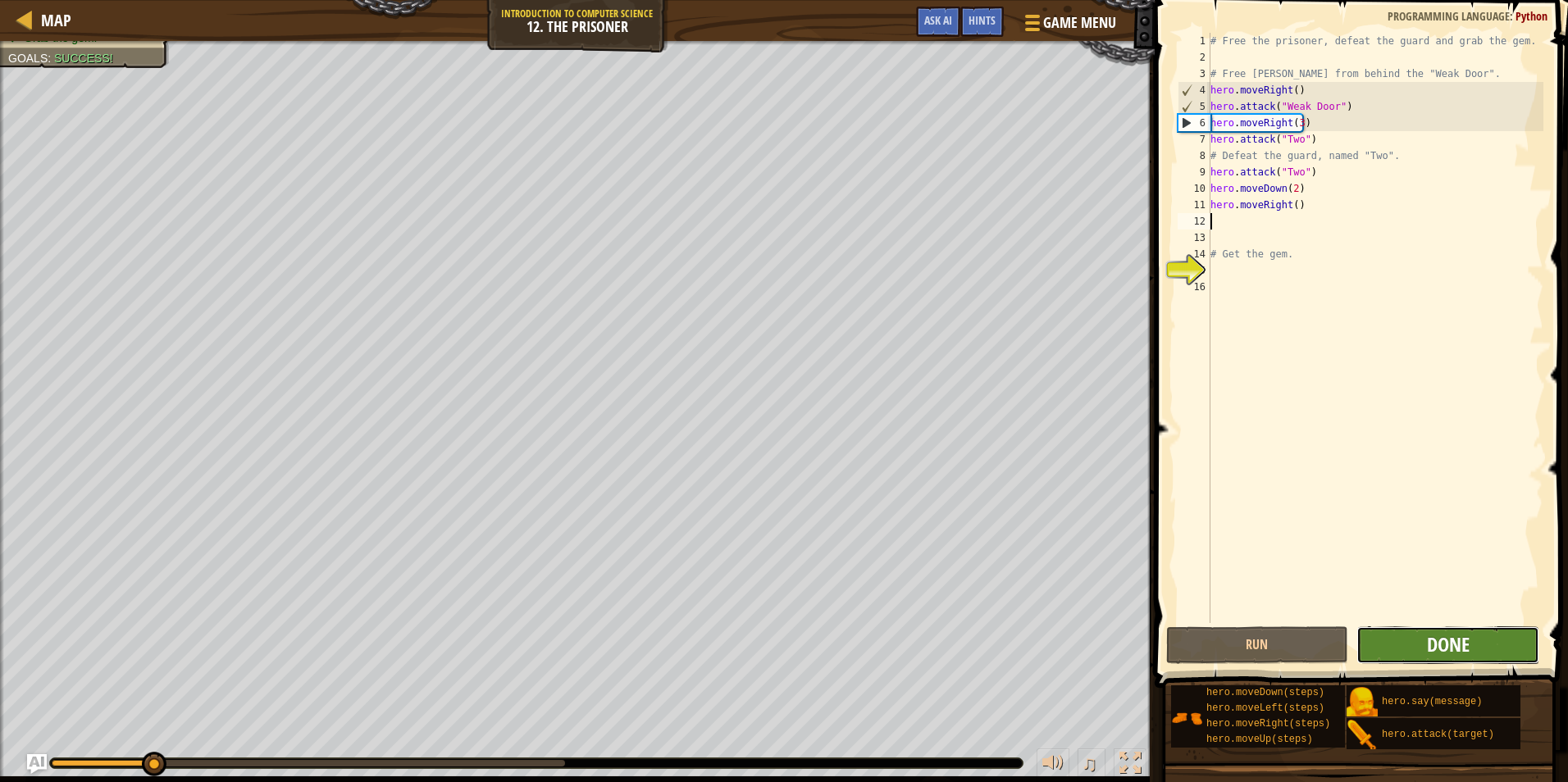
click at [1450, 653] on span "Done" at bounding box center [1448, 645] width 42 height 27
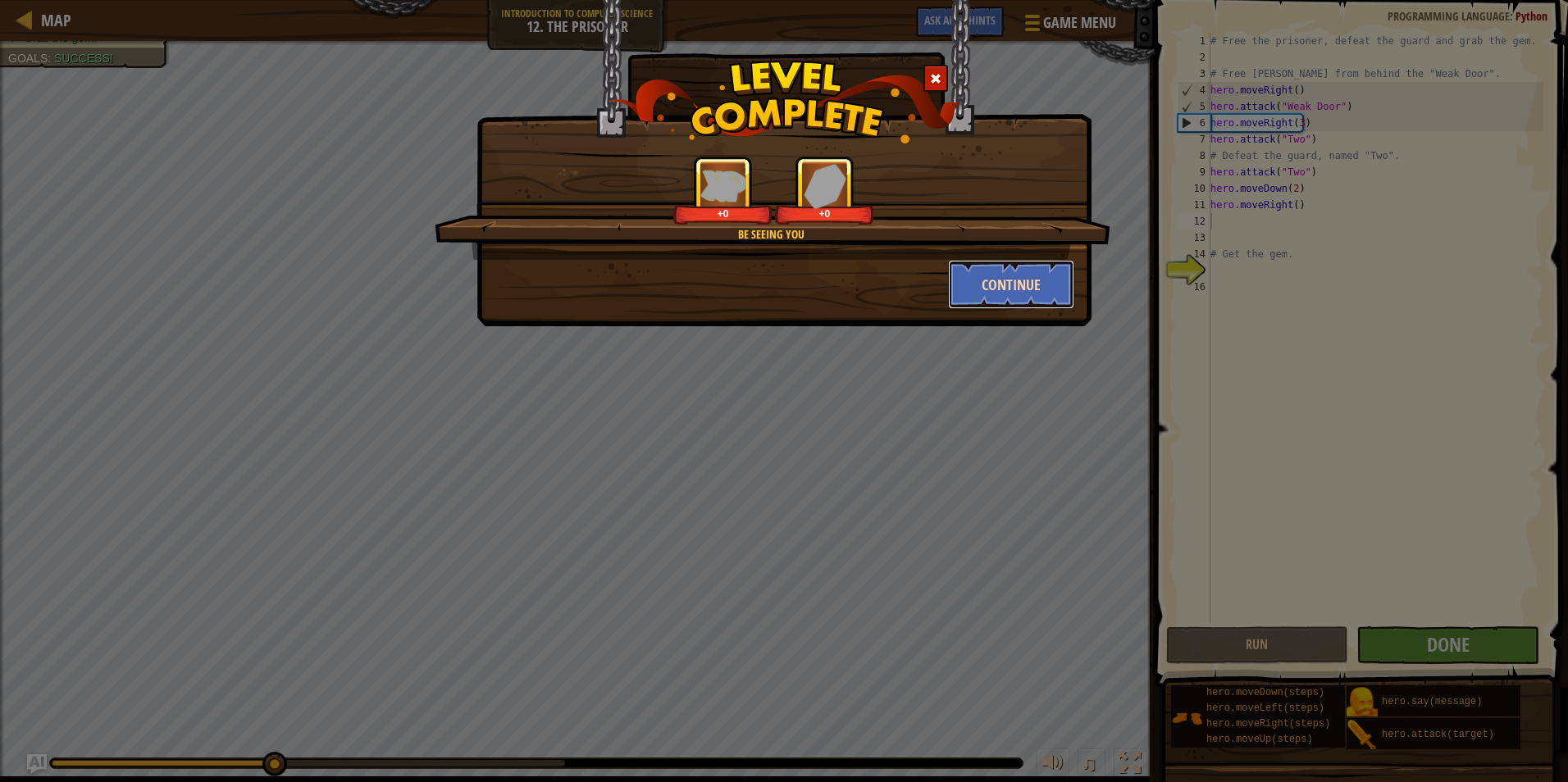
click at [1047, 266] on button "Continue" at bounding box center [1011, 284] width 127 height 49
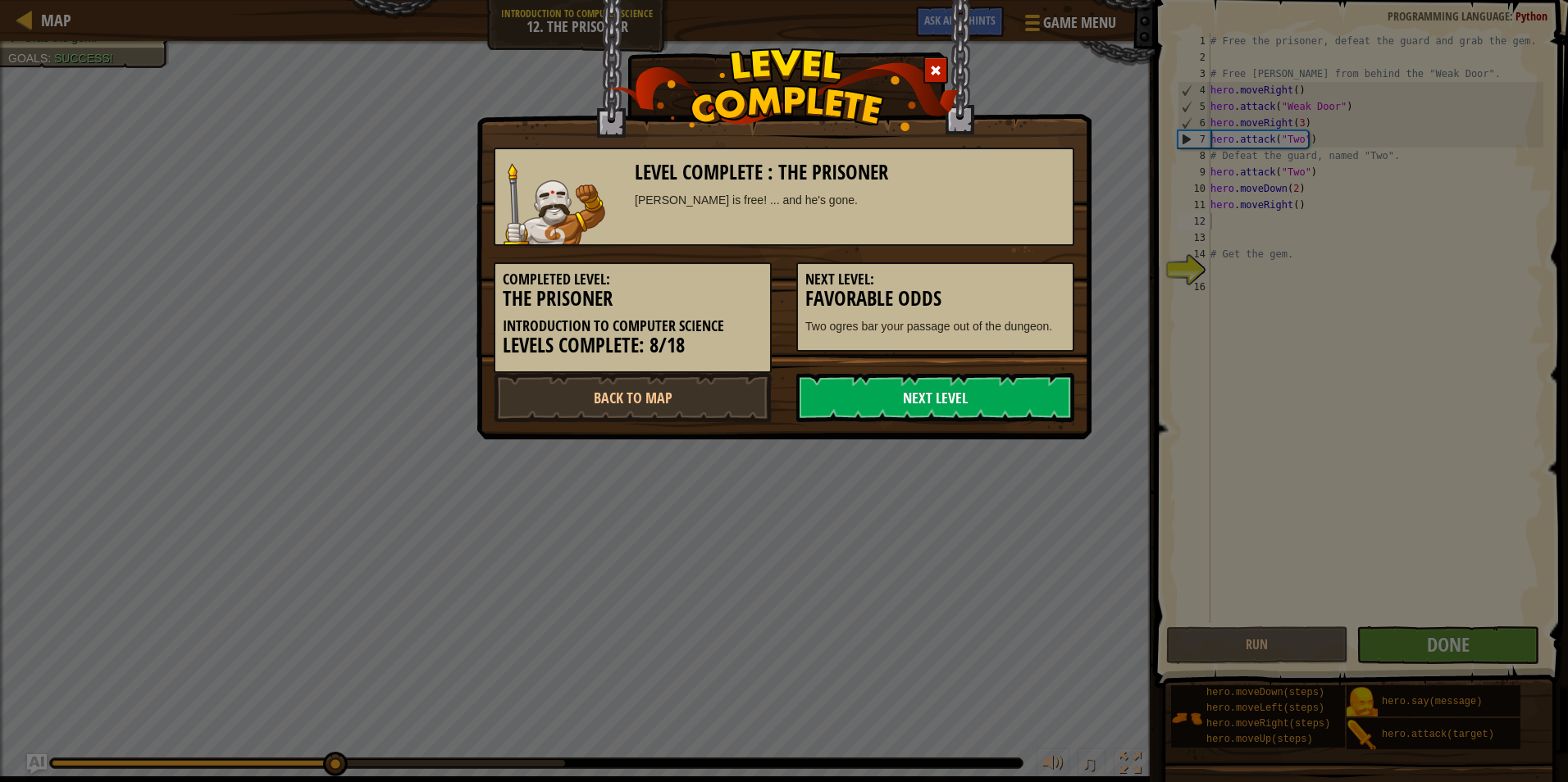
click at [980, 408] on link "Next Level" at bounding box center [936, 398] width 278 height 49
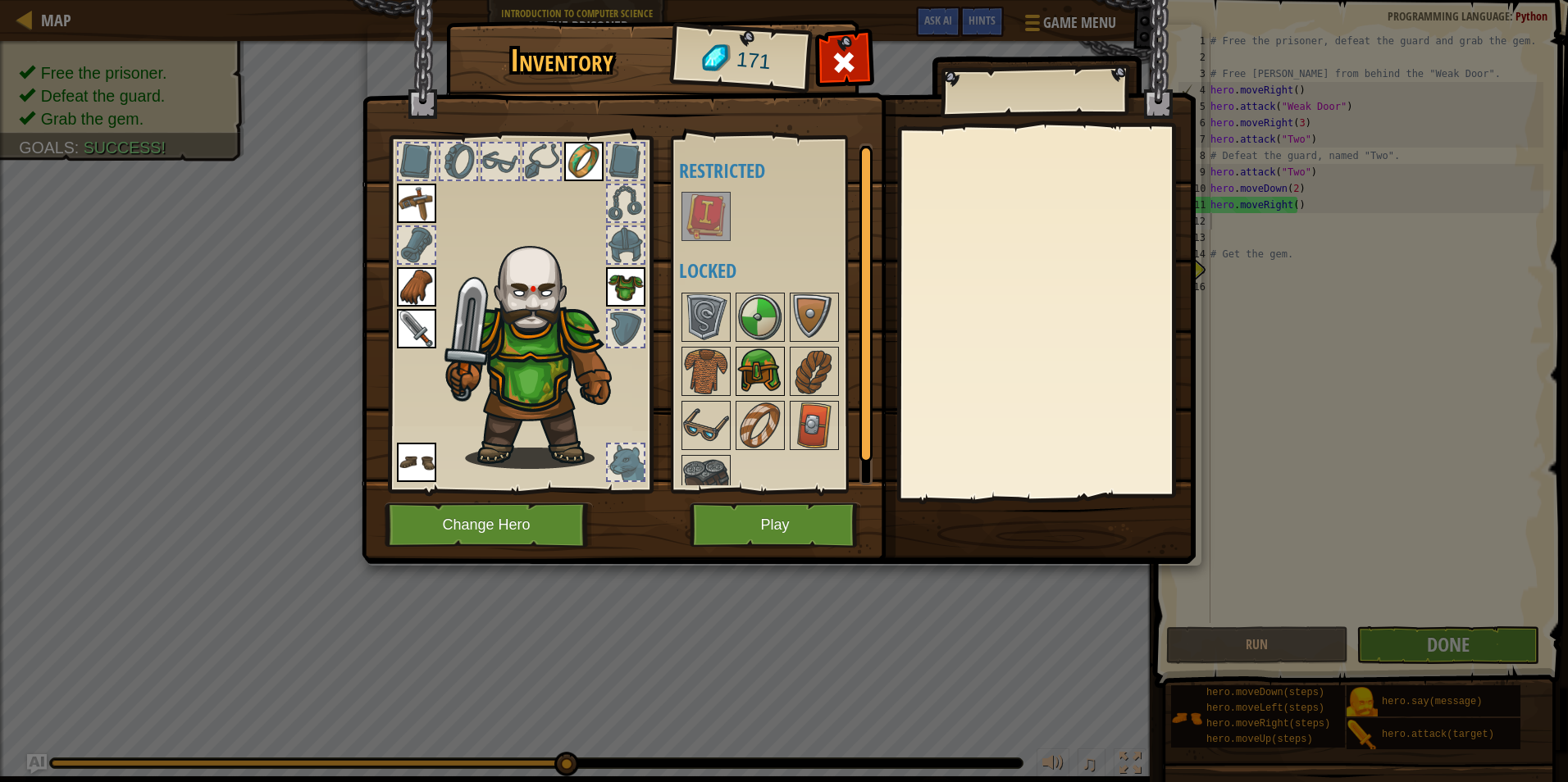
click at [766, 375] on img at bounding box center [760, 371] width 46 height 46
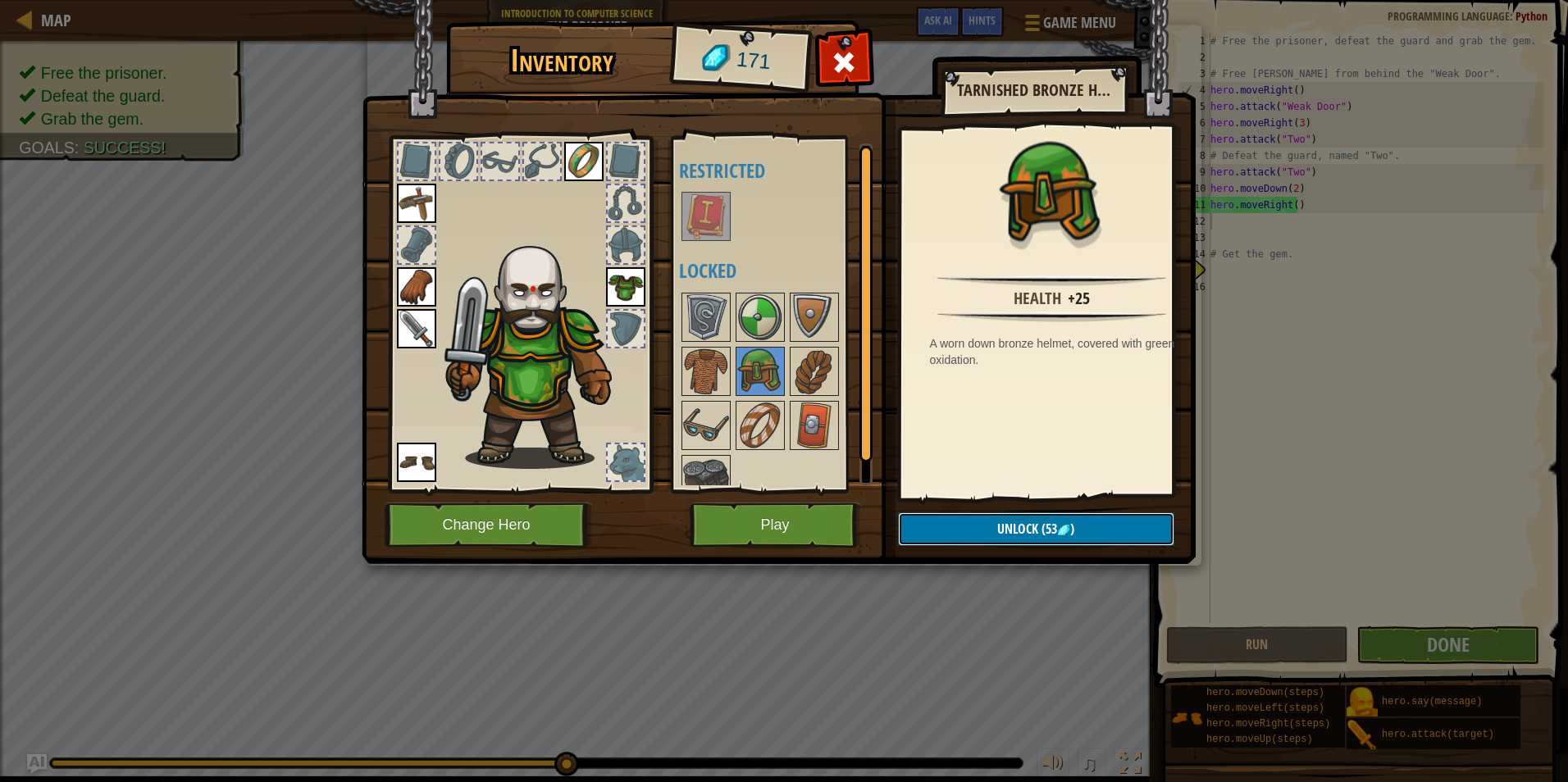
click at [1067, 524] on img at bounding box center [1063, 530] width 13 height 13
click at [1067, 524] on button "Confirm" at bounding box center [1037, 529] width 276 height 34
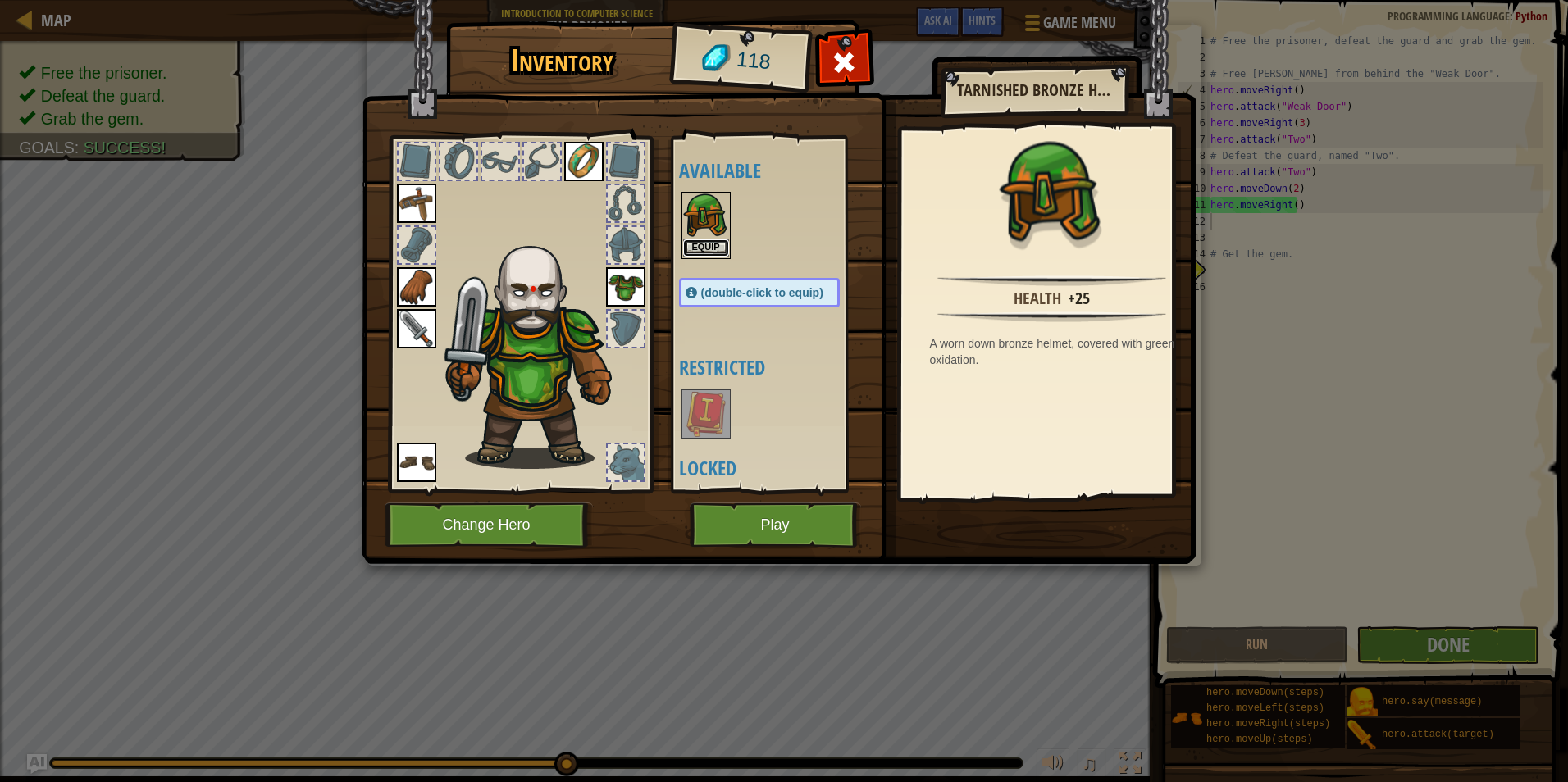
click at [700, 250] on button "Equip" at bounding box center [706, 248] width 46 height 17
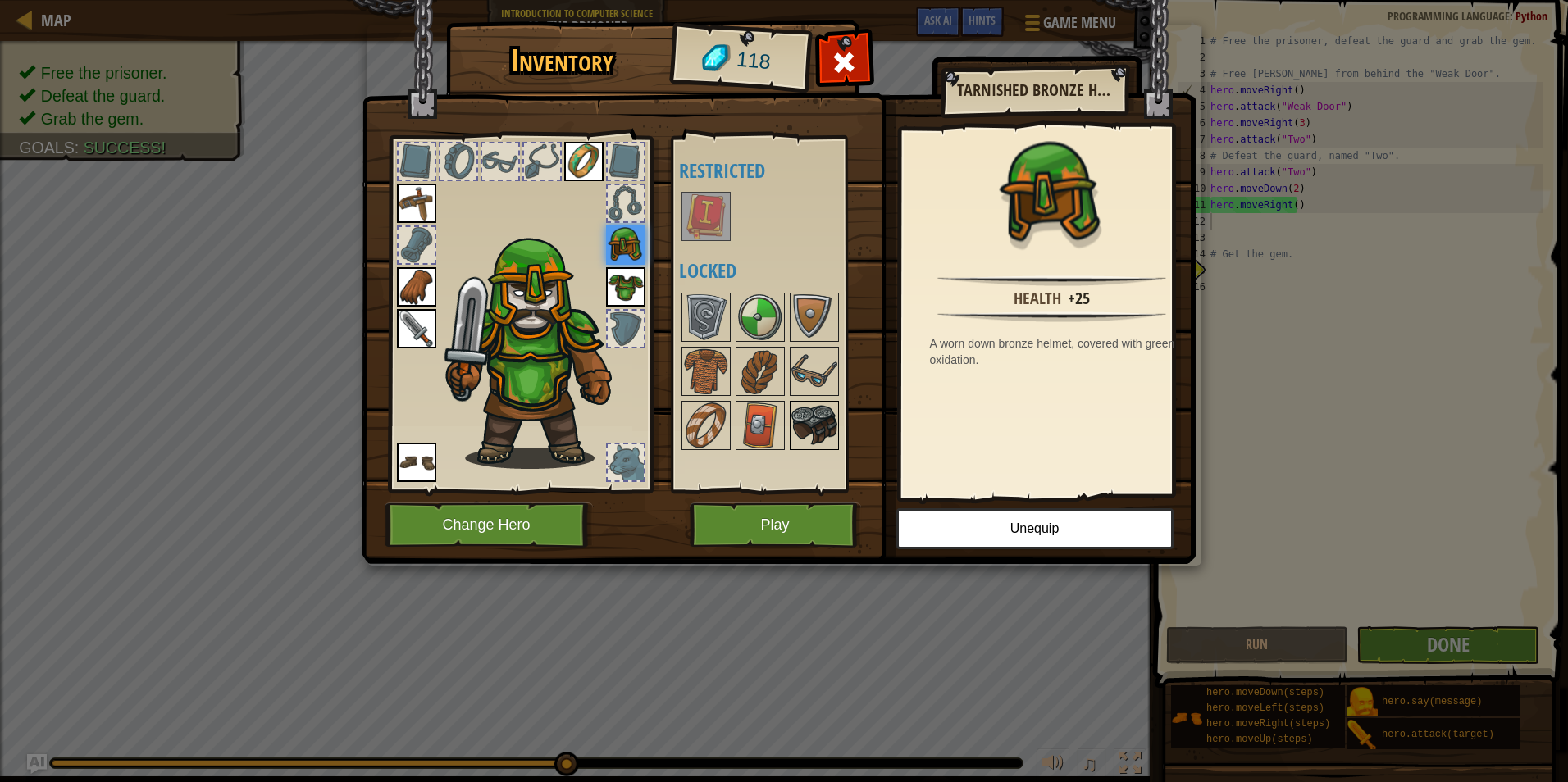
click at [815, 429] on img at bounding box center [815, 426] width 46 height 46
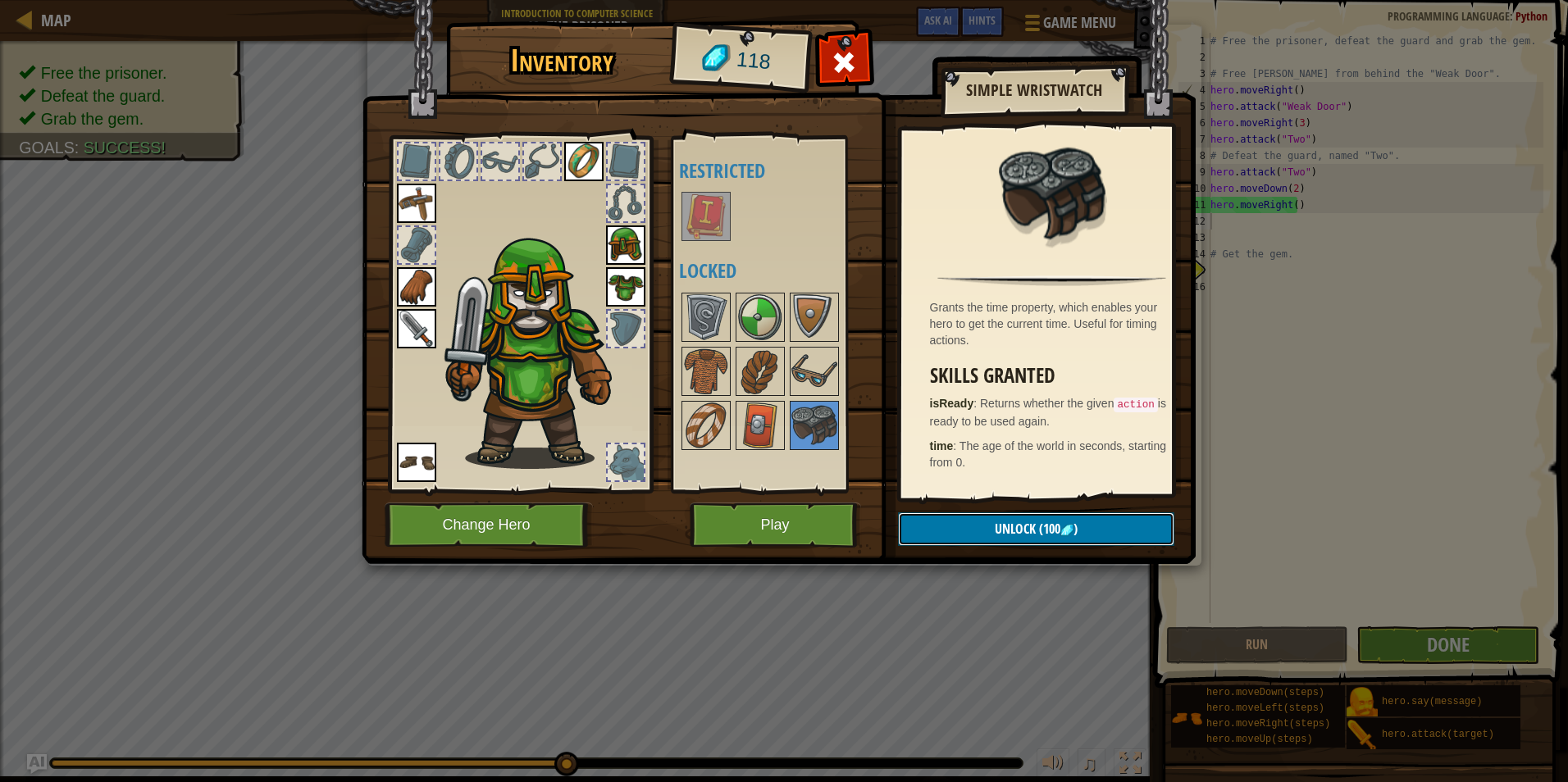
click at [972, 525] on button "Unlock (100 )" at bounding box center [1037, 529] width 276 height 34
click at [972, 525] on button "Confirm" at bounding box center [1037, 529] width 276 height 34
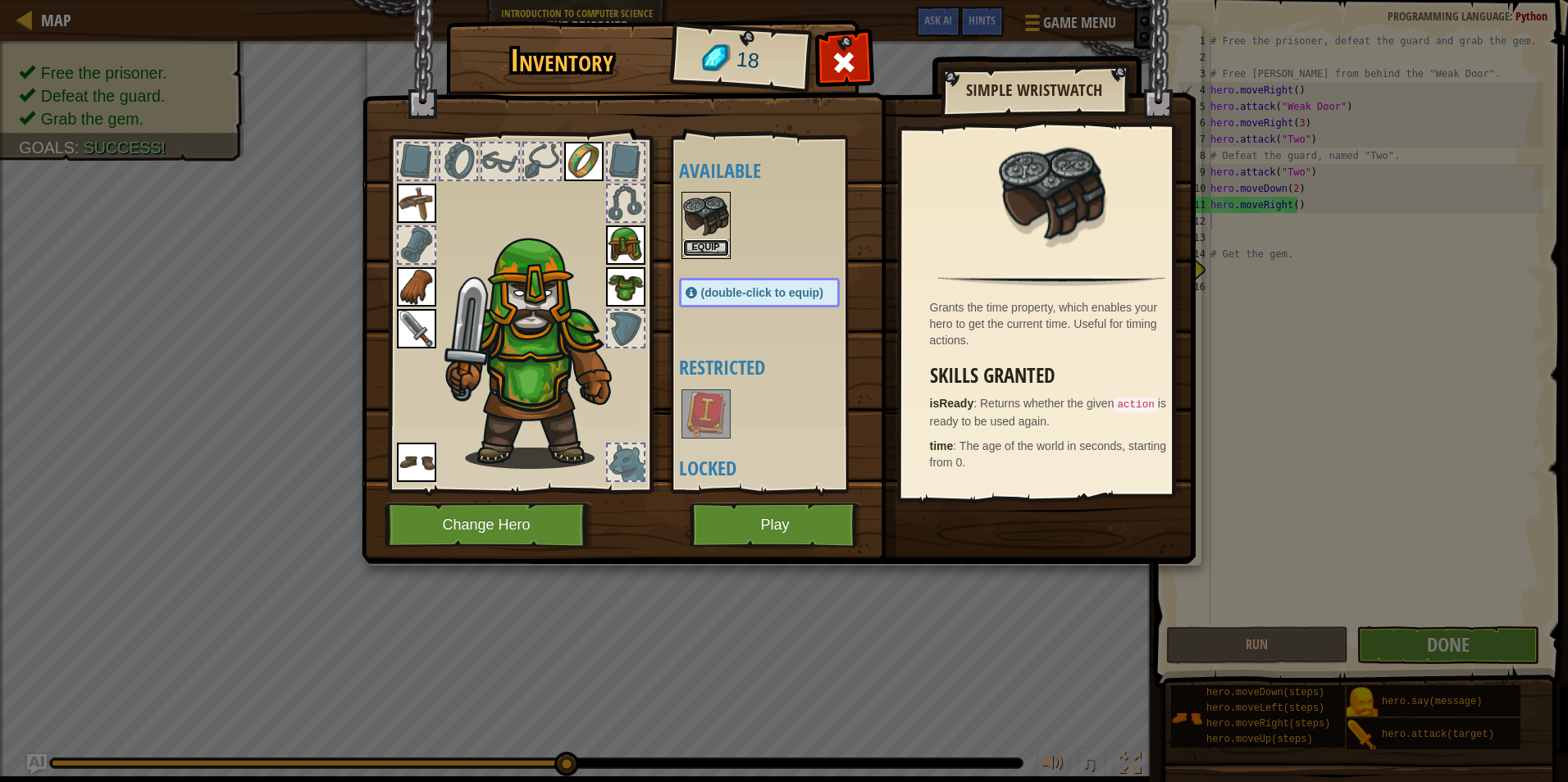
click at [713, 252] on button "Equip" at bounding box center [706, 248] width 46 height 17
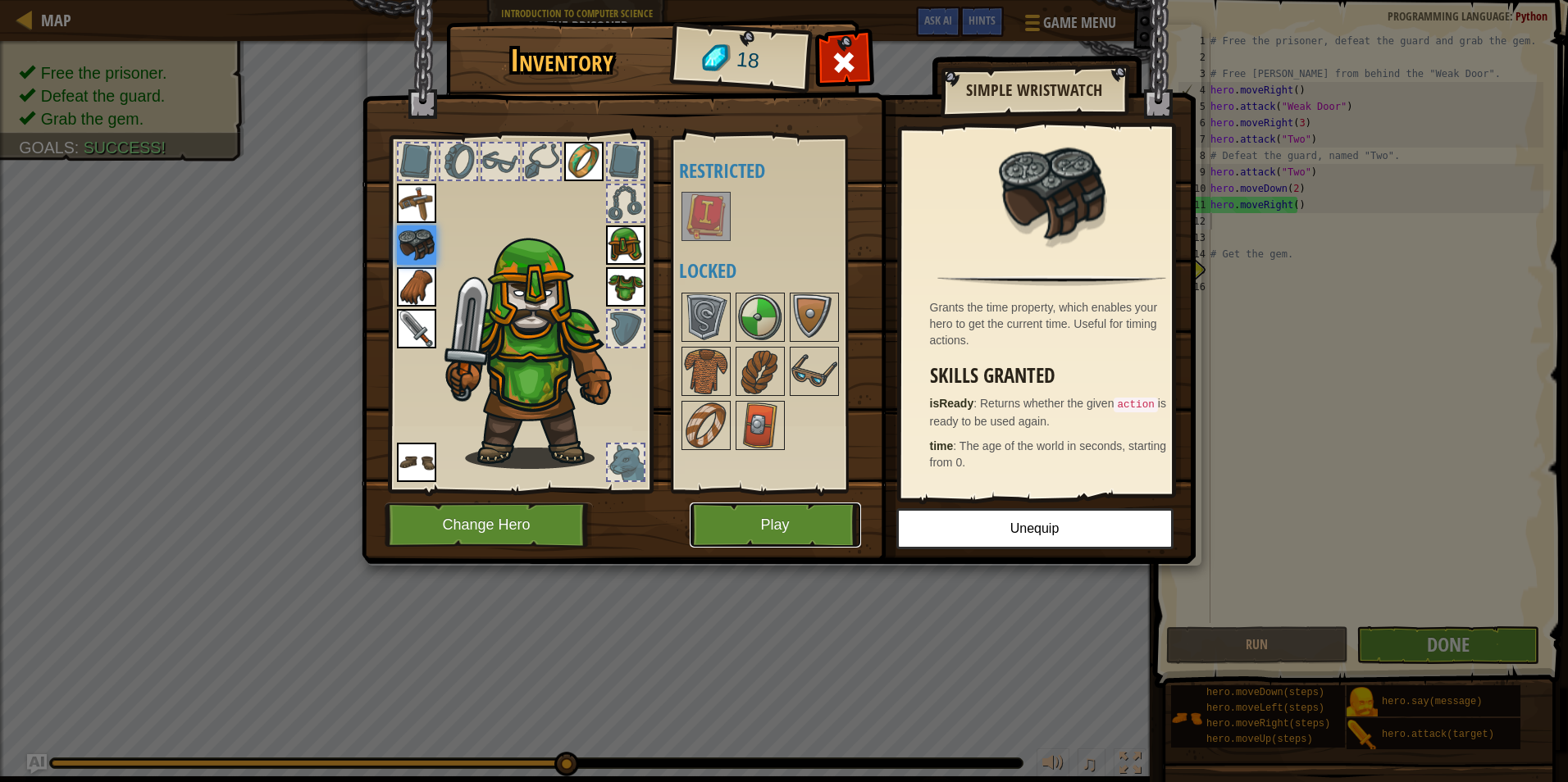
click at [811, 518] on button "Play" at bounding box center [776, 525] width 172 height 45
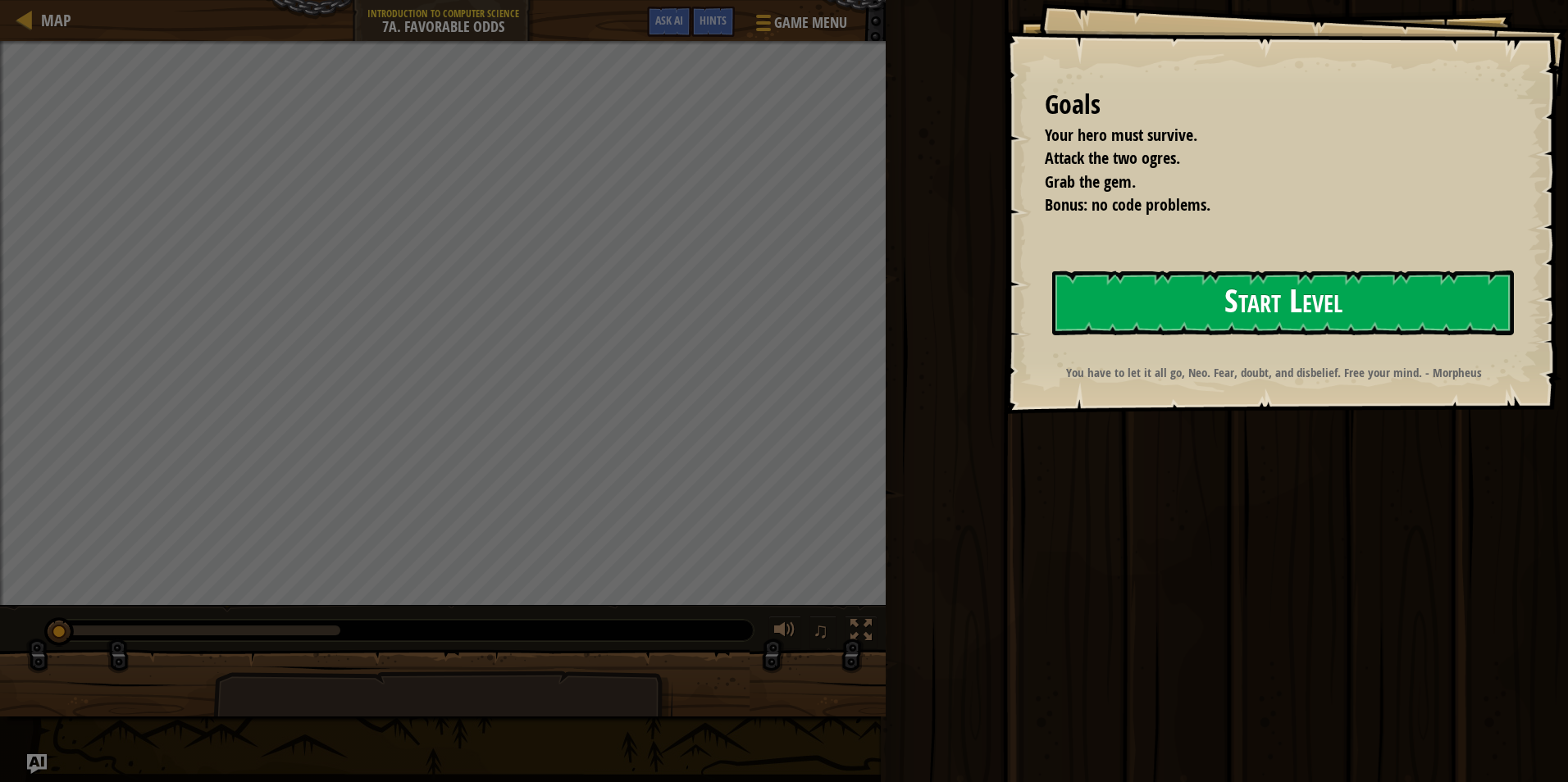
click at [1275, 302] on button "Start Level" at bounding box center [1284, 303] width 462 height 65
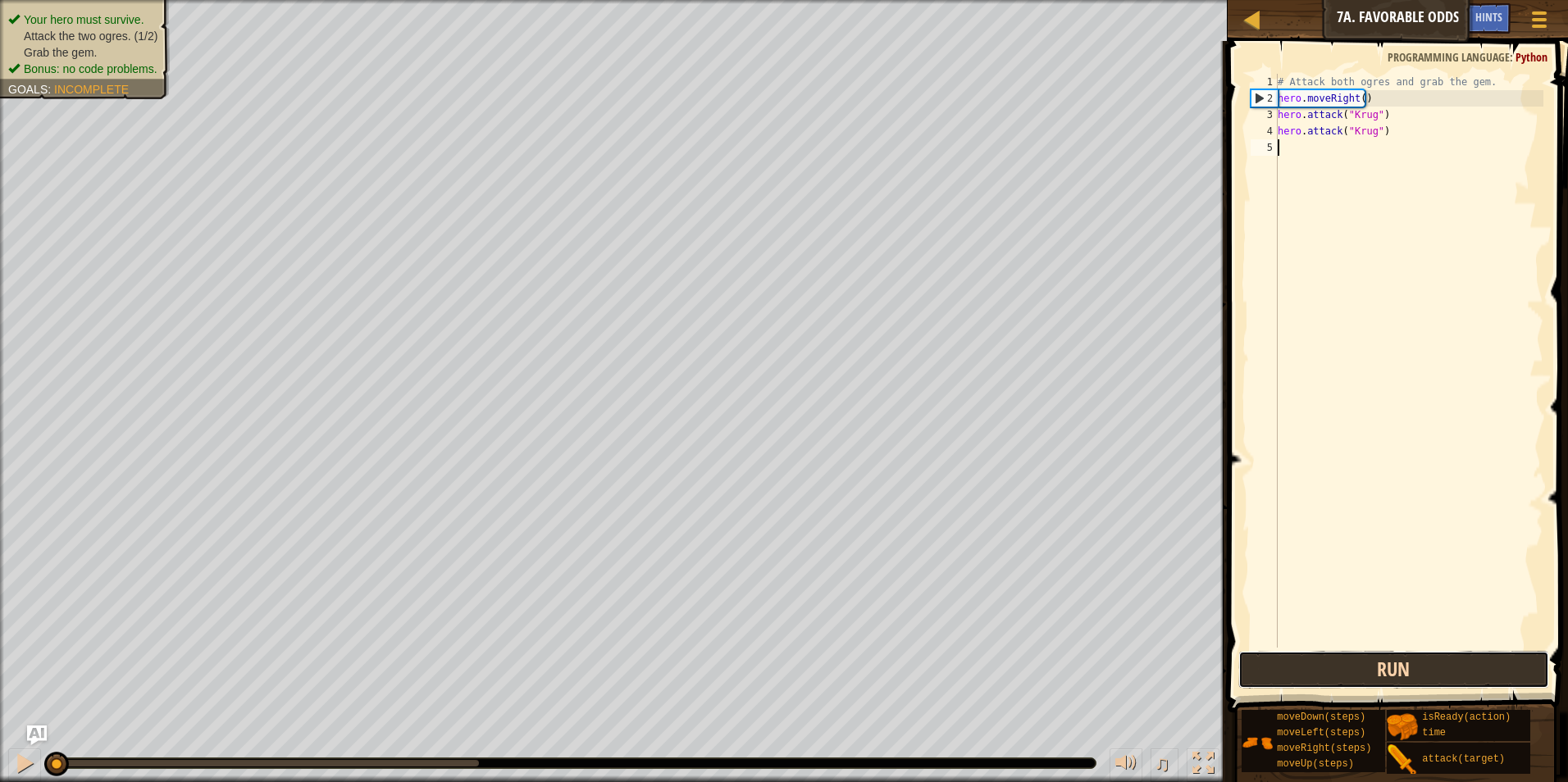
click at [1359, 662] on button "Run" at bounding box center [1394, 670] width 312 height 38
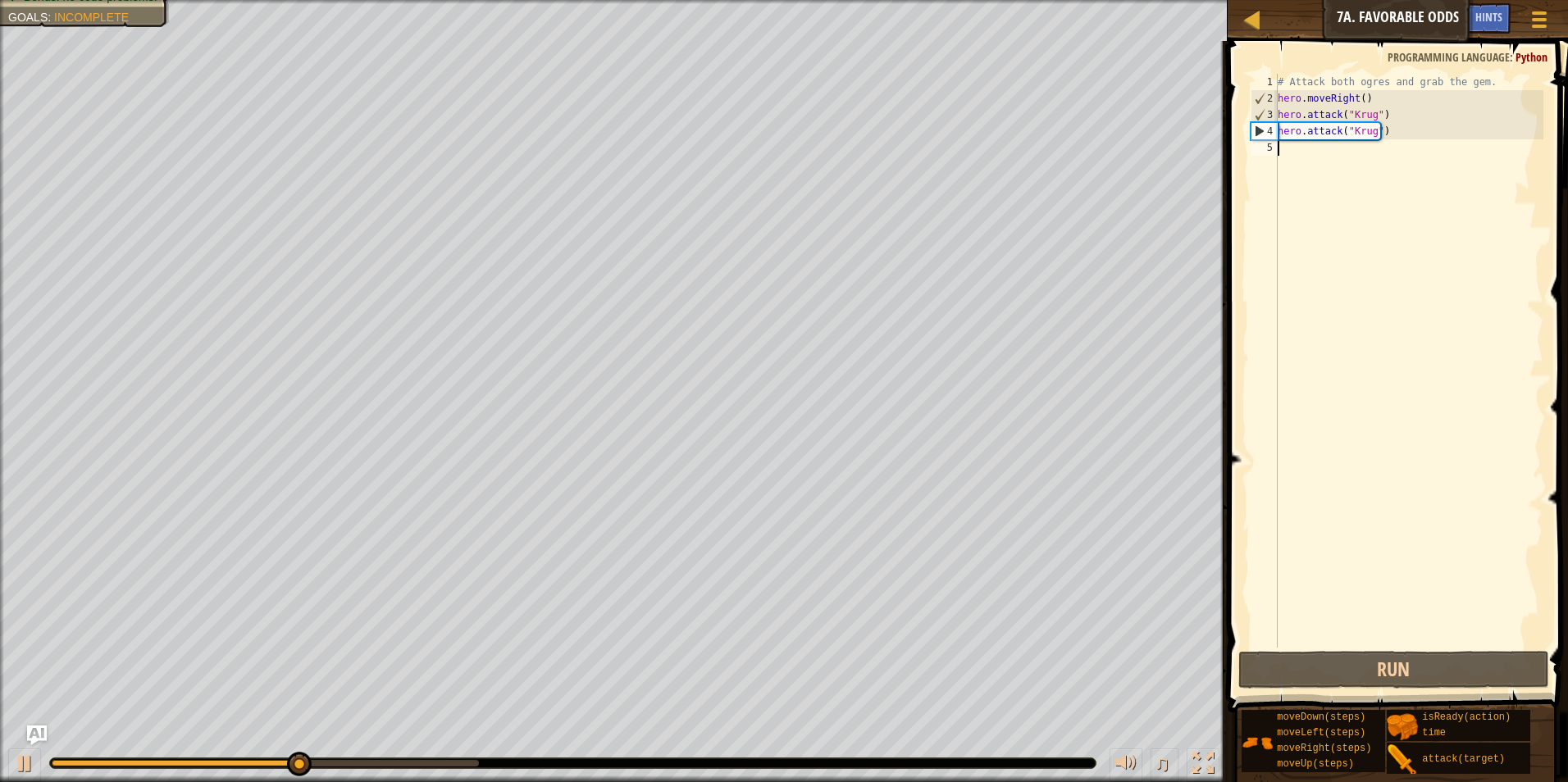
type textarea "h"
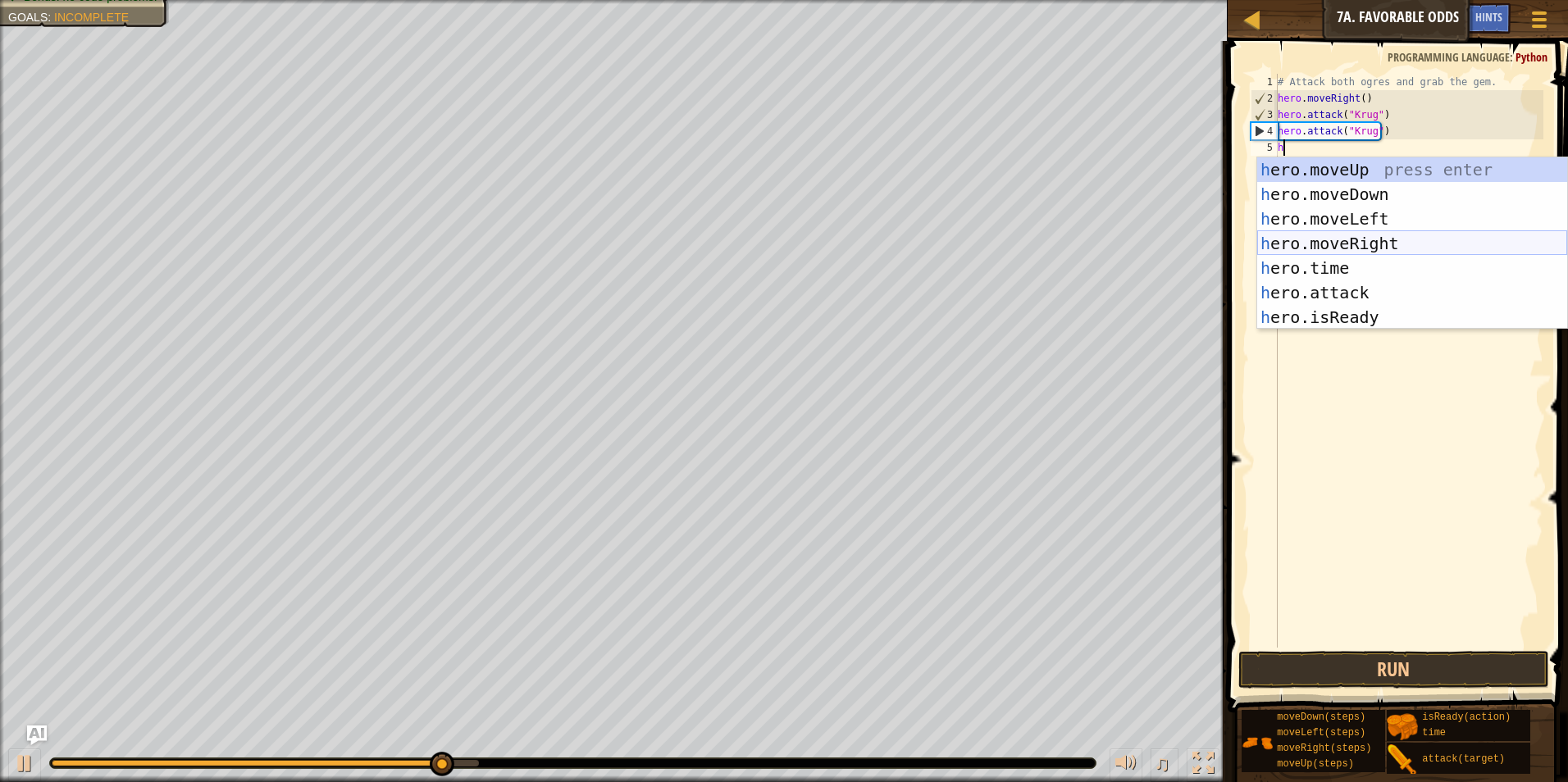
click at [1354, 238] on div "h ero.moveUp press enter h ero.moveDown press enter h ero.moveLeft press enter …" at bounding box center [1412, 268] width 310 height 221
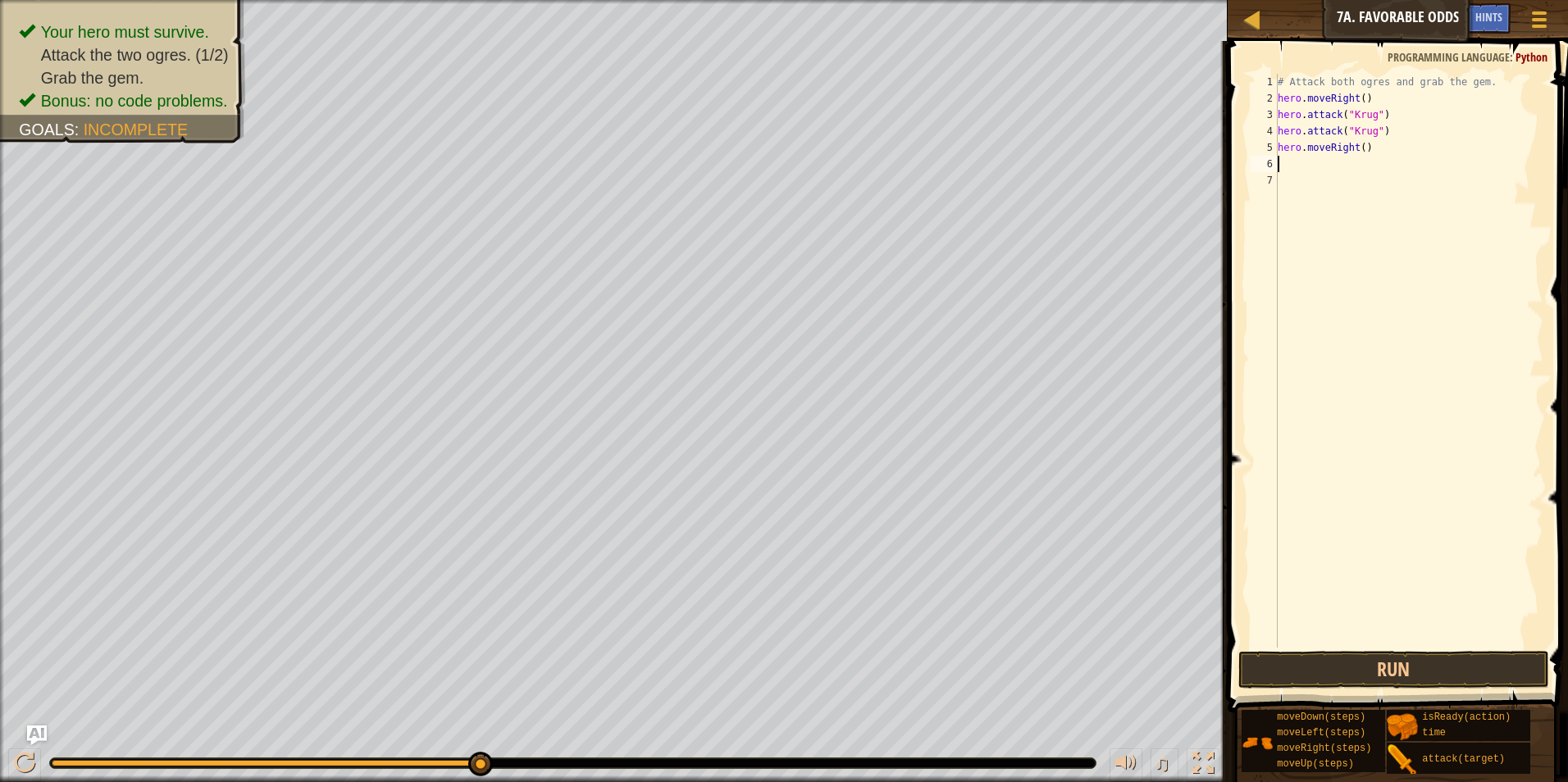
type textarea "g"
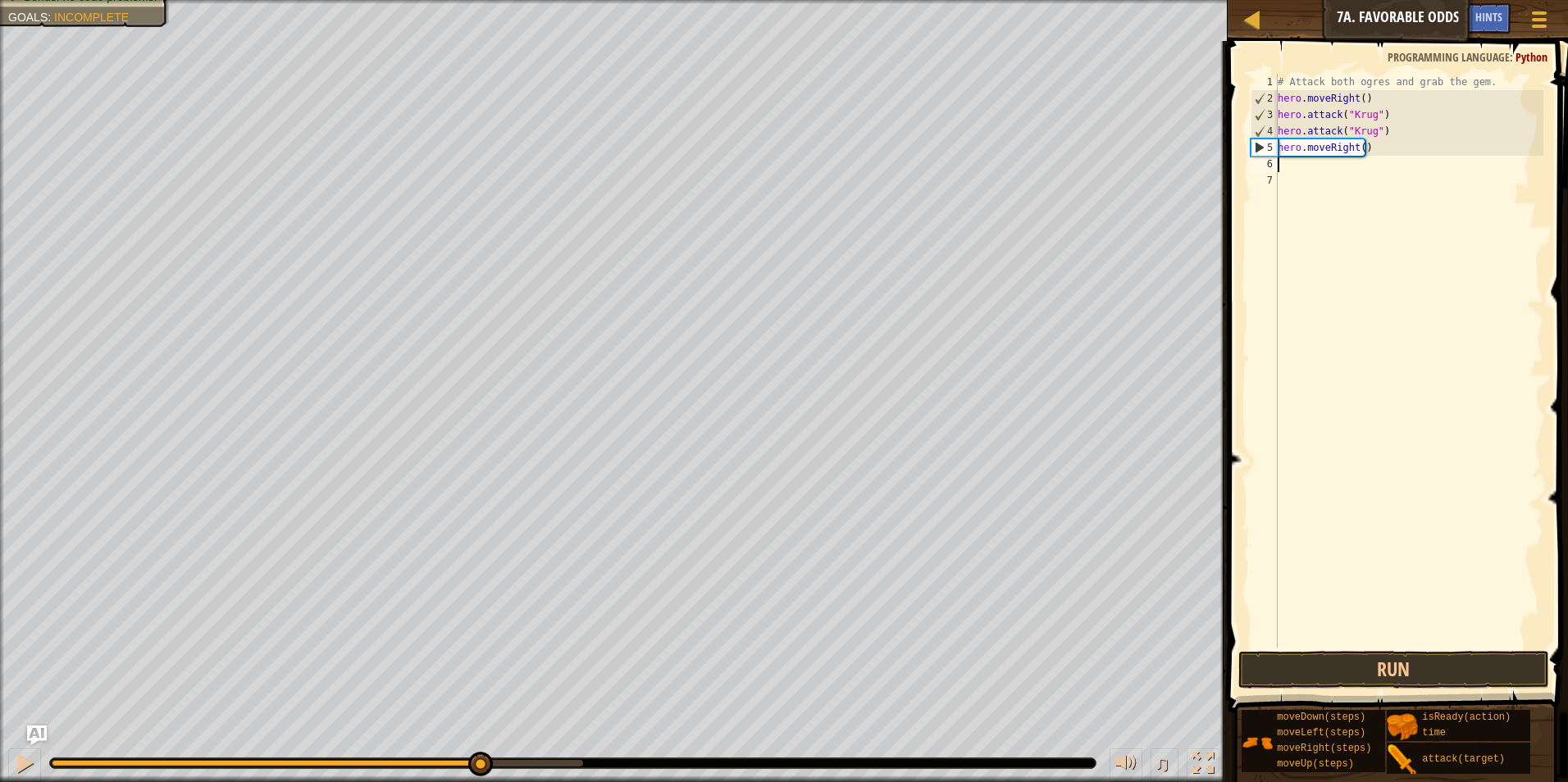
type textarea "h"
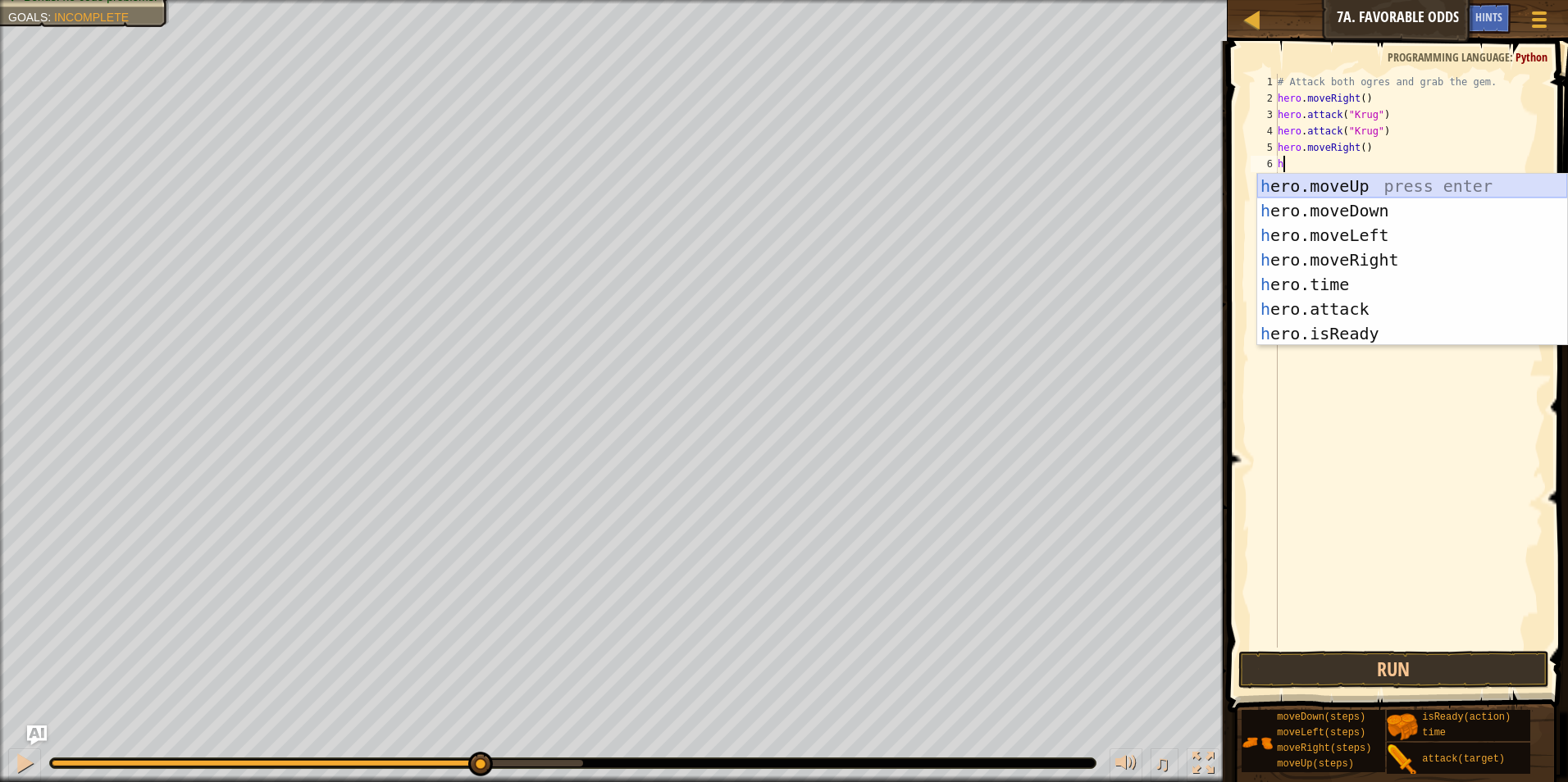
click at [1360, 180] on div "h ero.moveUp press enter h ero.moveDown press enter h ero.moveLeft press enter …" at bounding box center [1412, 284] width 310 height 221
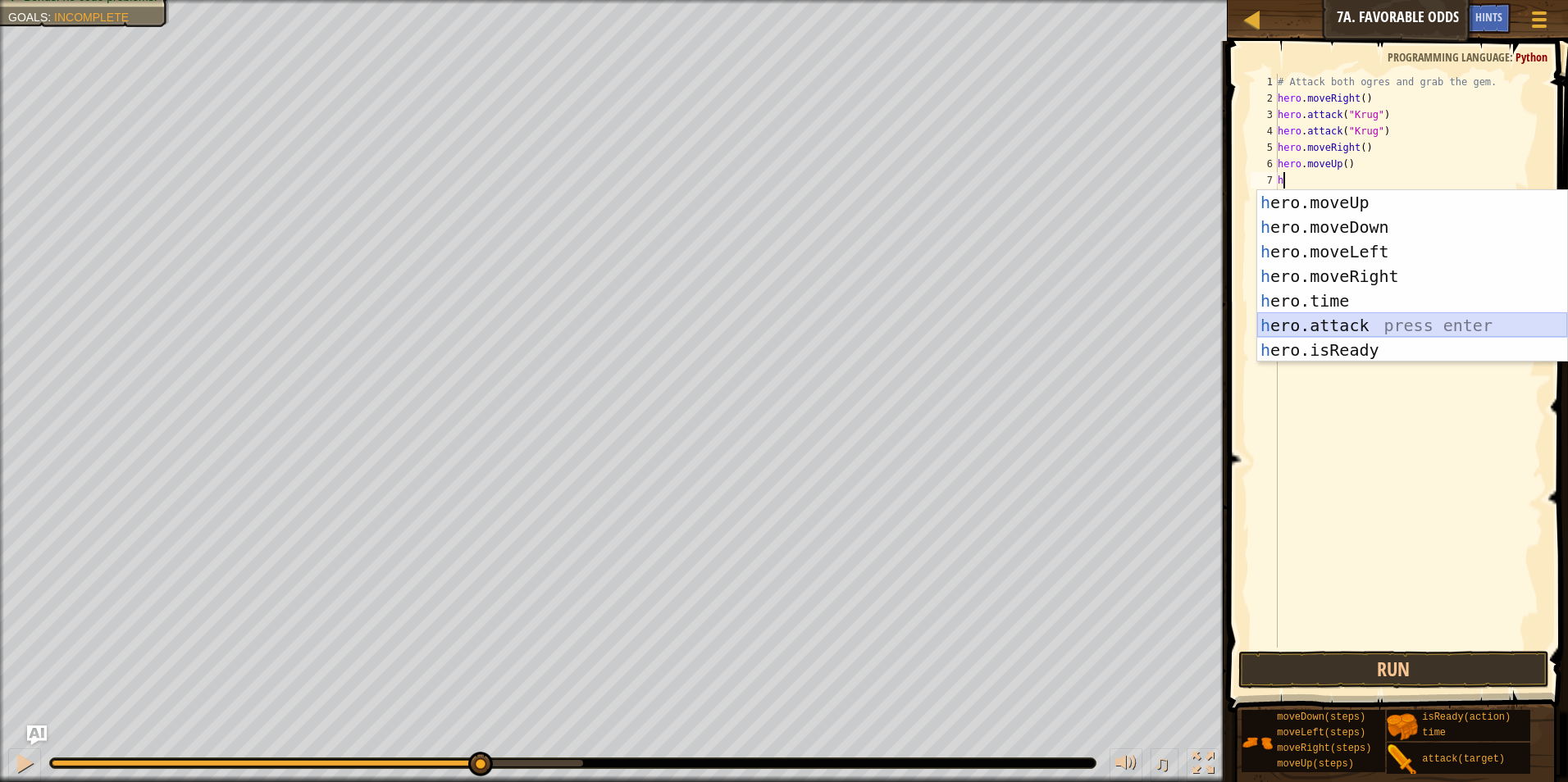
click at [1349, 329] on div "h ero.moveUp press enter h ero.moveDown press enter h ero.moveLeft press enter …" at bounding box center [1412, 301] width 310 height 221
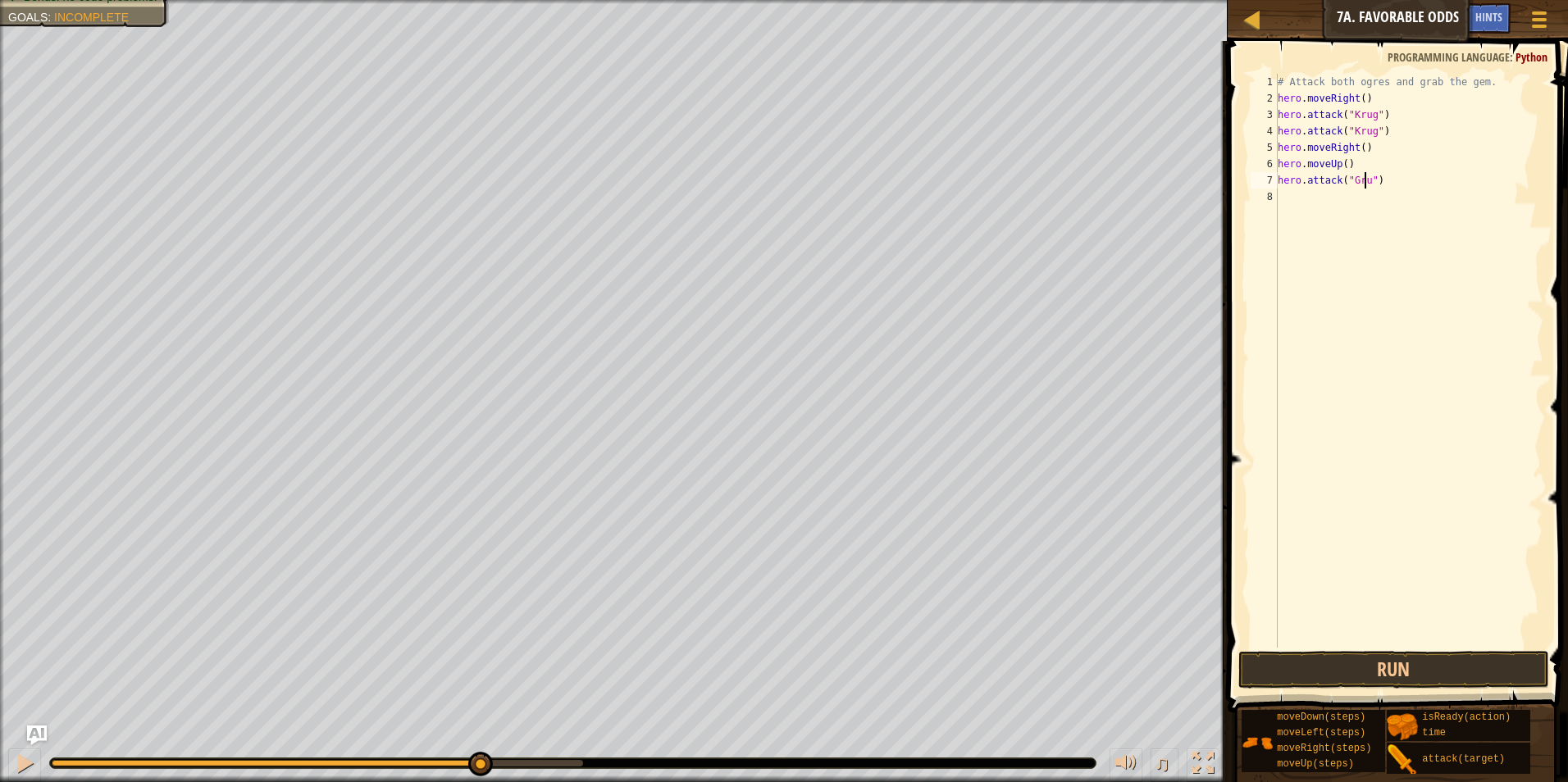
scroll to position [7, 7]
drag, startPoint x: 1276, startPoint y: 177, endPoint x: 1391, endPoint y: 191, distance: 115.8
click at [1390, 191] on div "hero.attack("Grump") 1 2 3 4 5 6 7 8 # Attack both [PERSON_NAME] and grab the g…" at bounding box center [1395, 360] width 296 height 574
type textarea "hero.attack("Grump")"
click at [1351, 206] on div "# Attack both ogres and grab the gem. hero . moveRight ( ) hero . attack ( "[PE…" at bounding box center [1409, 360] width 269 height 574
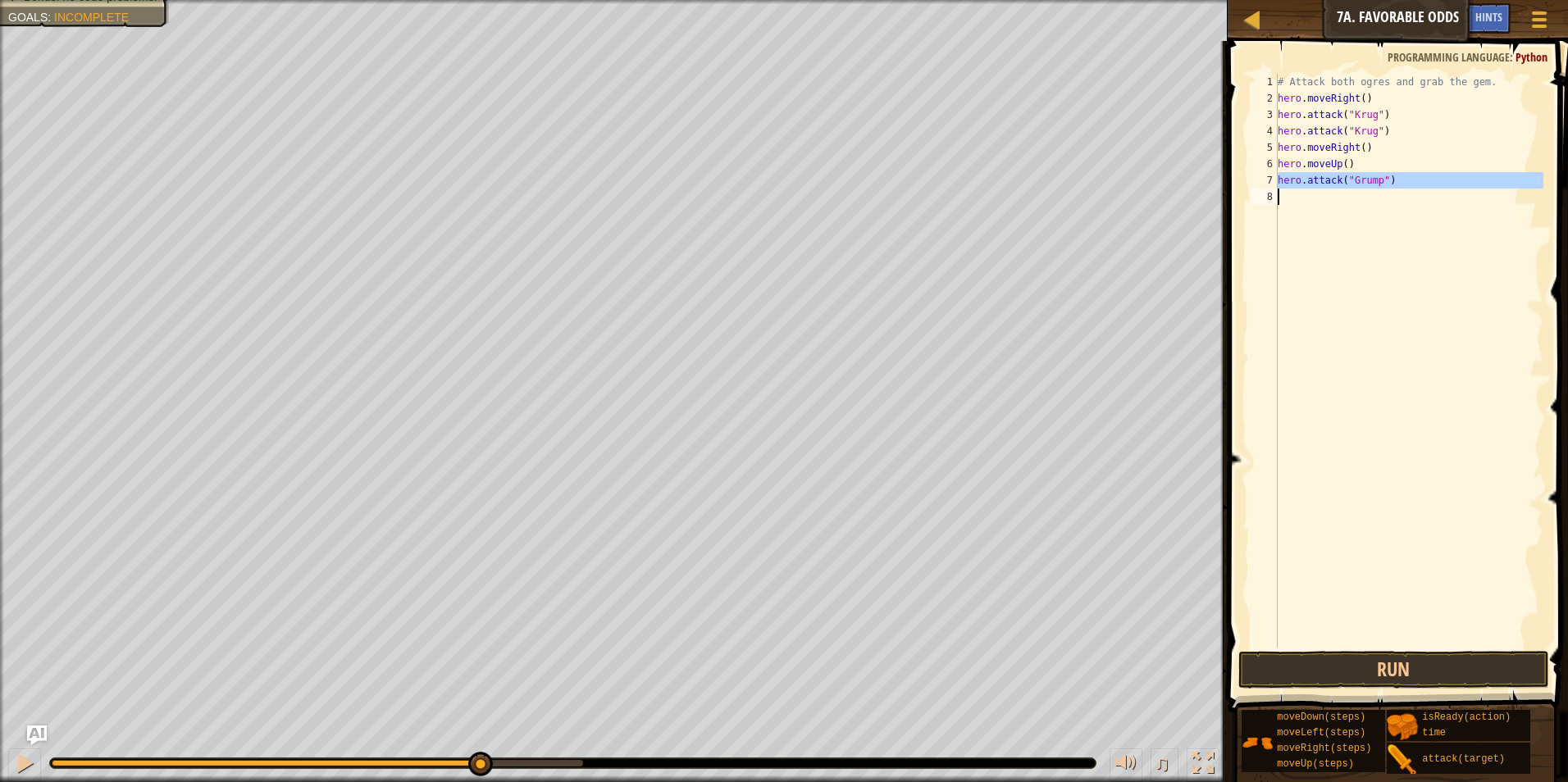
scroll to position [7, 0]
type textarea "h"
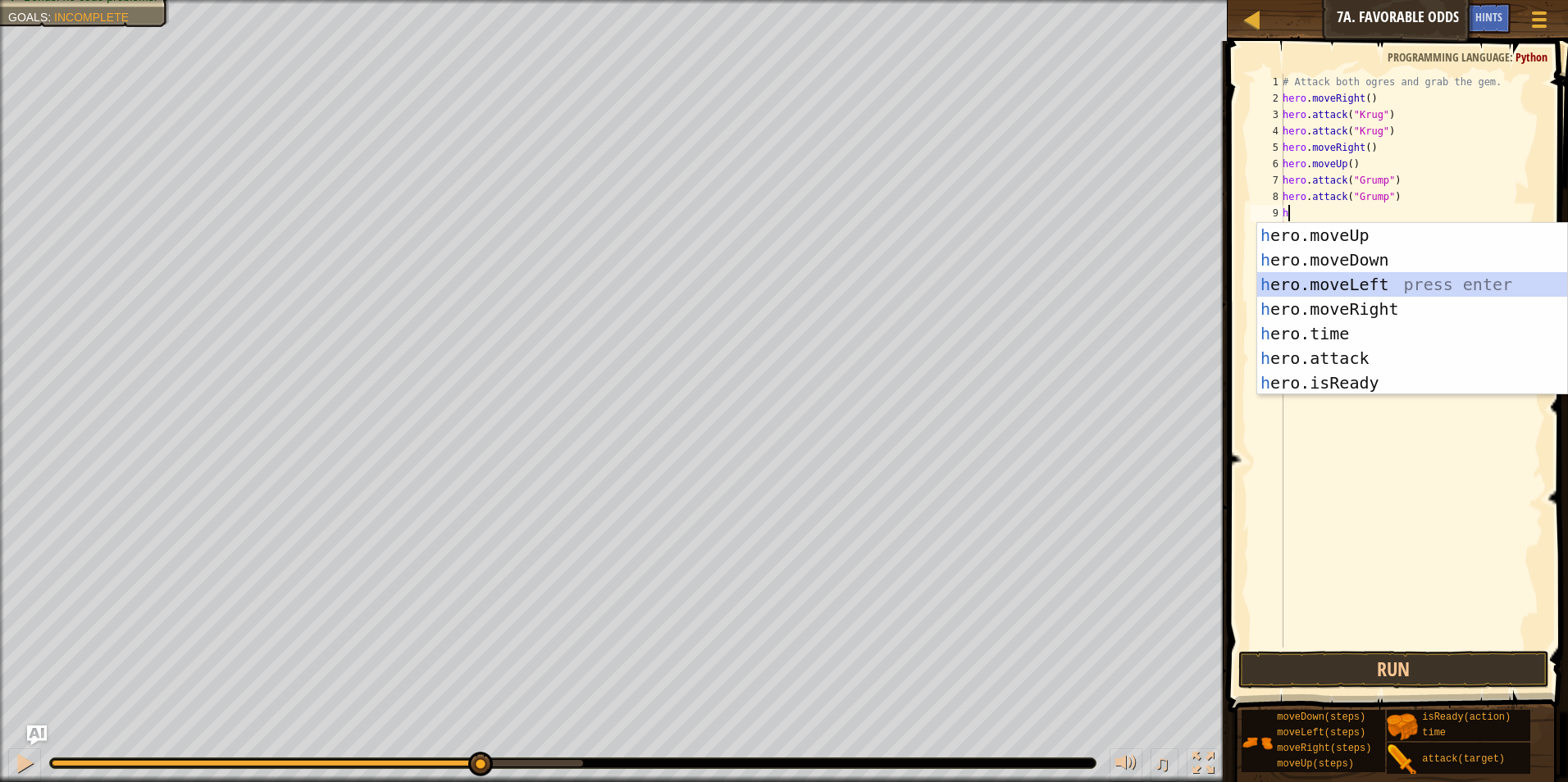
click at [1374, 278] on div "h ero.moveUp press enter h ero.moveDown press enter h ero.moveLeft press enter …" at bounding box center [1412, 334] width 310 height 221
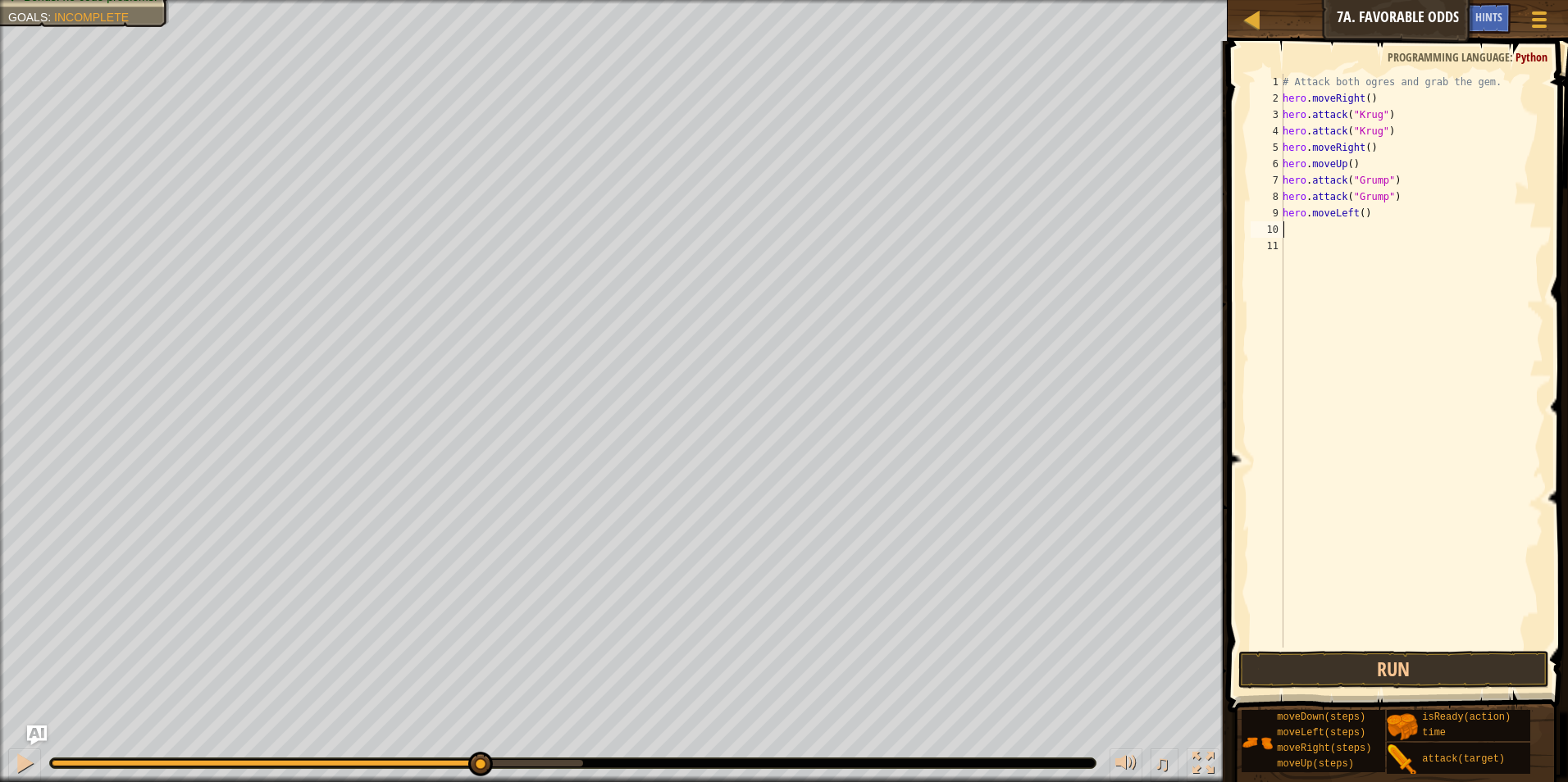
drag, startPoint x: 1360, startPoint y: 215, endPoint x: 1361, endPoint y: 226, distance: 11.0
click at [1360, 214] on div "# Attack both ogres and grab the gem. hero . moveRight ( ) hero . attack ( "[PE…" at bounding box center [1411, 377] width 264 height 607
type textarea "hero.moveLeft(2)"
click at [1473, 675] on button "Run" at bounding box center [1394, 670] width 312 height 38
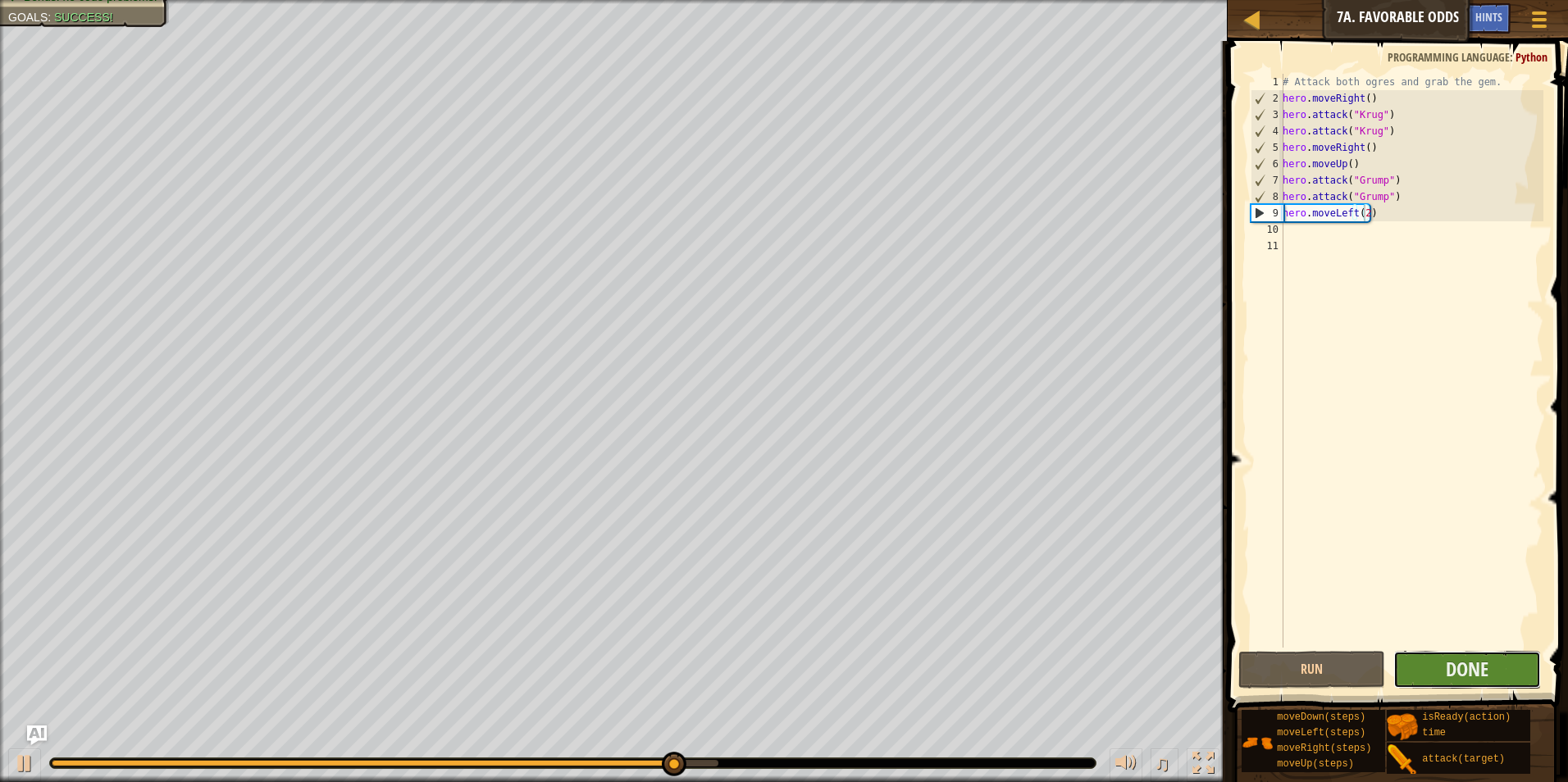
click at [1445, 670] on button "Done" at bounding box center [1467, 670] width 148 height 38
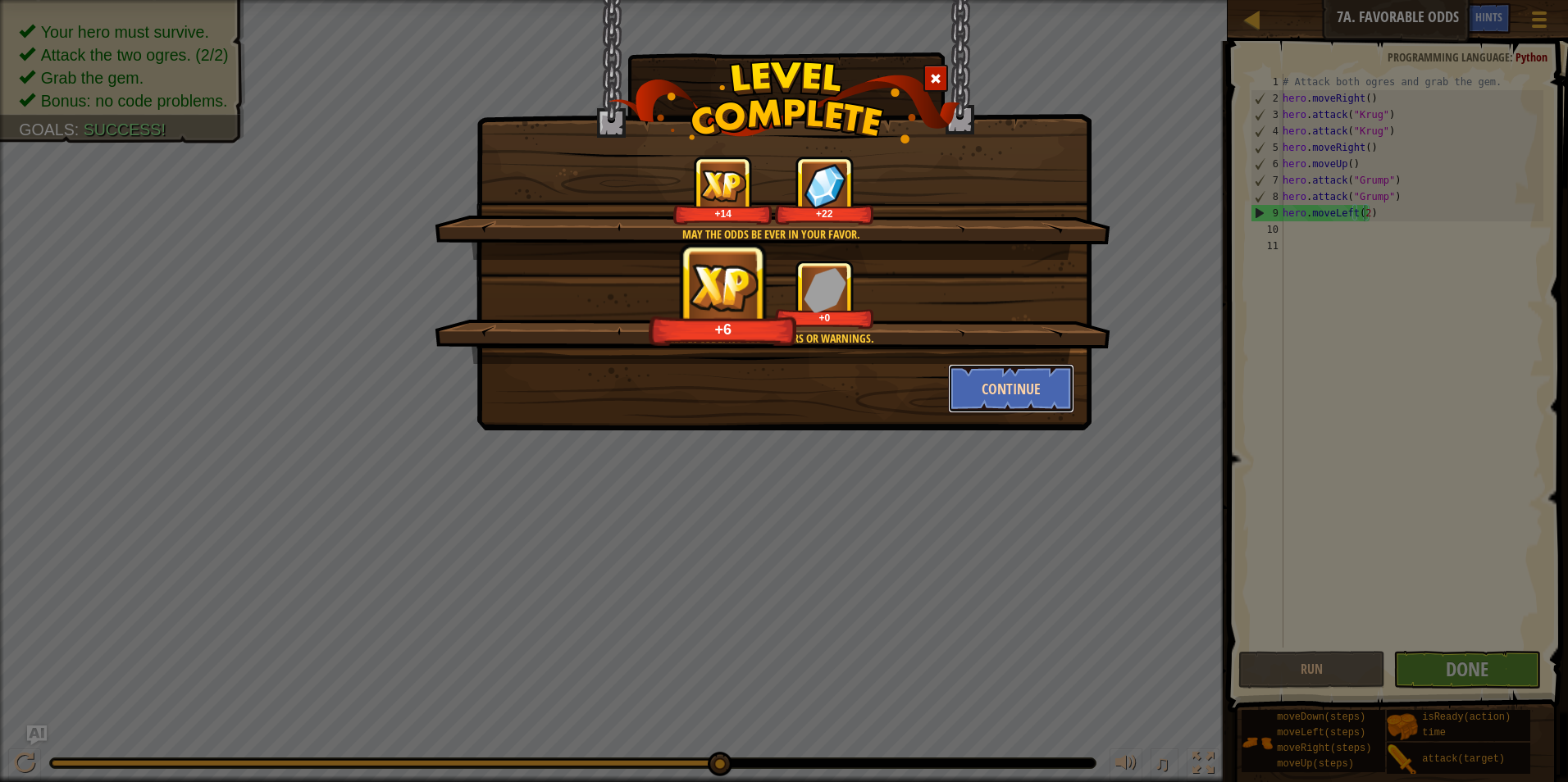
click at [1009, 366] on button "Continue" at bounding box center [1011, 389] width 127 height 49
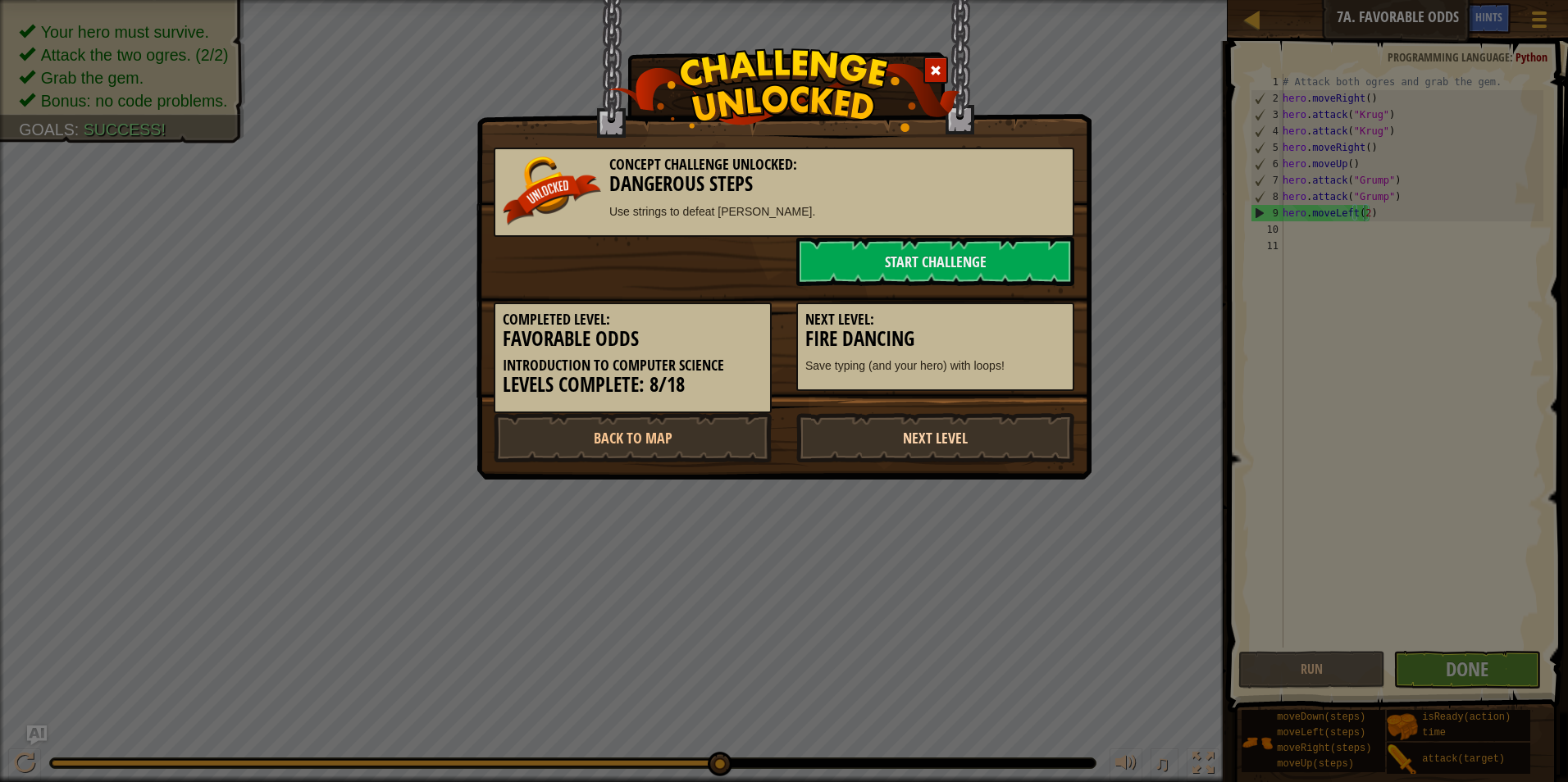
click at [1034, 448] on link "Next Level" at bounding box center [936, 438] width 278 height 49
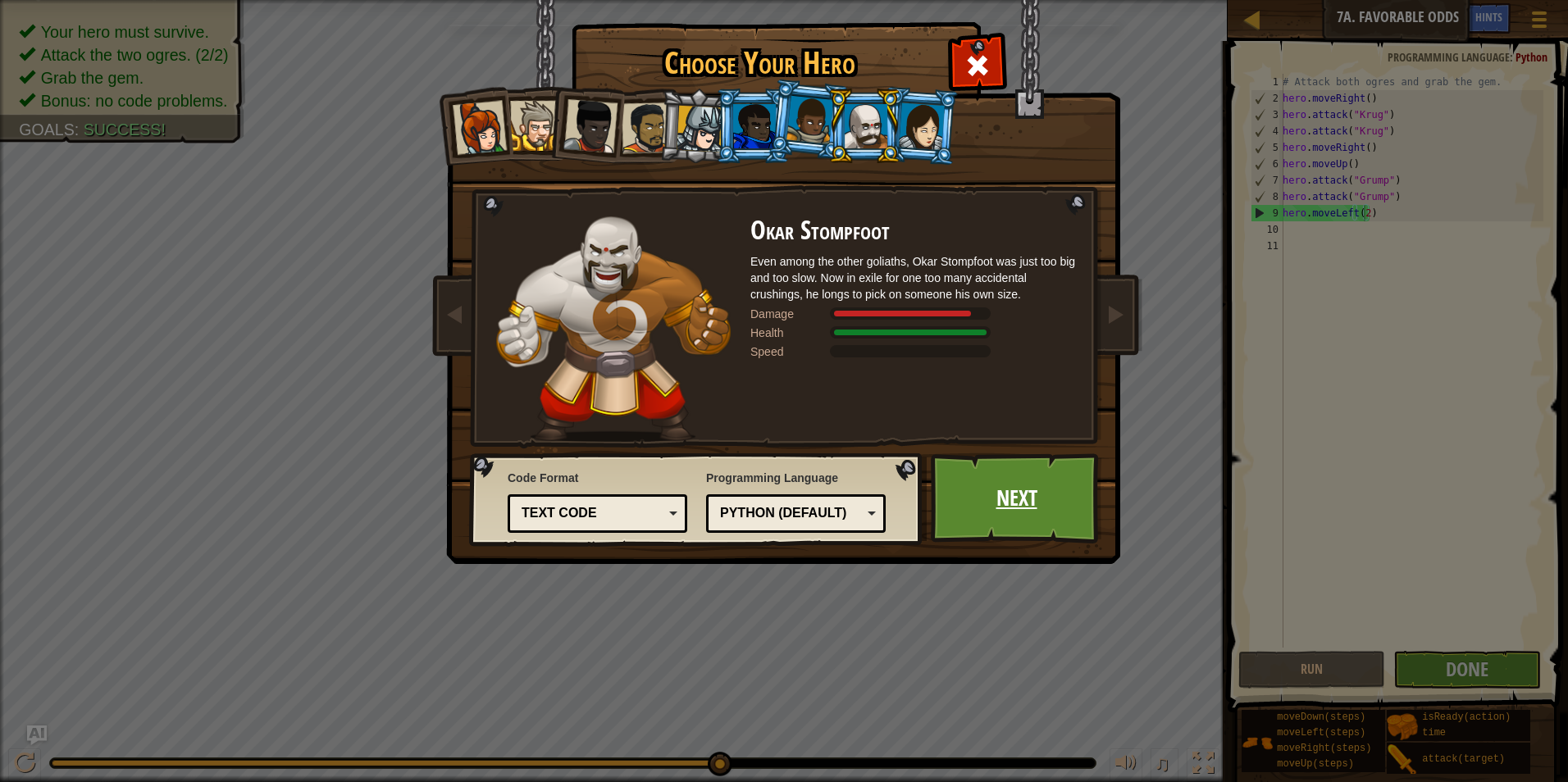
click at [1034, 488] on link "Next" at bounding box center [1017, 498] width 172 height 90
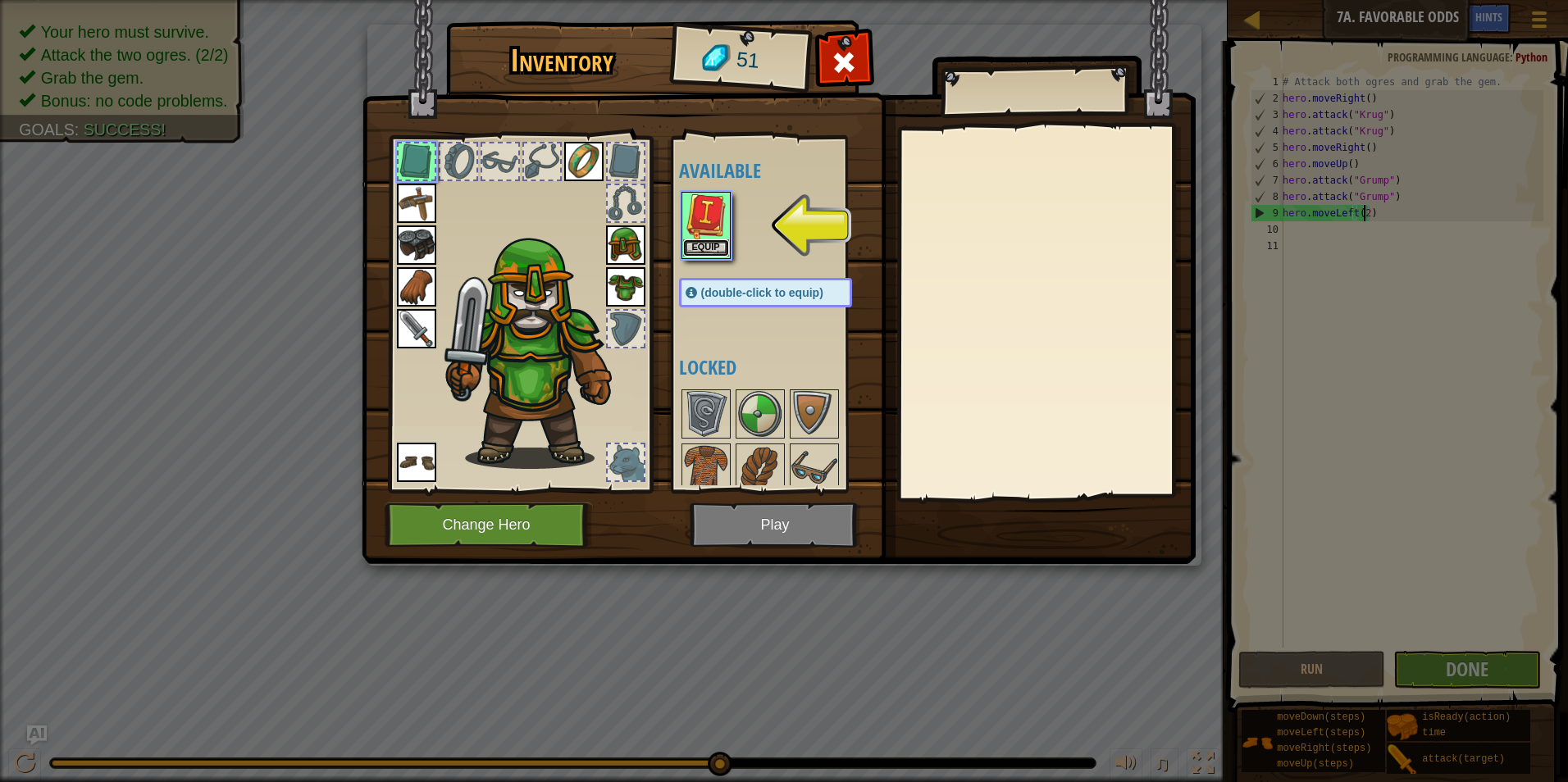
click at [700, 247] on button "Equip" at bounding box center [706, 248] width 46 height 17
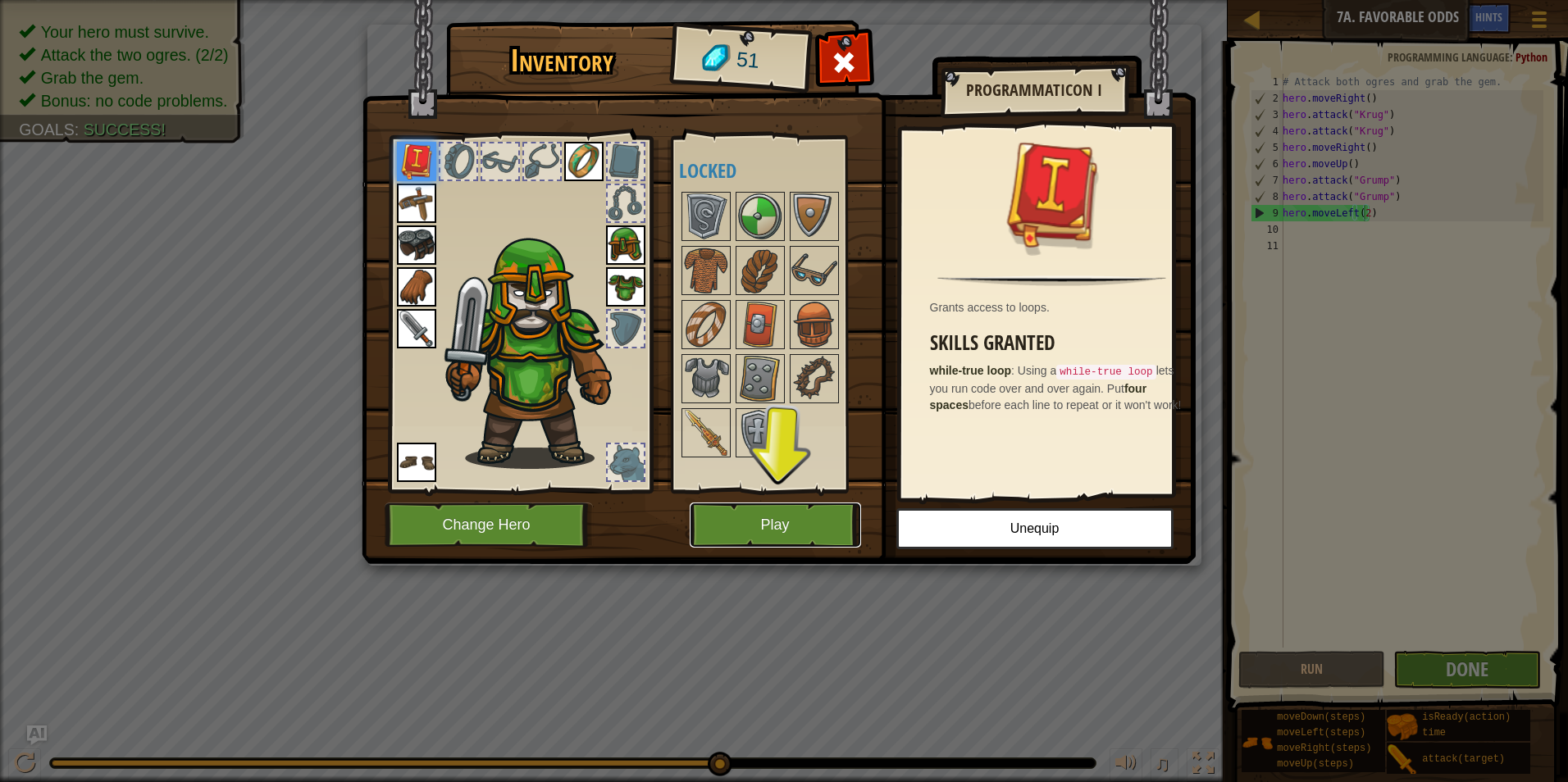
click at [834, 521] on button "Play" at bounding box center [776, 525] width 172 height 45
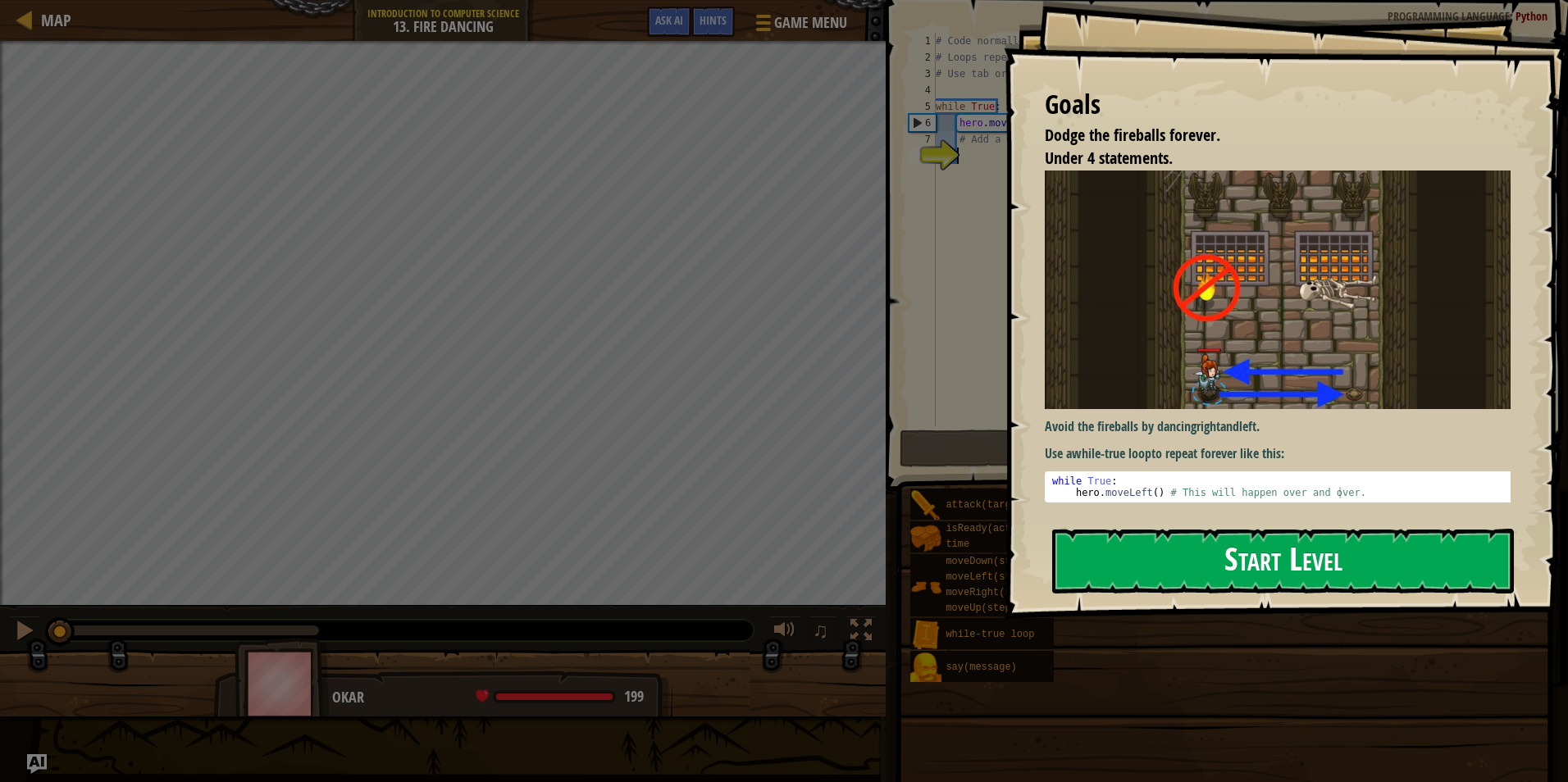
click at [1247, 552] on button "Start Level" at bounding box center [1284, 562] width 462 height 65
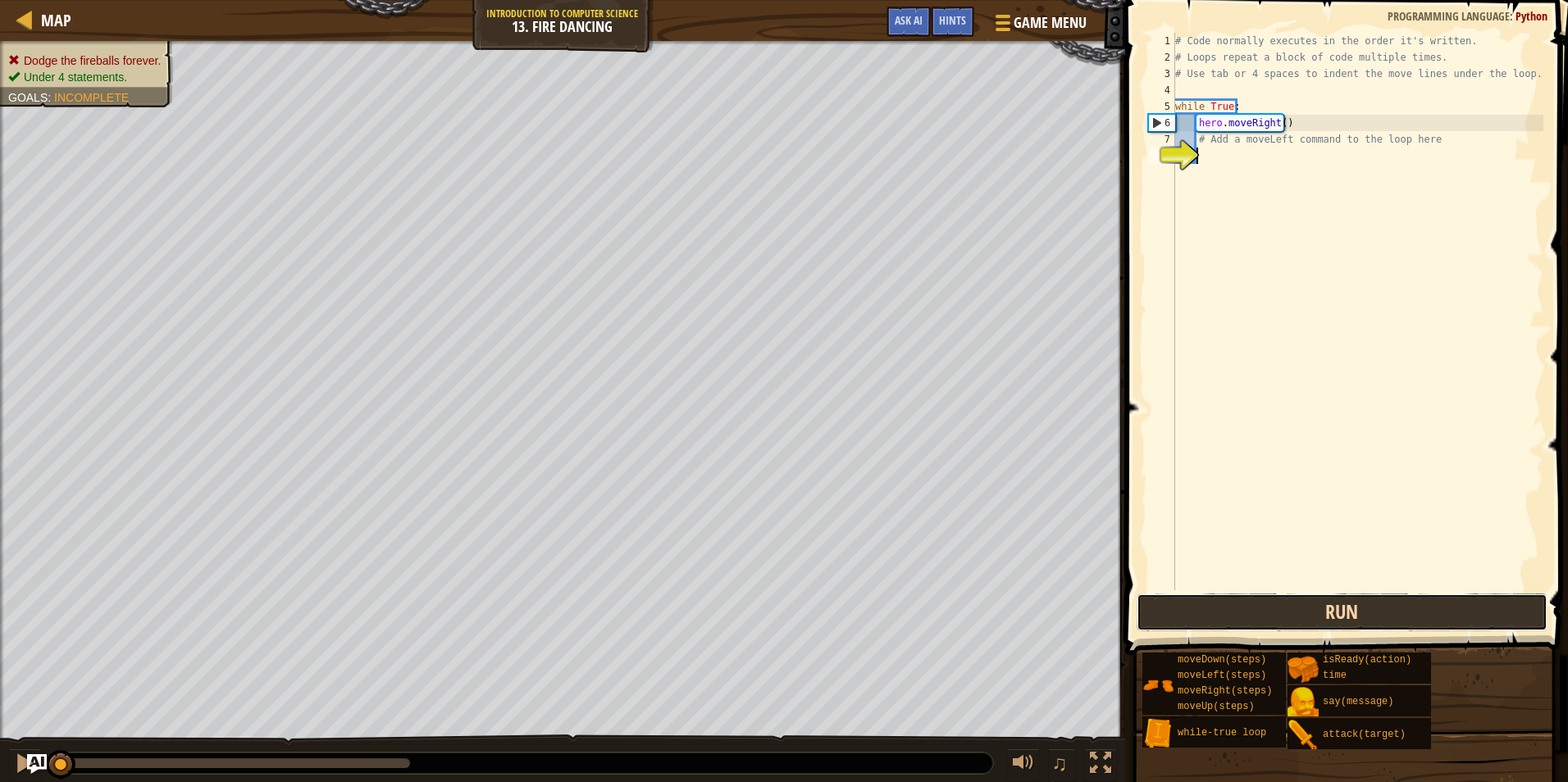
click at [1296, 609] on button "Run" at bounding box center [1342, 612] width 411 height 38
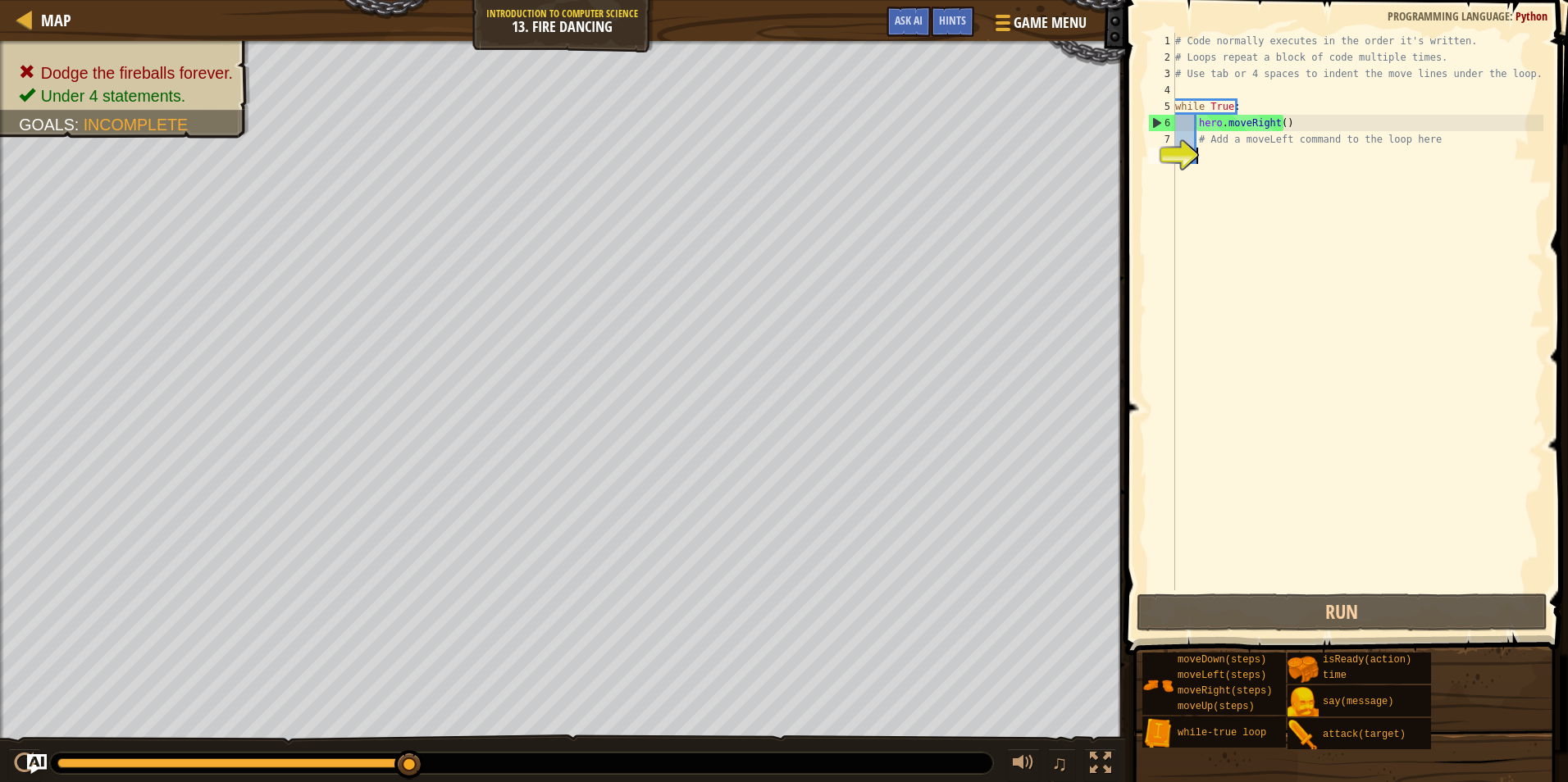
click at [1274, 121] on div "# Code normally executes in the order it's written. # Loops repeat a block of c…" at bounding box center [1358, 328] width 371 height 590
click at [1281, 122] on div "# Code normally executes in the order it's written. # Loops repeat a block of c…" at bounding box center [1358, 328] width 371 height 590
type textarea "hero.moveRight(3)"
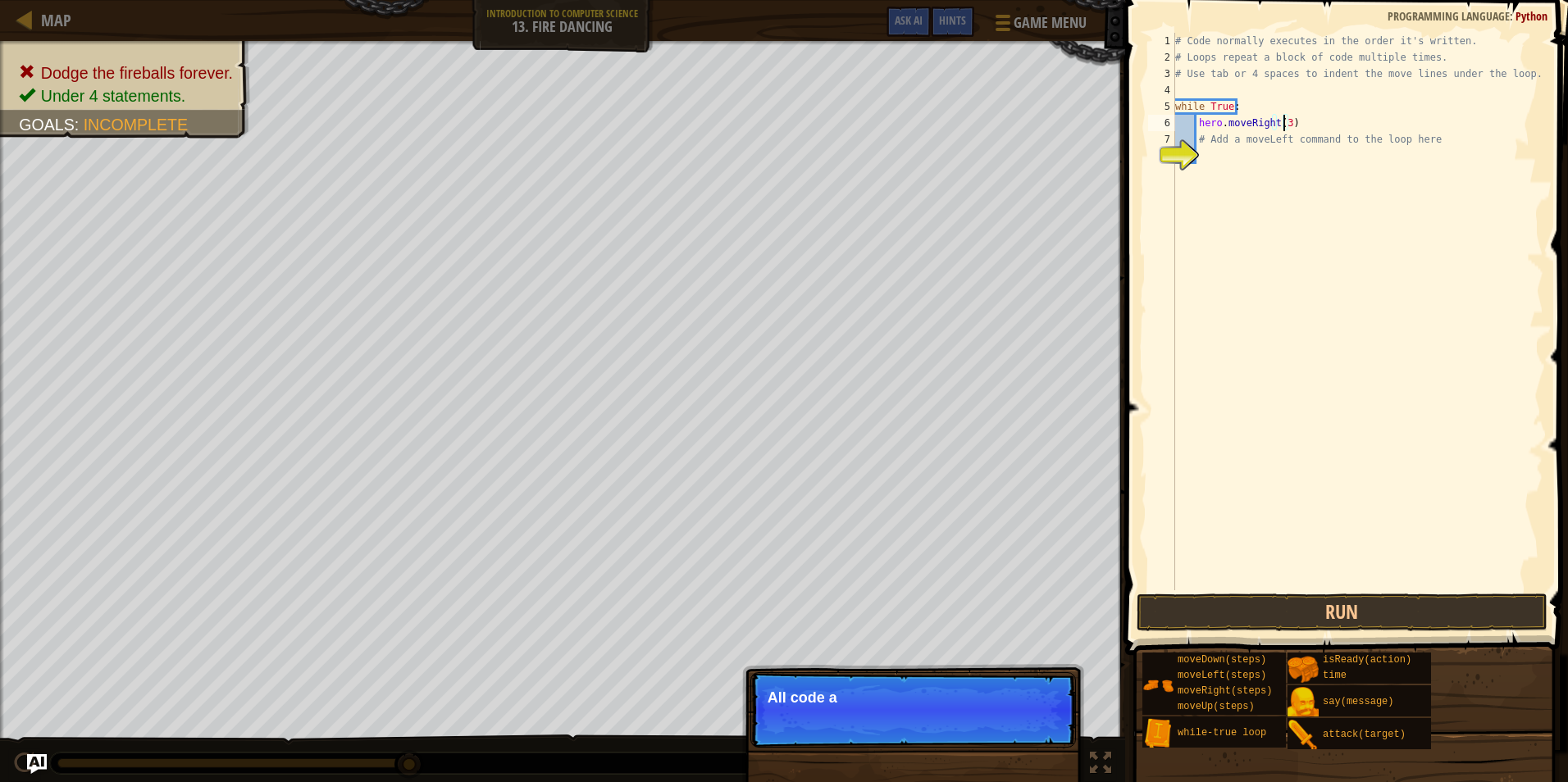
click at [1212, 158] on div "# Code normally executes in the order it's written. # Loops repeat a block of c…" at bounding box center [1358, 328] width 371 height 590
type textarea "h"
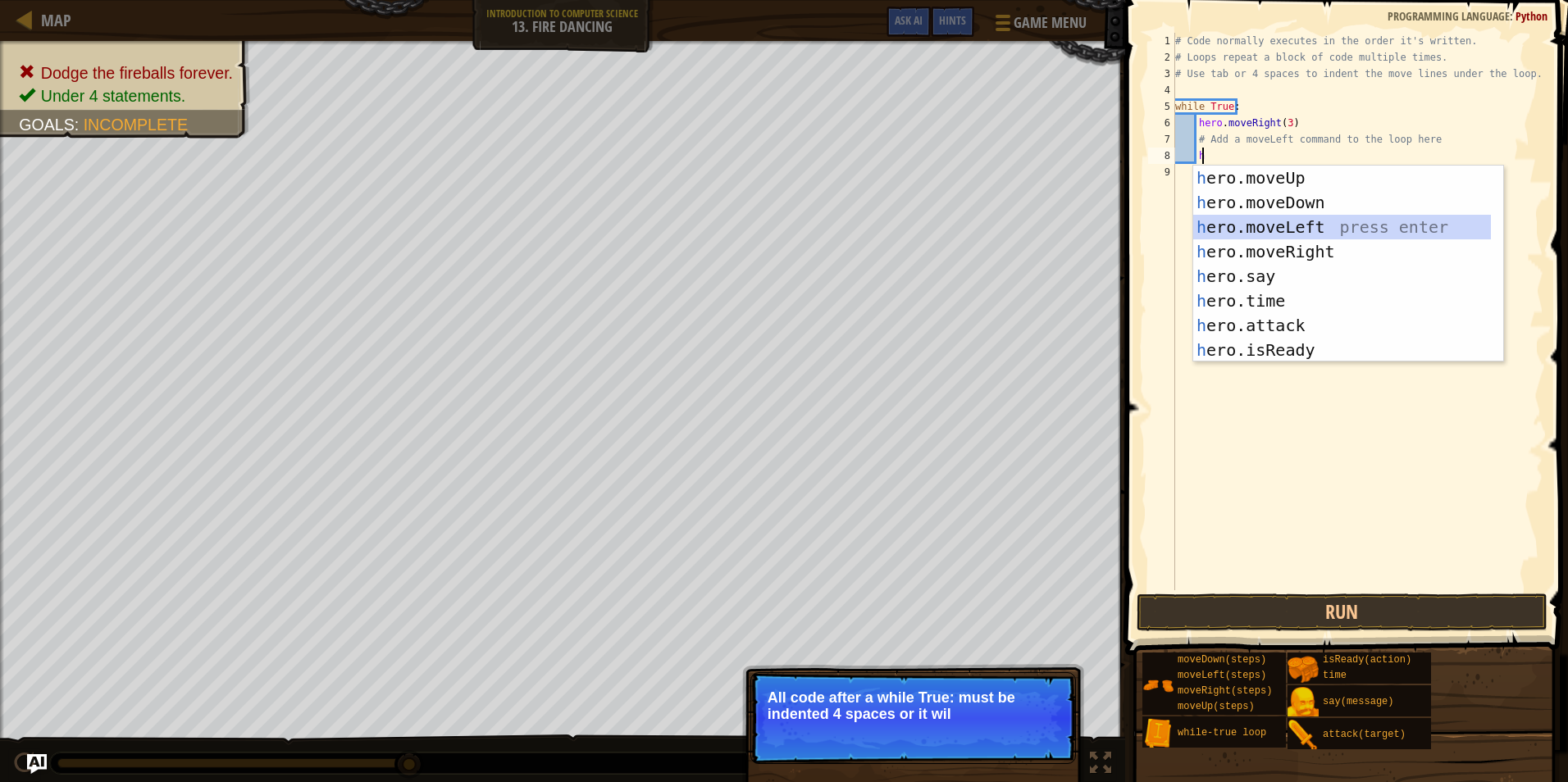
click at [1331, 223] on div "h ero.moveUp press enter h ero.moveDown press enter h ero.moveLeft press enter …" at bounding box center [1343, 288] width 298 height 246
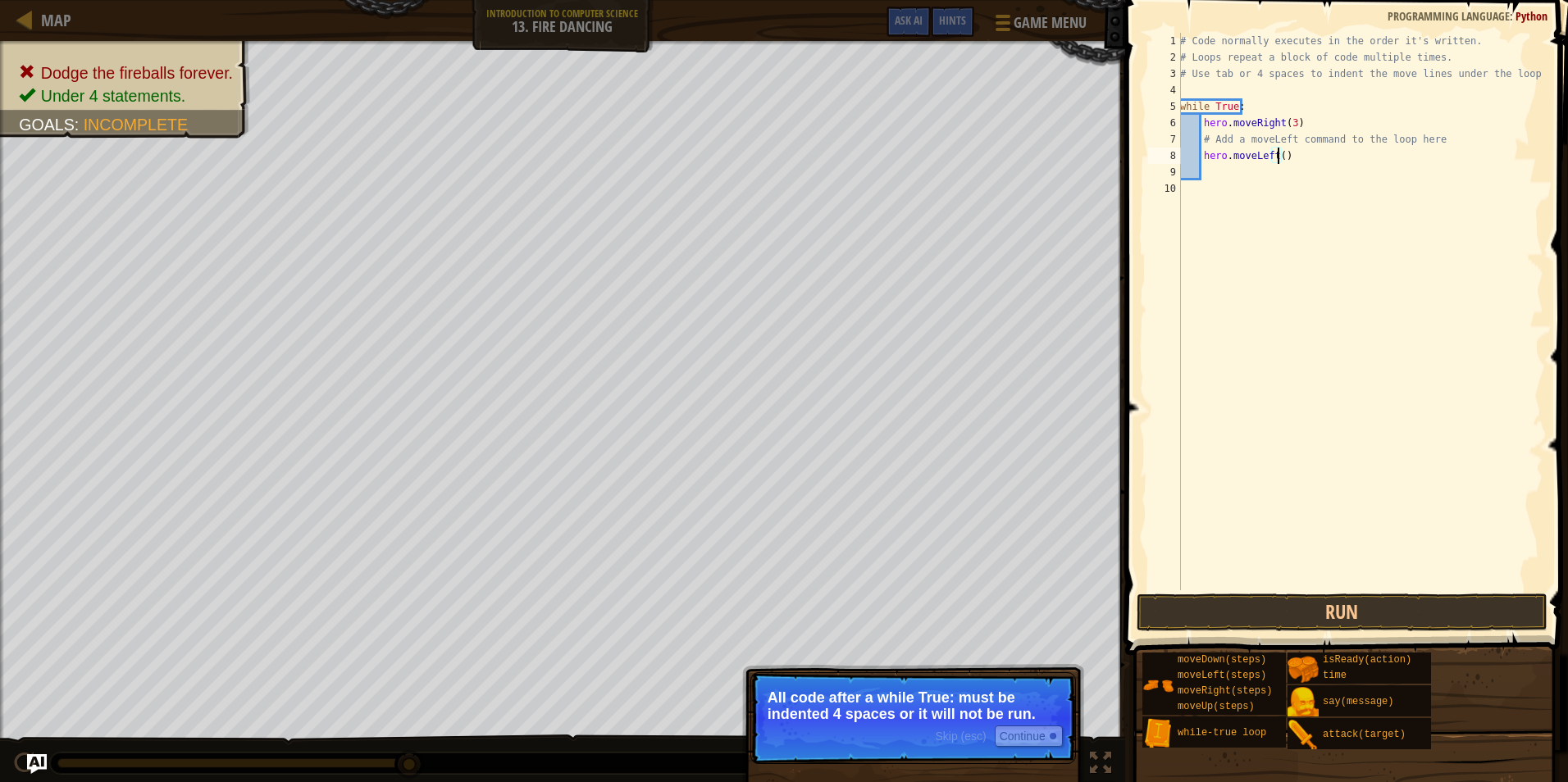
click at [1277, 157] on div "# Code normally executes in the order it's written. # Loops repeat a block of c…" at bounding box center [1360, 328] width 366 height 590
click at [1039, 733] on button "Continue" at bounding box center [1029, 737] width 68 height 22
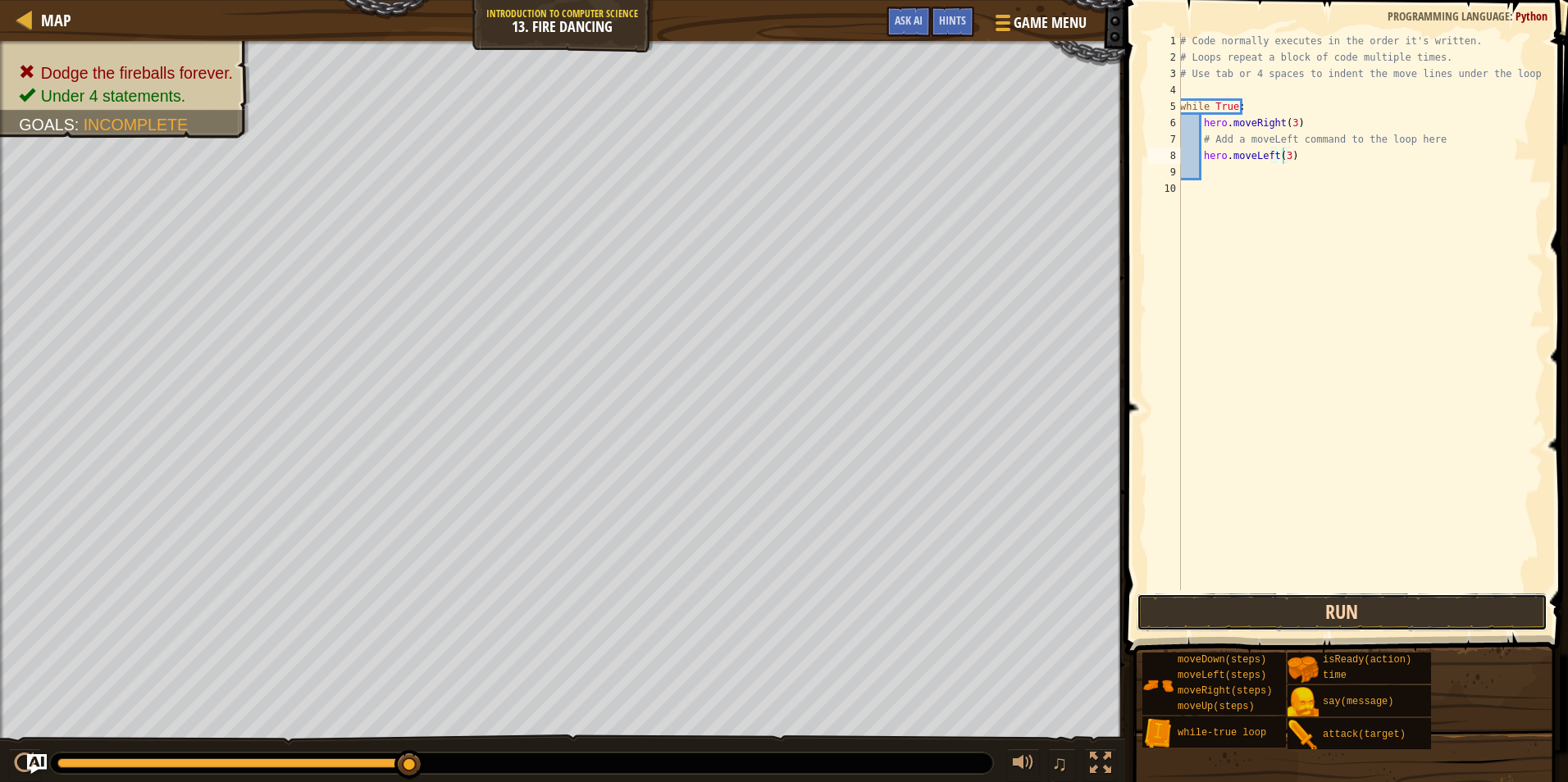
click at [1261, 602] on button "Run" at bounding box center [1342, 612] width 411 height 38
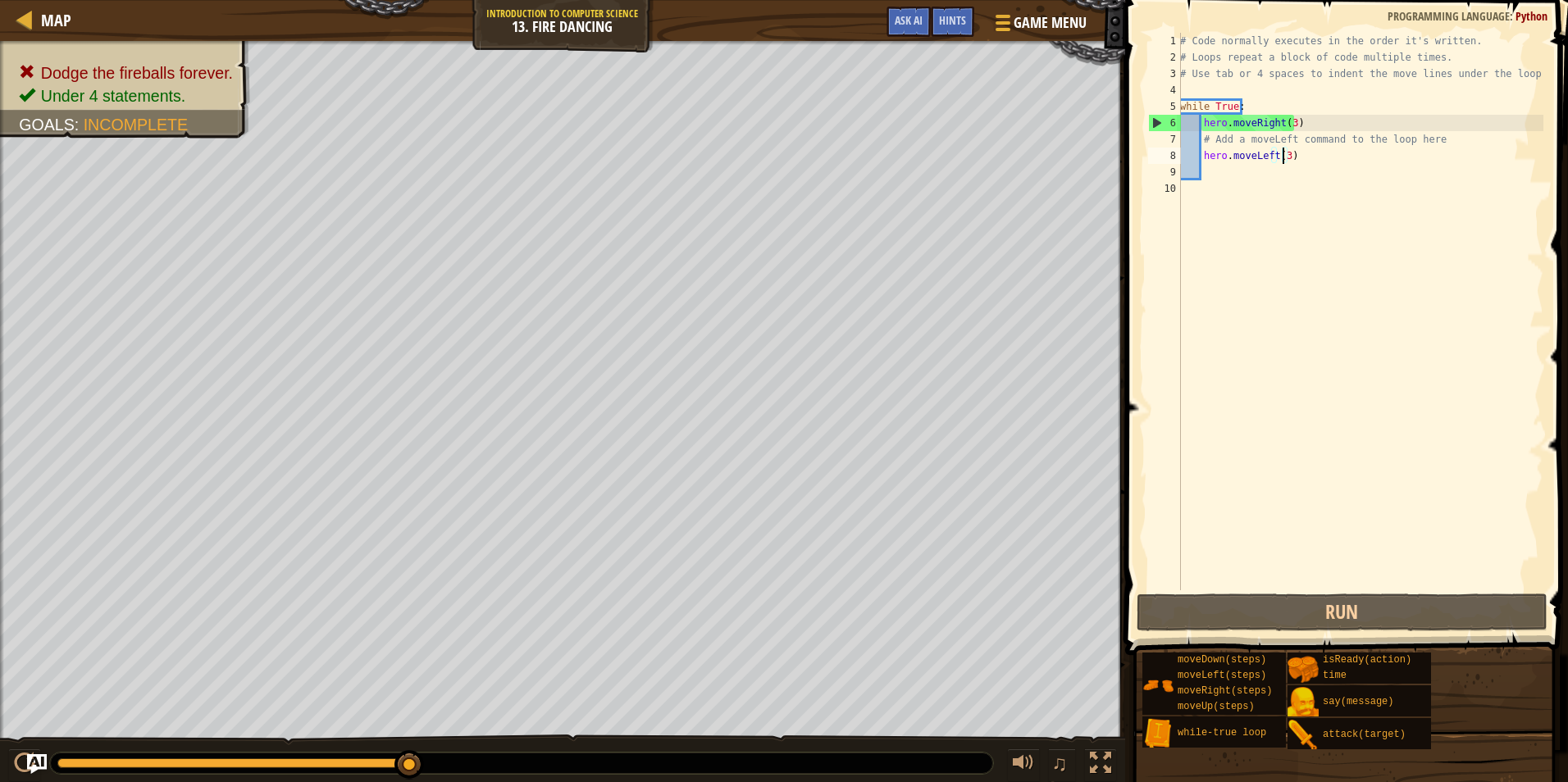
click at [1291, 125] on div "# Code normally executes in the order it's written. # Loops repeat a block of c…" at bounding box center [1360, 328] width 366 height 590
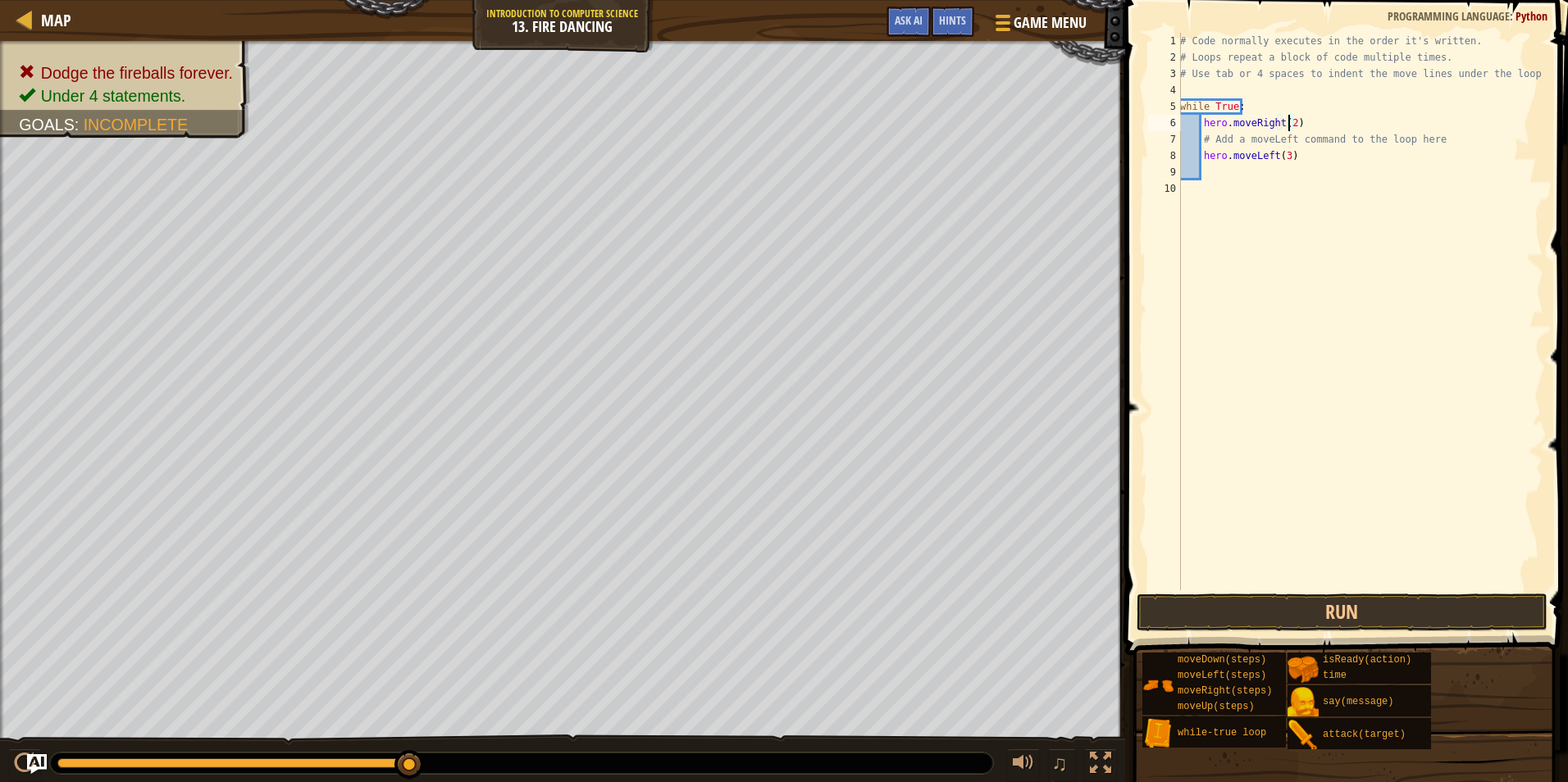
click at [1282, 157] on div "# Code normally executes in the order it's written. # Loops repeat a block of c…" at bounding box center [1360, 328] width 366 height 590
click at [1316, 629] on button "Run" at bounding box center [1342, 612] width 411 height 38
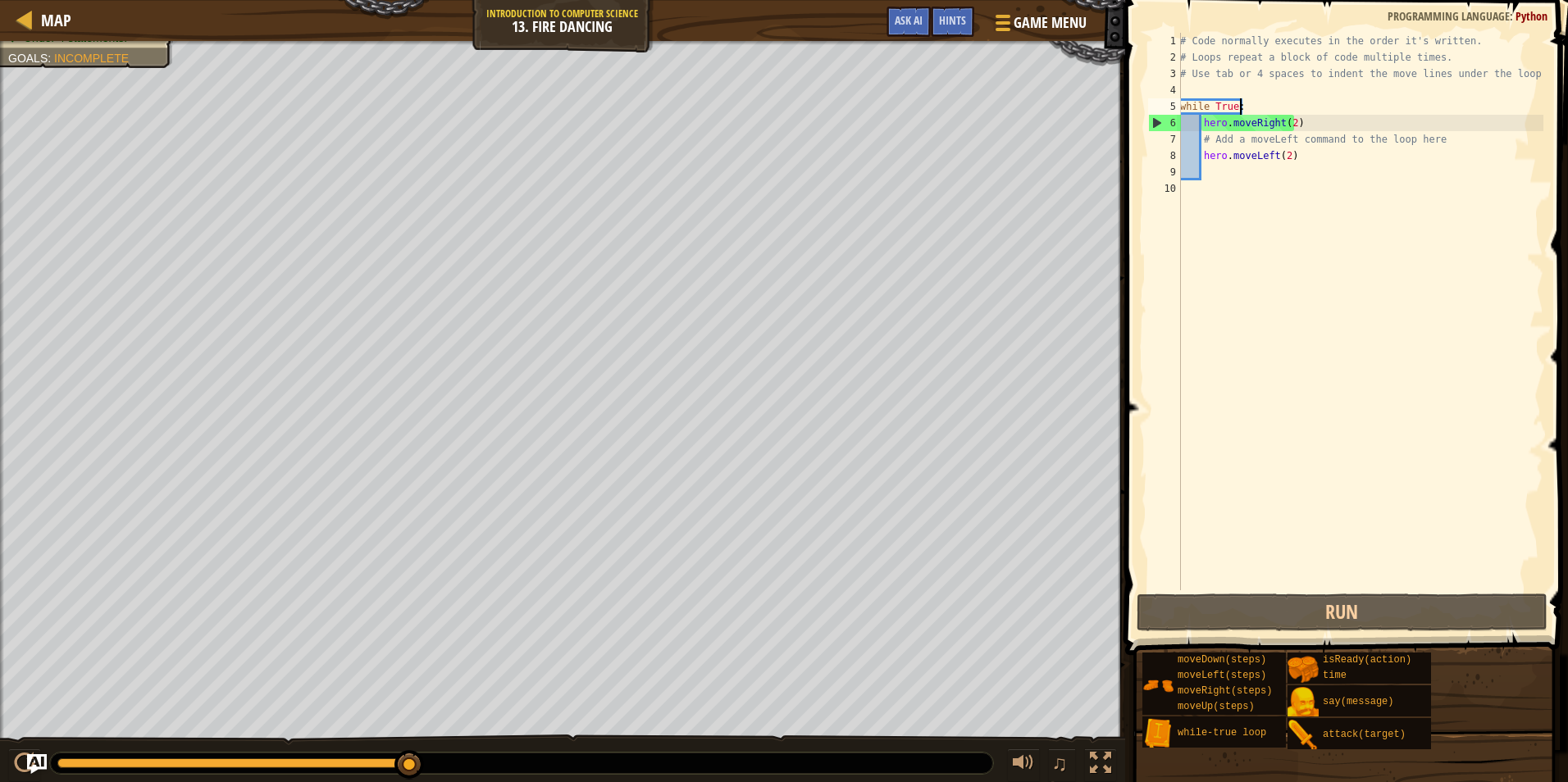
click at [1241, 101] on div "# Code normally executes in the order it's written. # Loops repeat a block of c…" at bounding box center [1360, 328] width 366 height 590
drag, startPoint x: 1300, startPoint y: 155, endPoint x: 1192, endPoint y: 157, distance: 108.0
click at [1192, 157] on div "# Code normally executes in the order it's written. # Loops repeat a block of c…" at bounding box center [1360, 328] width 366 height 590
type textarea "hero.moveLeft(2)"
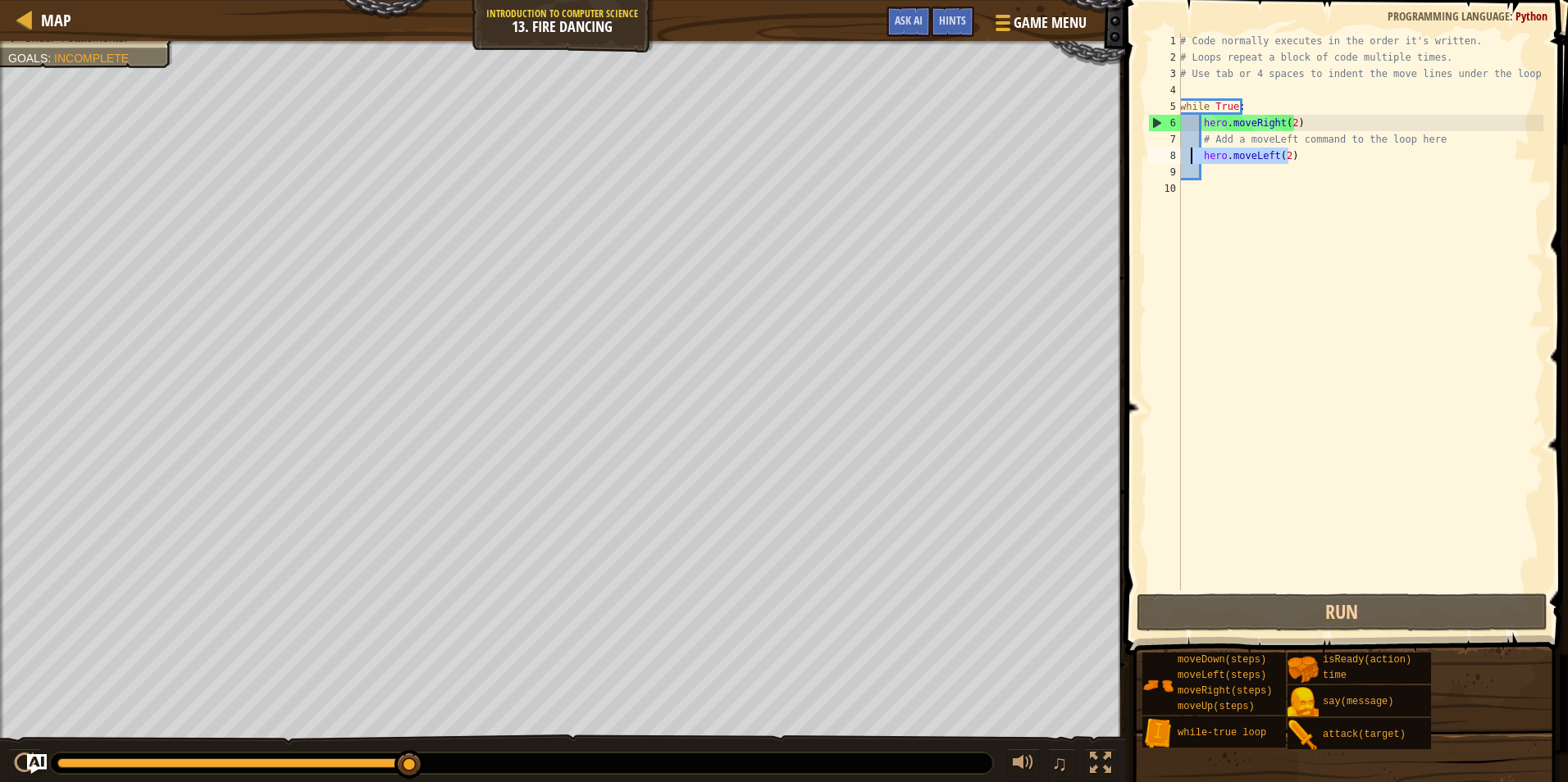
scroll to position [7, 0]
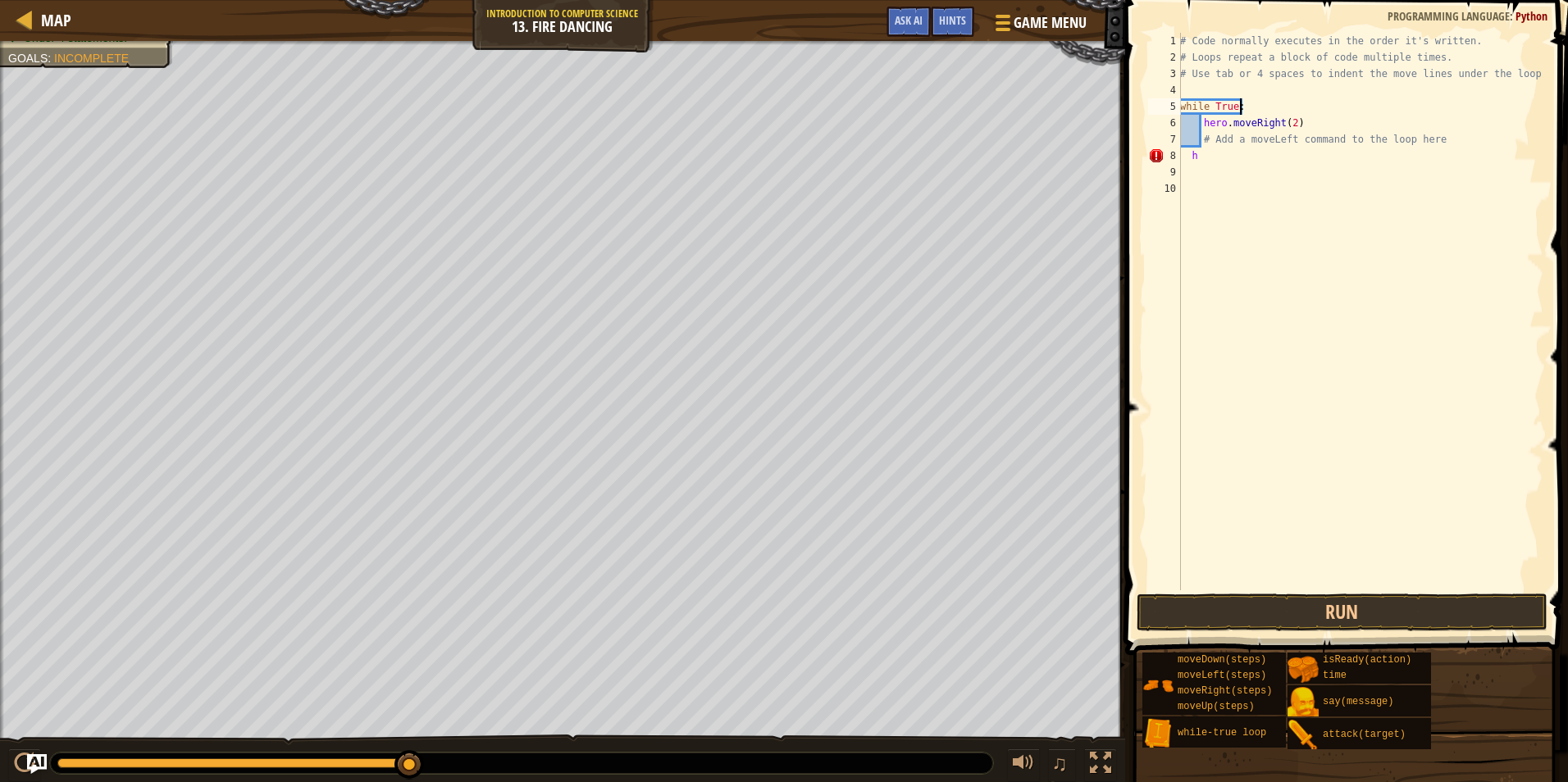
click at [1258, 100] on div "# Code normally executes in the order it's written. # Loops repeat a block of c…" at bounding box center [1360, 328] width 366 height 590
type textarea "w"
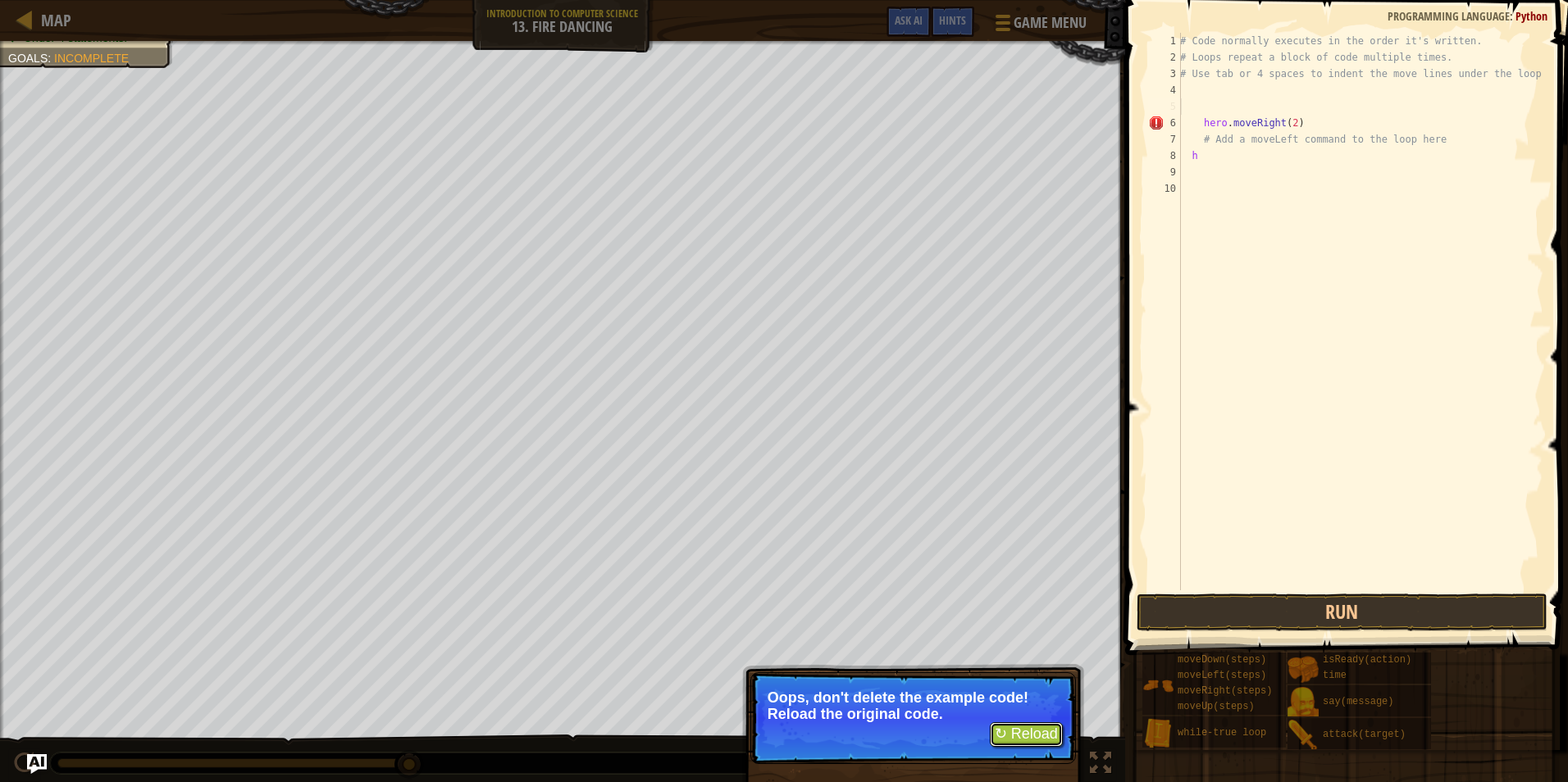
click at [1051, 735] on button "↻ Reload" at bounding box center [1027, 735] width 73 height 25
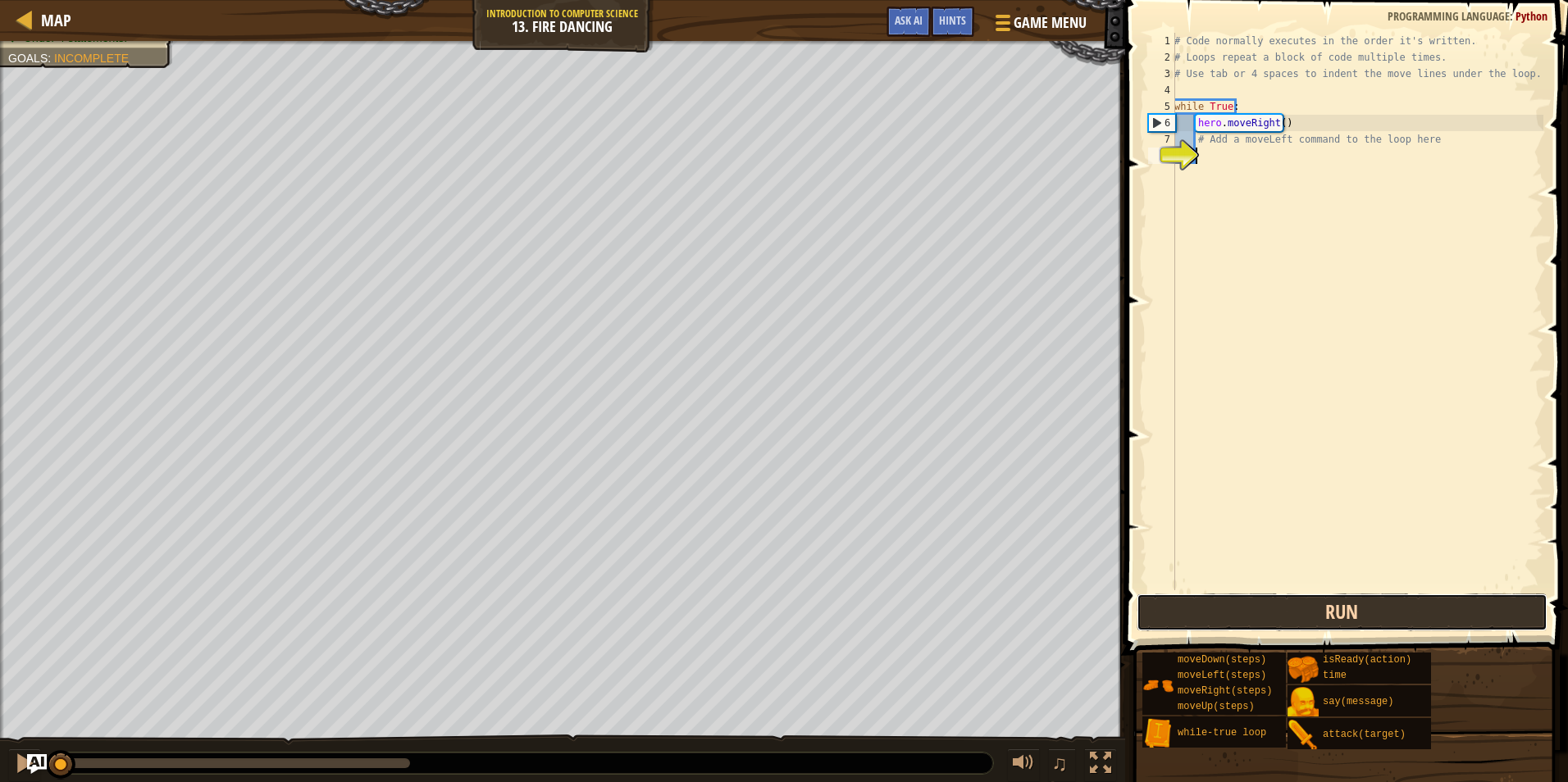
click at [1352, 601] on button "Run" at bounding box center [1342, 612] width 411 height 38
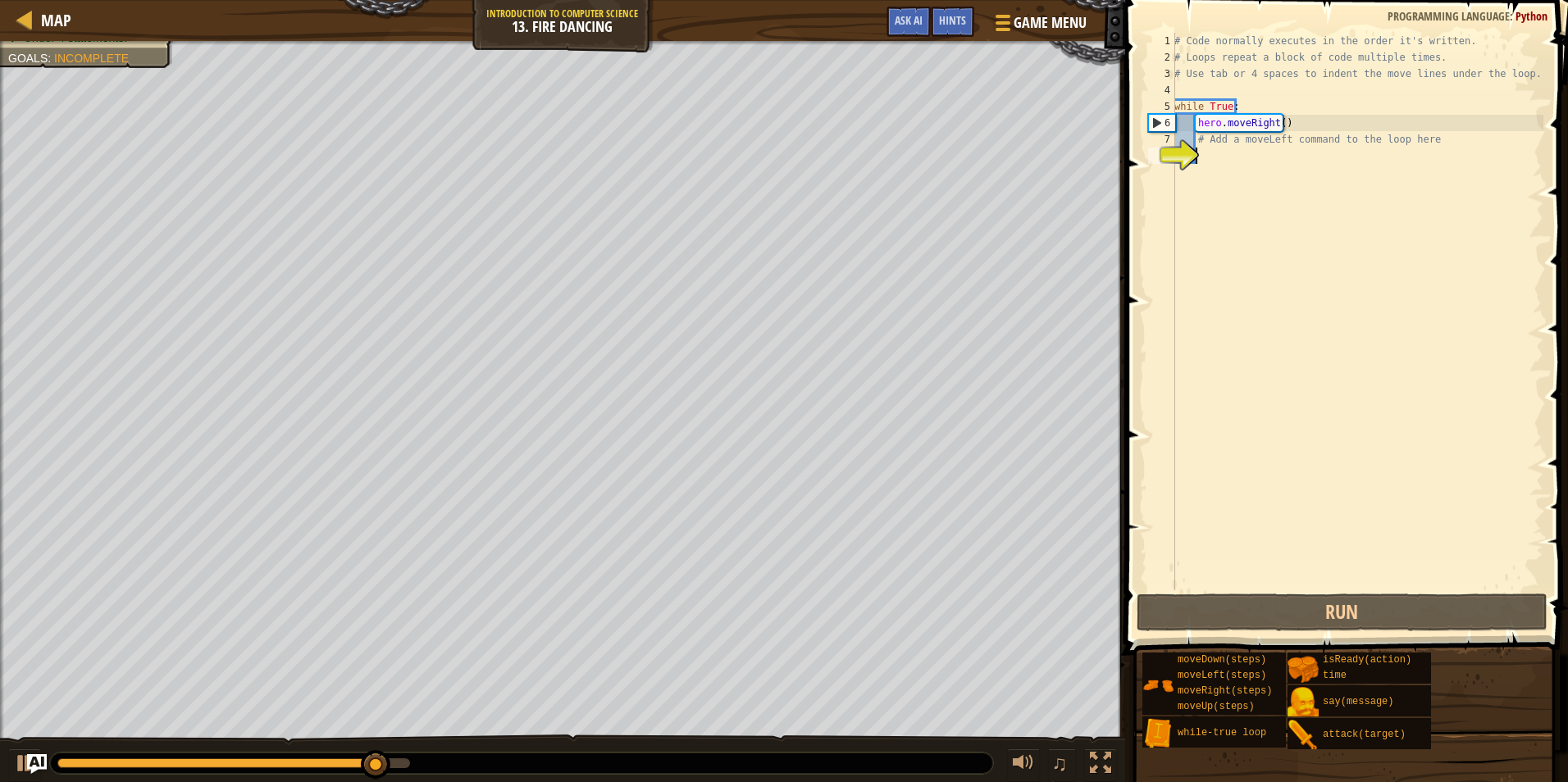
type textarea "h"
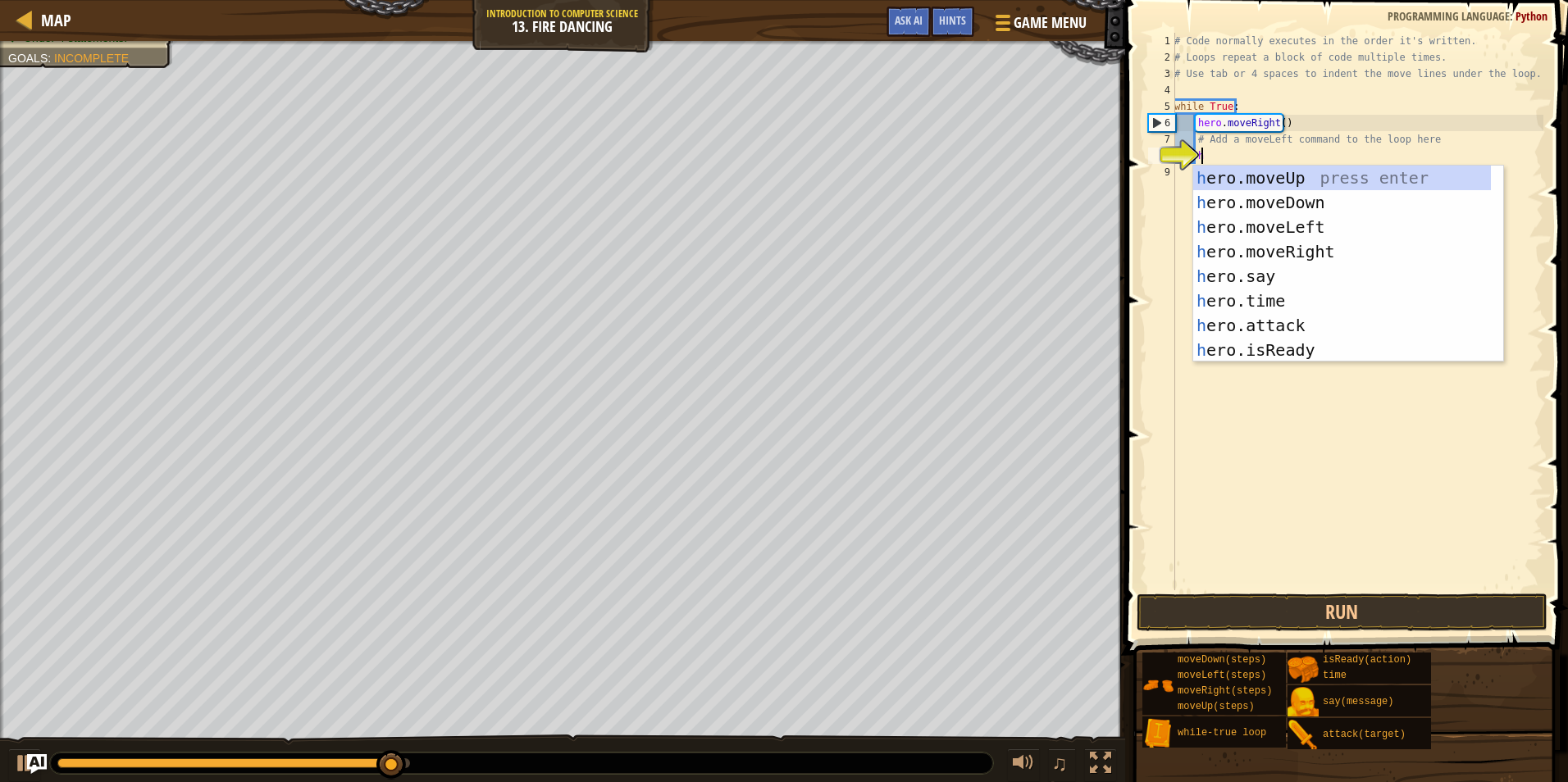
scroll to position [7, 1]
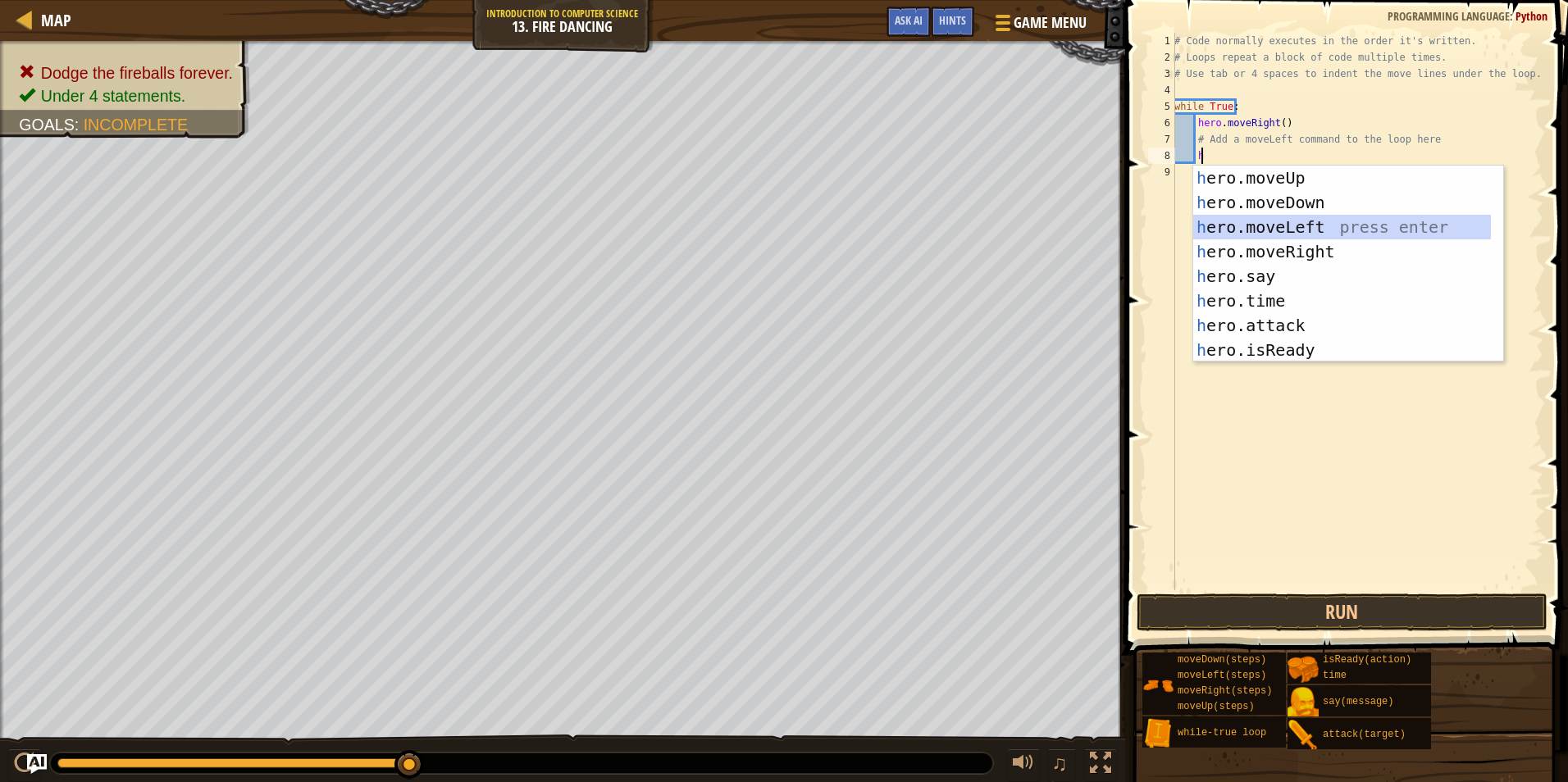
click at [1293, 228] on div "h ero.moveUp press enter h ero.moveDown press enter h ero.moveLeft press enter …" at bounding box center [1343, 288] width 298 height 246
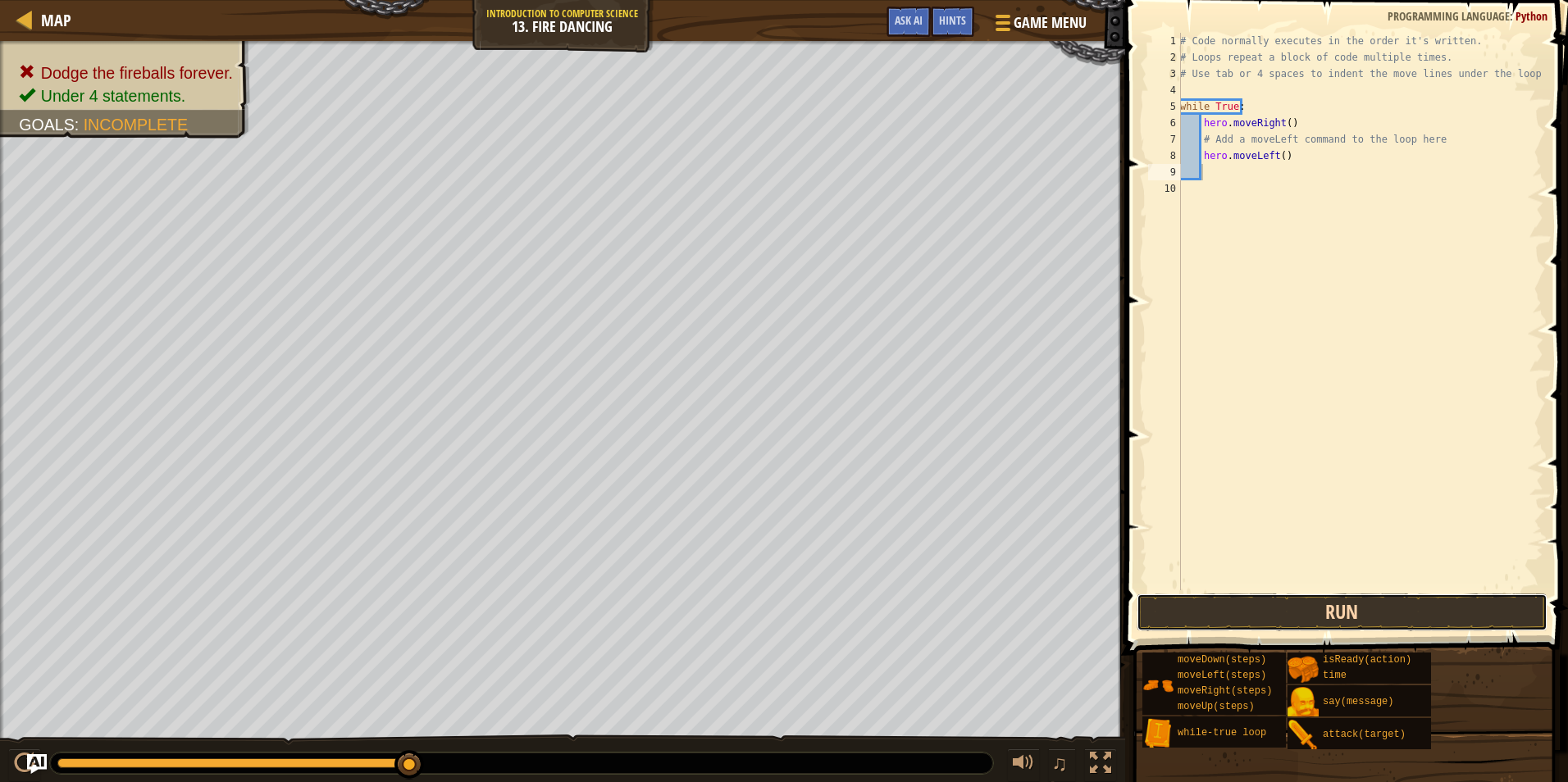
click at [1412, 614] on button "Run" at bounding box center [1342, 612] width 411 height 38
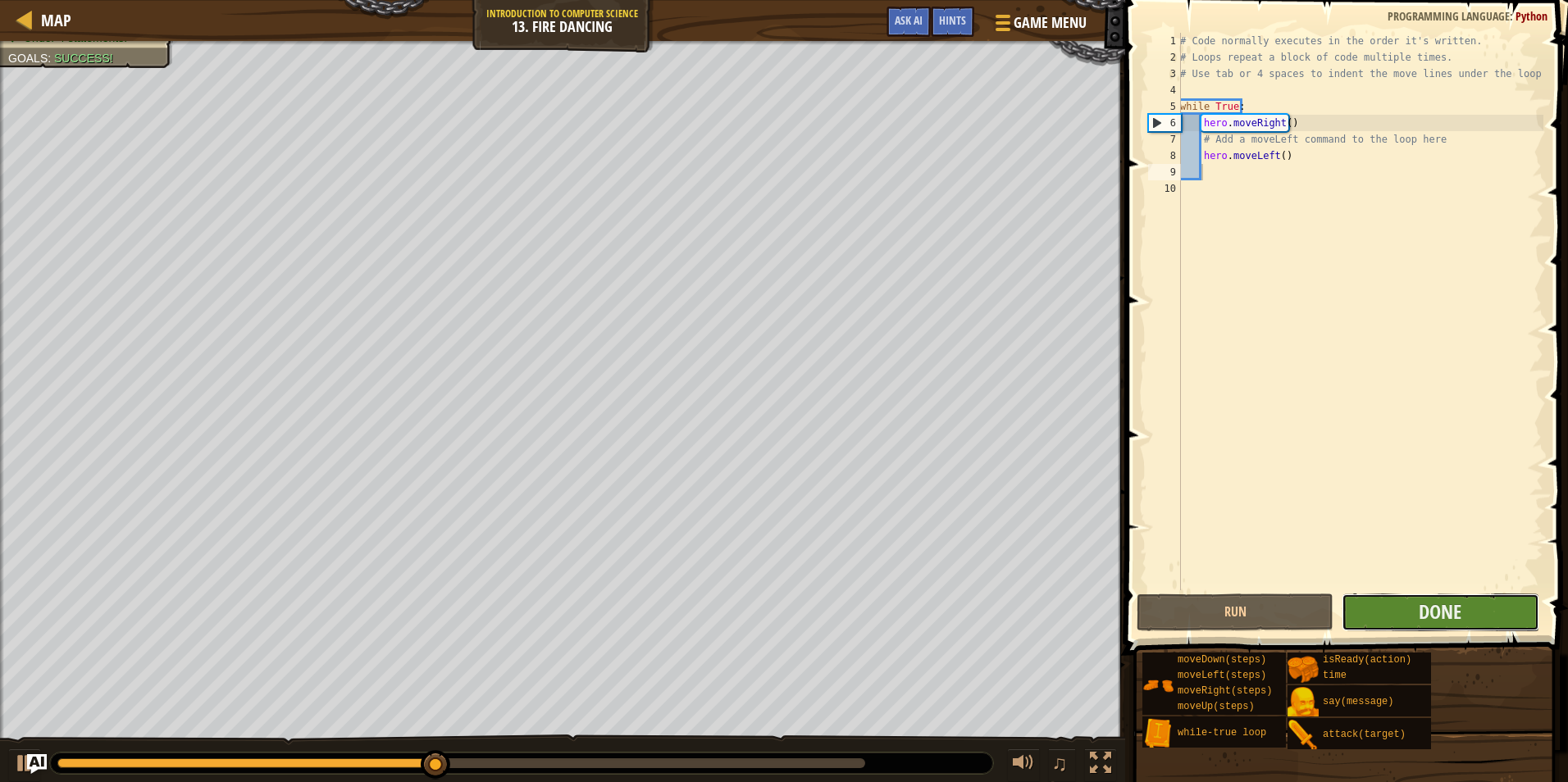
click at [1462, 612] on button "Done" at bounding box center [1440, 612] width 196 height 38
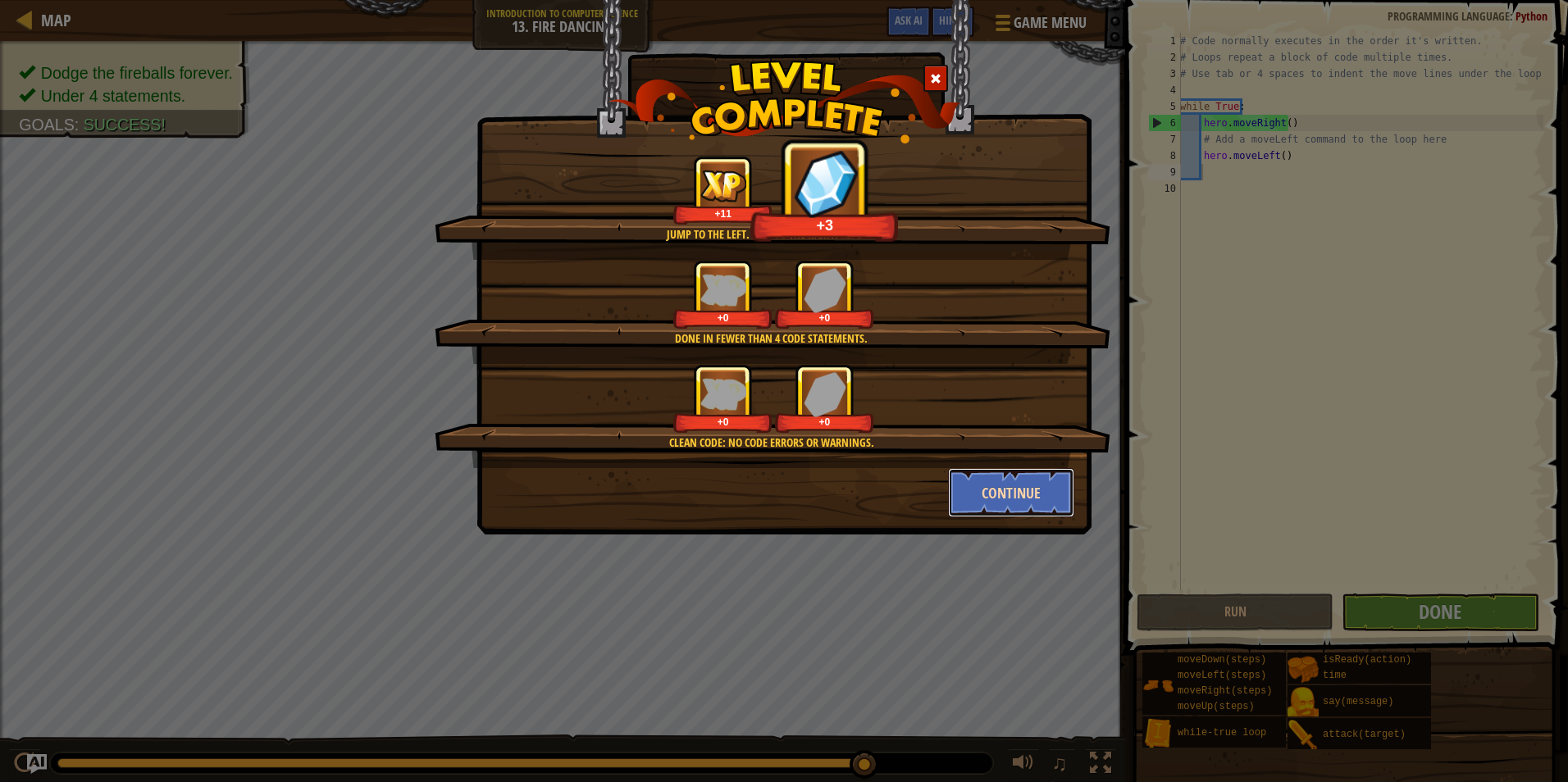
click at [1038, 494] on button "Continue" at bounding box center [1011, 493] width 127 height 49
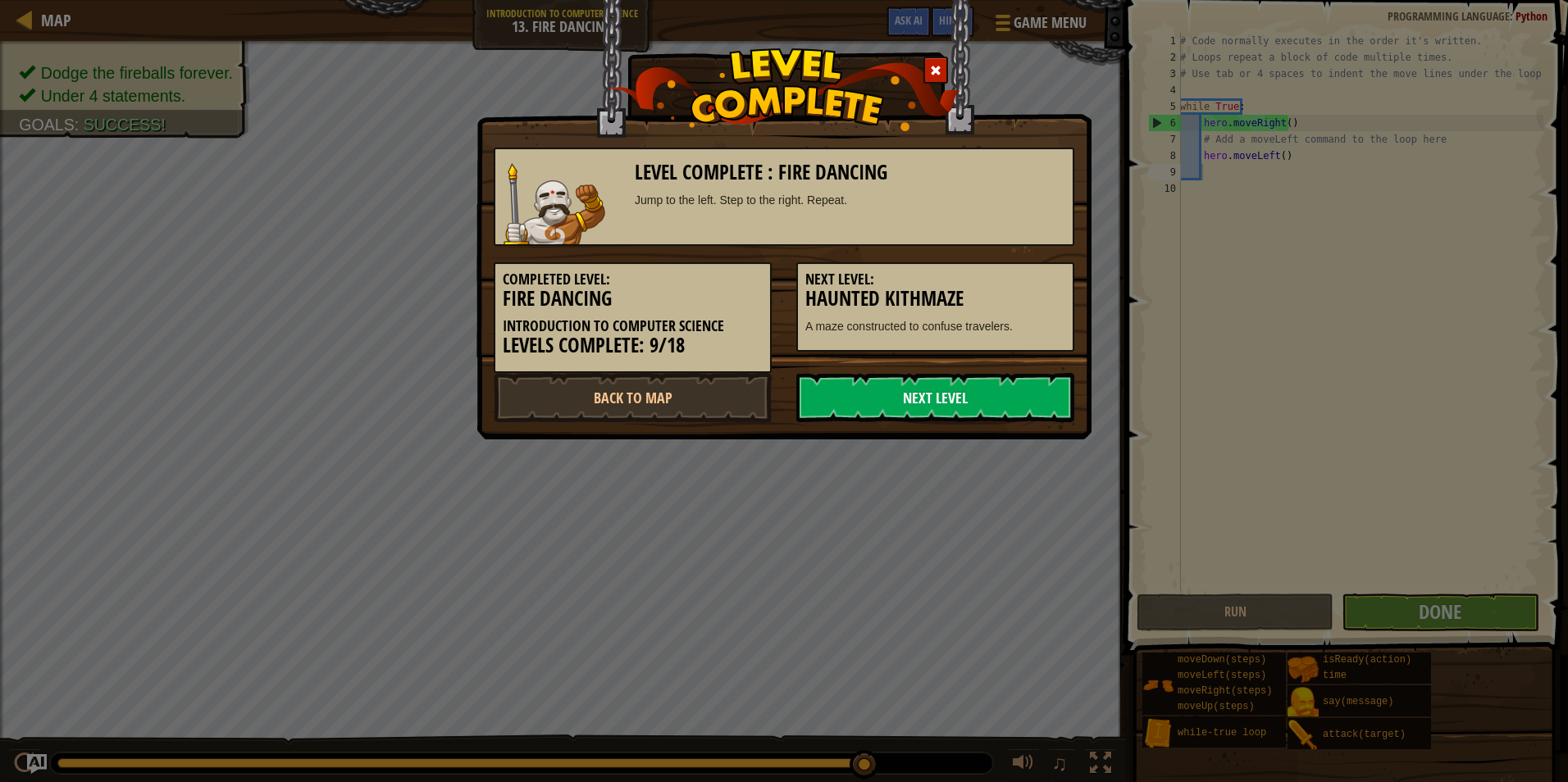
click at [996, 396] on link "Next Level" at bounding box center [936, 398] width 278 height 49
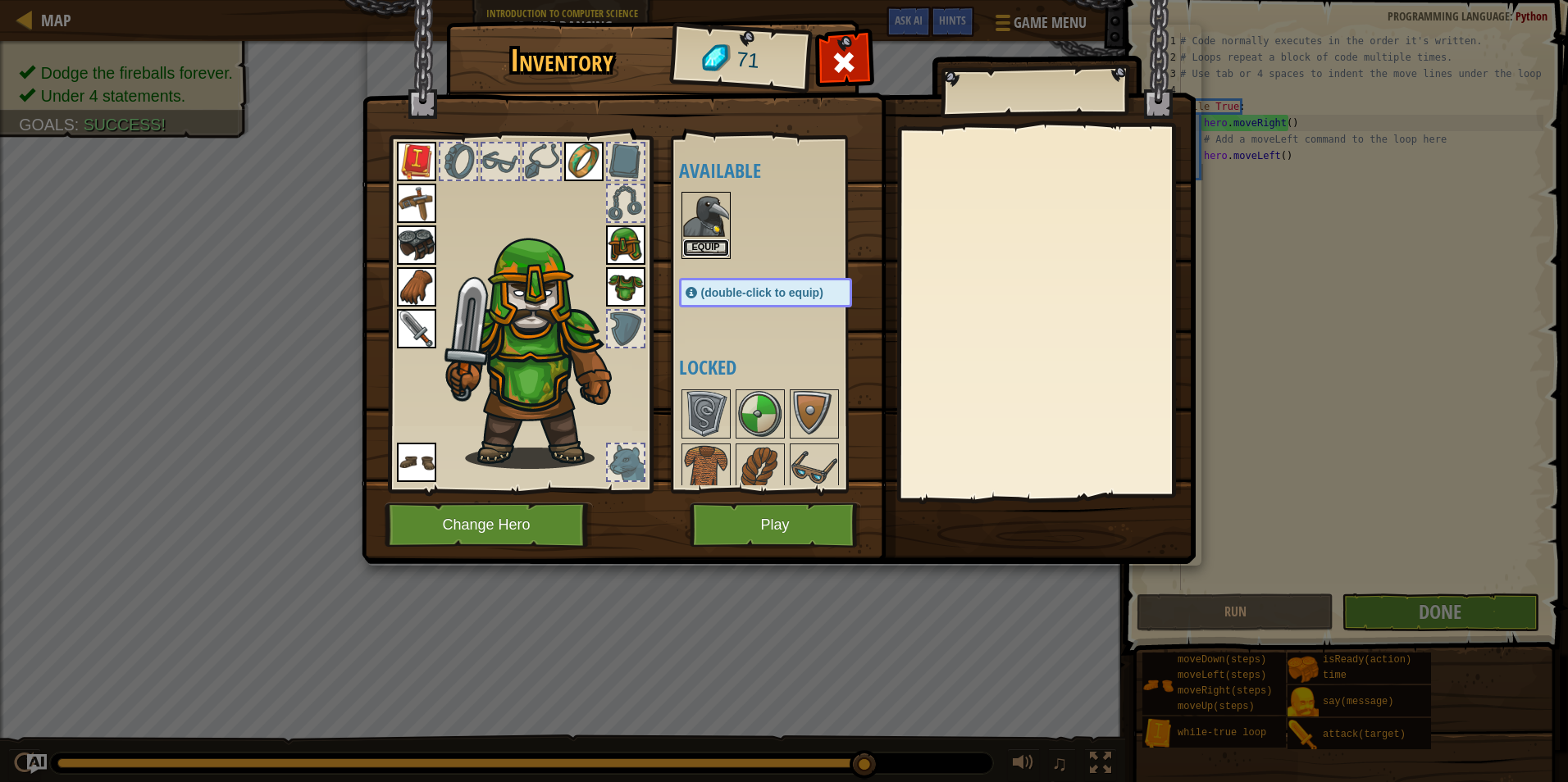
click at [705, 246] on button "Equip" at bounding box center [706, 248] width 46 height 17
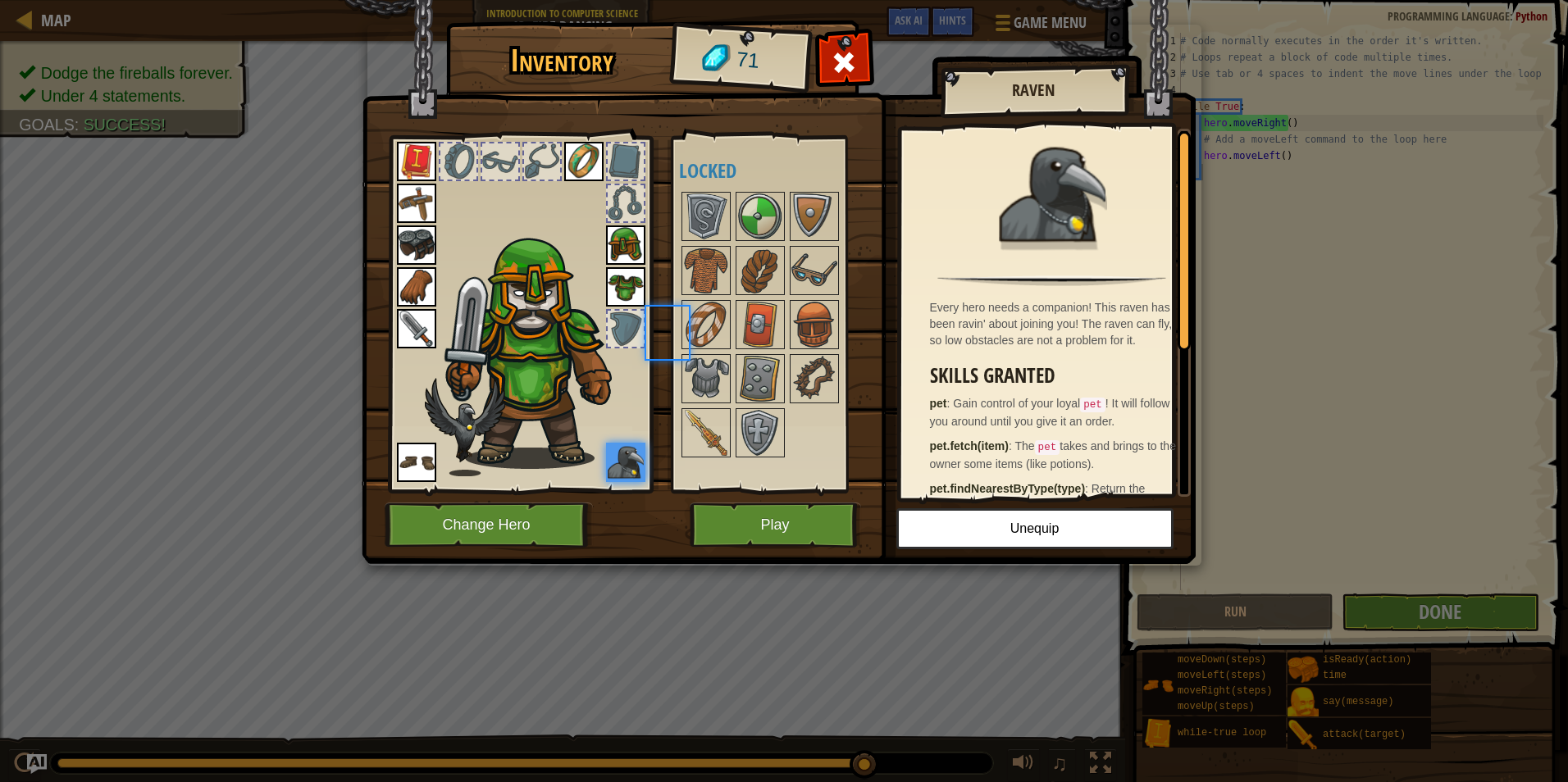
click at [705, 246] on div at bounding box center [706, 271] width 49 height 49
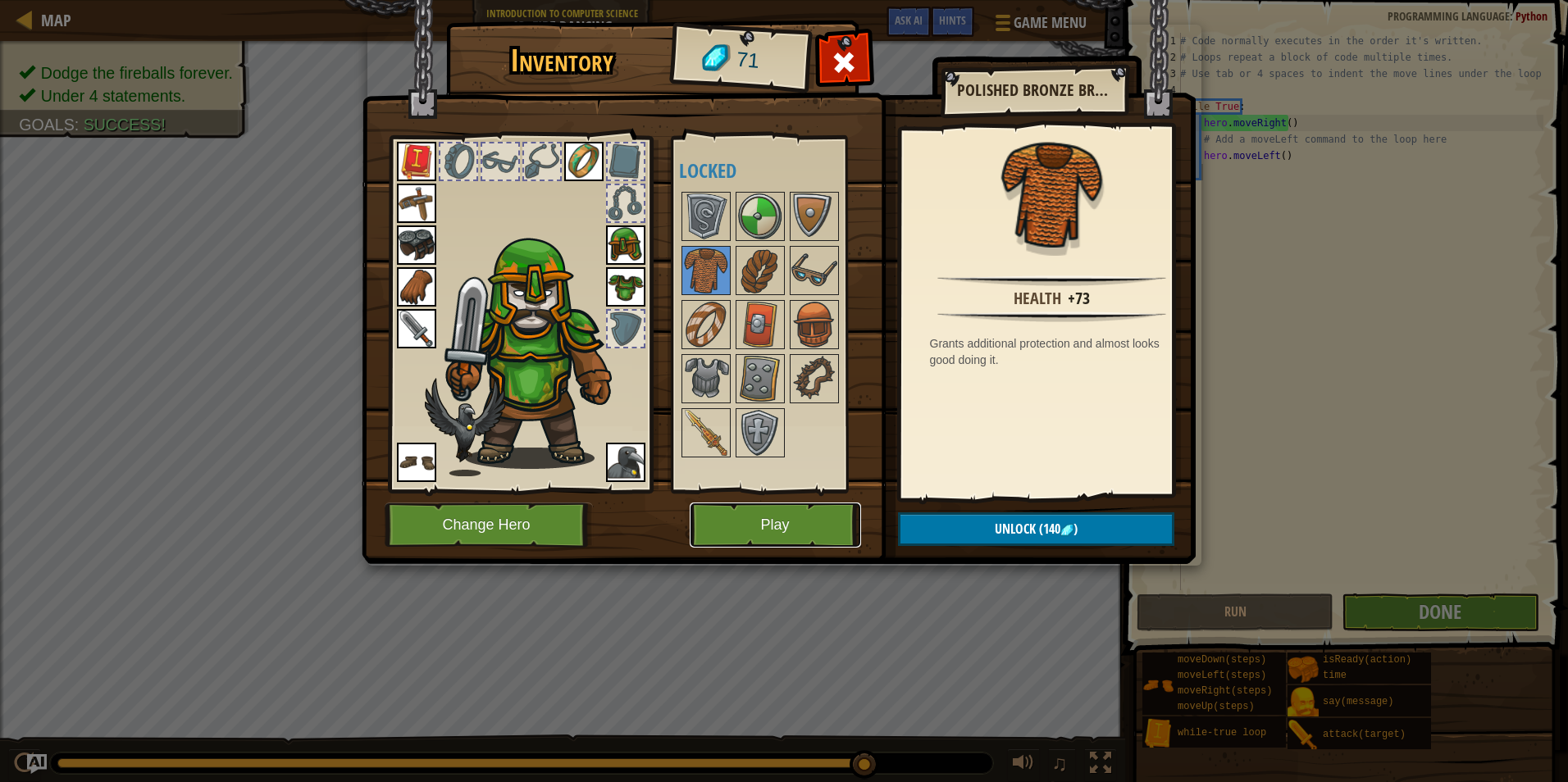
click at [783, 523] on button "Play" at bounding box center [776, 525] width 172 height 45
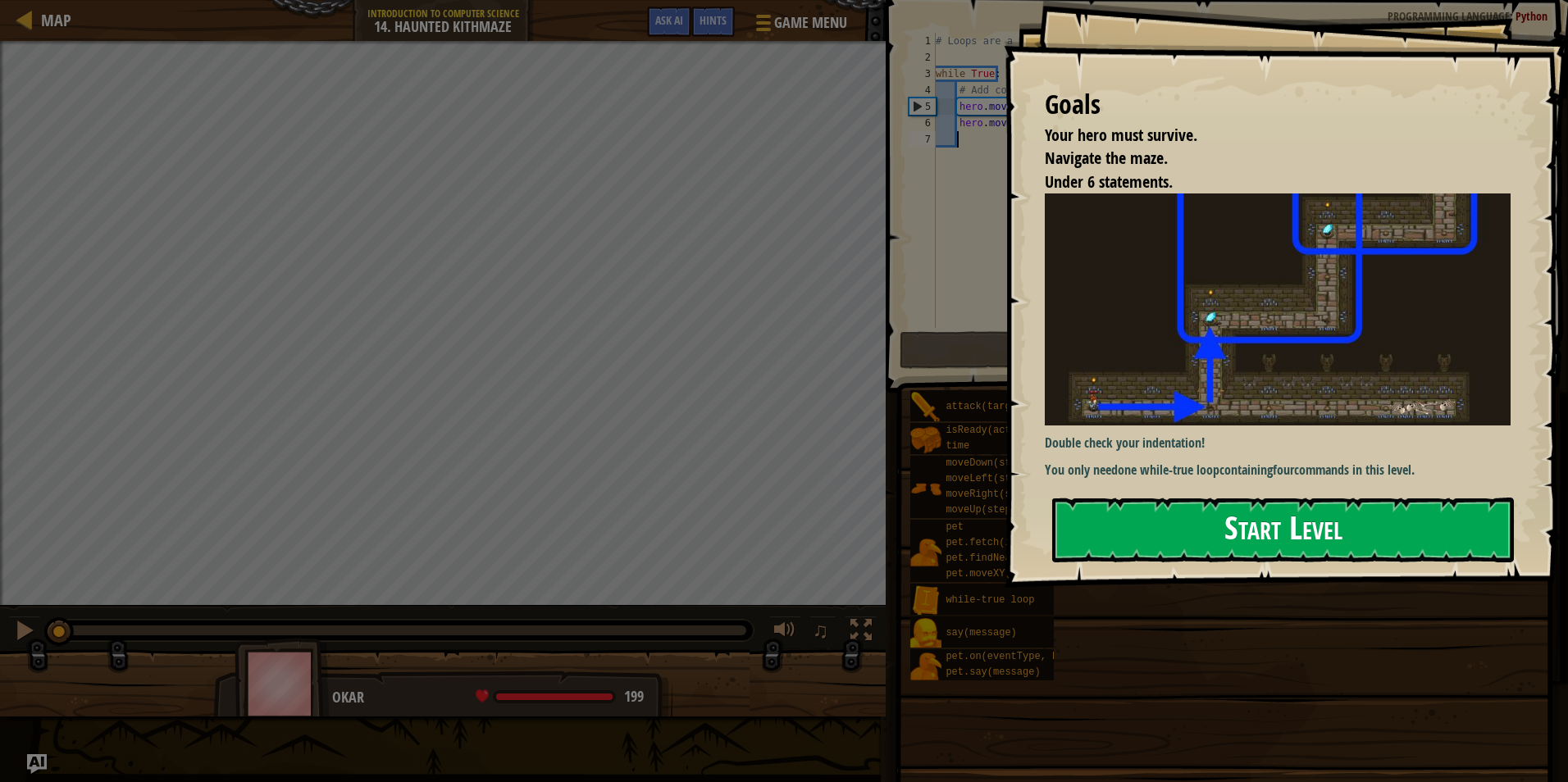
click at [1295, 539] on button "Start Level" at bounding box center [1284, 530] width 462 height 65
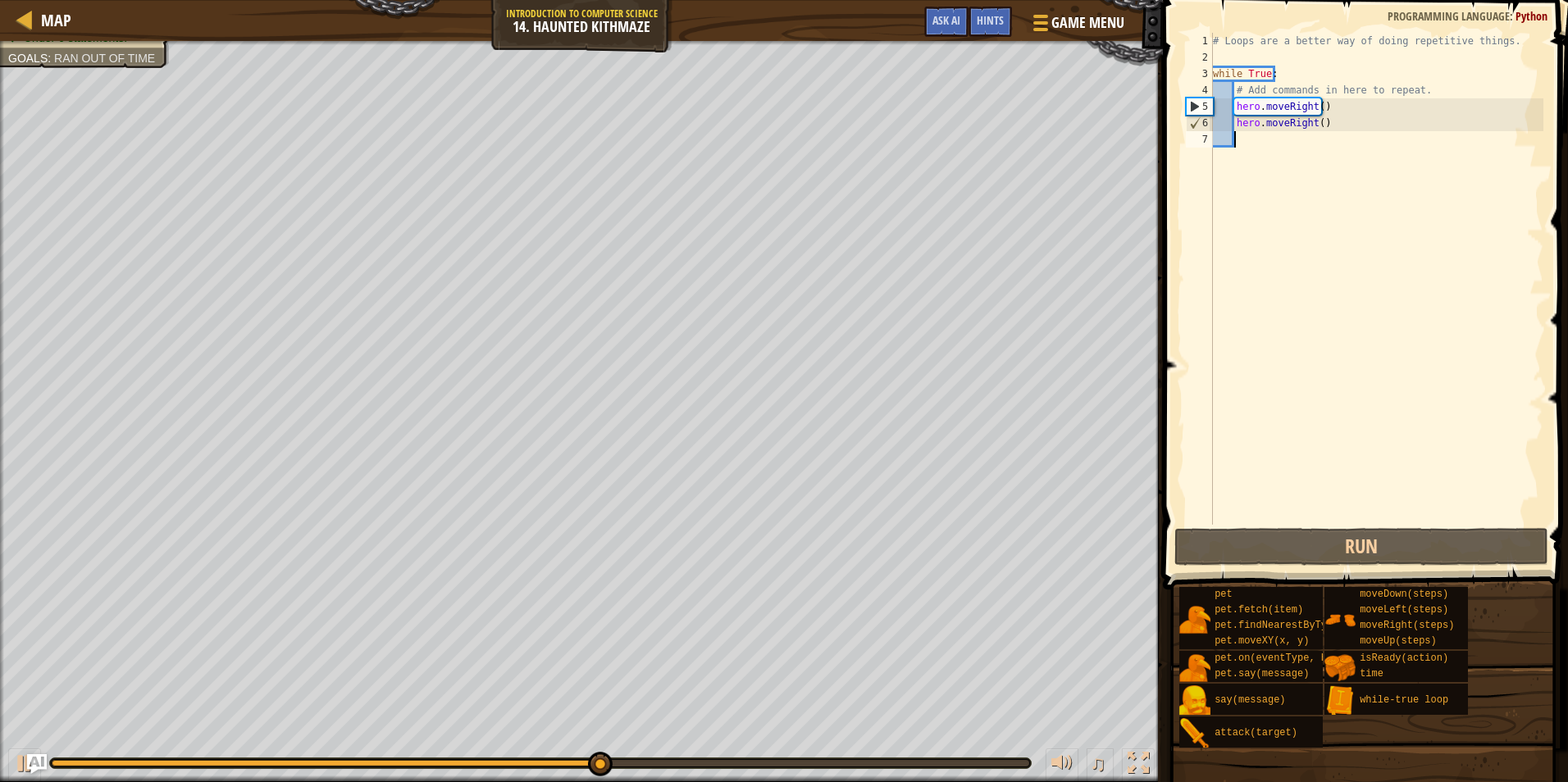
scroll to position [7, 2]
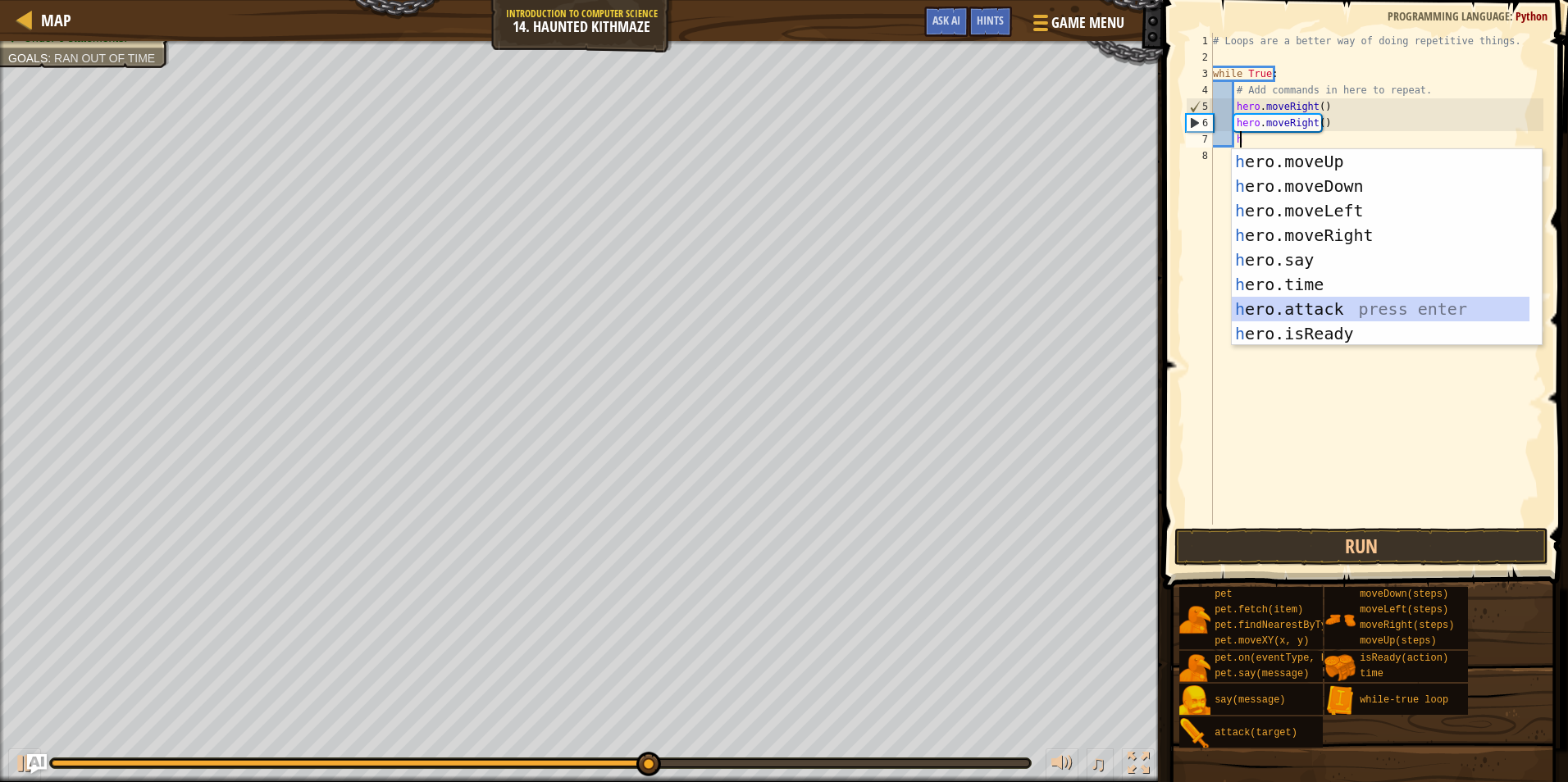
click at [1300, 308] on div "h ero.moveUp press enter h ero.moveDown press enter h ero.moveLeft press enter …" at bounding box center [1381, 272] width 298 height 246
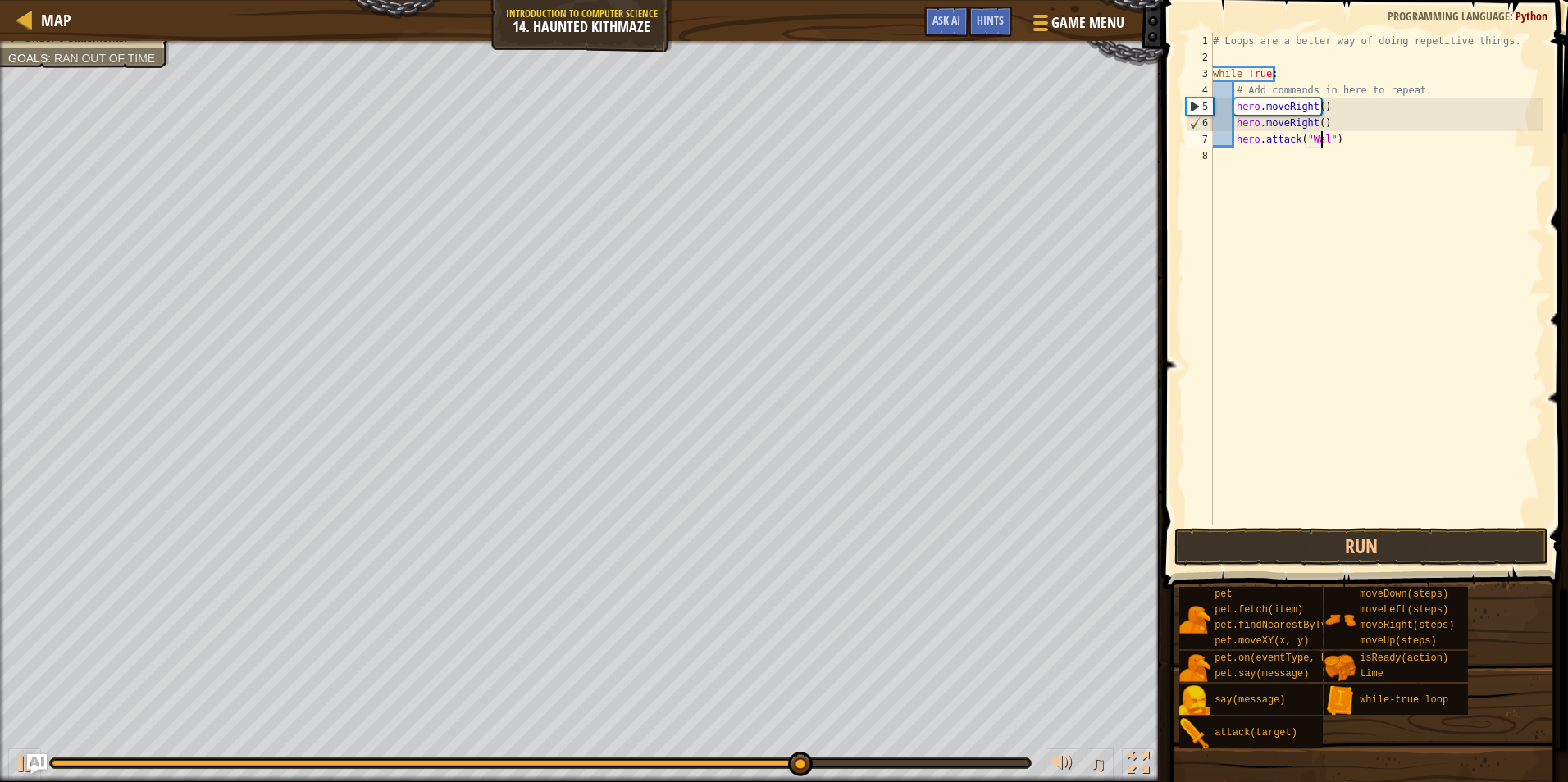
scroll to position [7, 10]
click at [1431, 530] on button "Run" at bounding box center [1361, 547] width 374 height 38
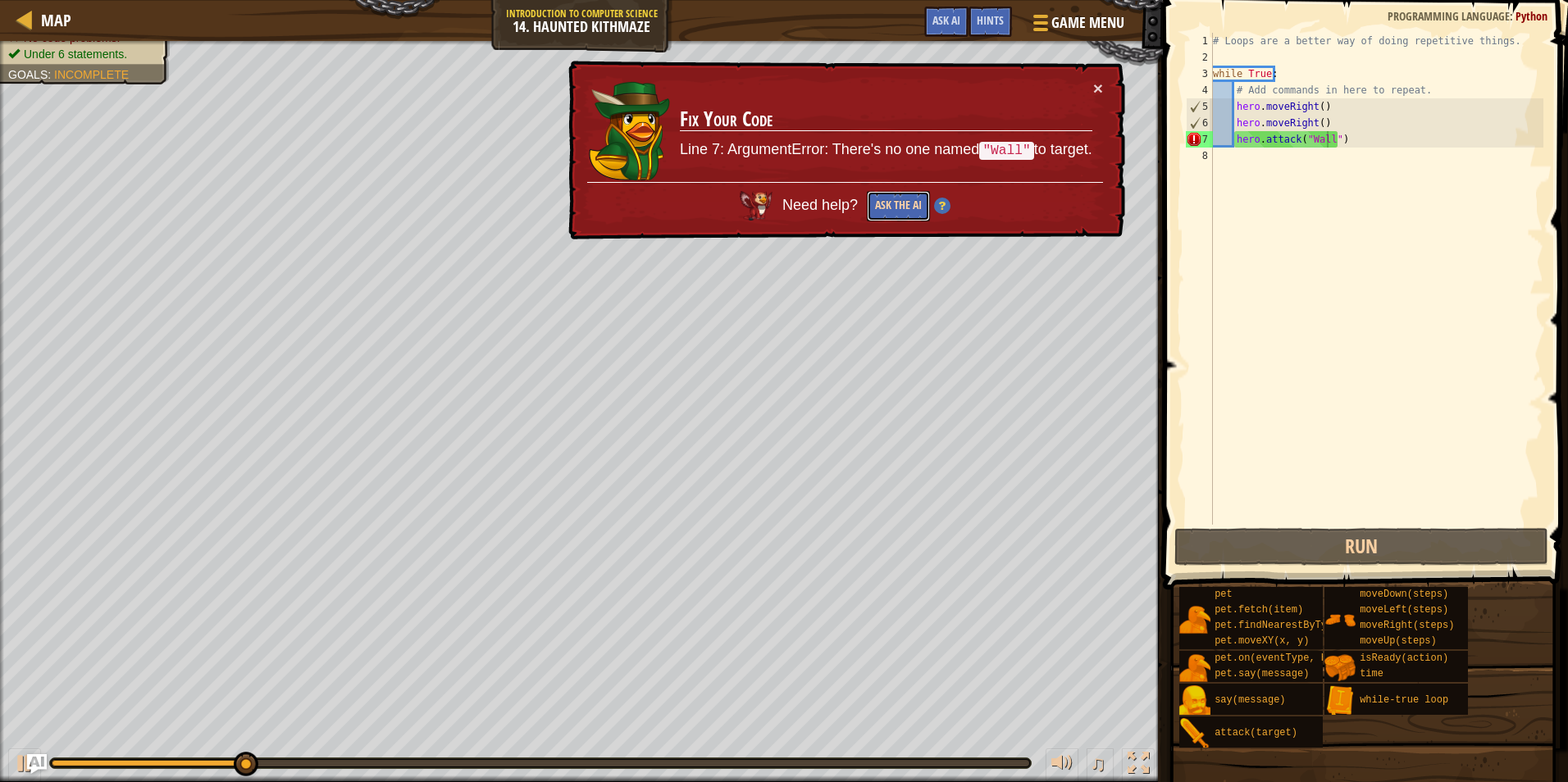
click at [917, 206] on button "Ask the AI" at bounding box center [899, 206] width 63 height 31
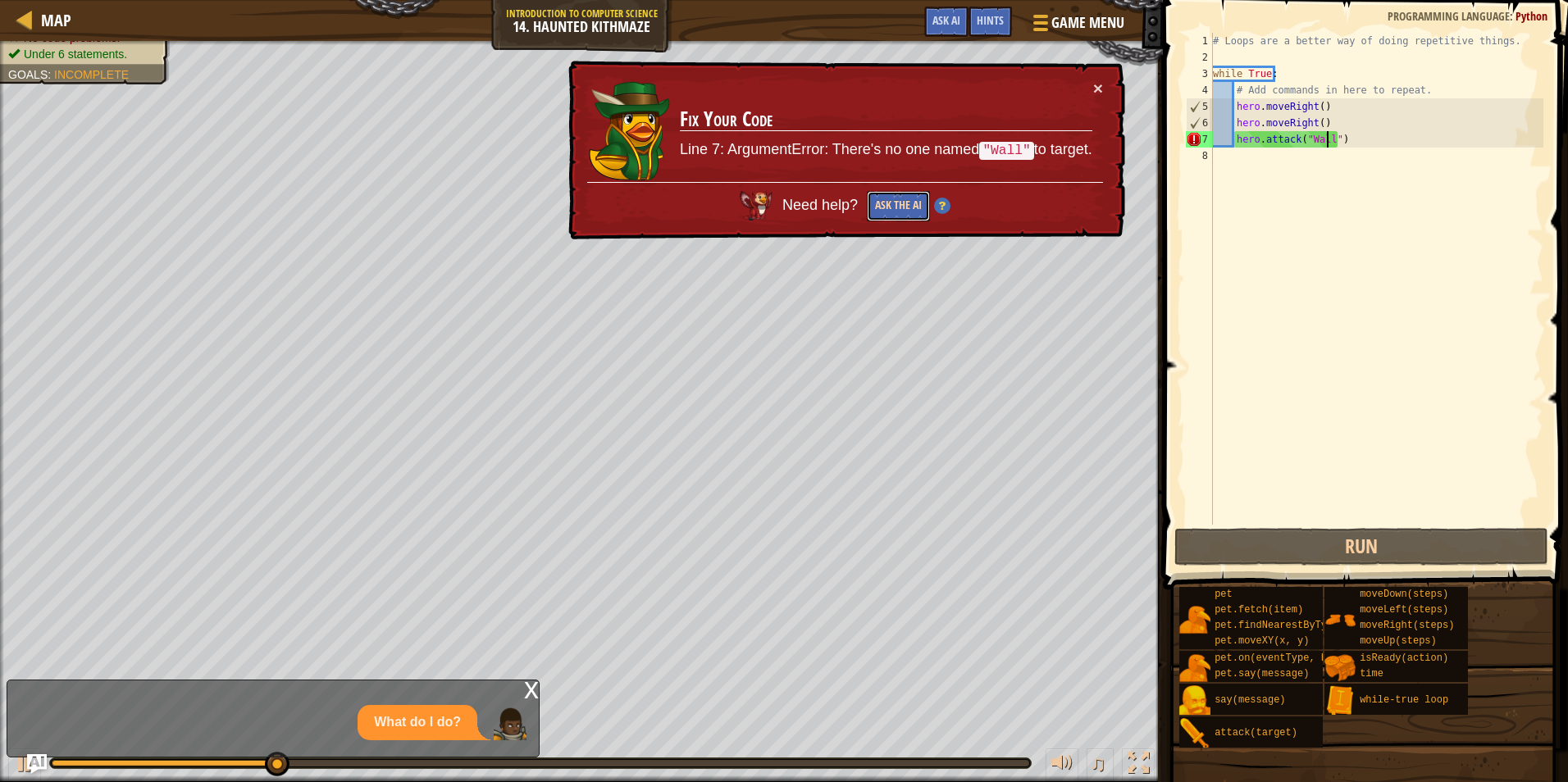
click at [907, 198] on button "Ask the AI" at bounding box center [899, 206] width 63 height 31
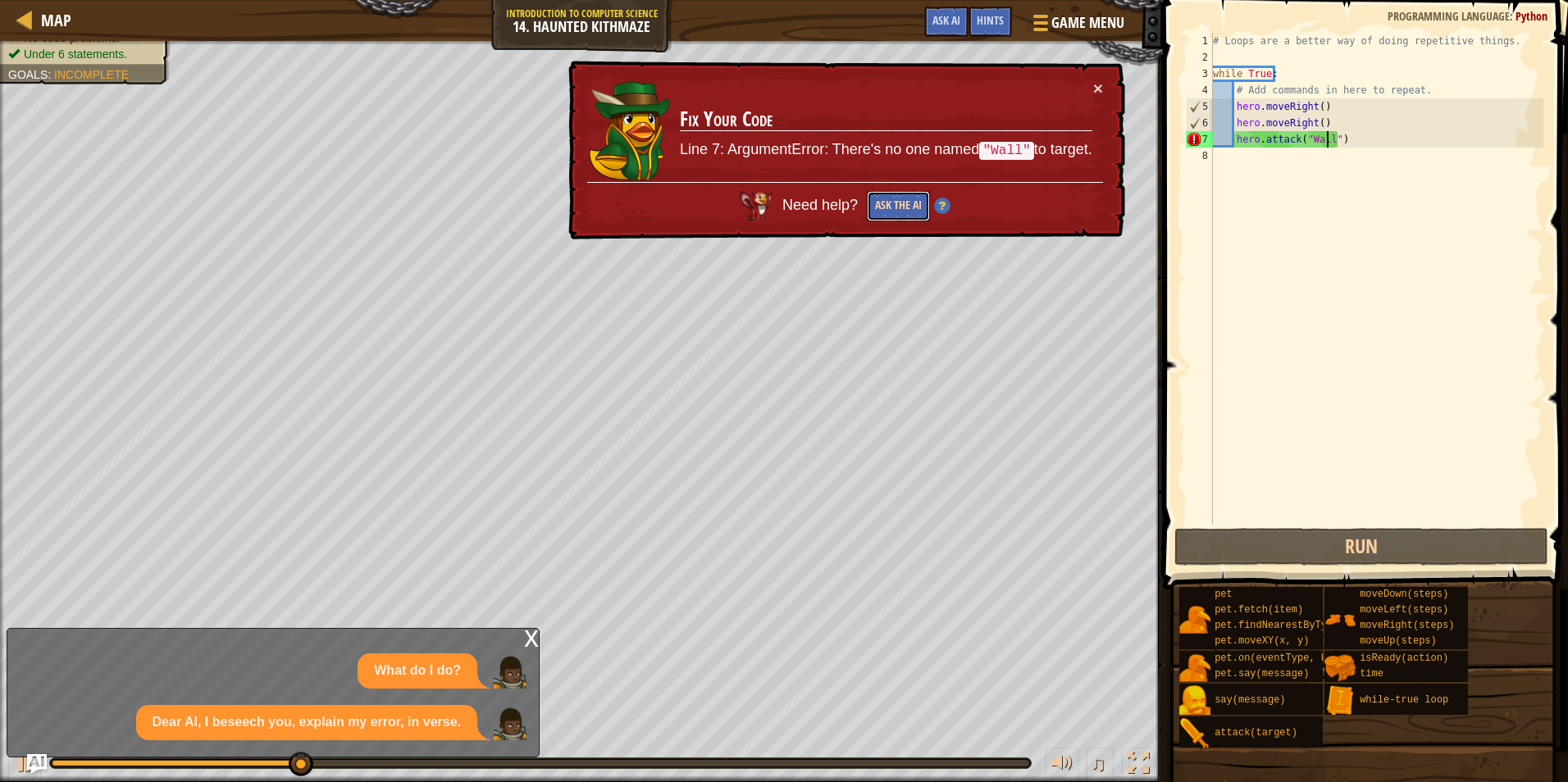
click at [906, 200] on button "Ask the AI" at bounding box center [899, 206] width 63 height 31
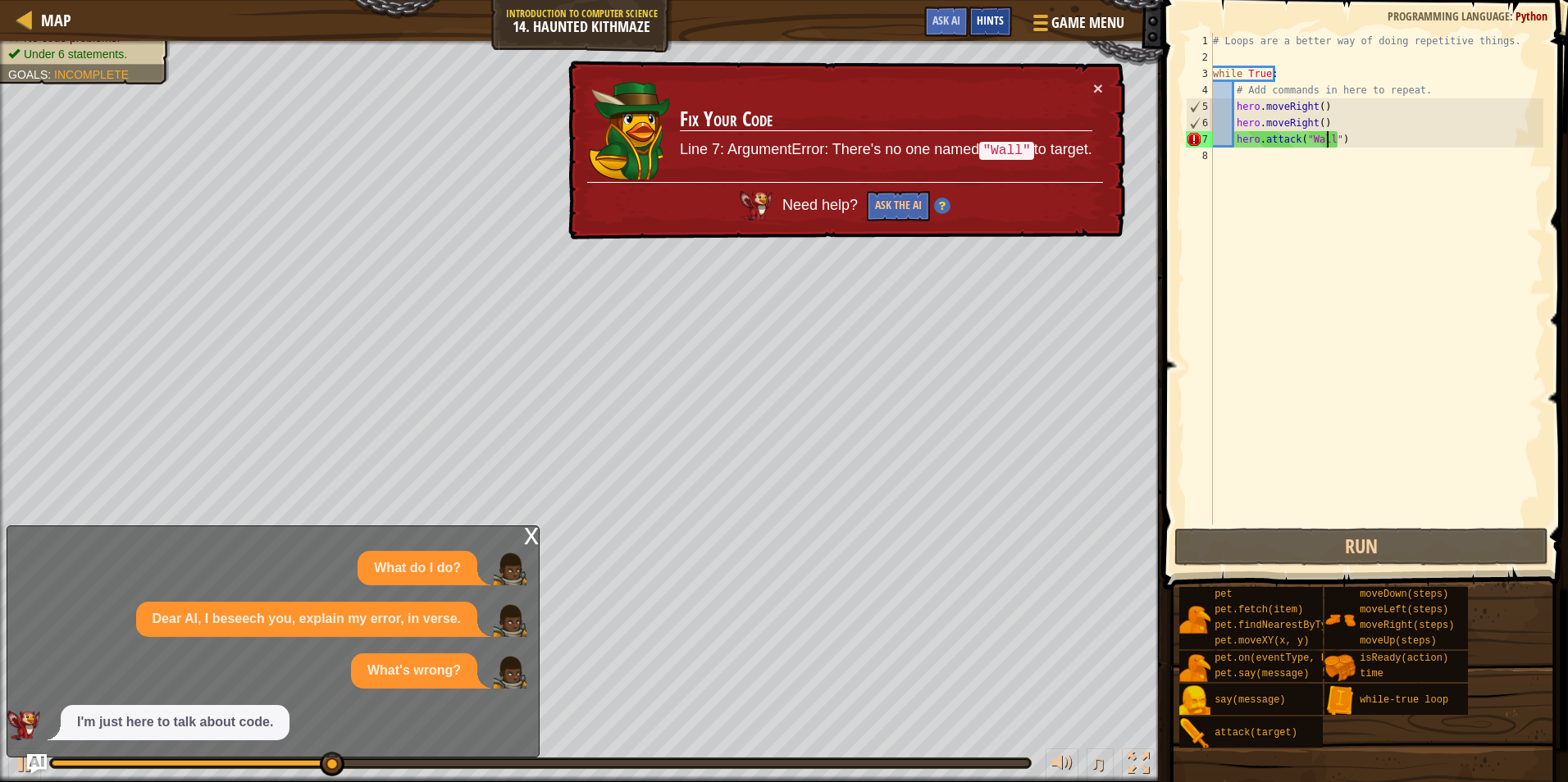
click at [984, 26] on span "Hints" at bounding box center [989, 20] width 27 height 16
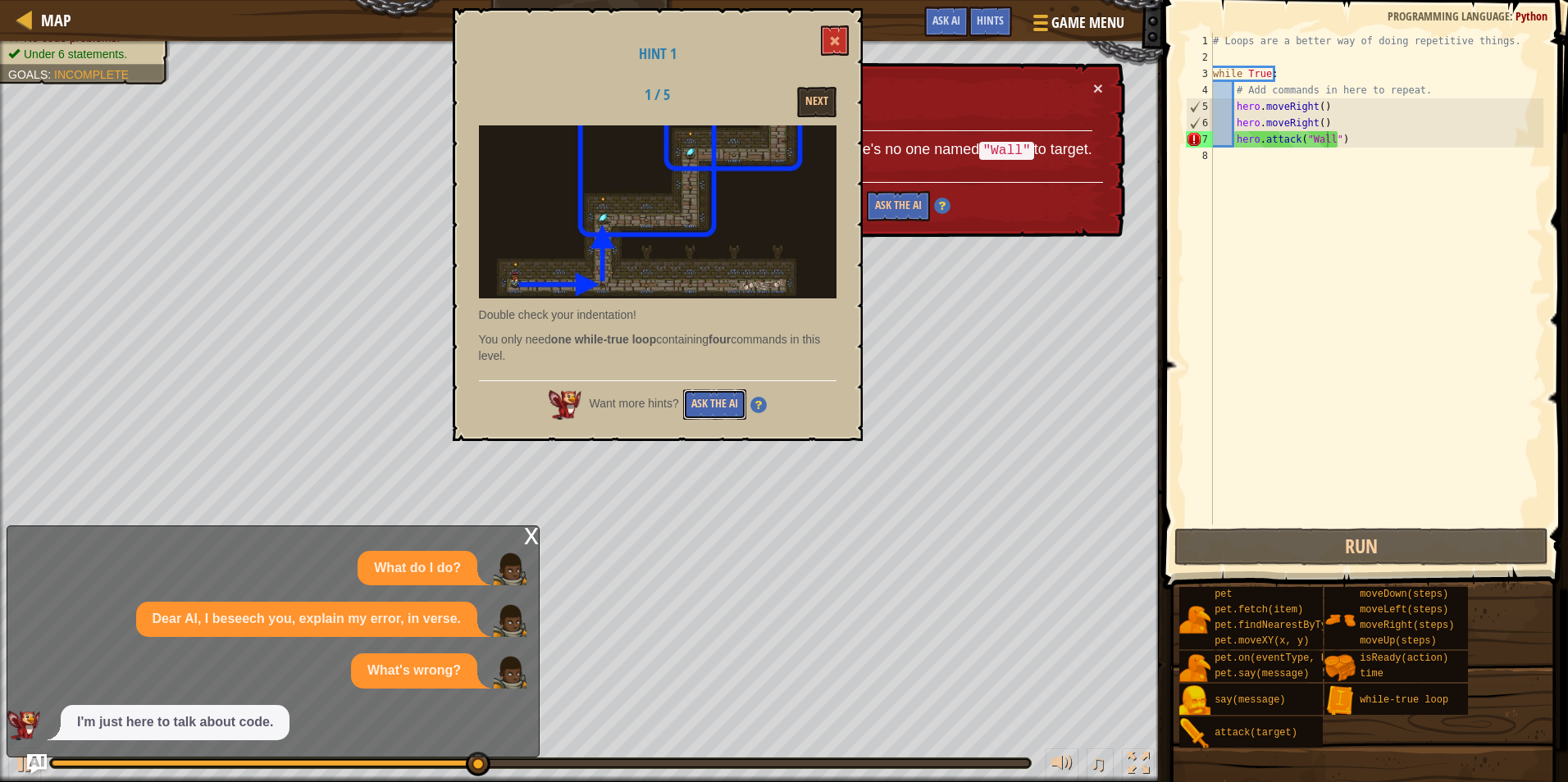
click at [710, 399] on button "Ask the AI" at bounding box center [715, 405] width 63 height 31
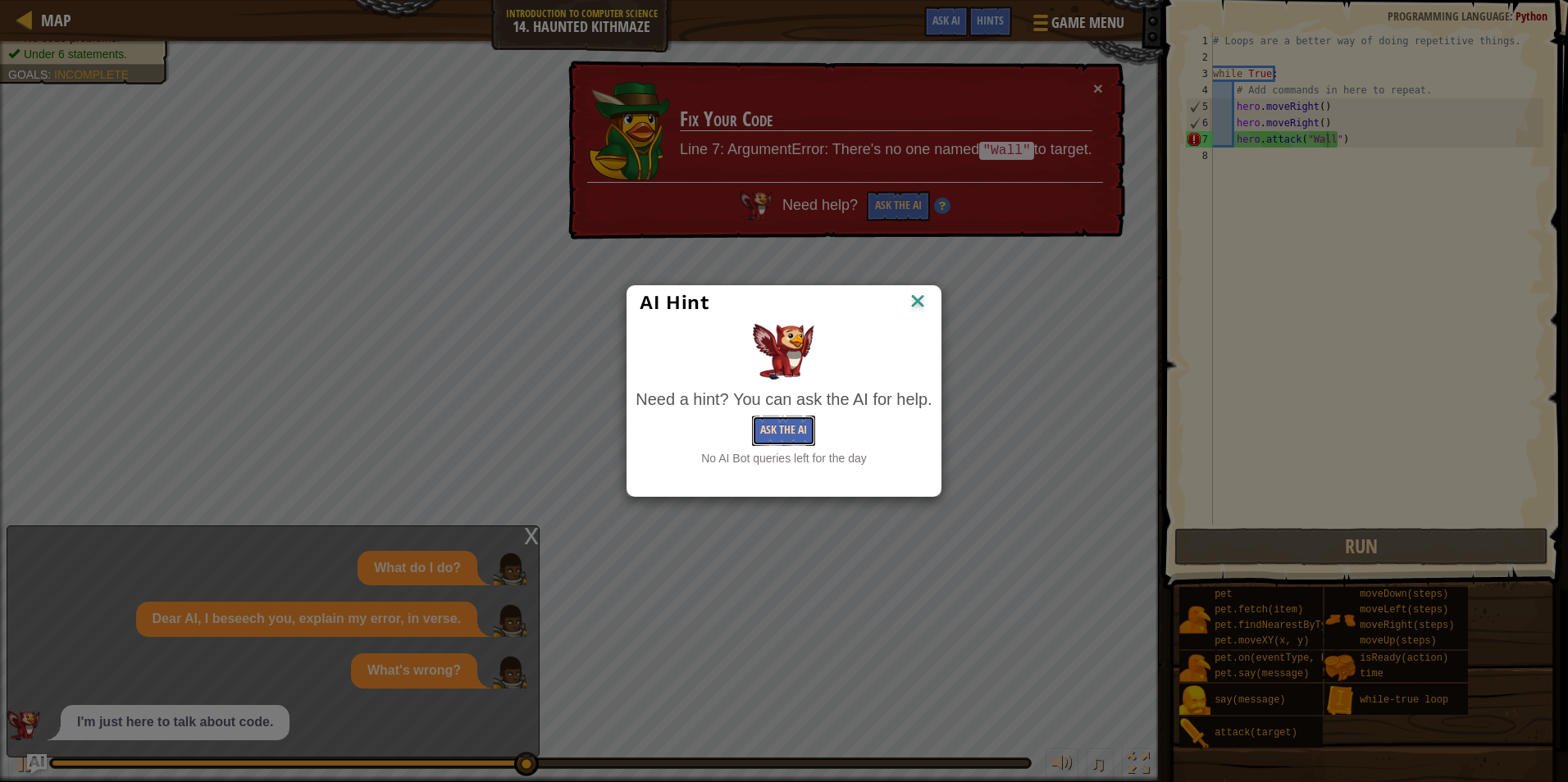
click at [769, 426] on button "Ask the AI" at bounding box center [784, 430] width 63 height 31
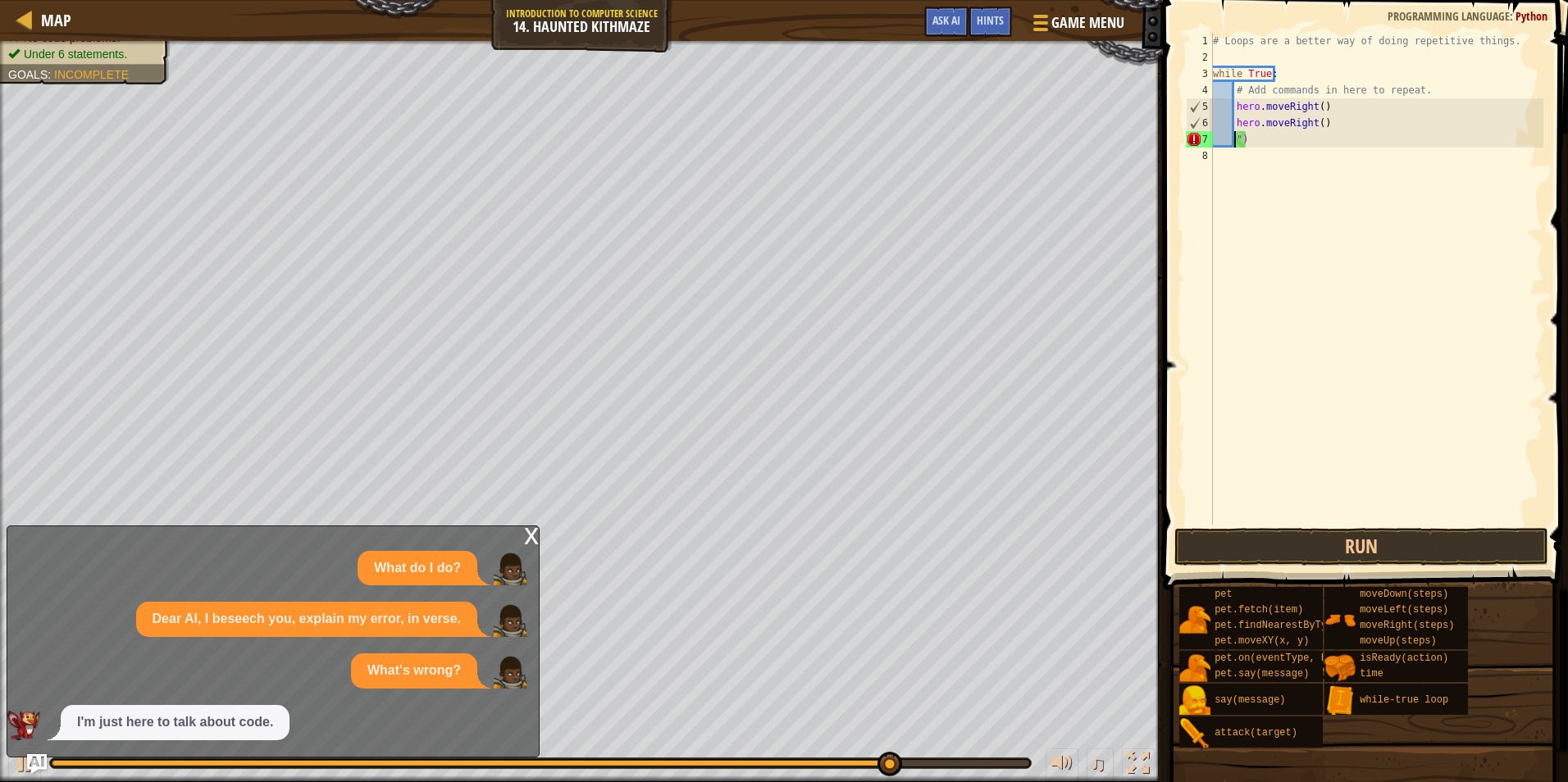
scroll to position [7, 0]
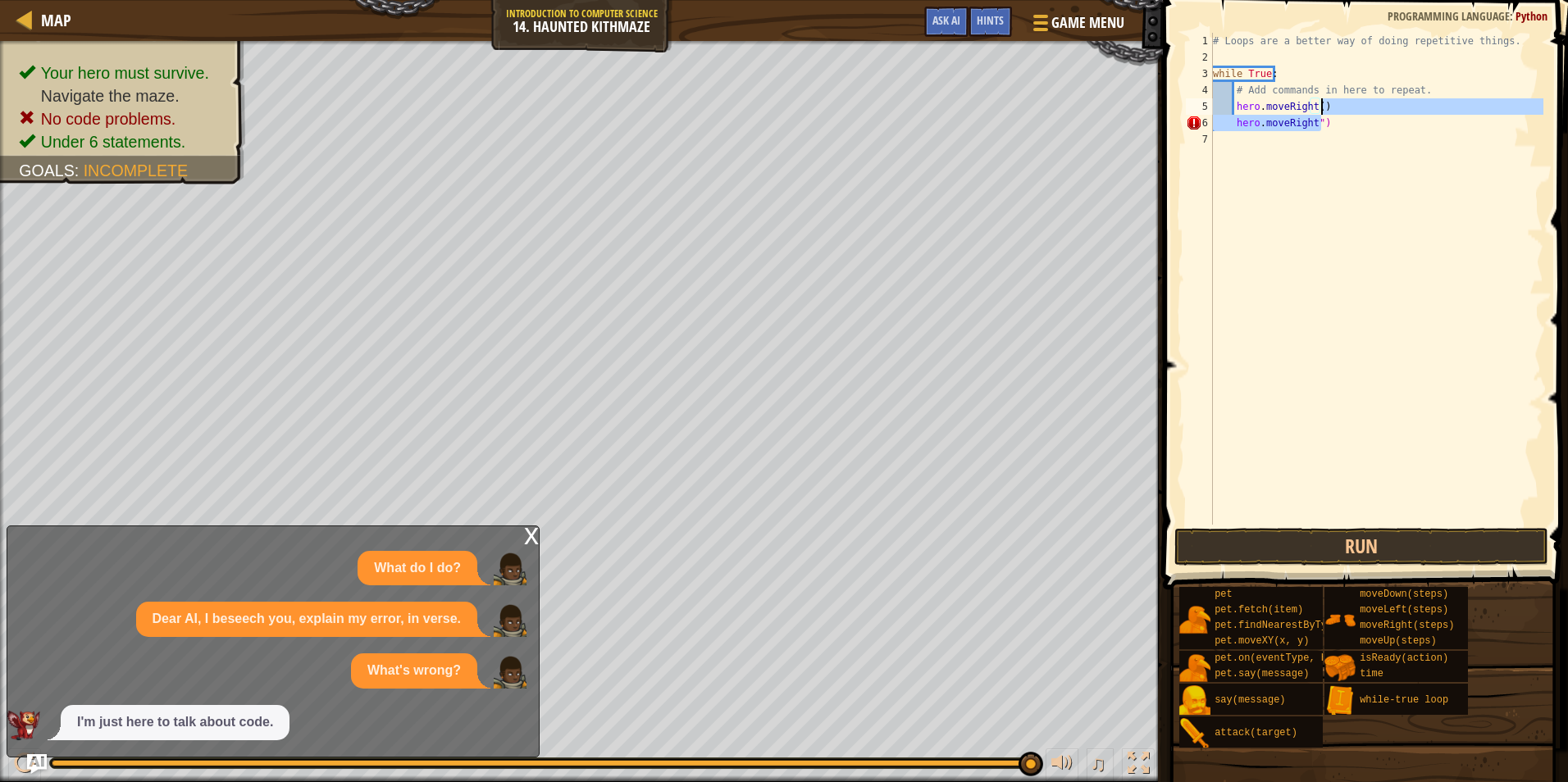
drag, startPoint x: 1329, startPoint y: 123, endPoint x: 1338, endPoint y: 106, distance: 19.2
click at [1338, 106] on div "# Loops are a better way of doing repetitive things. while True : # Add command…" at bounding box center [1376, 295] width 334 height 525
click at [1313, 106] on div "# Loops are a better way of doing repetitive things. while True : # Add command…" at bounding box center [1376, 295] width 334 height 525
type textarea "hero.moveRight2()"
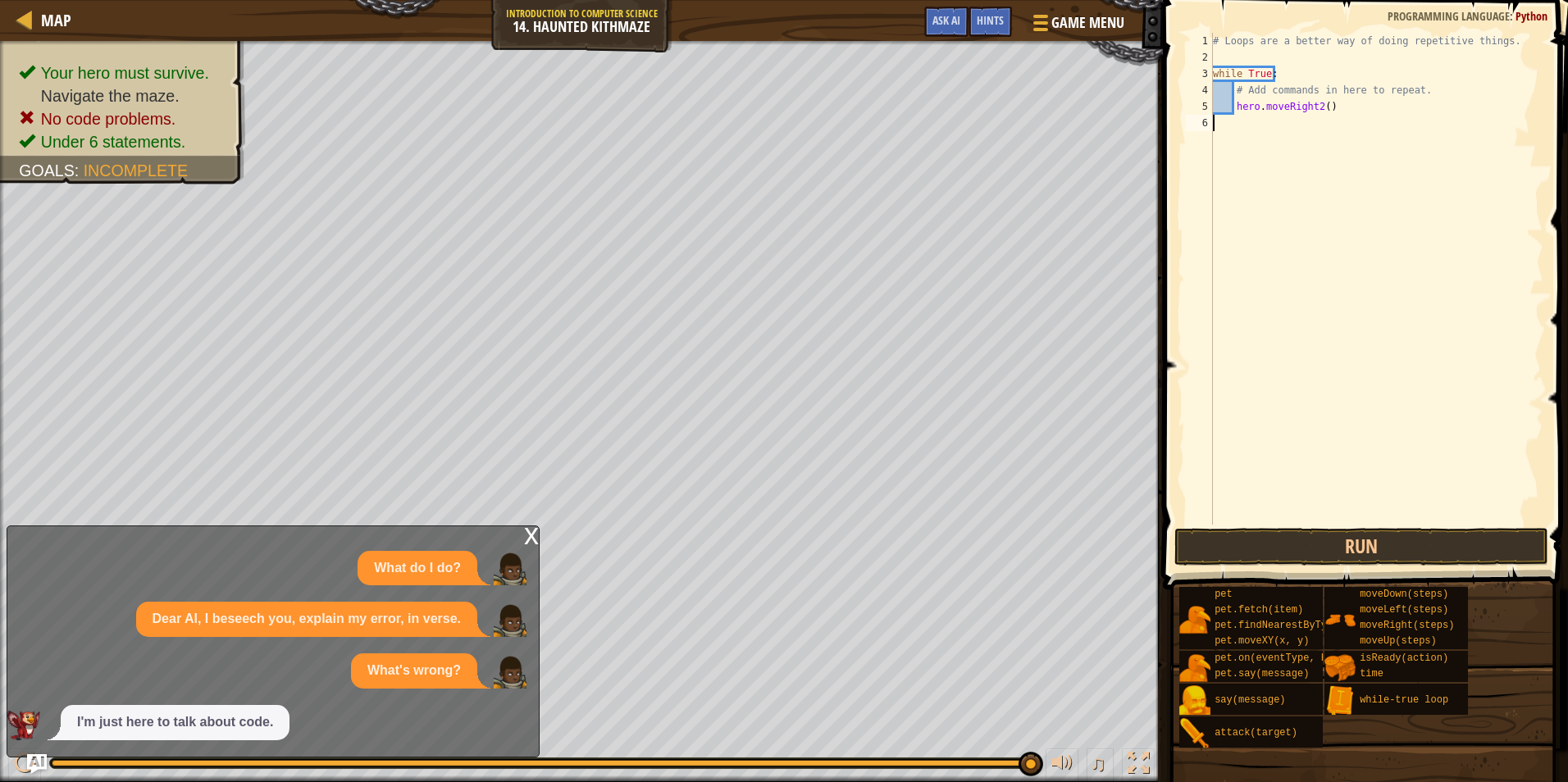
click at [1271, 134] on div "# Loops are a better way of doing repetitive things. while True : # Add command…" at bounding box center [1376, 295] width 334 height 525
type textarea "h"
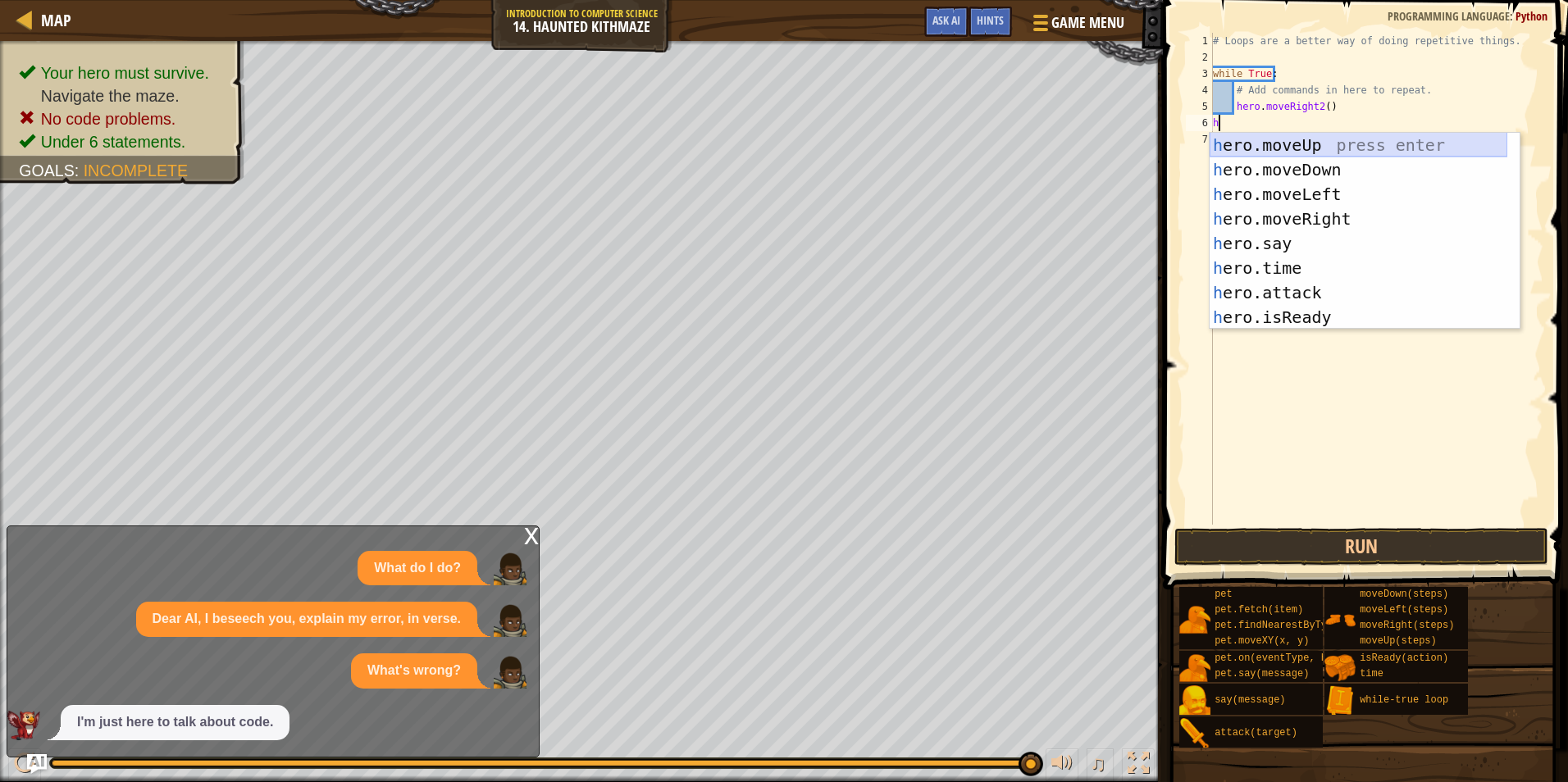
click at [1323, 144] on div "h ero.moveUp press enter h ero.moveDown press enter h ero.moveLeft press enter …" at bounding box center [1359, 256] width 298 height 246
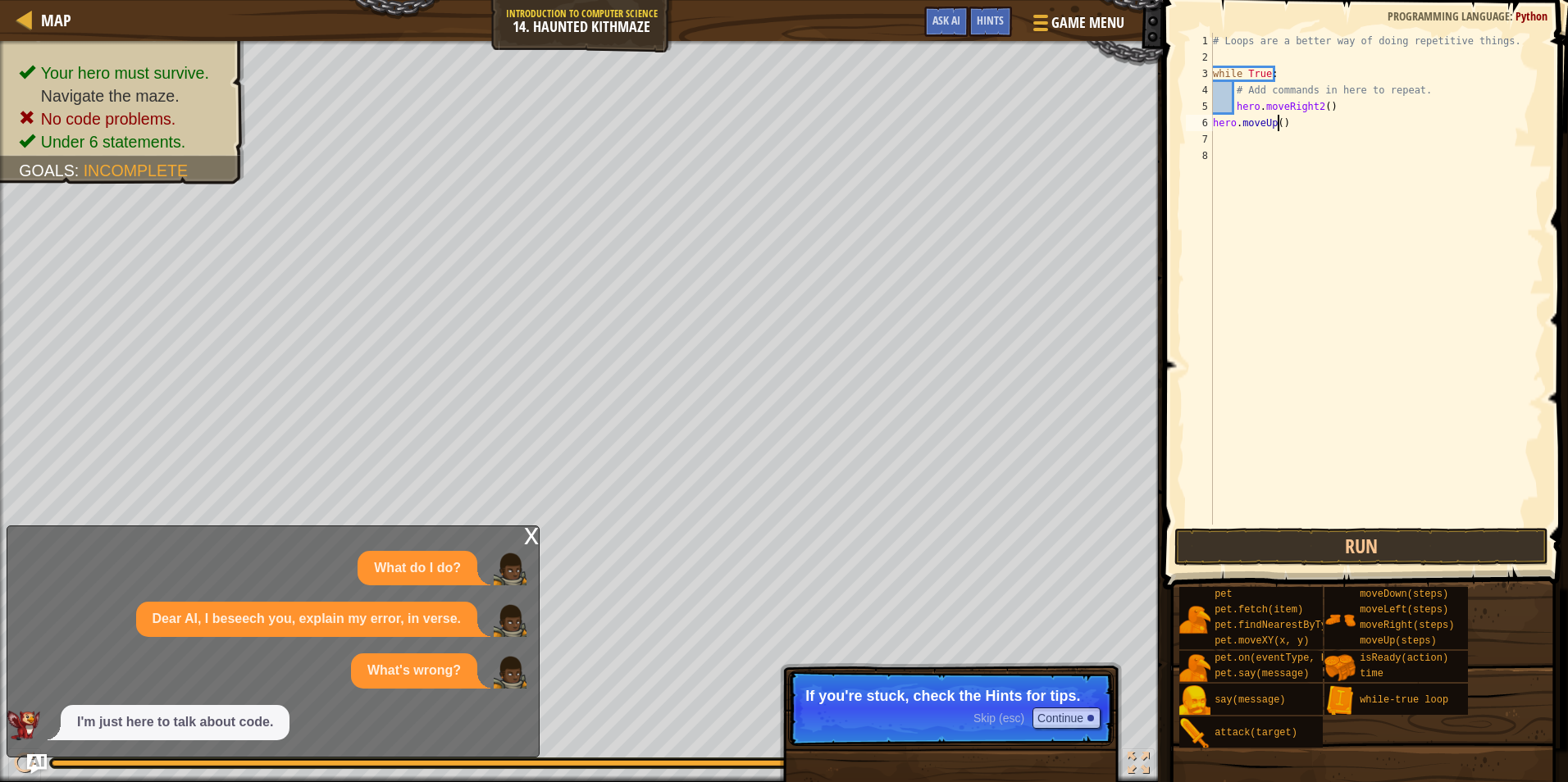
click at [1279, 123] on div "# Loops are a better way of doing repetitive things. while True : # Add command…" at bounding box center [1376, 295] width 334 height 525
type textarea "hero.moveUp(2)"
click at [1246, 146] on div "# Loops are a better way of doing repetitive things. while True : # Add command…" at bounding box center [1376, 295] width 334 height 525
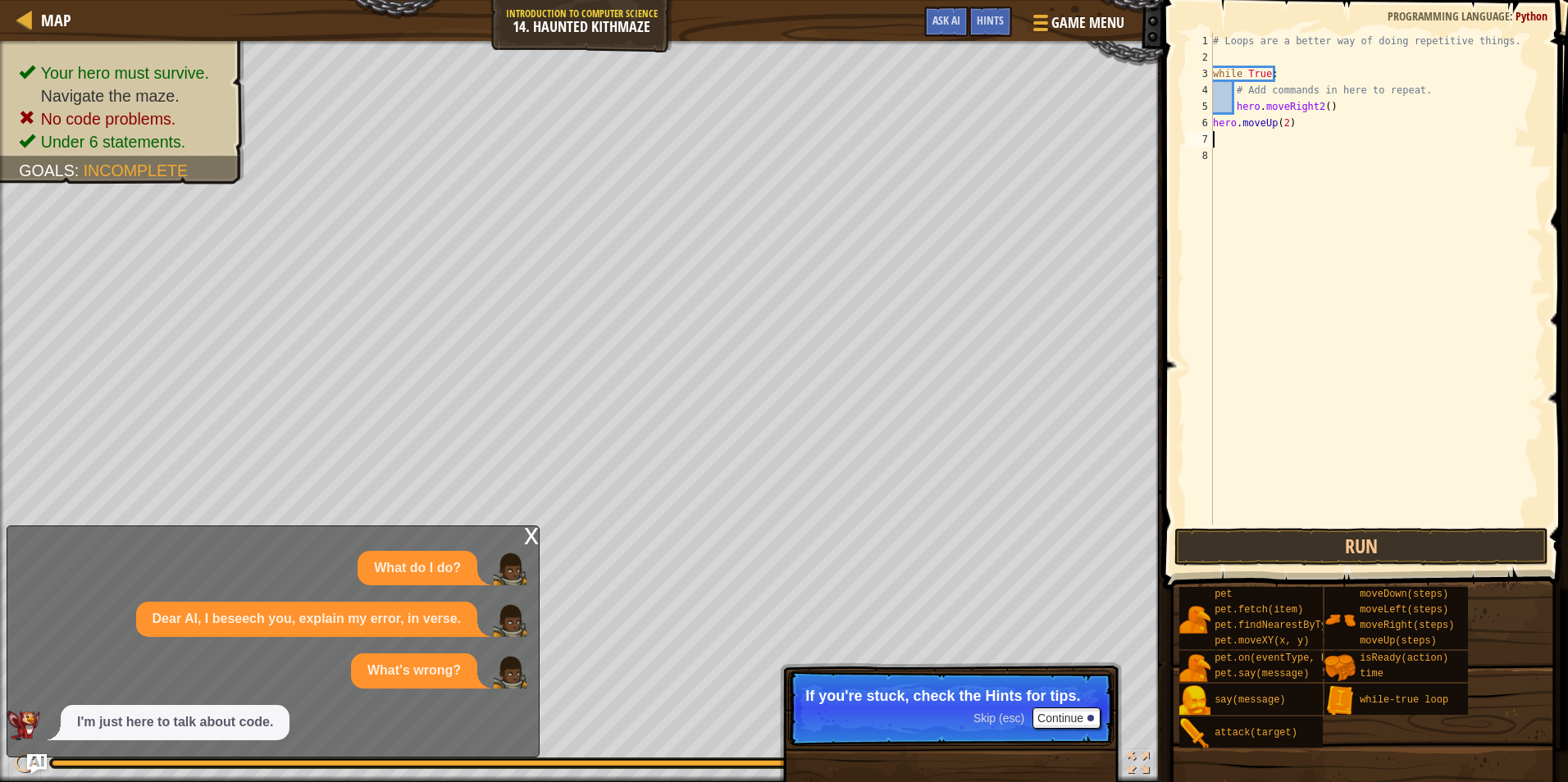
type textarea "h"
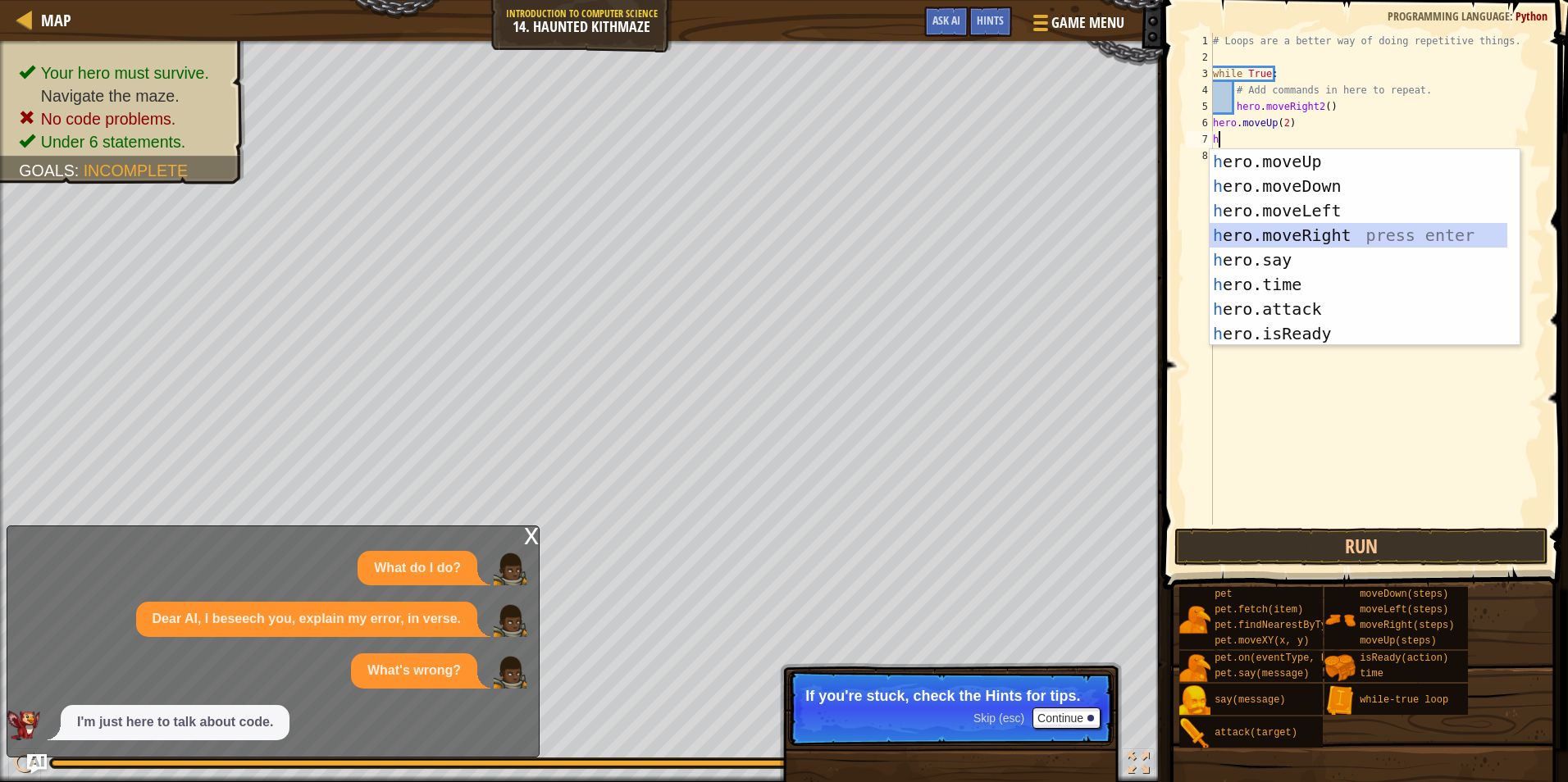
click at [1314, 231] on div "h ero.moveUp press enter h ero.moveDown press enter h ero.moveLeft press enter …" at bounding box center [1359, 272] width 298 height 246
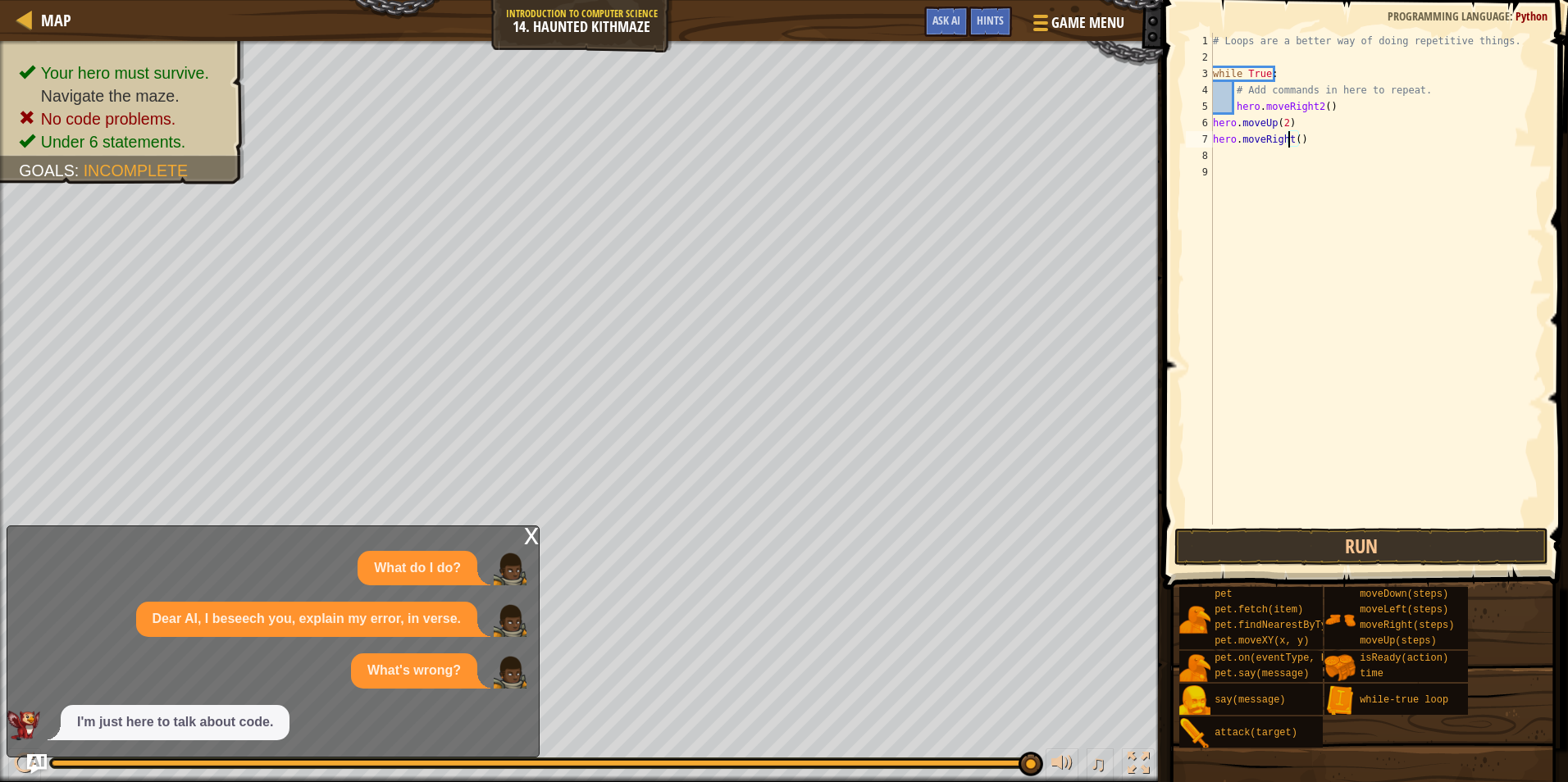
click at [1291, 141] on div "# Loops are a better way of doing repetitive things. while True : # Add command…" at bounding box center [1376, 295] width 334 height 525
click at [1294, 141] on div "# Loops are a better way of doing repetitive things. while True : # Add command…" at bounding box center [1376, 295] width 334 height 525
type textarea "hero.moveRight(2)"
click at [1247, 163] on div "# Loops are a better way of doing repetitive things. while True : # Add command…" at bounding box center [1376, 295] width 334 height 525
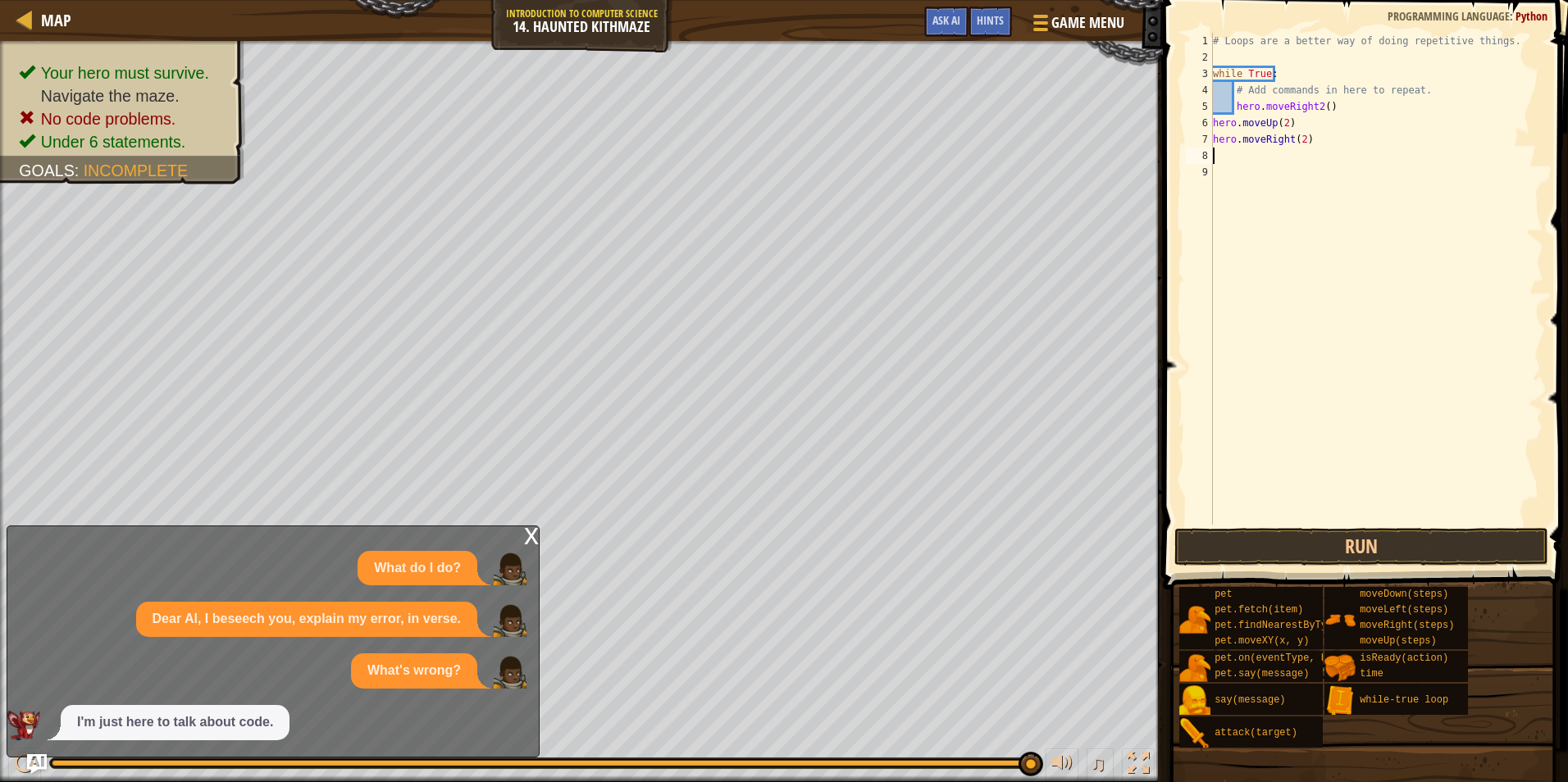
scroll to position [7, 0]
type textarea "h"
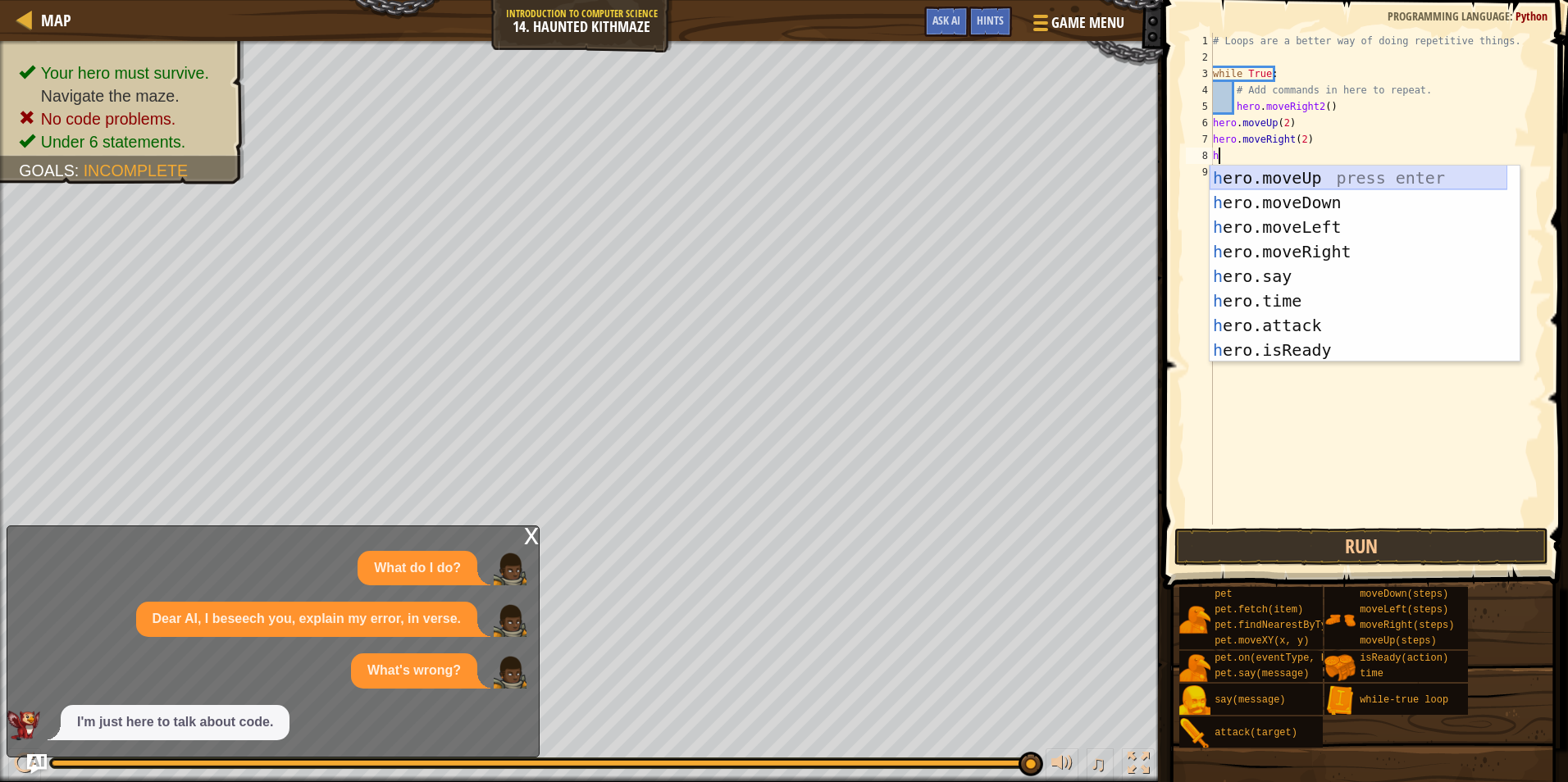
click at [1325, 178] on div "h ero.moveUp press enter h ero.moveDown press enter h ero.moveLeft press enter …" at bounding box center [1359, 288] width 298 height 246
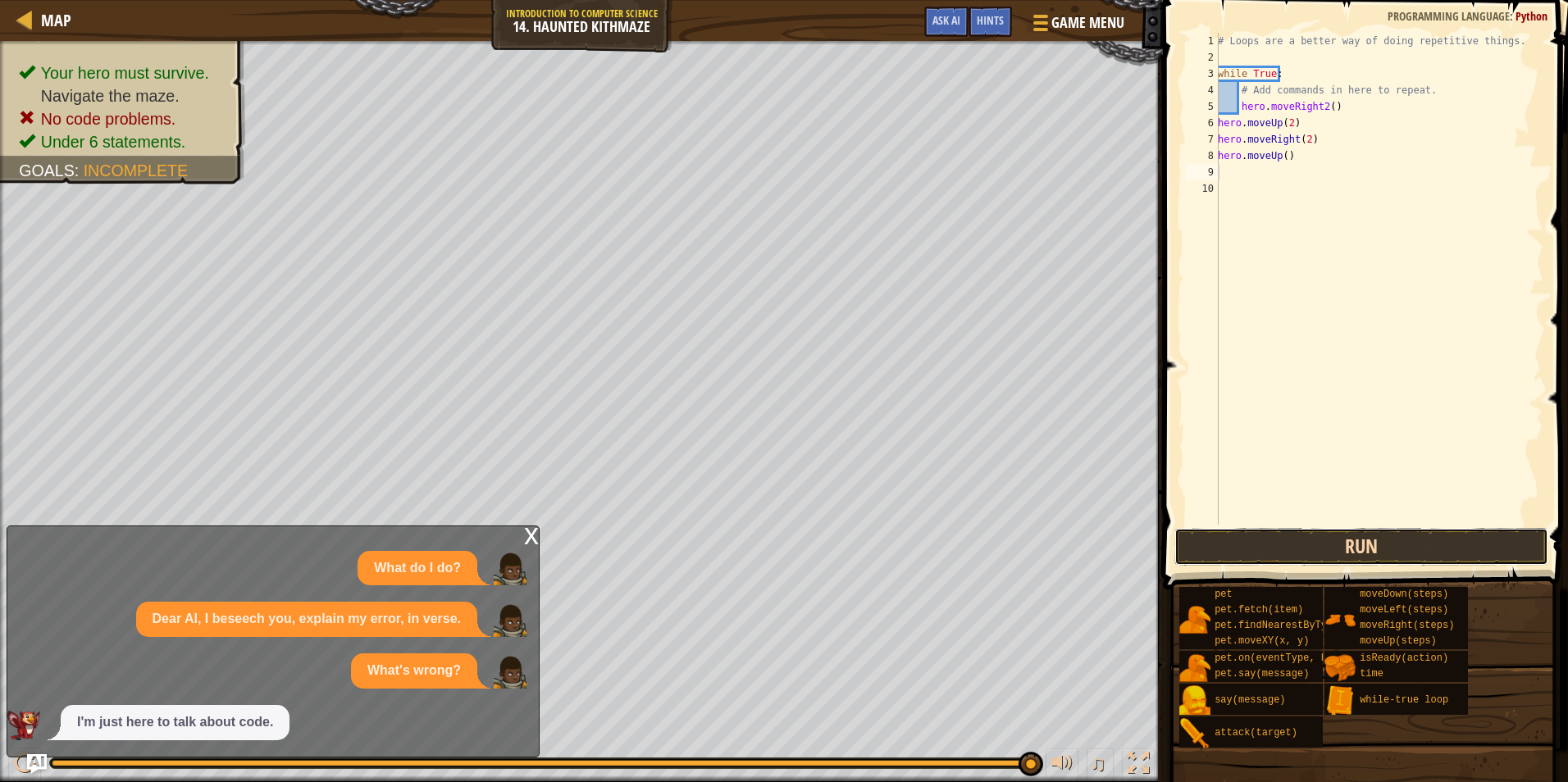
click at [1441, 550] on button "Run" at bounding box center [1361, 547] width 374 height 38
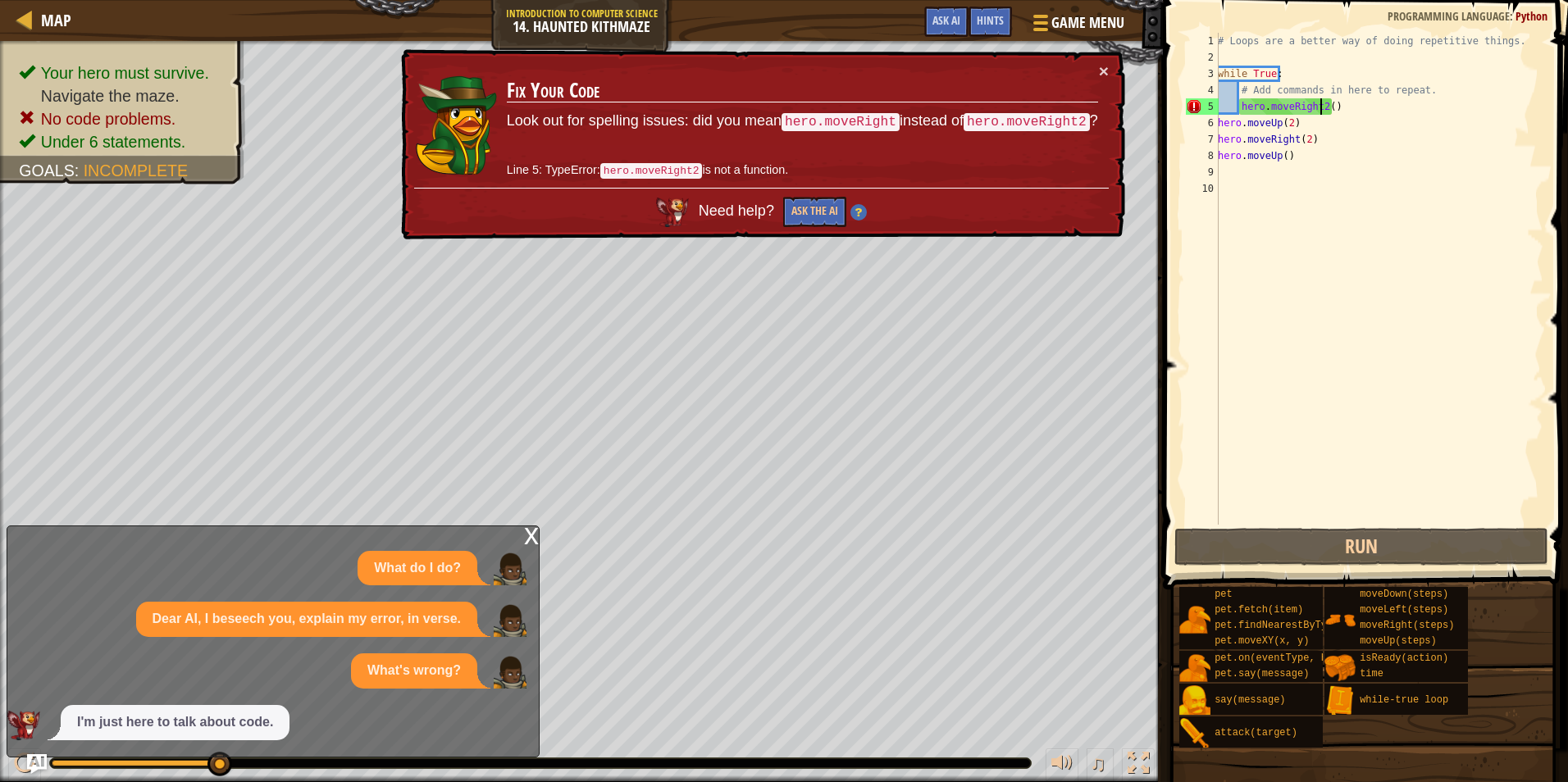
click at [1320, 111] on div "# Loops are a better way of doing repetitive things. while True : # Add command…" at bounding box center [1378, 295] width 329 height 525
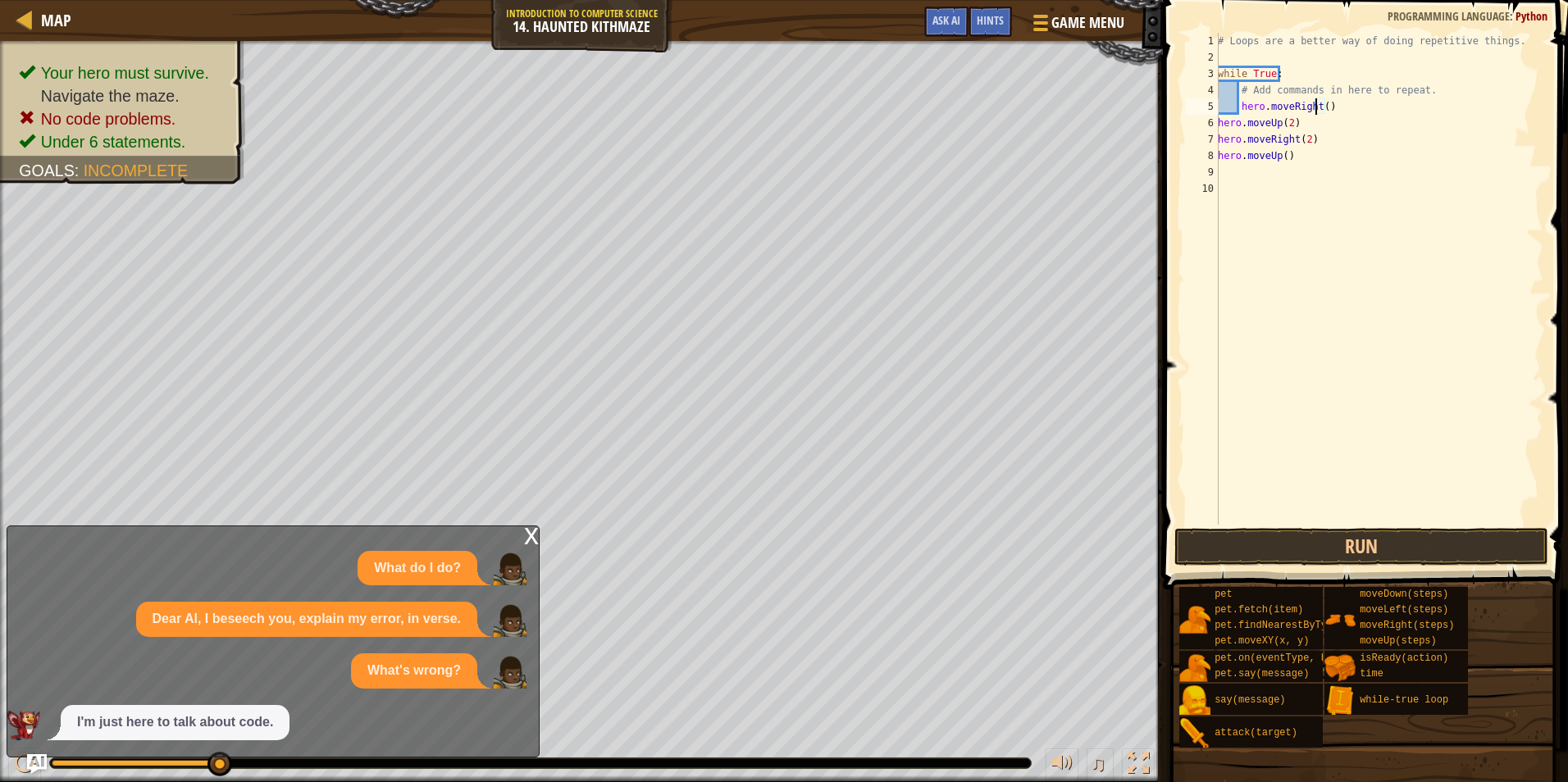
click at [1320, 109] on div "# Loops are a better way of doing repetitive things. while True : # Add command…" at bounding box center [1378, 295] width 329 height 525
click at [1458, 537] on button "Run" at bounding box center [1361, 547] width 374 height 38
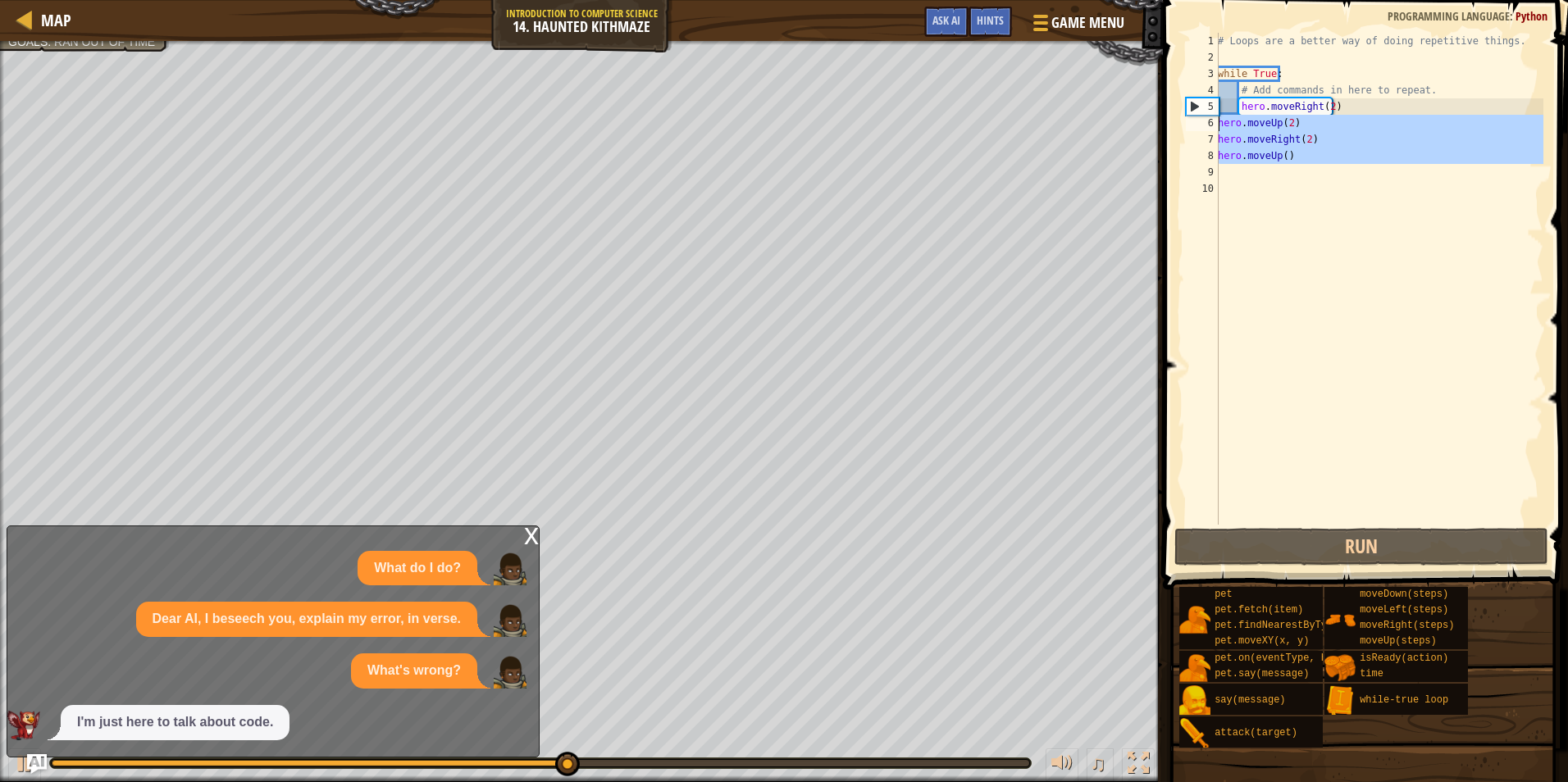
drag, startPoint x: 1309, startPoint y: 171, endPoint x: 1215, endPoint y: 124, distance: 105.1
click at [1215, 124] on div "hero.moveRight(2) 1 2 3 4 5 6 7 8 9 10 # Loops are a better way of doing repeti…" at bounding box center [1363, 278] width 360 height 492
type textarea "hero.moveUp(2) hero.moveRight(2)"
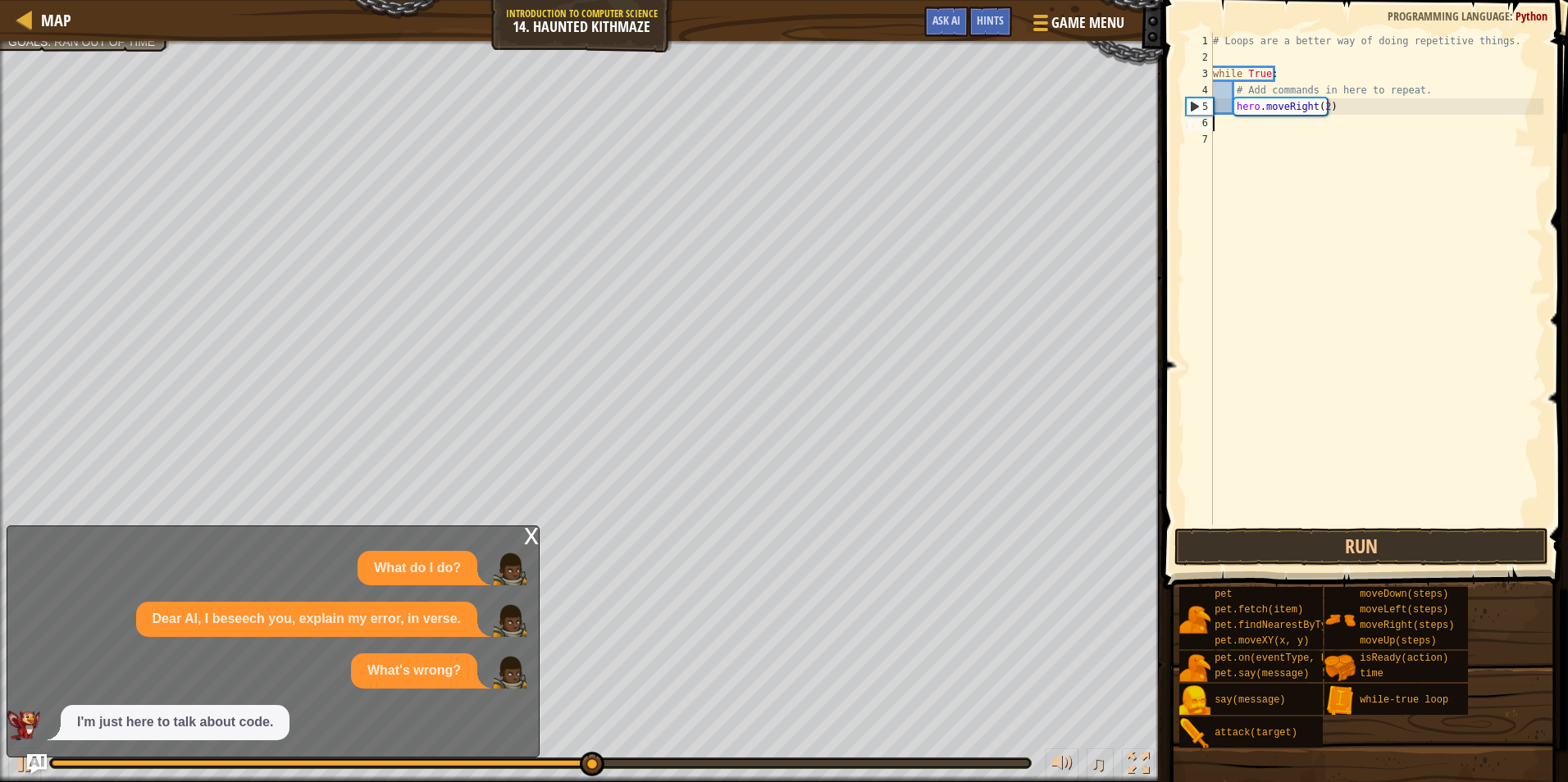
scroll to position [7, 0]
type textarea "h"
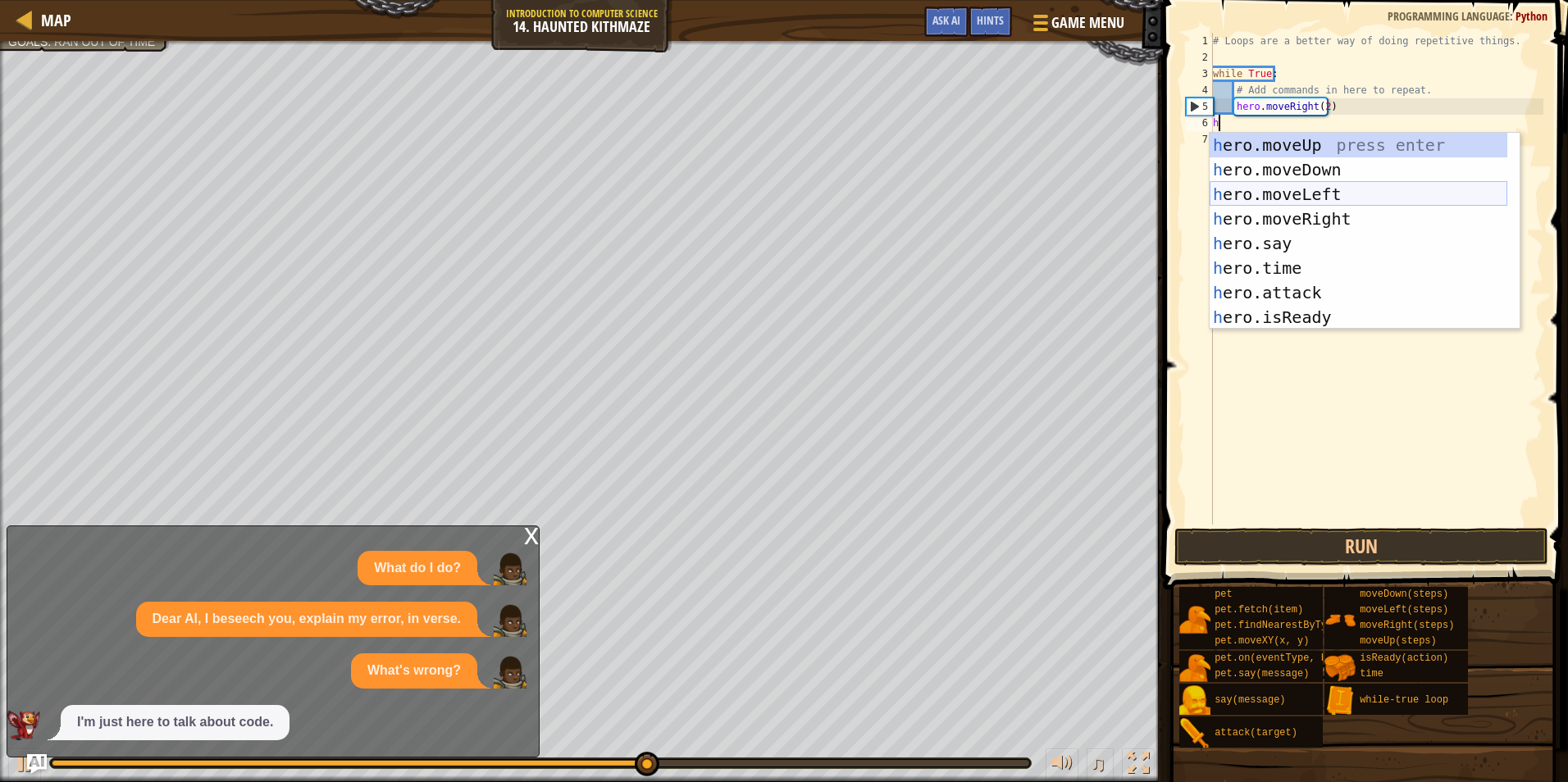
click at [1341, 190] on div "h ero.moveUp press enter h ero.moveDown press enter h ero.moveLeft press enter …" at bounding box center [1359, 256] width 298 height 246
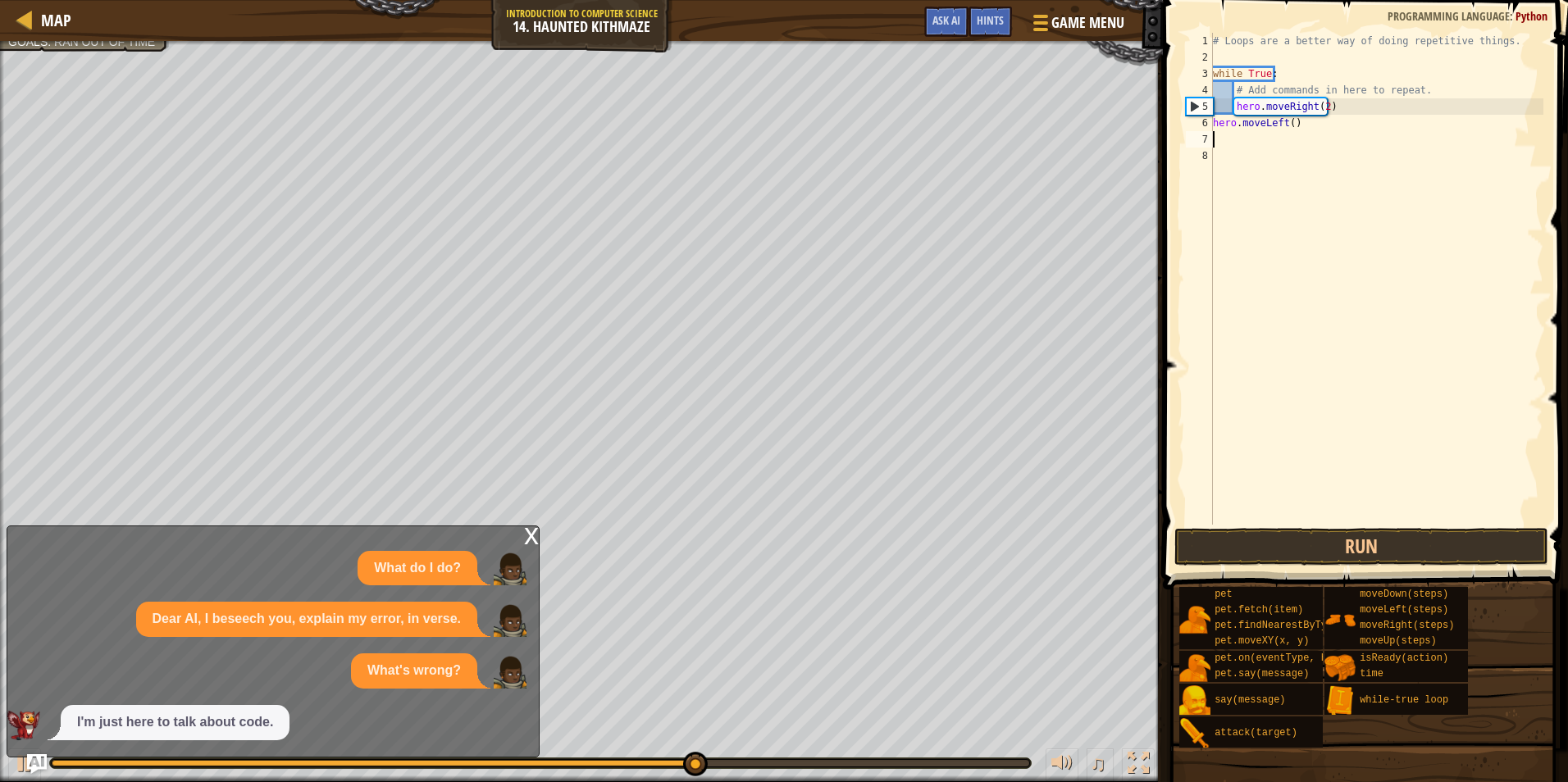
click at [1285, 123] on div "# Loops are a better way of doing repetitive things. while True : # Add command…" at bounding box center [1376, 295] width 334 height 525
click at [1289, 120] on div "# Loops are a better way of doing repetitive things. while True : # Add command…" at bounding box center [1376, 295] width 334 height 525
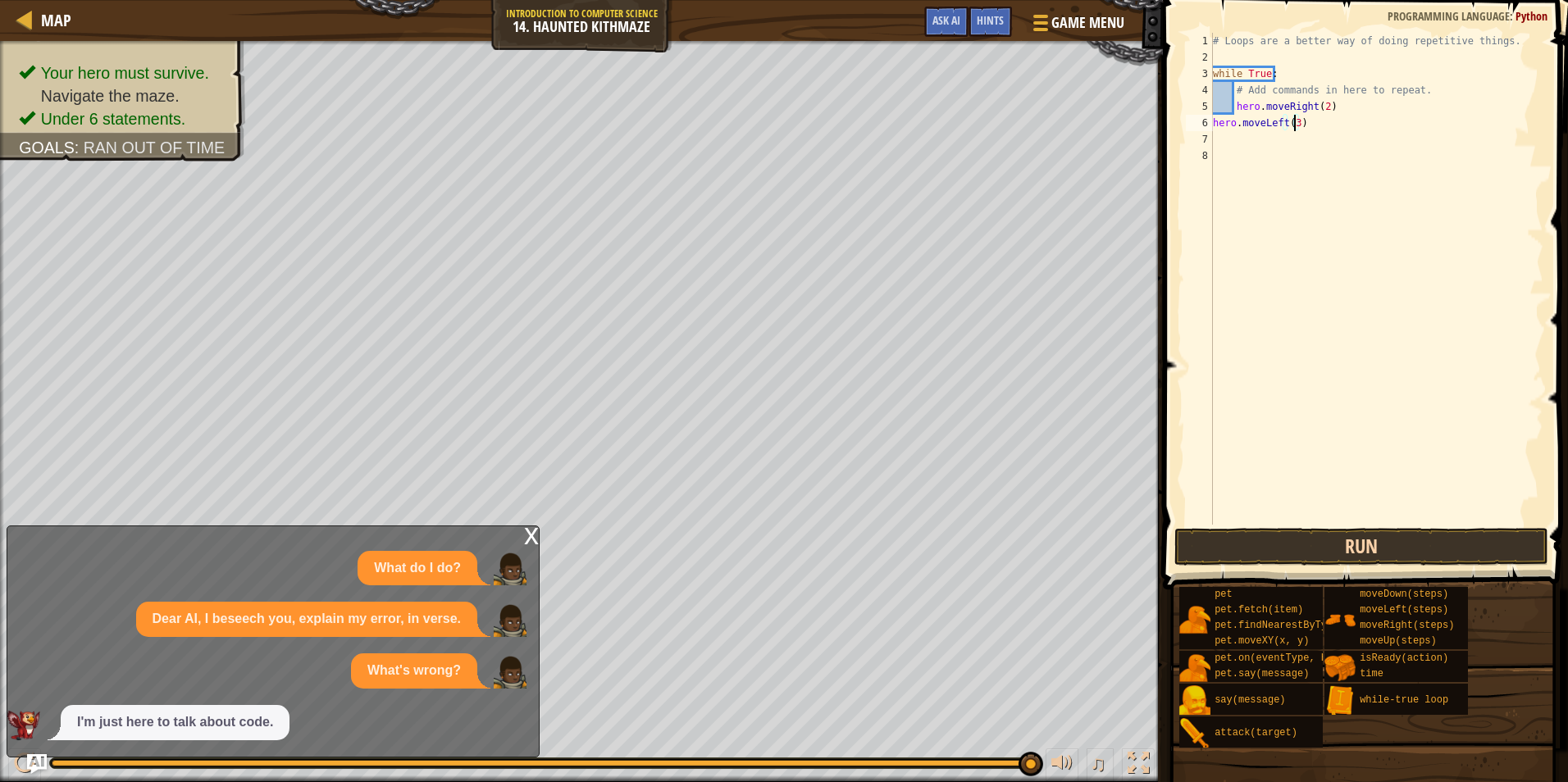
type textarea "hero.moveLeft(3)"
click at [1456, 550] on button "Run" at bounding box center [1361, 547] width 374 height 38
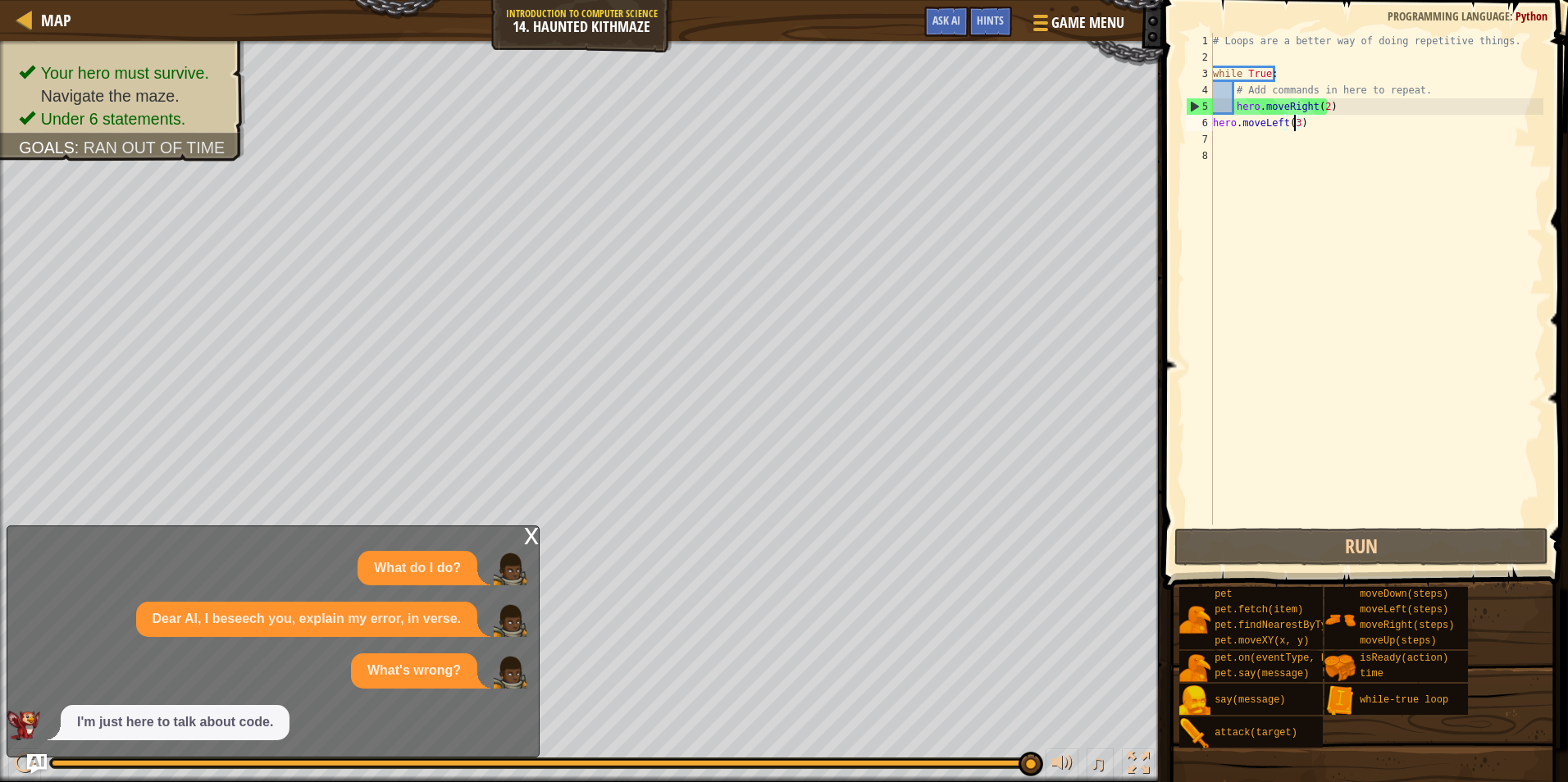
click at [525, 537] on div "x" at bounding box center [531, 534] width 15 height 17
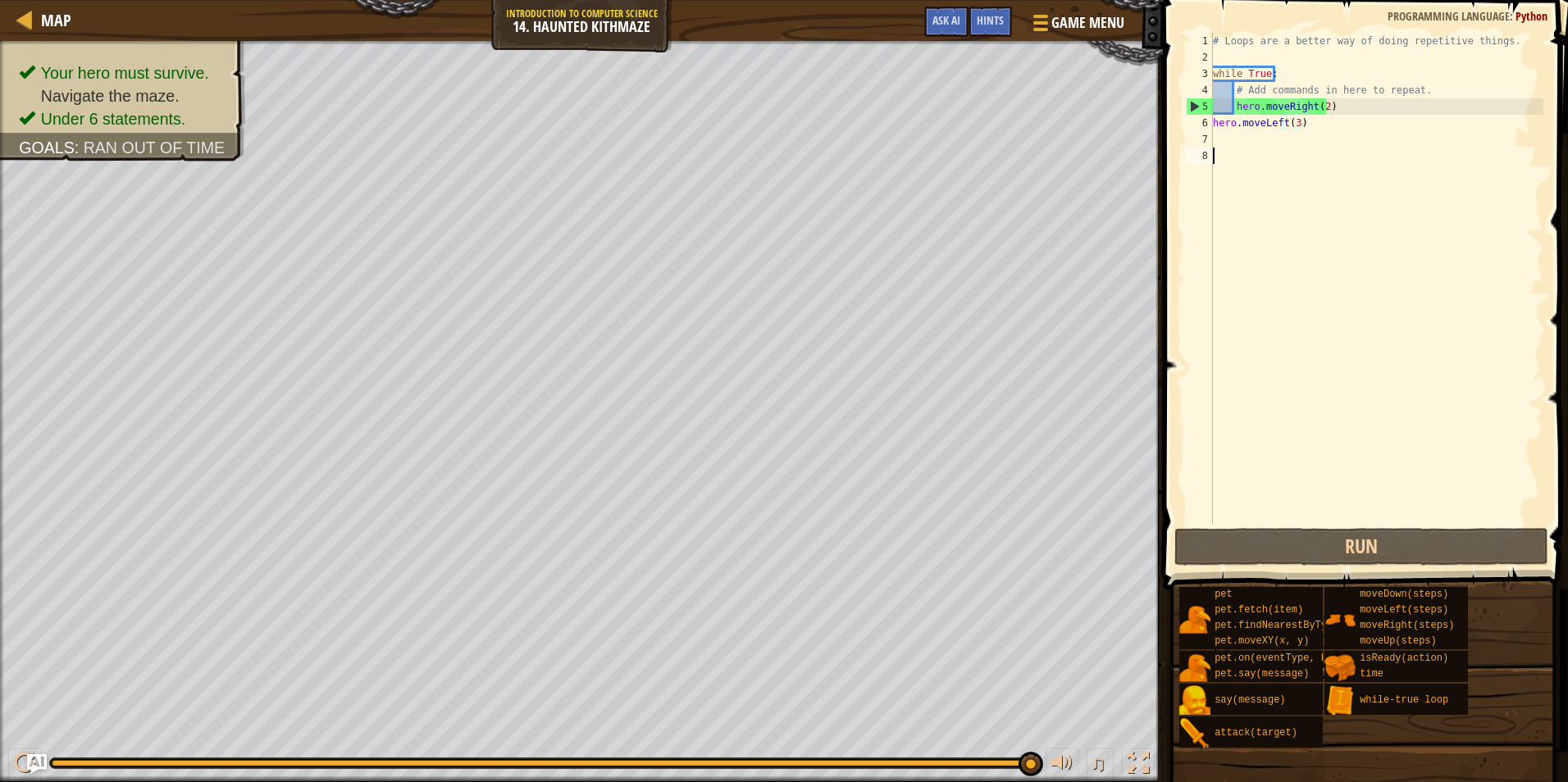
scroll to position [7, 0]
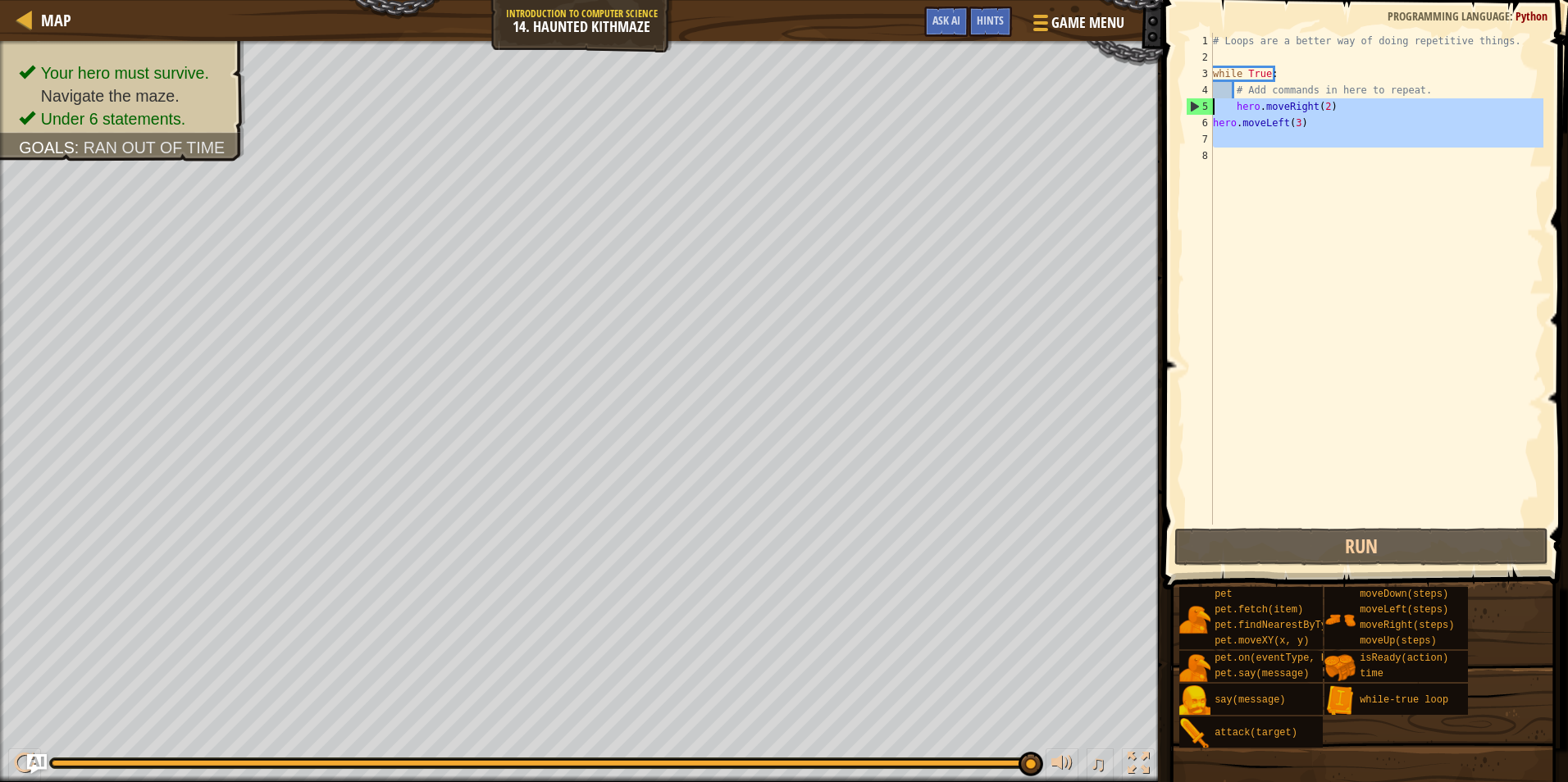
drag, startPoint x: 1322, startPoint y: 163, endPoint x: 1205, endPoint y: 111, distance: 128.0
click at [1205, 111] on div "1 2 3 4 5 6 7 8 # Loops are a better way of doing repetitive things. while True…" at bounding box center [1363, 278] width 360 height 492
type textarea "hero.moveRight(2) hero.moveLeft(3)"
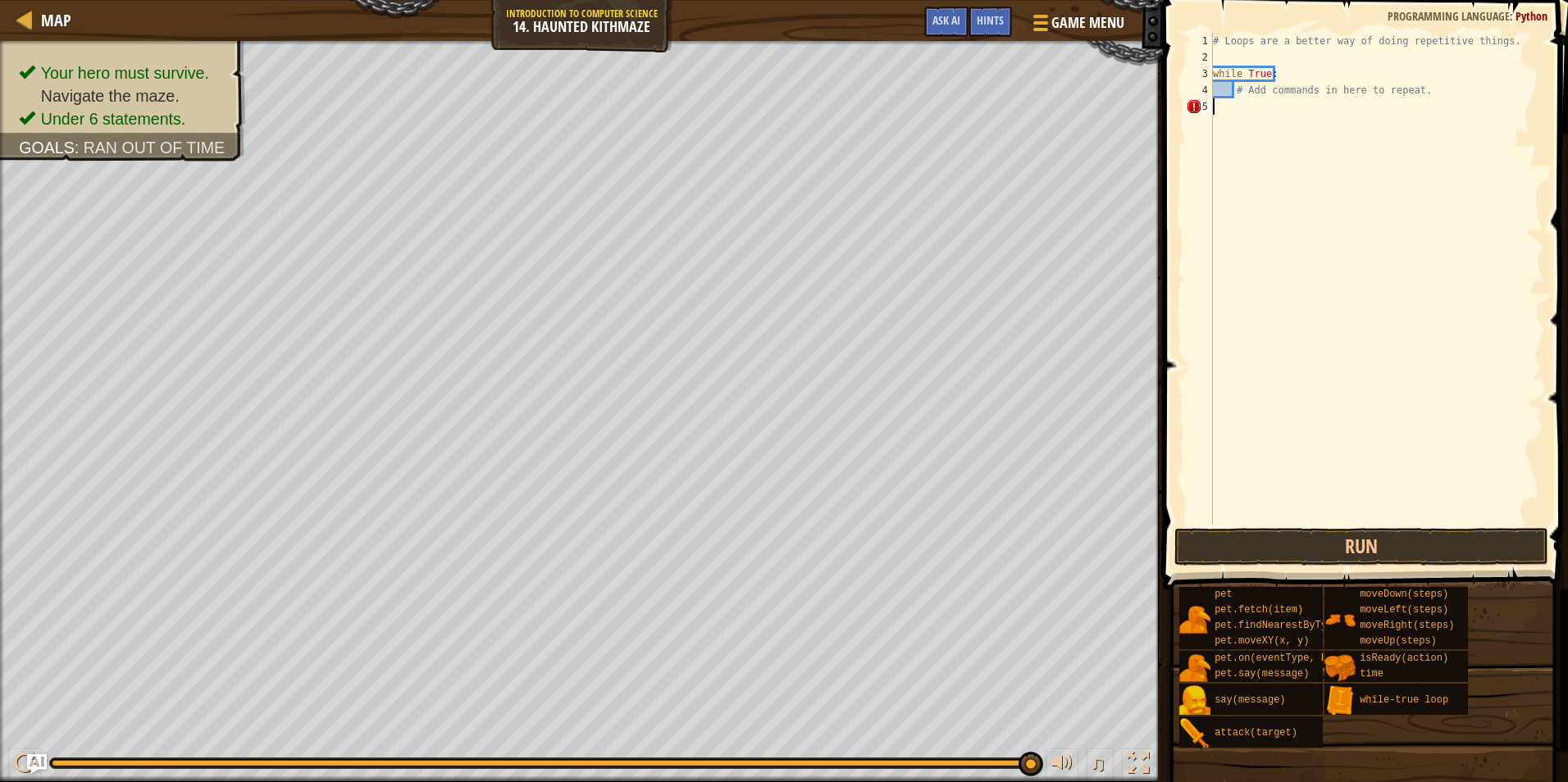
type textarea "h"
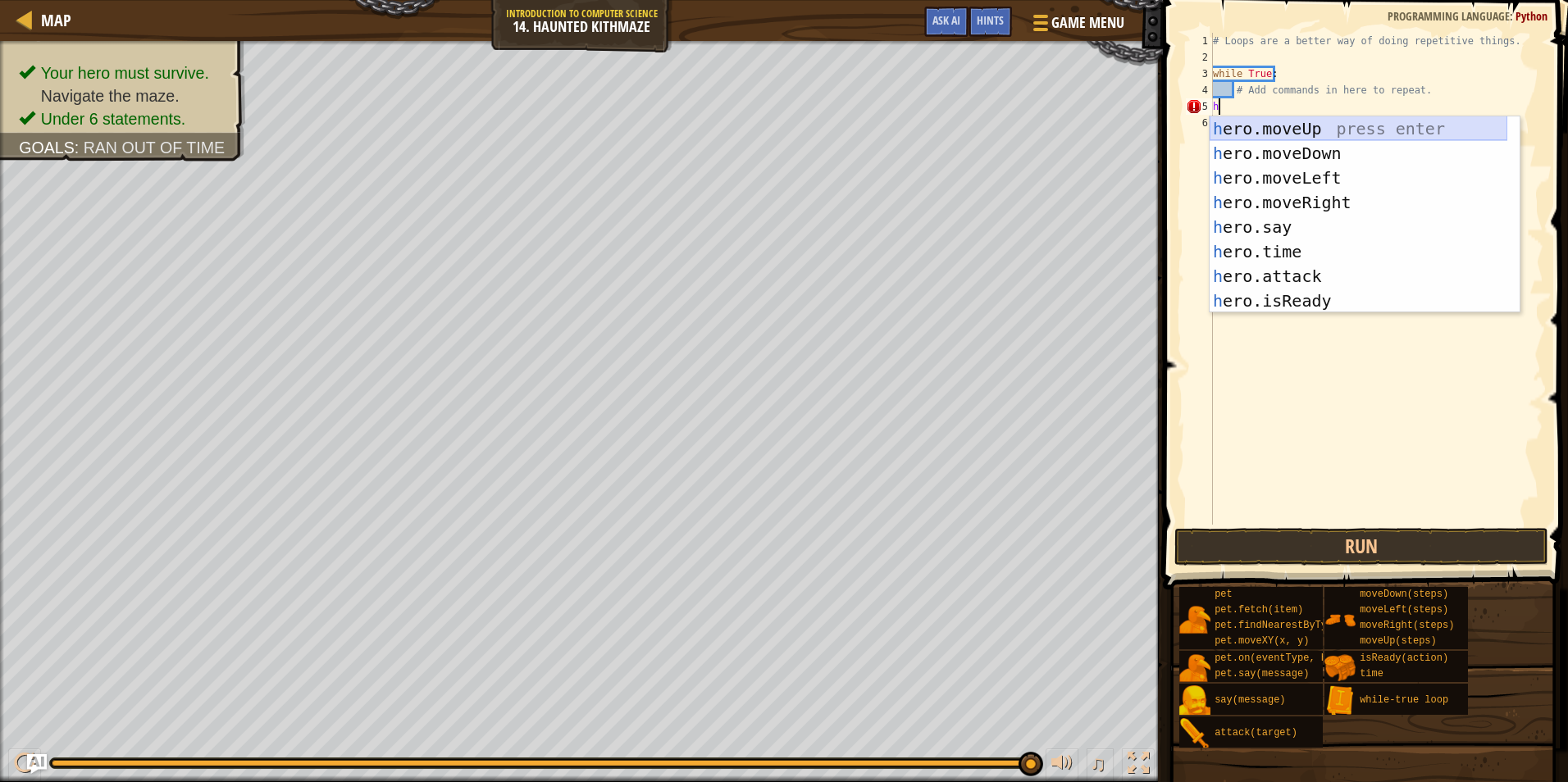
click at [1361, 120] on div "h ero.moveUp press enter h ero.moveDown press enter h ero.moveLeft press enter …" at bounding box center [1359, 239] width 298 height 246
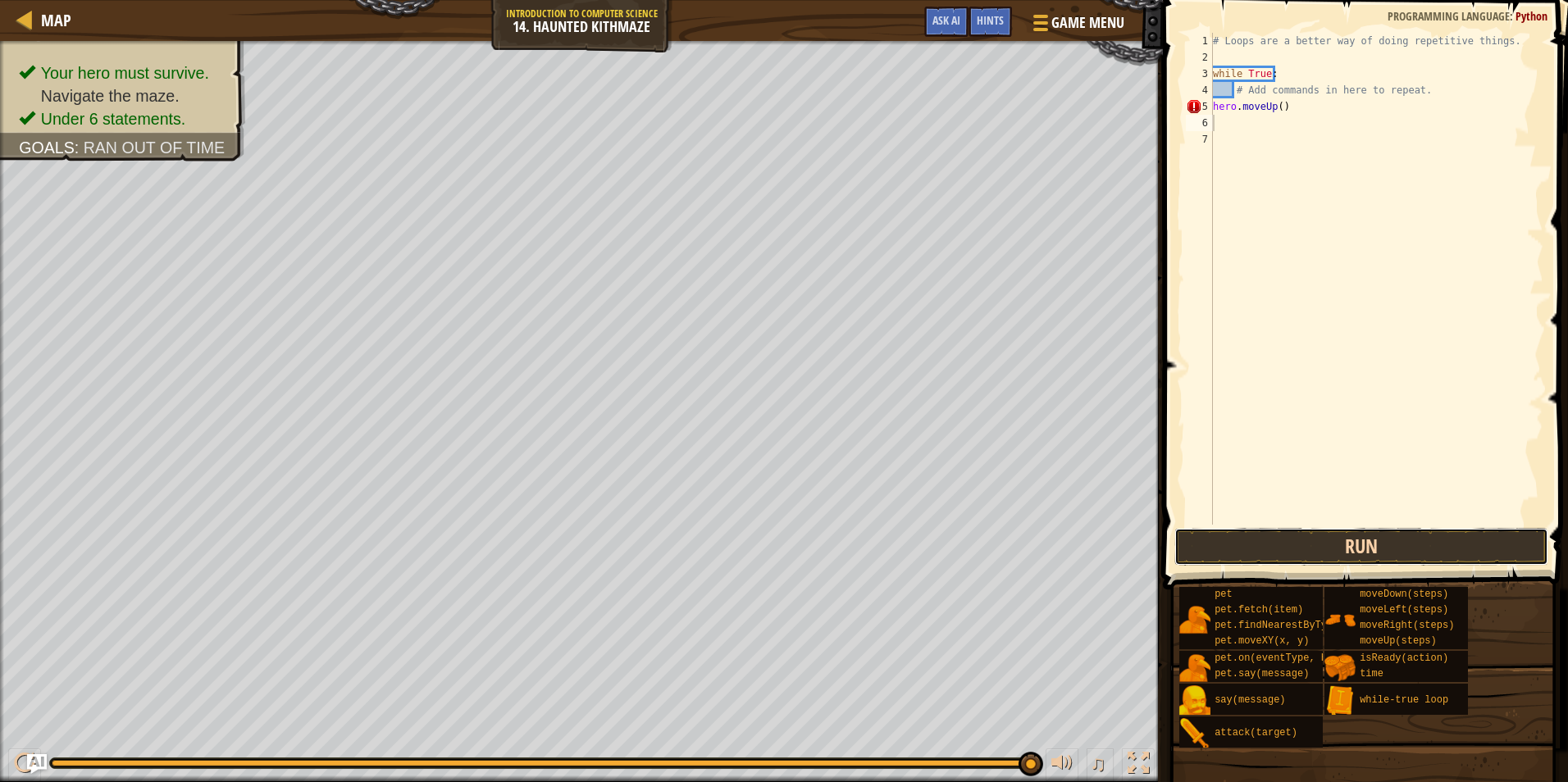
click at [1460, 539] on button "Run" at bounding box center [1361, 547] width 374 height 38
